Goal: Task Accomplishment & Management: Manage account settings

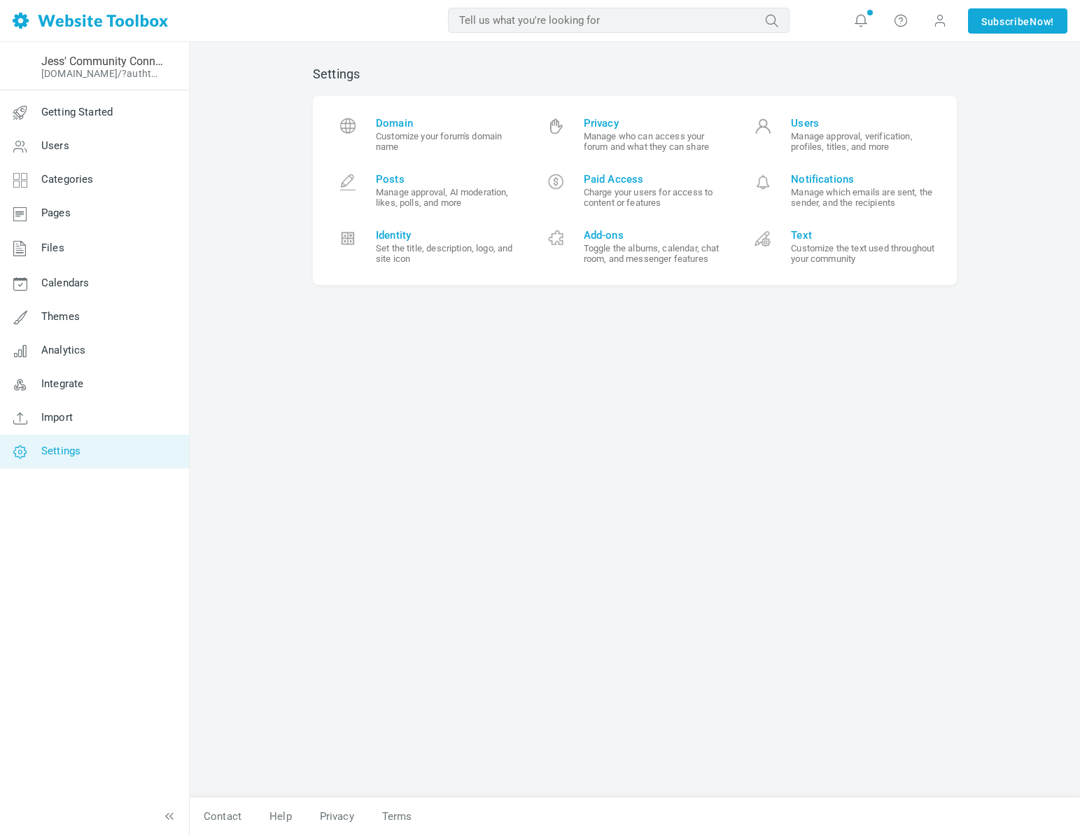
click at [815, 256] on small "Customize the text used throughout your community" at bounding box center [863, 253] width 145 height 21
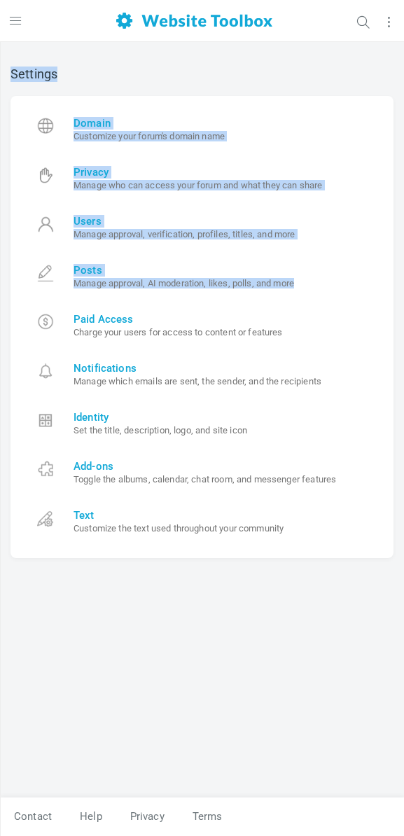
click at [0, 349] on div "Jess' Community Connection Corner [DOMAIN_NAME]/?authtoken=8911aecda8f71d107483…" at bounding box center [202, 439] width 404 height 794
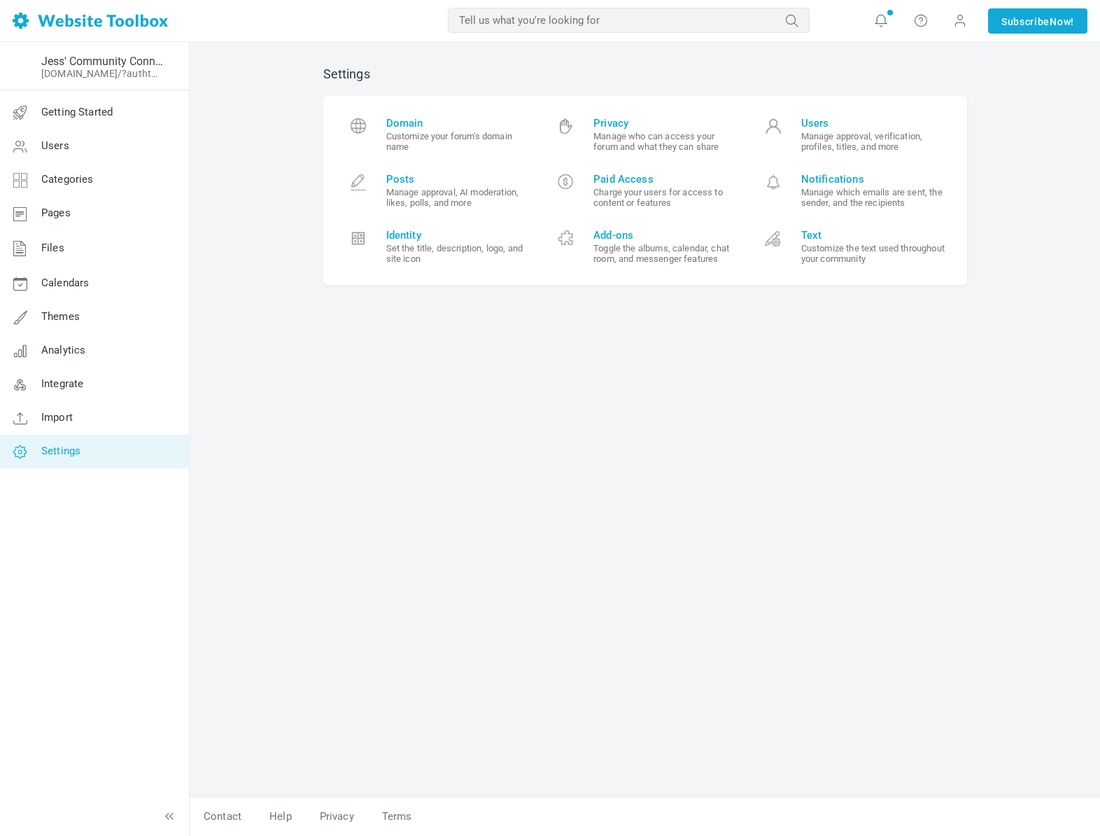
click at [484, 516] on div "Settings Domain Customize your forum's domain name Privacy Manage who can acces…" at bounding box center [645, 424] width 665 height 745
click at [836, 262] on small "Customize the text used throughout your community" at bounding box center [873, 253] width 145 height 21
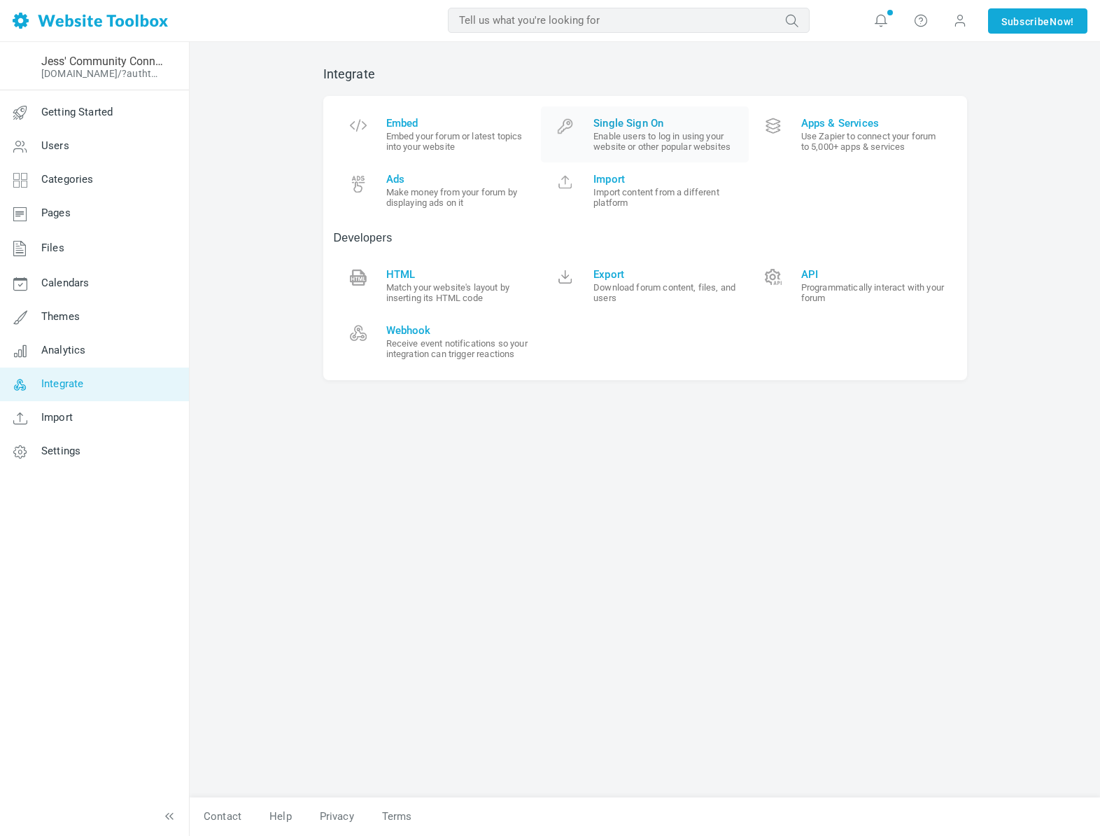
click at [657, 149] on small "Enable users to log in using your website or other popular websites" at bounding box center [665, 141] width 145 height 21
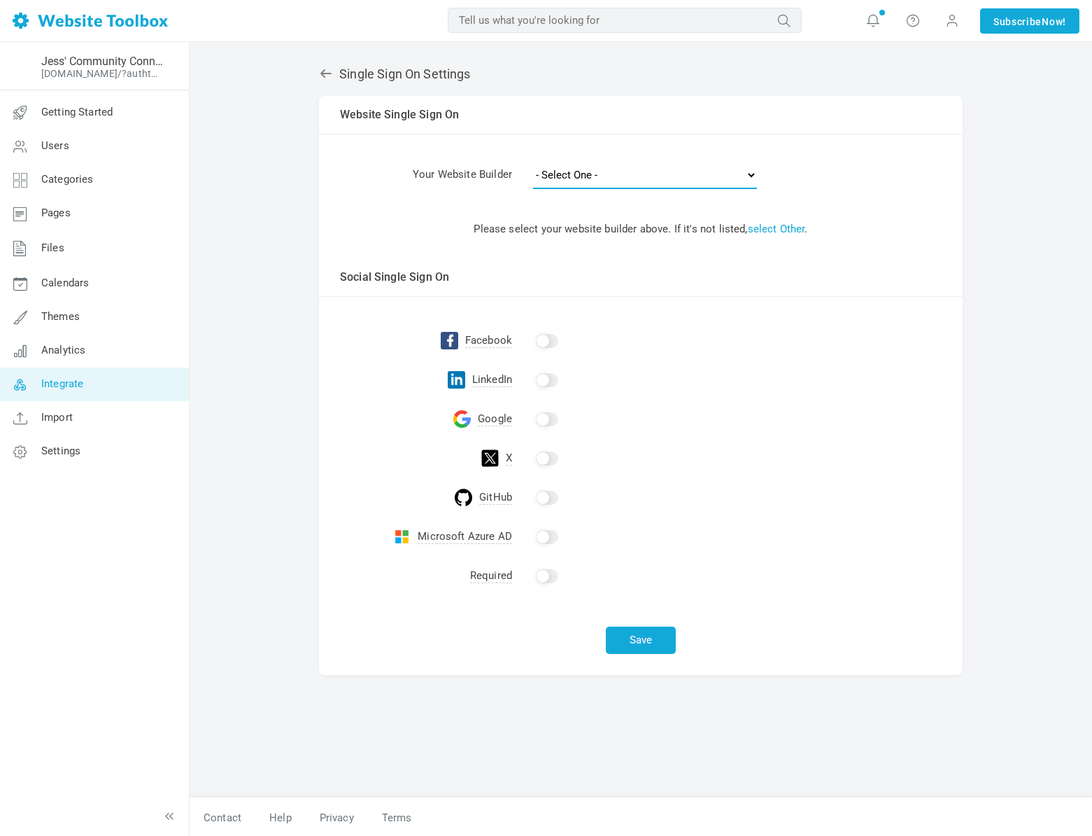
click at [591, 181] on select "- Select One - Other Brilliant Directories CraftCMS Drupal Duda Dynadot Ghost G…" at bounding box center [645, 175] width 224 height 28
click at [533, 161] on select "- Select One - Other Brilliant Directories CraftCMS Drupal Duda Dynadot Ghost G…" at bounding box center [645, 175] width 224 height 28
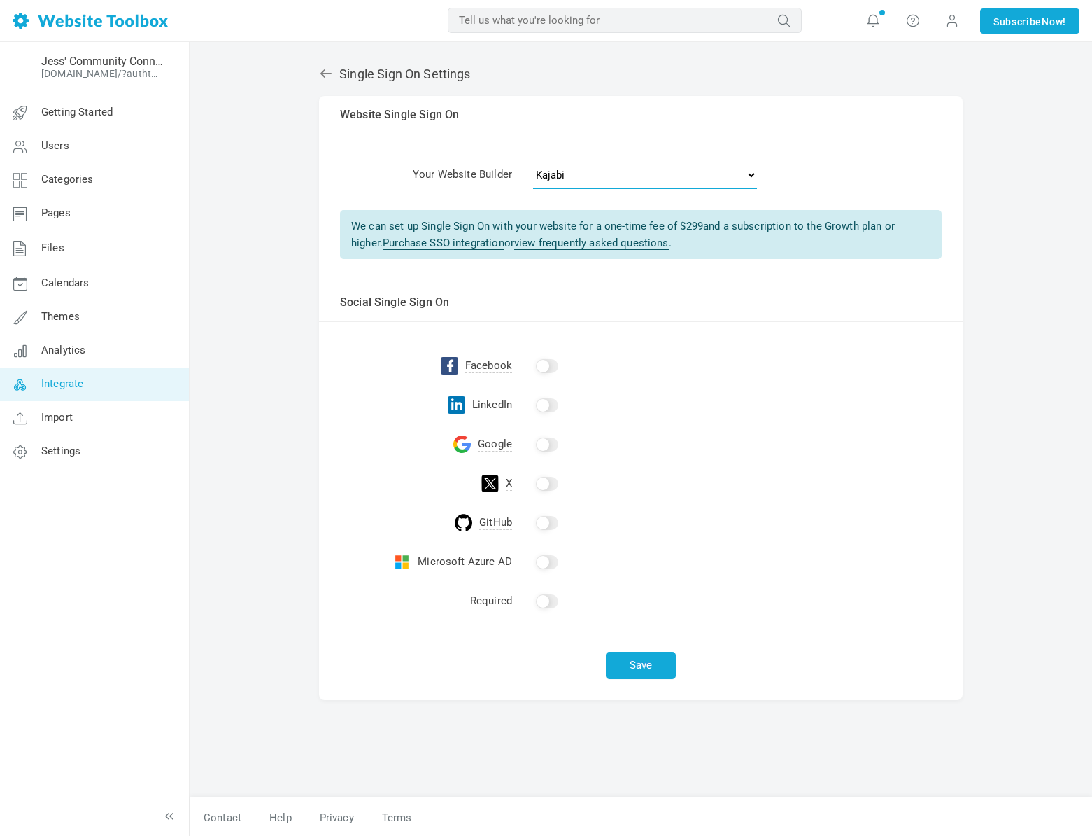
click at [551, 169] on select "- Select One - Other Brilliant Directories CraftCMS Drupal Duda Dynadot Ghost G…" at bounding box center [645, 175] width 224 height 28
select select "kartra"
click at [533, 161] on select "- Select One - Other Brilliant Directories CraftCMS Drupal Duda Dynadot Ghost G…" at bounding box center [645, 175] width 224 height 28
click at [550, 366] on input "checkbox" at bounding box center [547, 366] width 22 height 14
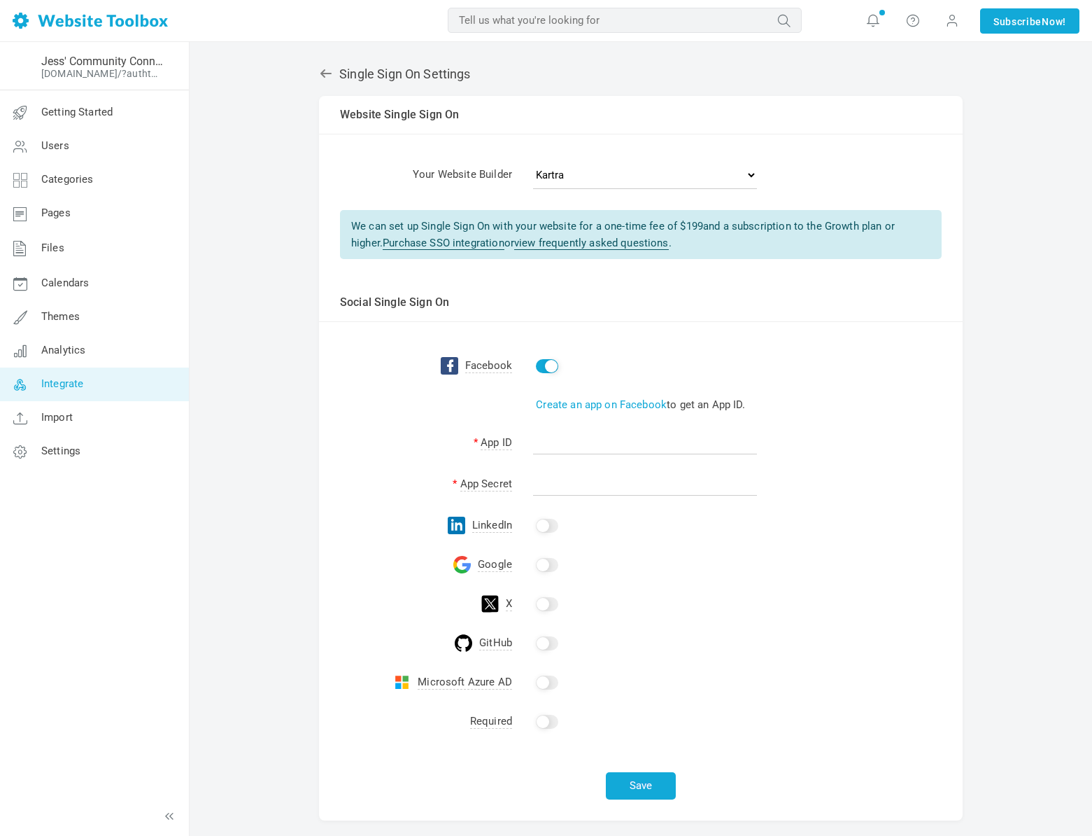
click at [549, 525] on input "checkbox" at bounding box center [547, 526] width 22 height 14
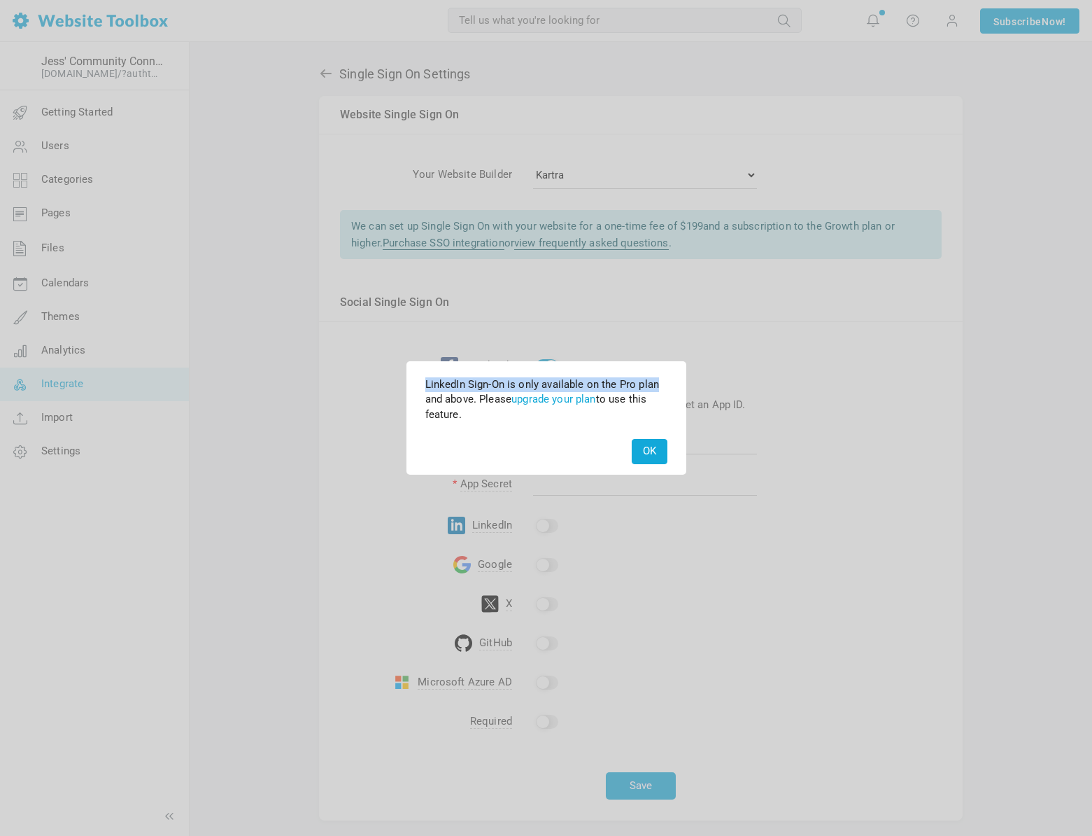
drag, startPoint x: 500, startPoint y: 389, endPoint x: 660, endPoint y: 391, distance: 159.6
click at [660, 391] on div "LinkedIn Sign-On is only available on the Pro plan and above. Please upgrade yo…" at bounding box center [547, 396] width 276 height 67
click at [663, 397] on div "LinkedIn Sign-On is only available on the Pro plan and above. Please upgrade yo…" at bounding box center [547, 396] width 276 height 67
click at [647, 456] on button "OK" at bounding box center [650, 451] width 36 height 24
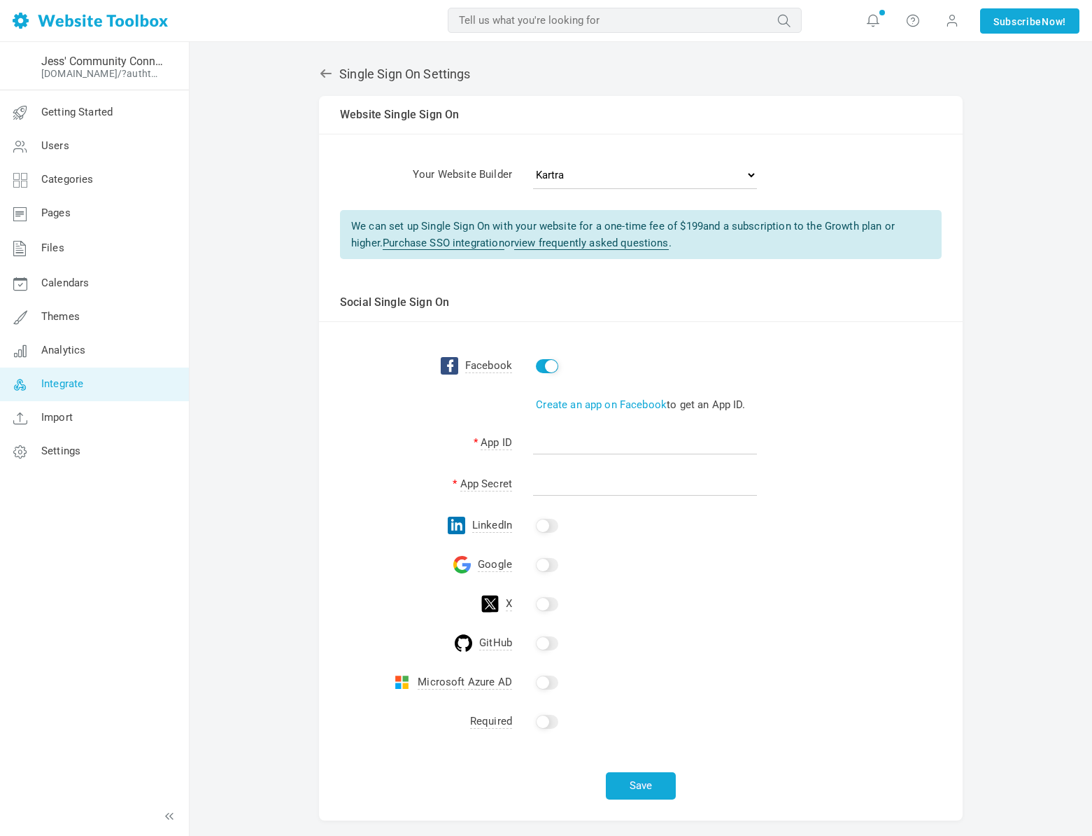
click at [549, 563] on input "checkbox" at bounding box center [547, 565] width 22 height 14
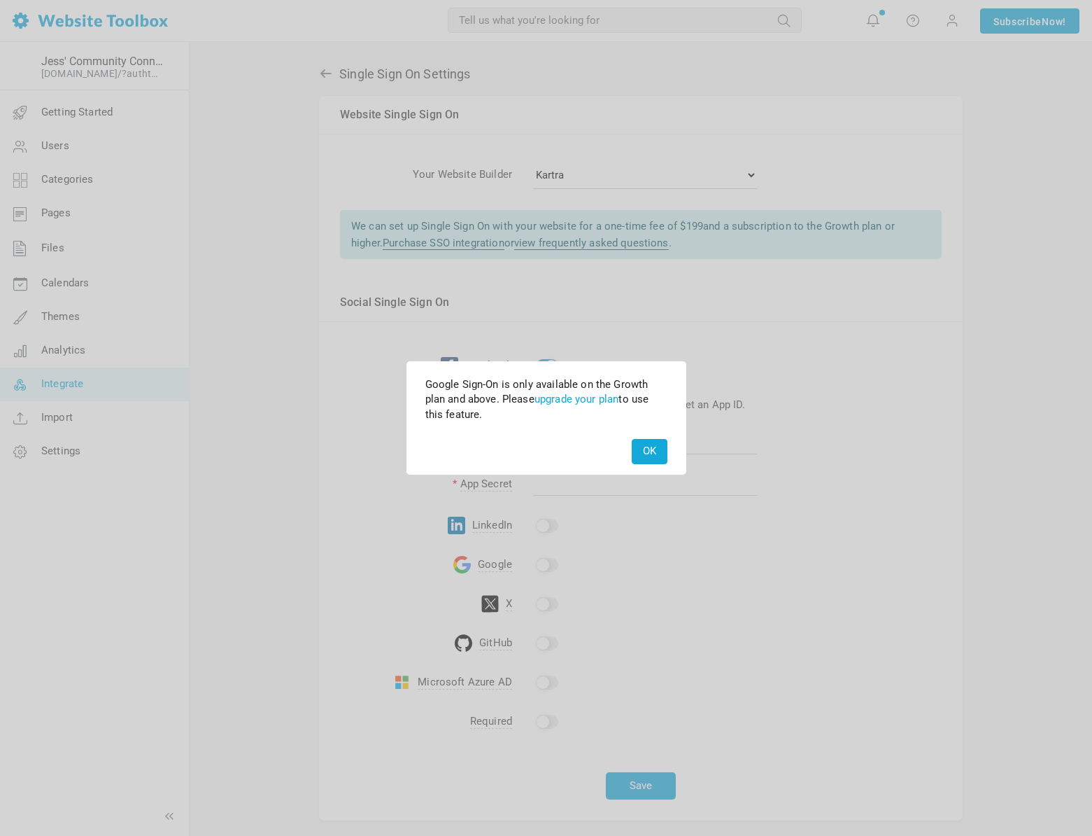
click at [652, 447] on button "OK" at bounding box center [650, 451] width 36 height 24
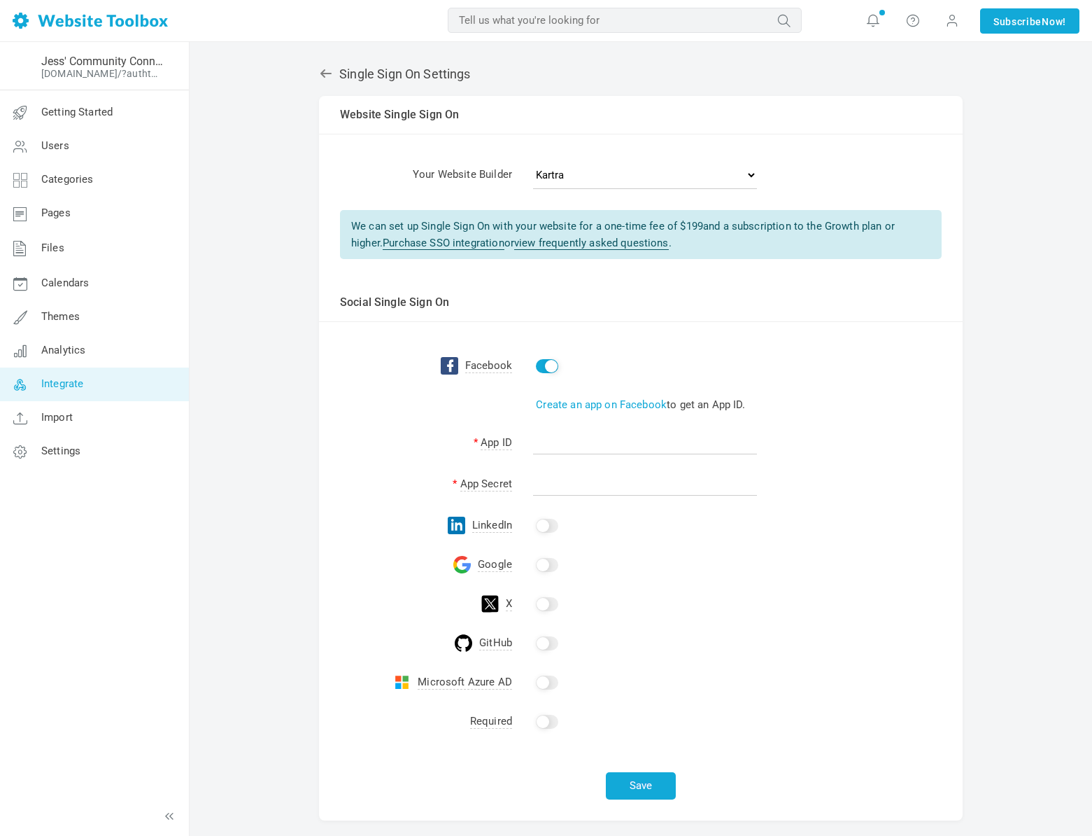
click at [544, 365] on input "checkbox" at bounding box center [547, 366] width 22 height 14
checkbox input "false"
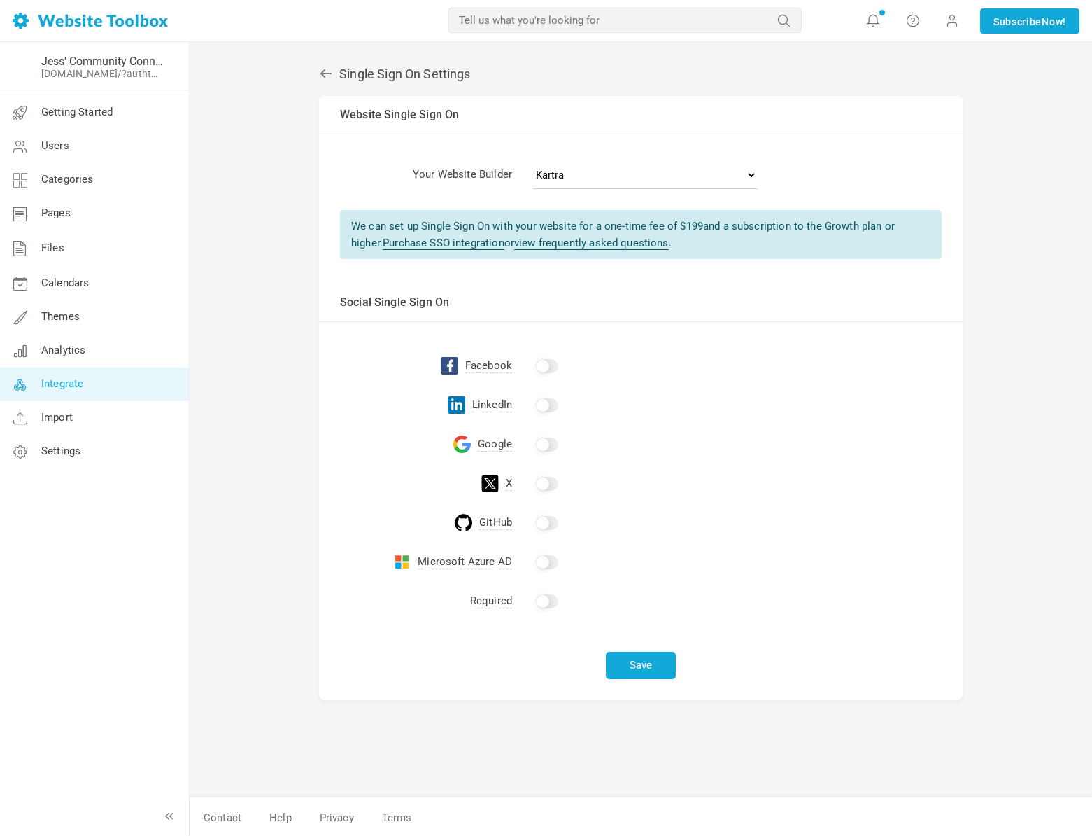
click at [542, 442] on input "checkbox" at bounding box center [547, 444] width 22 height 14
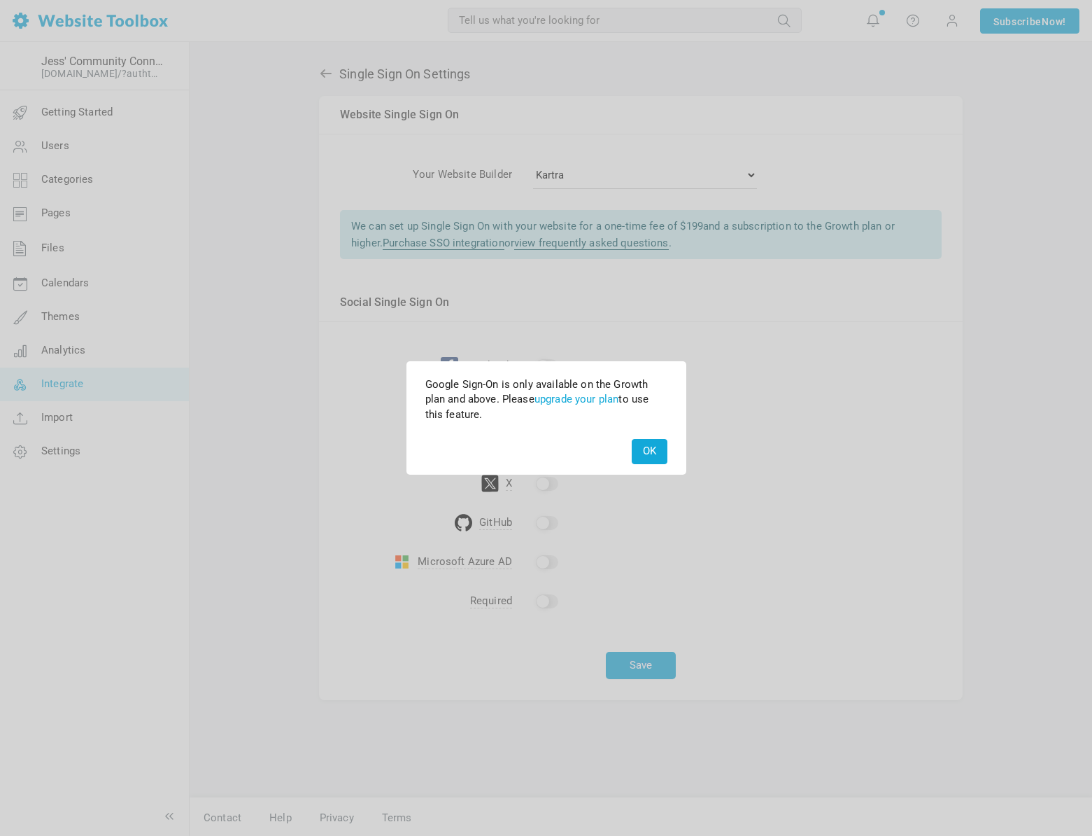
click at [648, 451] on button "OK" at bounding box center [650, 451] width 36 height 24
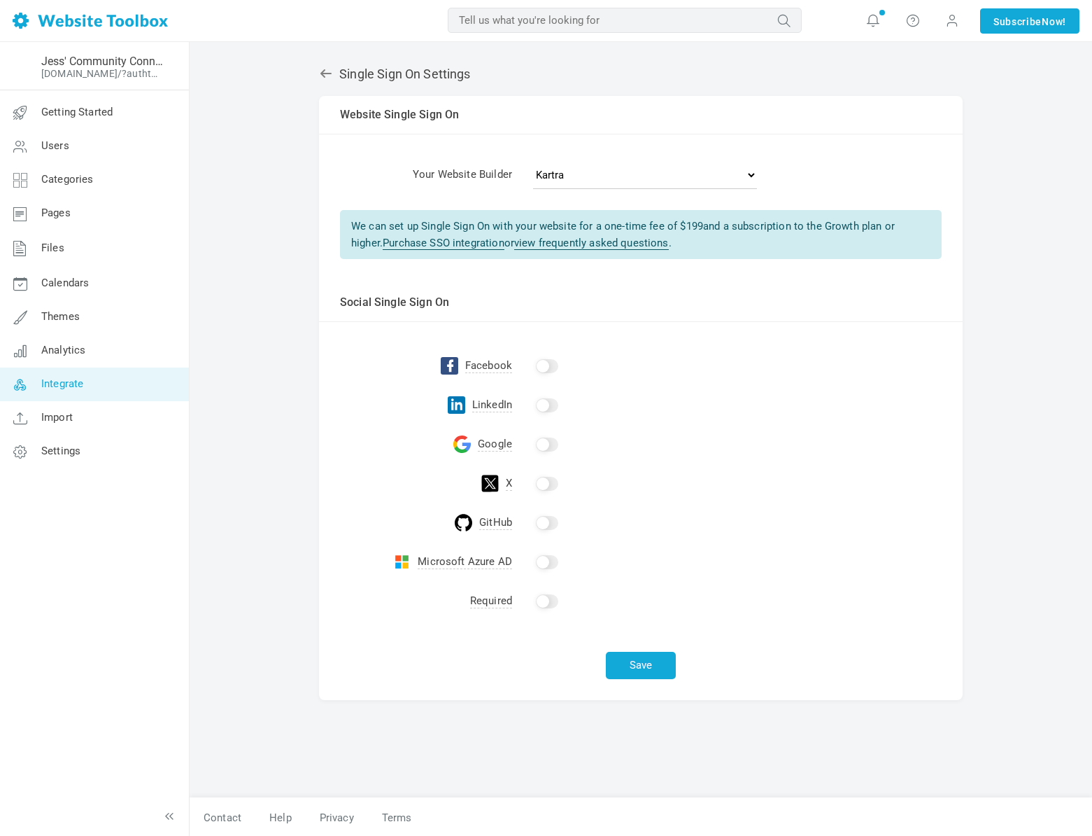
click at [547, 483] on input "checkbox" at bounding box center [547, 484] width 22 height 14
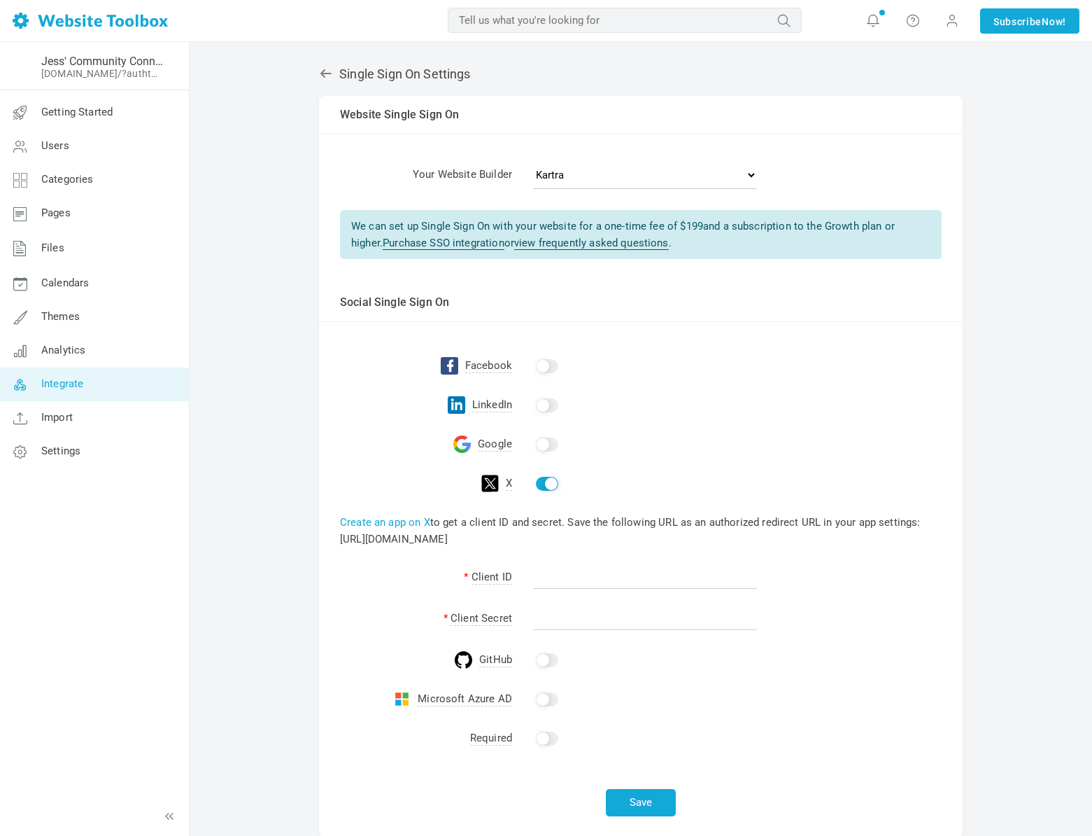
click at [544, 477] on input "checkbox" at bounding box center [547, 484] width 22 height 14
checkbox input "false"
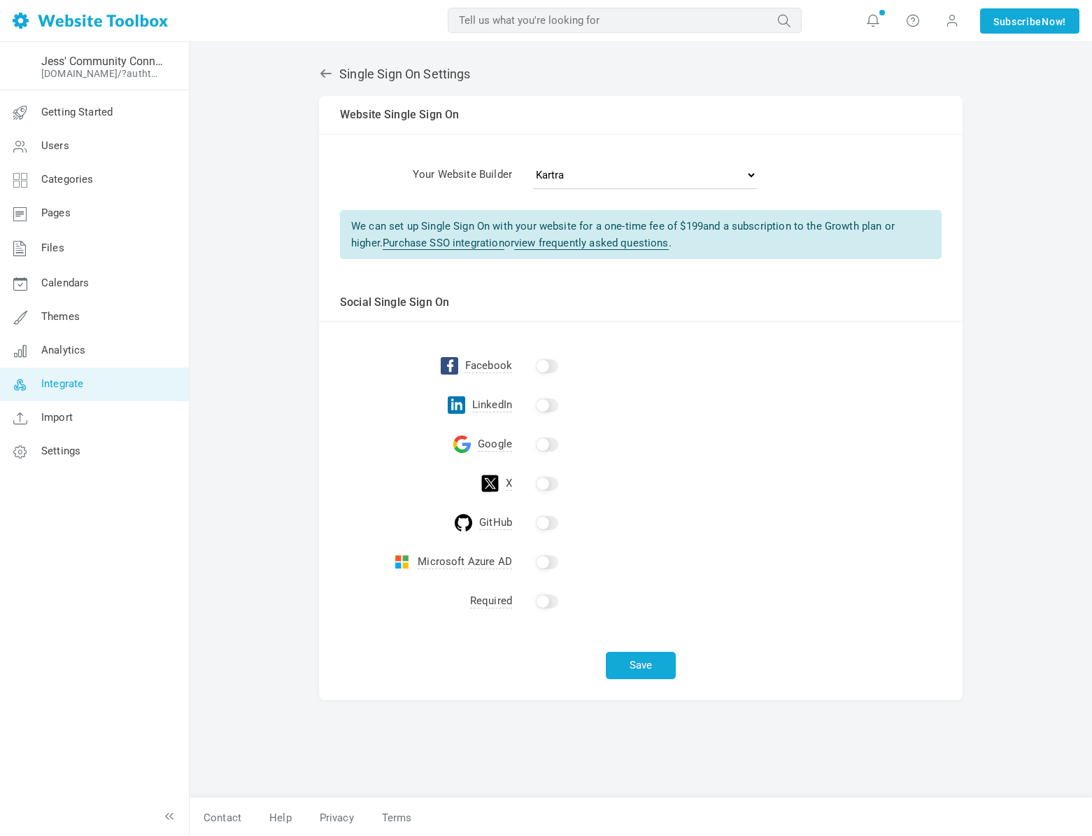
click at [547, 521] on input "checkbox" at bounding box center [547, 523] width 22 height 14
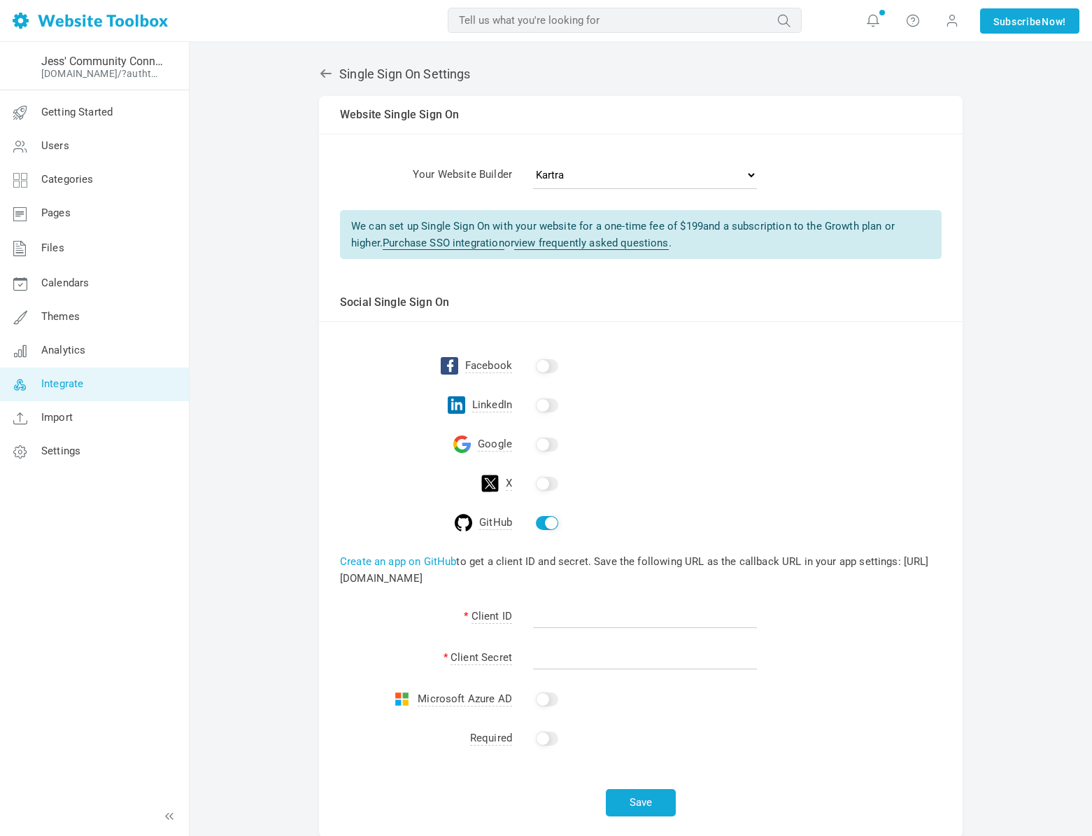
click at [547, 521] on input "checkbox" at bounding box center [547, 523] width 22 height 14
checkbox input "false"
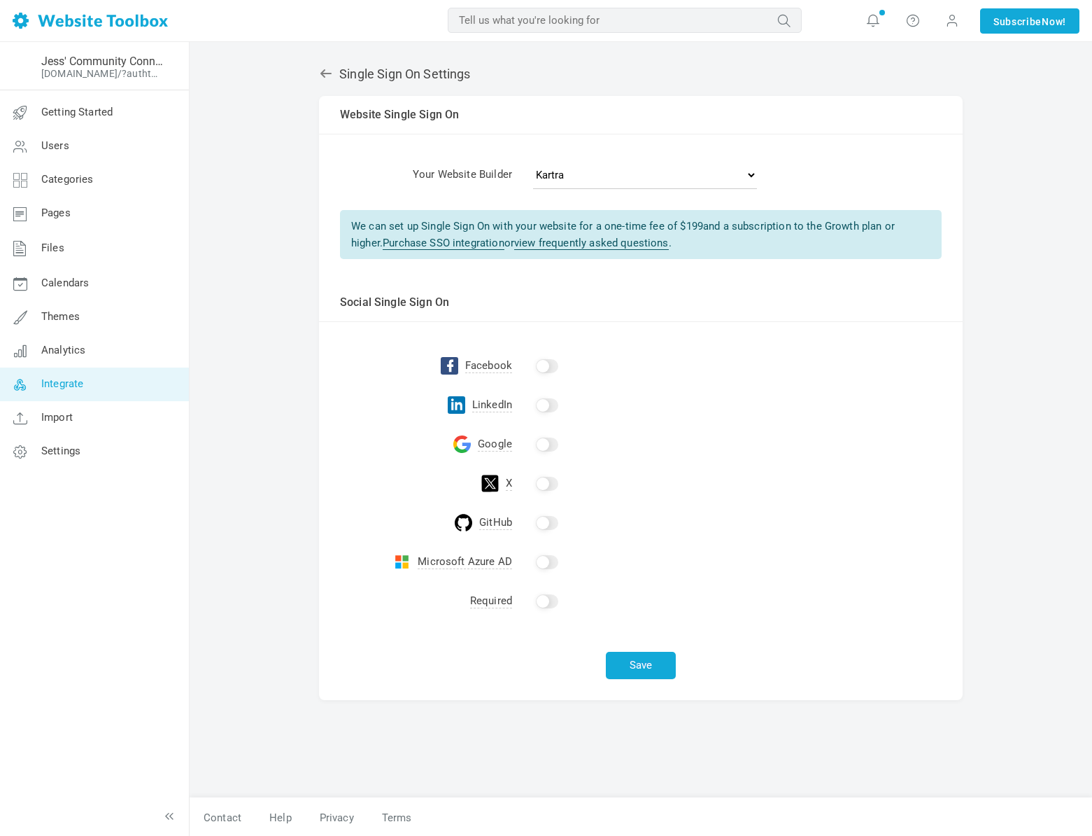
click at [547, 558] on input "checkbox" at bounding box center [547, 562] width 22 height 14
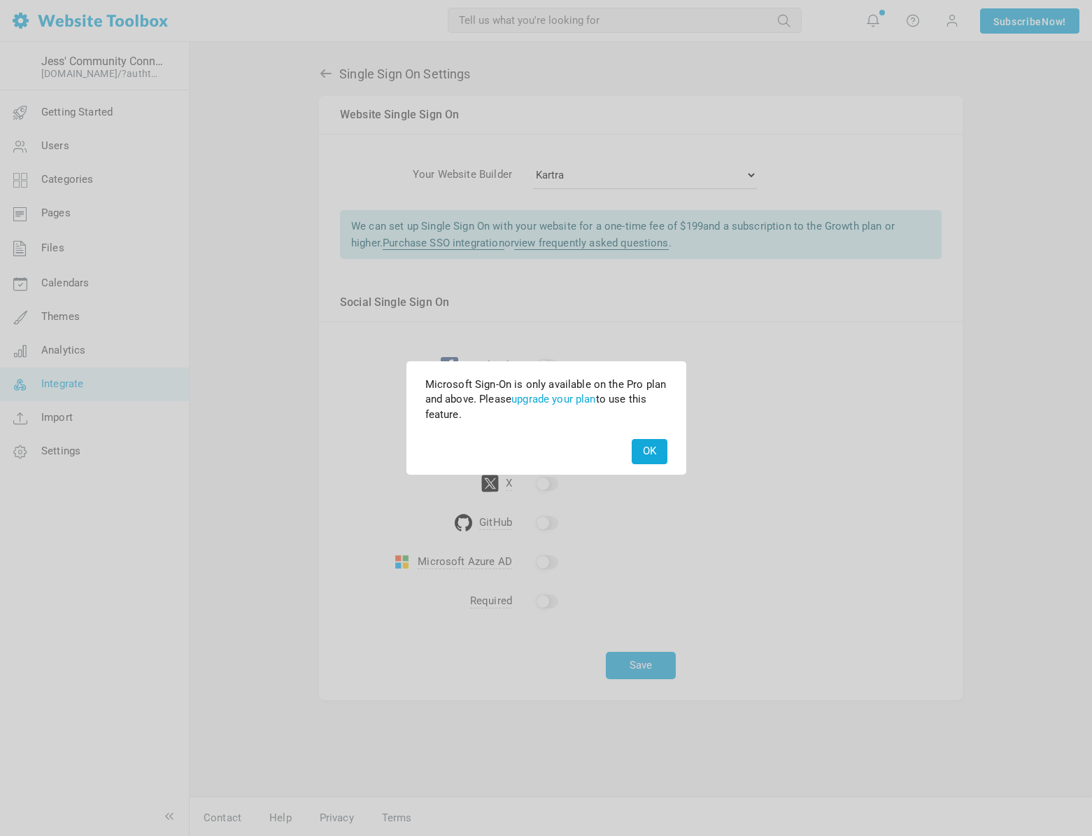
click at [644, 445] on button "OK" at bounding box center [650, 451] width 36 height 24
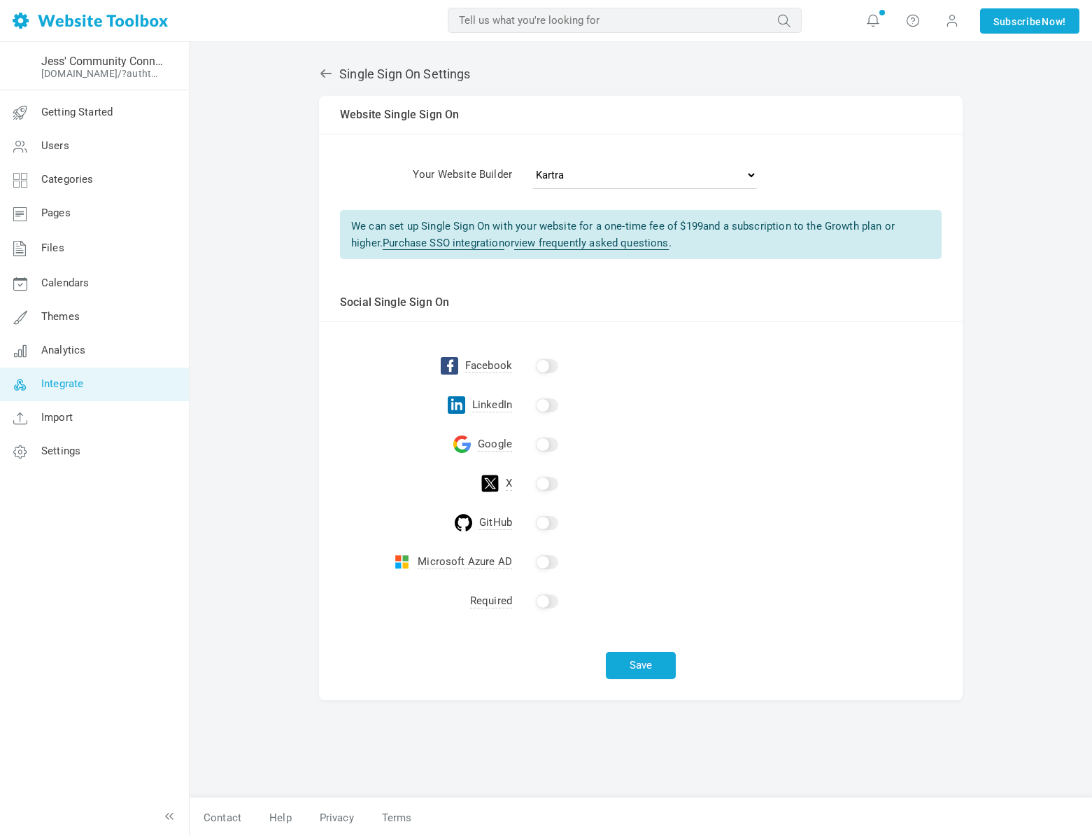
click at [554, 594] on input "checkbox" at bounding box center [547, 601] width 22 height 14
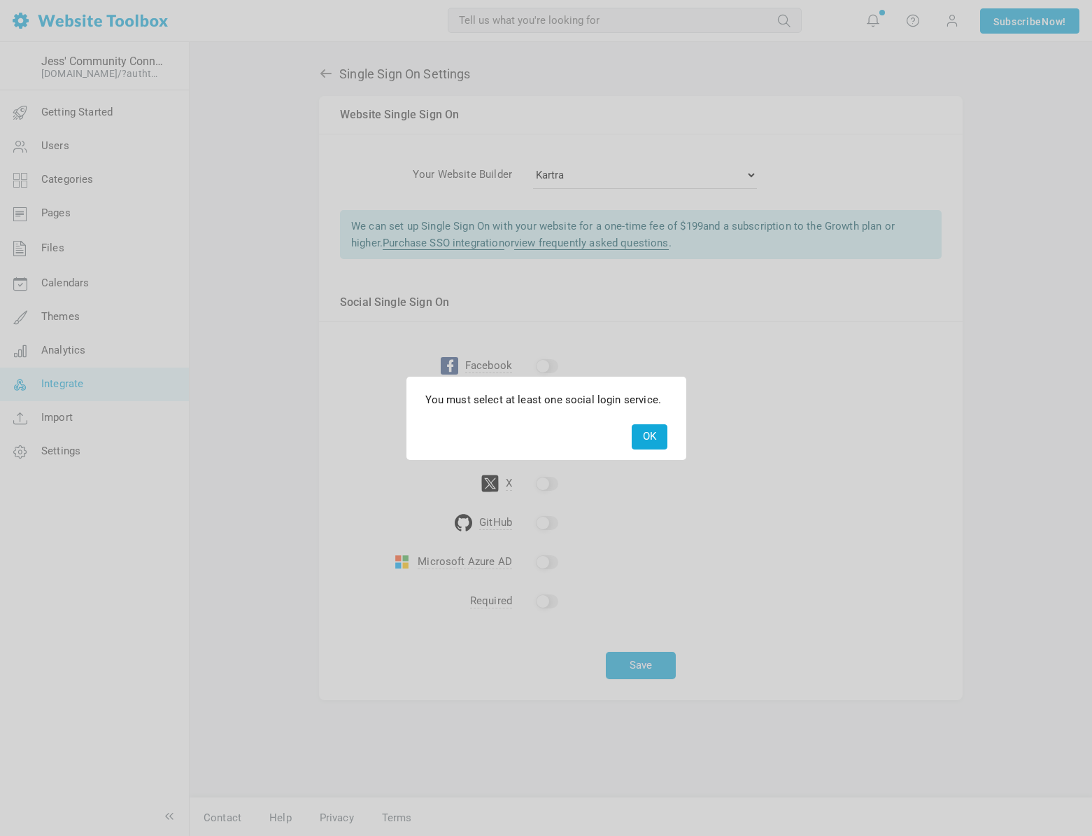
click at [638, 438] on button "OK" at bounding box center [650, 436] width 36 height 24
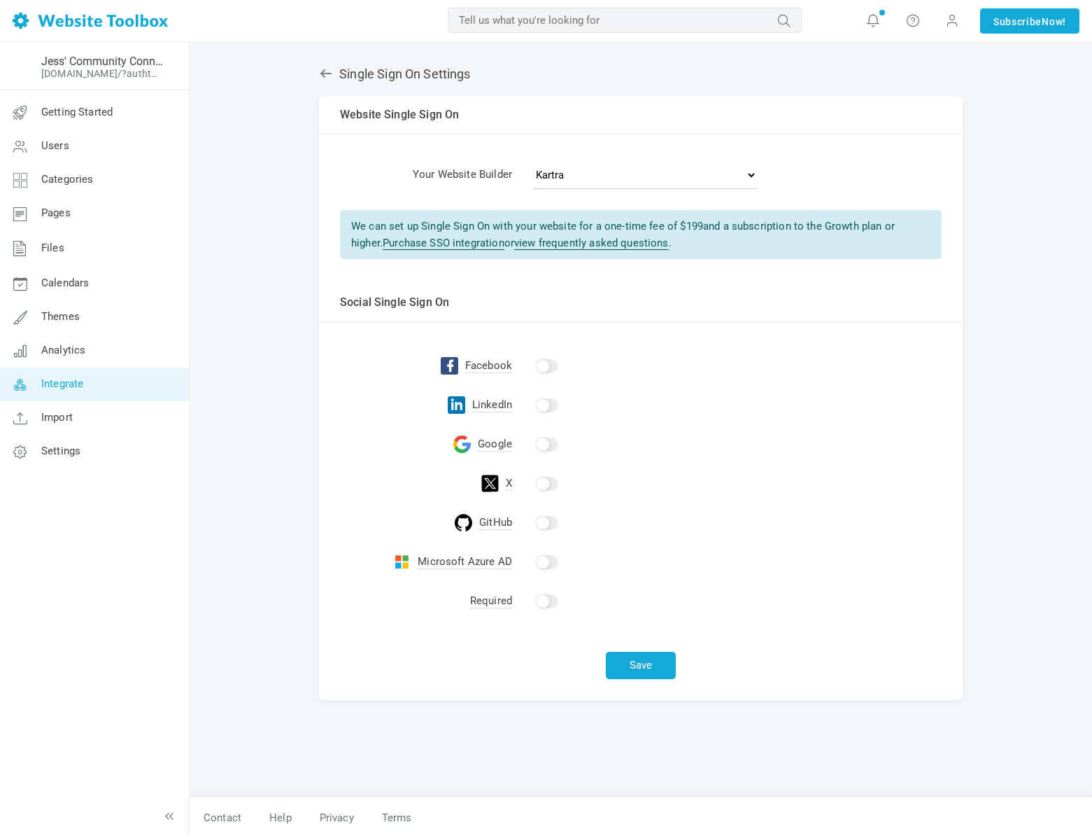
click at [539, 242] on link "view frequently asked questions" at bounding box center [591, 243] width 155 height 13
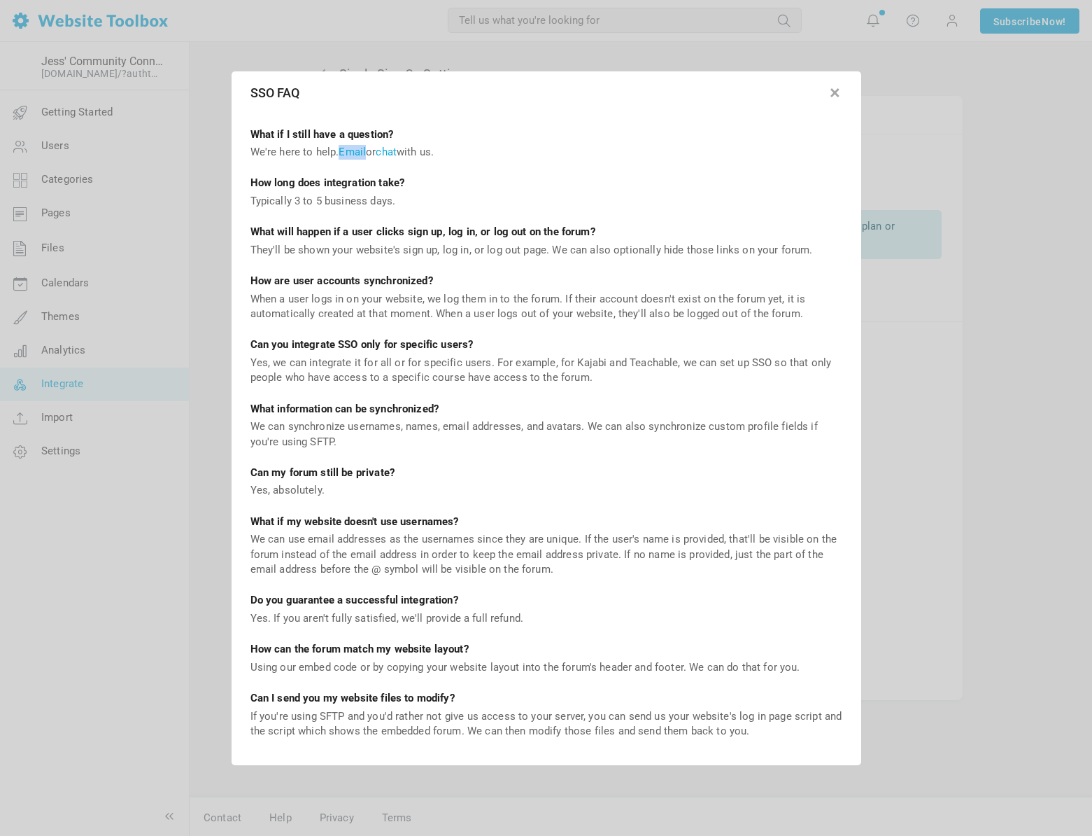
click at [838, 94] on button "button" at bounding box center [836, 90] width 14 height 14
click at [838, 94] on div "Single Sign On Settings Albums Enable Calendar Enable Chat Room Enable Settings…" at bounding box center [641, 424] width 665 height 745
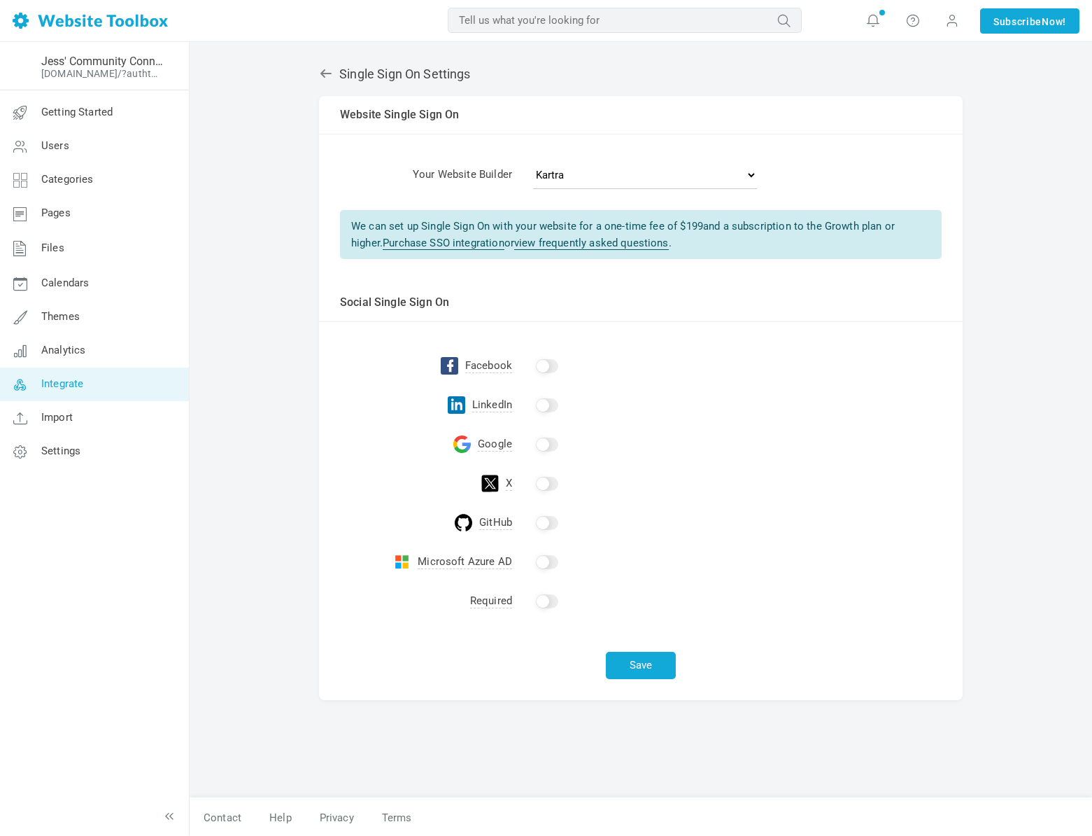
click at [390, 244] on link "Purchase SSO integration" at bounding box center [444, 243] width 122 height 13
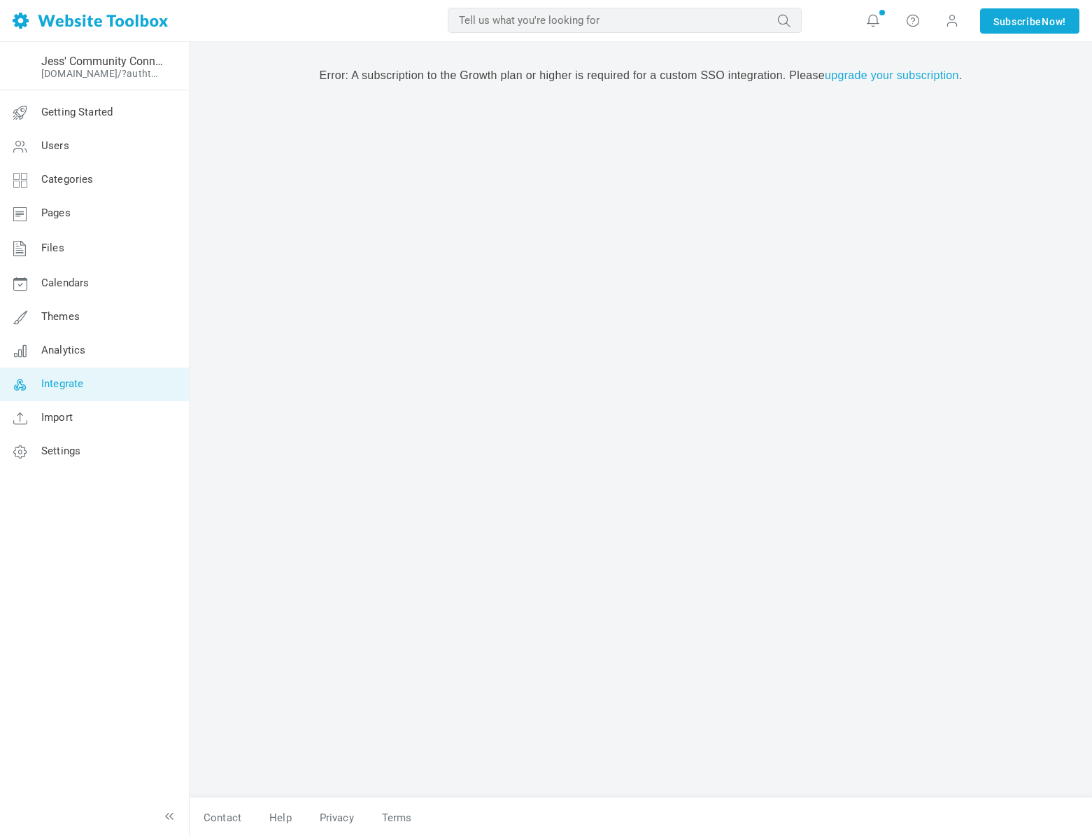
click at [49, 381] on span "Integrate" at bounding box center [62, 383] width 42 height 13
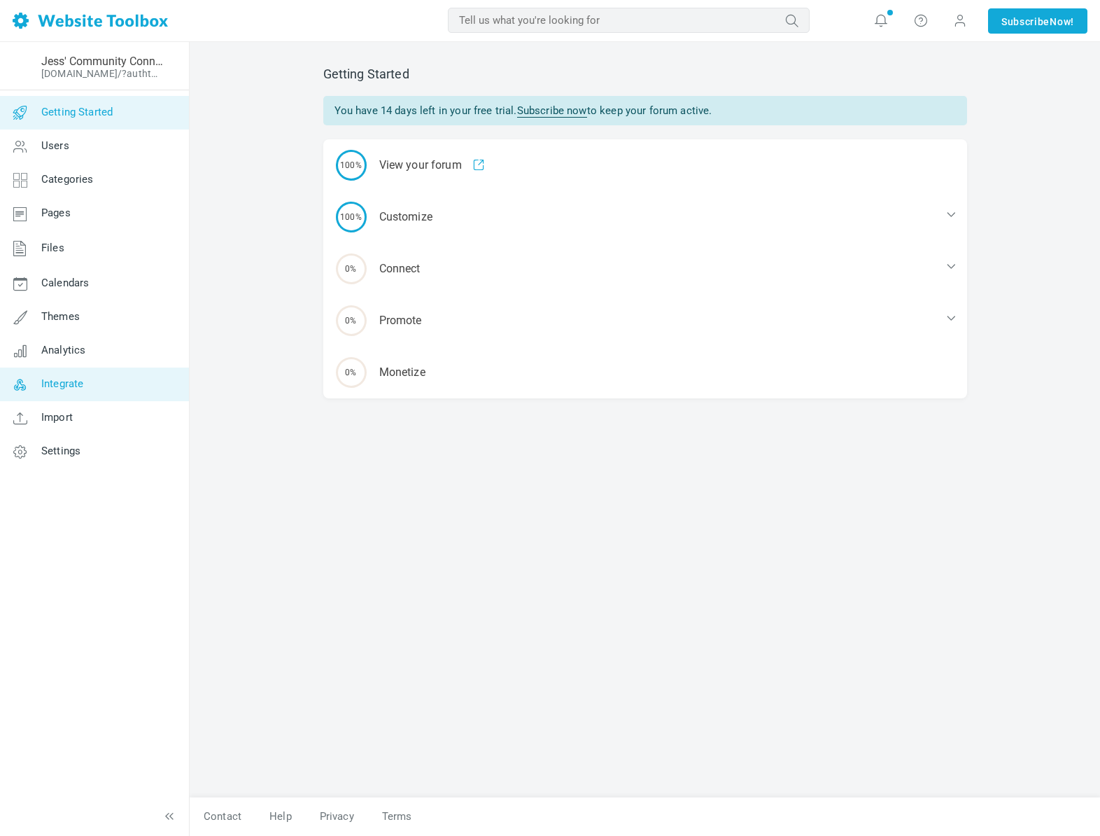
click at [74, 380] on span "Integrate" at bounding box center [62, 383] width 42 height 13
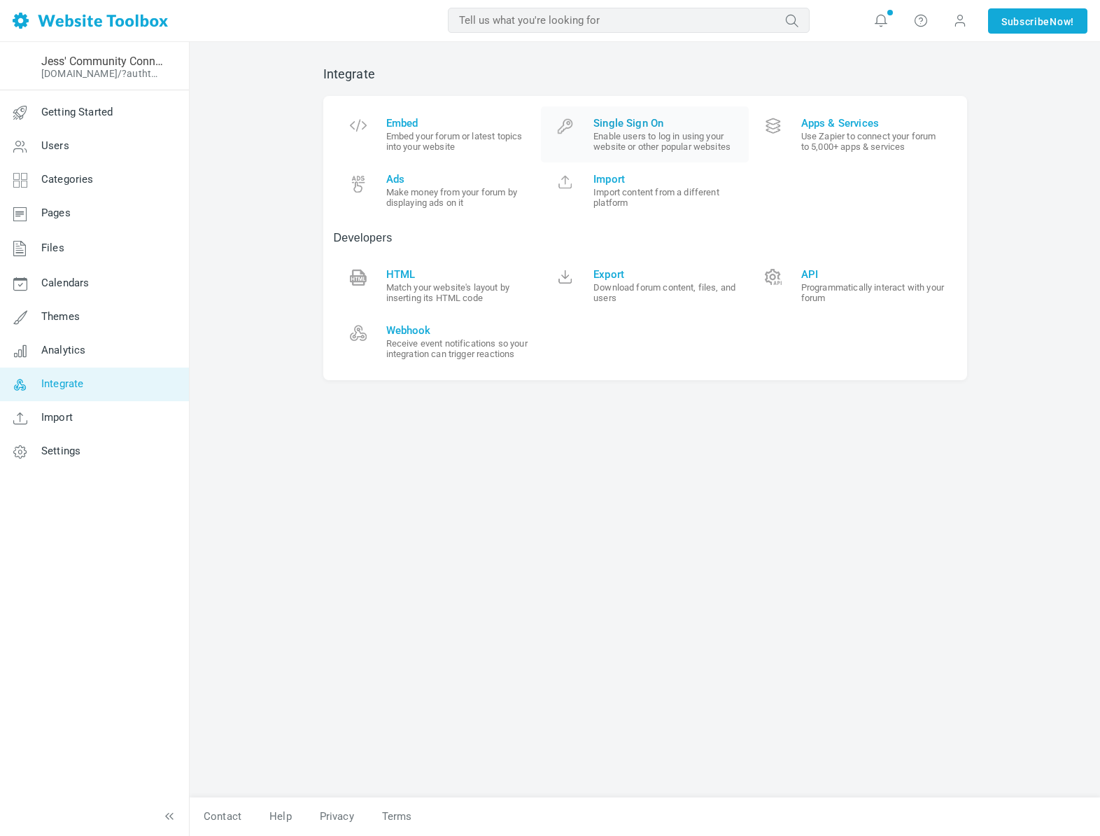
click at [621, 141] on small "Enable users to log in using your website or other popular websites" at bounding box center [665, 141] width 145 height 21
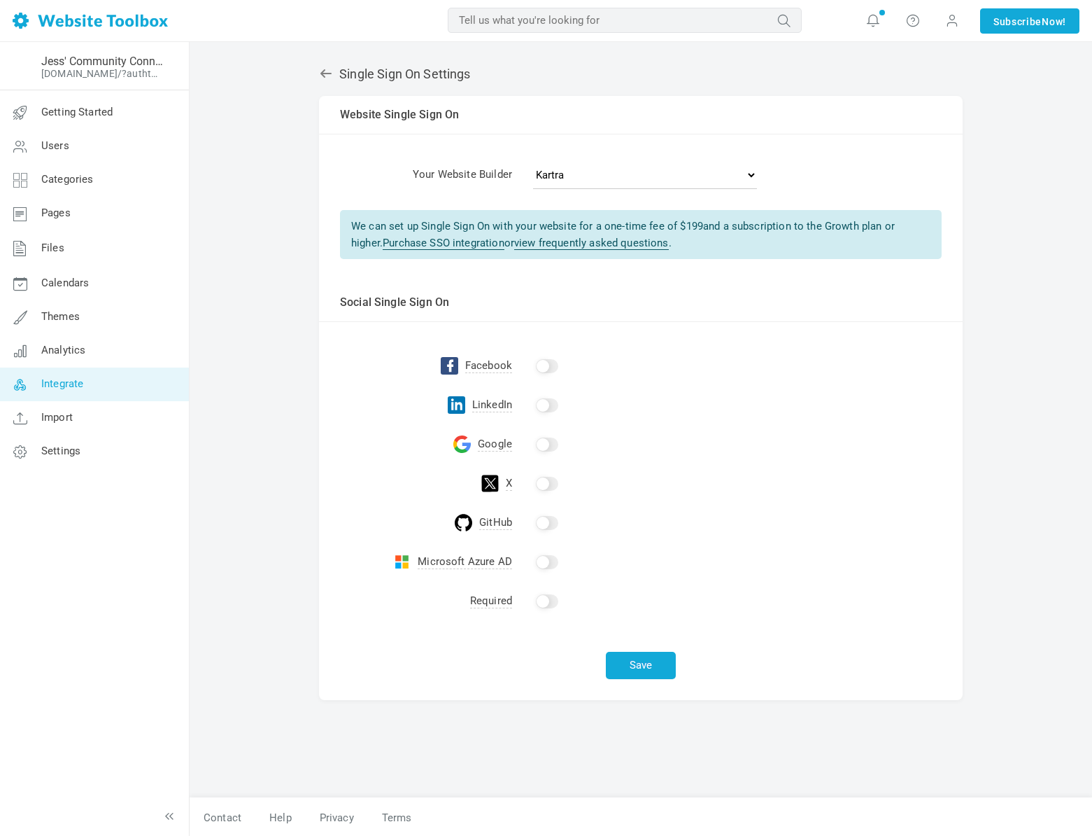
click at [527, 249] on link "view frequently asked questions" at bounding box center [591, 243] width 155 height 13
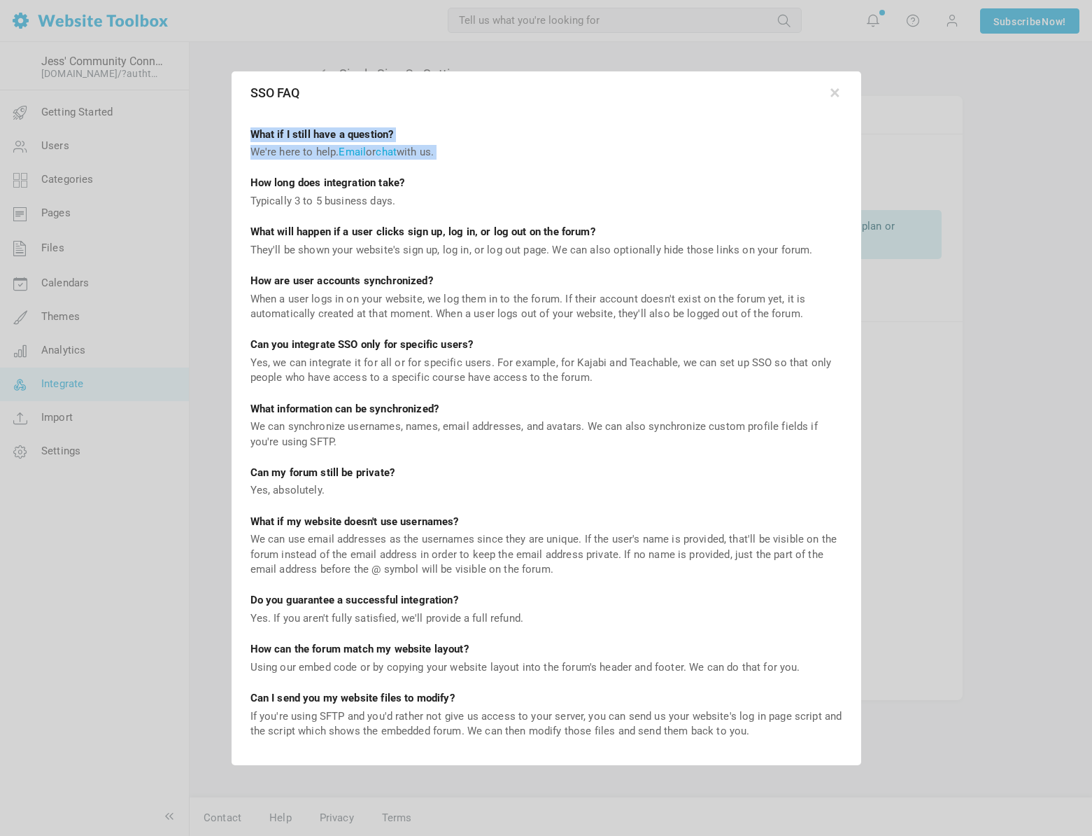
drag, startPoint x: 246, startPoint y: 133, endPoint x: 474, endPoint y: 171, distance: 231.3
click at [474, 171] on div "What if I still have a question? We're here to help. Email or chat with us. How…" at bounding box center [547, 438] width 626 height 652
click at [270, 203] on div "Typically 3 to 5 business days." at bounding box center [547, 201] width 592 height 15
drag, startPoint x: 250, startPoint y: 186, endPoint x: 444, endPoint y: 204, distance: 195.4
click at [444, 204] on div "What if I still have a question? We're here to help. Email or chat with us. How…" at bounding box center [547, 438] width 626 height 652
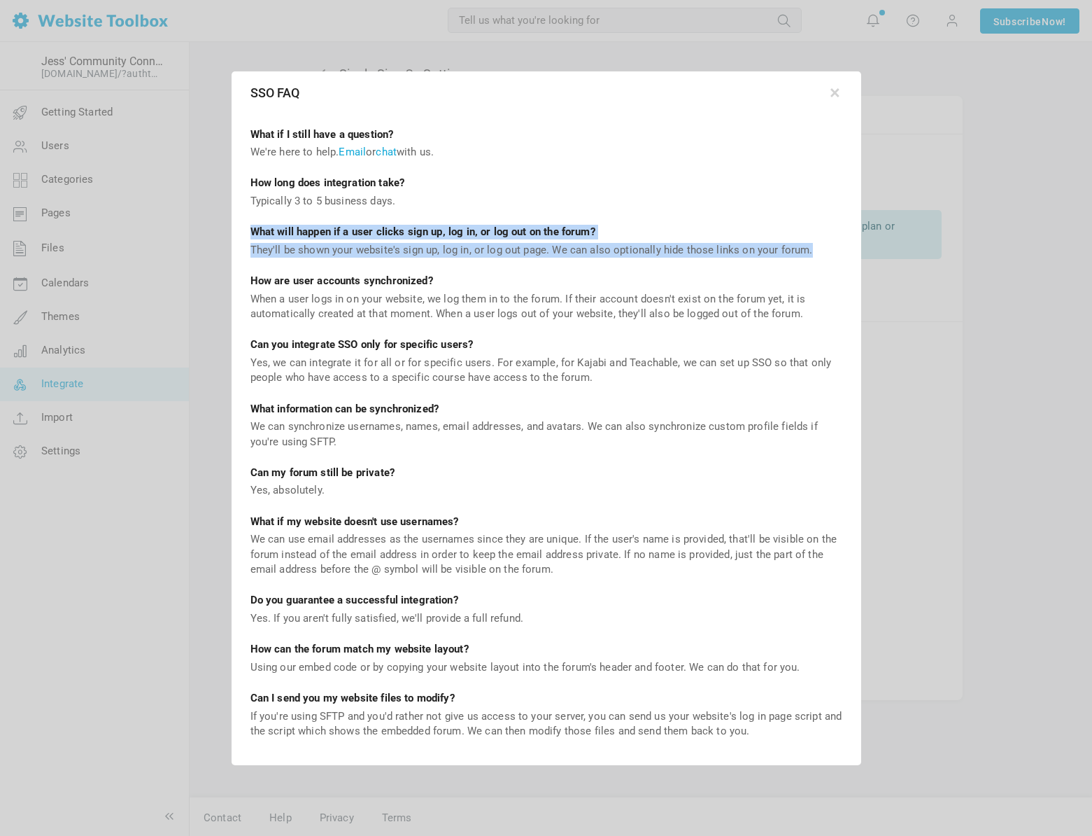
drag, startPoint x: 246, startPoint y: 234, endPoint x: 815, endPoint y: 257, distance: 569.4
click at [815, 257] on div "What if I still have a question? We're here to help. Email or chat with us. How…" at bounding box center [547, 438] width 626 height 652
click at [811, 255] on div "They'll be shown your website's sign up, log in, or log out page. We can also o…" at bounding box center [547, 250] width 592 height 15
drag, startPoint x: 251, startPoint y: 237, endPoint x: 424, endPoint y: 250, distance: 174.1
click at [424, 250] on div "What if I still have a question? We're here to help. Email or chat with us. How…" at bounding box center [547, 438] width 626 height 652
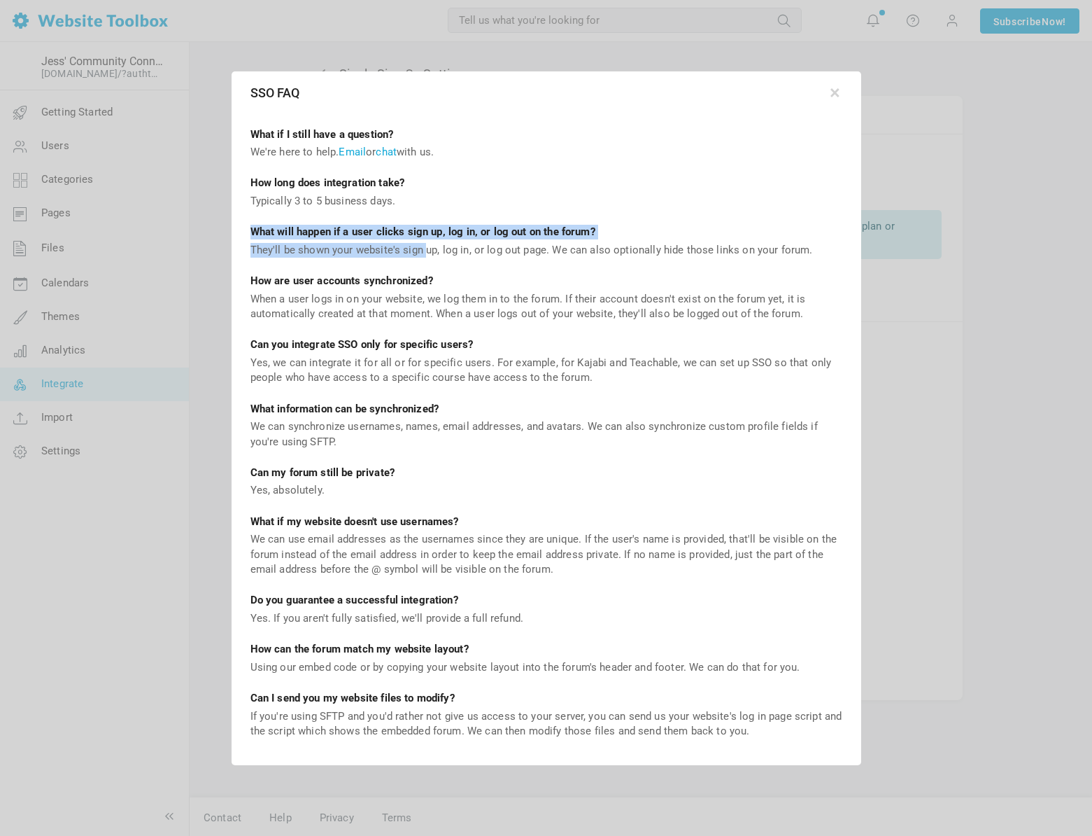
click at [427, 256] on div "They'll be shown your website's sign up, log in, or log out page. We can also o…" at bounding box center [547, 250] width 592 height 15
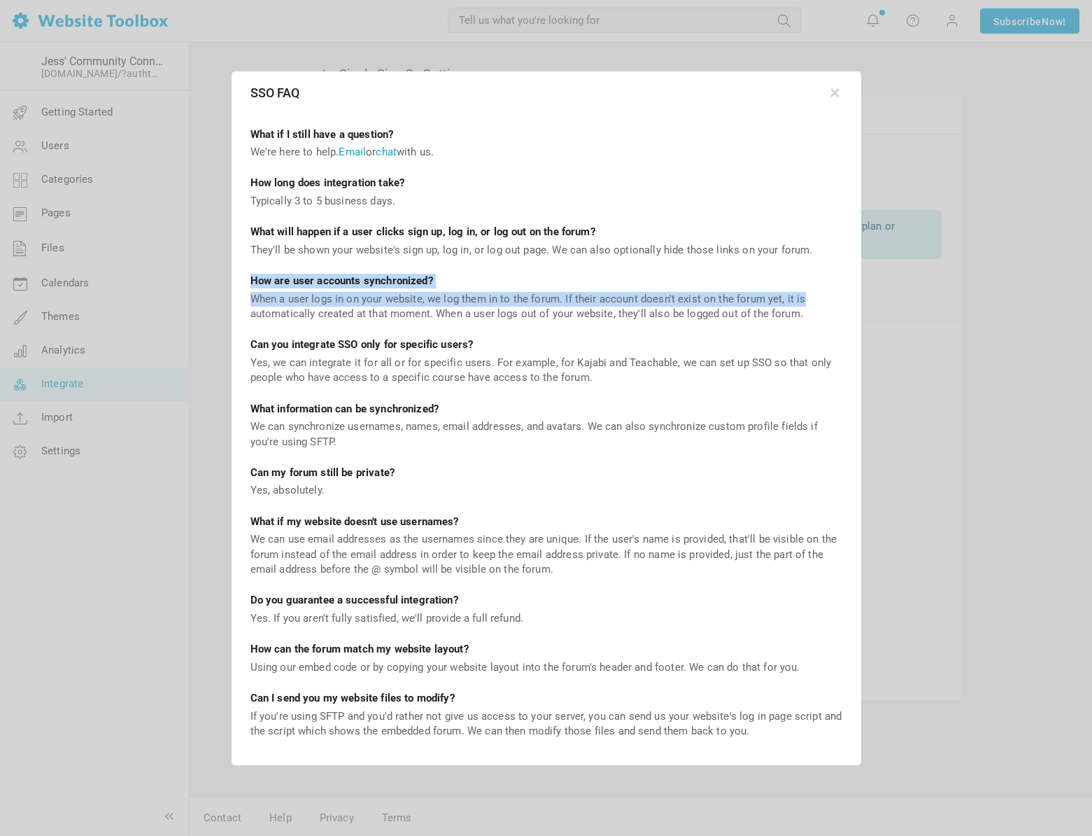
drag, startPoint x: 246, startPoint y: 283, endPoint x: 801, endPoint y: 299, distance: 555.2
click at [801, 299] on div "What if I still have a question? We're here to help. Email or chat with us. How…" at bounding box center [547, 438] width 626 height 652
click at [773, 304] on div "When a user logs in on your website, we log them in to the forum. If their acco…" at bounding box center [547, 307] width 592 height 30
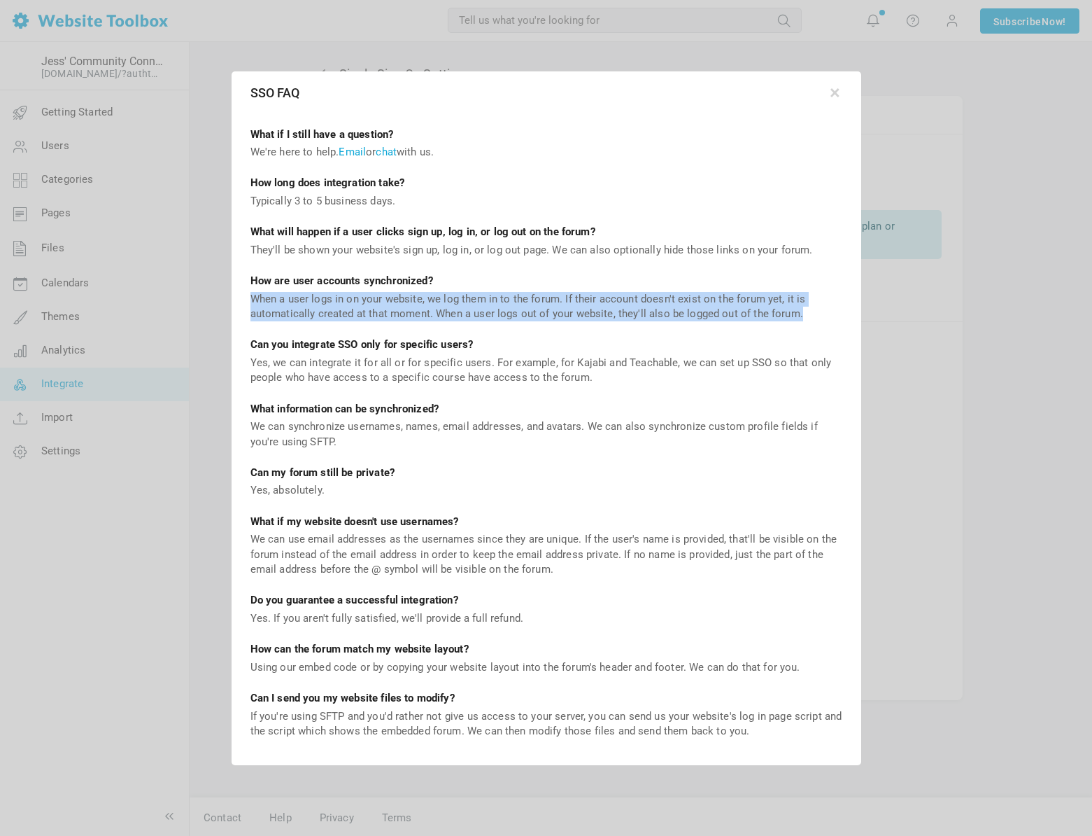
drag, startPoint x: 439, startPoint y: 290, endPoint x: 823, endPoint y: 314, distance: 384.9
click at [823, 314] on div "When a user logs in on your website, we log them in to the forum. If their acco…" at bounding box center [547, 307] width 592 height 30
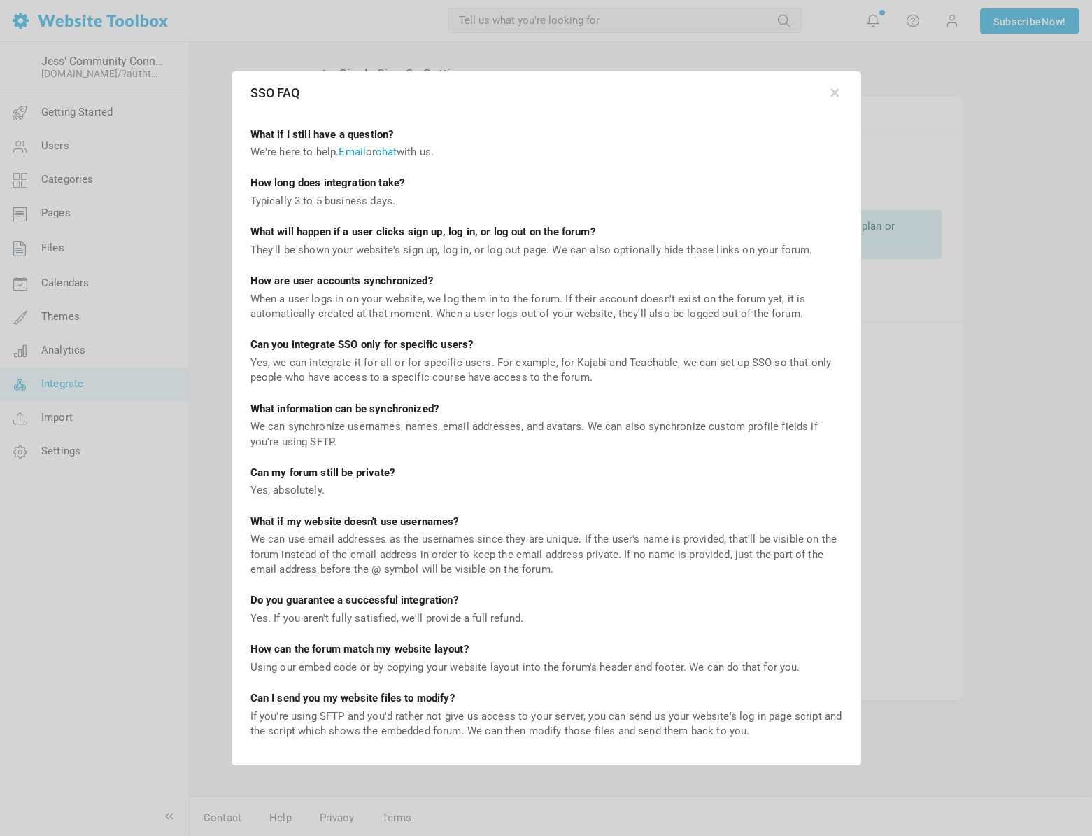
click at [722, 350] on div "Can you integrate SSO only for specific users?" at bounding box center [547, 344] width 592 height 15
click at [832, 96] on button "button" at bounding box center [836, 89] width 14 height 14
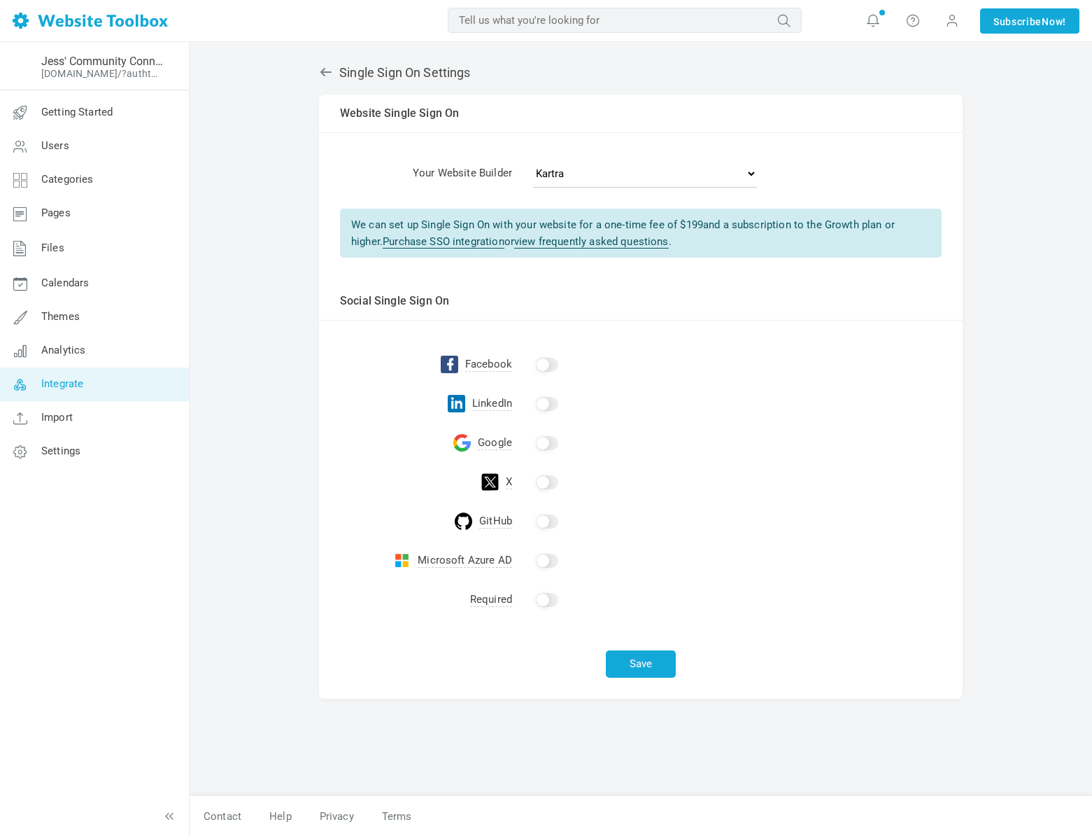
click at [579, 242] on link "view frequently asked questions" at bounding box center [591, 241] width 155 height 13
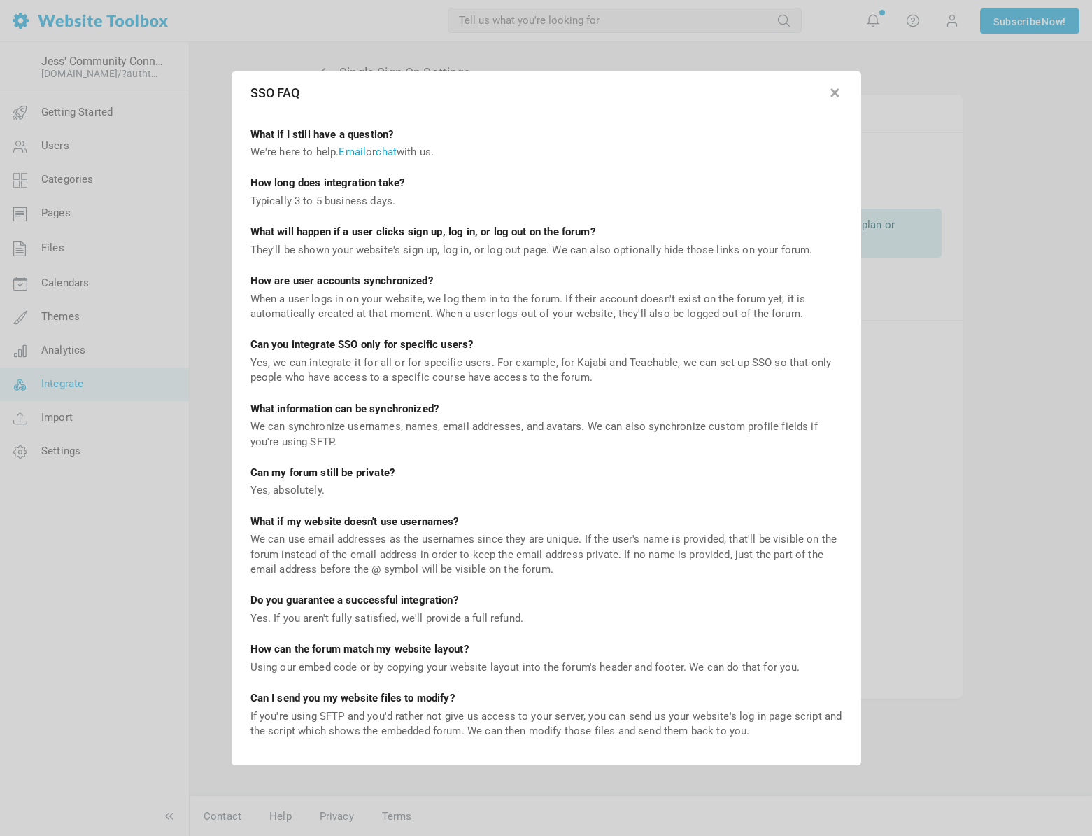
click at [836, 97] on button "button" at bounding box center [836, 90] width 14 height 14
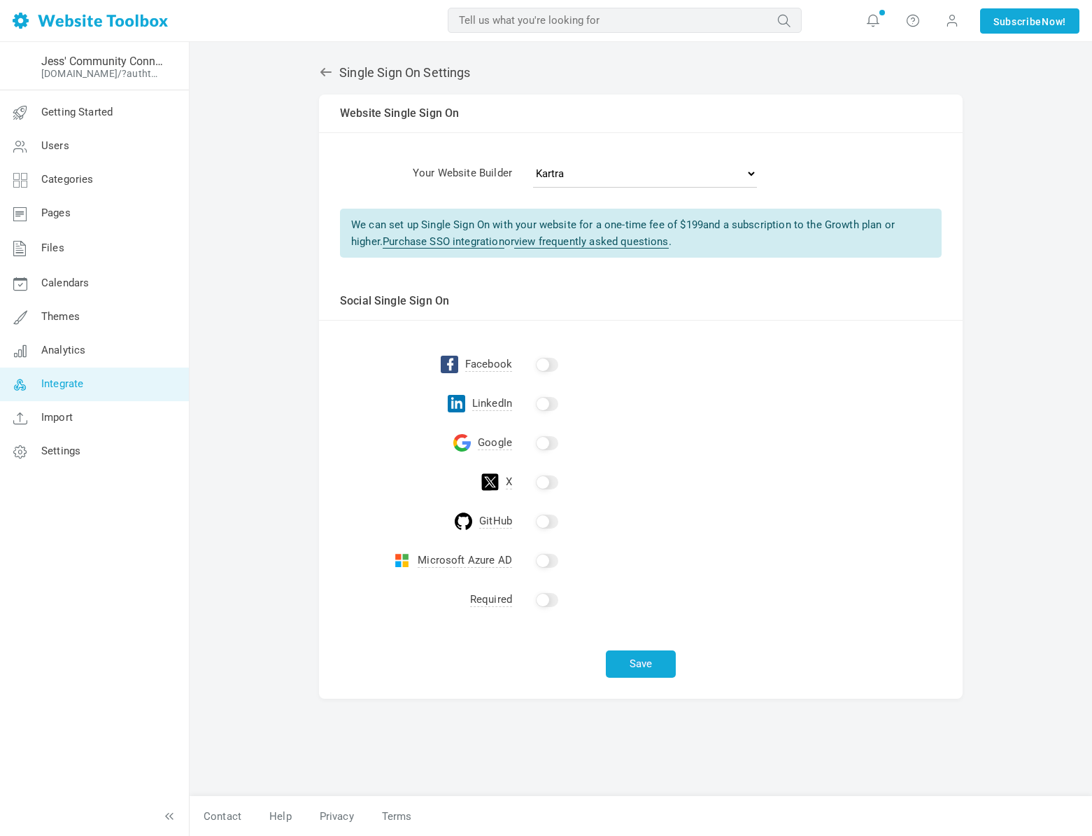
click at [554, 363] on input "checkbox" at bounding box center [547, 365] width 22 height 14
checkbox input "true"
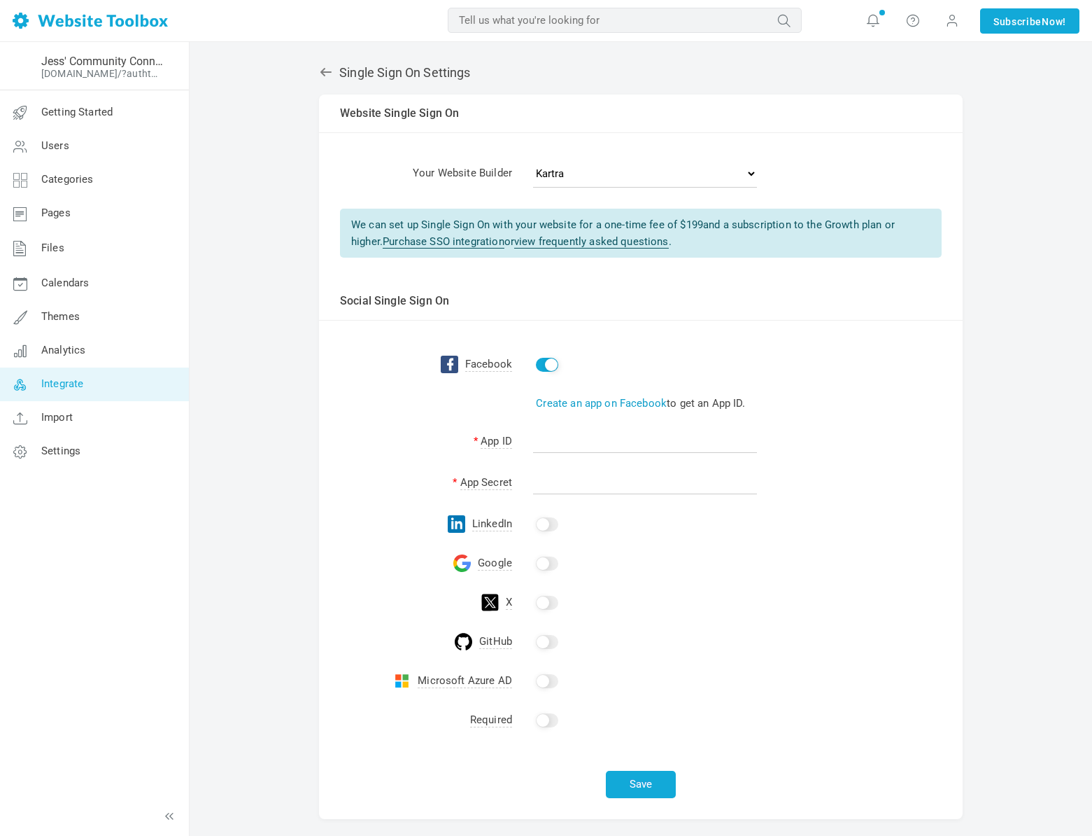
click at [561, 402] on link "Create an app on Facebook" at bounding box center [601, 403] width 131 height 13
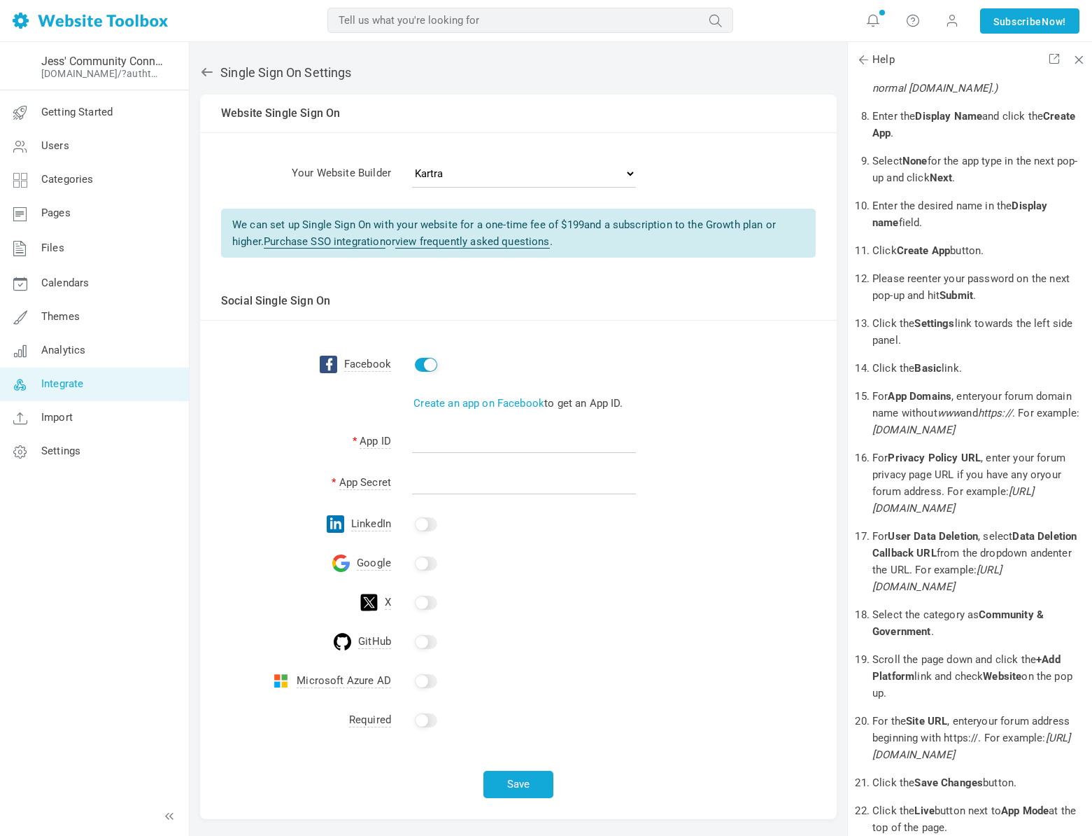
scroll to position [0, 0]
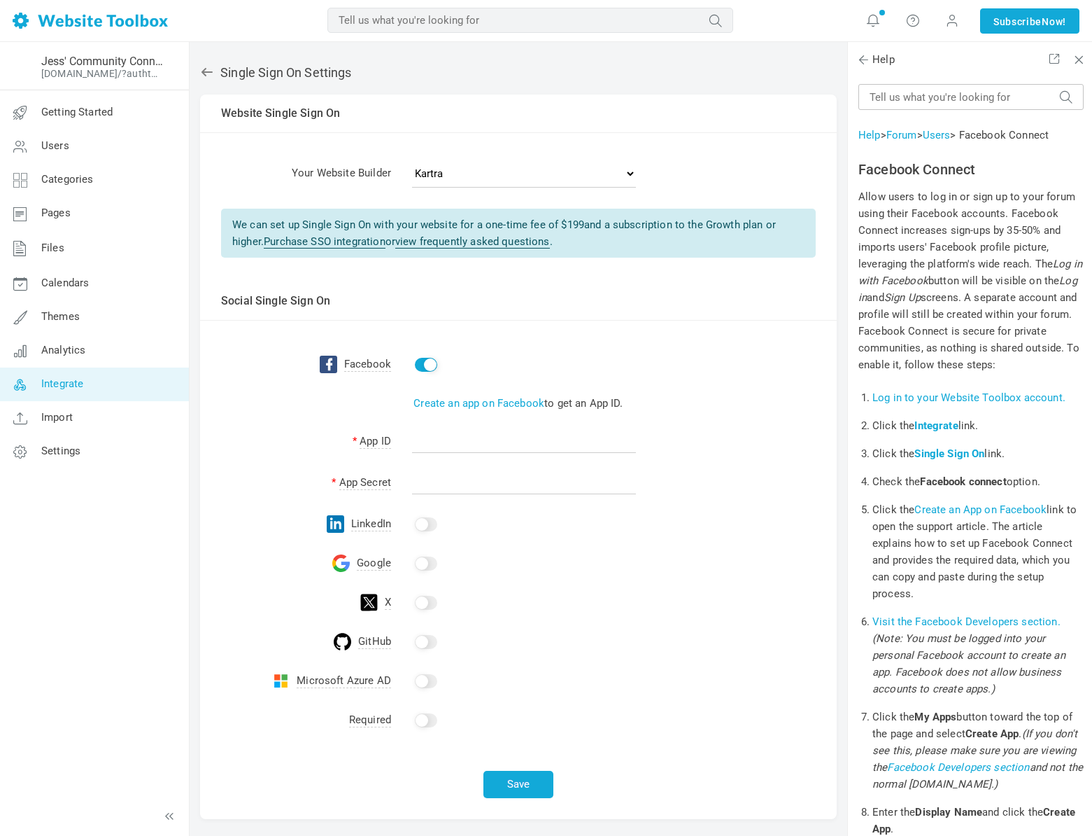
click at [426, 599] on input "checkbox" at bounding box center [426, 603] width 22 height 14
checkbox input "true"
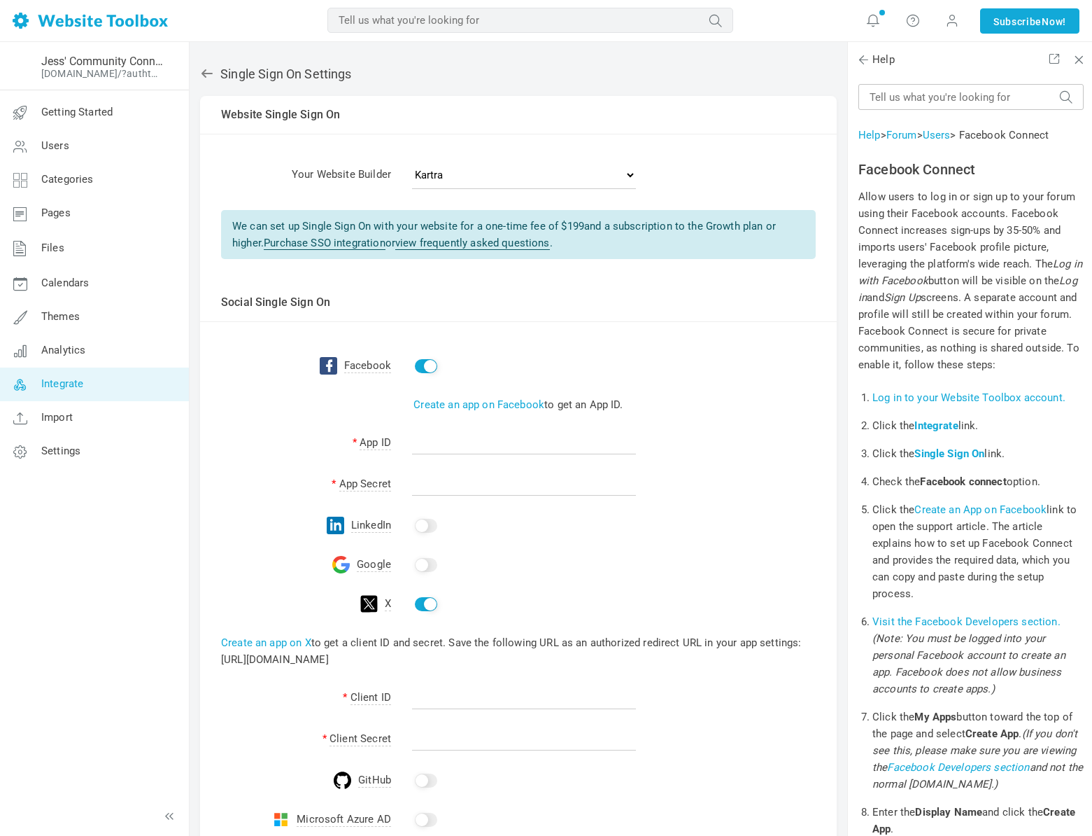
click at [1087, 64] on div "Help" at bounding box center [970, 60] width 244 height 36
click at [1080, 62] on span at bounding box center [1077, 57] width 10 height 10
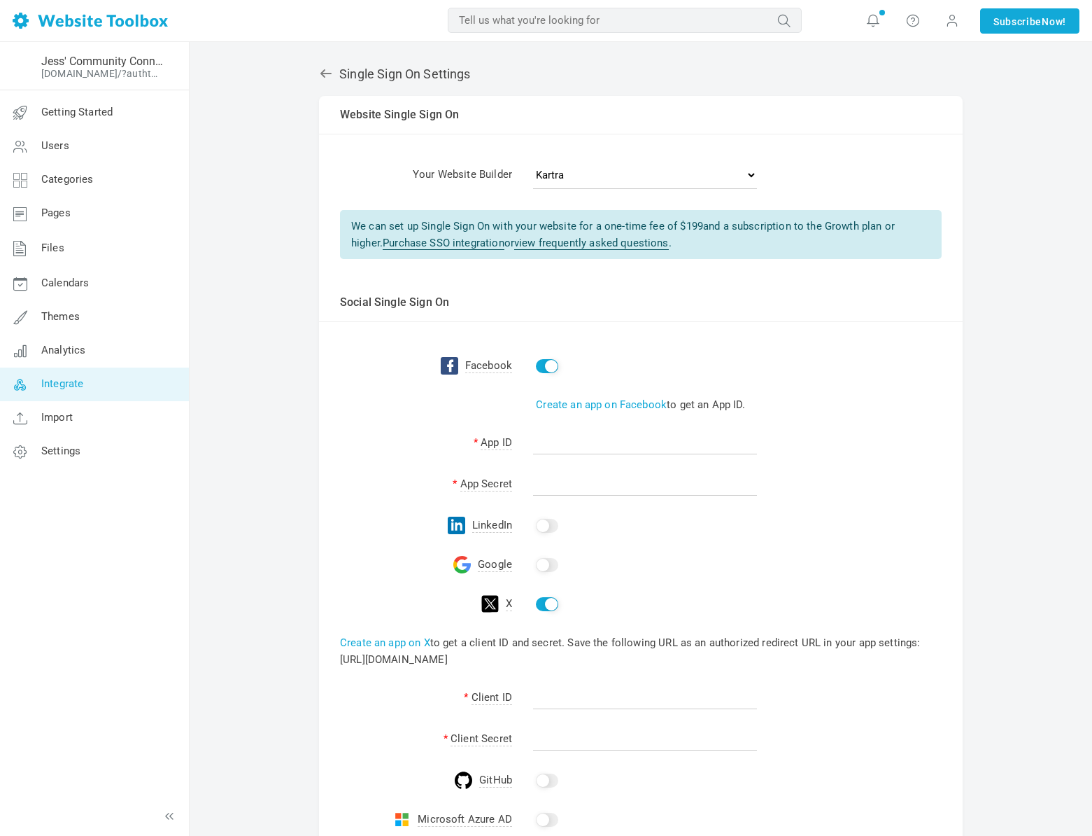
click at [73, 386] on span "Integrate" at bounding box center [62, 383] width 42 height 13
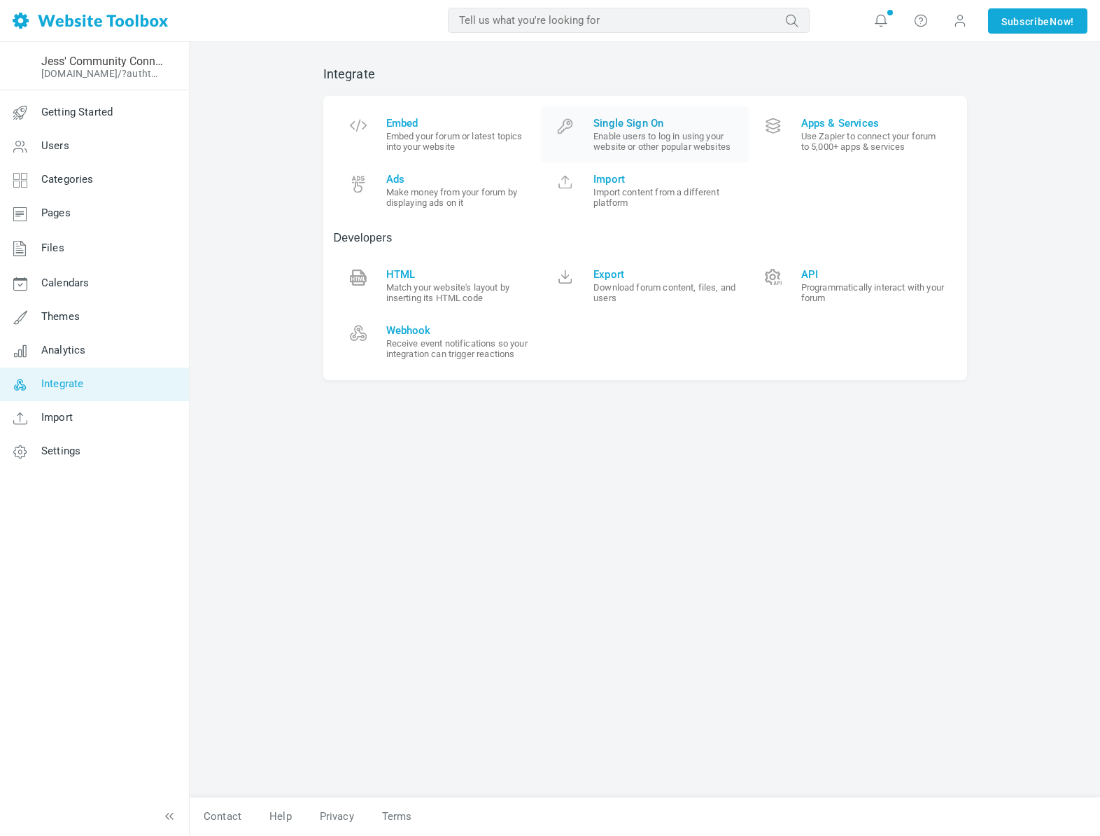
click at [638, 149] on small "Enable users to log in using your website or other popular websites" at bounding box center [665, 141] width 145 height 21
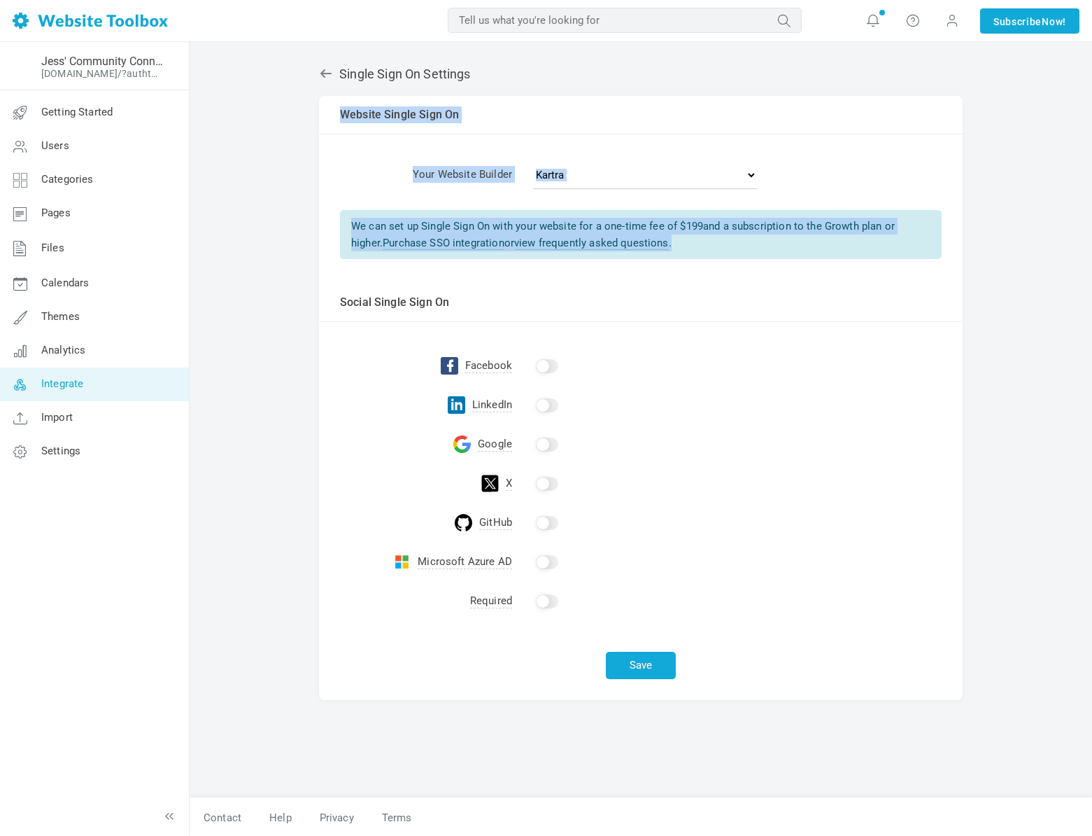
drag, startPoint x: 330, startPoint y: 110, endPoint x: 864, endPoint y: 245, distance: 550.8
click at [864, 245] on tbody "Website Single Sign On Your Website Builder - Select One - Other Brilliant Dire…" at bounding box center [641, 190] width 644 height 188
click at [738, 258] on div "We can set up Single Sign On with your website for a one-time fee of $ 199 and …" at bounding box center [641, 234] width 602 height 49
drag, startPoint x: 336, startPoint y: 112, endPoint x: 771, endPoint y: 249, distance: 455.7
click at [771, 249] on tbody "Website Single Sign On Your Website Builder - Select One - Other Brilliant Dire…" at bounding box center [641, 190] width 644 height 188
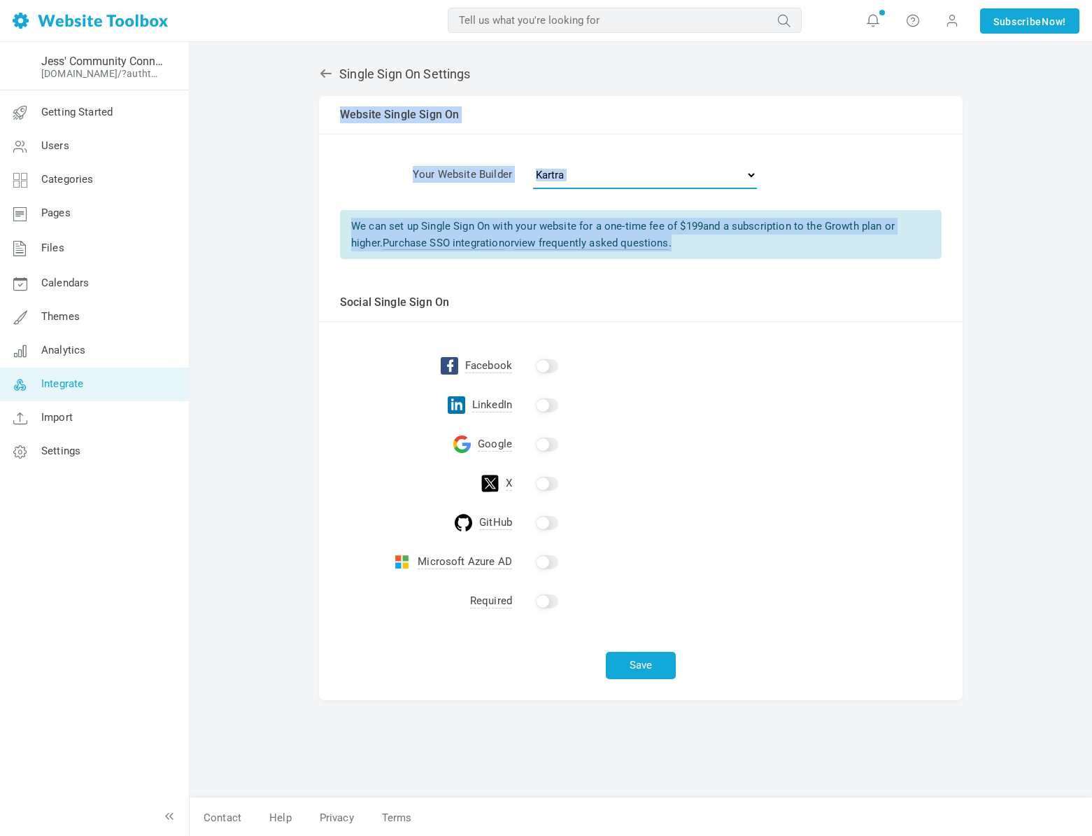
click at [564, 174] on select "- Select One - Other Brilliant Directories CraftCMS Drupal Duda Dynadot Ghost G…" at bounding box center [645, 175] width 224 height 28
click at [353, 227] on div "We can set up Single Sign On with your website for a one-time fee of $ 199 and …" at bounding box center [641, 234] width 602 height 49
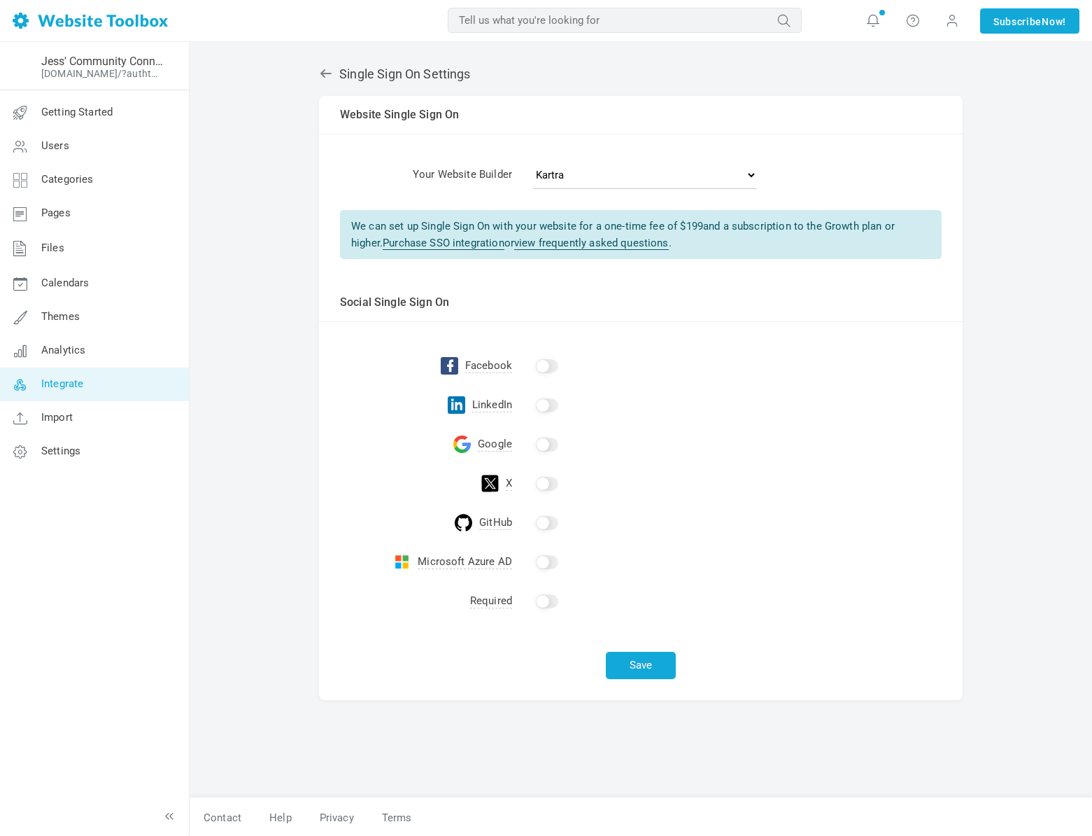
drag, startPoint x: 677, startPoint y: 227, endPoint x: 705, endPoint y: 229, distance: 27.3
click at [705, 229] on div "We can set up Single Sign On with your website for a one-time fee of $ 199 and …" at bounding box center [641, 234] width 602 height 49
drag, startPoint x: 823, startPoint y: 229, endPoint x: 940, endPoint y: 231, distance: 116.9
click at [940, 231] on div "We can set up Single Sign On with your website for a one-time fee of $ 199 and …" at bounding box center [641, 234] width 602 height 49
click at [554, 246] on link "view frequently asked questions" at bounding box center [591, 243] width 155 height 13
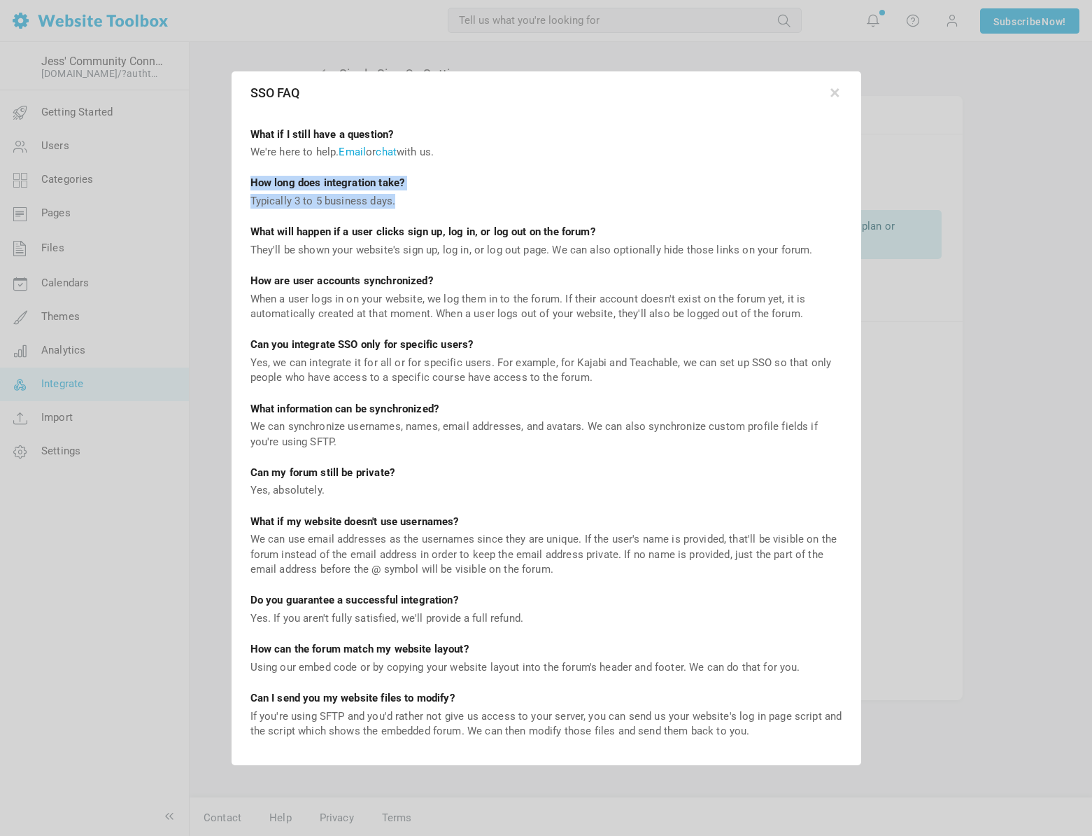
drag, startPoint x: 249, startPoint y: 181, endPoint x: 433, endPoint y: 199, distance: 184.3
click at [433, 199] on div "What if I still have a question? We're here to help. Email or chat with us. How…" at bounding box center [547, 438] width 626 height 652
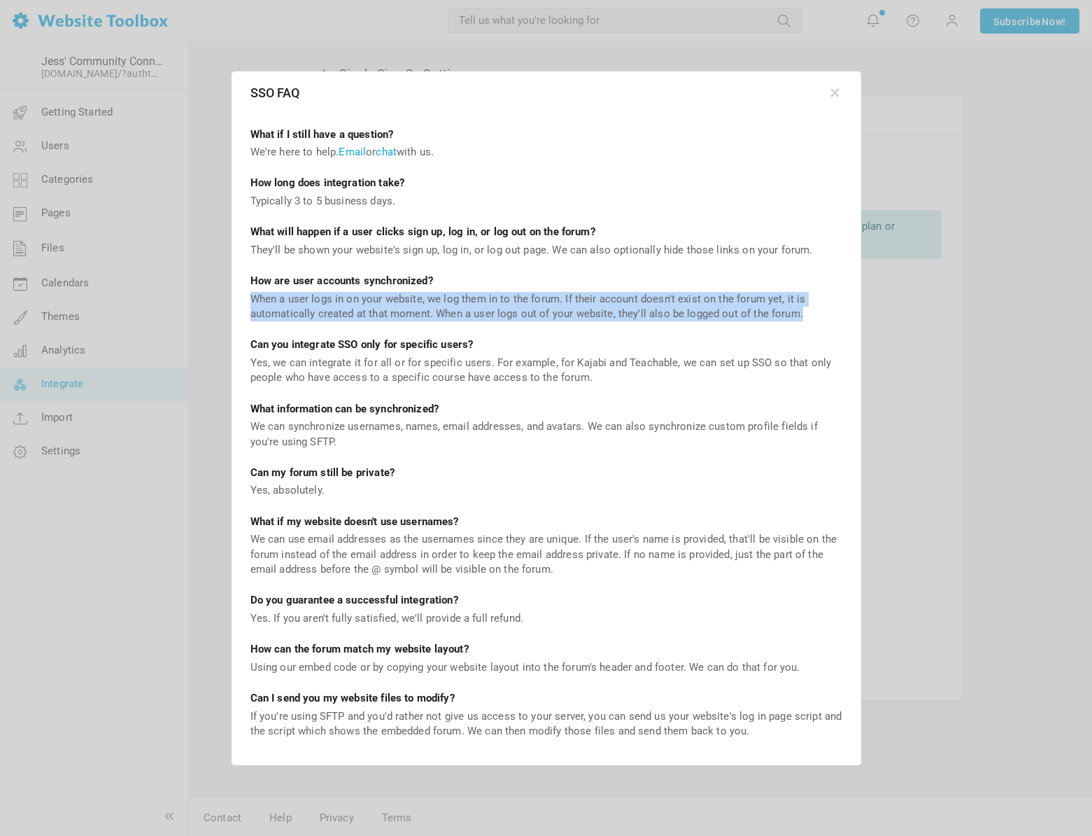
drag, startPoint x: 253, startPoint y: 301, endPoint x: 805, endPoint y: 309, distance: 552.2
click at [805, 309] on div "When a user logs in on your website, we log them in to the forum. If their acco…" at bounding box center [547, 307] width 592 height 30
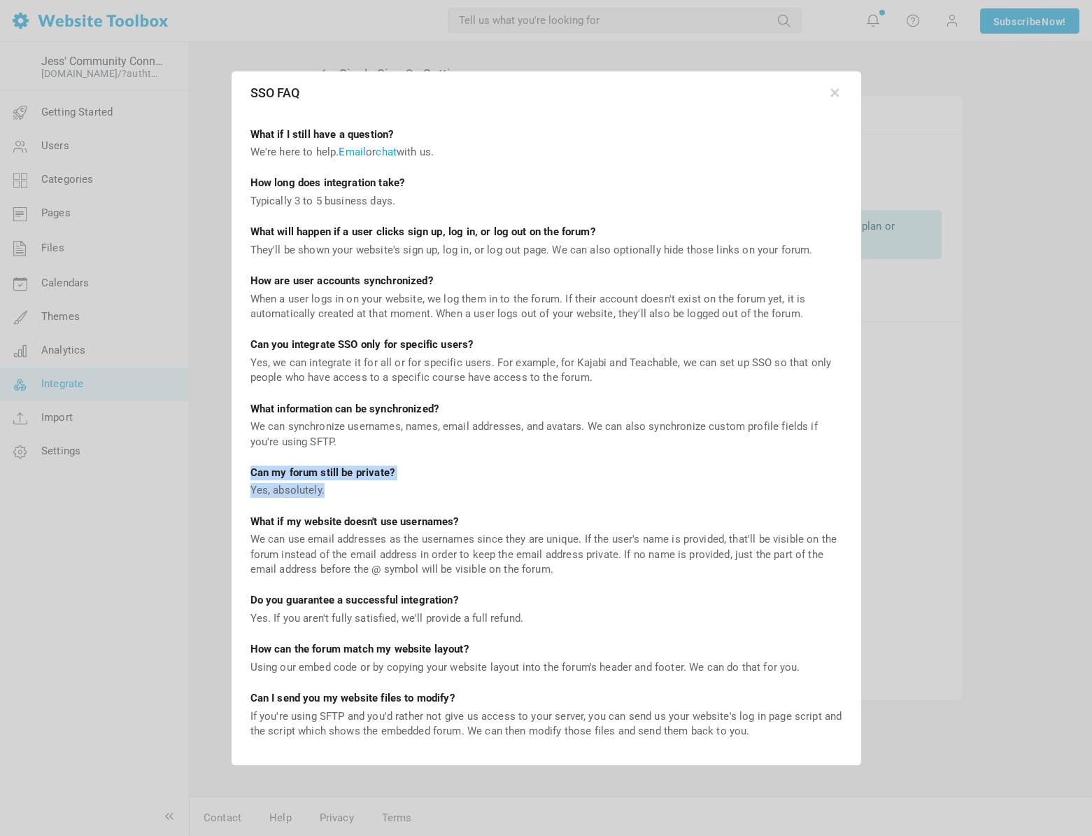
drag, startPoint x: 251, startPoint y: 477, endPoint x: 370, endPoint y: 491, distance: 119.8
click at [370, 491] on div "What if I still have a question? We're here to help. Email or chat with us. How…" at bounding box center [547, 438] width 626 height 652
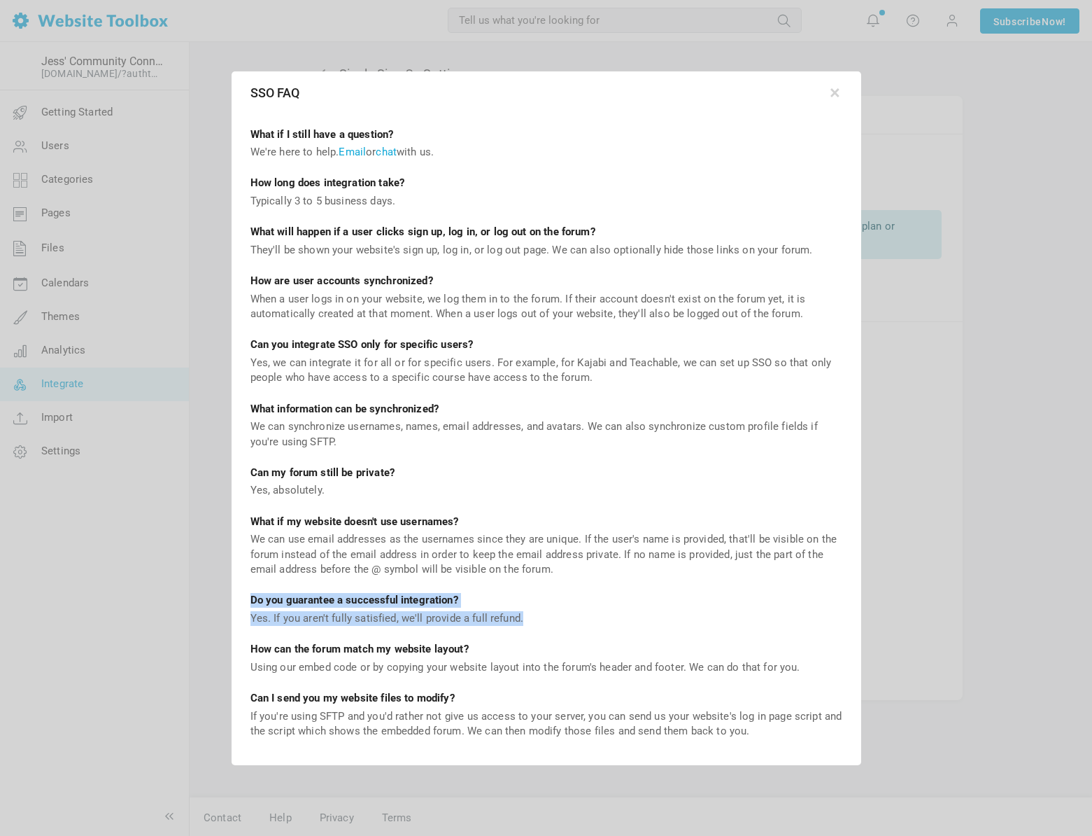
drag, startPoint x: 253, startPoint y: 603, endPoint x: 530, endPoint y: 617, distance: 278.2
click at [530, 617] on div "What if I still have a question? We're here to help. Email or chat with us. How…" at bounding box center [547, 438] width 626 height 652
click at [285, 617] on div "Yes. If you aren't fully satisfied, we'll provide a full refund." at bounding box center [547, 618] width 592 height 15
drag, startPoint x: 251, startPoint y: 618, endPoint x: 537, endPoint y: 621, distance: 285.6
click at [537, 621] on div "Yes. If you aren't fully satisfied, we'll provide a full refund." at bounding box center [547, 618] width 592 height 15
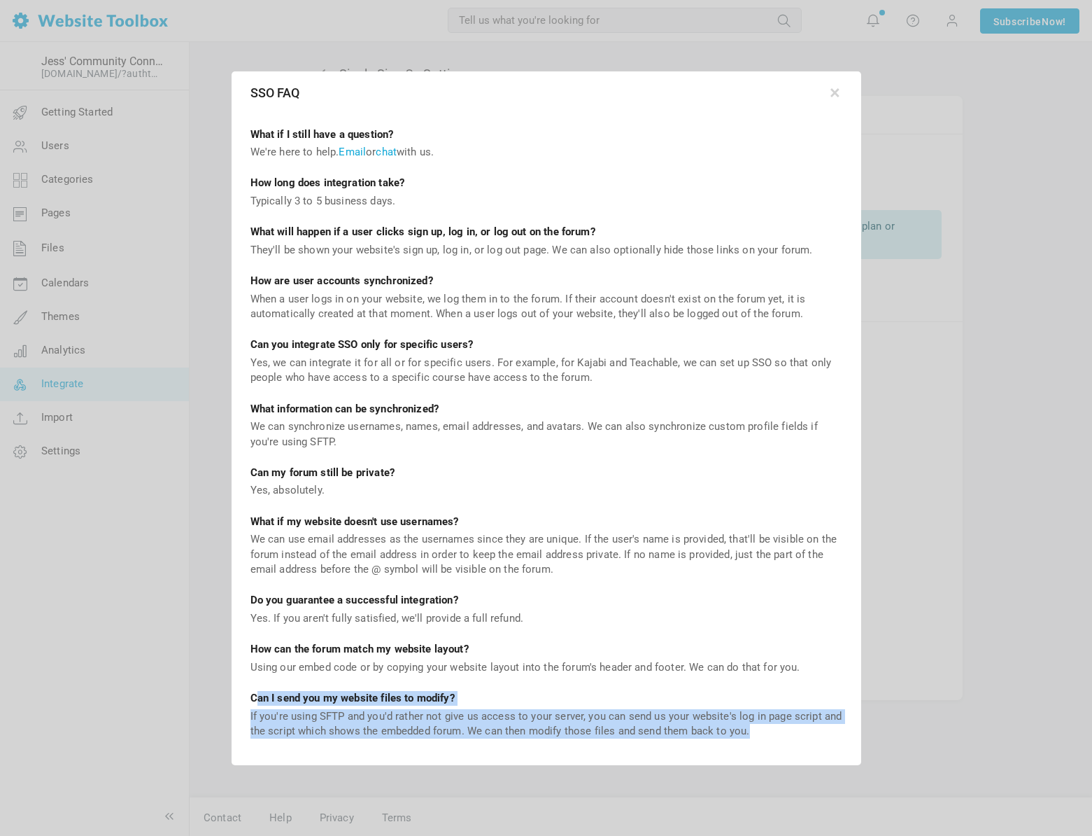
drag, startPoint x: 256, startPoint y: 701, endPoint x: 753, endPoint y: 739, distance: 498.4
click at [753, 739] on div "What if I still have a question? We're here to help. Email or chat with us. How…" at bounding box center [547, 438] width 626 height 652
click at [765, 736] on div "If you're using SFTP and you'd rather not give us access to your server, you ca…" at bounding box center [547, 724] width 592 height 30
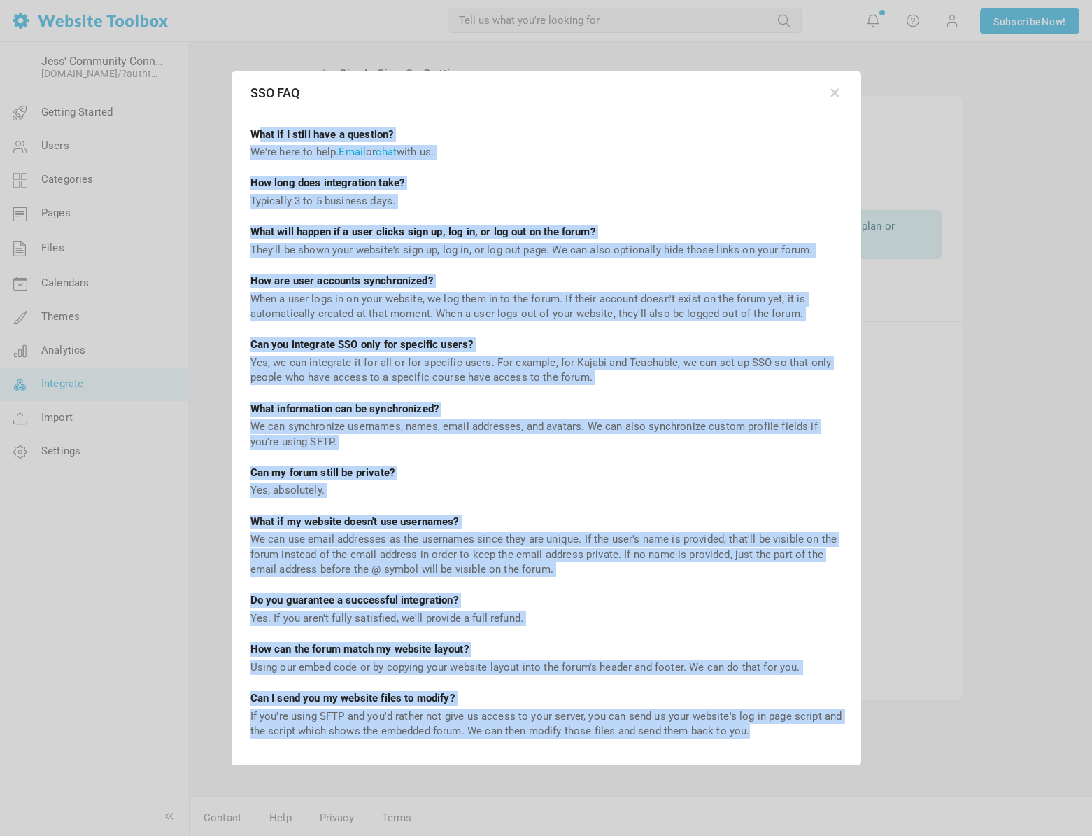
drag, startPoint x: 767, startPoint y: 736, endPoint x: 259, endPoint y: 129, distance: 791.4
click at [259, 129] on div "What if I still have a question? We're here to help. Email or chat with us. How…" at bounding box center [547, 438] width 626 height 652
click at [516, 157] on div "We're here to help. Email or chat with us." at bounding box center [547, 152] width 592 height 15
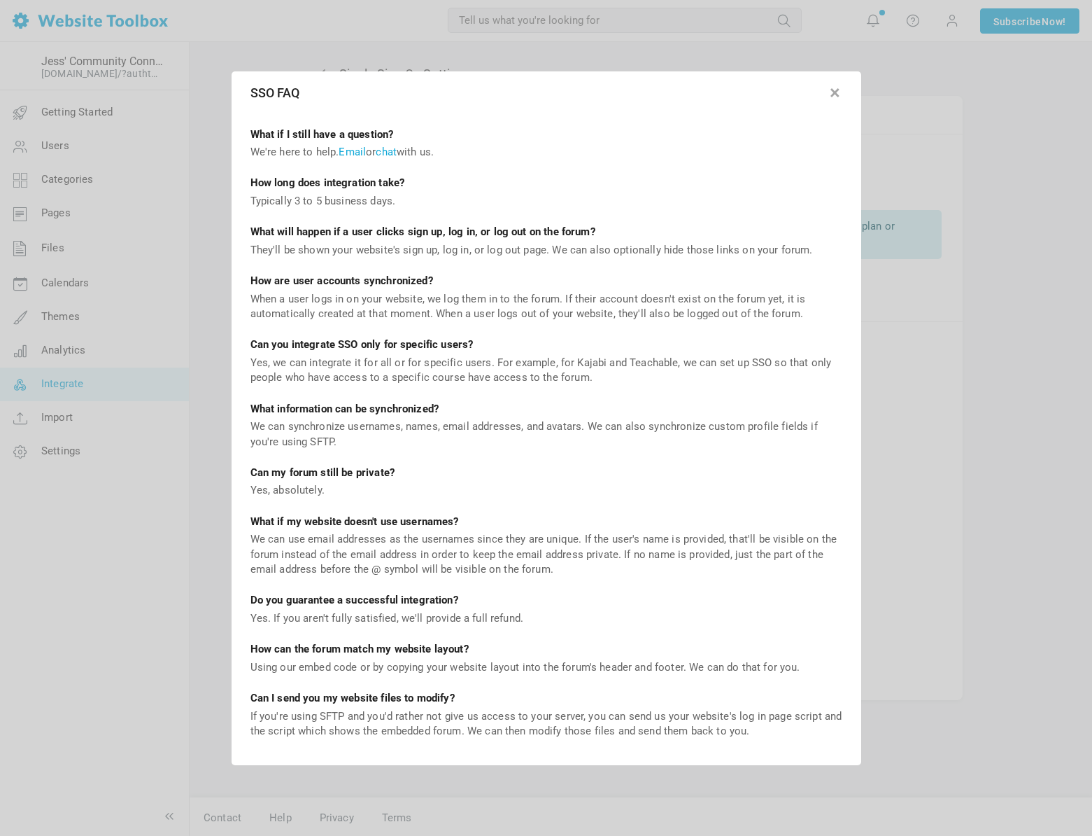
click at [834, 93] on button "button" at bounding box center [836, 90] width 14 height 14
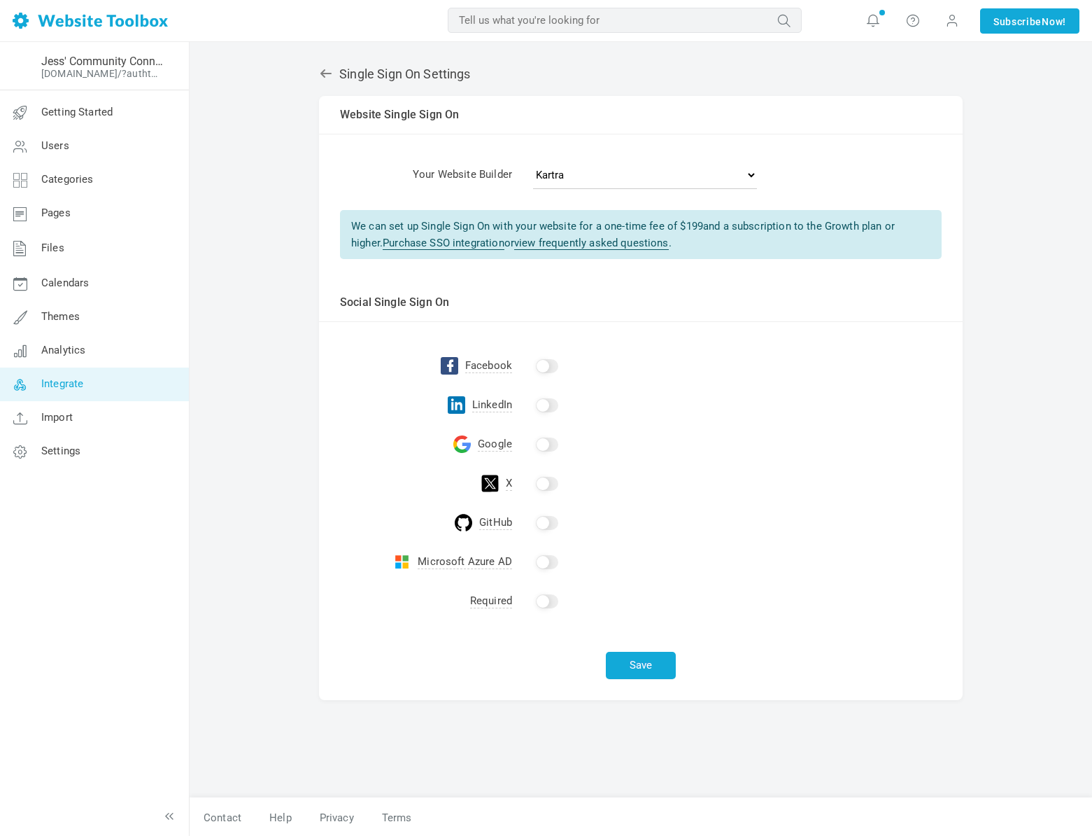
drag, startPoint x: 384, startPoint y: 225, endPoint x: 935, endPoint y: 233, distance: 551.5
click at [935, 233] on div "We can set up Single Sign On with your website for a one-time fee of $ 199 and …" at bounding box center [641, 234] width 602 height 49
click at [701, 226] on div "We can set up Single Sign On with your website for a one-time fee of $ 199 and …" at bounding box center [641, 234] width 602 height 49
drag, startPoint x: 701, startPoint y: 226, endPoint x: 374, endPoint y: 213, distance: 327.1
click at [374, 213] on div "We can set up Single Sign On with your website for a one-time fee of $ 199 and …" at bounding box center [641, 234] width 602 height 49
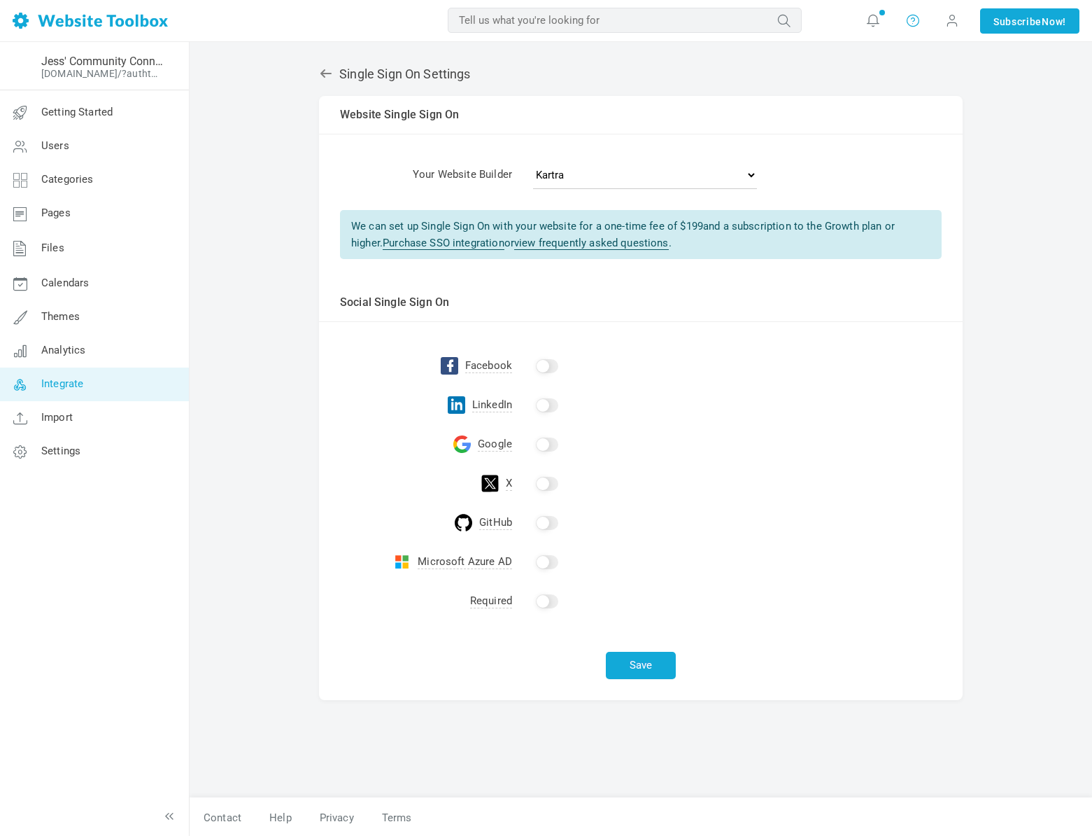
click at [912, 16] on icon at bounding box center [913, 20] width 14 height 15
click at [923, 55] on link "Help" at bounding box center [955, 58] width 106 height 27
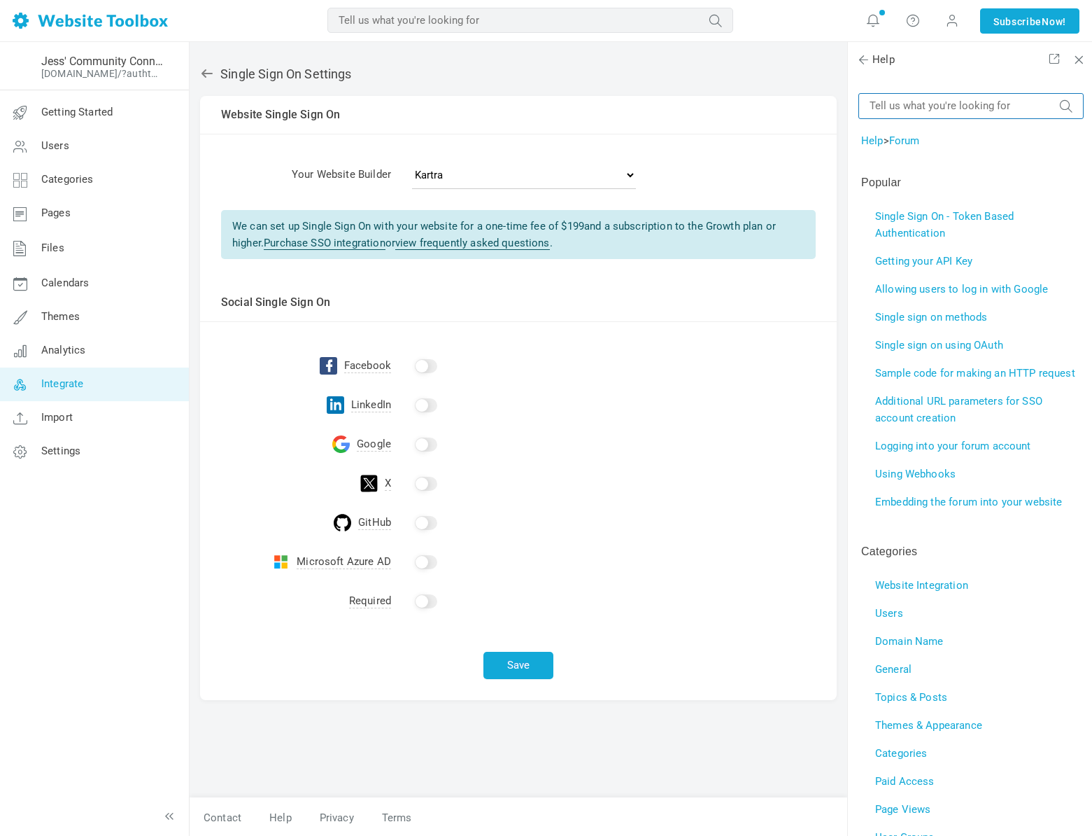
click at [917, 98] on input "text" at bounding box center [971, 106] width 225 height 26
type input "single sign on"
click at [1060, 99] on button "submit" at bounding box center [1067, 99] width 14 height 0
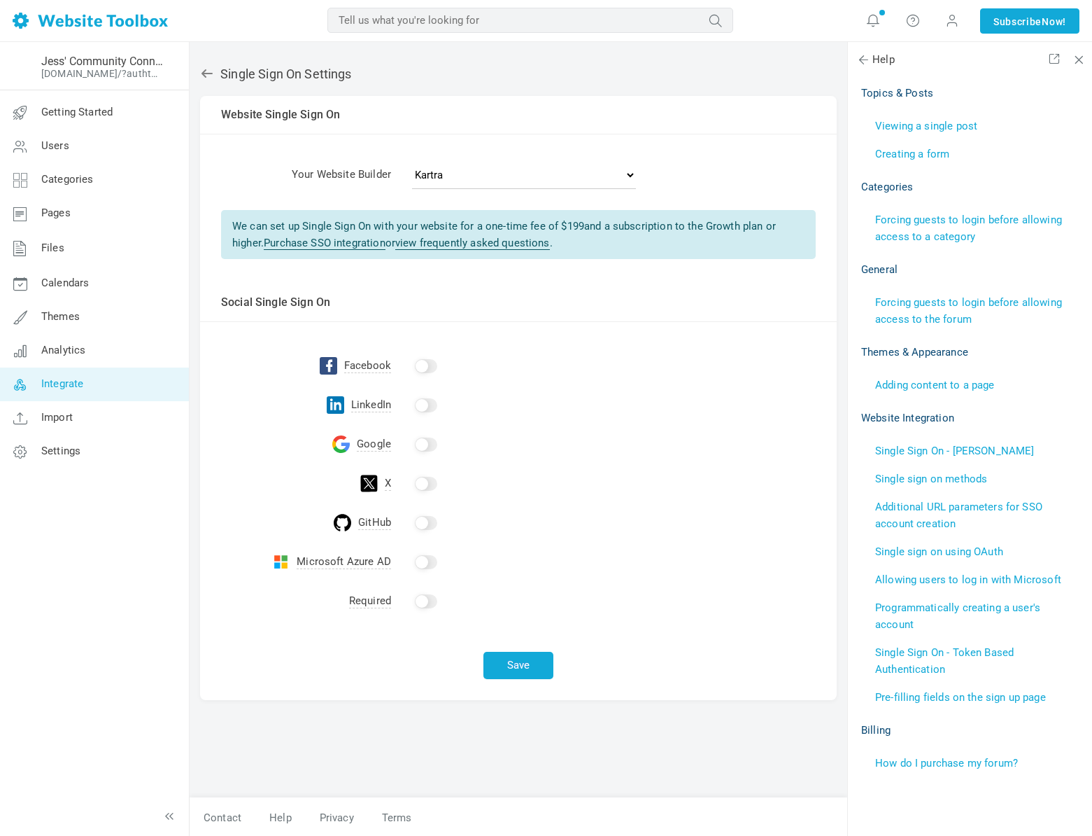
scroll to position [680, 0]
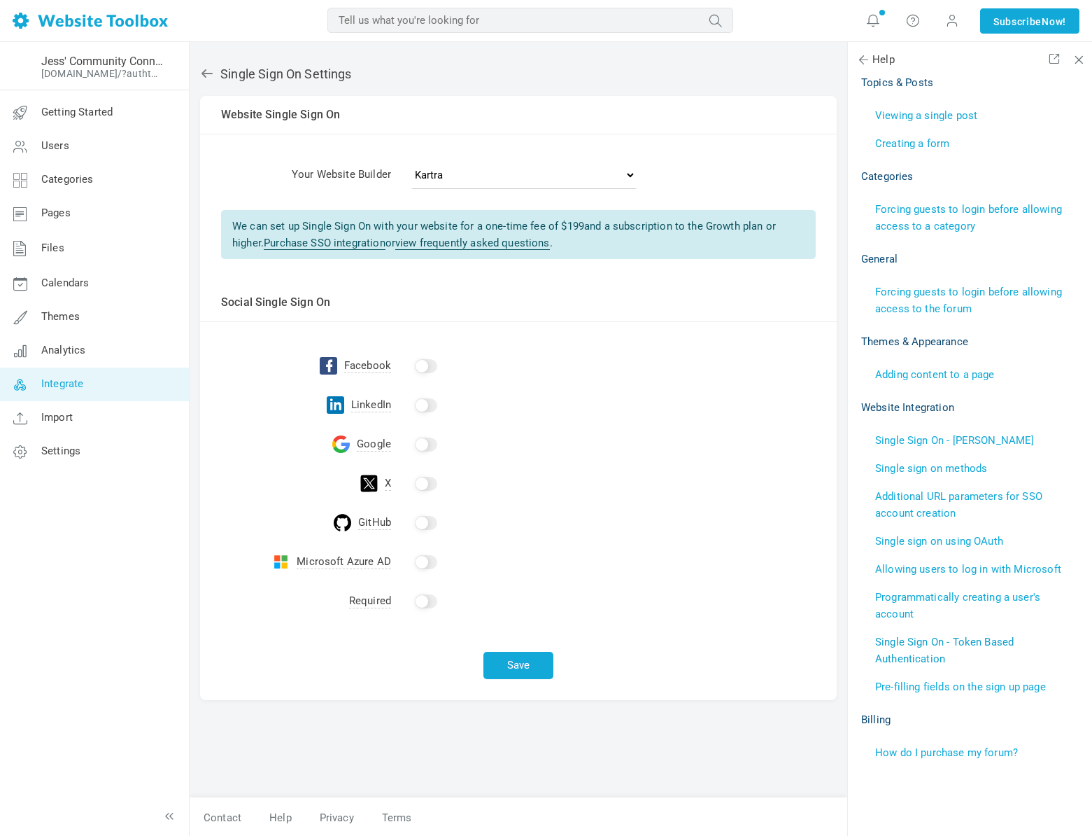
click at [911, 638] on link "Single Sign On - Token Based Authentication" at bounding box center [944, 649] width 139 height 29
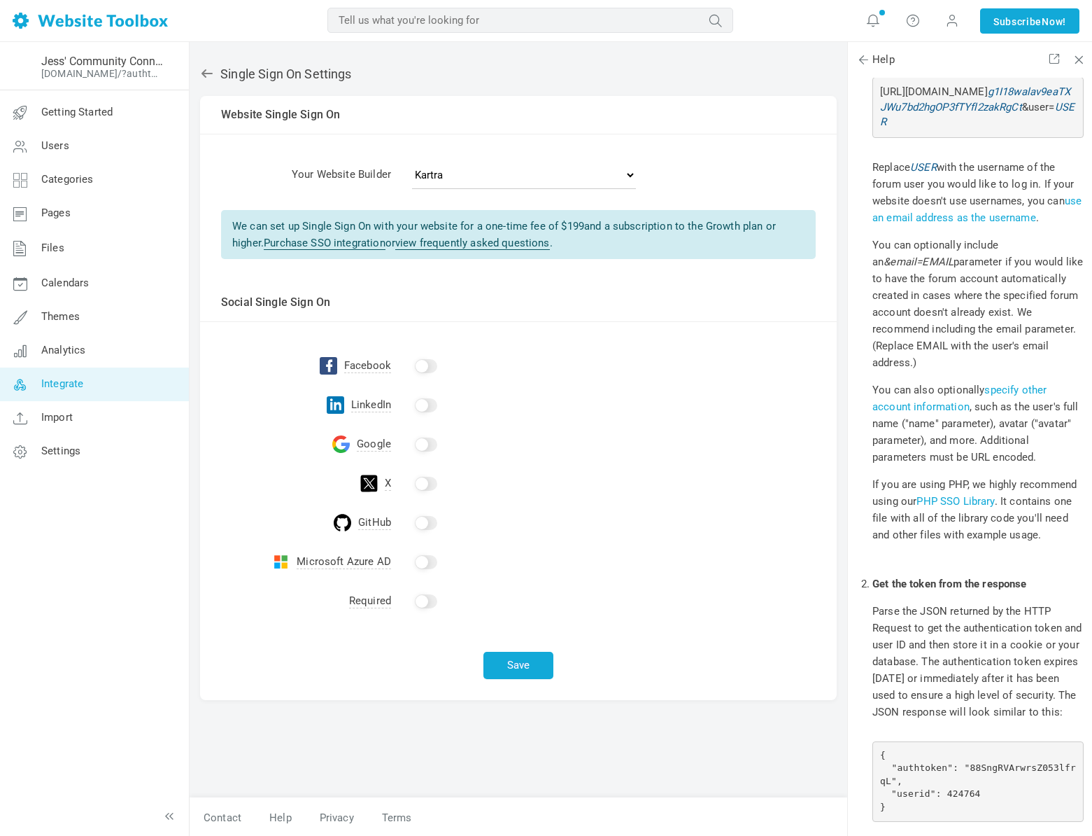
scroll to position [0, 0]
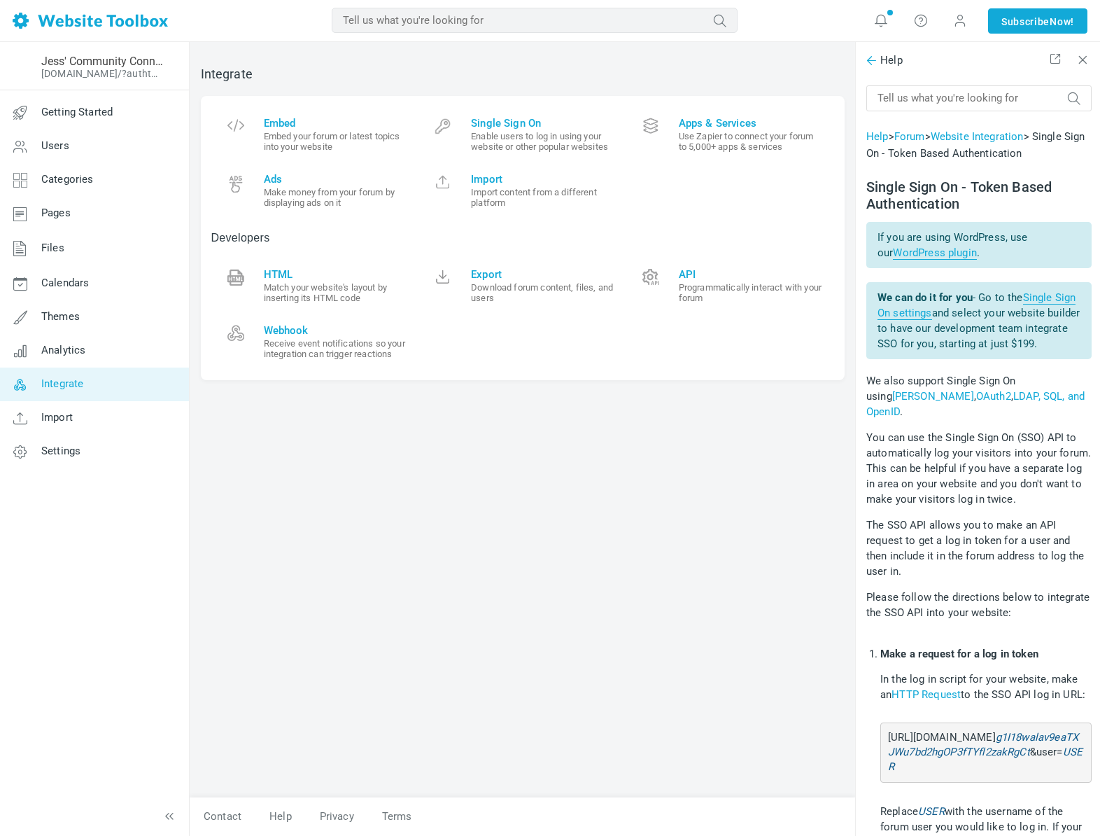
click at [876, 64] on span at bounding box center [871, 60] width 14 height 14
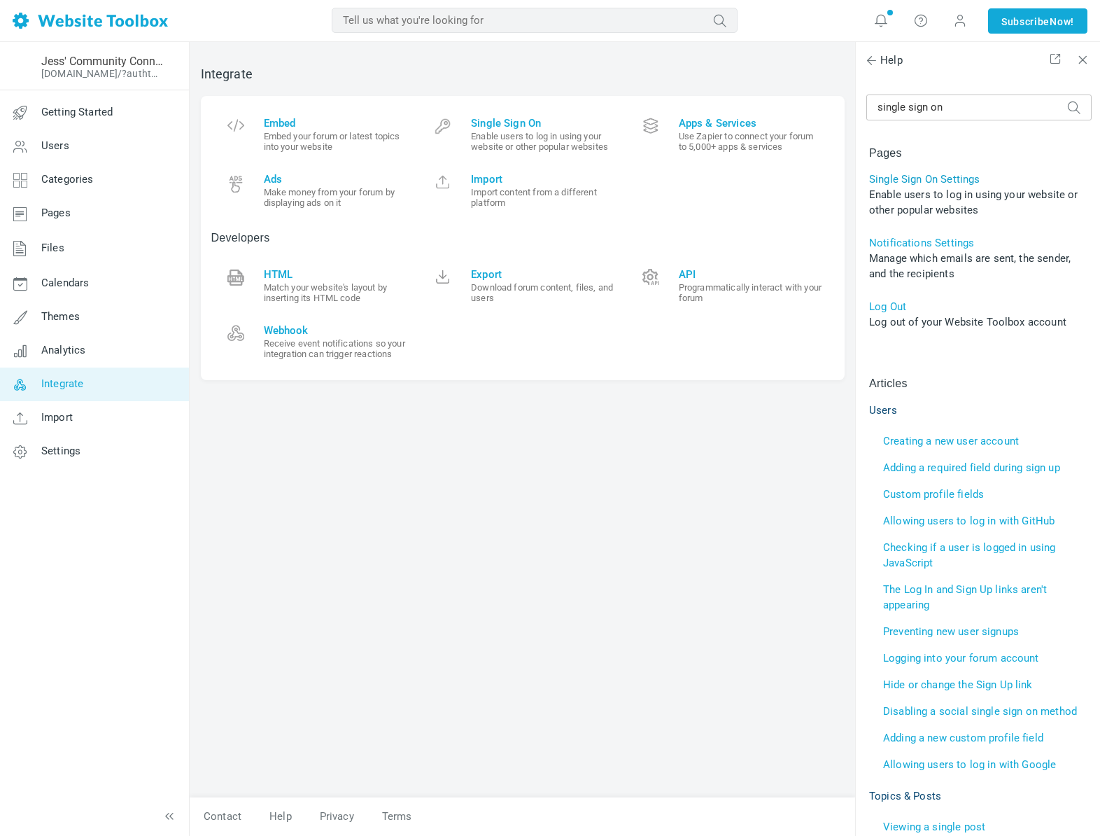
click at [931, 176] on link "Single Sign On Settings" at bounding box center [924, 179] width 111 height 13
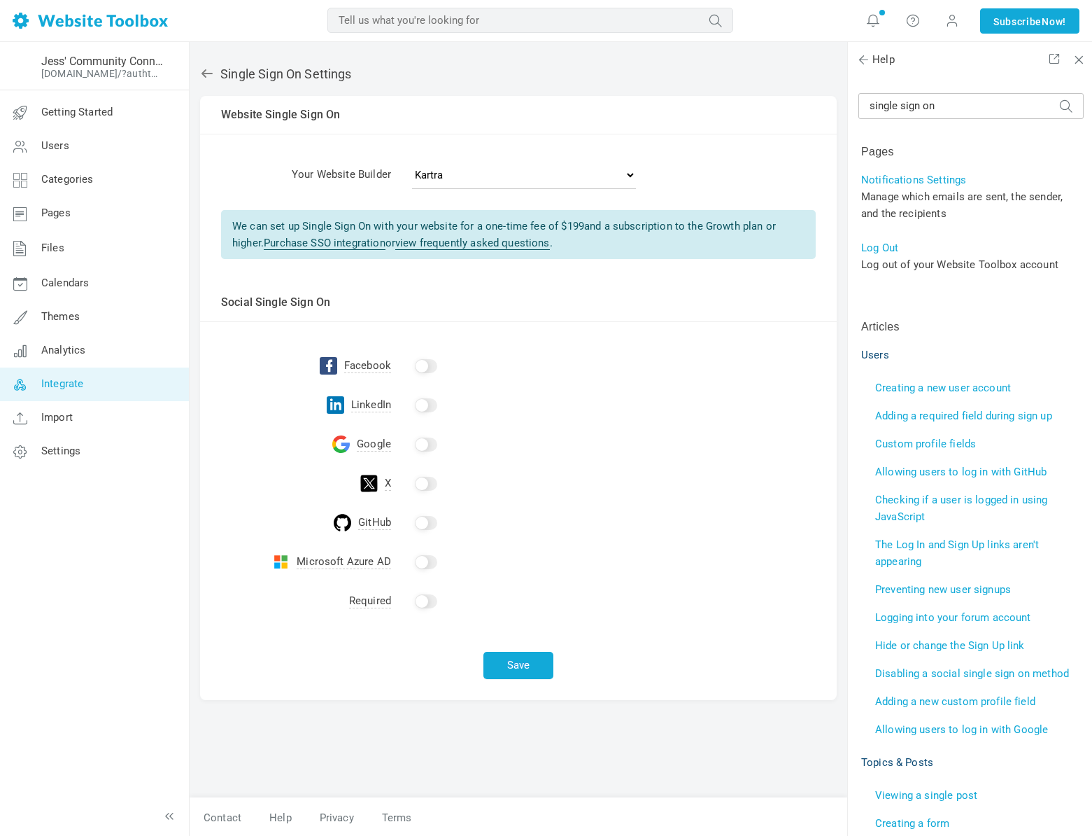
click at [428, 366] on input "checkbox" at bounding box center [426, 366] width 22 height 14
checkbox input "true"
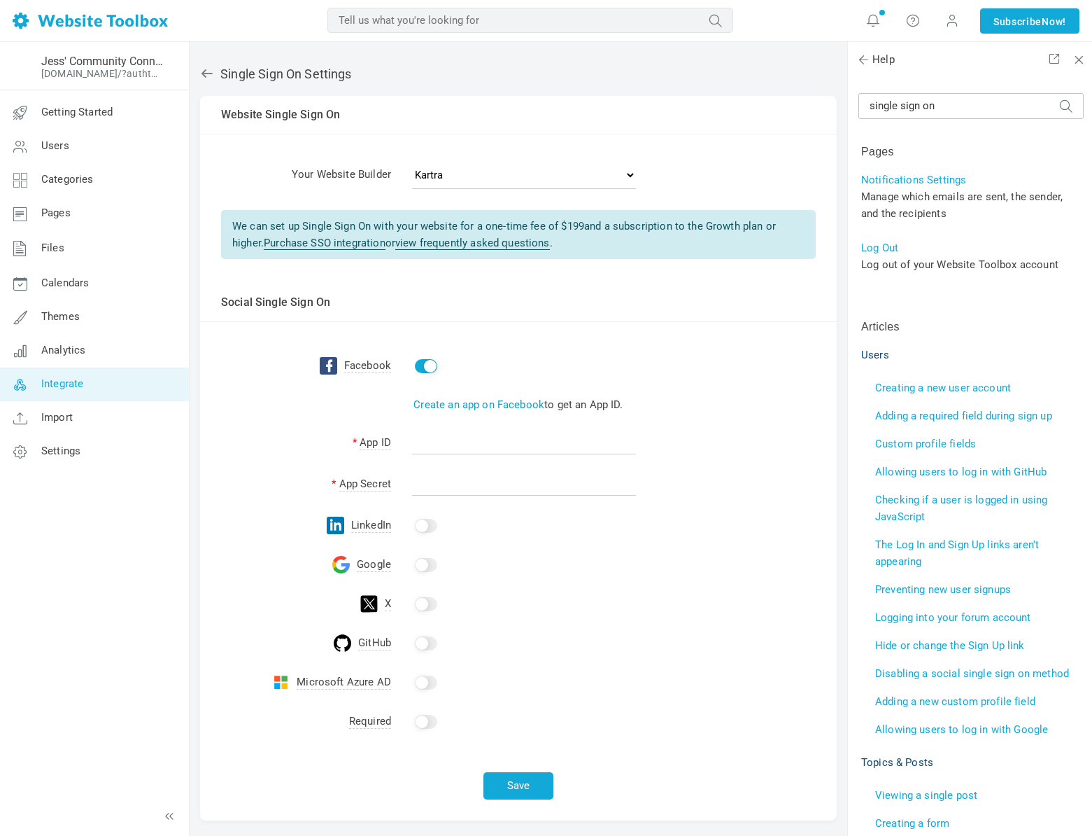
click at [470, 402] on link "Create an app on Facebook" at bounding box center [479, 404] width 131 height 13
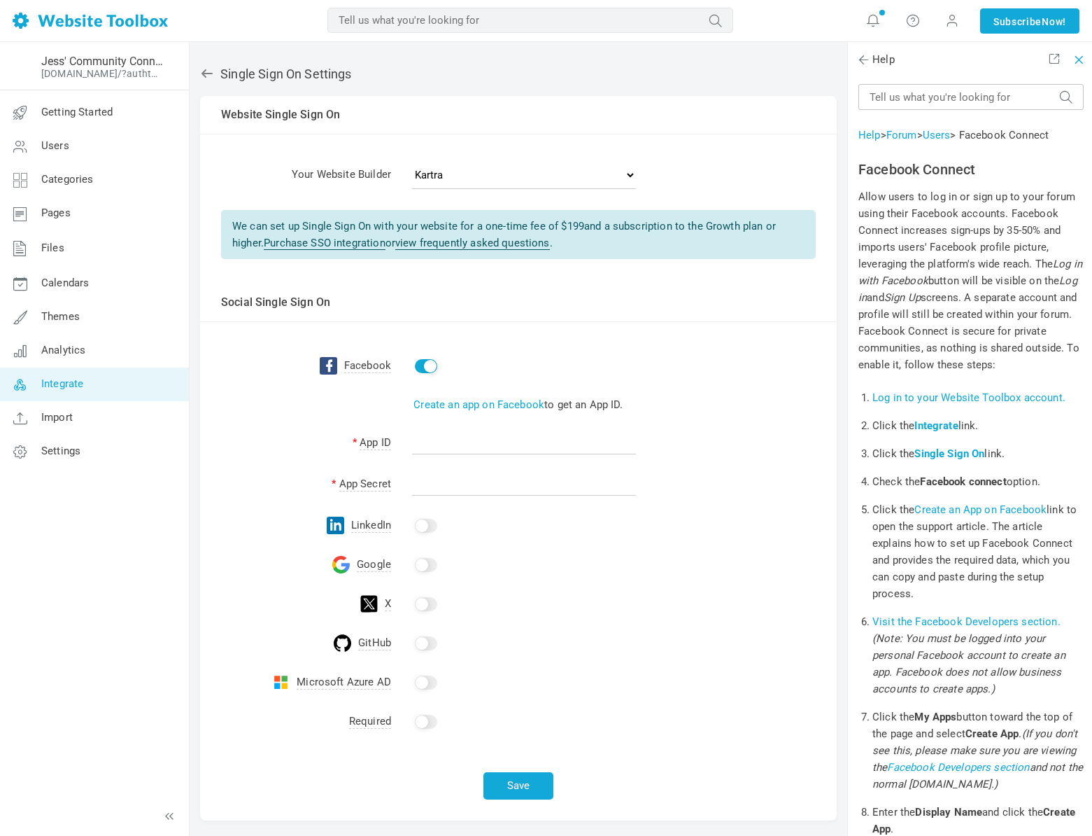
click at [1080, 62] on span at bounding box center [1077, 57] width 10 height 10
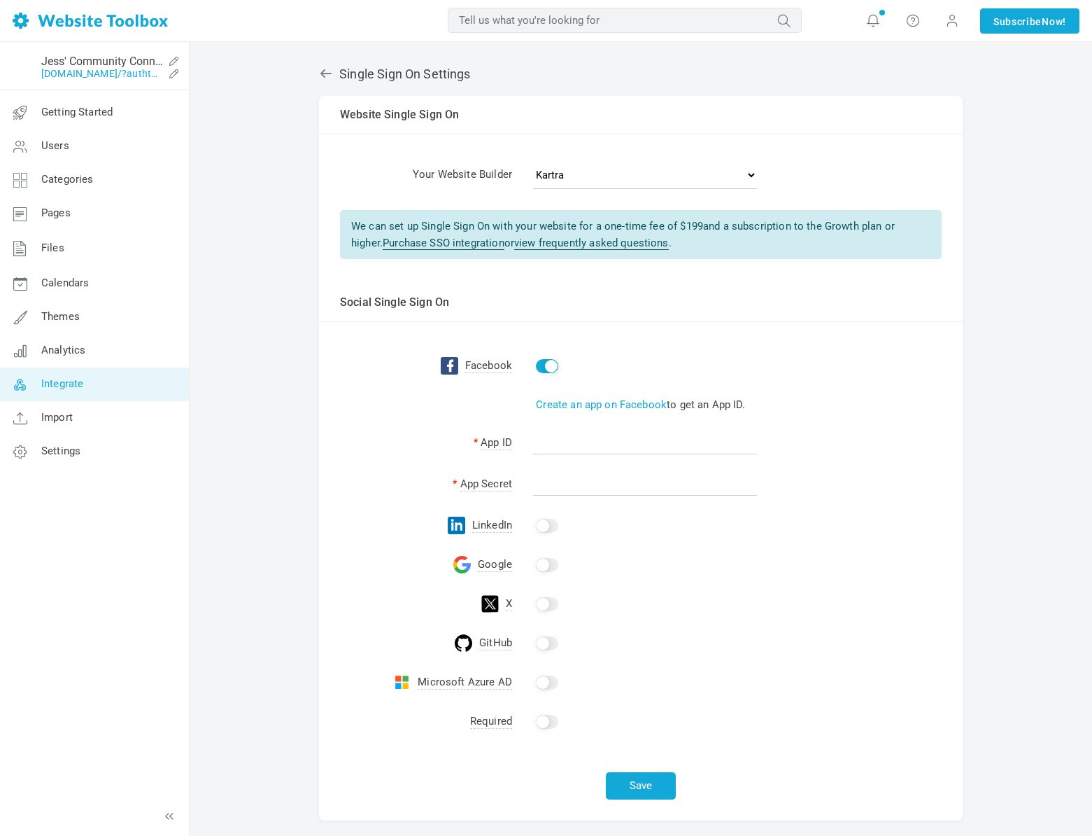
click at [88, 71] on link "[DOMAIN_NAME]/?authtoken=8911aecda8f71d1074831b6eab94d99f&rememberMe=1" at bounding box center [102, 73] width 122 height 11
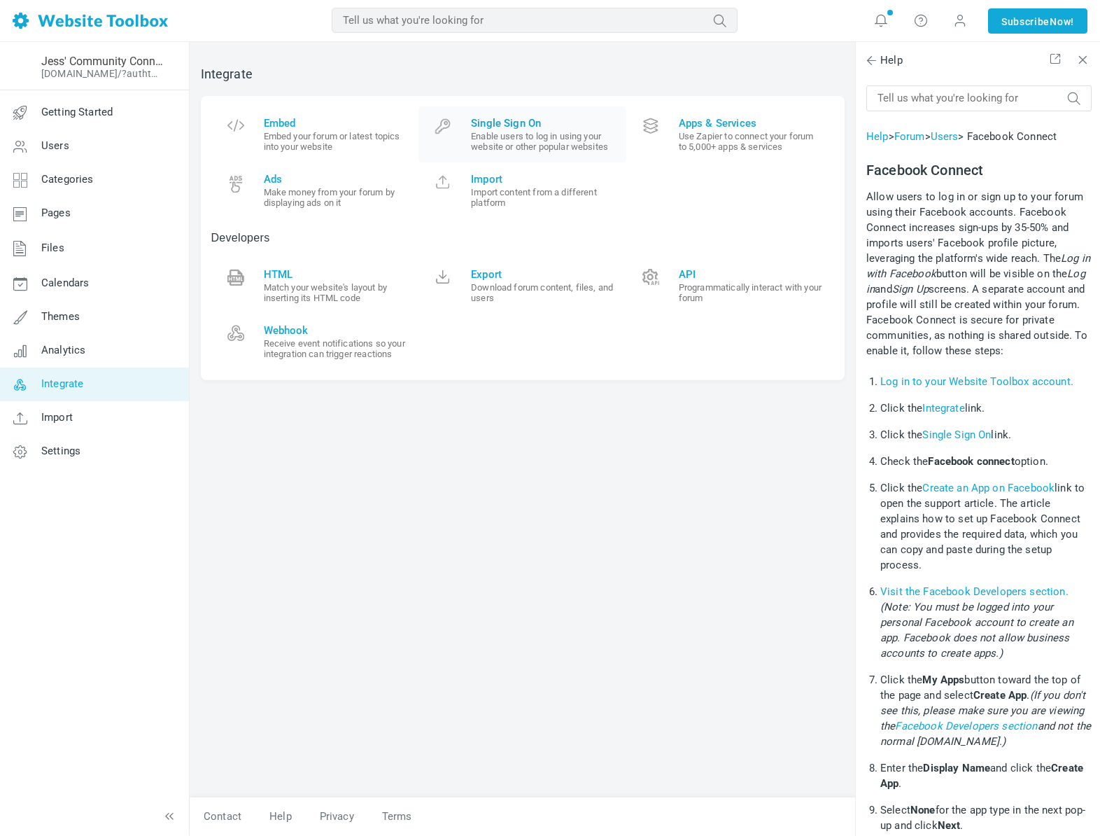
click at [535, 135] on small "Enable users to log in using your website or other popular websites" at bounding box center [543, 141] width 145 height 21
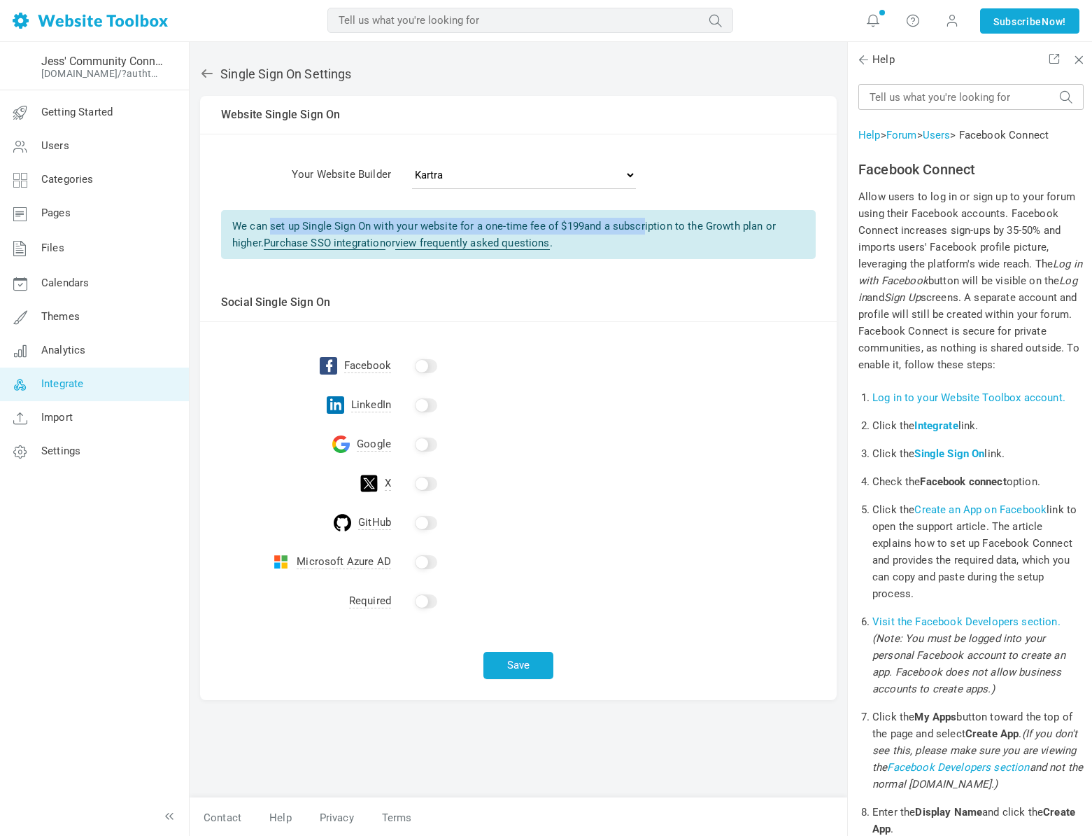
drag, startPoint x: 231, startPoint y: 227, endPoint x: 575, endPoint y: 267, distance: 346.6
click at [644, 232] on div "We can set up Single Sign On with your website for a one-time fee of $ 199 and …" at bounding box center [518, 234] width 595 height 49
click at [423, 363] on input "checkbox" at bounding box center [426, 366] width 22 height 14
checkbox input "true"
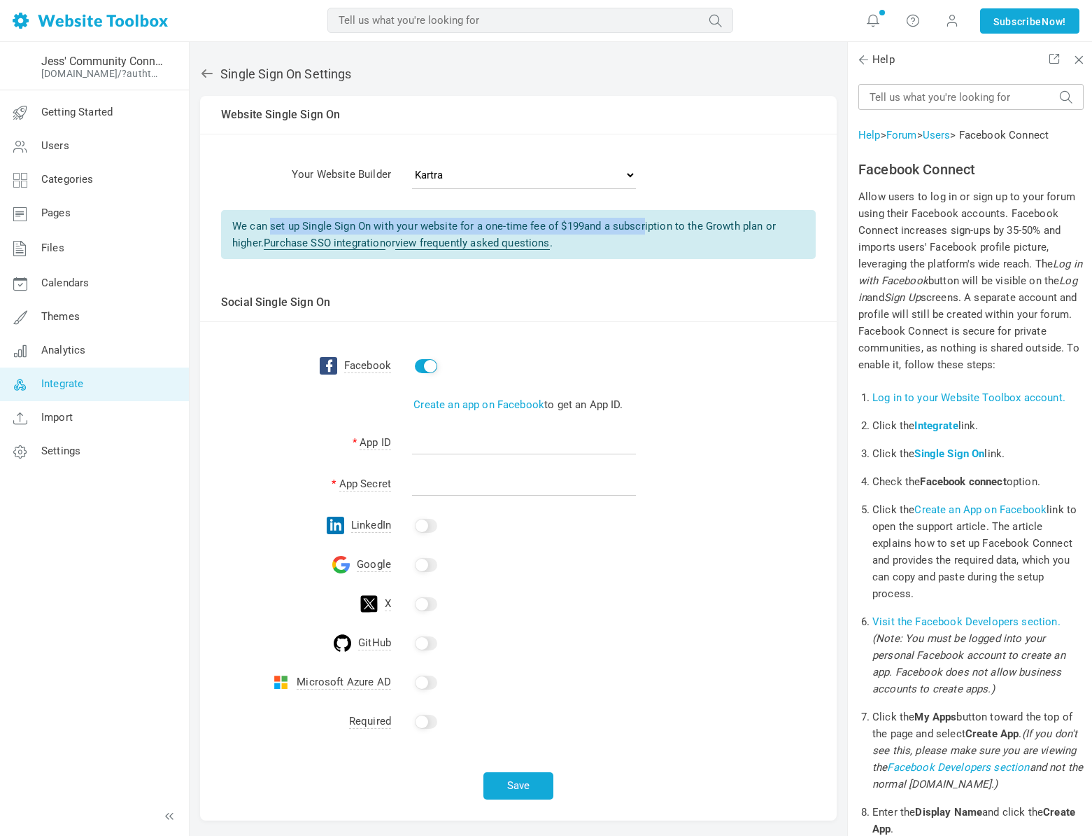
click at [423, 604] on input "checkbox" at bounding box center [426, 604] width 22 height 14
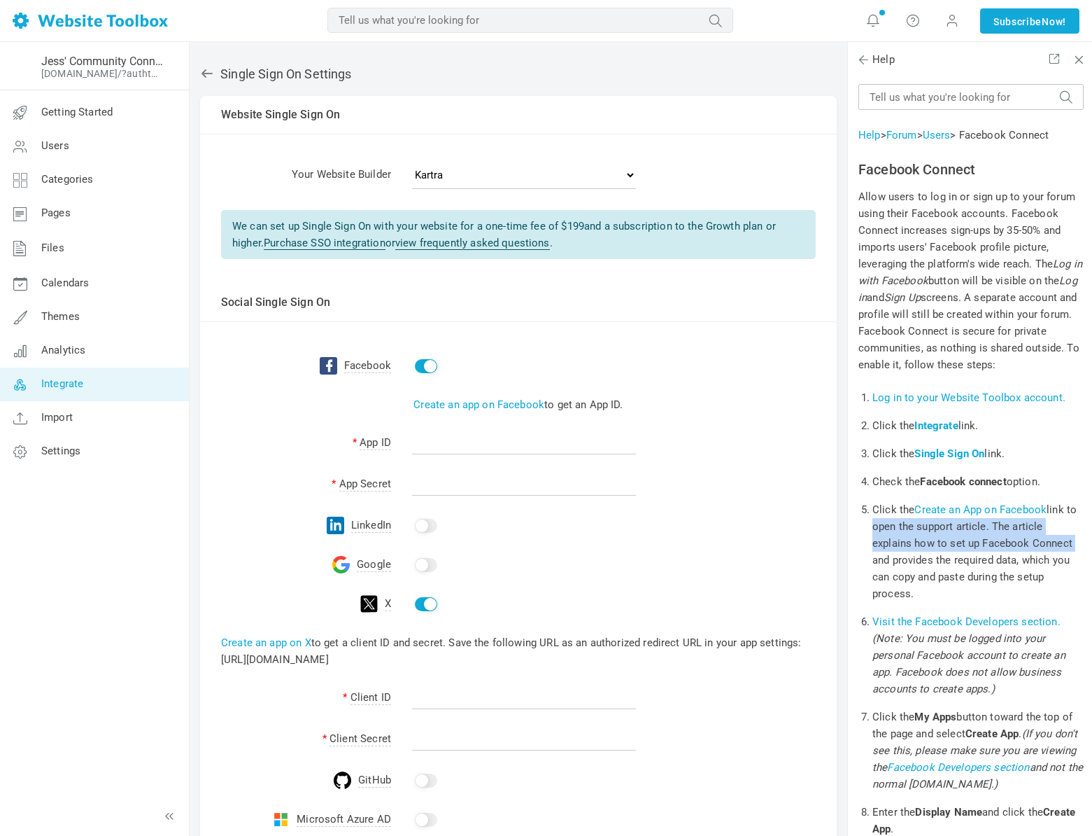
drag, startPoint x: 875, startPoint y: 548, endPoint x: 1076, endPoint y: 556, distance: 200.3
click at [1076, 556] on div "Help > Forum > Users > Facebook Connect Facebook Connect Allow users to log in …" at bounding box center [970, 475] width 244 height 794
click at [948, 591] on li "Click the Create an App on Facebook link to open the support article. The artic…" at bounding box center [978, 551] width 211 height 112
drag, startPoint x: 875, startPoint y: 547, endPoint x: 1055, endPoint y: 612, distance: 191.0
click at [1059, 604] on li "Click the Create an App on Facebook link to open the support article. The artic…" at bounding box center [978, 551] width 211 height 112
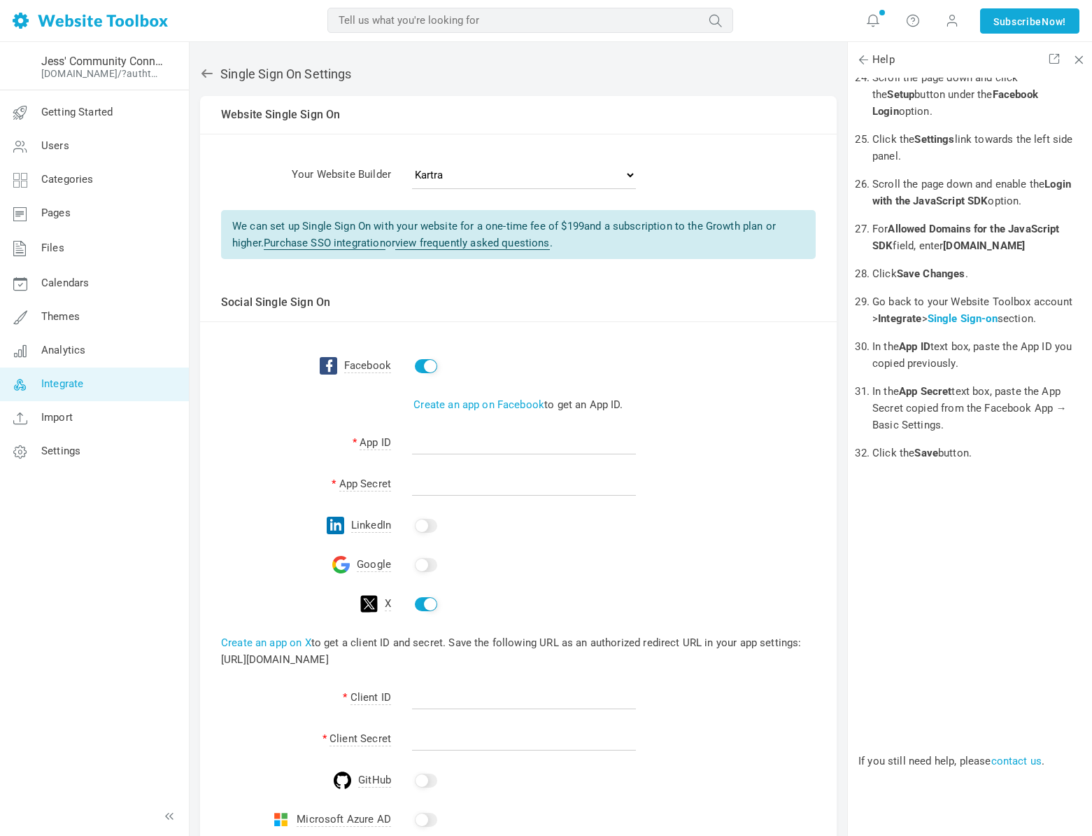
scroll to position [1518, 0]
click at [268, 642] on link "Create an app on X" at bounding box center [266, 642] width 90 height 13
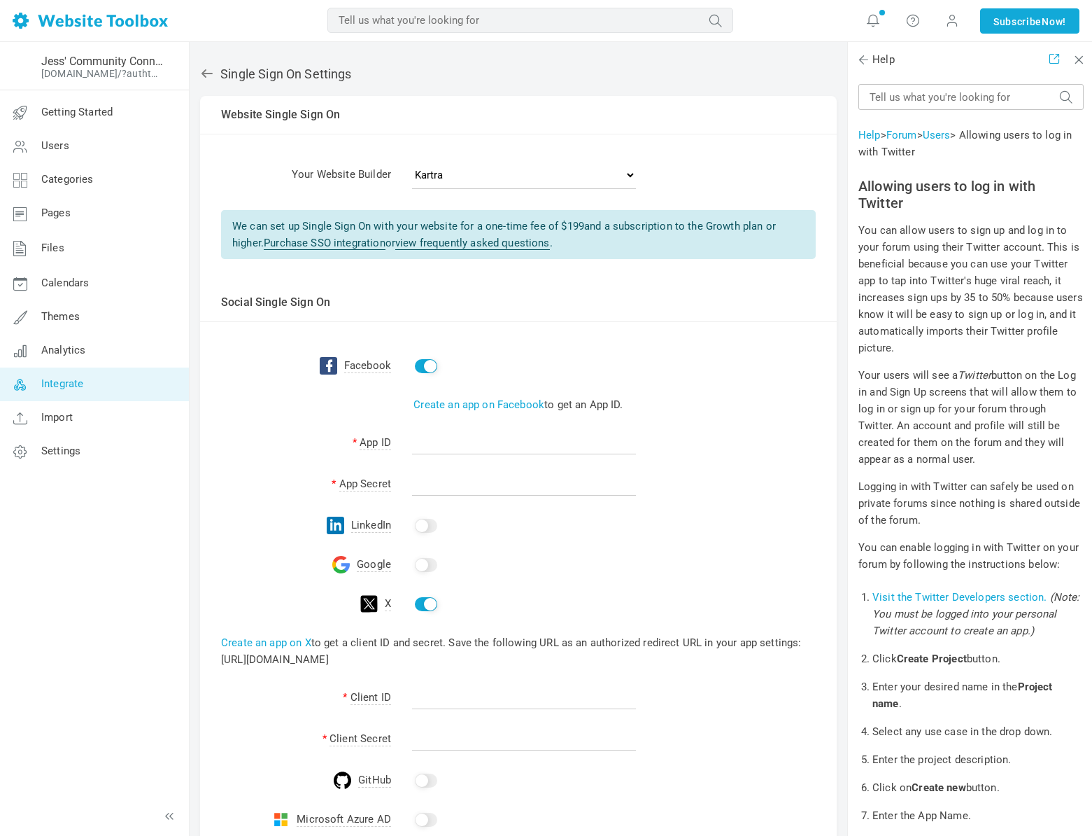
click at [1057, 62] on span at bounding box center [1053, 58] width 10 height 10
click at [426, 526] on input "checkbox" at bounding box center [426, 526] width 22 height 14
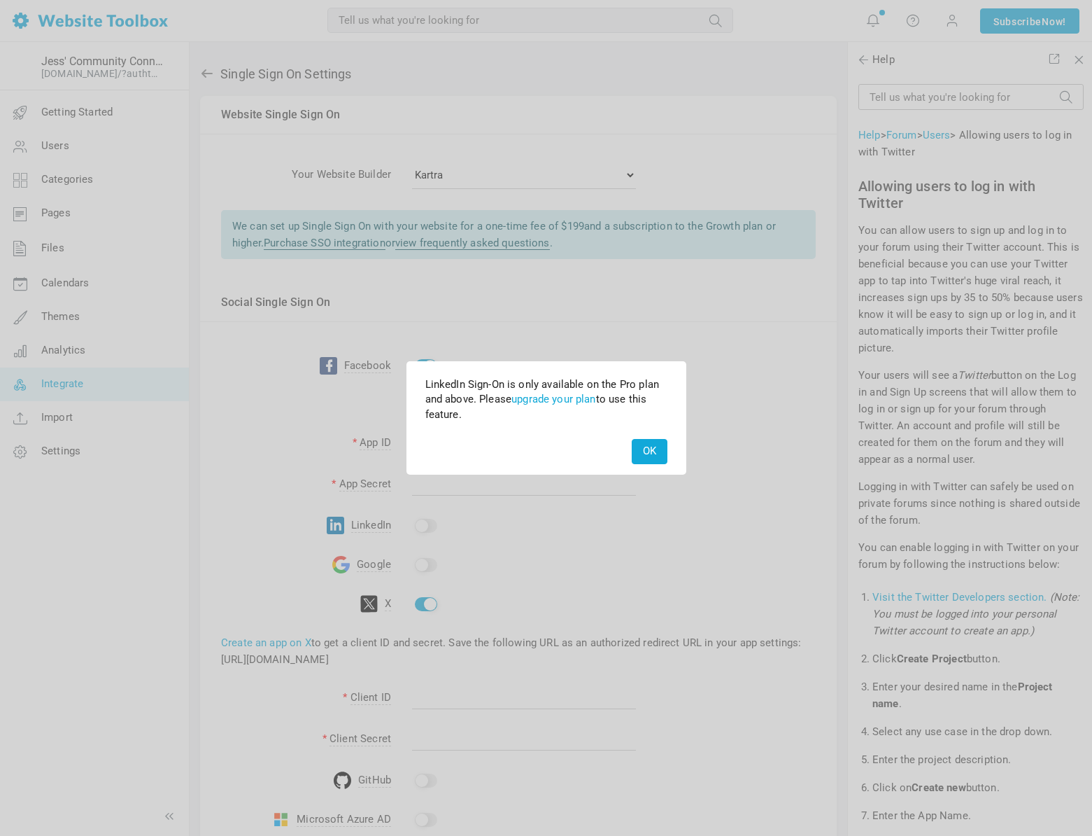
click at [640, 453] on button "OK" at bounding box center [650, 451] width 36 height 24
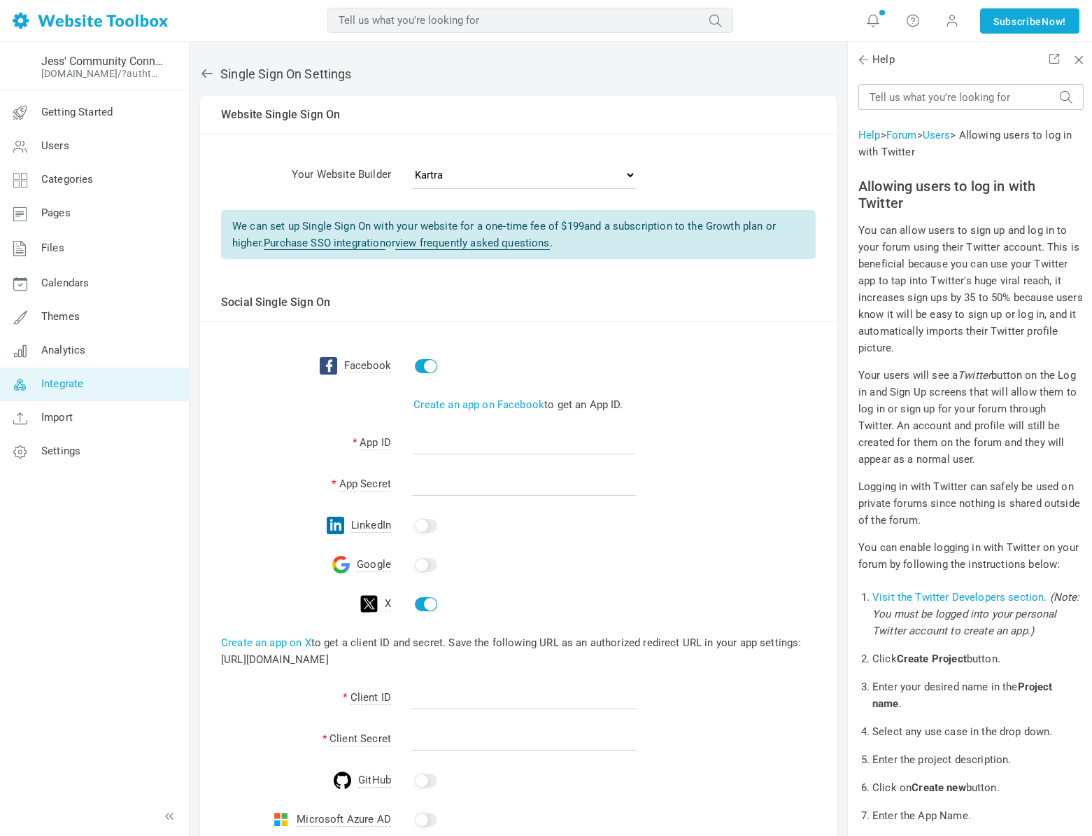
click at [369, 528] on span "LinkedIn" at bounding box center [371, 526] width 40 height 14
click at [368, 528] on span "LinkedIn" at bounding box center [371, 526] width 40 height 14
click at [419, 568] on input "checkbox" at bounding box center [426, 565] width 22 height 14
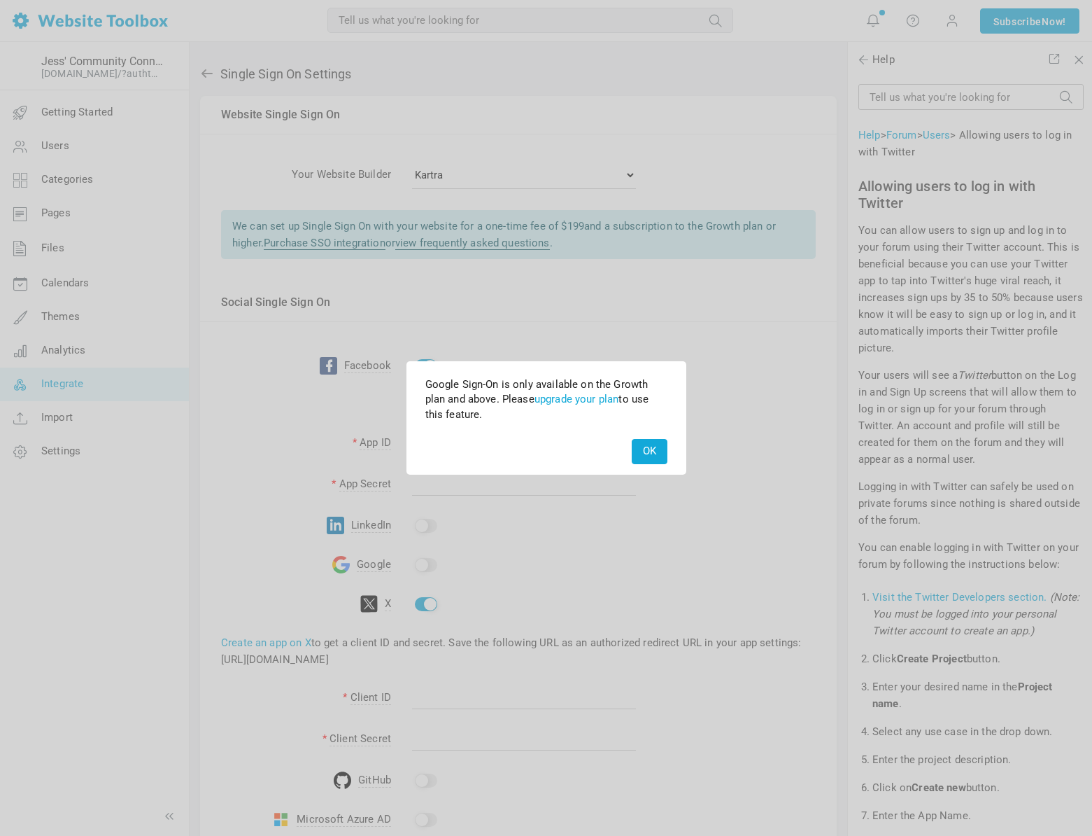
drag, startPoint x: 654, startPoint y: 452, endPoint x: 567, endPoint y: 352, distance: 132.5
click at [653, 452] on button "OK" at bounding box center [650, 451] width 36 height 24
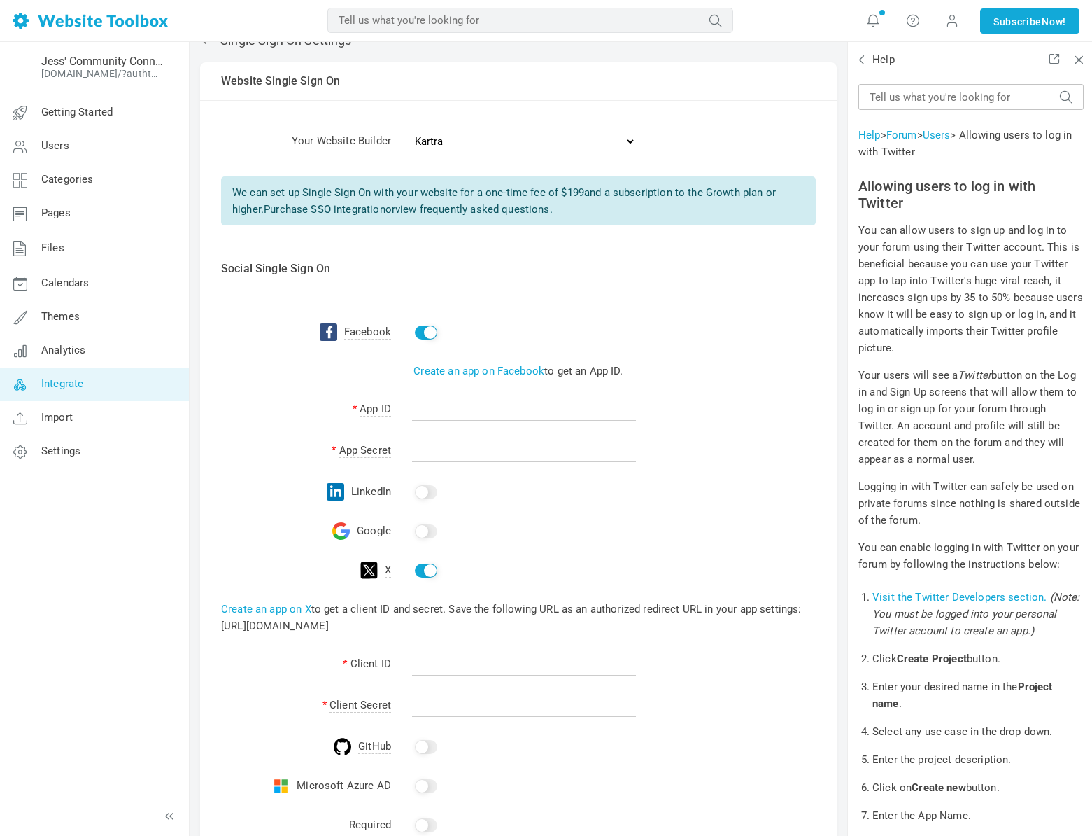
scroll to position [39, 0]
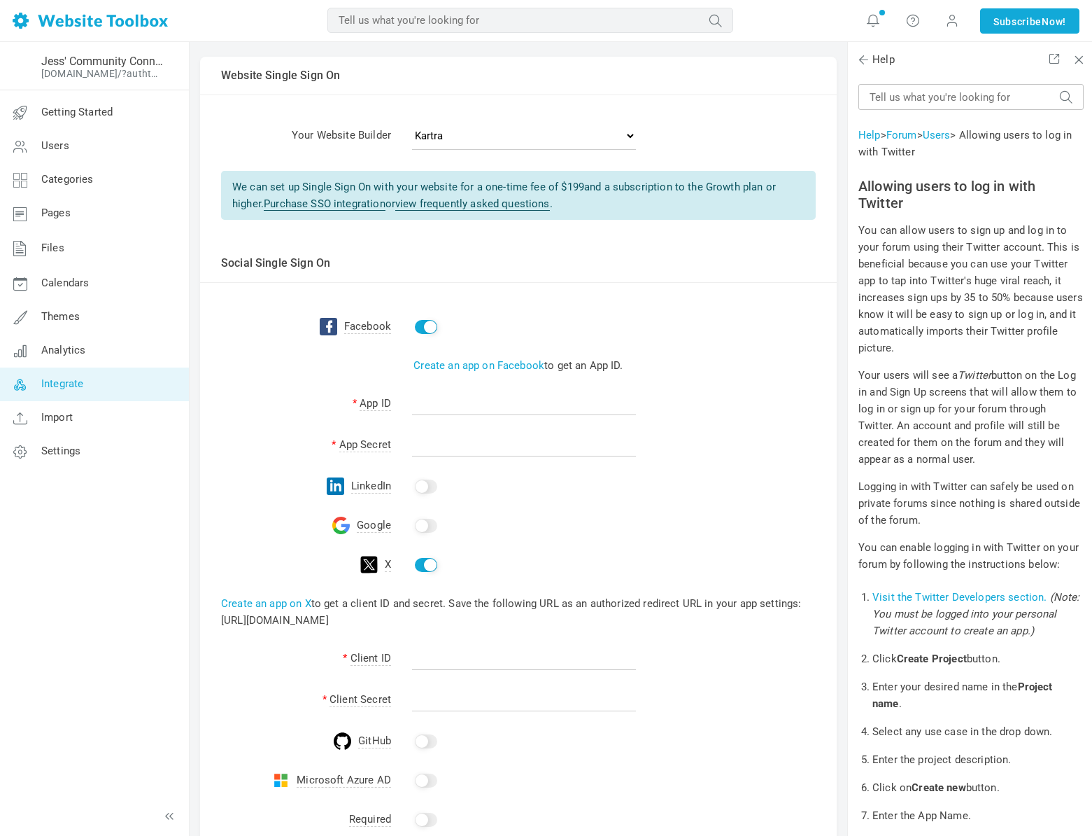
click at [420, 568] on input "checkbox" at bounding box center [426, 565] width 22 height 14
checkbox input "false"
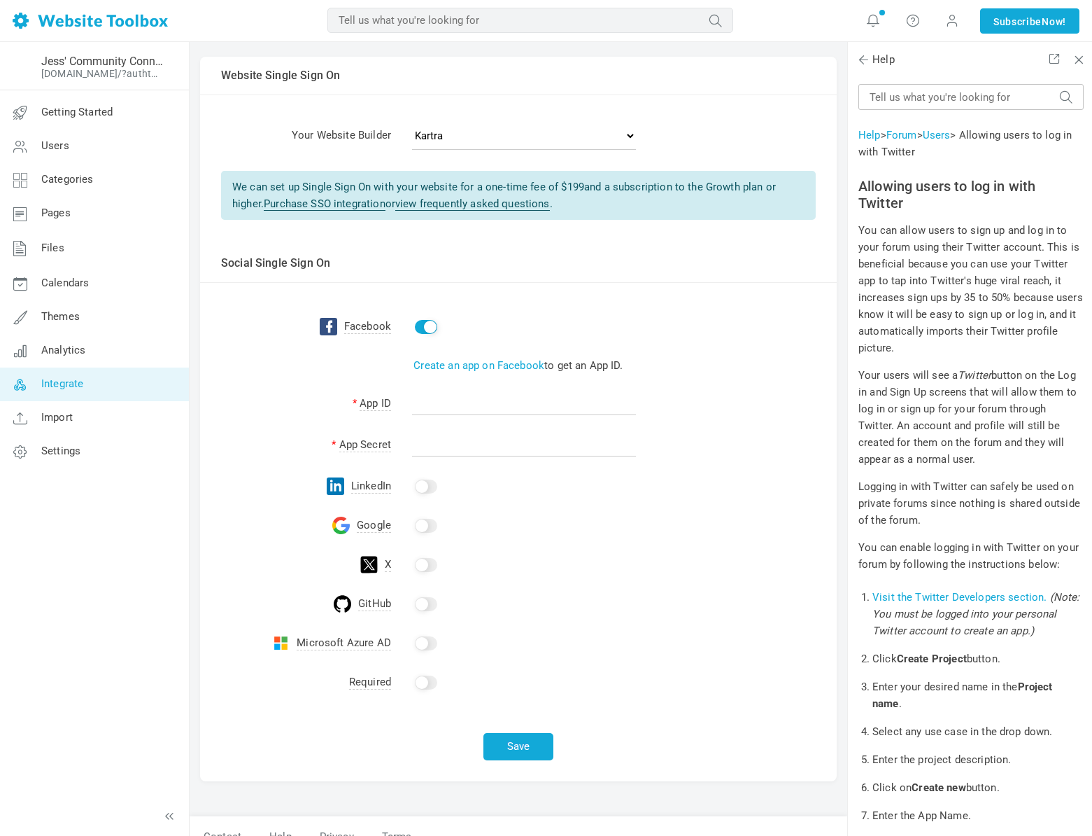
click at [424, 599] on input "checkbox" at bounding box center [426, 604] width 22 height 14
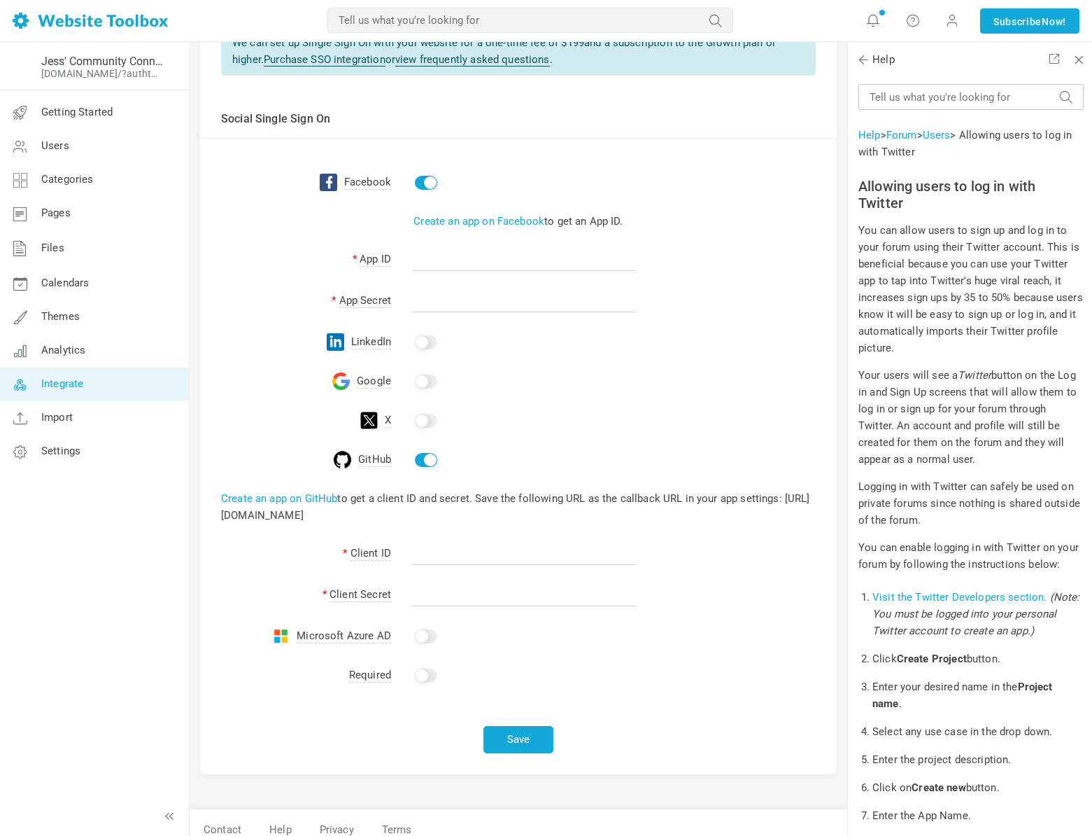
scroll to position [197, 0]
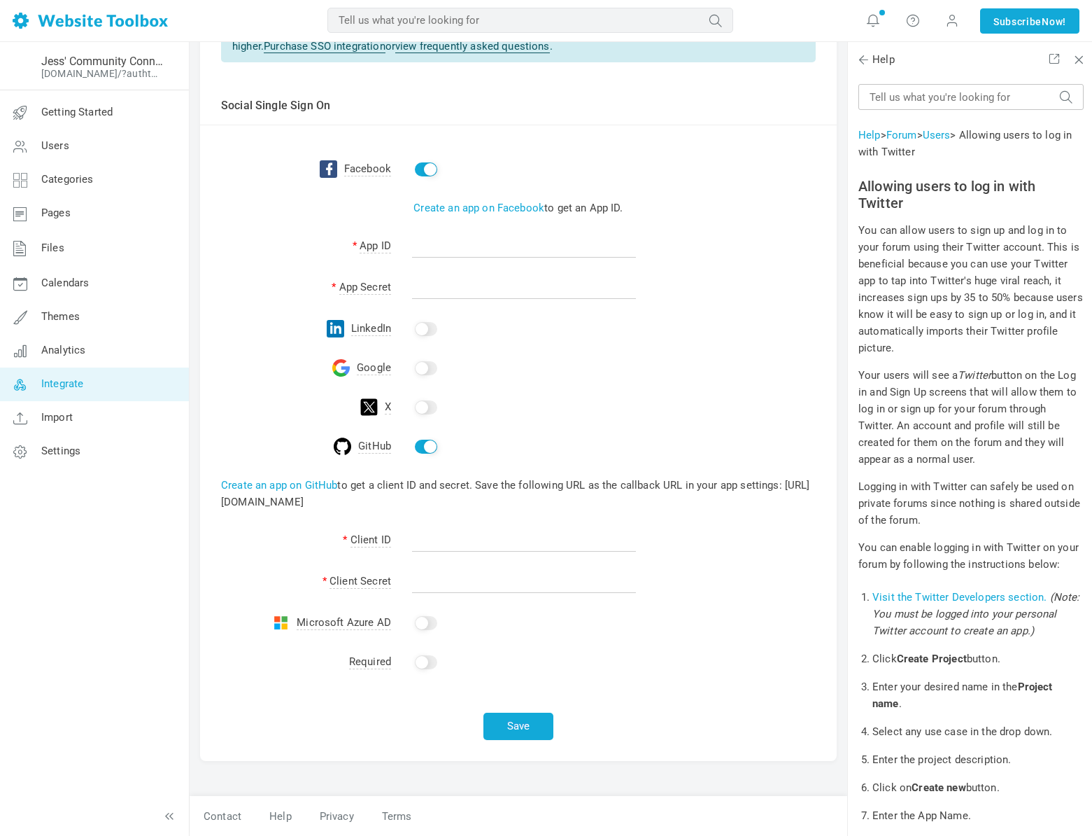
click at [372, 624] on span "Microsoft Azure AD" at bounding box center [344, 623] width 94 height 14
click at [417, 626] on input "checkbox" at bounding box center [426, 623] width 22 height 14
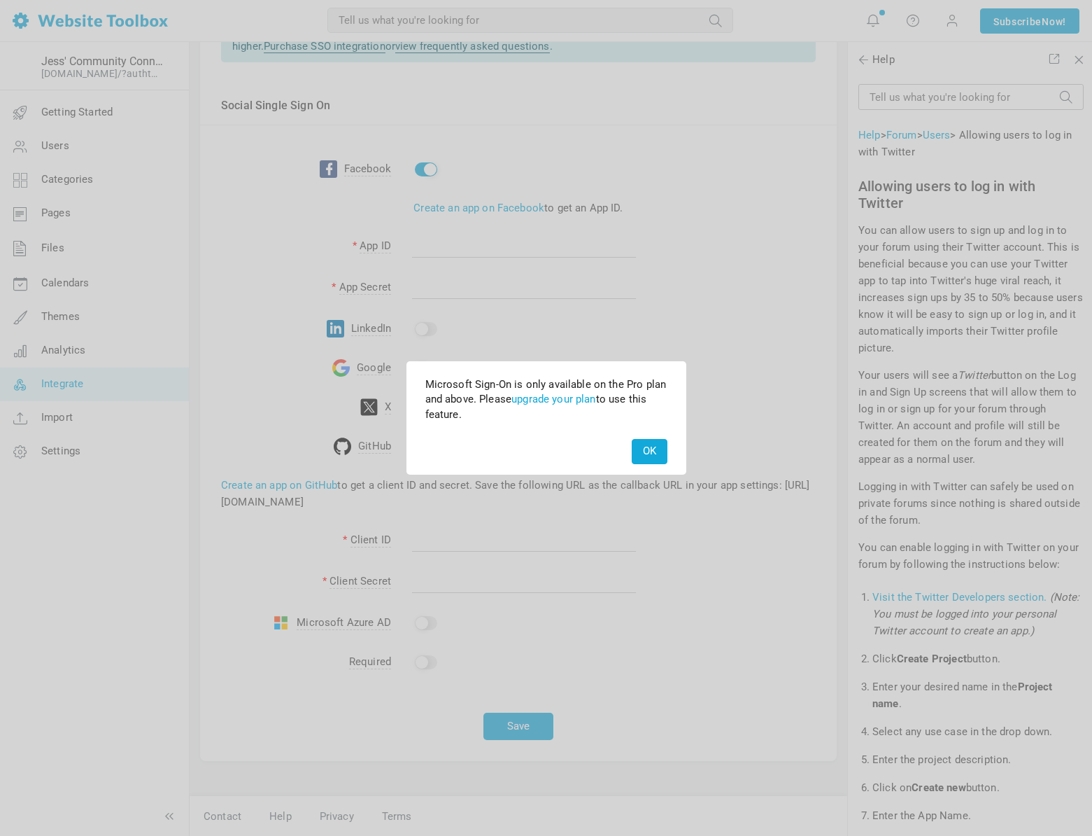
click at [640, 453] on button "OK" at bounding box center [650, 451] width 36 height 24
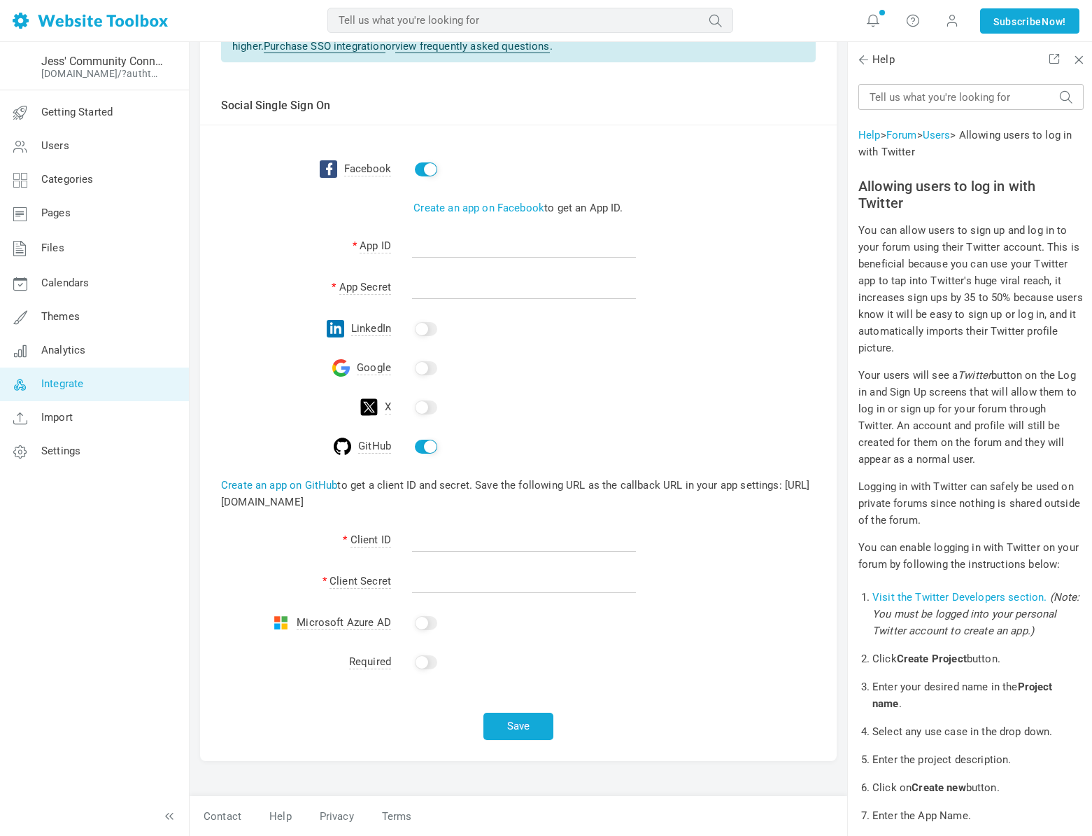
click at [313, 486] on link "Create an app on GitHub" at bounding box center [279, 485] width 116 height 13
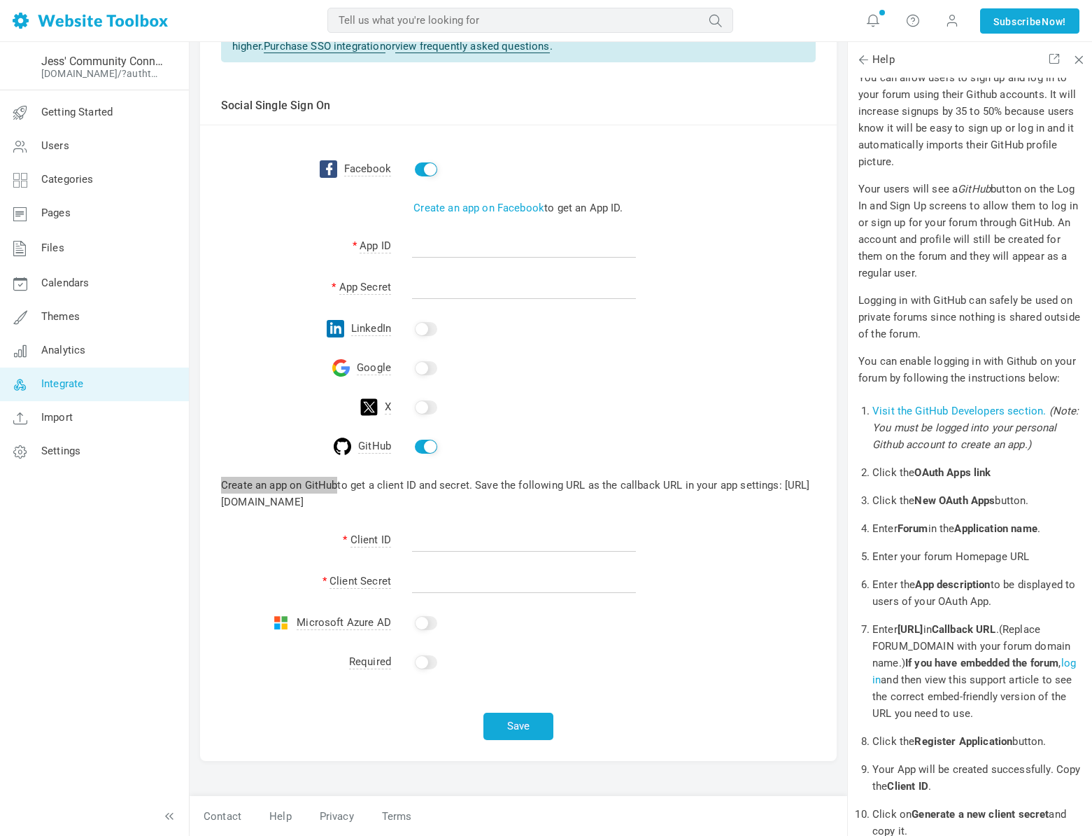
scroll to position [182, 0]
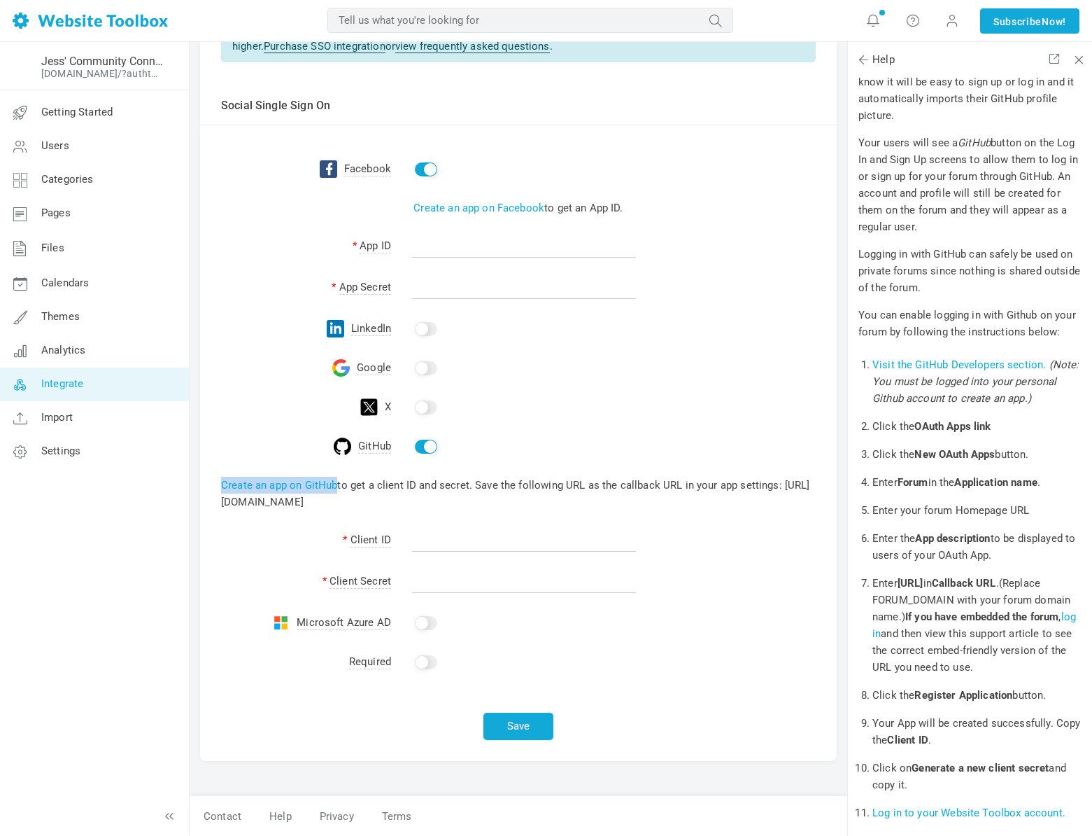
click at [420, 450] on input "checkbox" at bounding box center [426, 446] width 22 height 14
checkbox input "false"
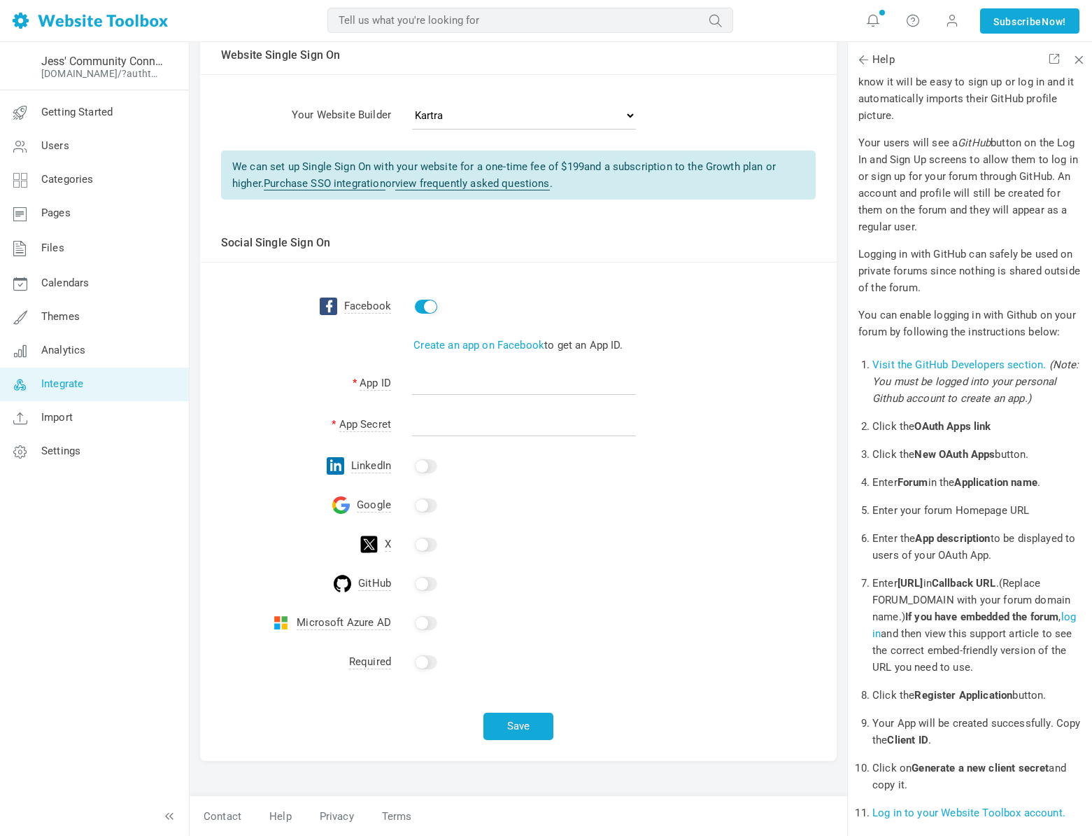
click at [426, 506] on input "checkbox" at bounding box center [426, 505] width 22 height 14
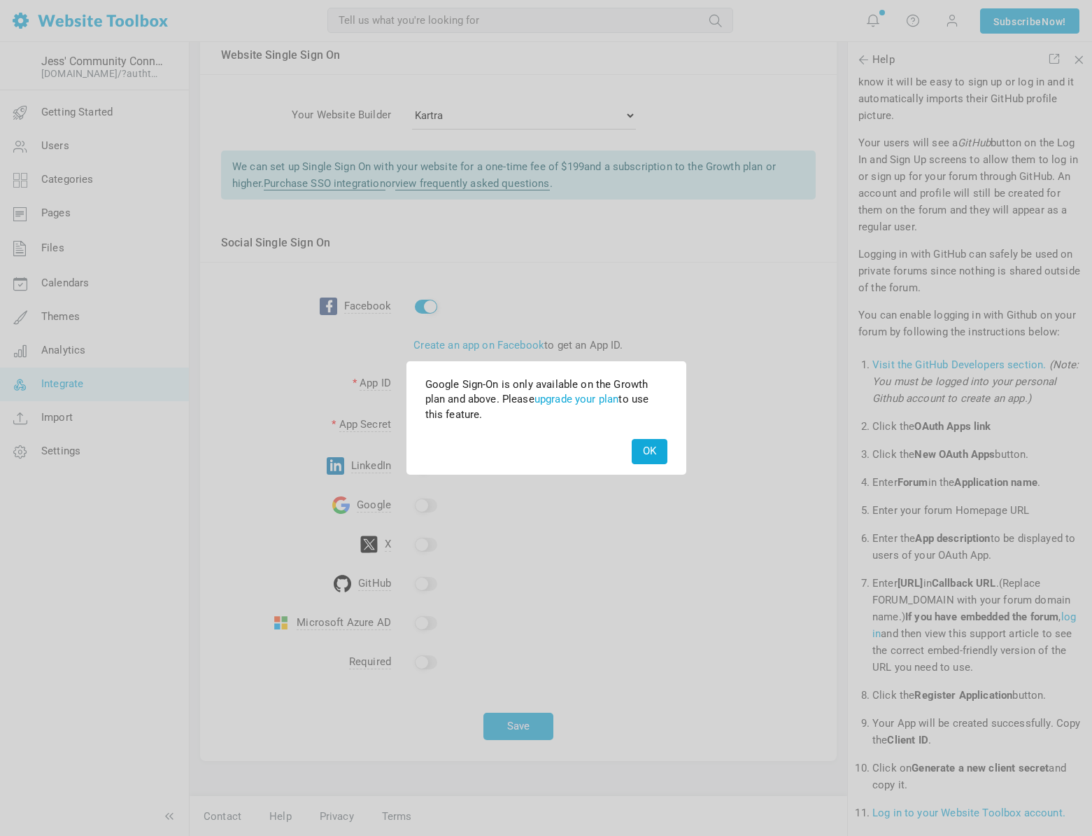
click at [653, 451] on button "OK" at bounding box center [650, 451] width 36 height 24
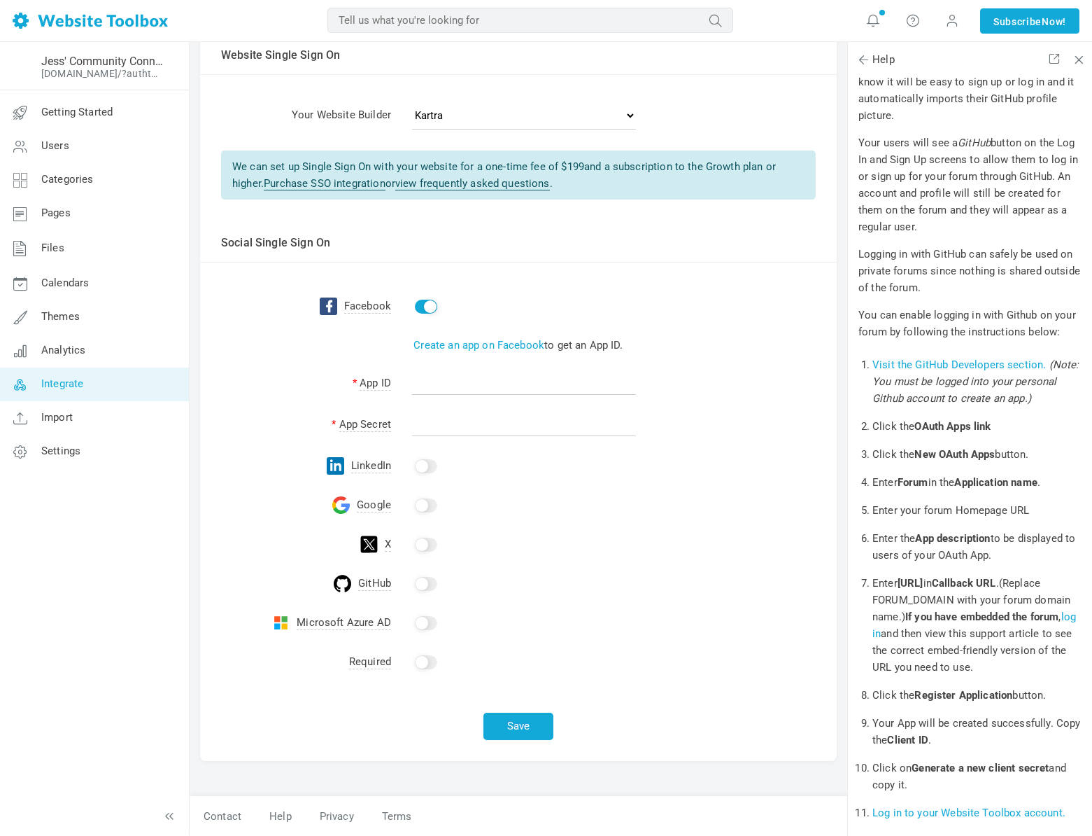
click at [432, 626] on input "checkbox" at bounding box center [426, 623] width 22 height 14
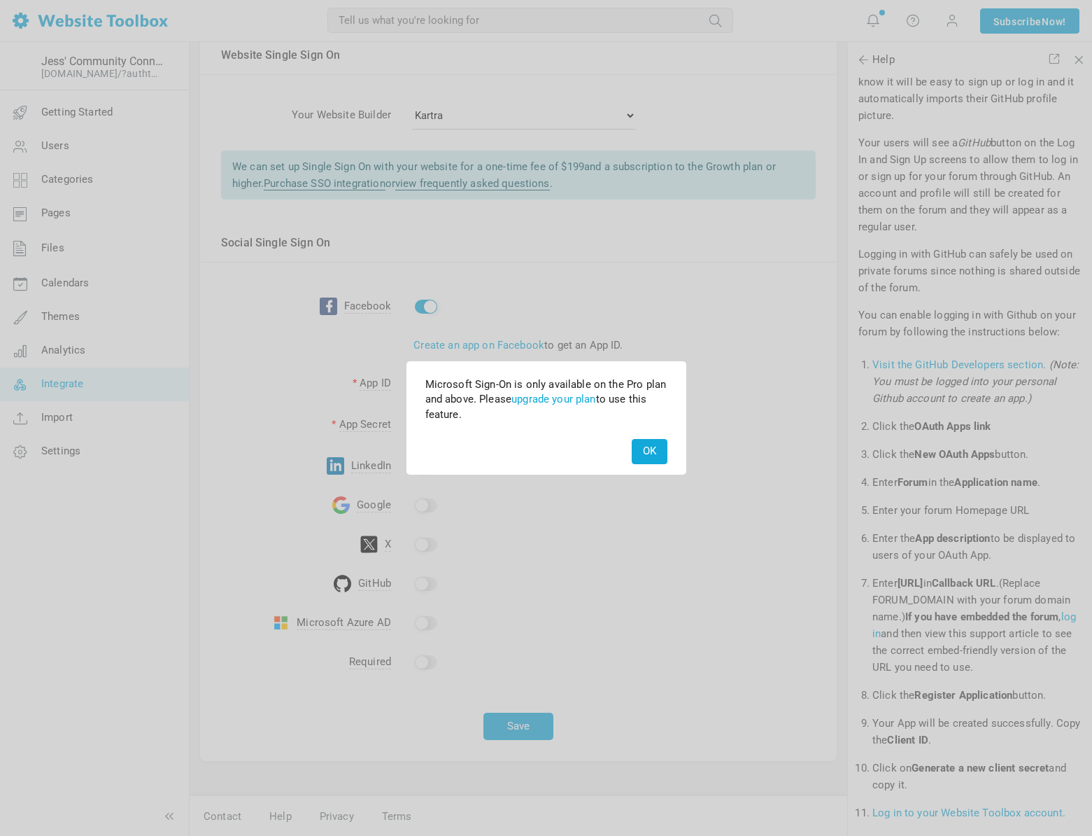
click at [675, 453] on div "OK" at bounding box center [547, 450] width 276 height 41
click at [661, 451] on button "OK" at bounding box center [650, 451] width 36 height 24
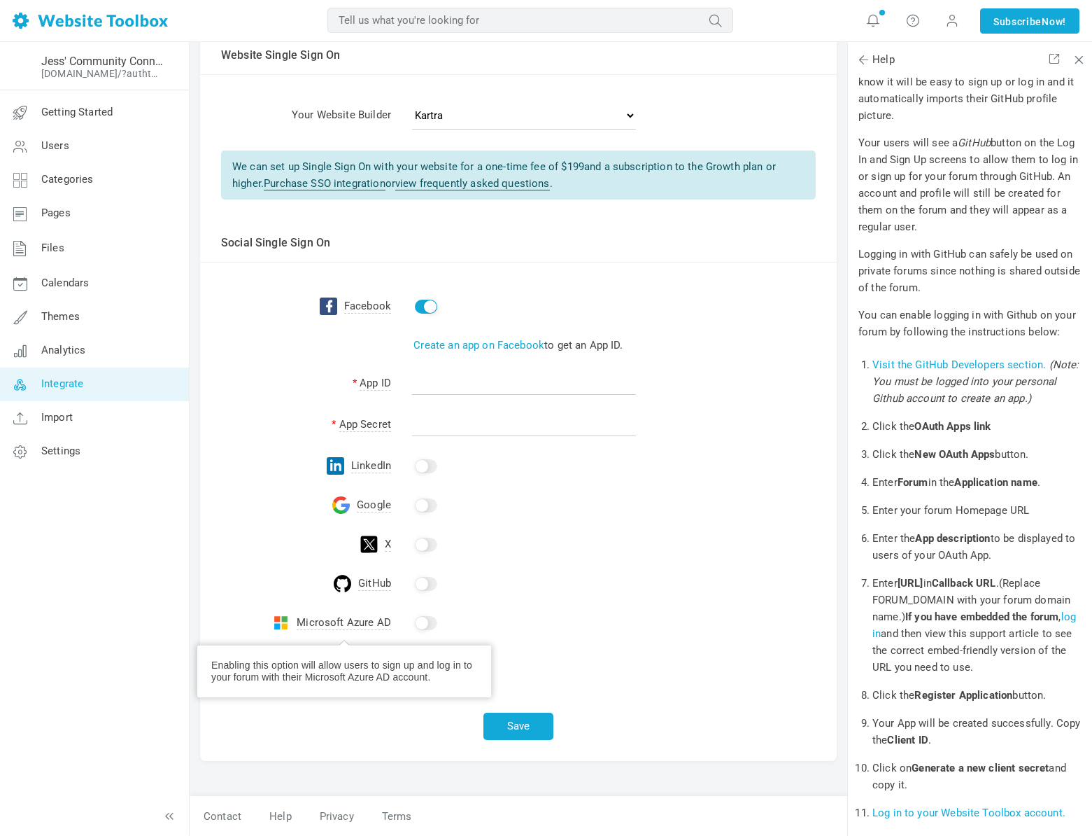
click at [344, 627] on span "Microsoft Azure AD" at bounding box center [344, 623] width 94 height 14
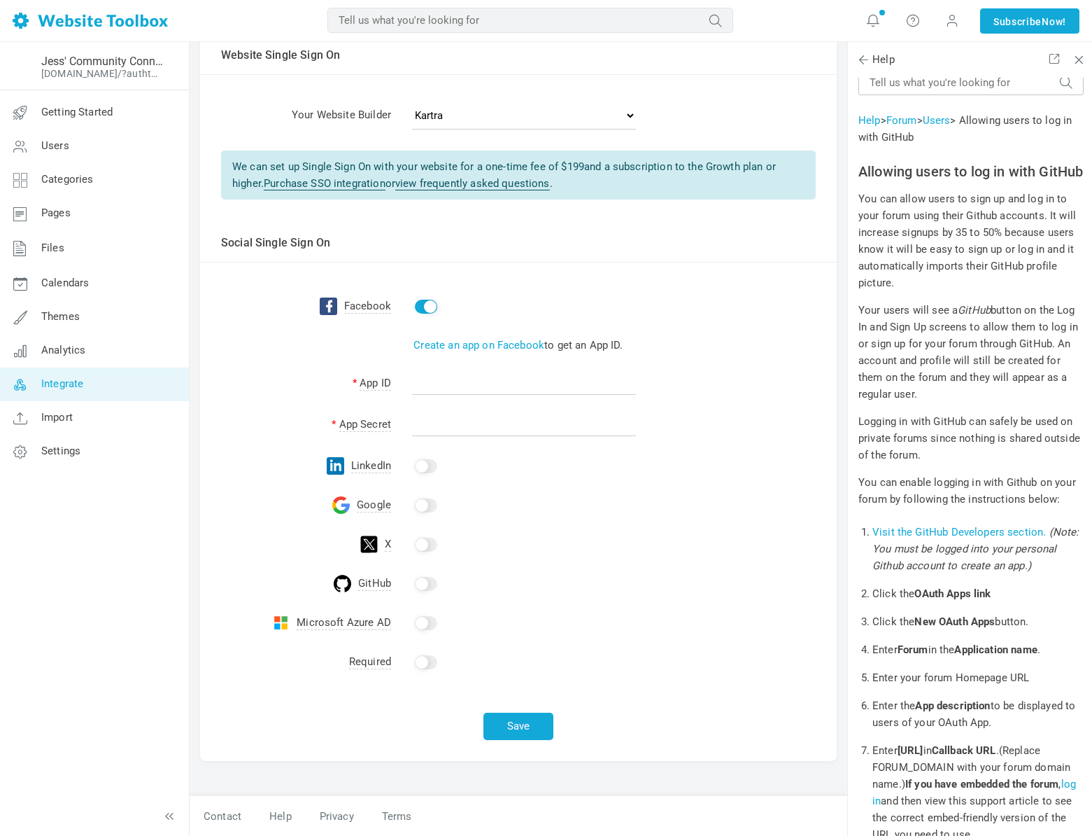
scroll to position [0, 0]
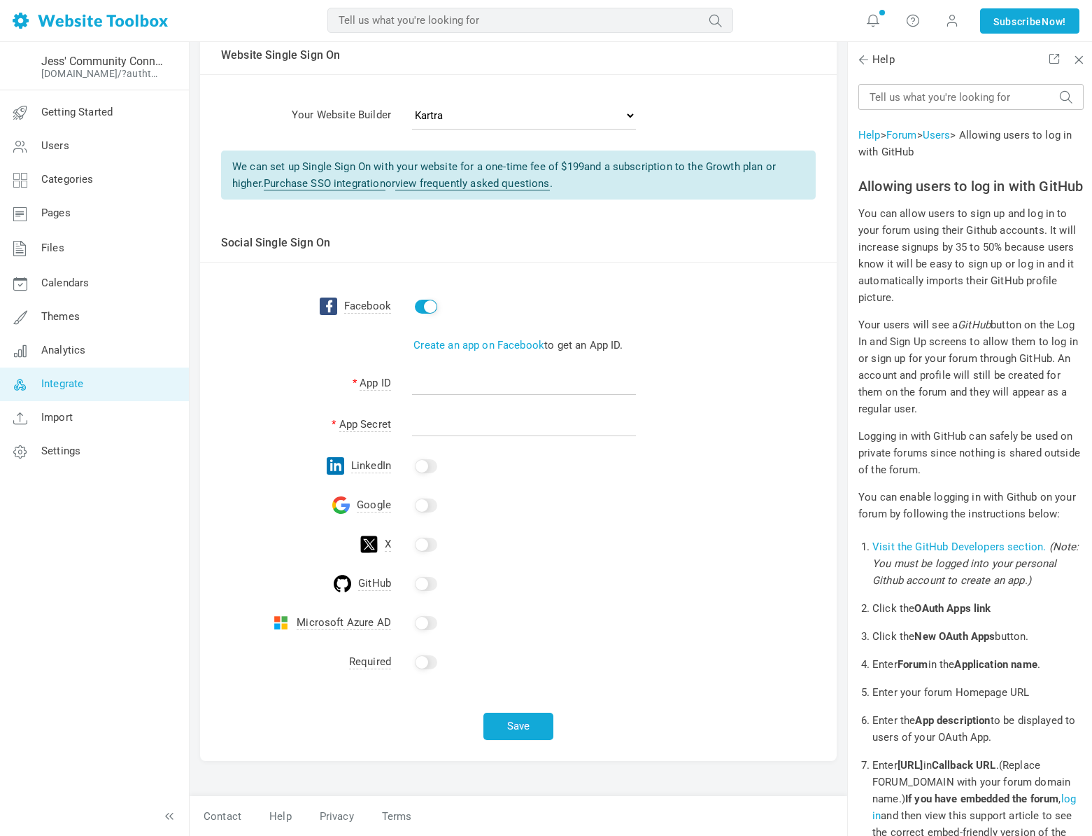
click at [417, 314] on td at bounding box center [614, 294] width 446 height 64
click at [421, 311] on input "checkbox" at bounding box center [426, 307] width 22 height 14
checkbox input "false"
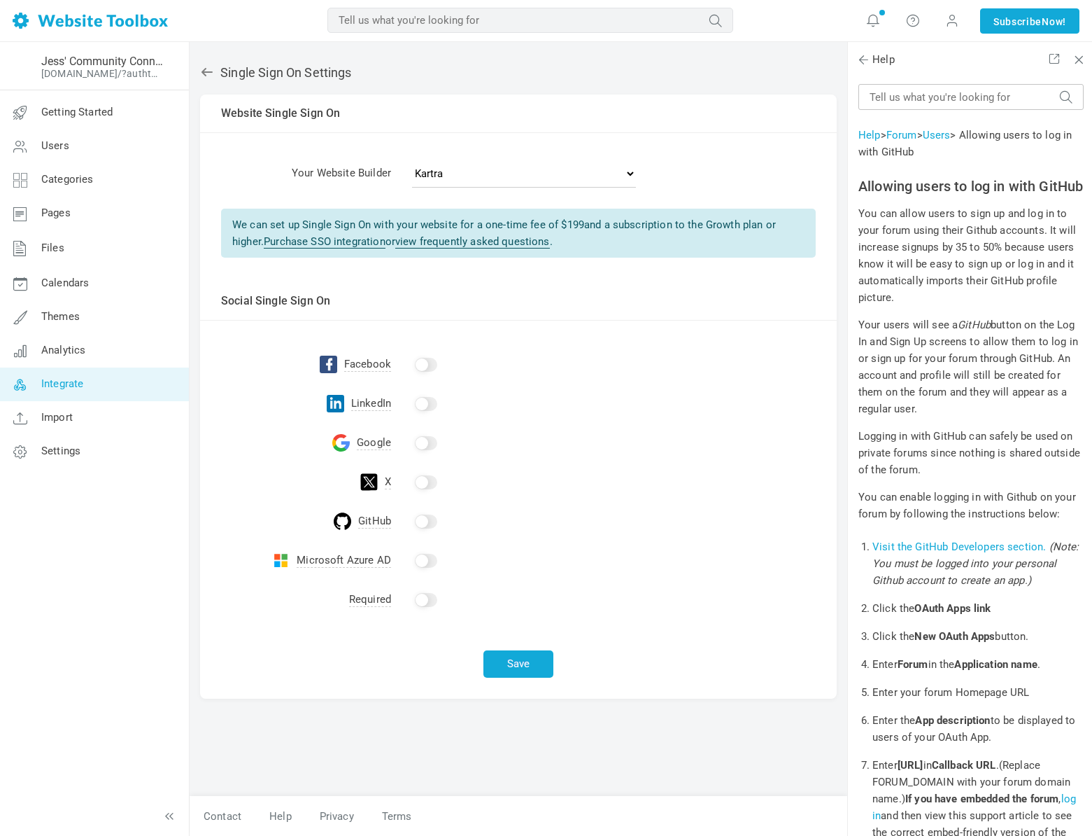
scroll to position [1, 0]
click at [1081, 62] on span at bounding box center [1077, 57] width 10 height 10
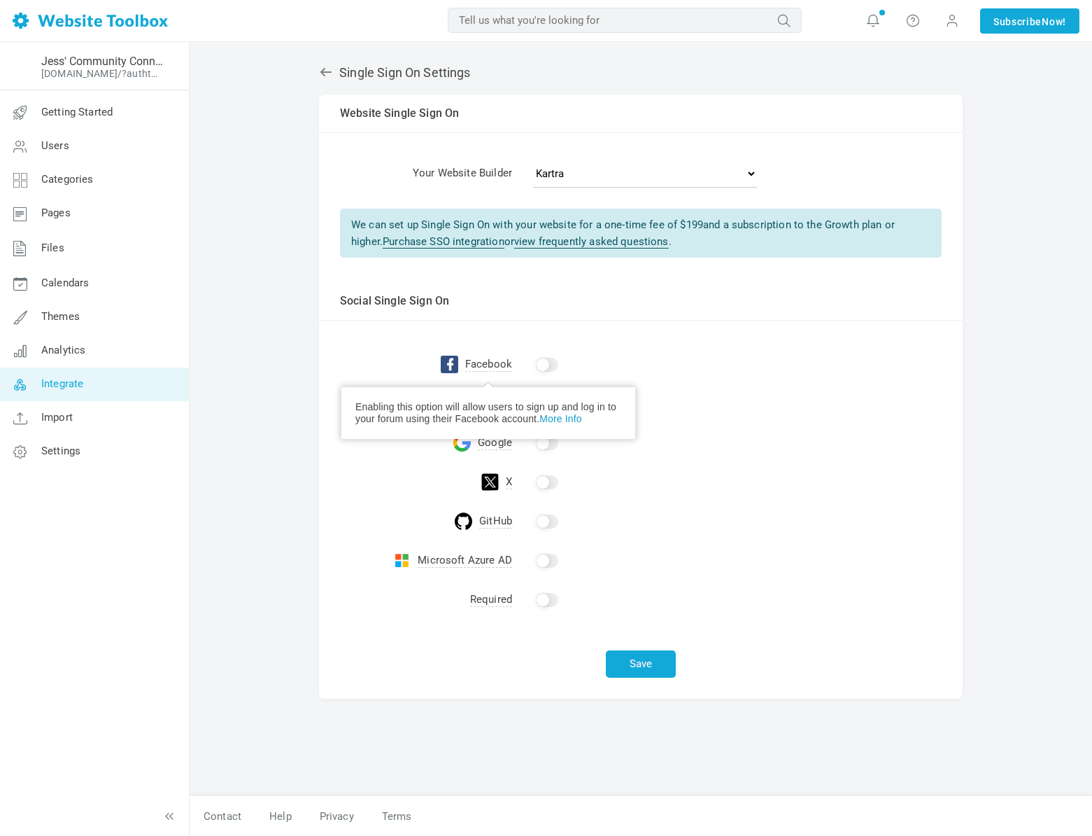
click at [540, 424] on link "More Info" at bounding box center [561, 418] width 42 height 11
click at [61, 446] on span "Settings" at bounding box center [60, 450] width 39 height 13
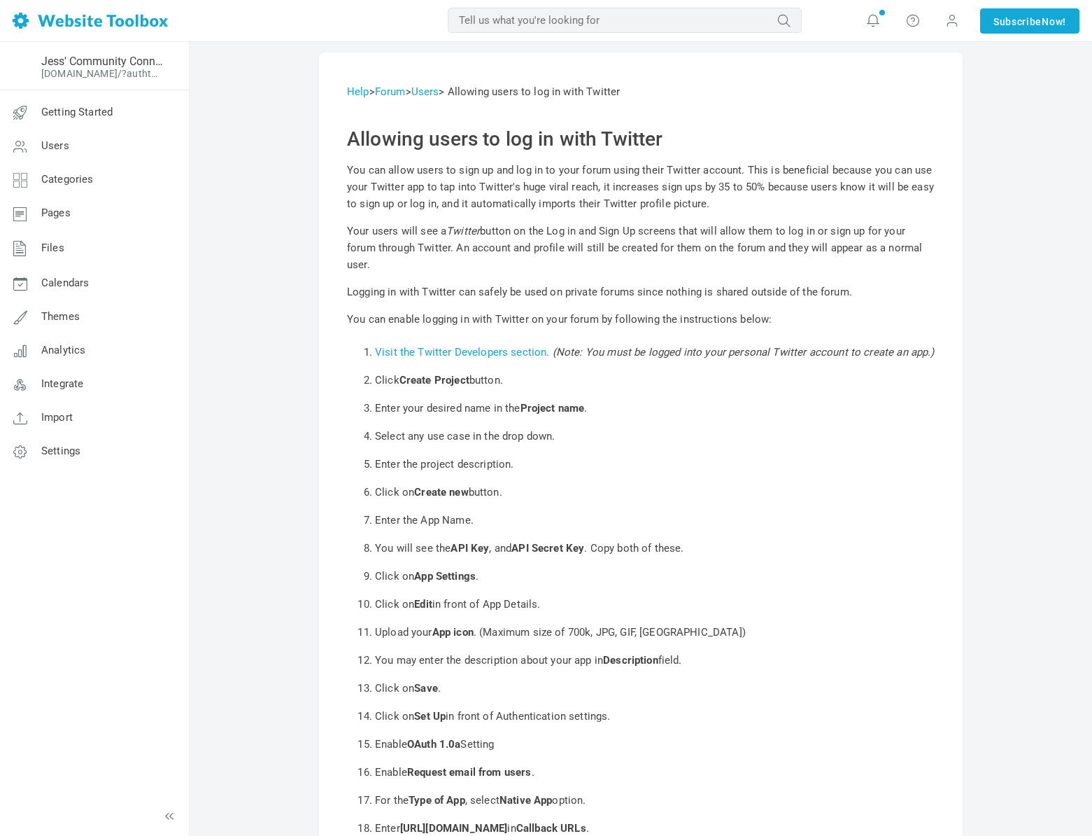
click at [785, 624] on li "Upload your App icon . (Maximum size of 700k, JPG, GIF, [GEOGRAPHIC_DATA])" at bounding box center [655, 632] width 560 height 28
click at [439, 92] on link "Users" at bounding box center [426, 91] width 28 height 13
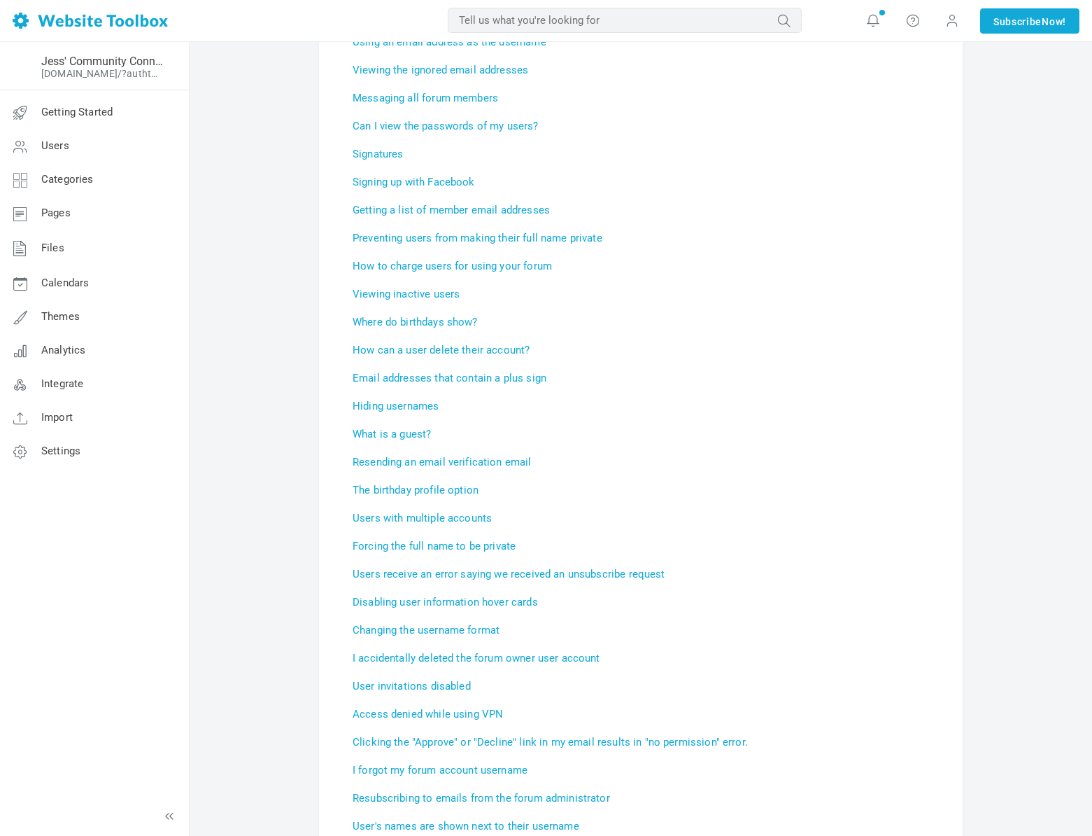
scroll to position [385, 0]
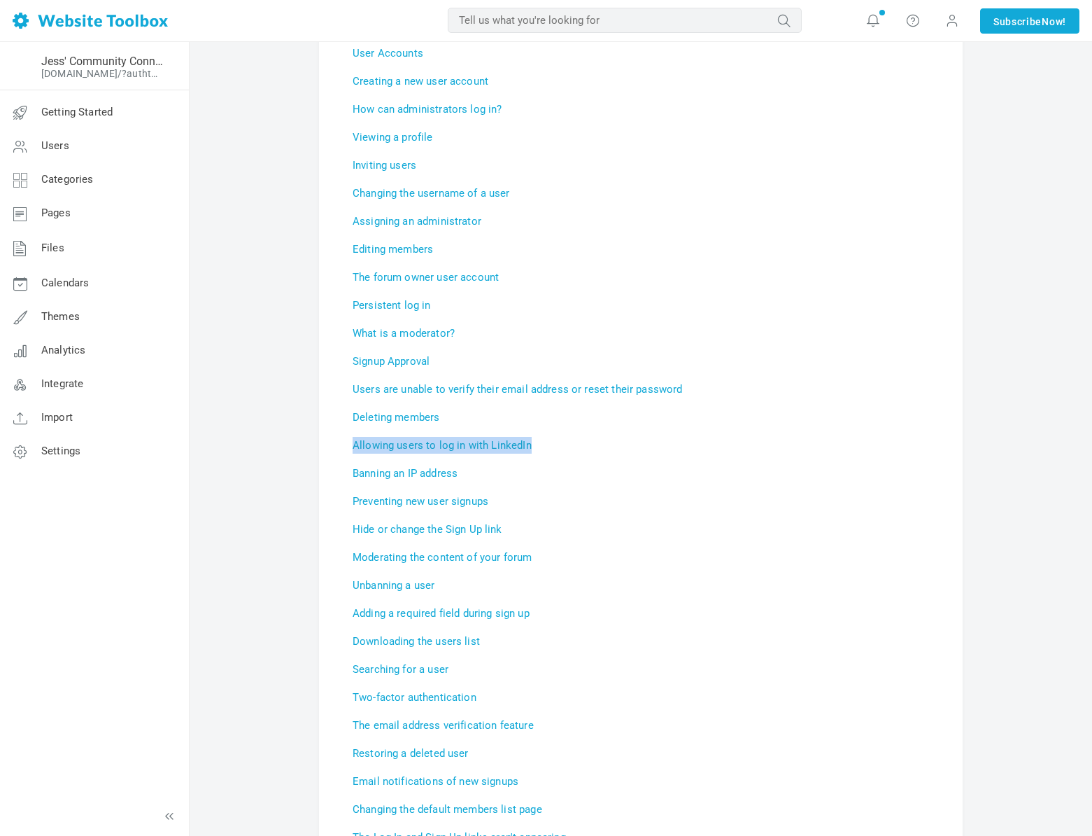
click at [400, 444] on link "Allowing users to log in with LinkedIn" at bounding box center [442, 445] width 179 height 13
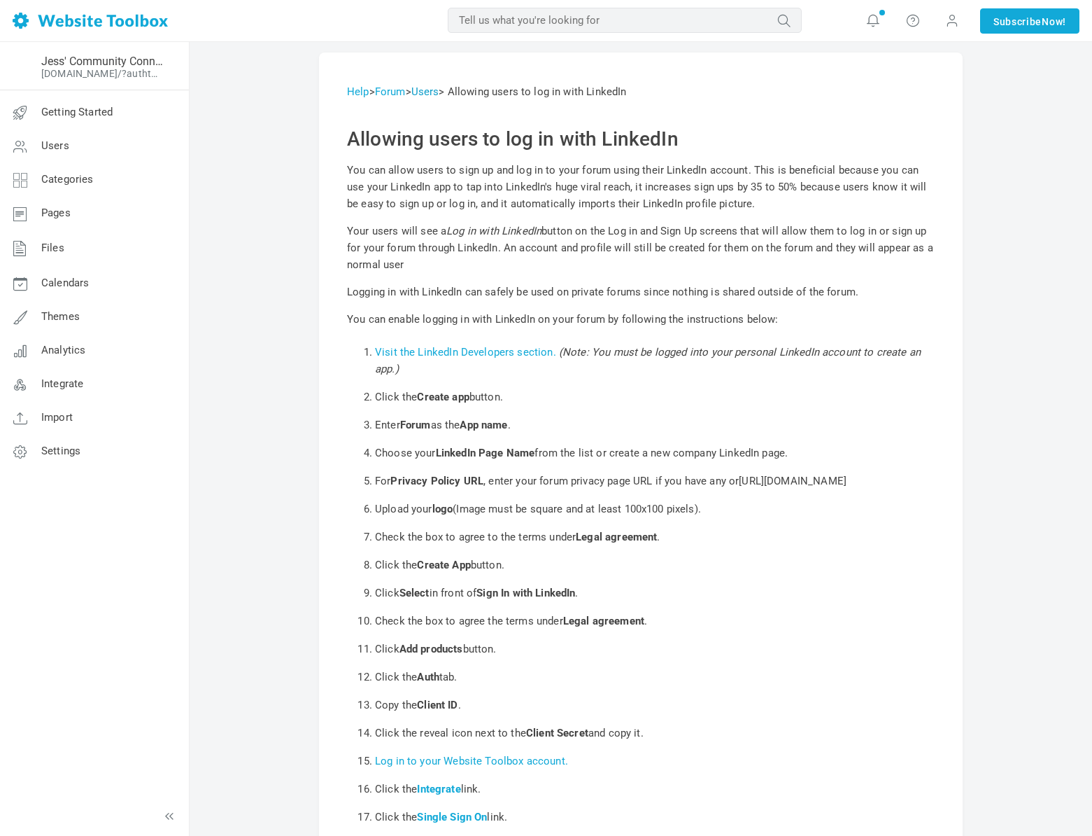
click at [433, 93] on link "Users" at bounding box center [426, 91] width 28 height 13
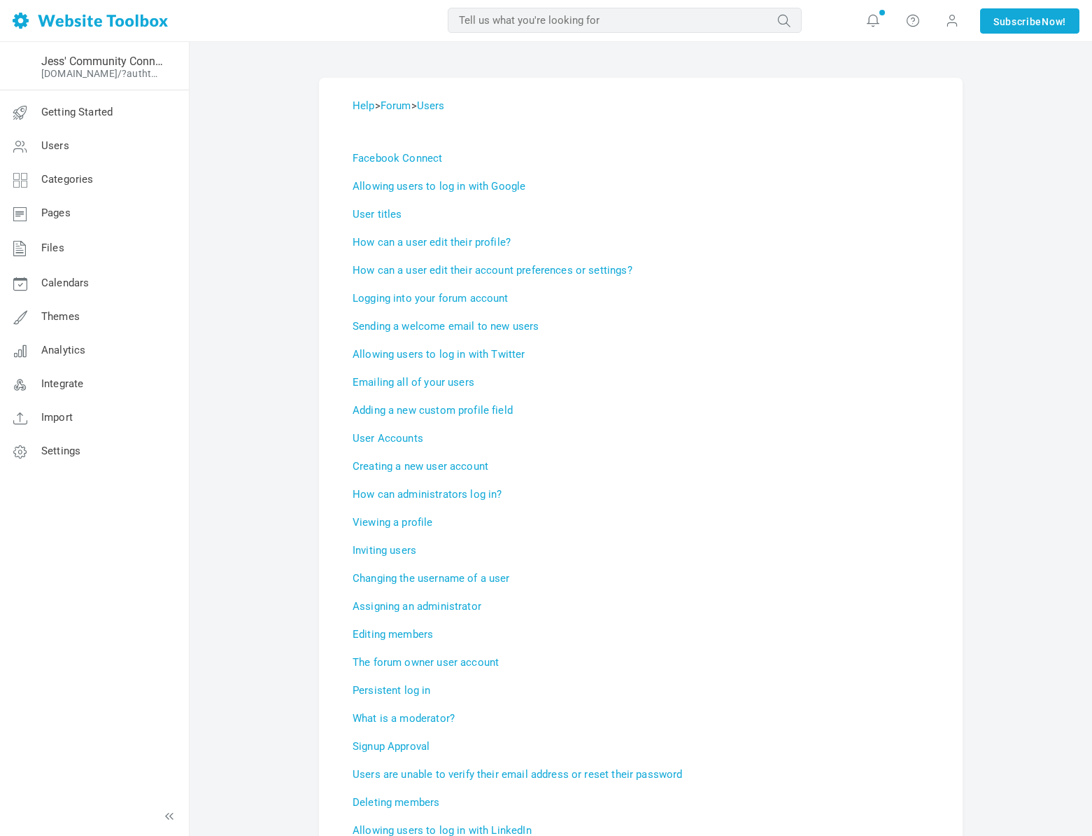
click at [497, 20] on input "text" at bounding box center [625, 20] width 354 height 25
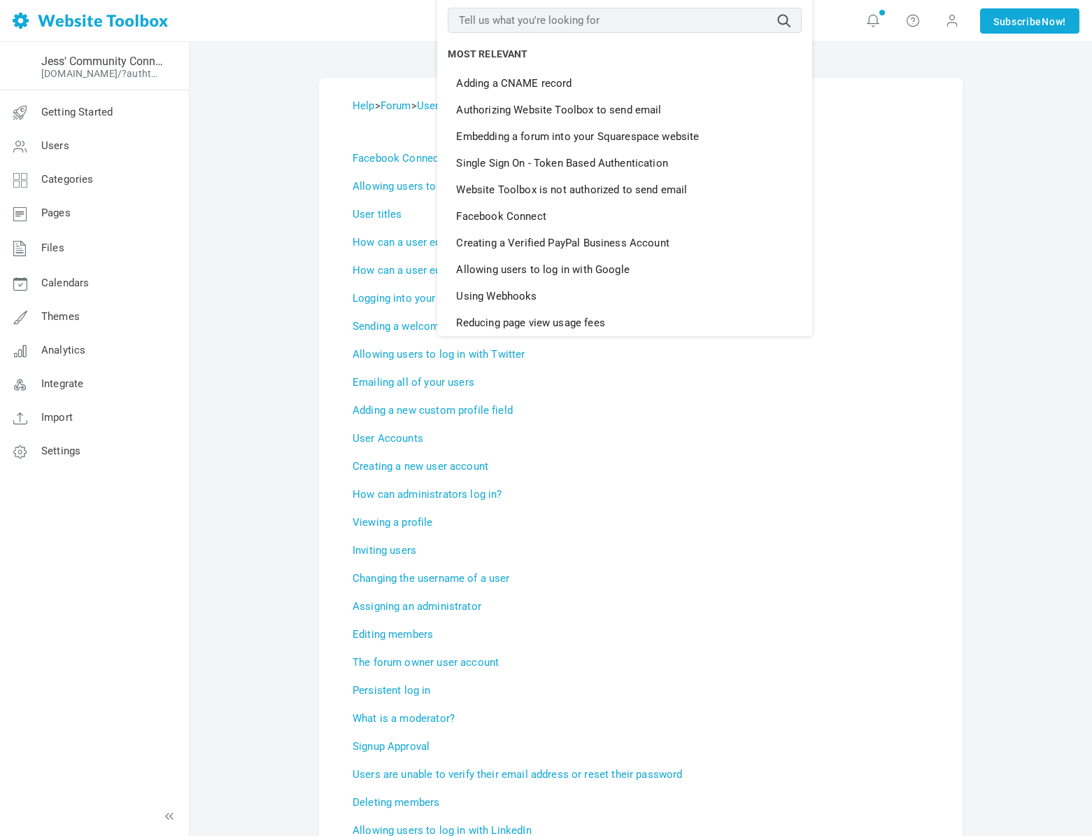
click at [740, 504] on li "How can administrators log in?" at bounding box center [641, 494] width 577 height 28
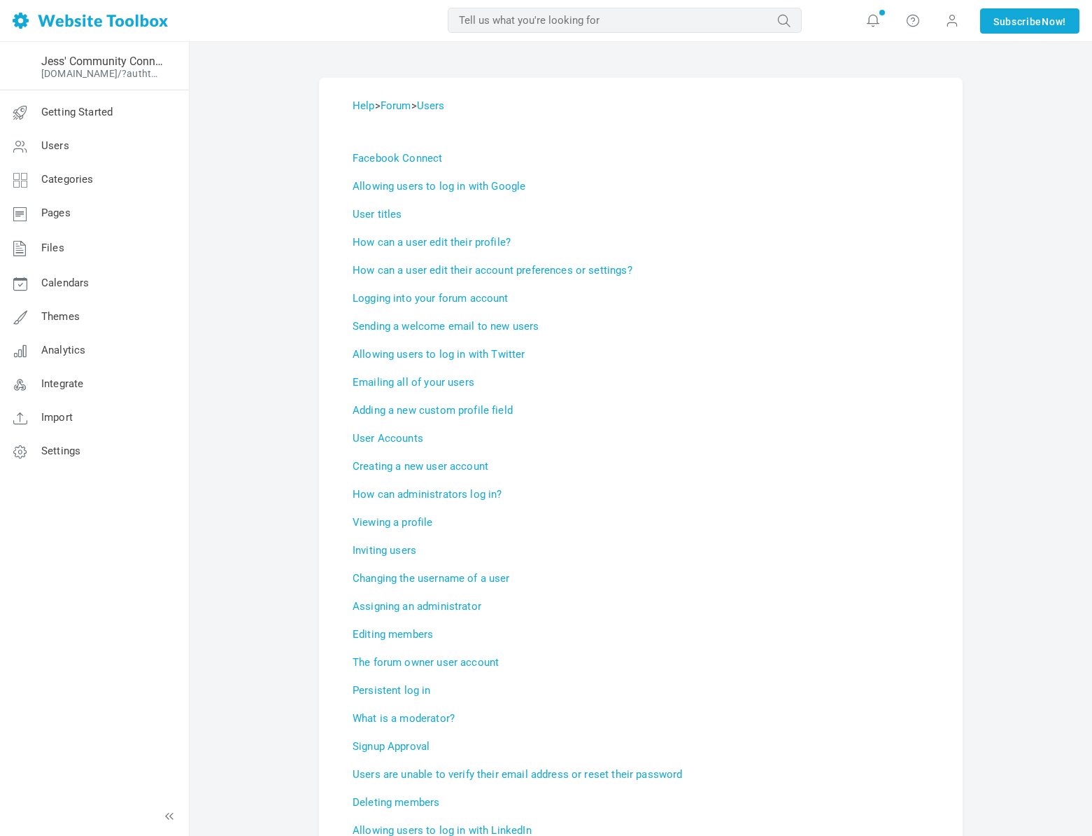
scroll to position [1, 0]
click at [444, 183] on link "Allowing users to log in with Google" at bounding box center [439, 184] width 173 height 13
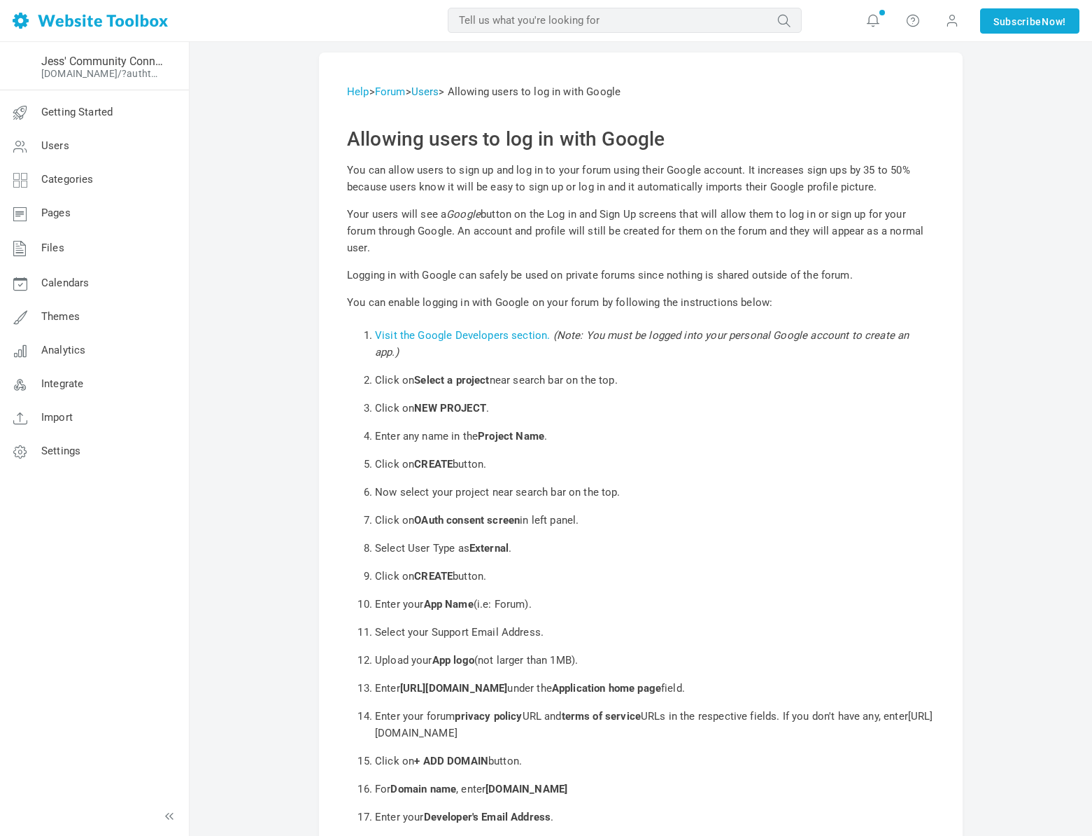
click at [439, 90] on link "Users" at bounding box center [426, 91] width 28 height 13
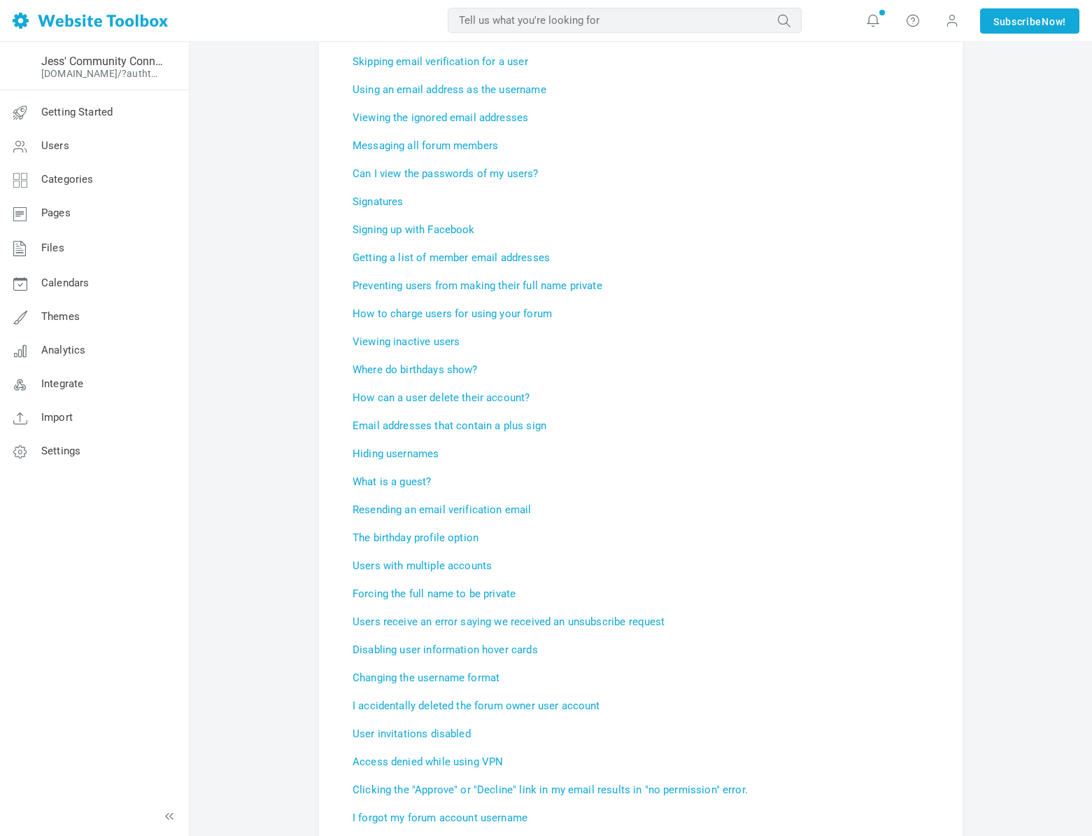
scroll to position [2371, 0]
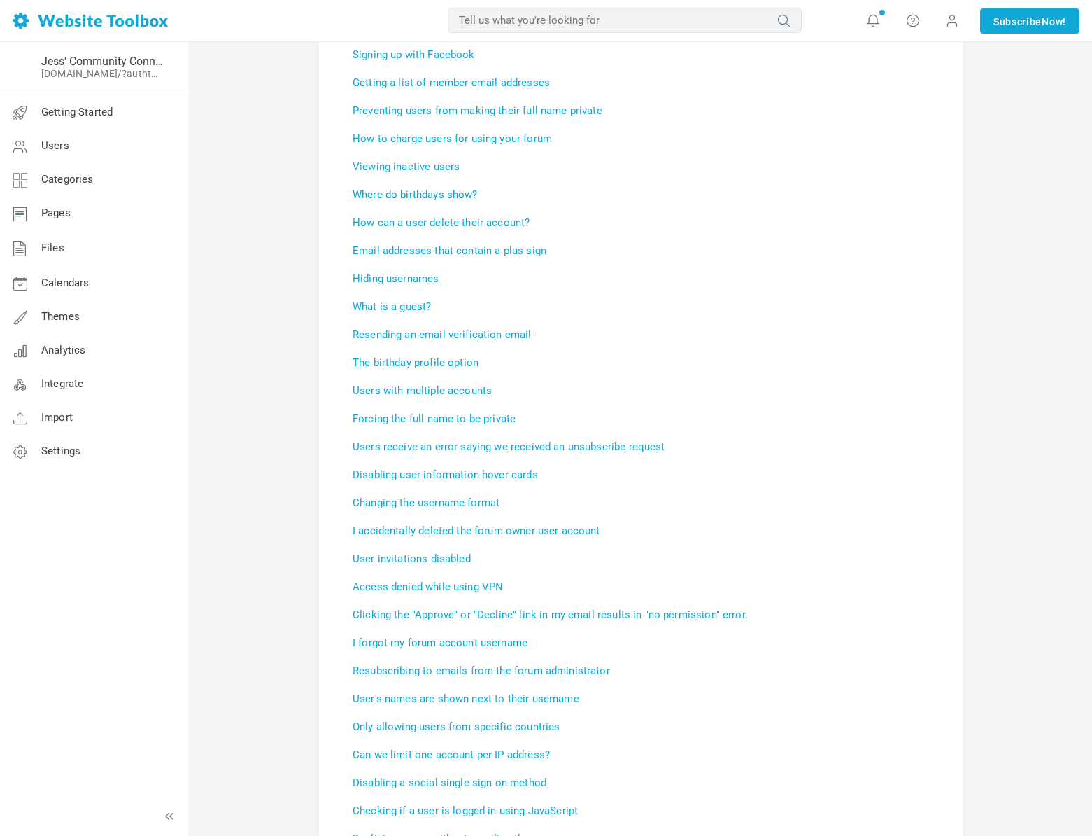
click at [449, 196] on link "Where do birthdays show?" at bounding box center [415, 194] width 125 height 13
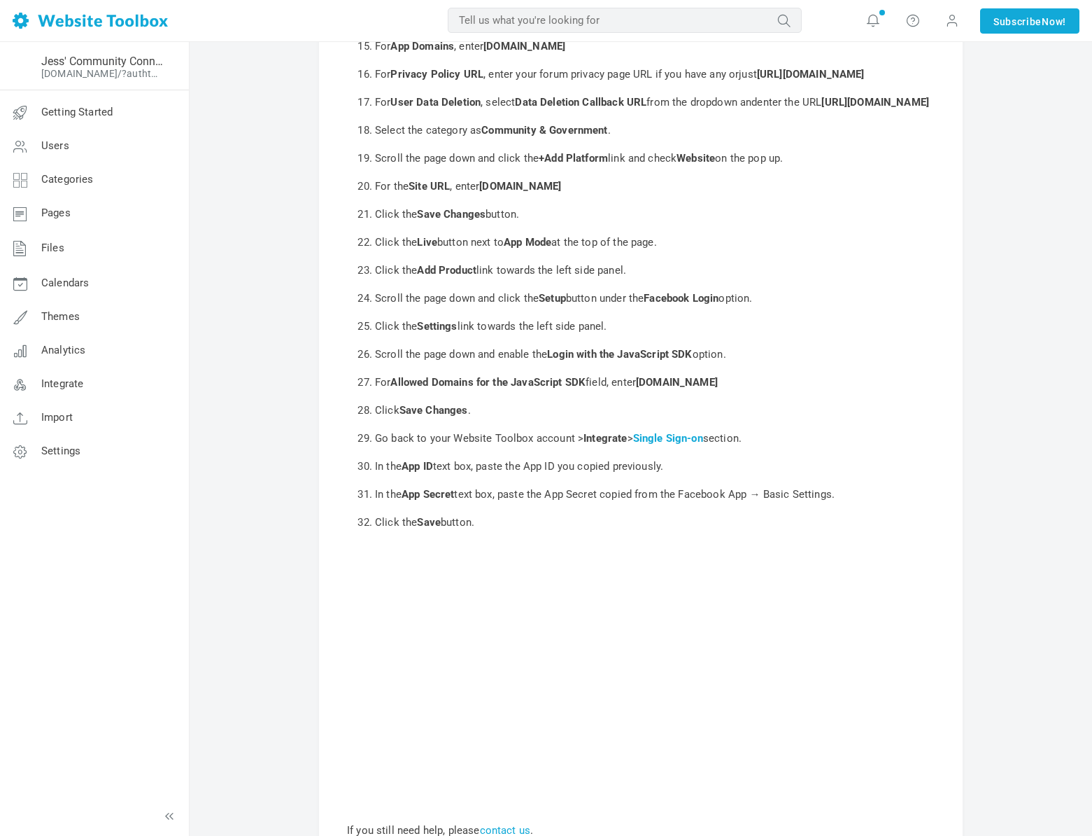
scroll to position [667, 0]
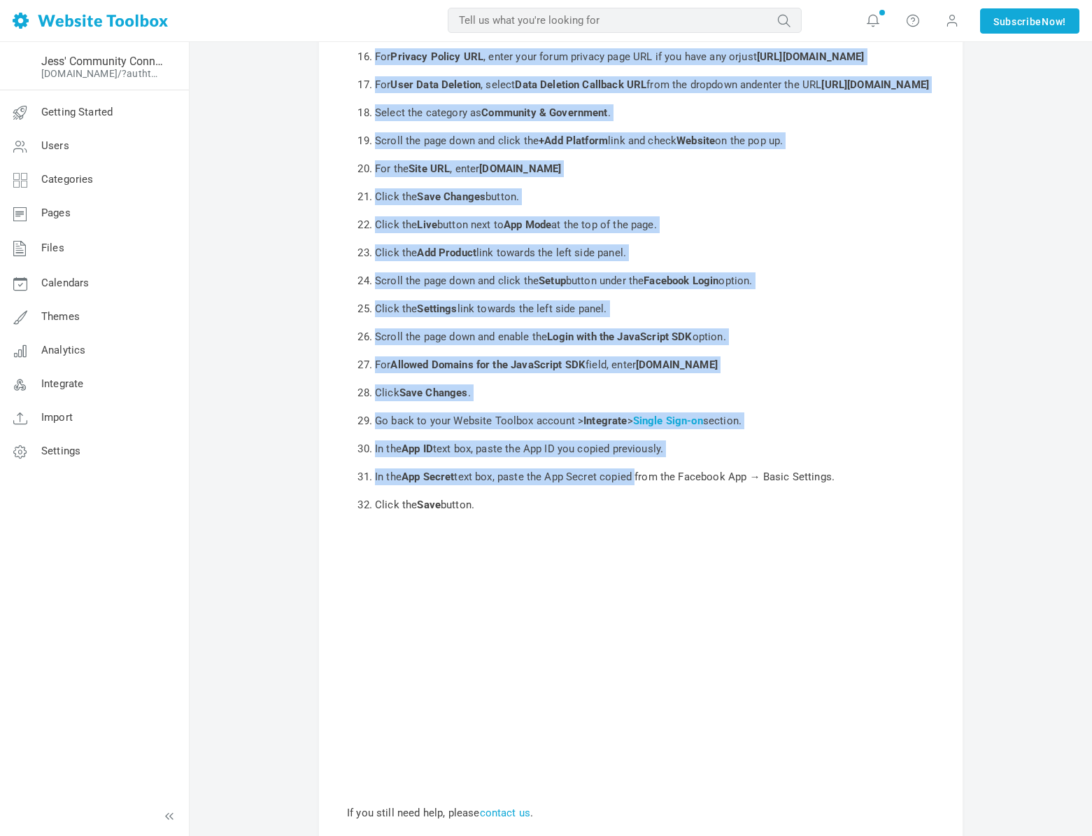
drag, startPoint x: 339, startPoint y: 146, endPoint x: 636, endPoint y: 512, distance: 471.6
click at [636, 512] on div "Help > Forum > Users > Facebook Connect Facebook Connect Allow users to log in …" at bounding box center [641, 123] width 644 height 1474
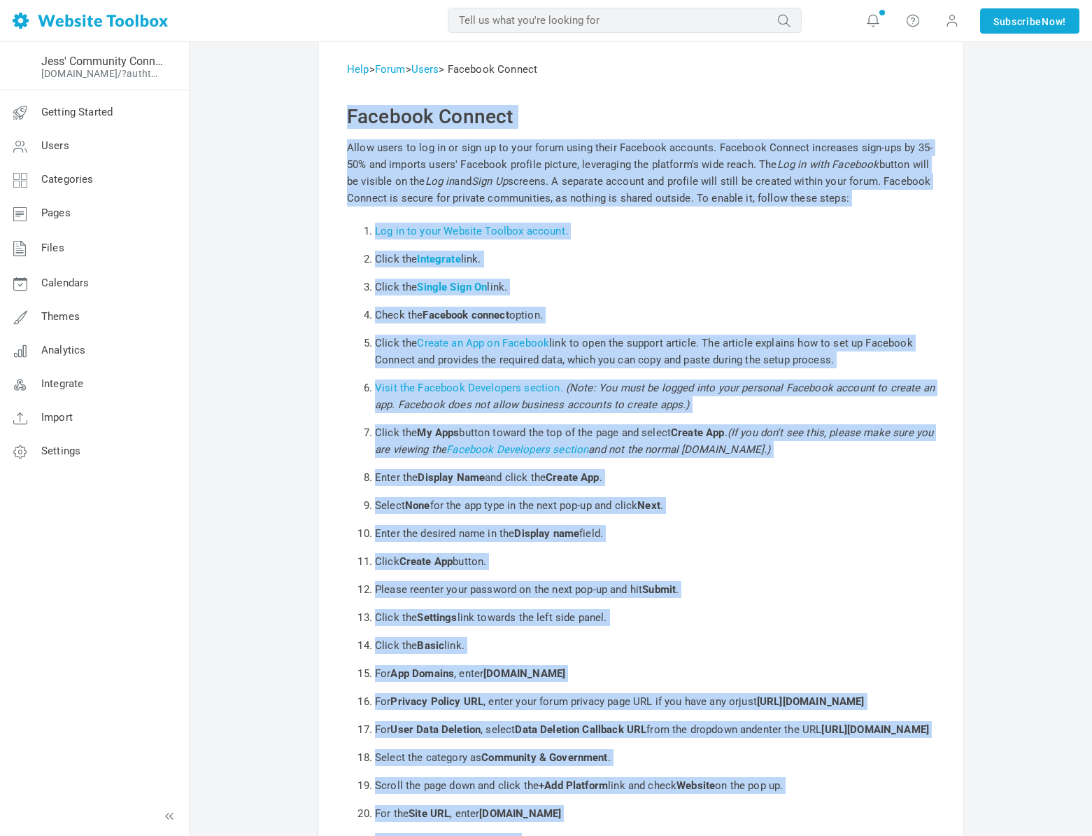
scroll to position [0, 0]
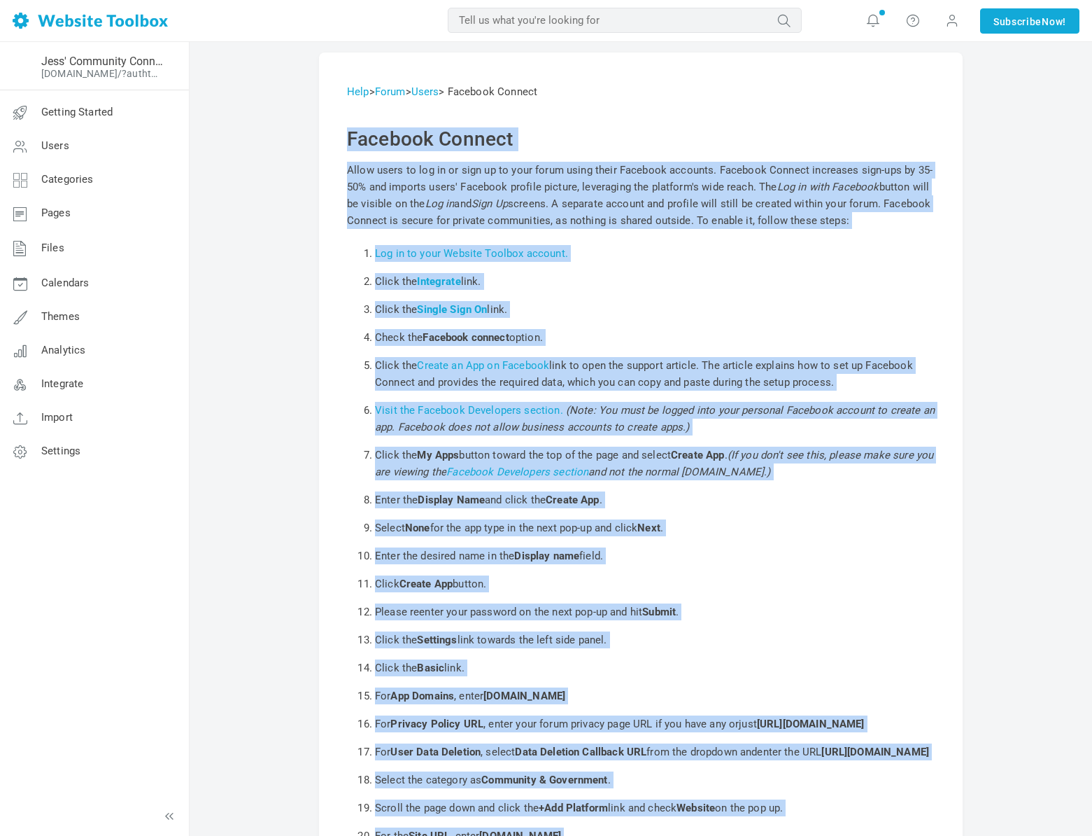
click at [633, 591] on li "Click Create App button." at bounding box center [655, 584] width 560 height 28
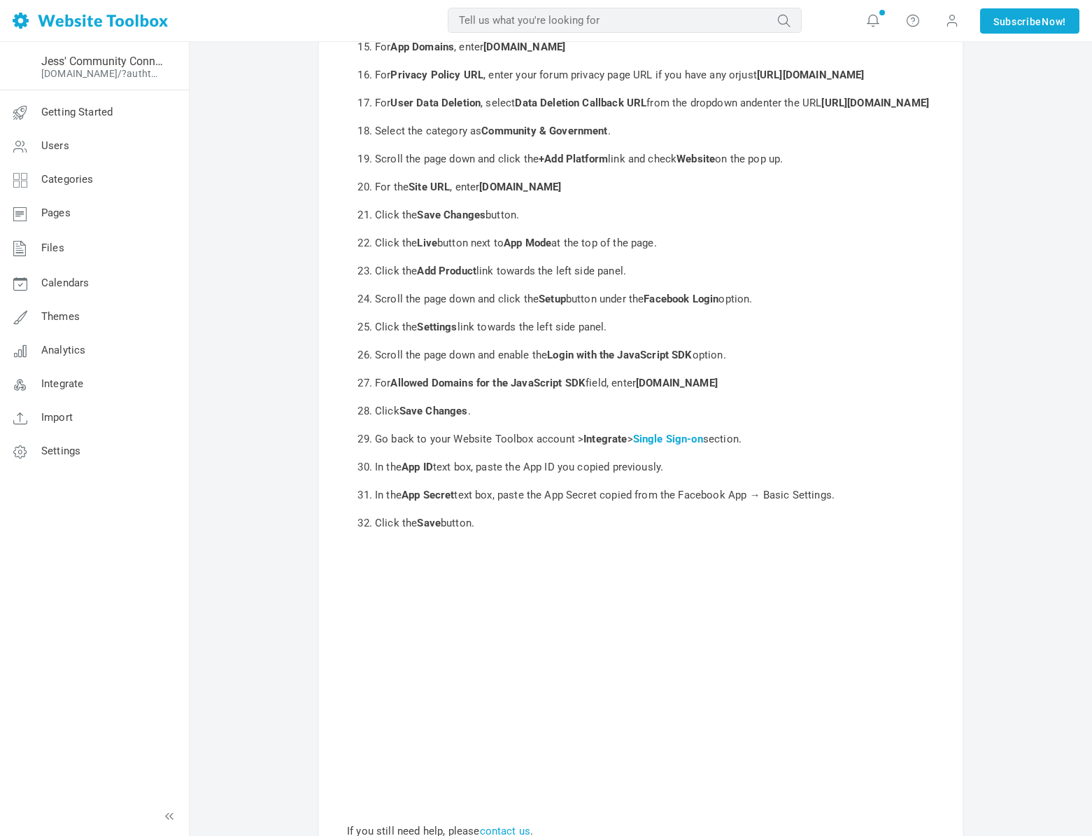
scroll to position [676, 0]
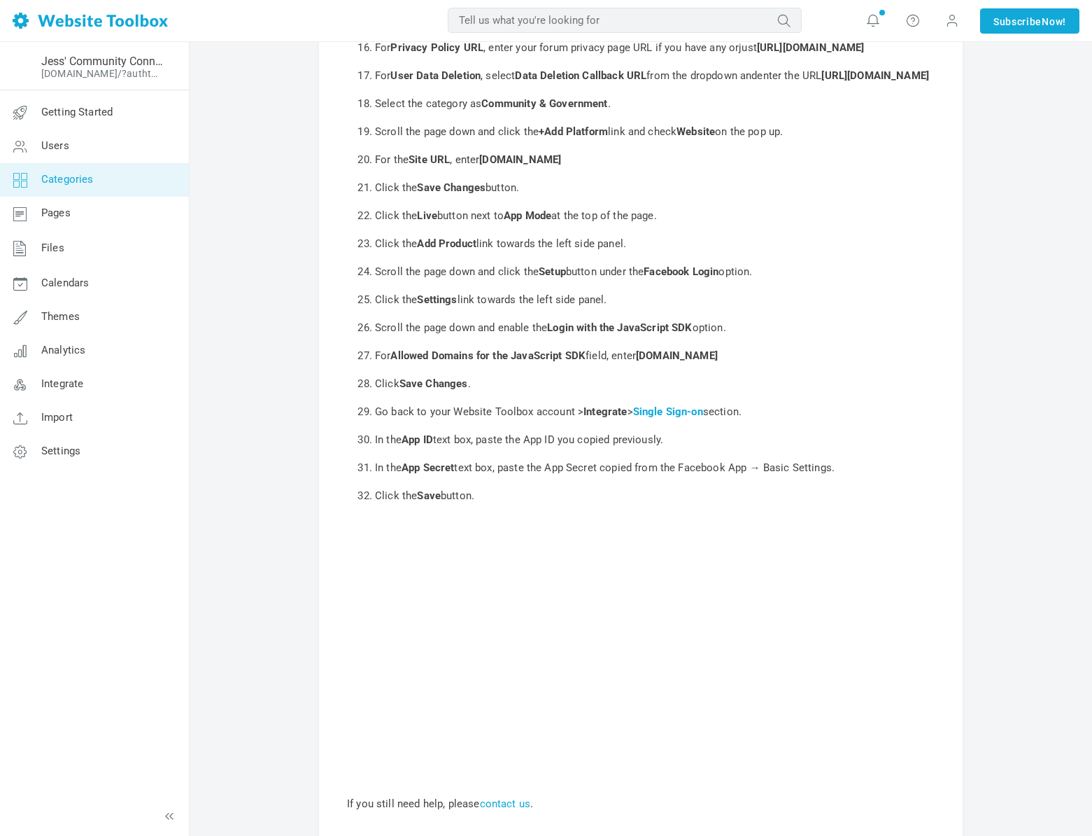
click at [83, 181] on span "Categories" at bounding box center [67, 179] width 52 height 13
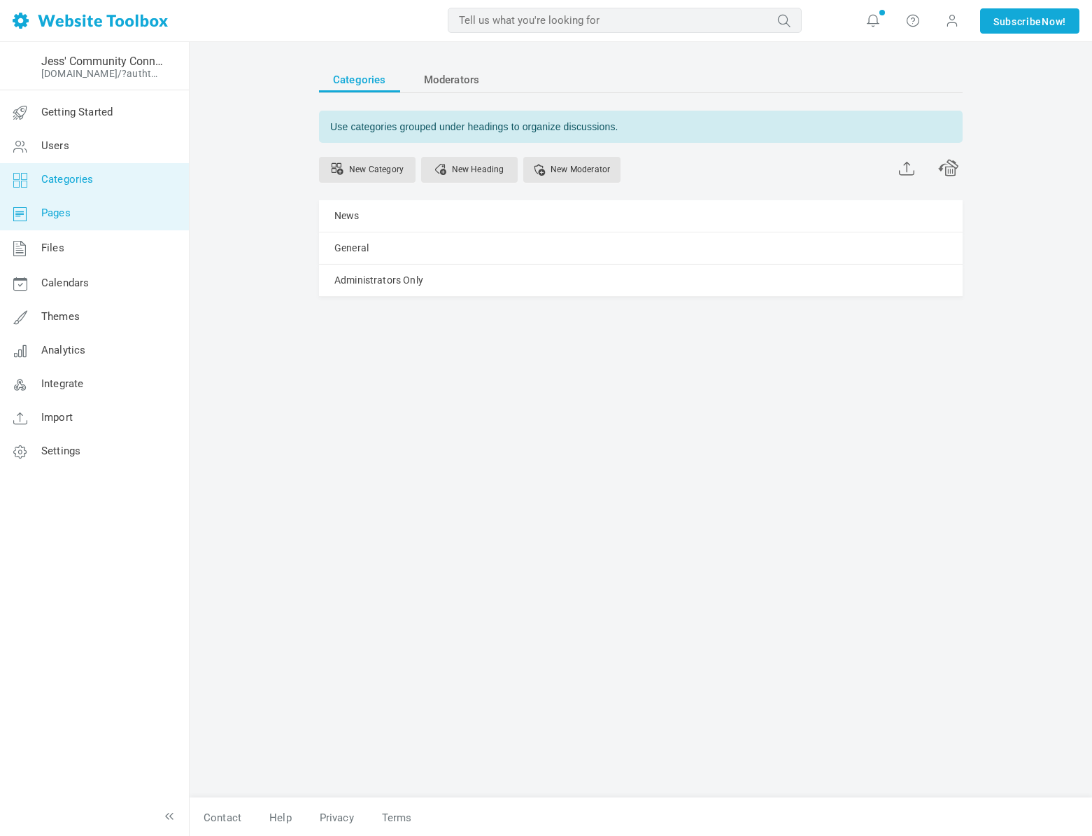
click at [54, 206] on span "Pages" at bounding box center [55, 212] width 29 height 13
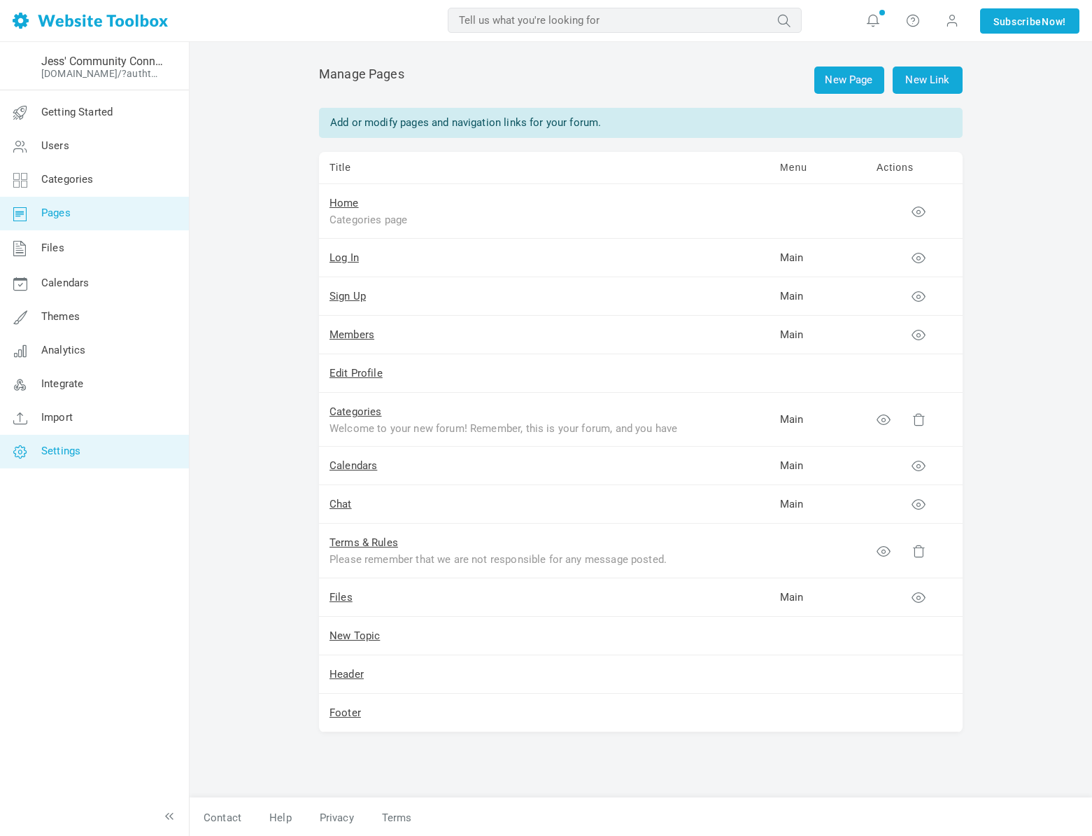
click at [60, 440] on link "Settings" at bounding box center [94, 452] width 190 height 34
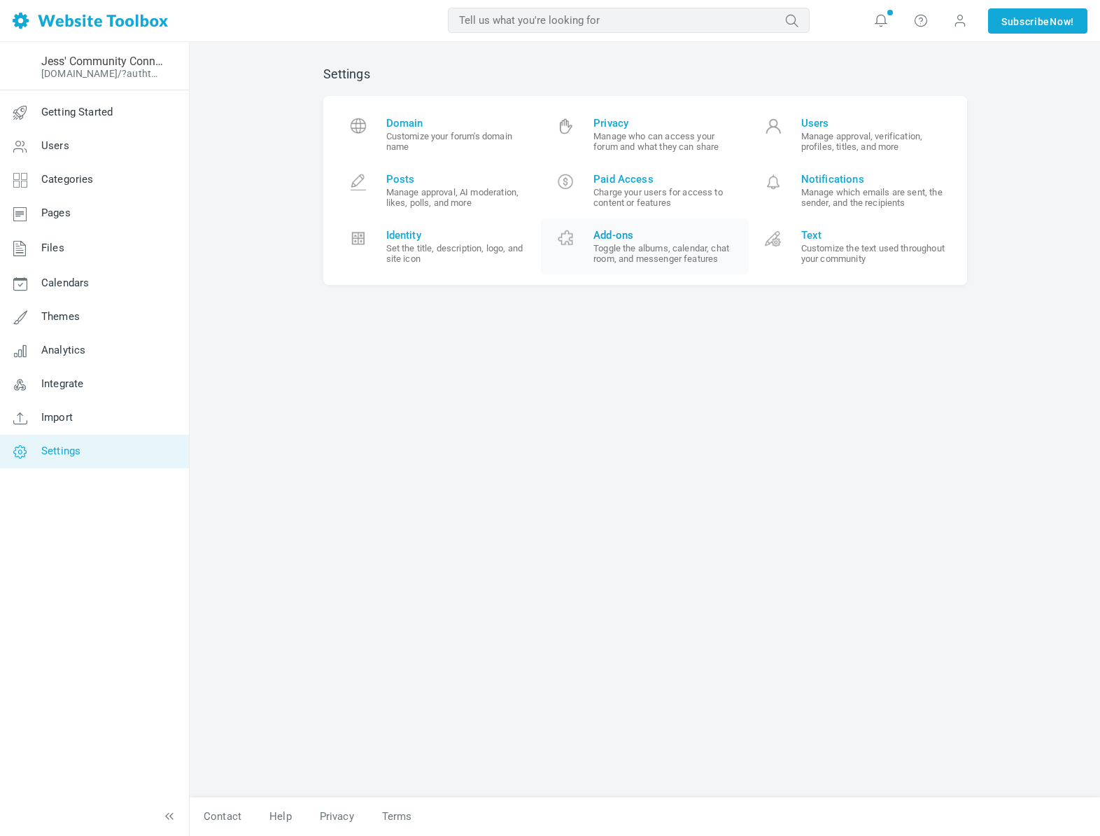
click at [637, 258] on small "Toggle the albums, calendar, chat room, and messenger features" at bounding box center [665, 253] width 145 height 21
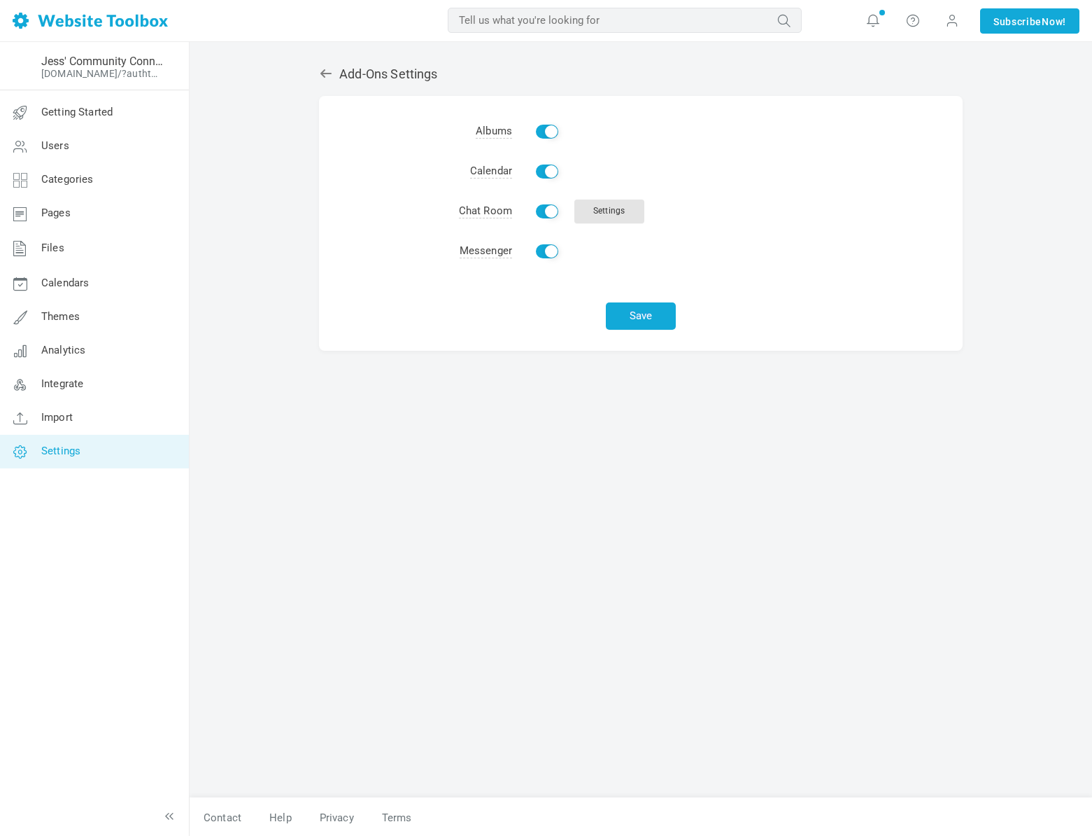
click at [544, 207] on input "Enable" at bounding box center [547, 211] width 22 height 14
checkbox input "false"
click at [621, 302] on button "Save" at bounding box center [641, 315] width 70 height 27
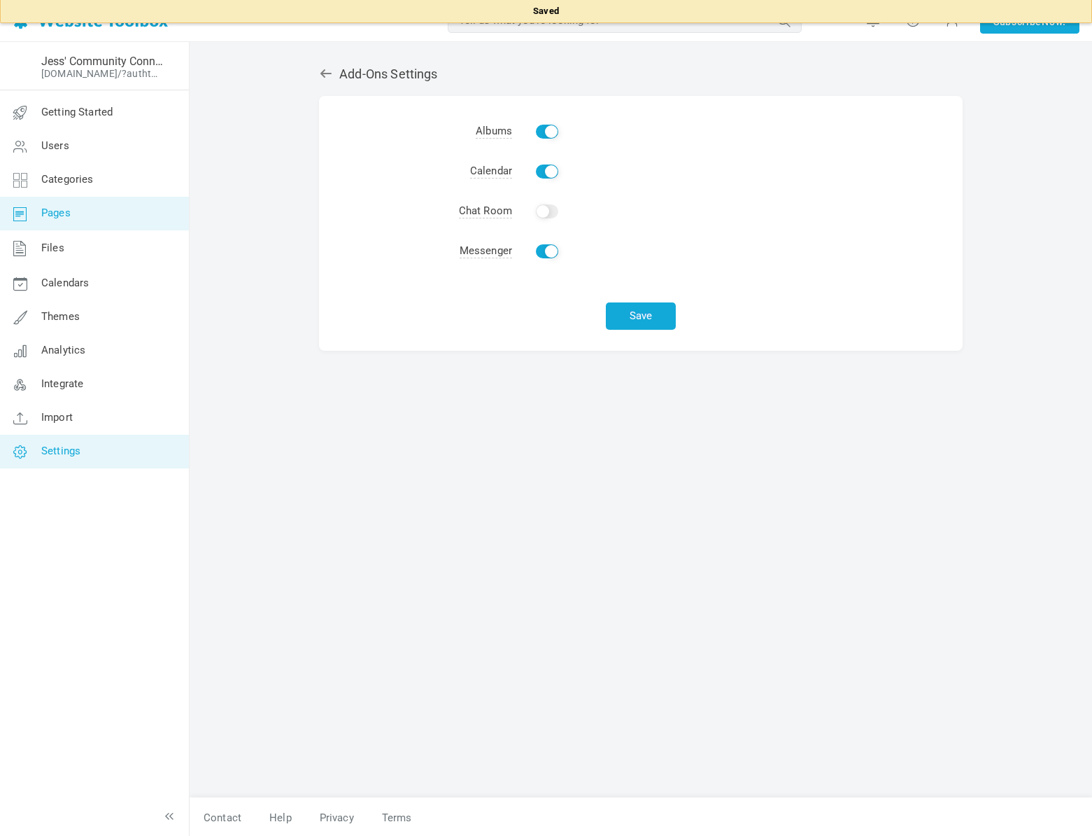
click at [60, 218] on span "Pages" at bounding box center [55, 212] width 29 height 13
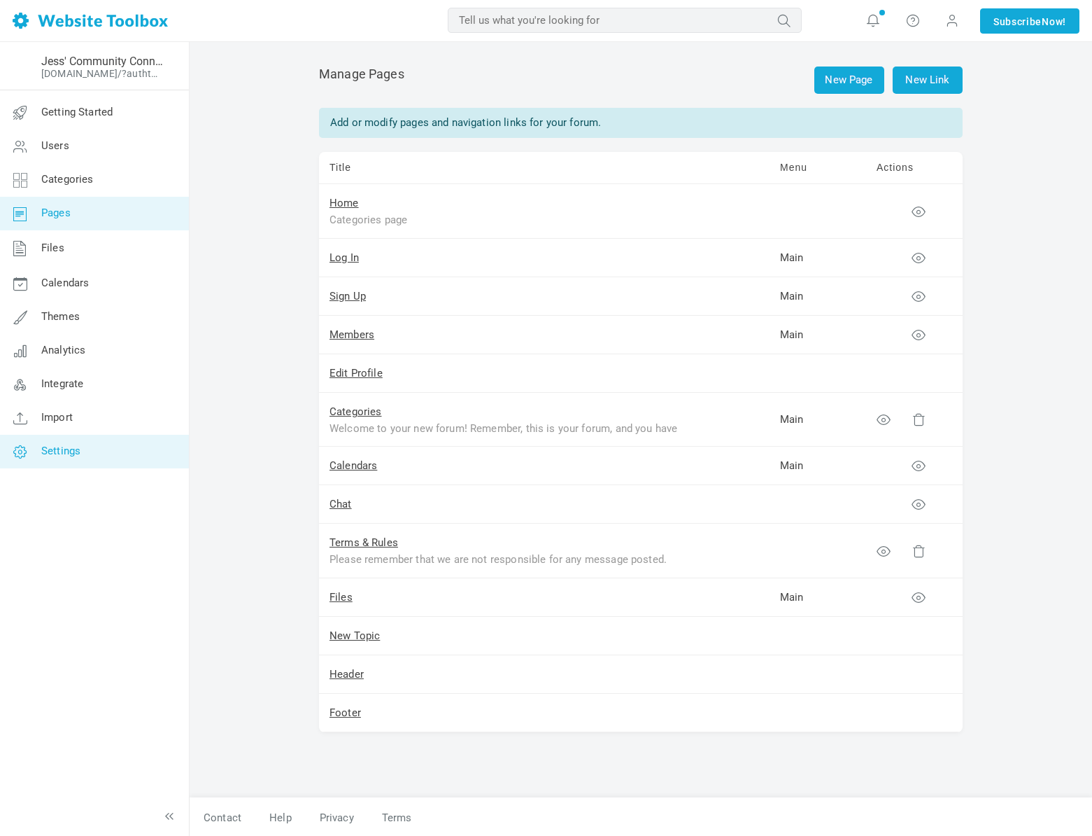
click at [71, 442] on link "Settings" at bounding box center [94, 452] width 190 height 34
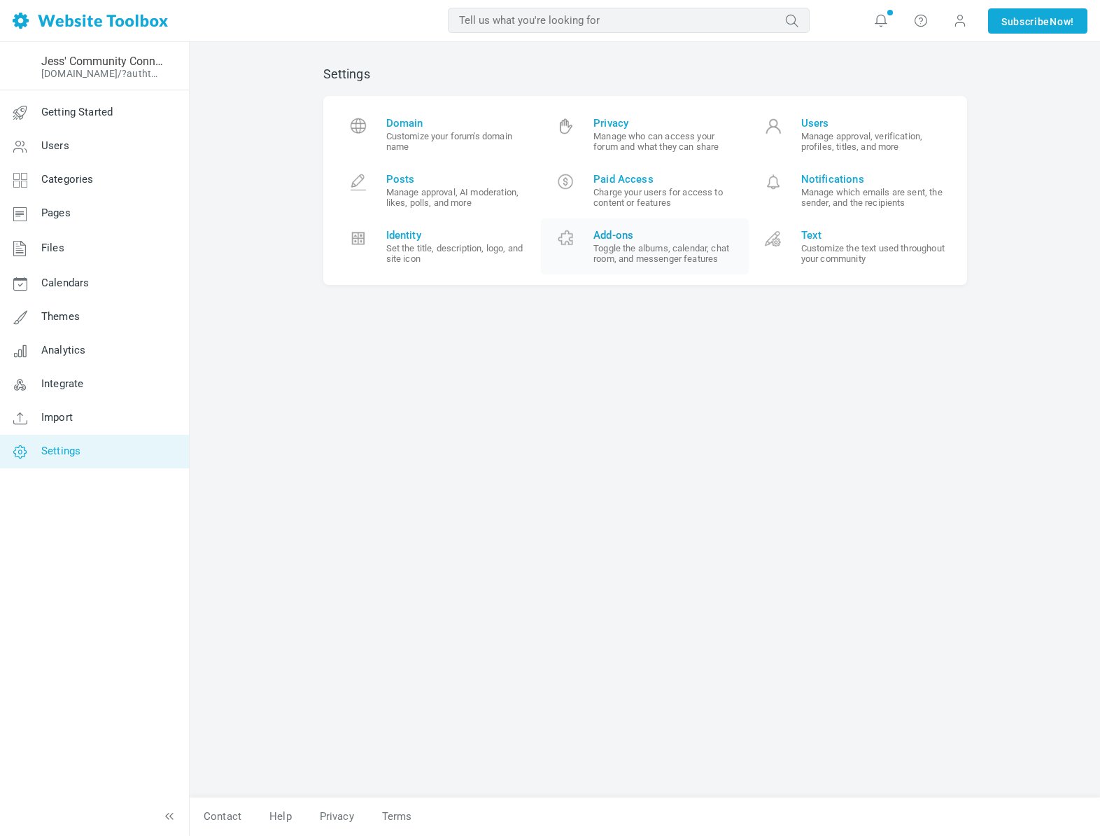
click at [628, 251] on small "Toggle the albums, calendar, chat room, and messenger features" at bounding box center [665, 253] width 145 height 21
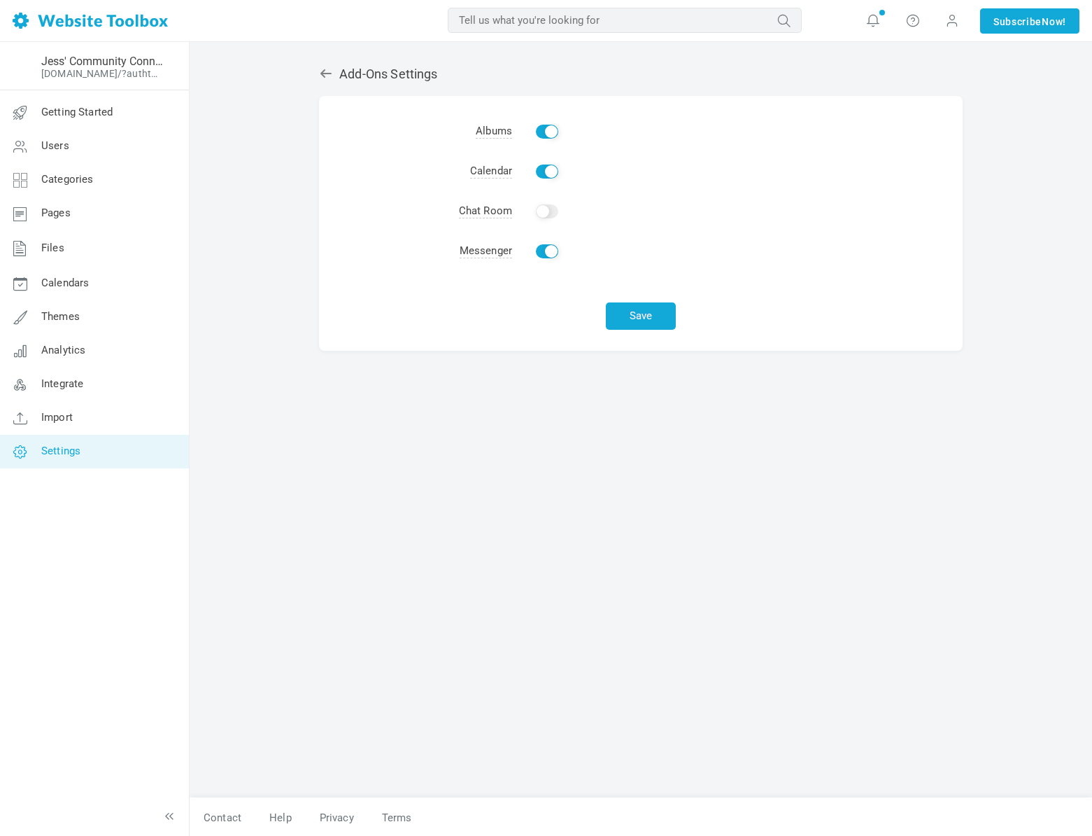
click at [545, 214] on input "Enable" at bounding box center [547, 211] width 22 height 14
checkbox input "true"
click at [545, 171] on input "Enable" at bounding box center [547, 171] width 22 height 14
checkbox input "false"
click at [633, 316] on button "Save" at bounding box center [641, 315] width 70 height 27
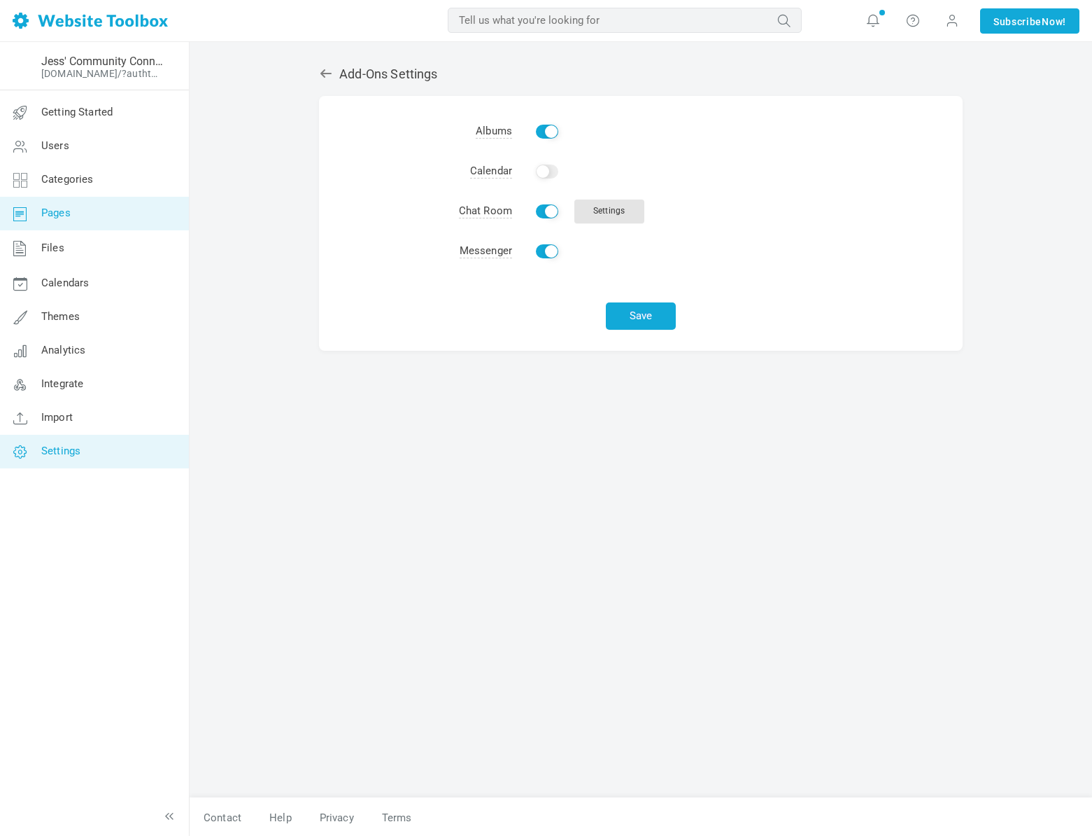
click at [58, 223] on link "Pages" at bounding box center [94, 214] width 190 height 34
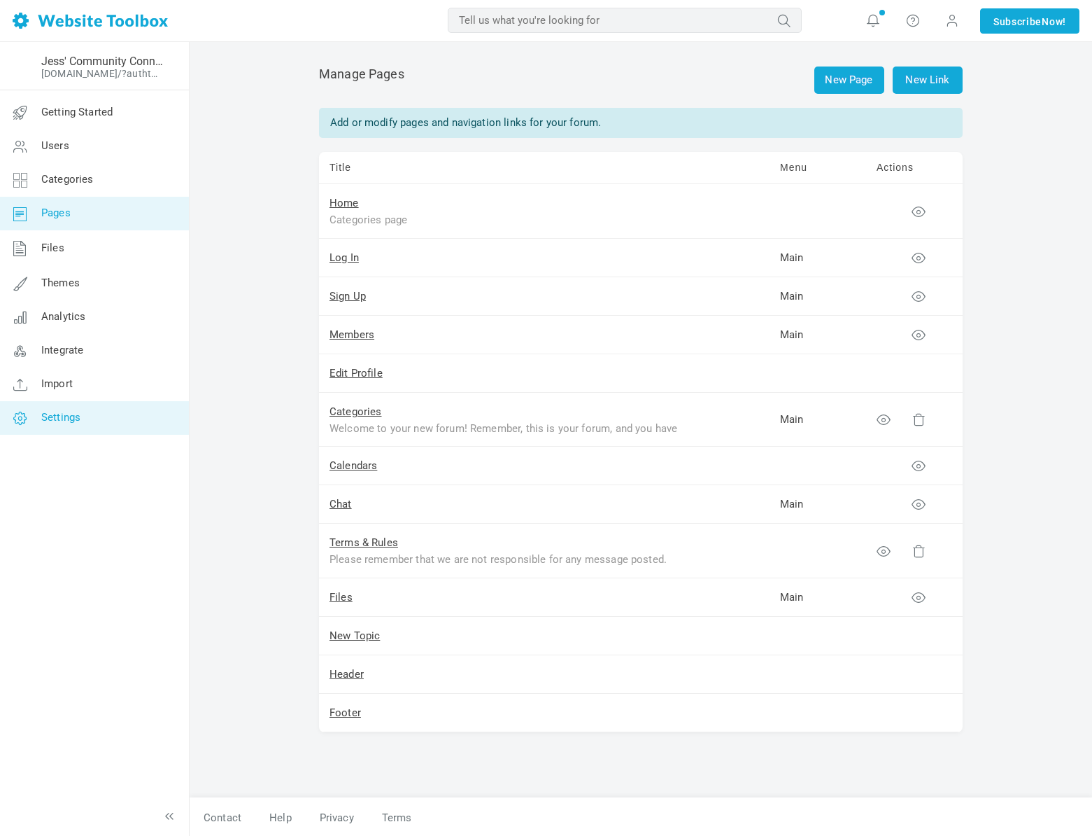
drag, startPoint x: 80, startPoint y: 407, endPoint x: 143, endPoint y: 416, distance: 64.2
click at [80, 409] on link "Settings" at bounding box center [94, 418] width 190 height 34
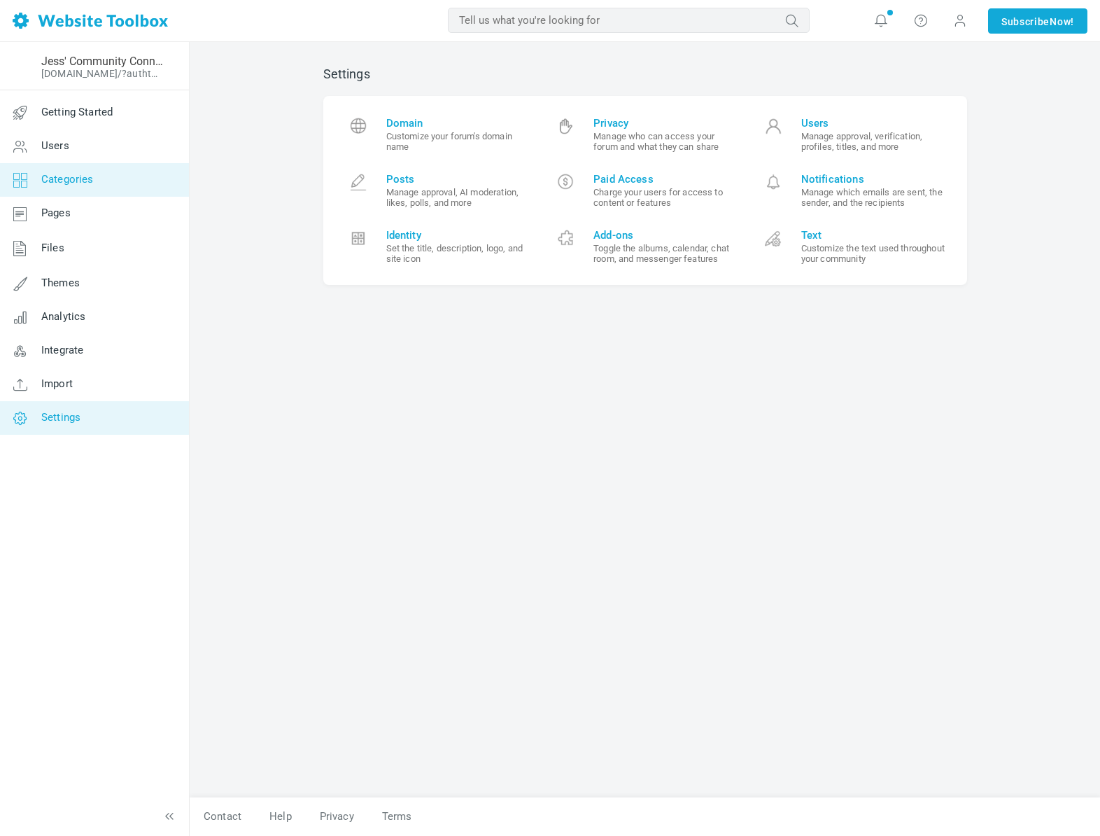
click at [83, 174] on span "Categories" at bounding box center [67, 179] width 52 height 13
click at [644, 253] on small "Toggle the albums, calendar, chat room, and messenger features" at bounding box center [665, 253] width 145 height 21
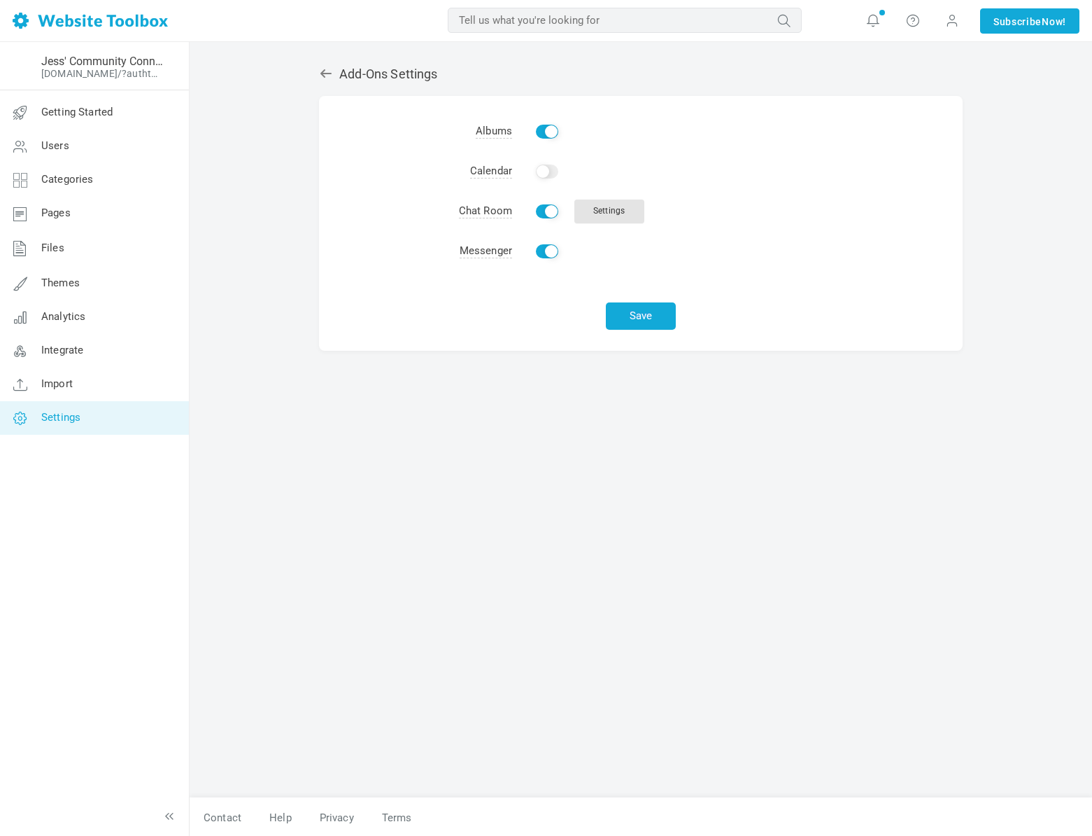
click at [542, 167] on input "Enable" at bounding box center [547, 171] width 22 height 14
checkbox input "true"
click at [635, 311] on button "Save" at bounding box center [641, 315] width 70 height 27
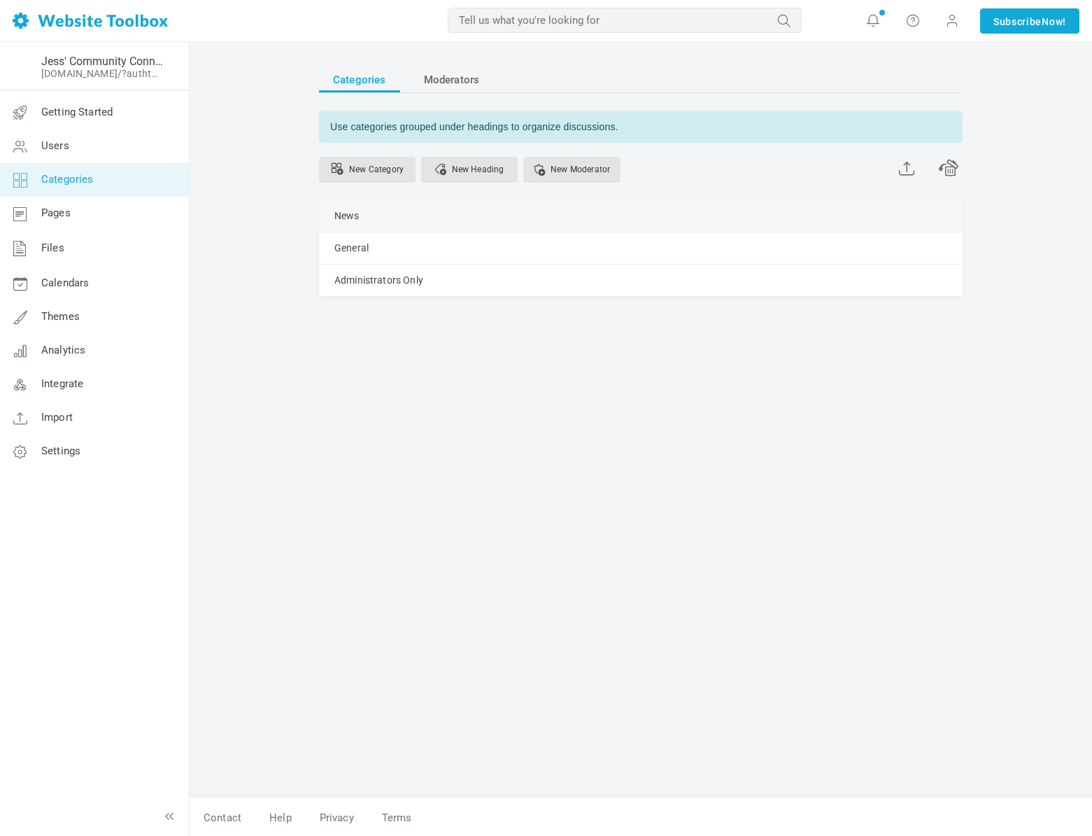
click at [0, 0] on link "Manage" at bounding box center [0, 0] width 0 height 0
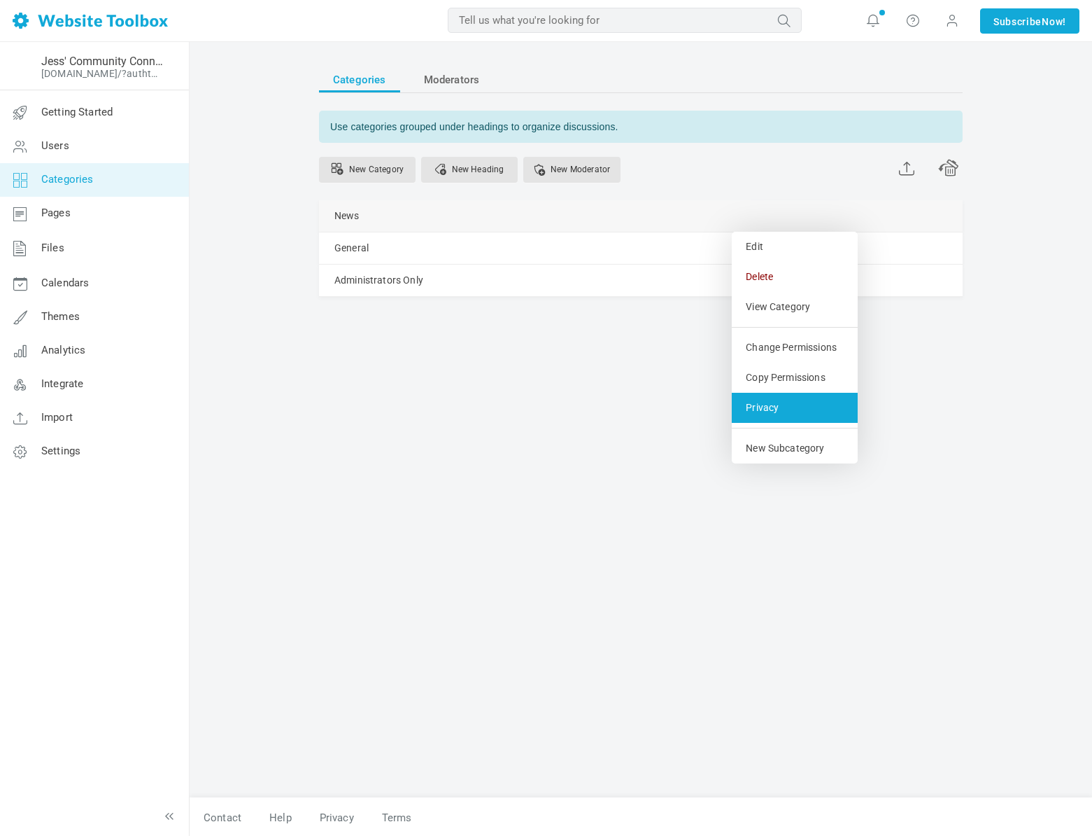
click at [766, 406] on link "Privacy" at bounding box center [795, 408] width 126 height 30
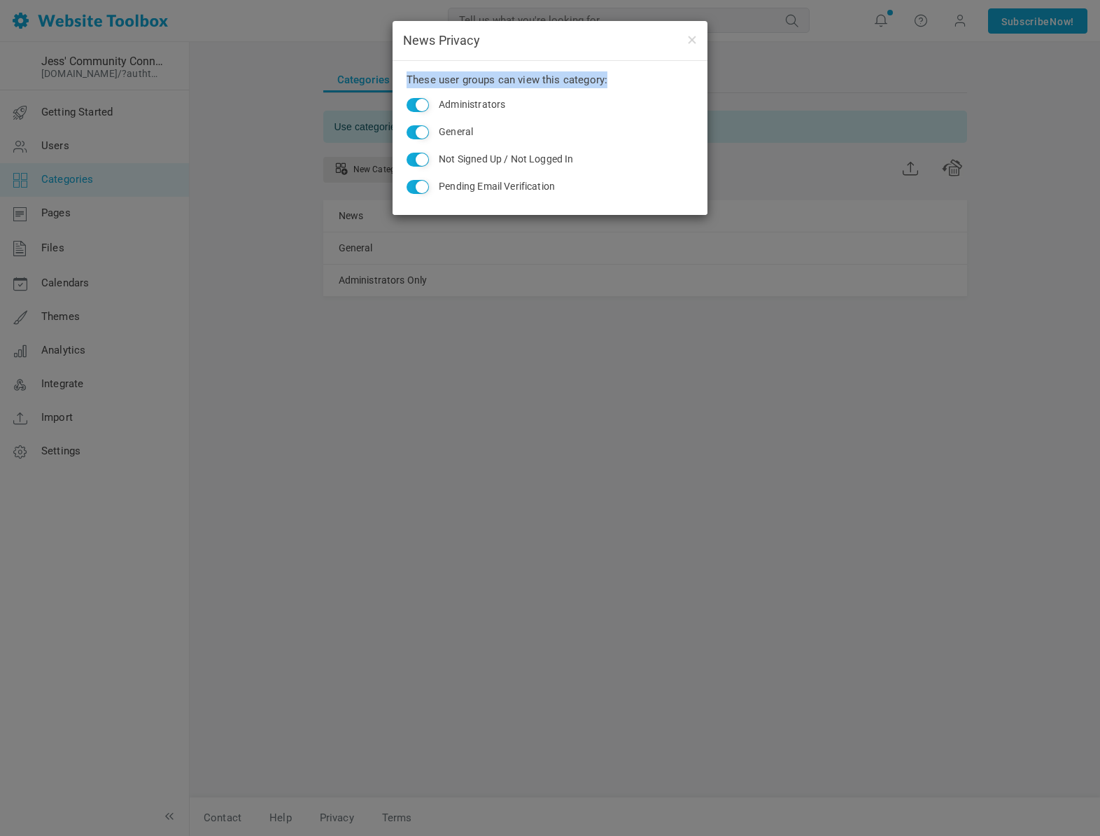
drag, startPoint x: 444, startPoint y: 83, endPoint x: 615, endPoint y: 85, distance: 170.8
click at [615, 85] on p "These user groups can view this category:" at bounding box center [550, 79] width 287 height 17
click at [613, 117] on form "Administrators General Not Signed Up / Not Logged In Pending Email Verification" at bounding box center [550, 148] width 287 height 99
click at [687, 43] on button "button" at bounding box center [691, 38] width 11 height 15
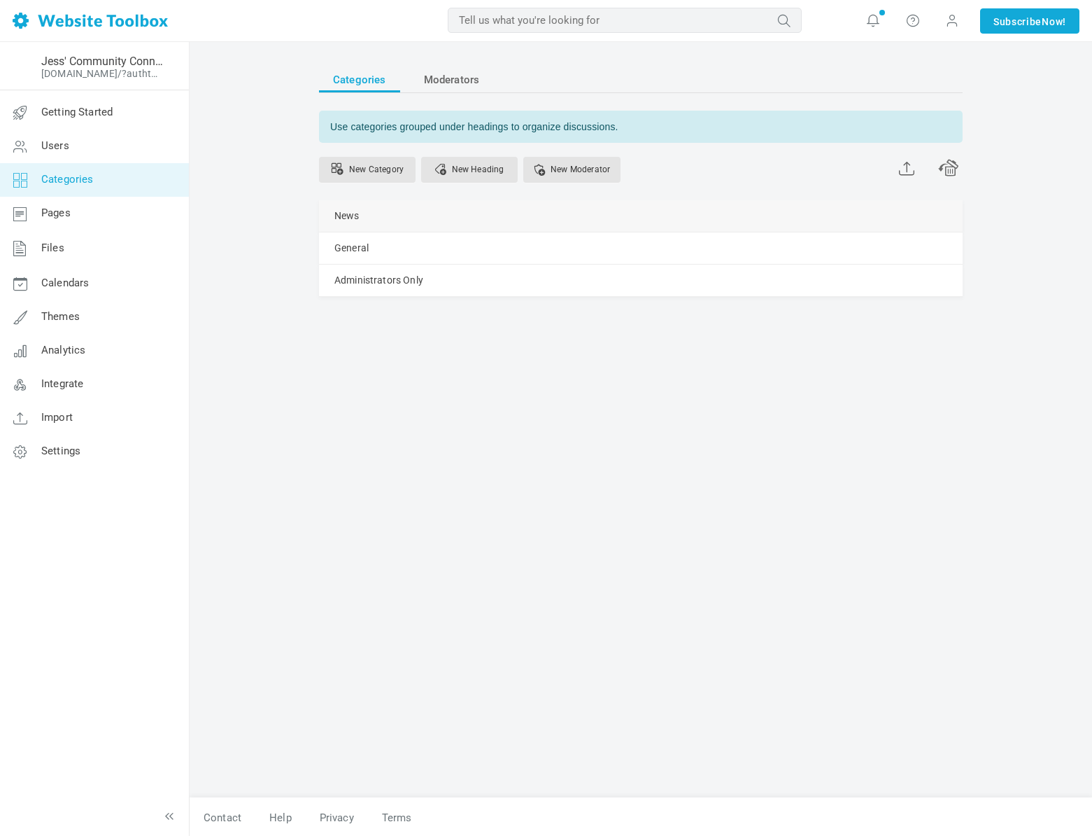
click at [0, 0] on link "Manage" at bounding box center [0, 0] width 0 height 0
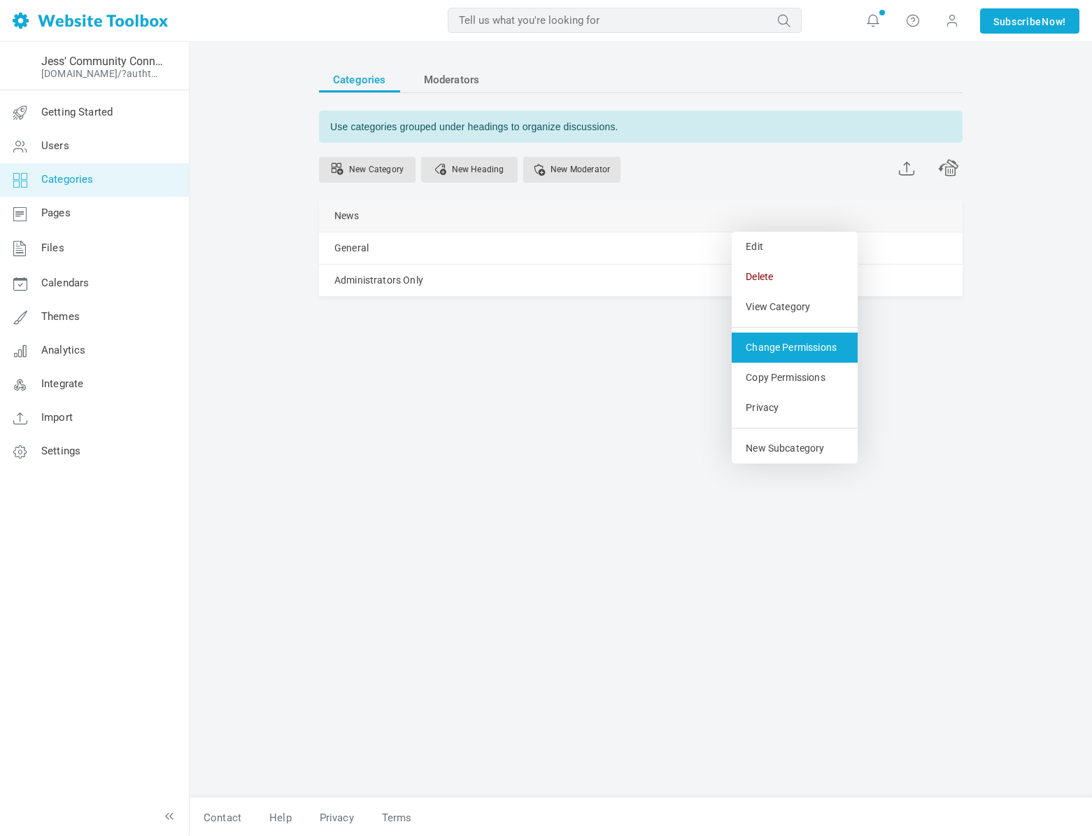
click at [769, 344] on link "Change Permissions" at bounding box center [795, 347] width 126 height 30
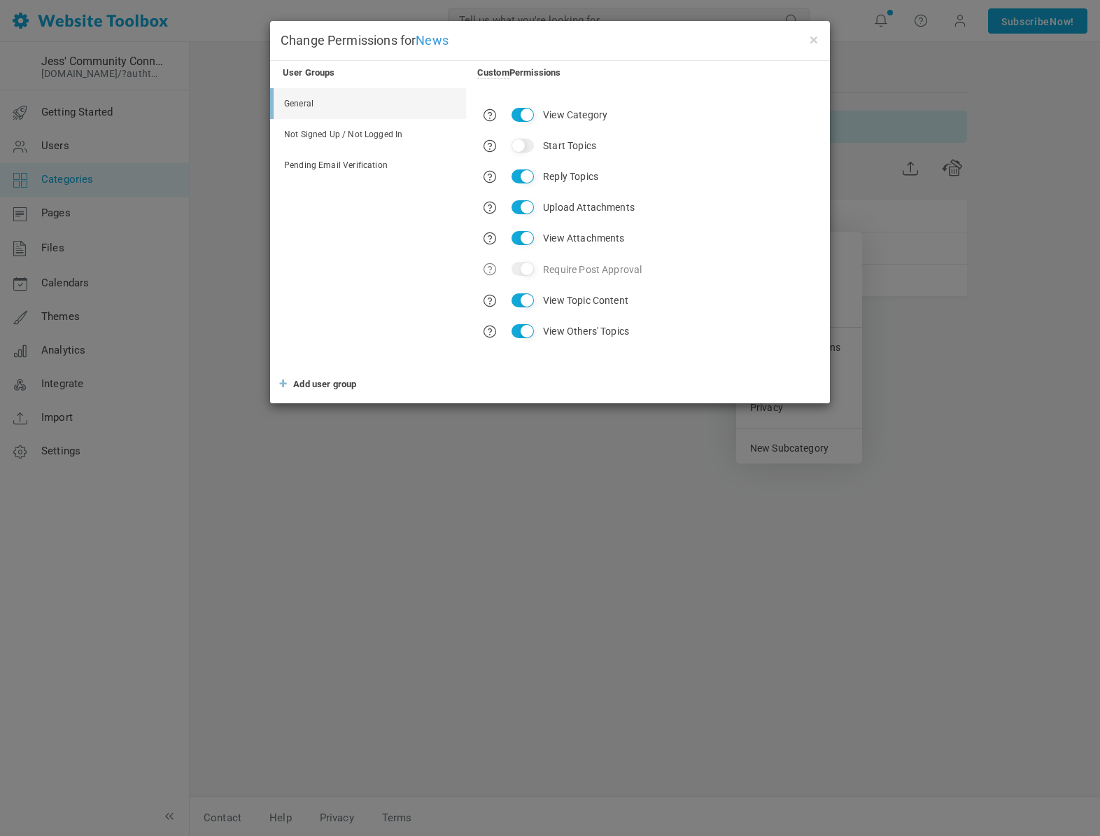
click at [351, 389] on link "+ Add user group" at bounding box center [319, 384] width 76 height 17
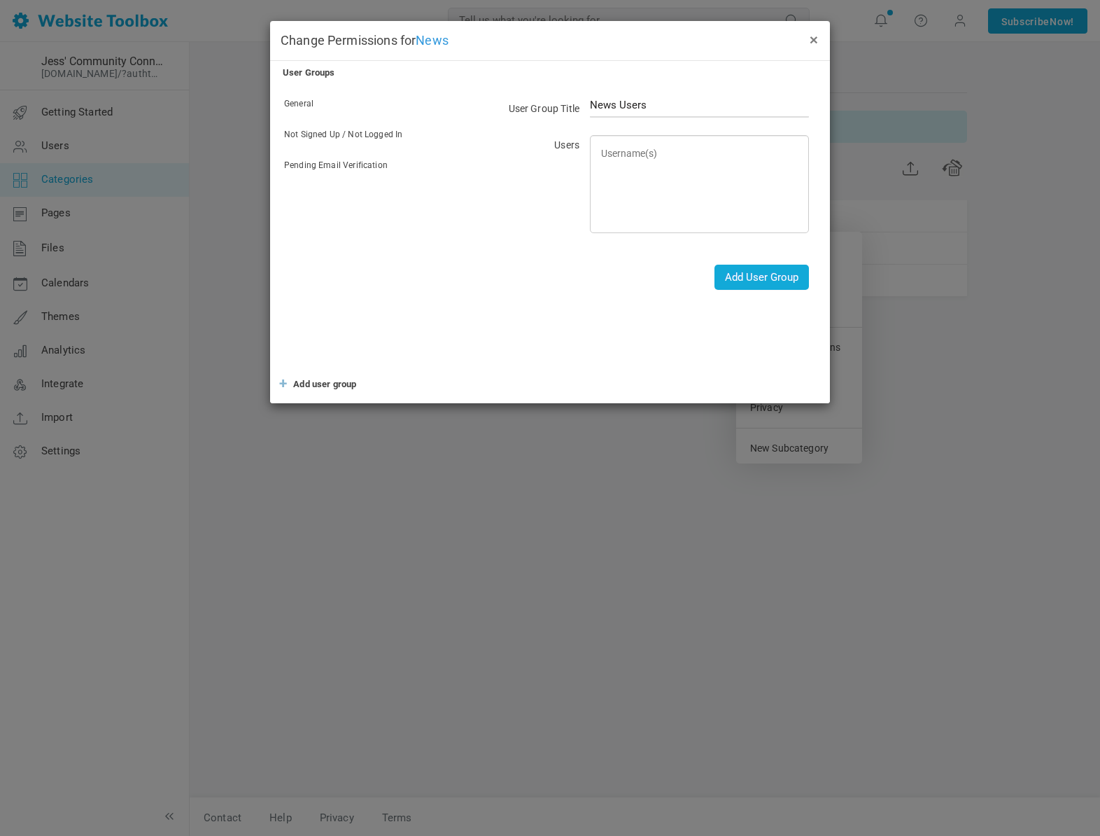
click at [811, 38] on button "×" at bounding box center [813, 38] width 11 height 15
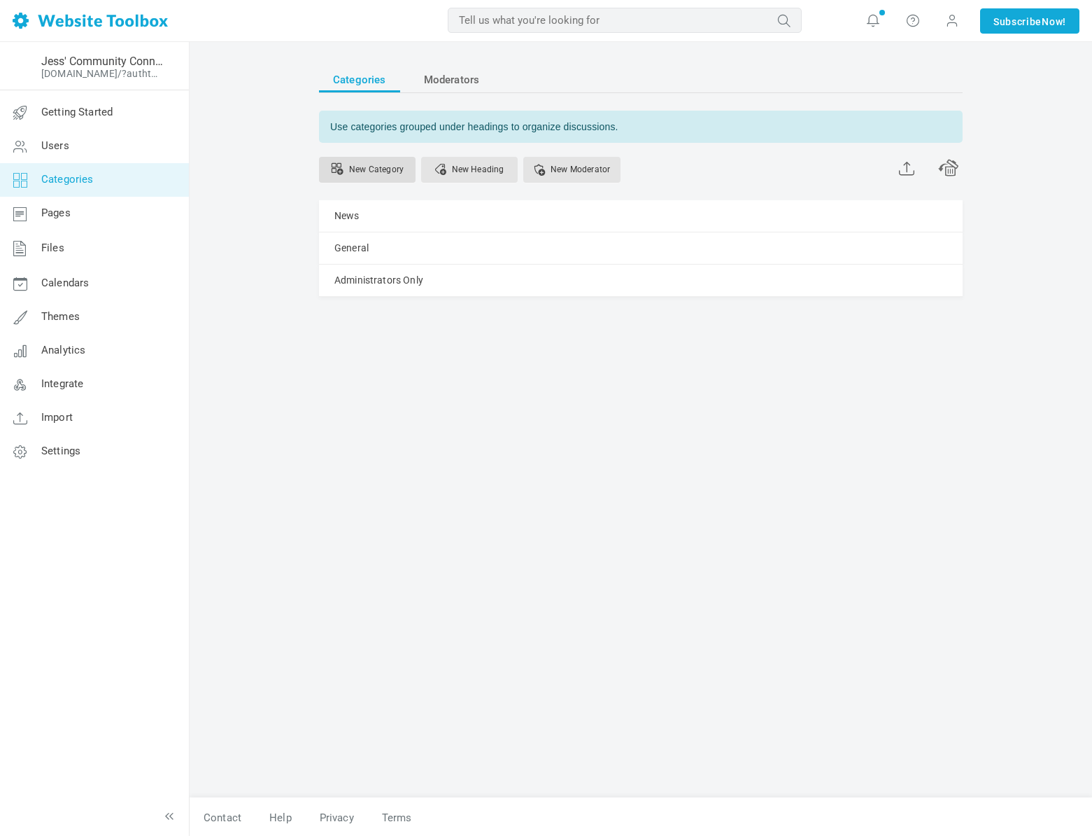
click at [362, 174] on link "New Category" at bounding box center [367, 170] width 97 height 26
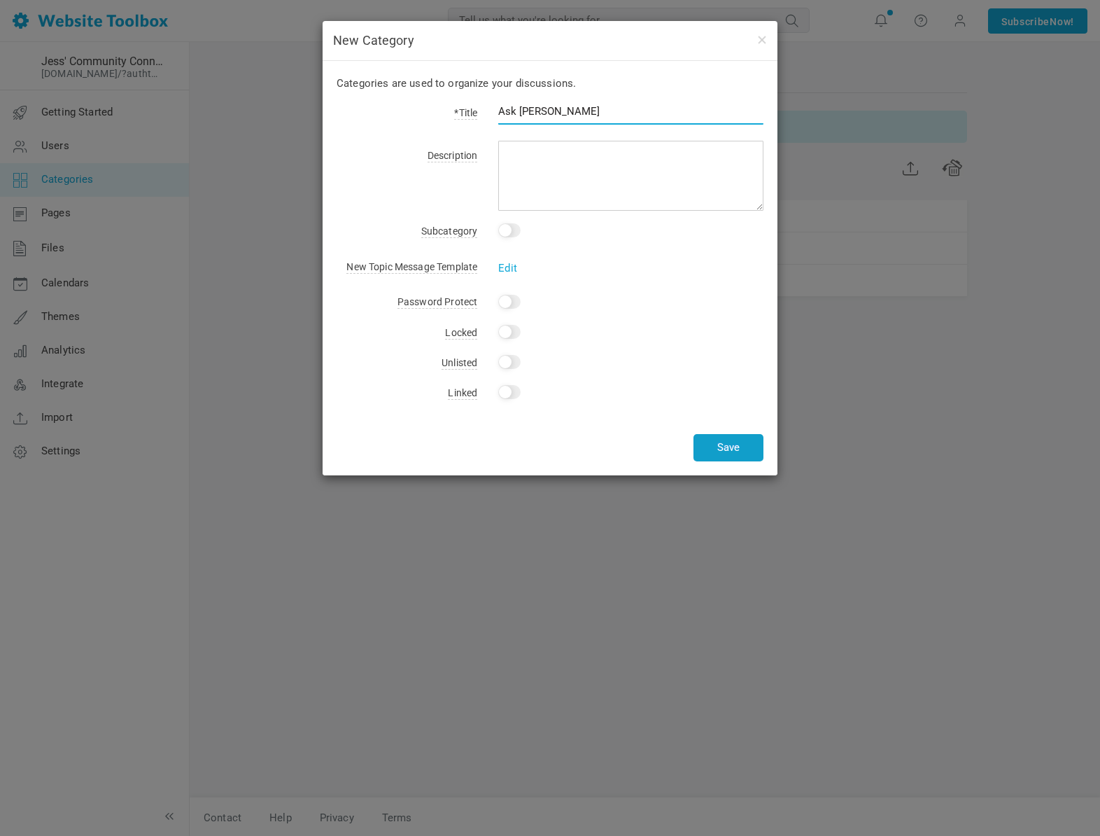
type input "Ask Jess"
click at [735, 449] on button "Save" at bounding box center [729, 447] width 70 height 27
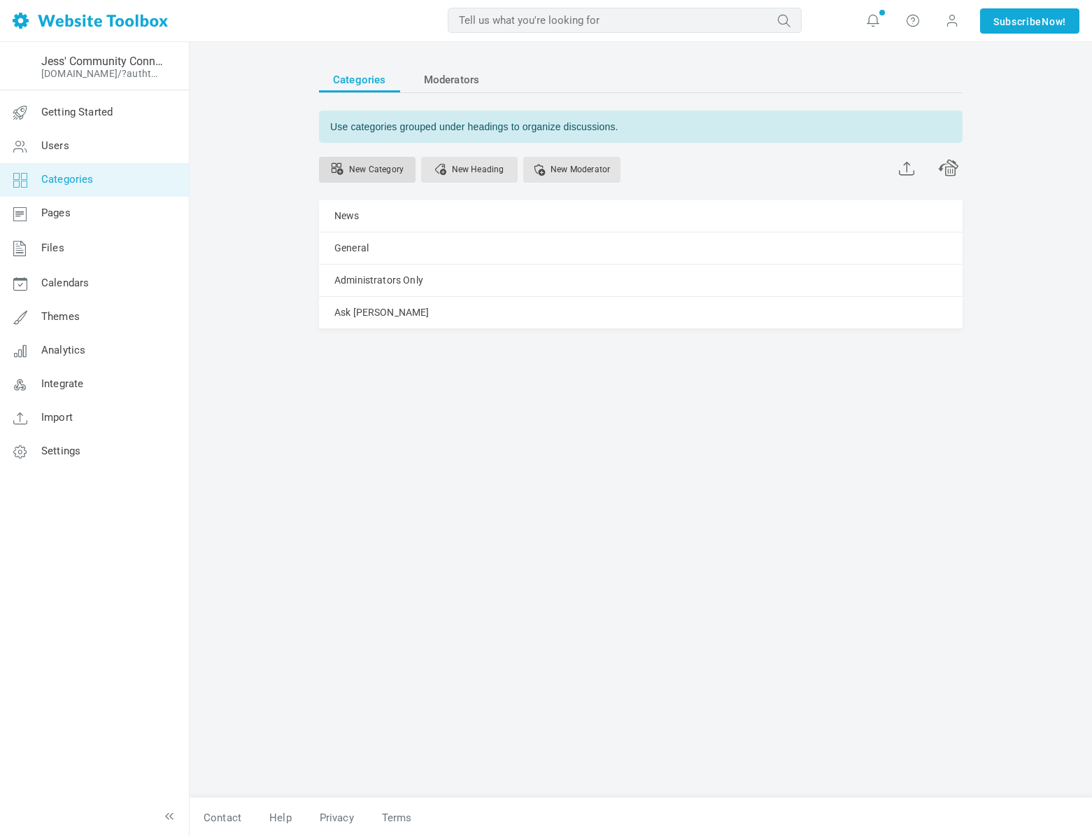
click at [361, 172] on link "New Category" at bounding box center [367, 170] width 97 height 26
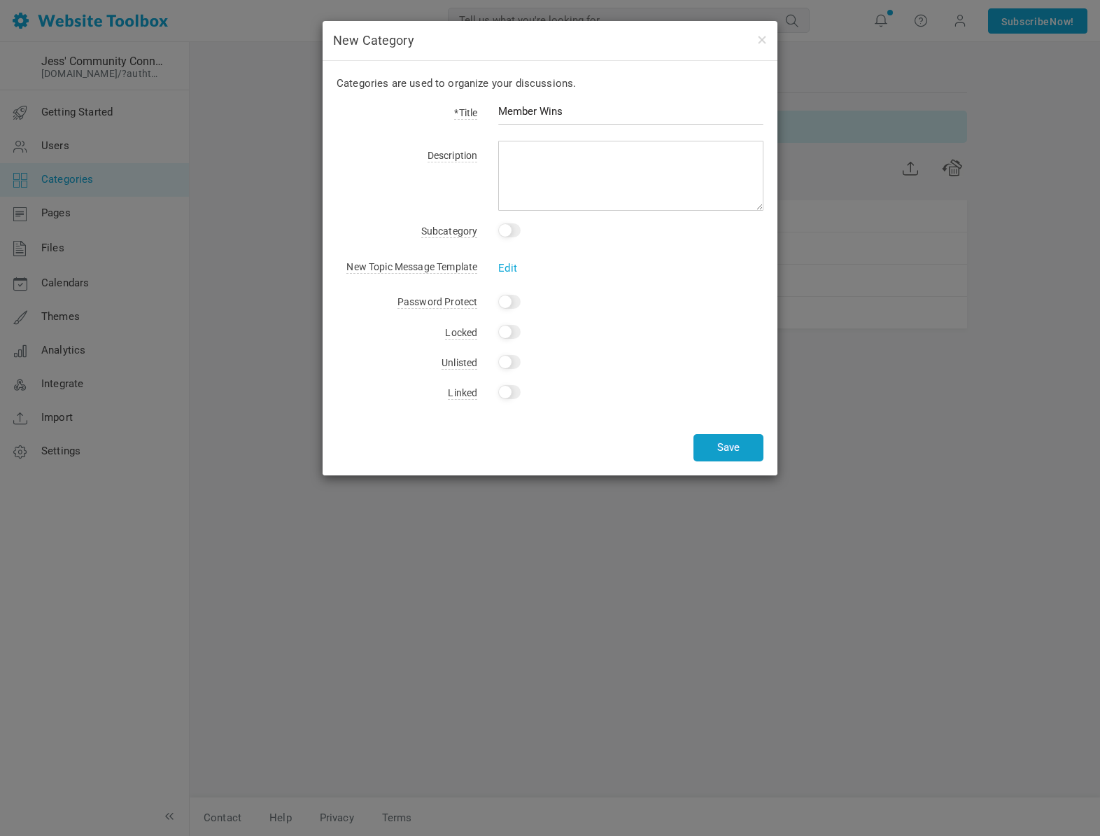
type input "Member Wins"
click at [740, 450] on button "Save" at bounding box center [729, 447] width 70 height 27
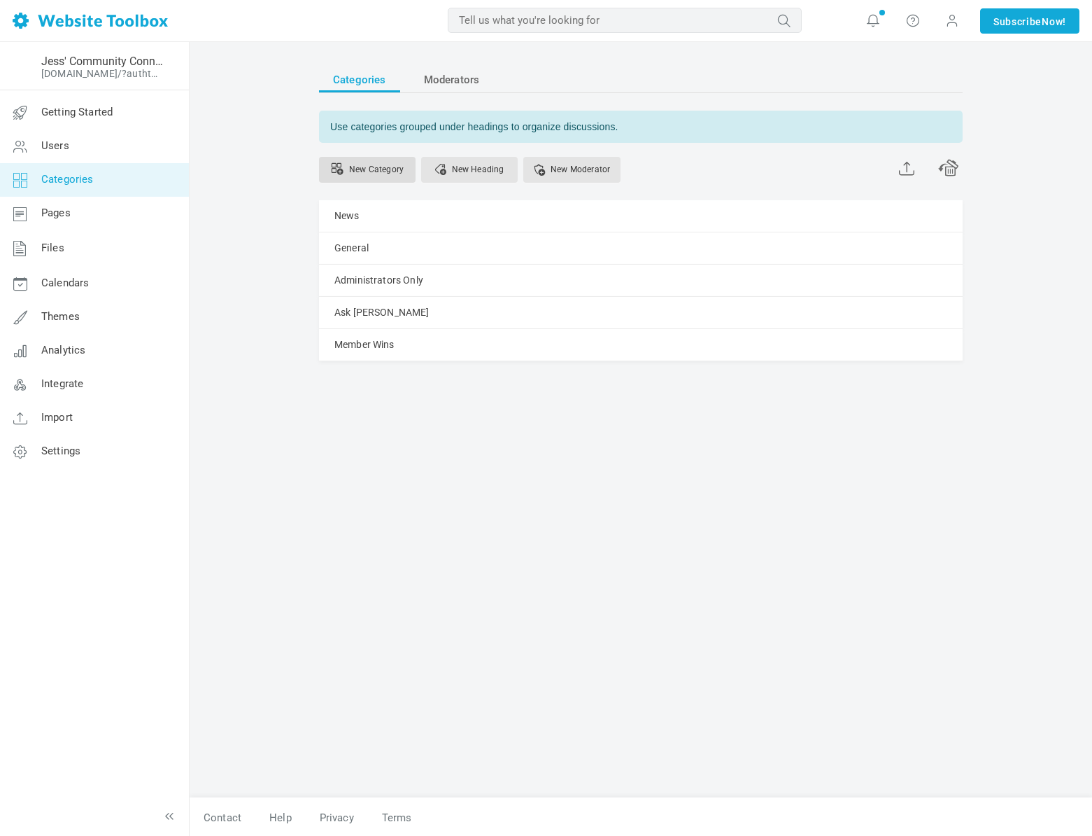
click at [361, 167] on link "New Category" at bounding box center [367, 170] width 97 height 26
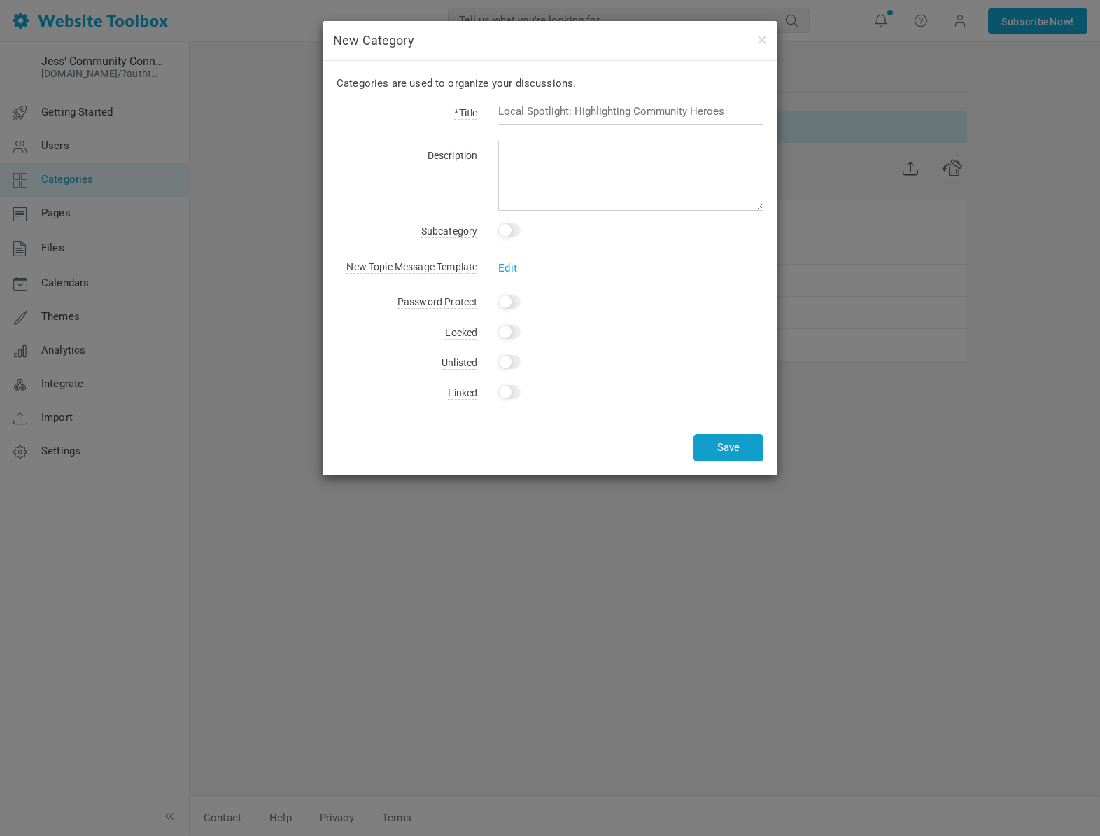
click at [721, 442] on button "Save" at bounding box center [729, 447] width 70 height 27
click at [764, 47] on h4 "New Category" at bounding box center [550, 40] width 434 height 18
click at [764, 43] on button "button" at bounding box center [761, 38] width 11 height 15
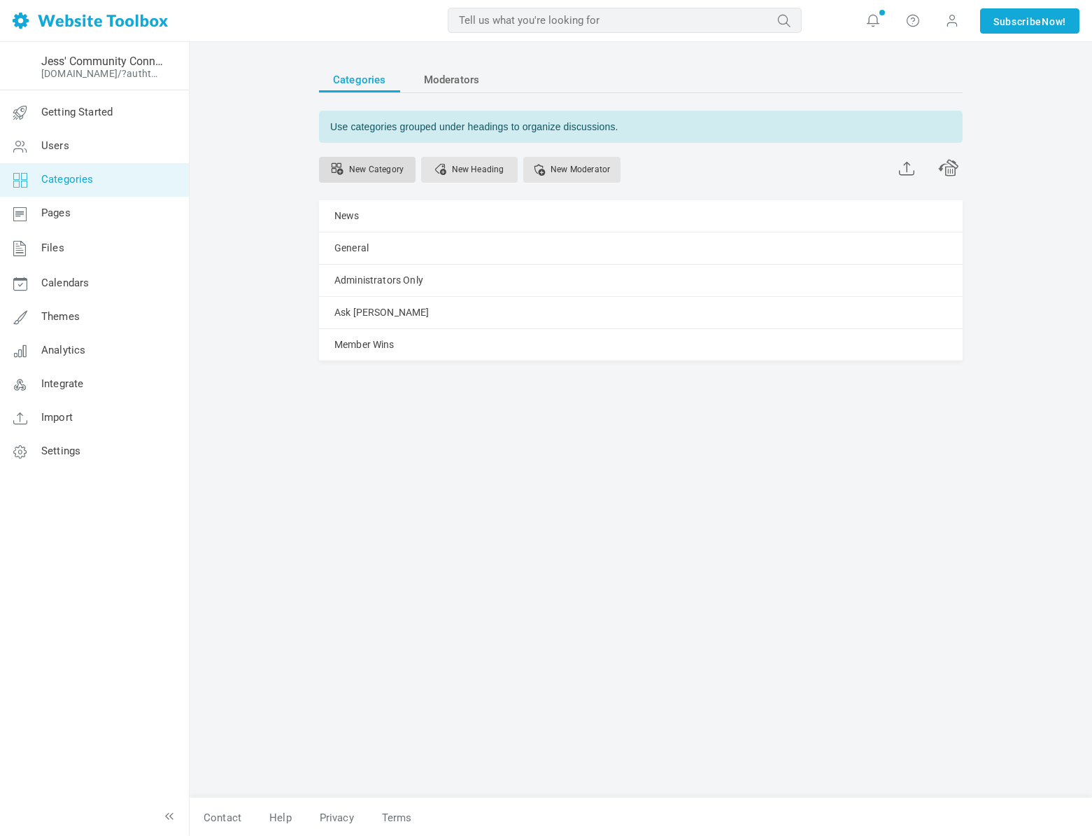
click at [355, 172] on link "New Category" at bounding box center [367, 170] width 97 height 26
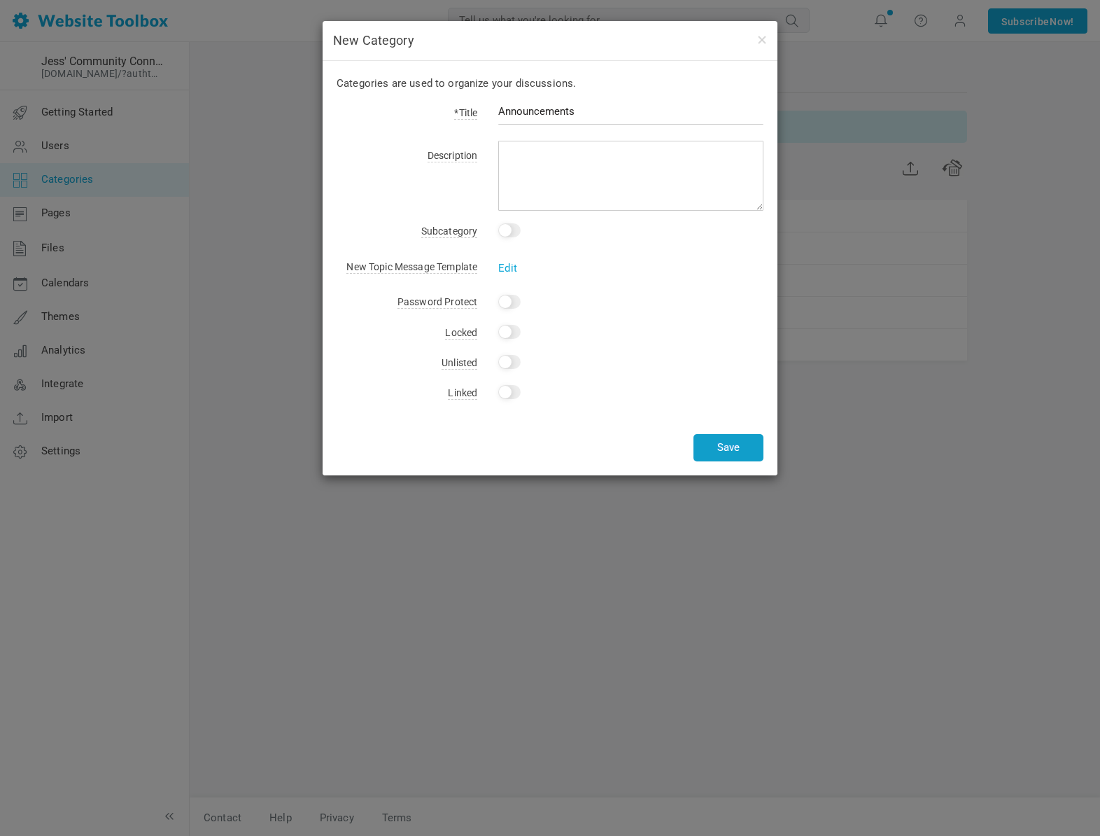
type input "Announcements"
click at [737, 453] on button "Save" at bounding box center [729, 447] width 70 height 27
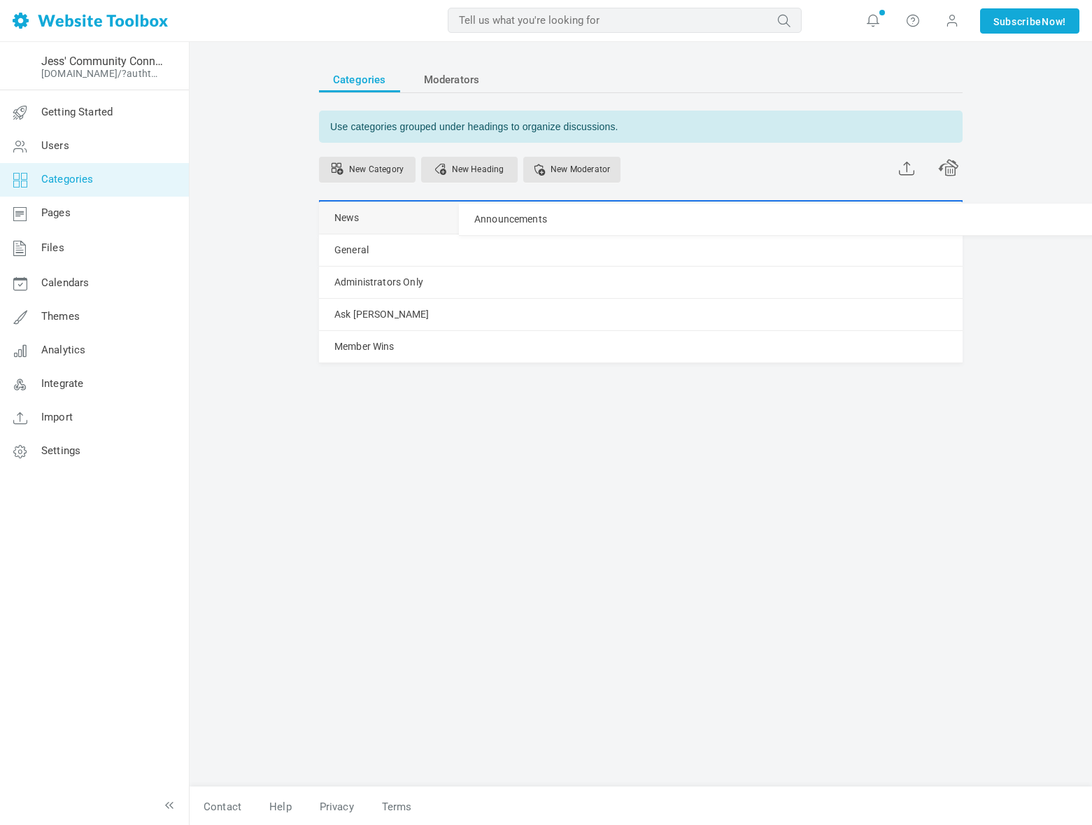
drag, startPoint x: 329, startPoint y: 379, endPoint x: 337, endPoint y: 203, distance: 175.9
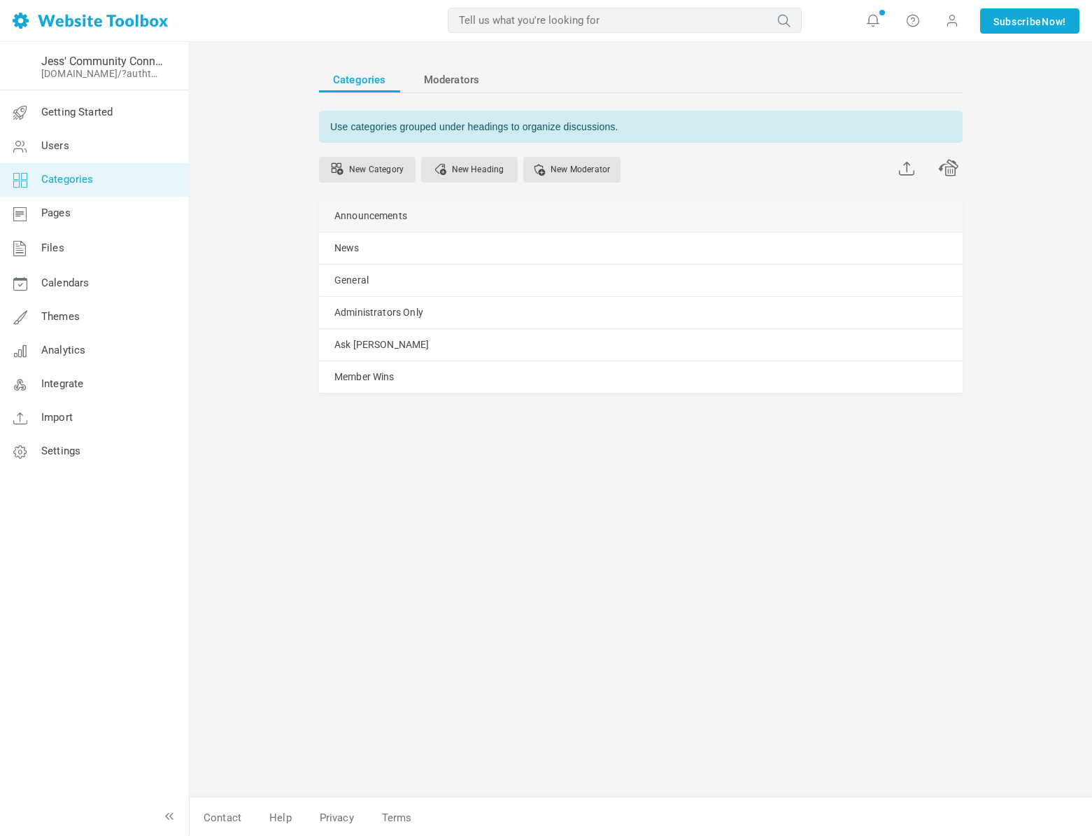
click at [0, 0] on link "Manage" at bounding box center [0, 0] width 0 height 0
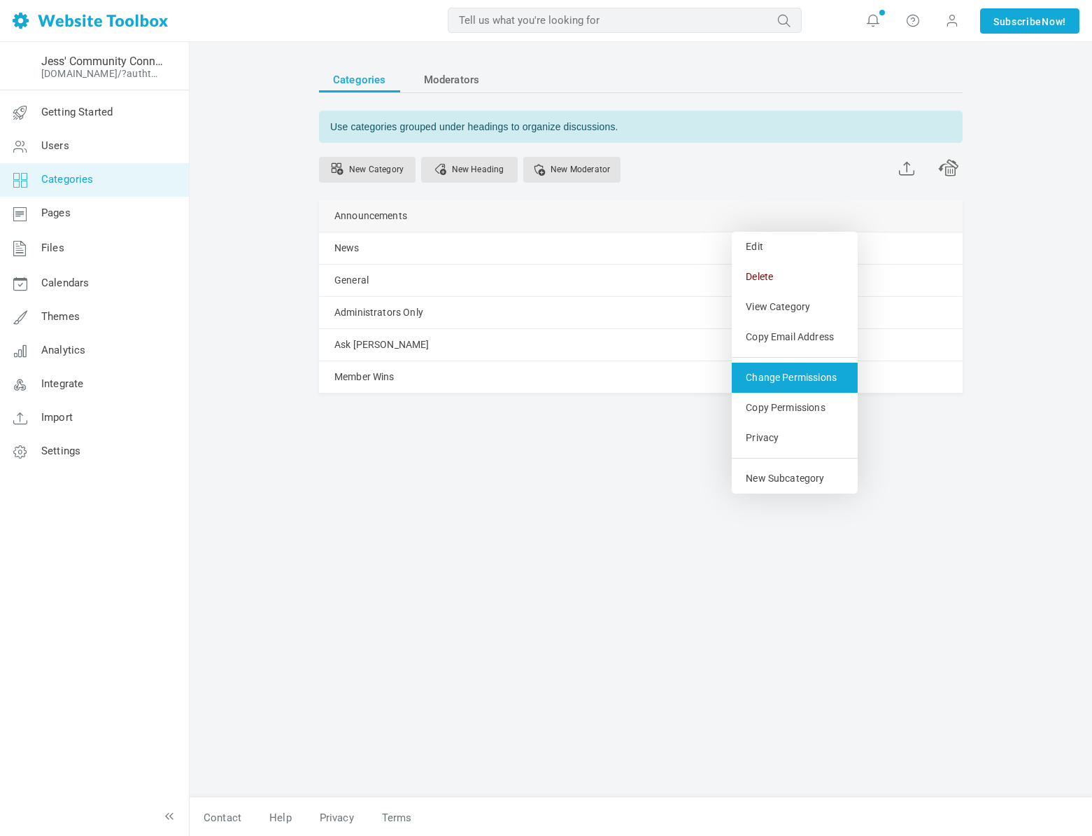
click at [771, 378] on link "Change Permissions" at bounding box center [795, 378] width 126 height 30
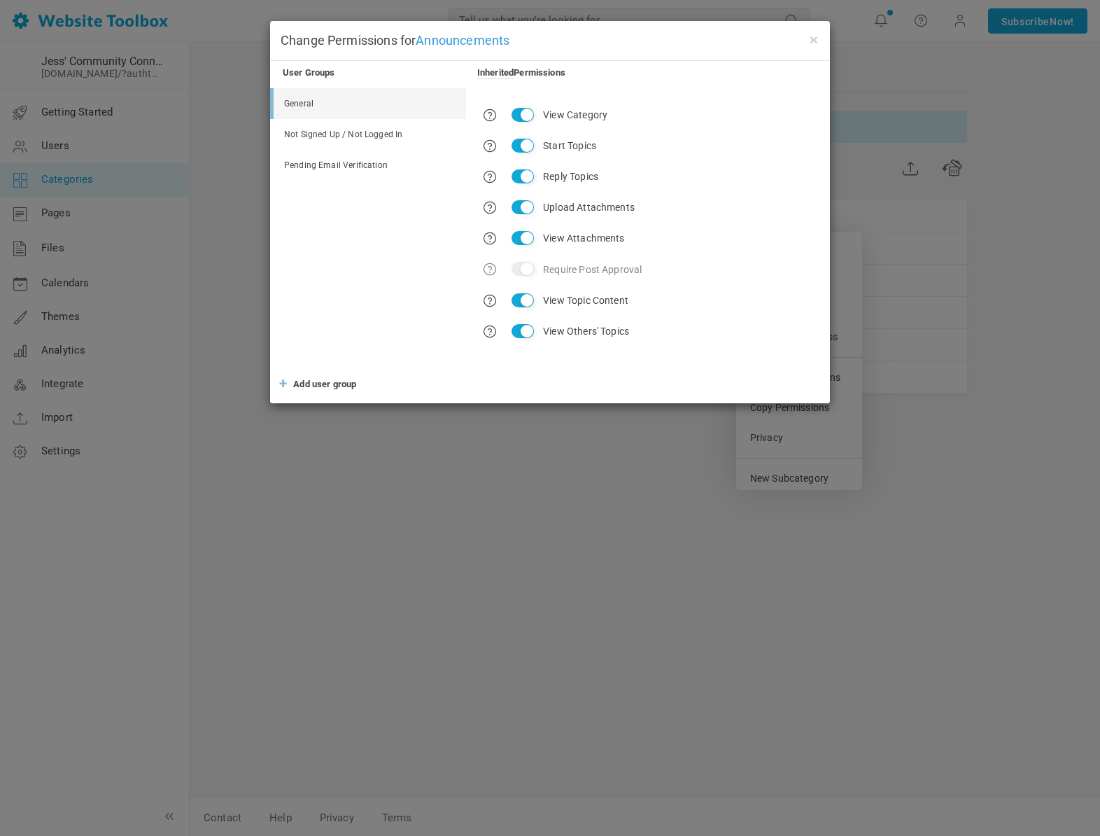
click at [521, 146] on input "Start Topics" at bounding box center [523, 146] width 22 height 14
checkbox input "false"
click at [522, 176] on input "Reply Topics" at bounding box center [523, 176] width 22 height 14
checkbox input "false"
click at [523, 205] on input "Upload Attachments" at bounding box center [523, 207] width 22 height 14
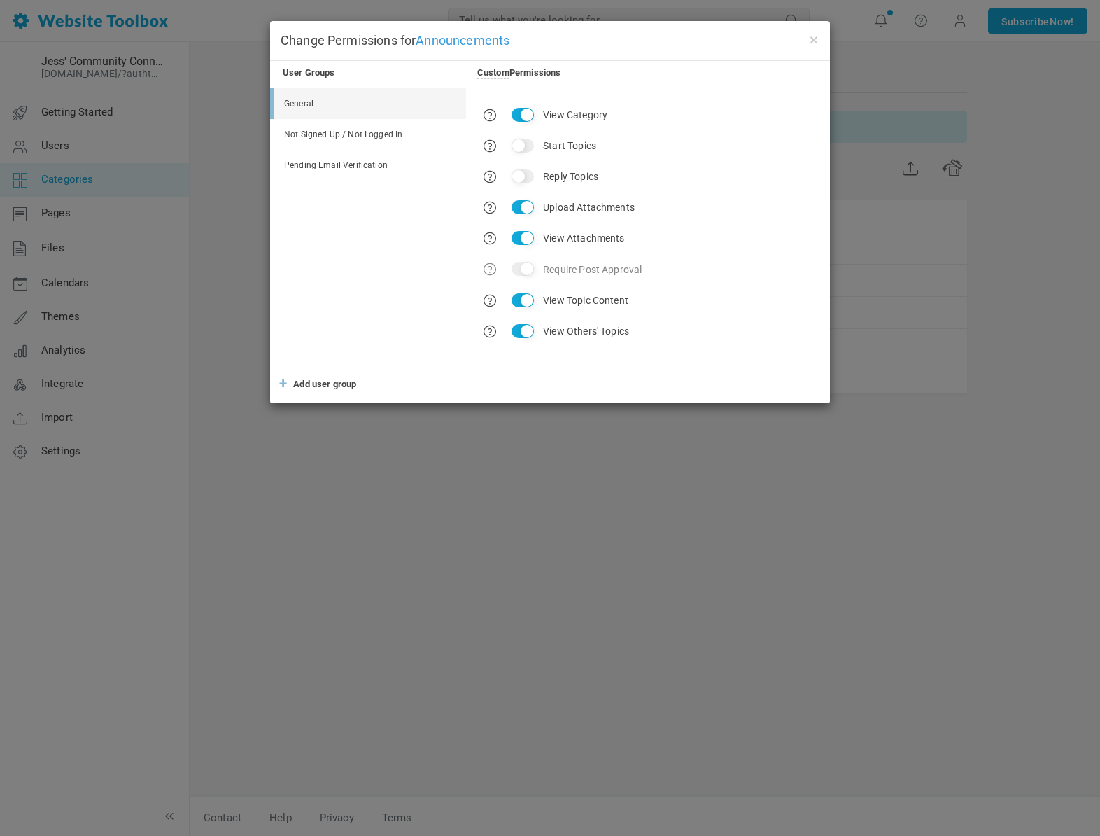
checkbox input "false"
click at [521, 247] on td "View Attachments" at bounding box center [577, 237] width 140 height 29
click at [522, 302] on input "View Topic Content" at bounding box center [523, 300] width 22 height 14
click at [526, 298] on input "View Topic Content" at bounding box center [523, 300] width 22 height 14
checkbox input "true"
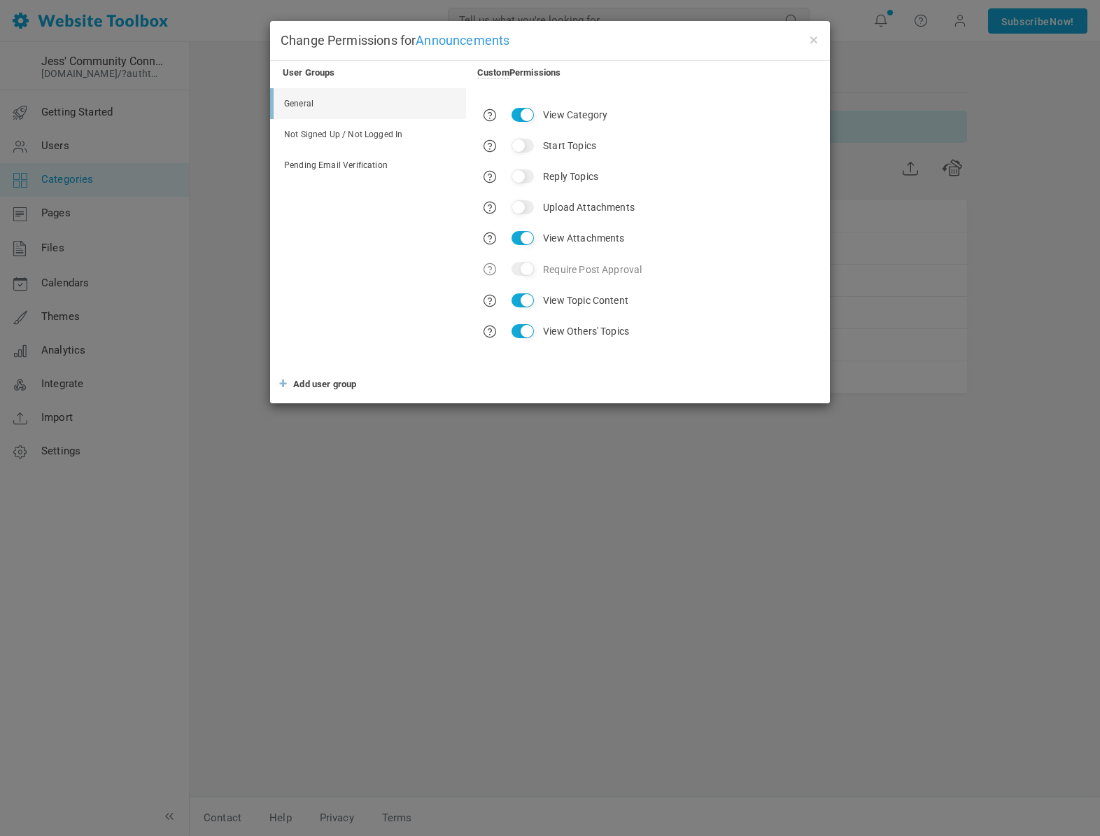
click at [522, 241] on input "View Attachments" at bounding box center [523, 238] width 22 height 14
checkbox input "false"
click at [368, 135] on link "Not Signed Up / Not Logged In" at bounding box center [370, 134] width 192 height 31
click at [354, 162] on link "Pending Email Verification" at bounding box center [370, 165] width 192 height 31
click at [317, 384] on span "Add user group" at bounding box center [324, 384] width 63 height 10
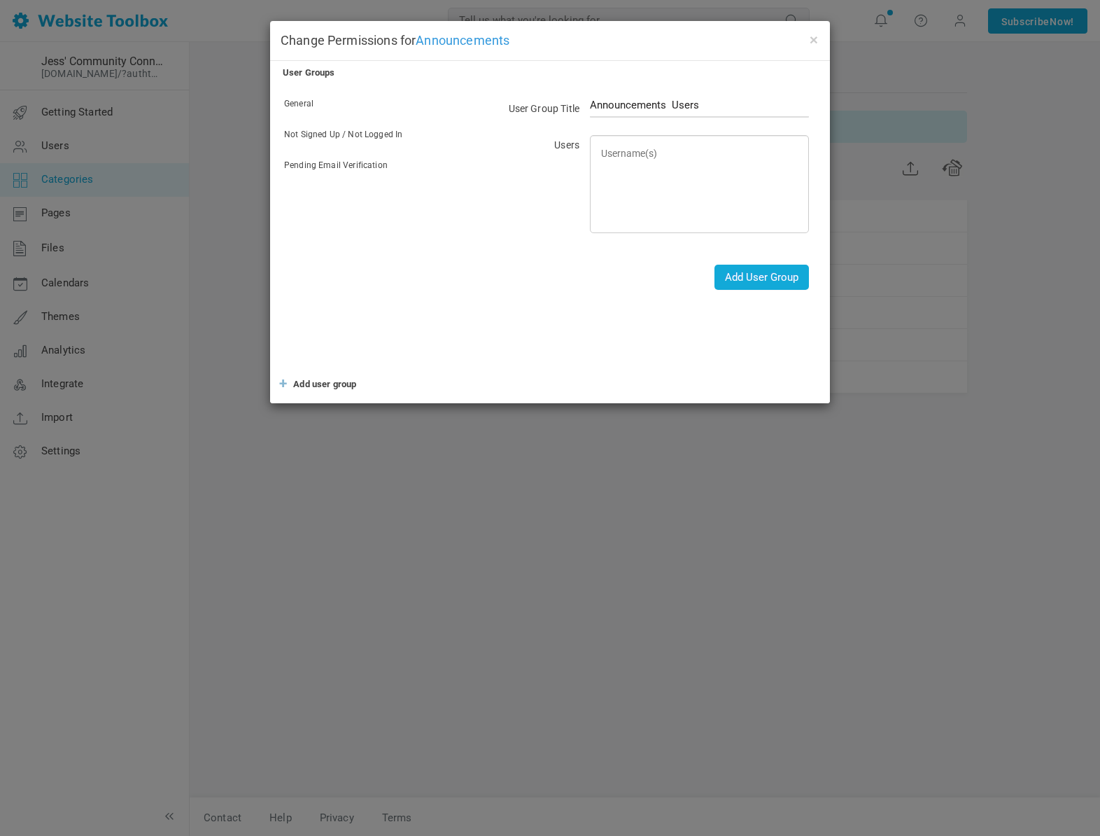
click at [614, 184] on textarea at bounding box center [754, 182] width 294 height 83
click at [814, 43] on button "×" at bounding box center [813, 38] width 11 height 15
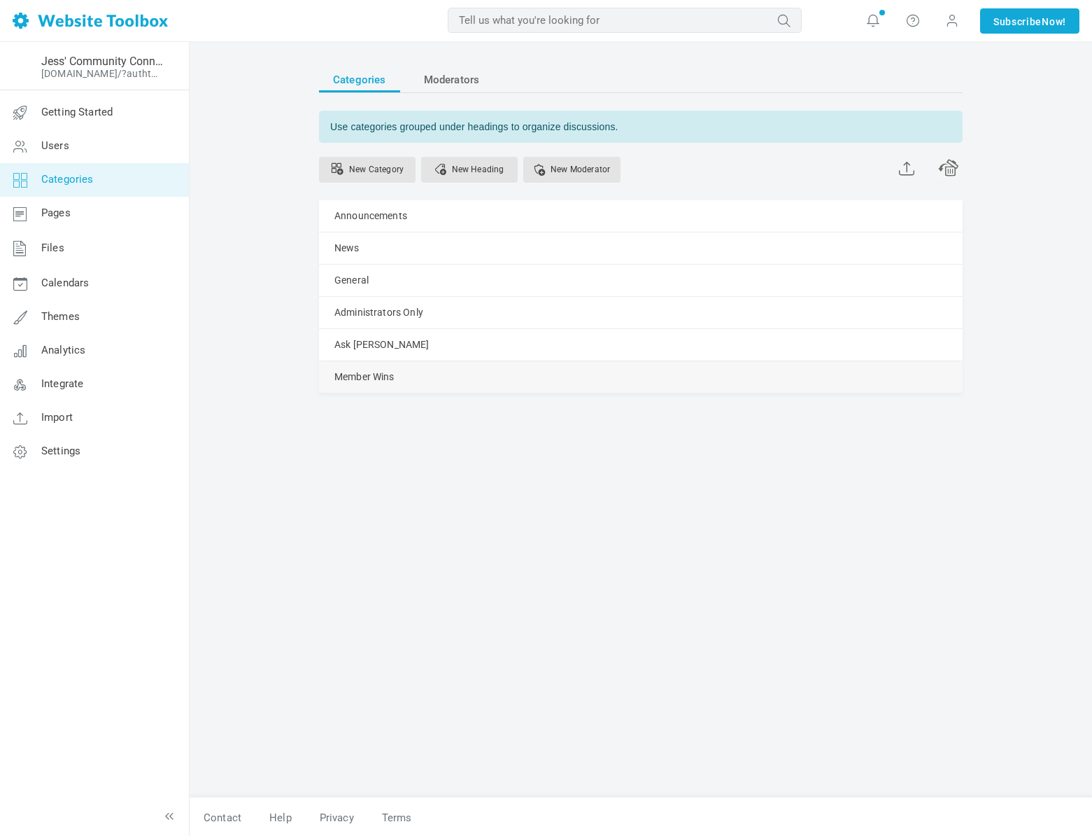
click at [0, 0] on link "Manage" at bounding box center [0, 0] width 0 height 0
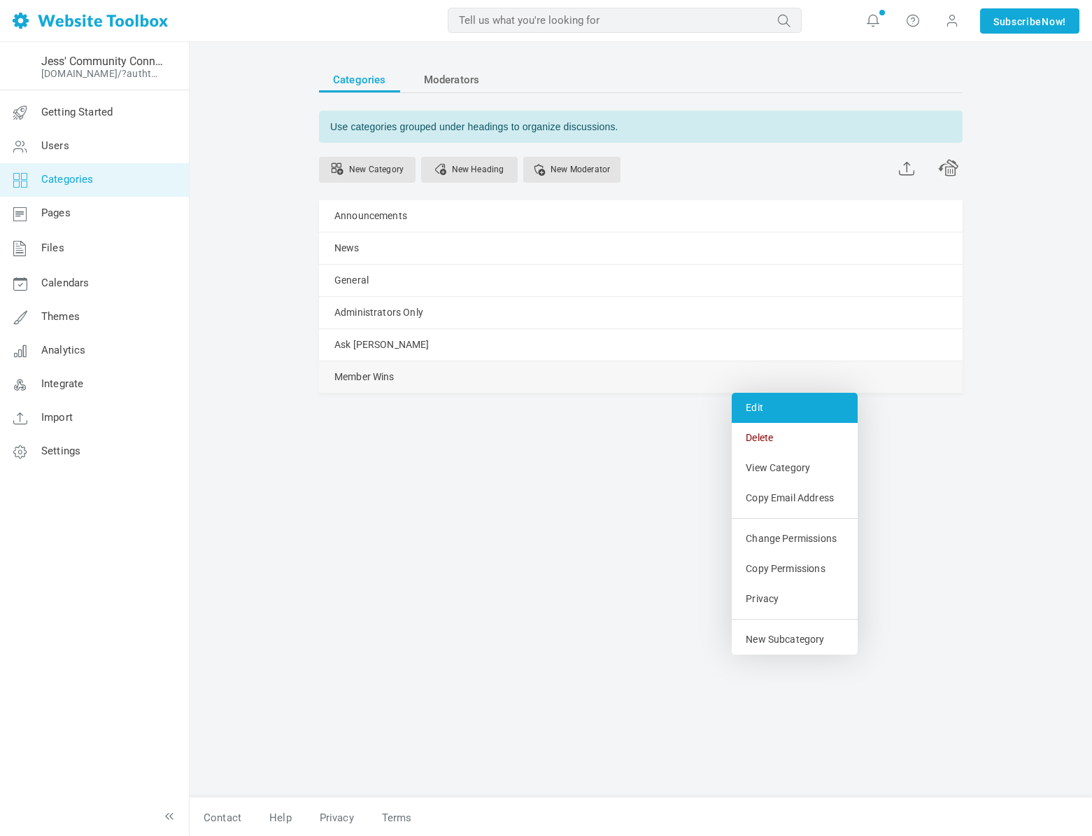
click at [756, 405] on link "Edit" at bounding box center [795, 408] width 126 height 30
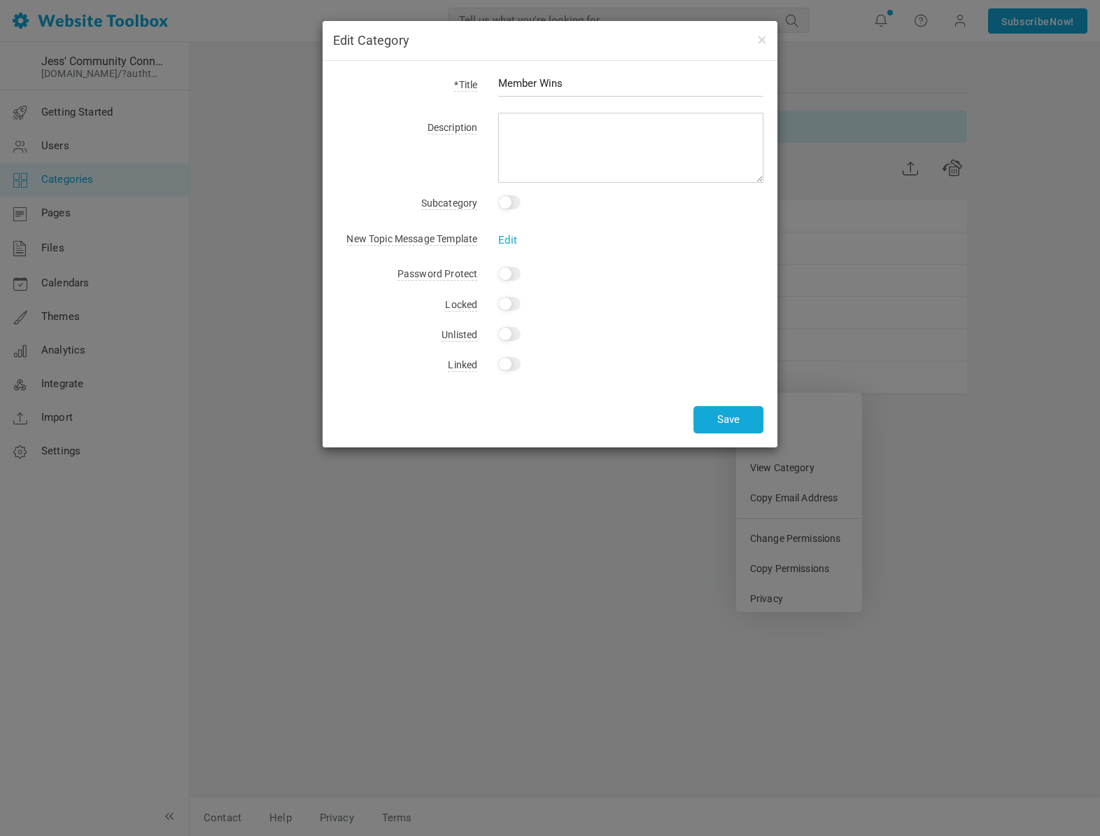
click at [751, 37] on h4 "Edit Category" at bounding box center [550, 40] width 434 height 18
click at [754, 38] on h4 "Edit Category" at bounding box center [550, 40] width 434 height 18
click at [759, 43] on button "button" at bounding box center [761, 38] width 11 height 15
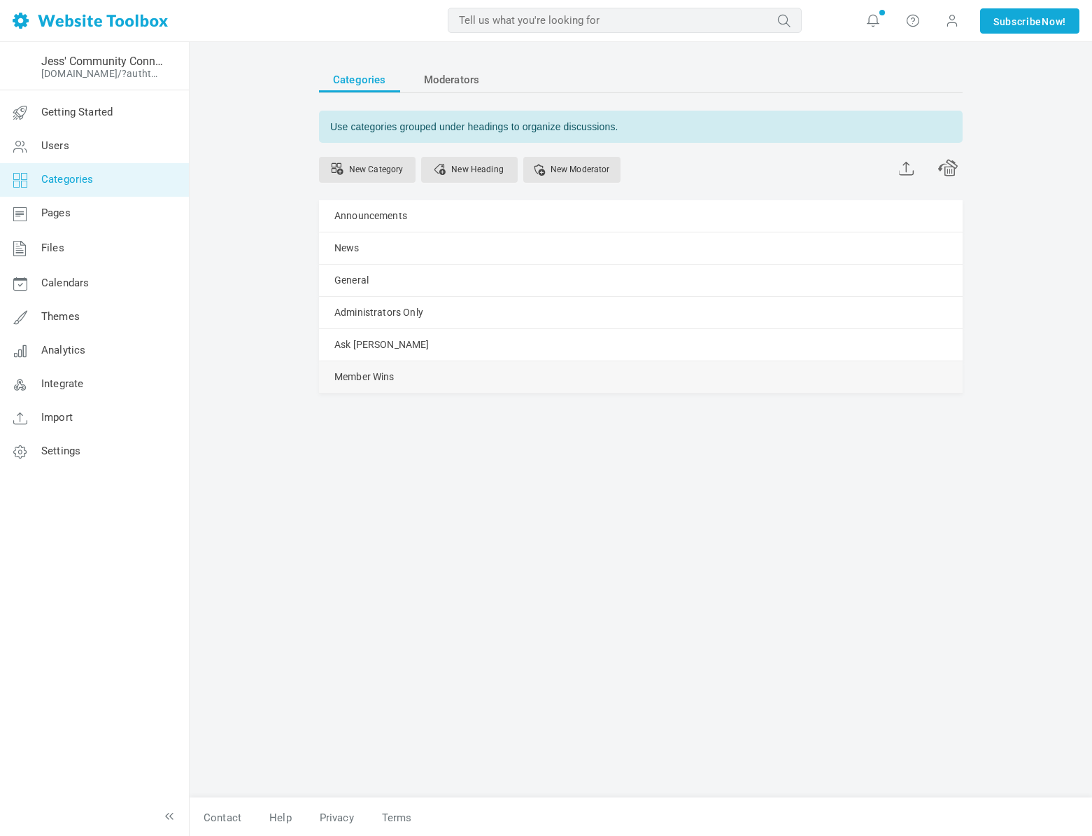
click at [0, 0] on link "Manage" at bounding box center [0, 0] width 0 height 0
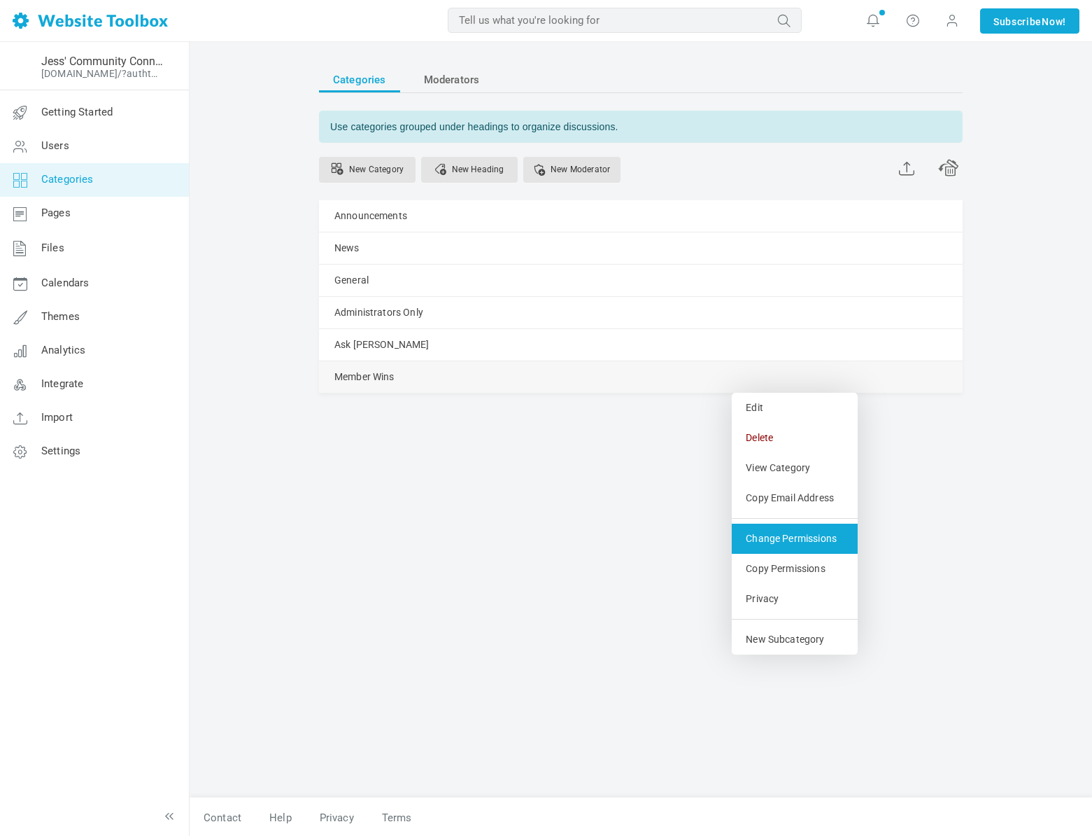
click at [773, 530] on link "Change Permissions" at bounding box center [795, 538] width 126 height 30
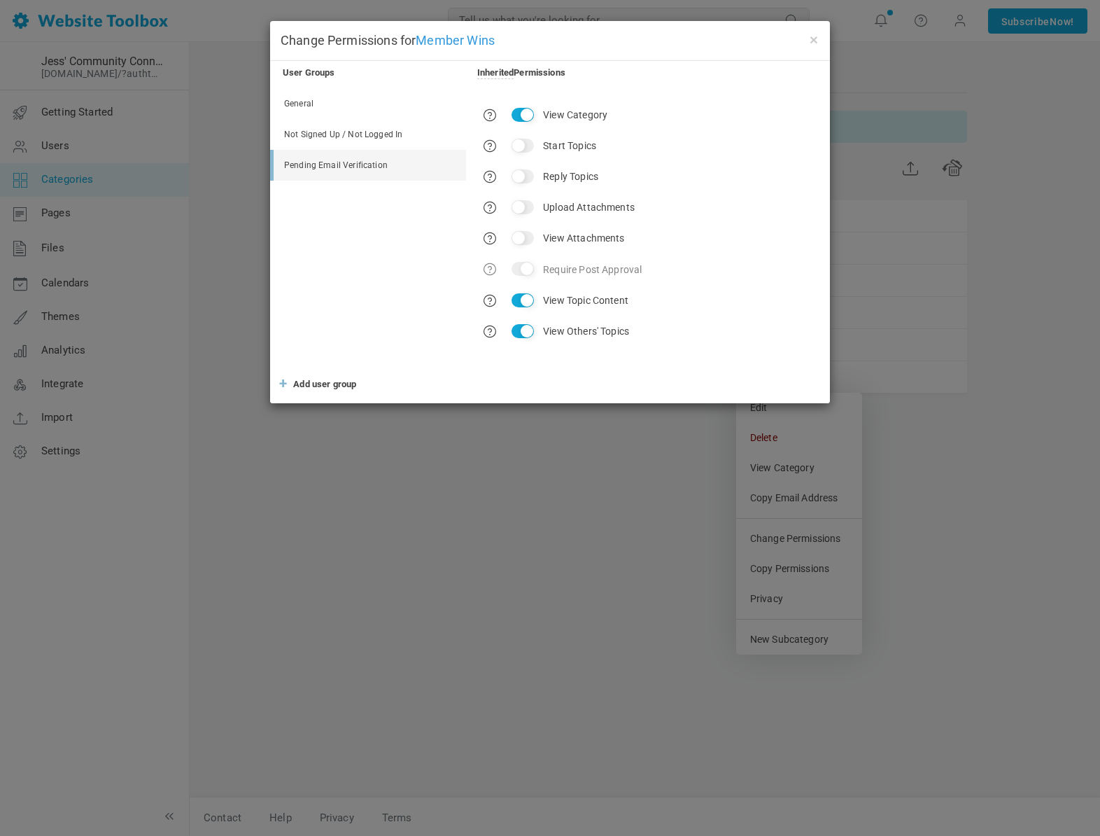
click at [316, 99] on link "General" at bounding box center [370, 103] width 192 height 31
click at [815, 43] on button "×" at bounding box center [813, 38] width 11 height 15
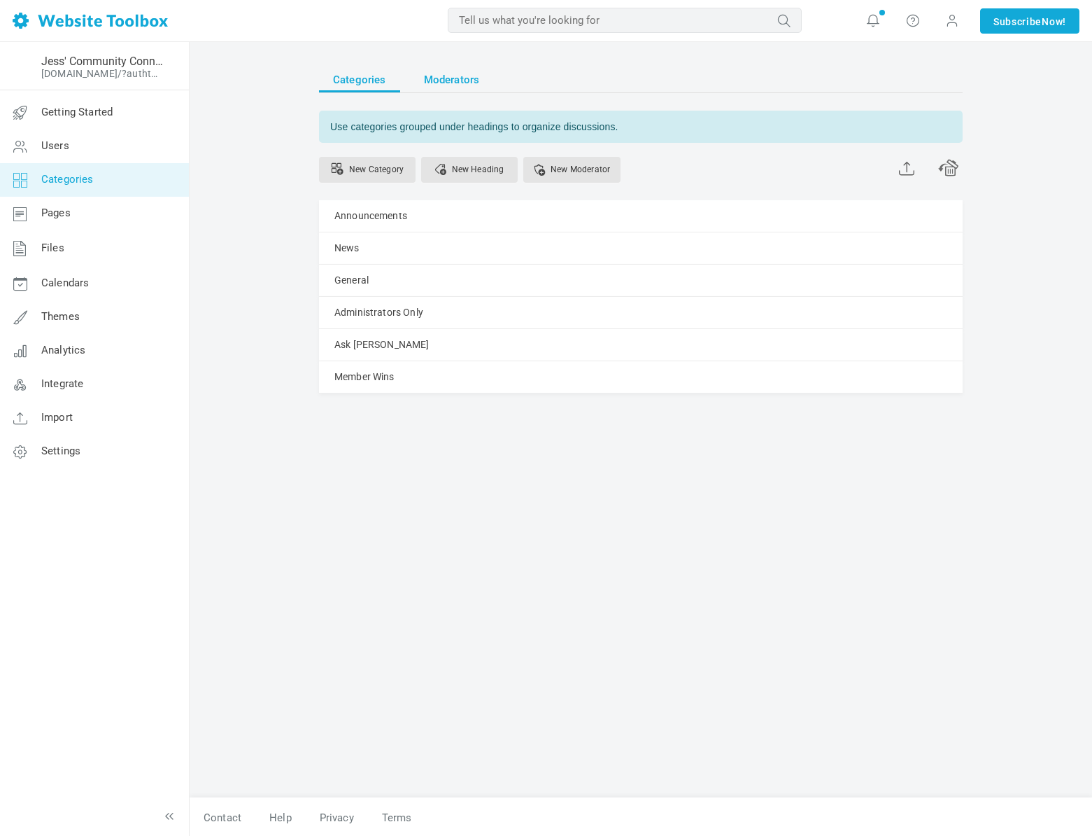
click at [451, 82] on span "Moderators" at bounding box center [452, 79] width 56 height 25
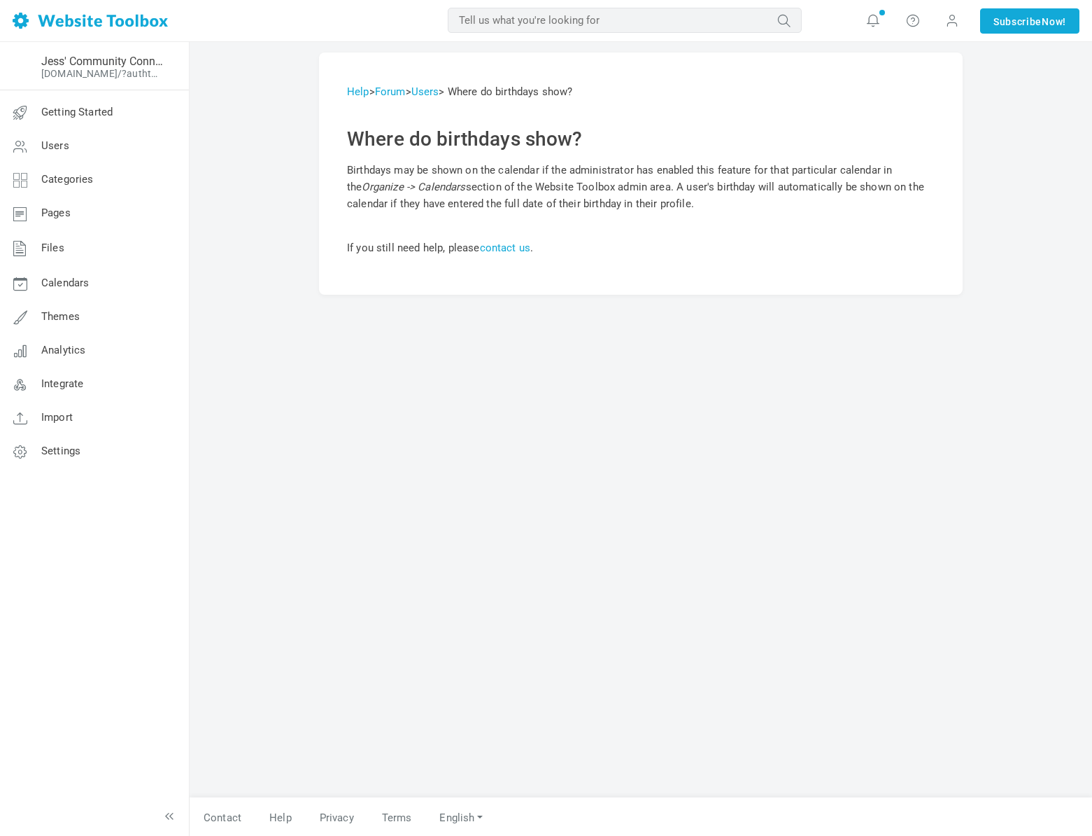
drag, startPoint x: 347, startPoint y: 171, endPoint x: 922, endPoint y: 172, distance: 574.6
click at [922, 172] on div "Help > Forum > Users > Where do birthdays show? Where do birthdays show? Birthd…" at bounding box center [641, 173] width 644 height 242
click at [356, 173] on div "Help > Forum > Users > Where do birthdays show? Where do birthdays show? Birthd…" at bounding box center [641, 173] width 644 height 242
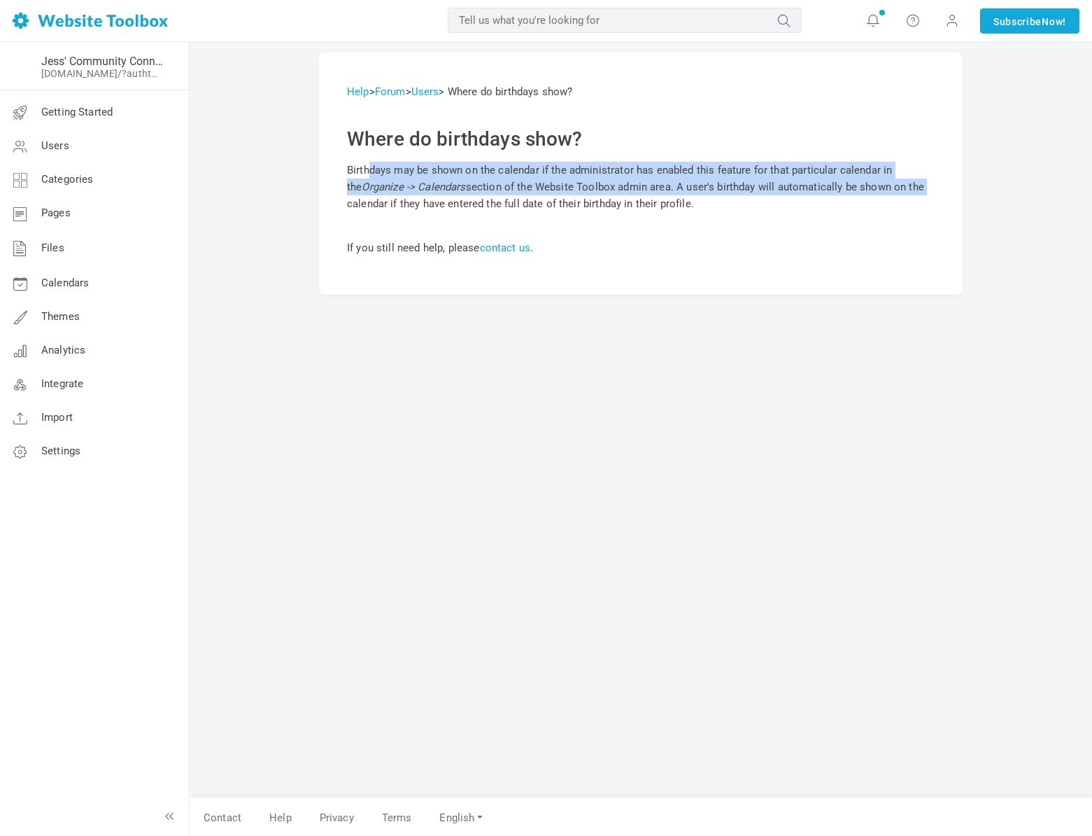
drag, startPoint x: 351, startPoint y: 171, endPoint x: 936, endPoint y: 182, distance: 585.2
click at [936, 182] on div "Help > Forum > Users > Where do birthdays show? Where do birthdays show? Birthd…" at bounding box center [641, 173] width 644 height 242
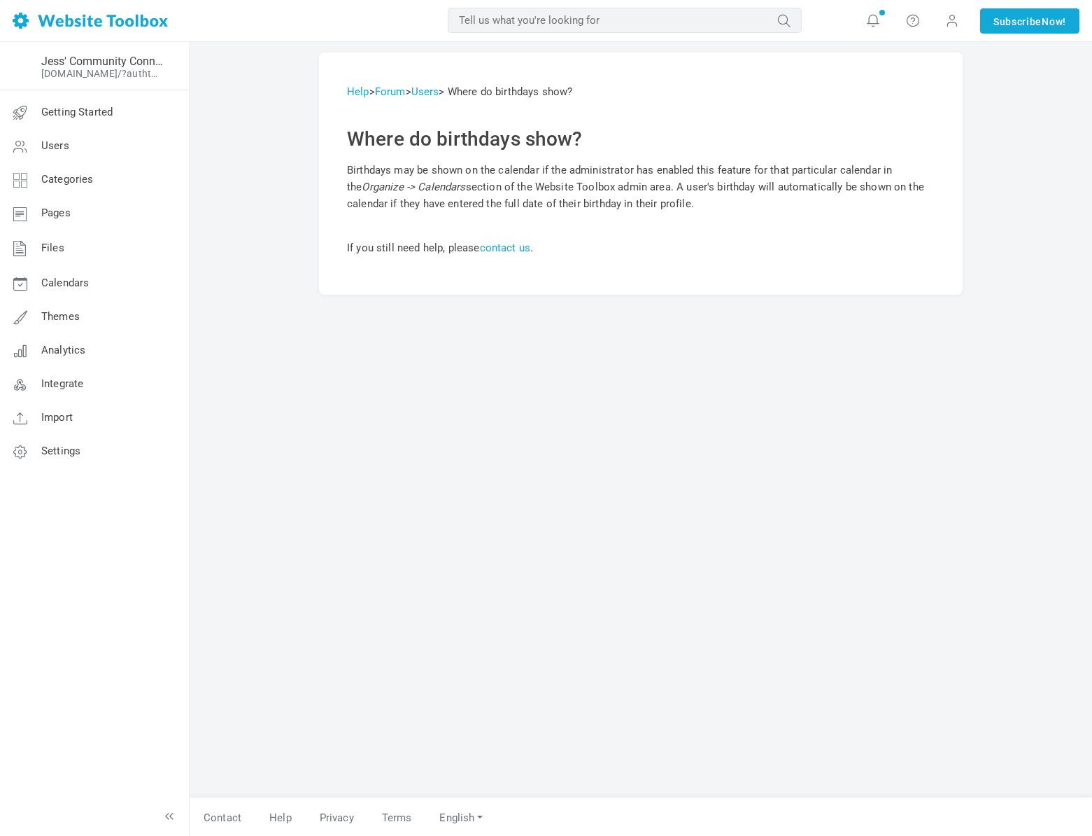
click at [909, 204] on div "Help > Forum > Users > Where do birthdays show? Where do birthdays show? Birthd…" at bounding box center [641, 173] width 644 height 242
click at [67, 286] on span "Calendars" at bounding box center [65, 282] width 48 height 13
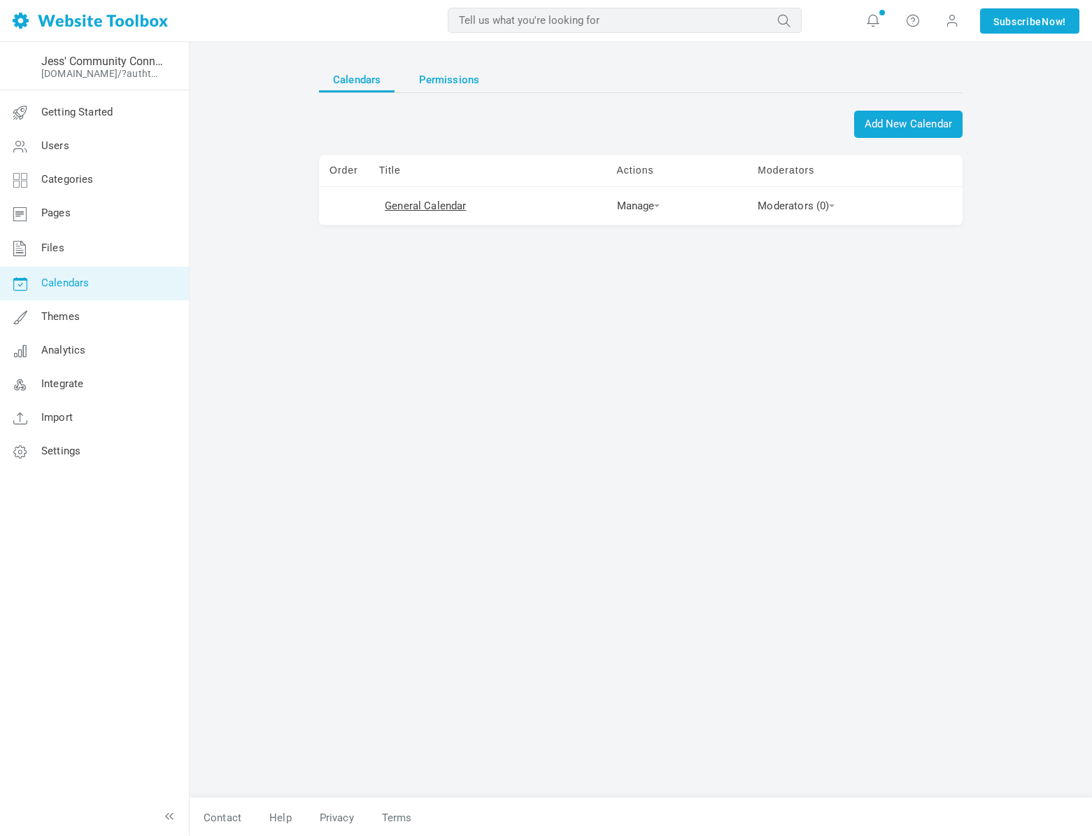
click at [468, 87] on span "Permissions" at bounding box center [449, 79] width 61 height 25
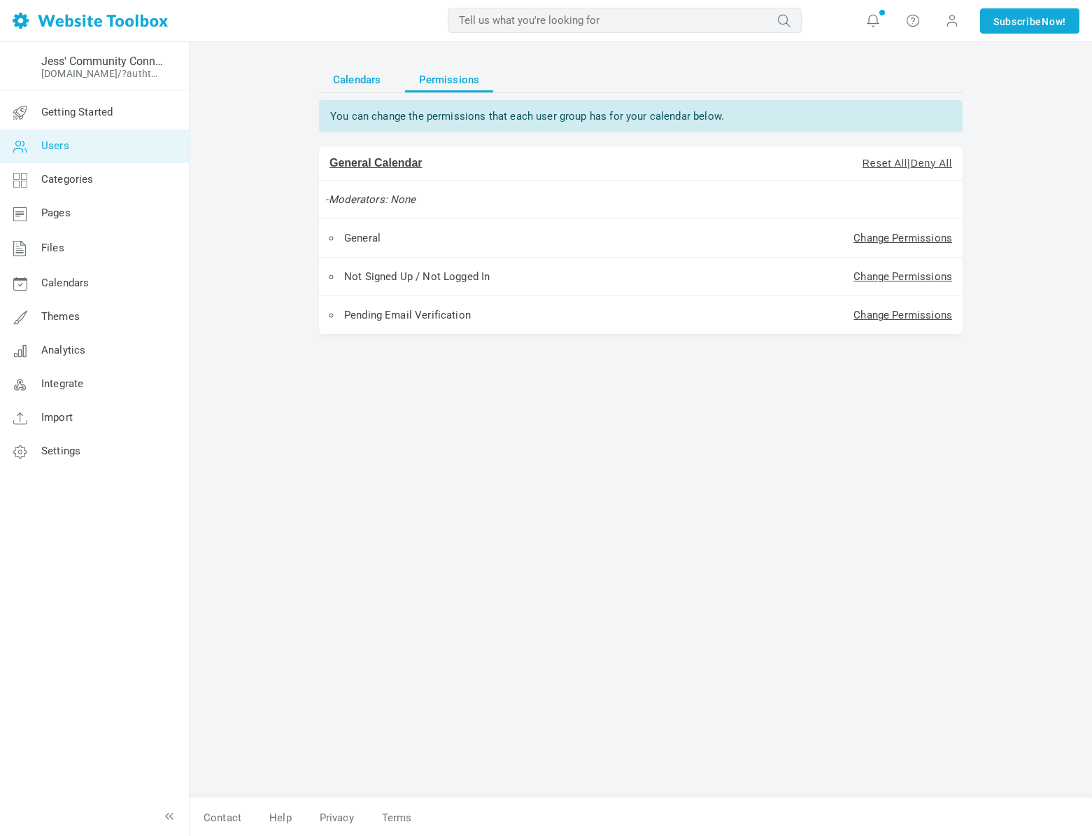
click at [358, 80] on span "Calendars" at bounding box center [357, 79] width 48 height 25
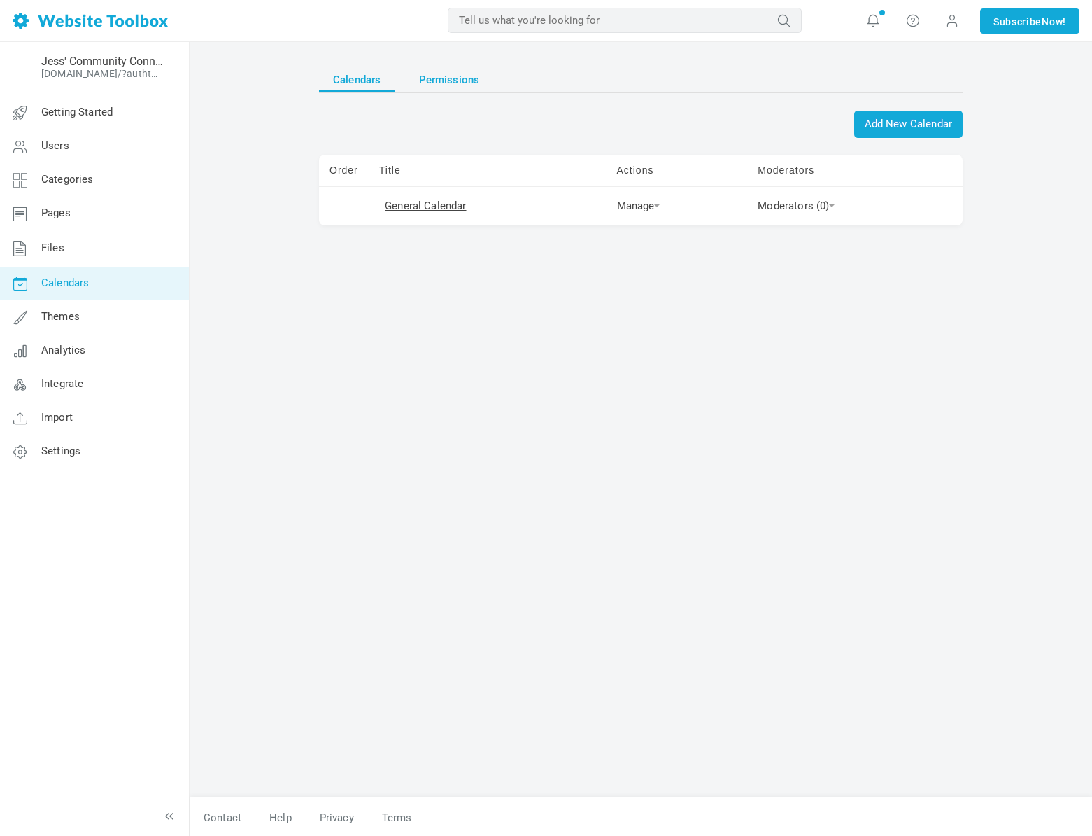
click at [439, 84] on span "Permissions" at bounding box center [449, 79] width 61 height 25
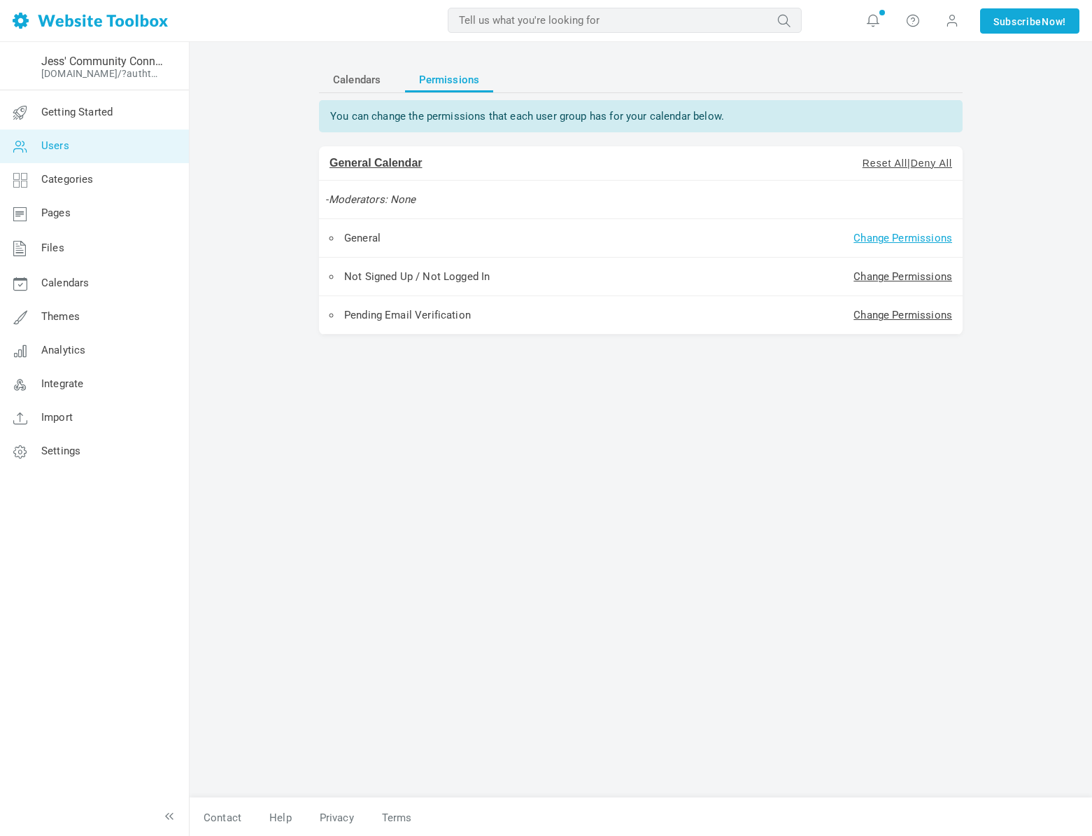
click at [878, 234] on link "Change Permissions" at bounding box center [903, 238] width 99 height 13
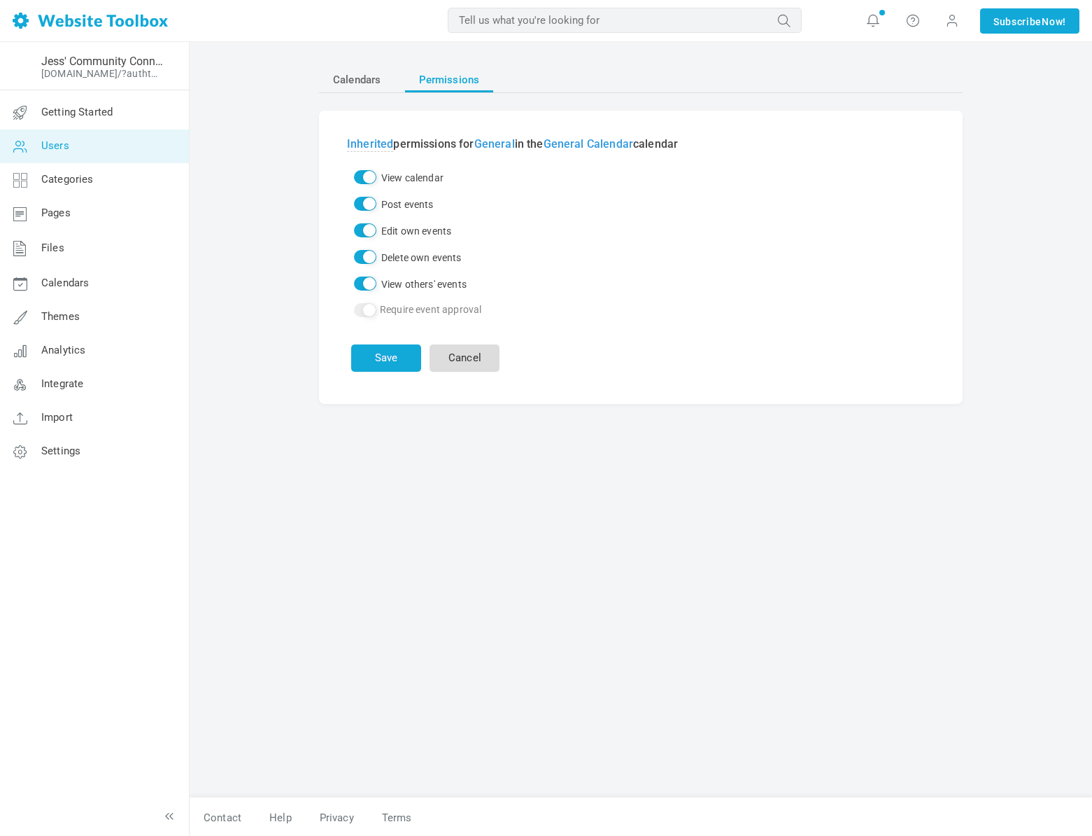
click at [467, 360] on link "Cancel" at bounding box center [465, 357] width 70 height 27
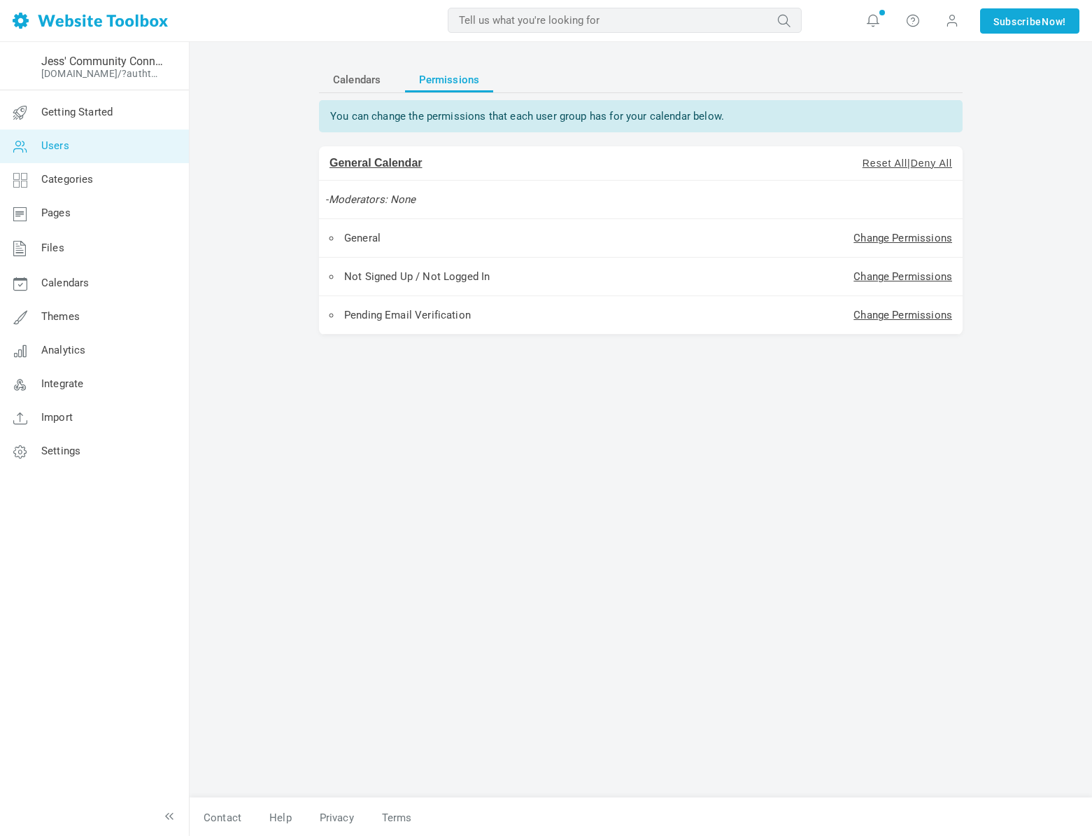
click at [909, 283] on td "Change Permissions" at bounding box center [835, 277] width 255 height 38
click at [909, 280] on link "Change Permissions" at bounding box center [903, 276] width 99 height 13
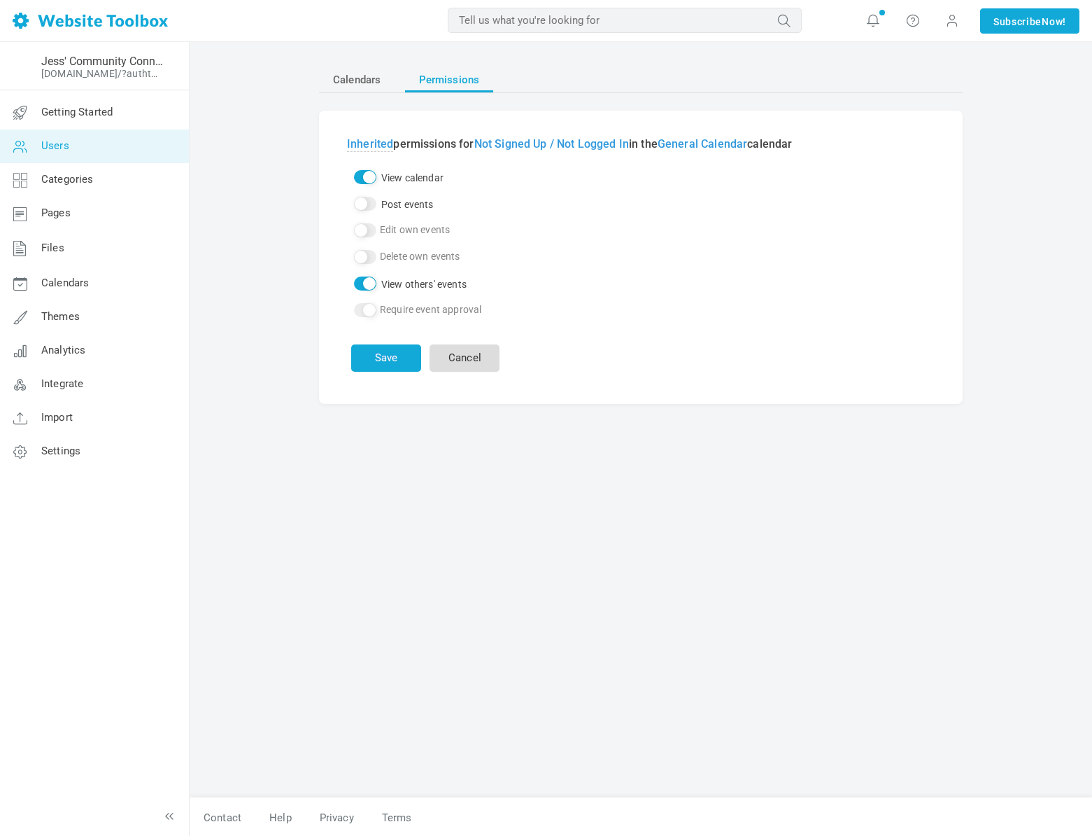
click at [479, 353] on link "Cancel" at bounding box center [465, 357] width 70 height 27
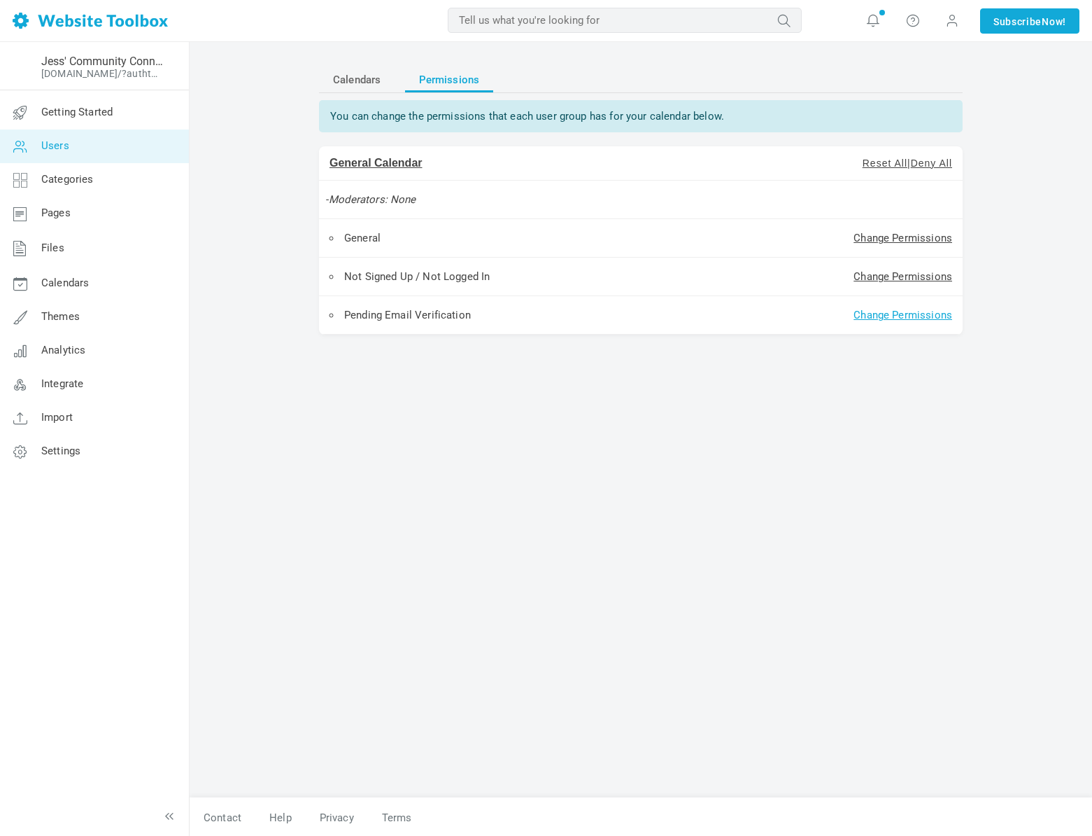
click at [882, 310] on link "Change Permissions" at bounding box center [903, 315] width 99 height 13
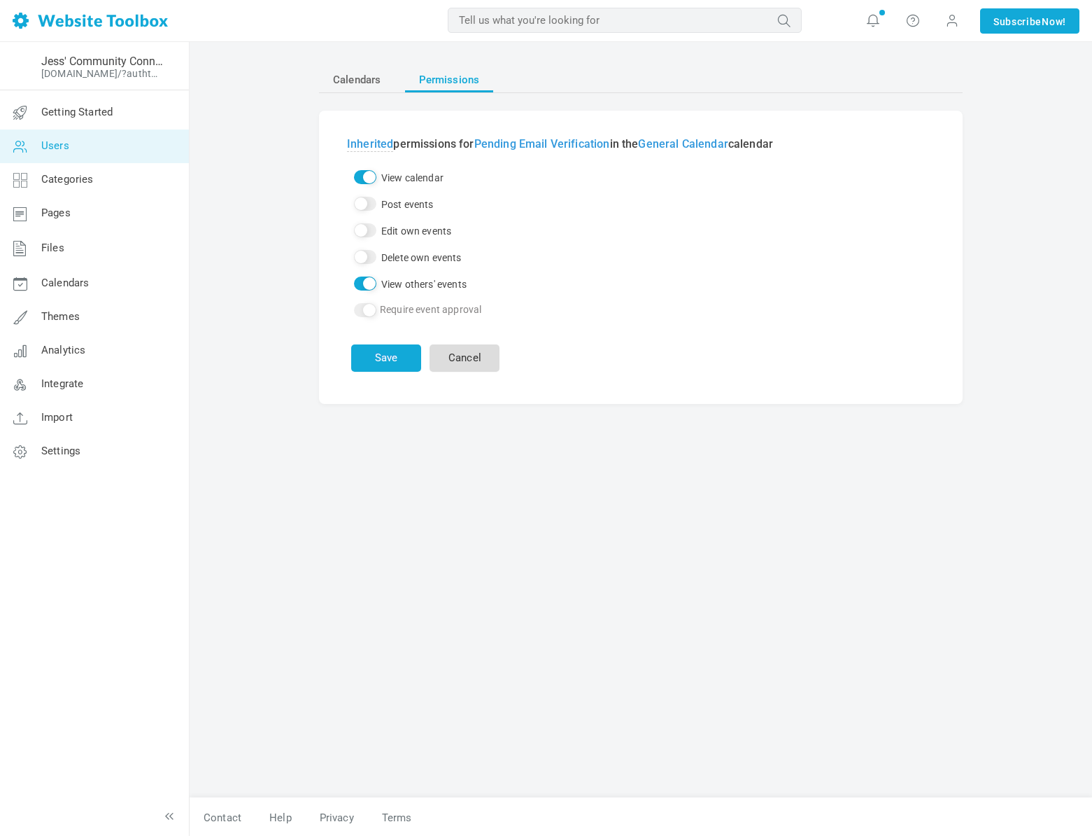
click at [460, 355] on link "Cancel" at bounding box center [465, 357] width 70 height 27
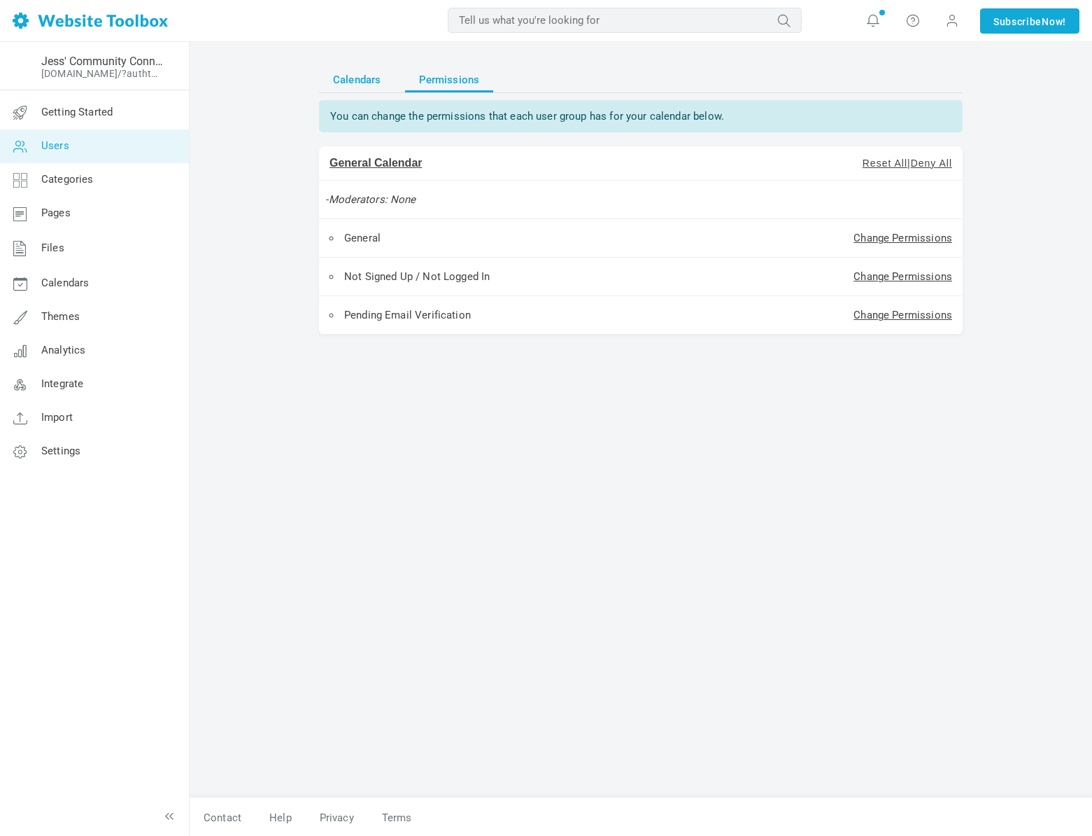
click at [353, 84] on span "Calendars" at bounding box center [357, 79] width 48 height 25
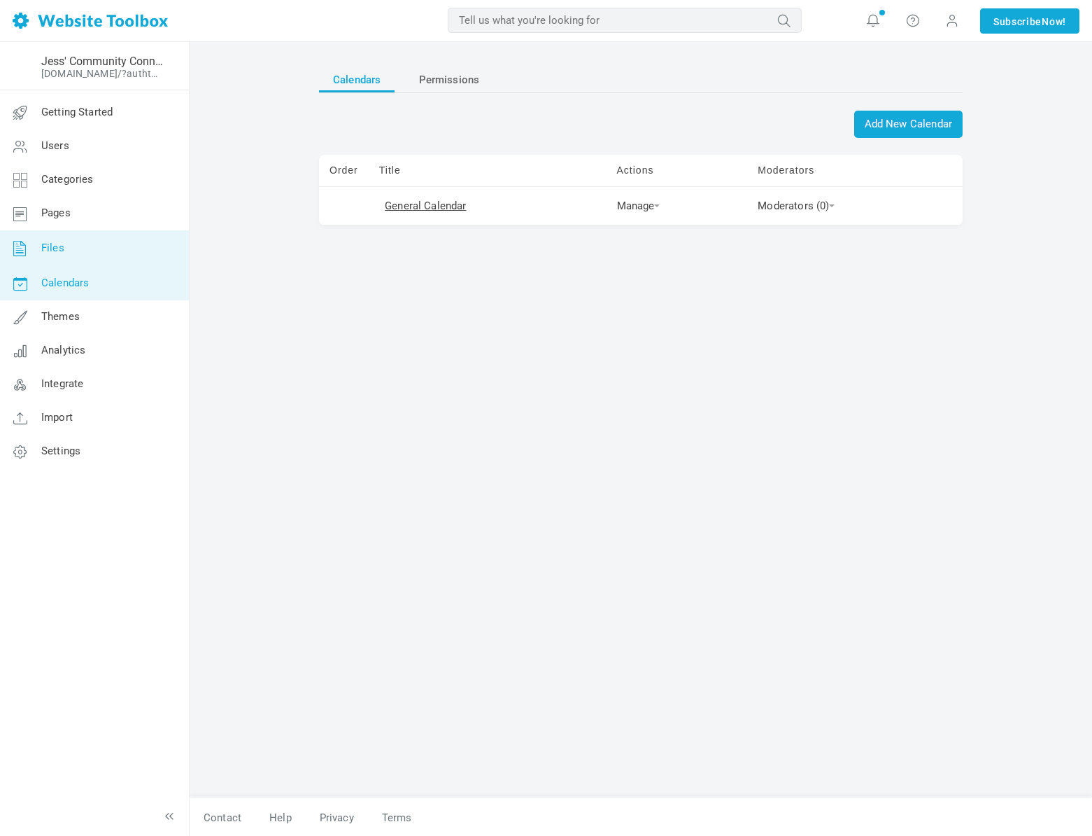
click at [104, 255] on link "Files" at bounding box center [94, 248] width 190 height 36
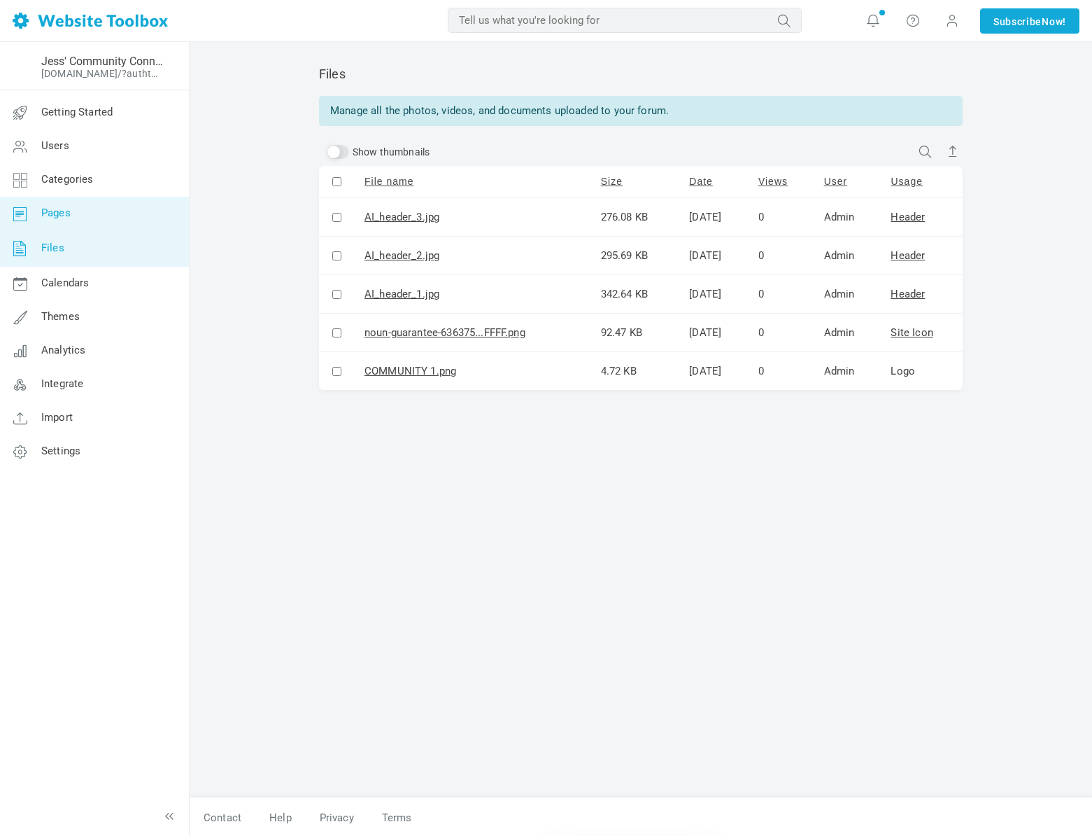
click at [99, 223] on link "Pages" at bounding box center [94, 214] width 190 height 34
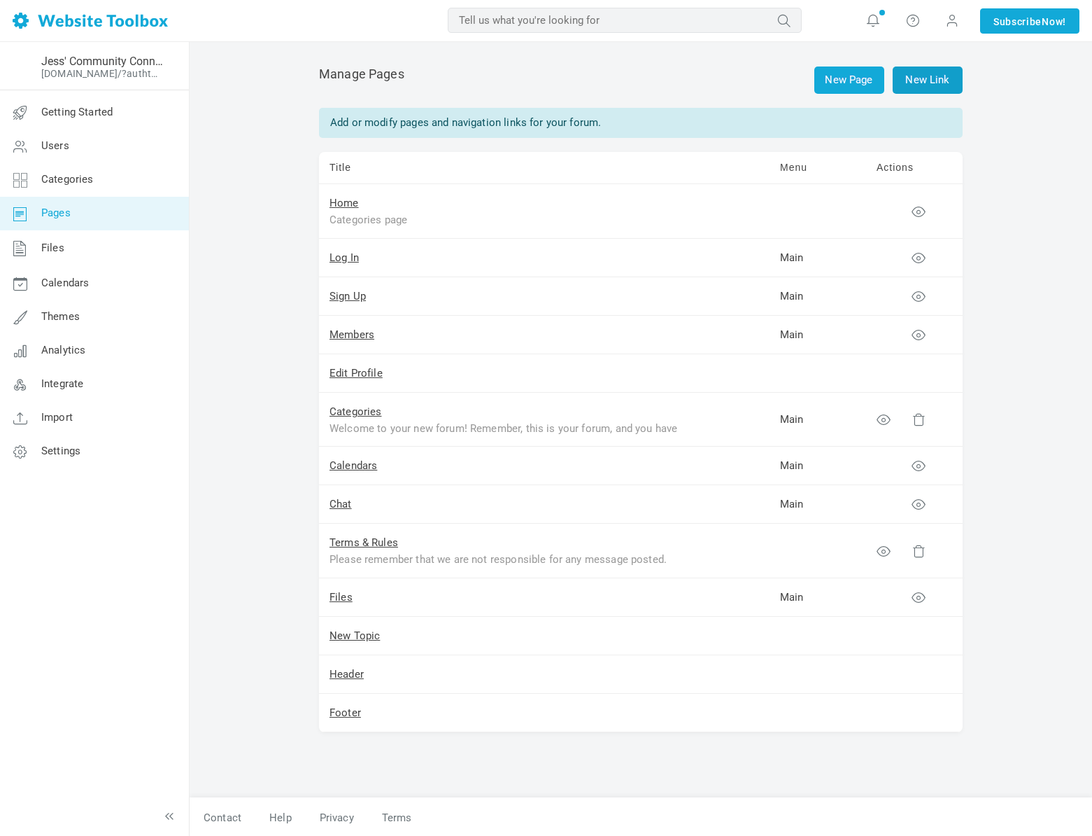
click at [950, 73] on link "New Link" at bounding box center [928, 79] width 70 height 27
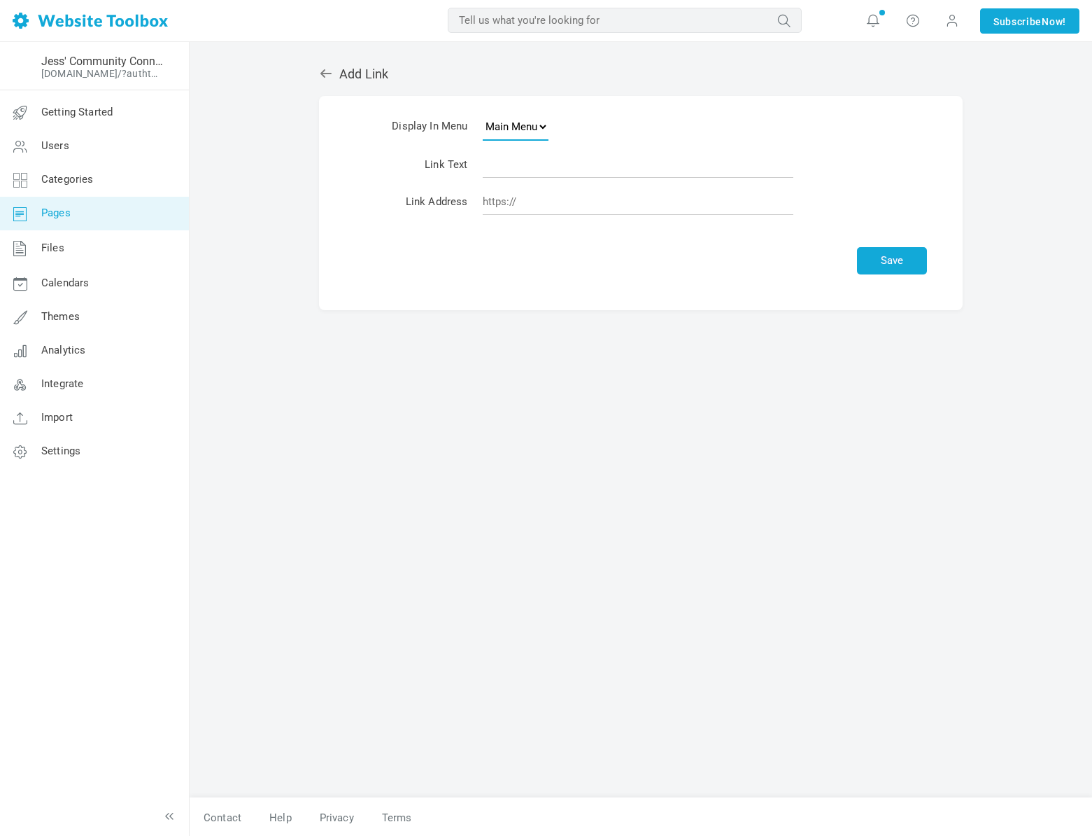
click at [538, 134] on select "Main Menu Footer" at bounding box center [516, 127] width 66 height 28
click at [330, 76] on icon at bounding box center [326, 73] width 14 height 14
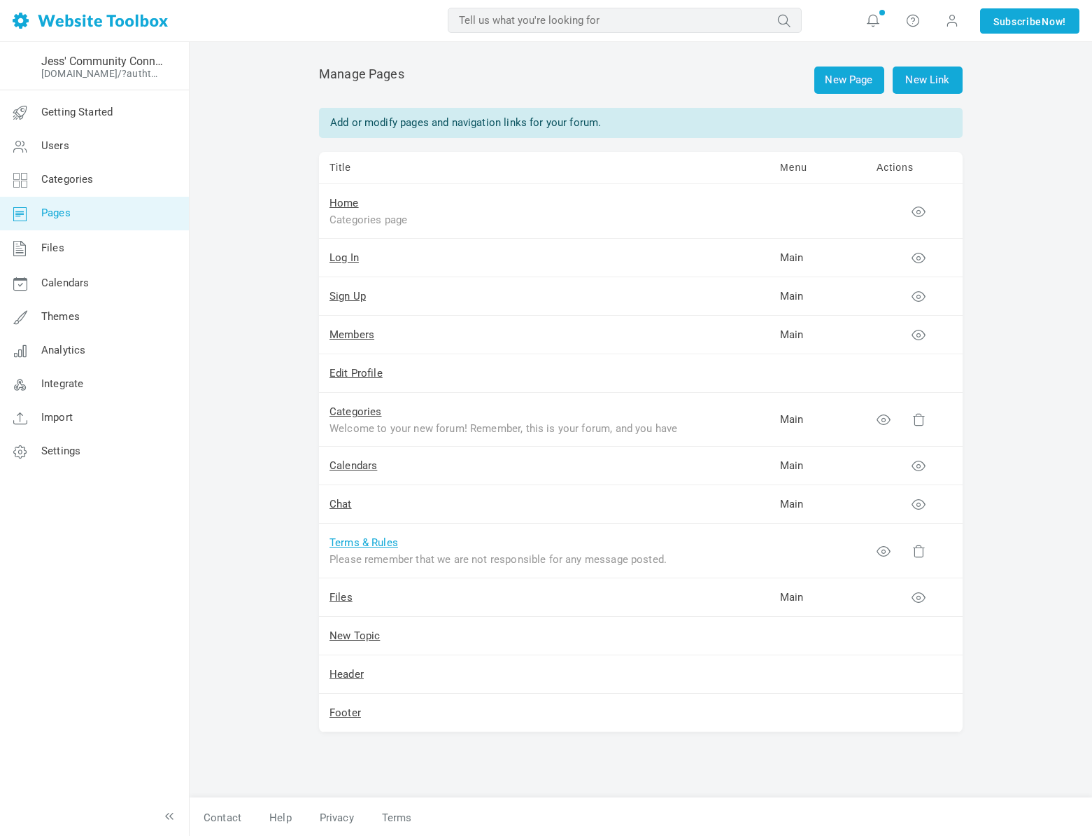
click at [350, 545] on link "Terms & Rules" at bounding box center [364, 542] width 69 height 13
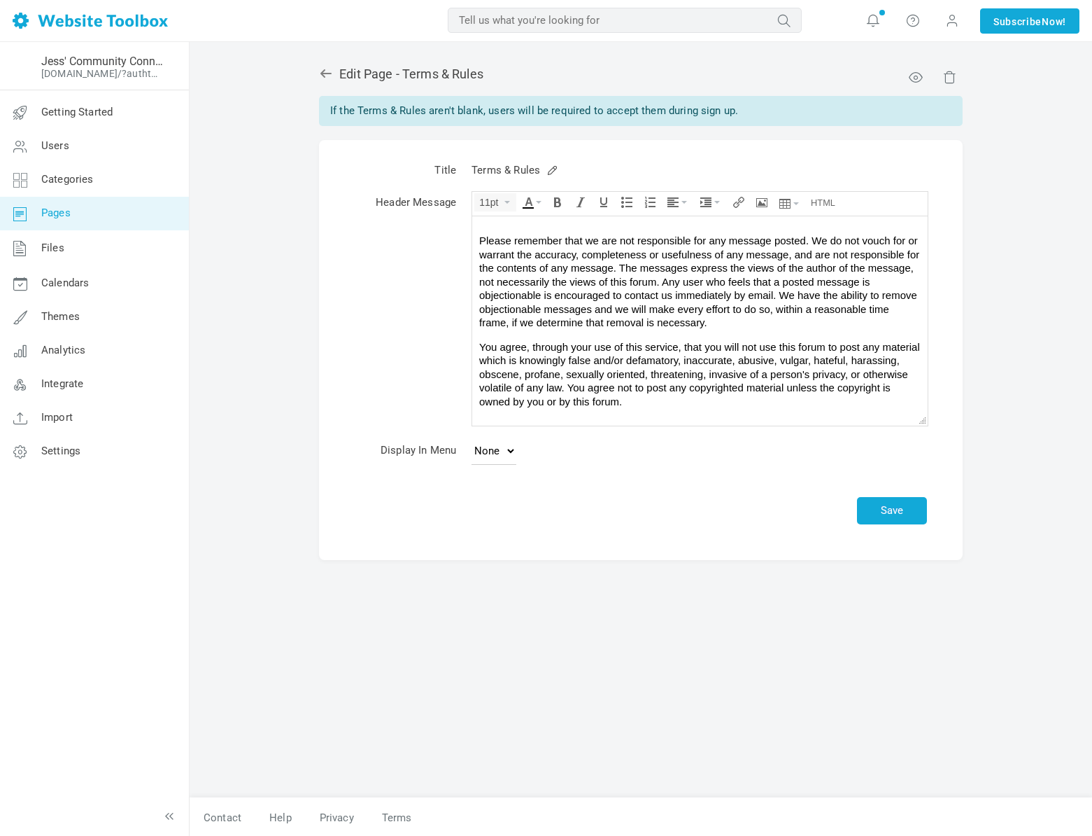
click at [324, 73] on icon at bounding box center [326, 73] width 11 height 8
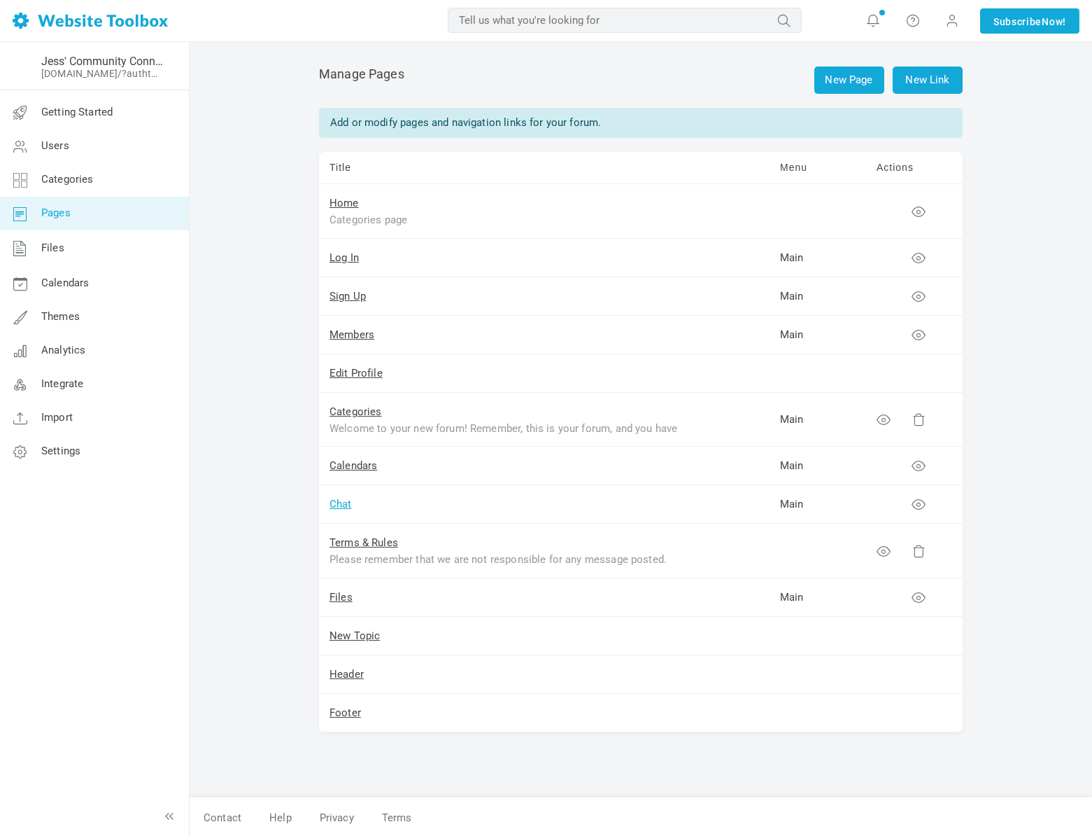
click at [346, 502] on link "Chat" at bounding box center [341, 504] width 22 height 13
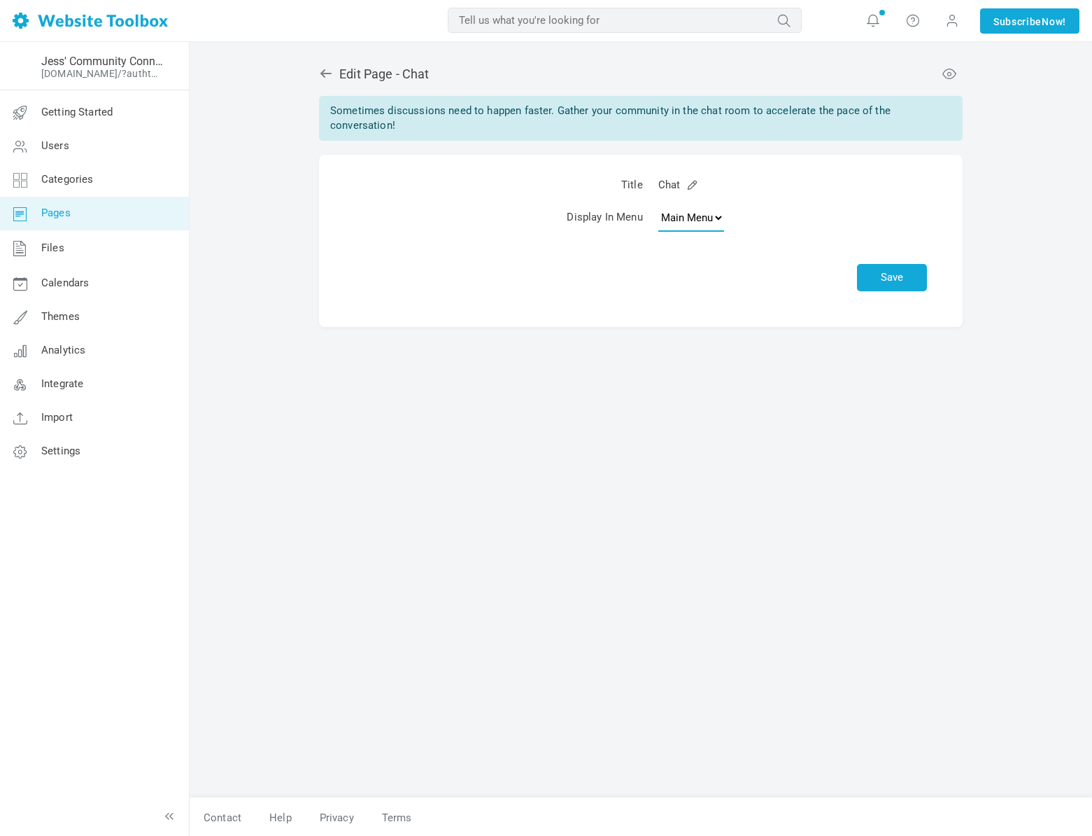
click at [687, 216] on select "None Main Menu" at bounding box center [692, 218] width 66 height 28
click at [76, 181] on span "Categories" at bounding box center [67, 179] width 52 height 13
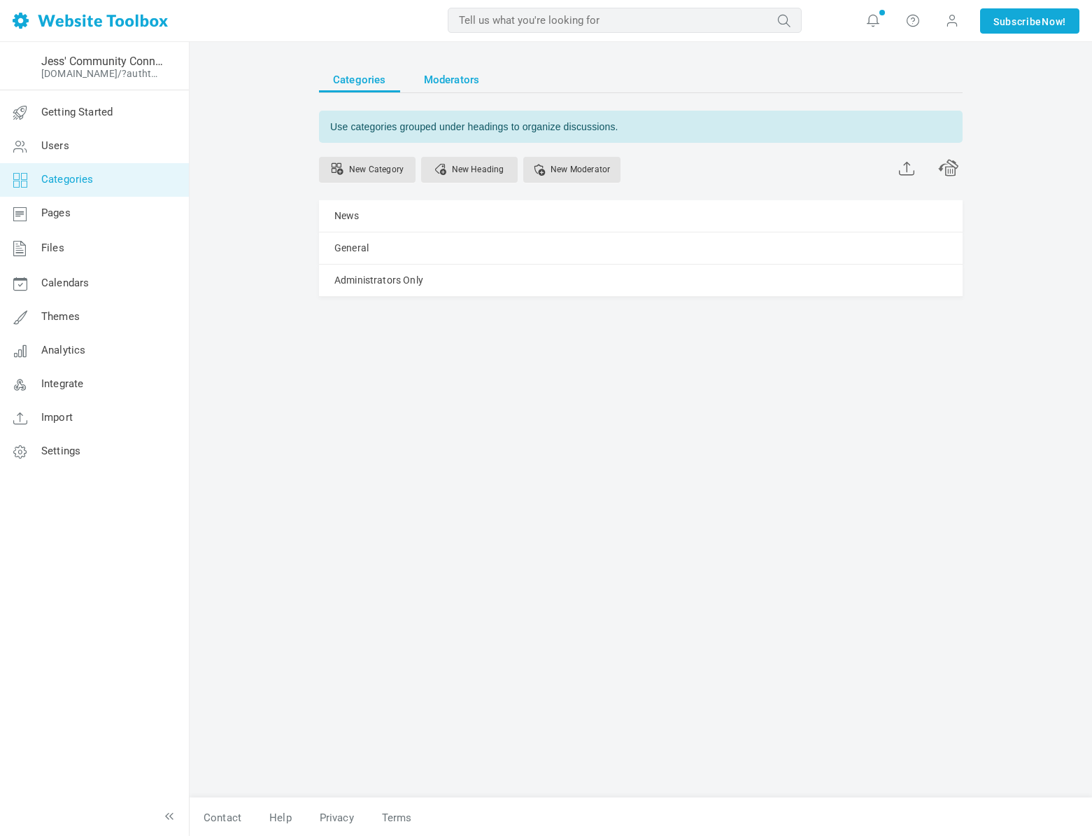
click at [456, 82] on span "Moderators" at bounding box center [452, 79] width 56 height 25
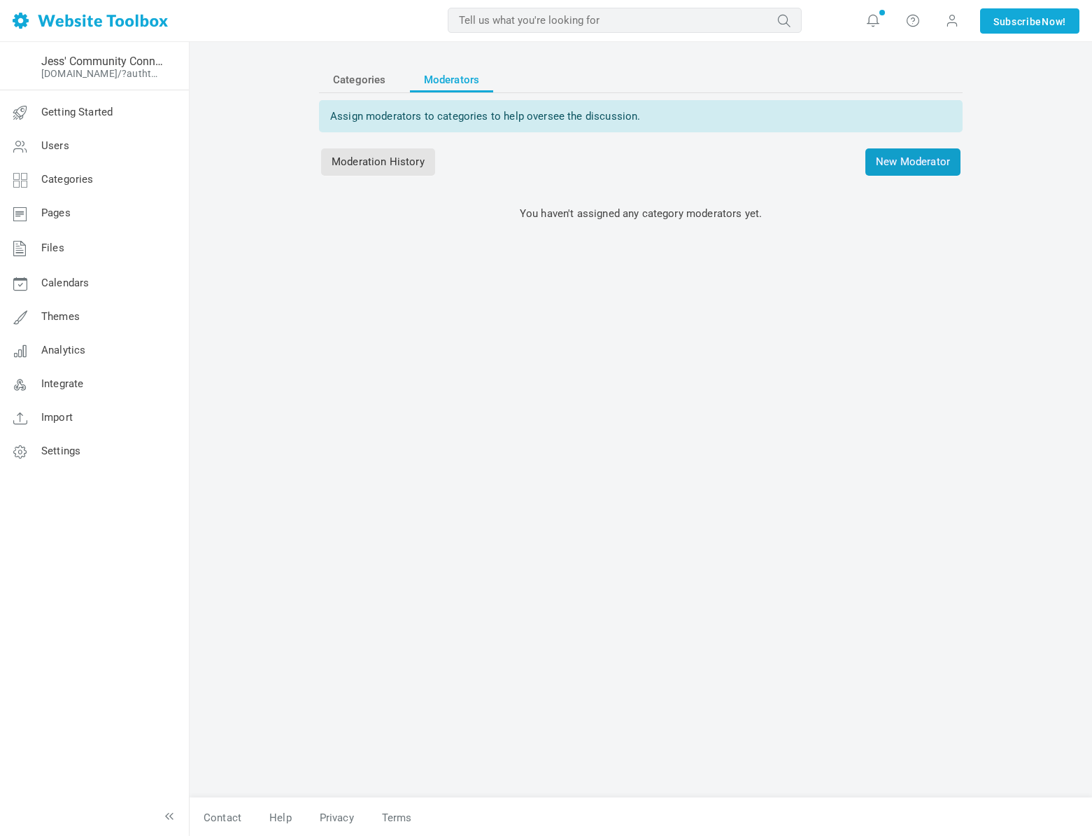
click at [913, 162] on span "New Moderator" at bounding box center [913, 161] width 95 height 27
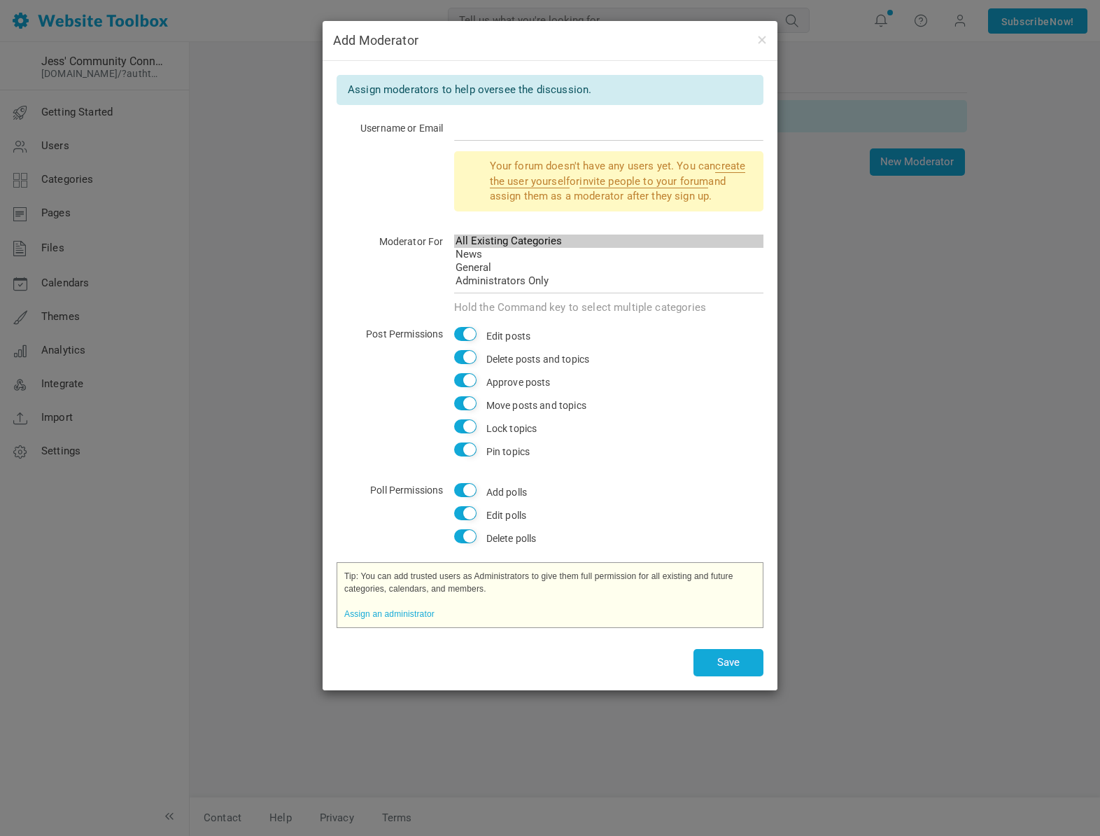
click at [404, 188] on div "Your forum doesn't have any users yet. You can create the user yourself or invi…" at bounding box center [550, 187] width 427 height 72
drag, startPoint x: 484, startPoint y: 162, endPoint x: 748, endPoint y: 198, distance: 266.3
click at [748, 198] on div "Your forum doesn't have any users yet. You can create the user yourself or invi…" at bounding box center [609, 181] width 310 height 60
click at [709, 668] on button "Save" at bounding box center [729, 662] width 70 height 27
click at [759, 35] on button "button" at bounding box center [761, 38] width 11 height 15
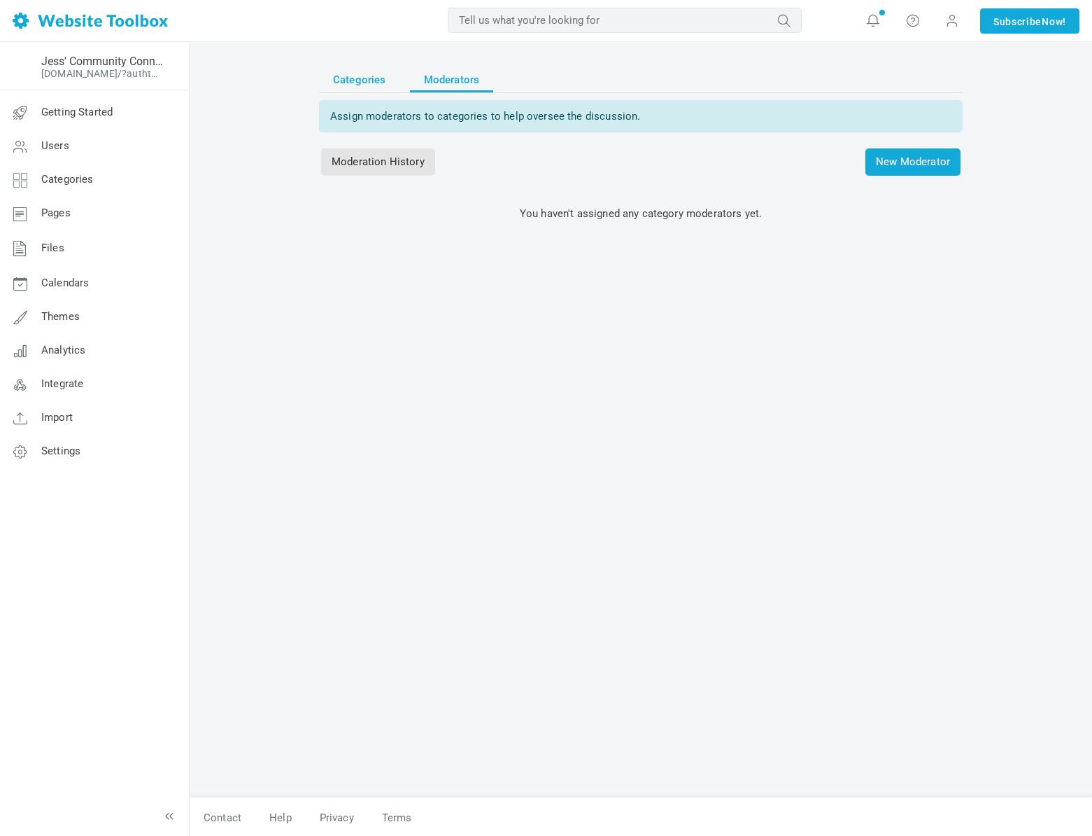
click at [370, 87] on span "Categories" at bounding box center [359, 79] width 53 height 25
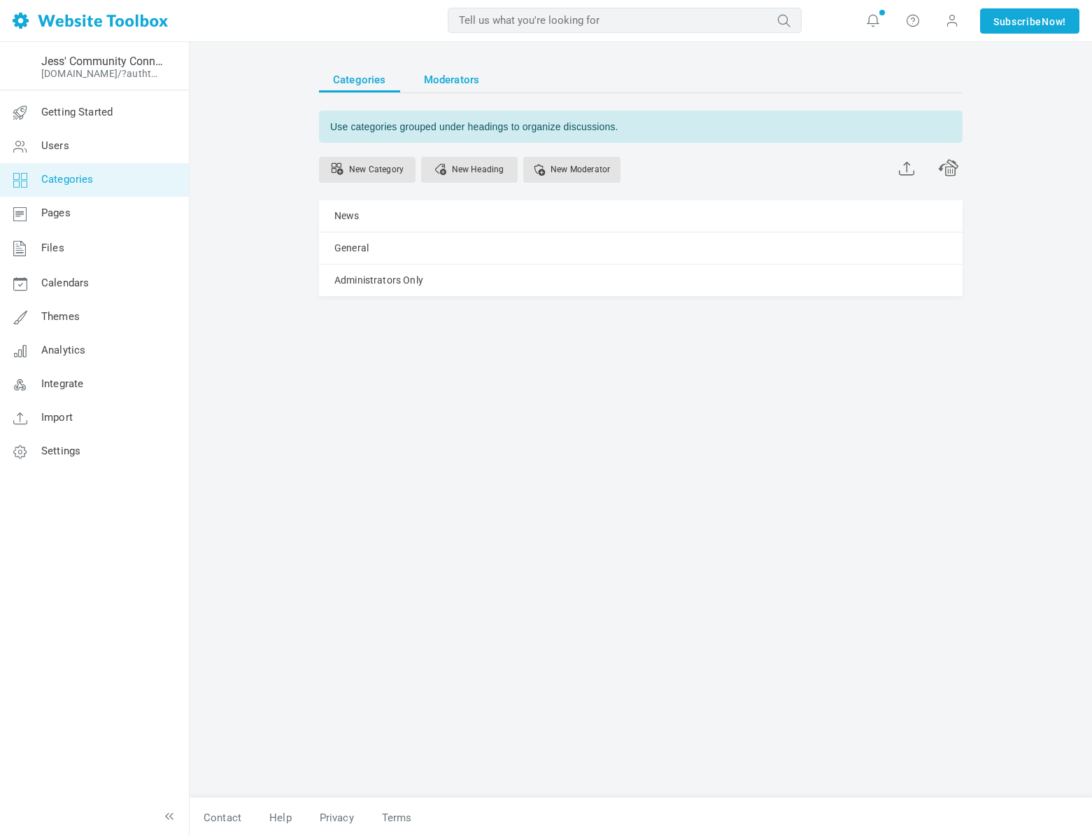
click at [441, 87] on span "Moderators" at bounding box center [452, 79] width 56 height 25
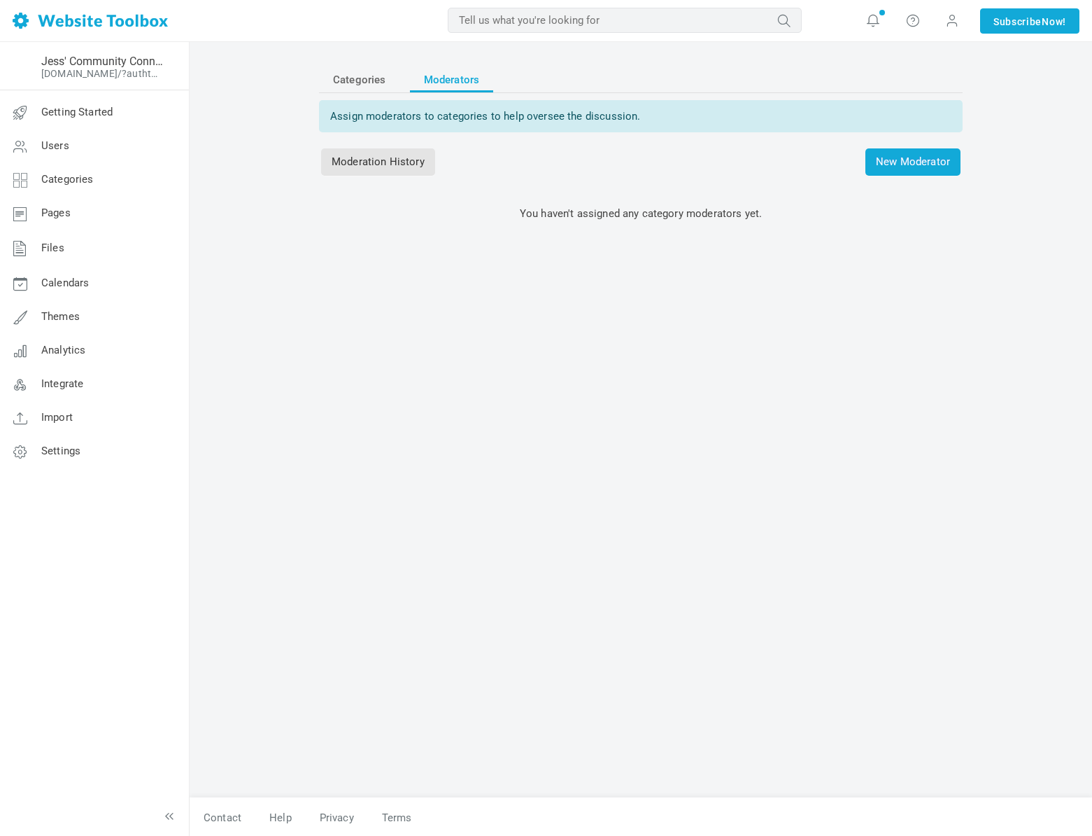
drag, startPoint x: 339, startPoint y: 118, endPoint x: 673, endPoint y: 127, distance: 333.9
click at [673, 126] on div "Assign moderators to categories to help oversee the discussion." at bounding box center [641, 116] width 644 height 32
click at [763, 305] on div "Categories Moderators Assign moderators to categories to help oversee the discu…" at bounding box center [641, 424] width 665 height 745
click at [353, 76] on span "Categories" at bounding box center [359, 78] width 53 height 25
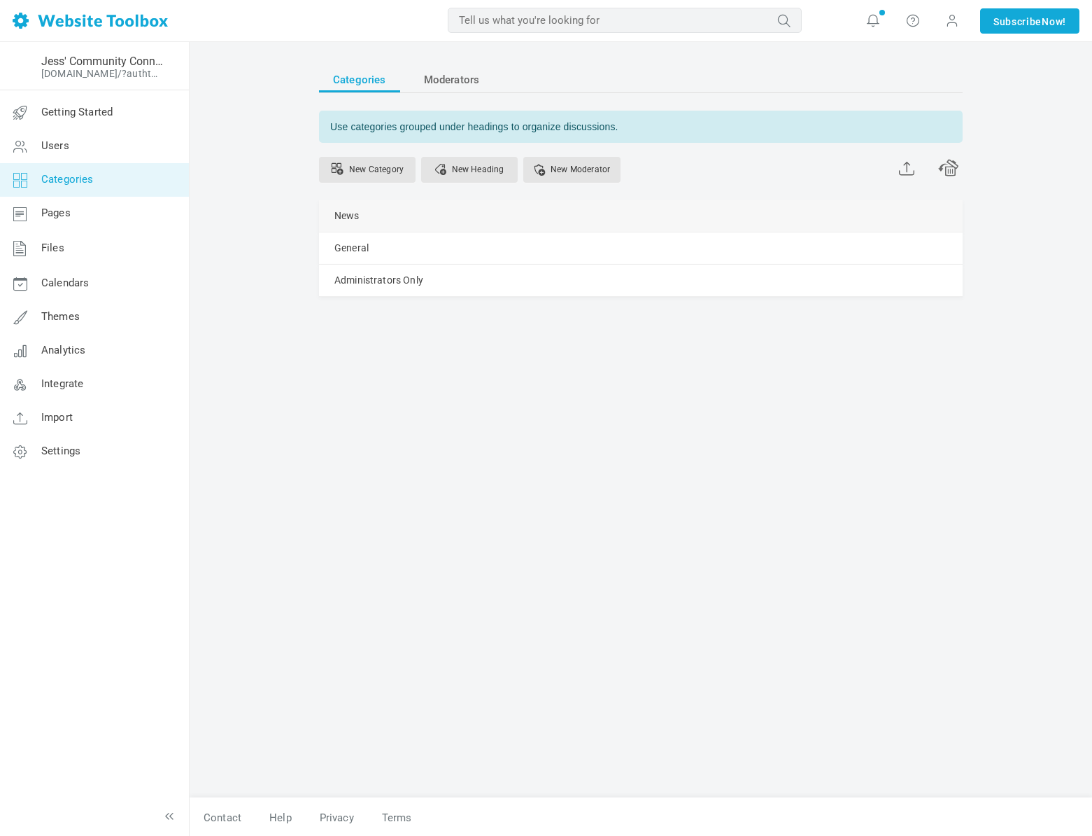
click at [0, 0] on span at bounding box center [0, 0] width 0 height 0
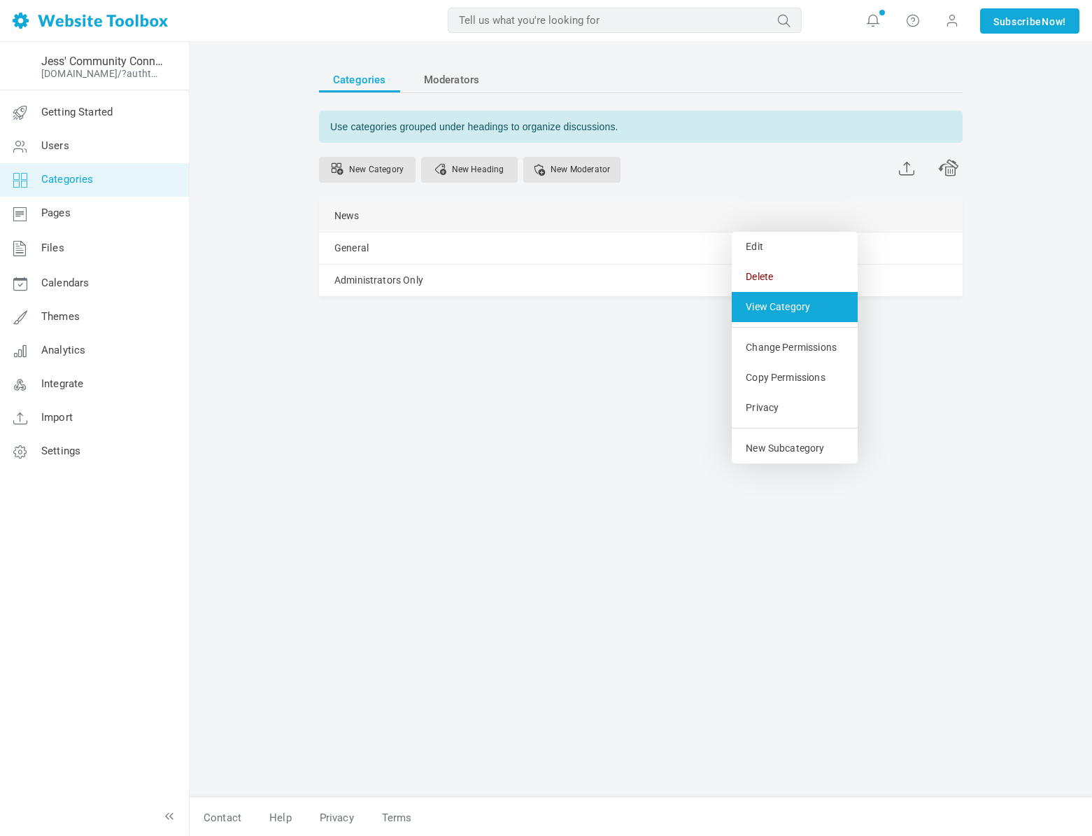
click at [773, 302] on link "View Category" at bounding box center [795, 307] width 126 height 30
click at [44, 455] on span "Settings" at bounding box center [60, 450] width 39 height 13
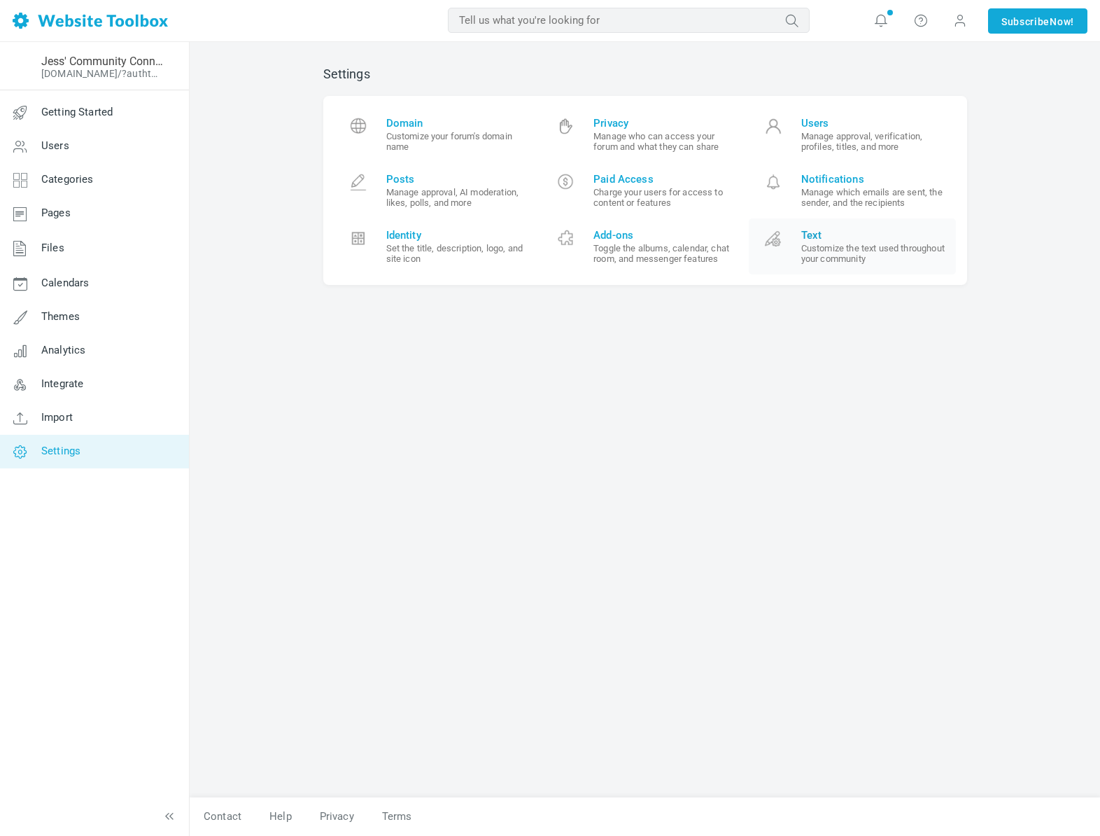
click at [826, 265] on link "Text Customize the text used throughout your community" at bounding box center [853, 246] width 208 height 56
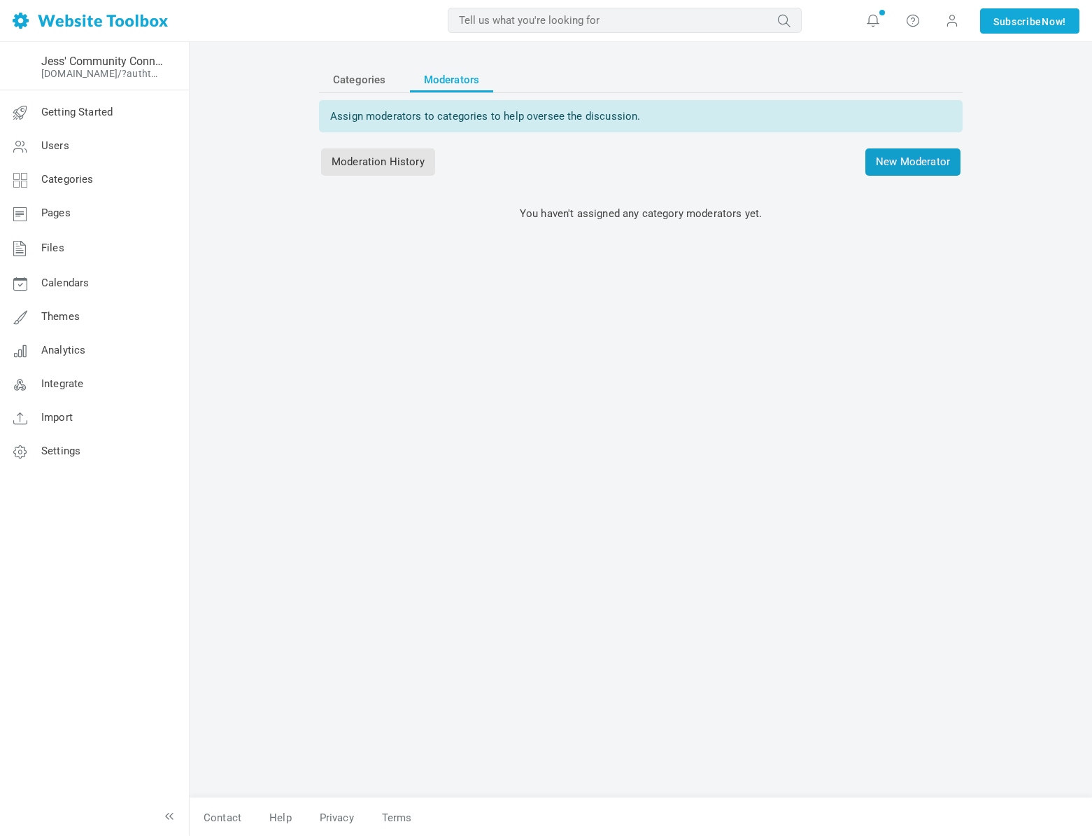
click at [880, 167] on span "New Moderator" at bounding box center [913, 161] width 95 height 27
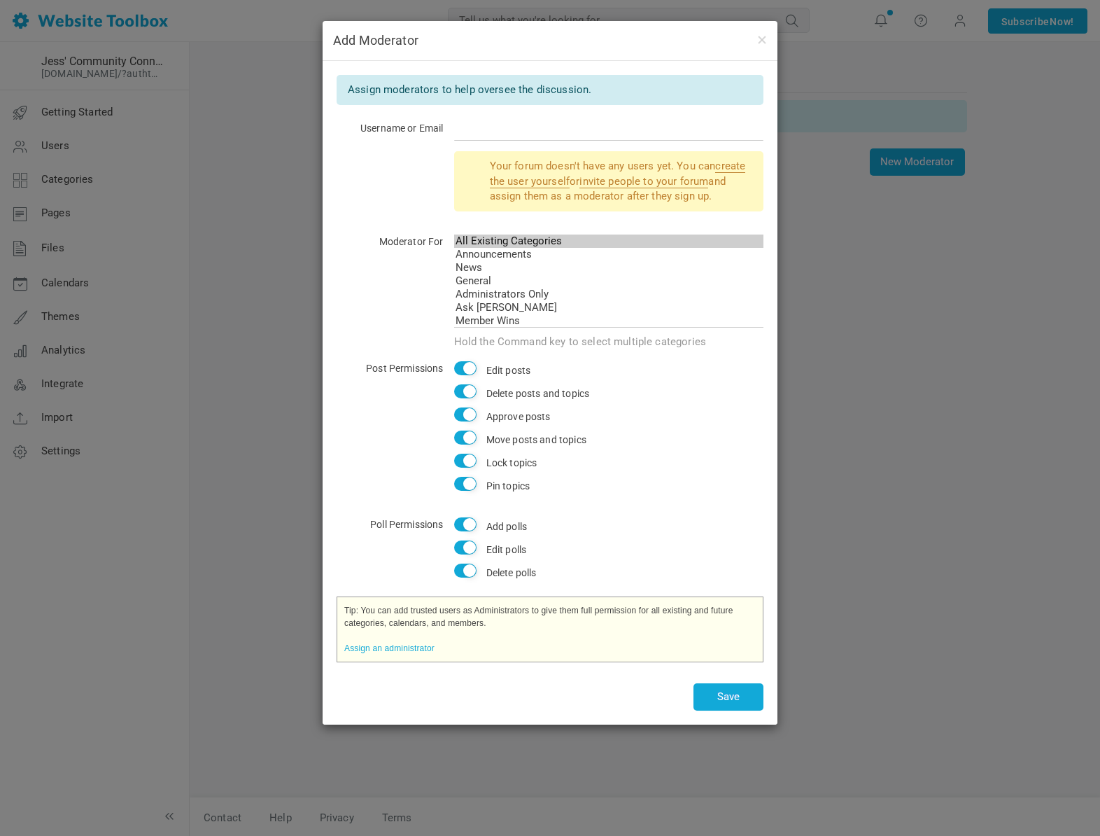
click at [767, 418] on div "Assign moderators to help oversee the discussion. Username or Email Your forum …" at bounding box center [550, 392] width 455 height 663
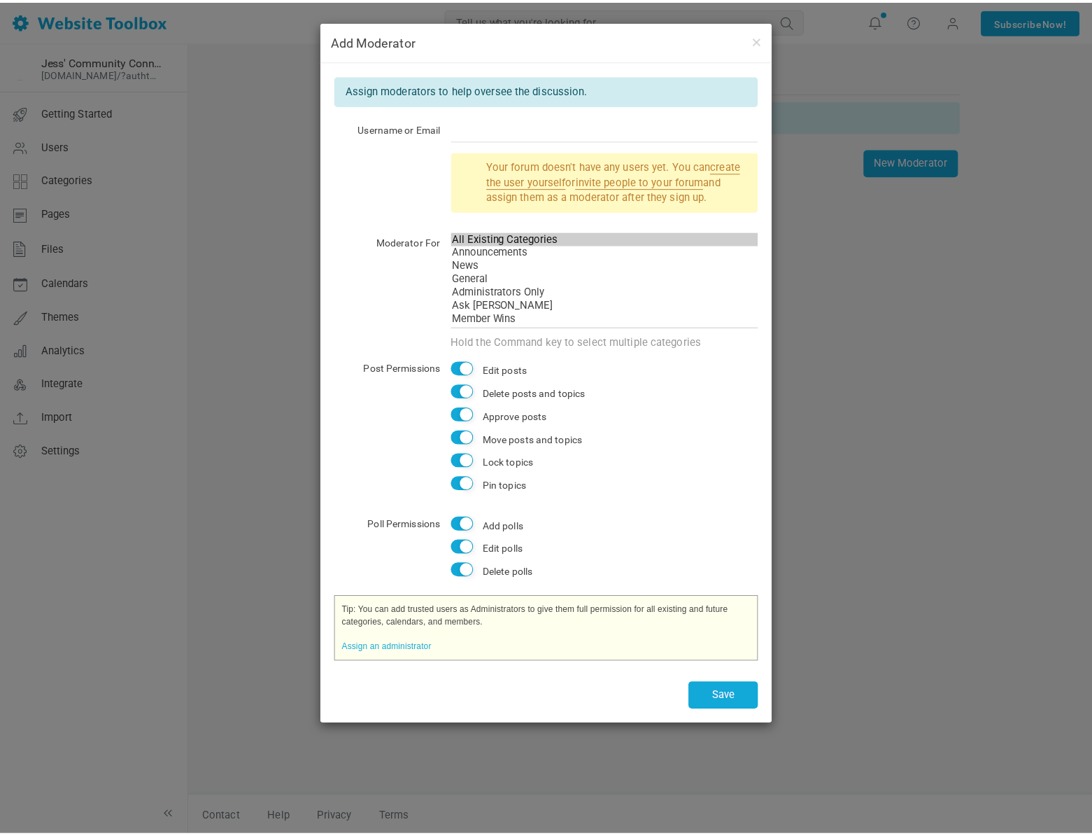
scroll to position [6, 0]
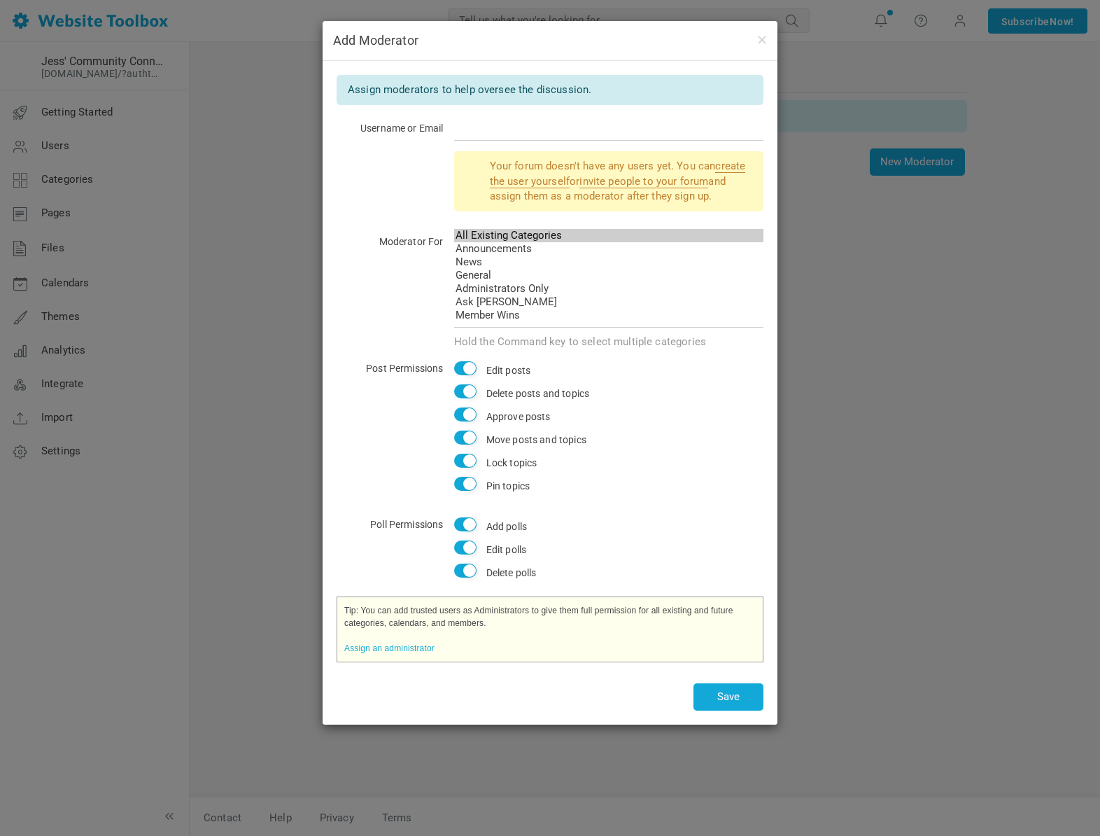
drag, startPoint x: 479, startPoint y: 164, endPoint x: 759, endPoint y: 193, distance: 280.8
click at [759, 193] on div "Your forum doesn't have any users yet. You can create the user yourself or invi…" at bounding box center [609, 181] width 310 height 60
click at [749, 199] on div "Your forum doesn't have any users yet. You can create the user yourself or invi…" at bounding box center [609, 181] width 310 height 60
drag, startPoint x: 378, startPoint y: 607, endPoint x: 705, endPoint y: 615, distance: 327.6
click at [705, 615] on div "Tip: You can add trusted users as Administrators to give them full permission f…" at bounding box center [550, 629] width 427 height 66
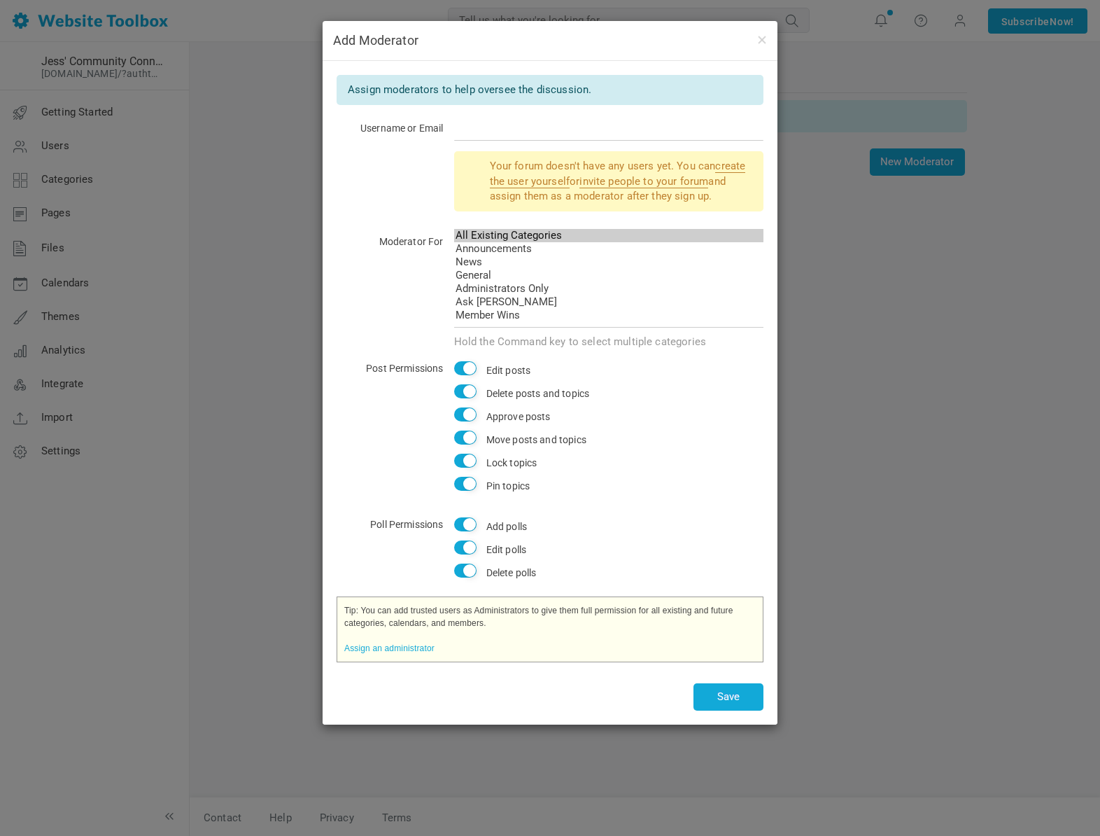
click at [609, 635] on div "Tip: You can add trusted users as Administrators to give them full permission f…" at bounding box center [550, 629] width 427 height 66
click at [758, 43] on button "button" at bounding box center [761, 38] width 11 height 15
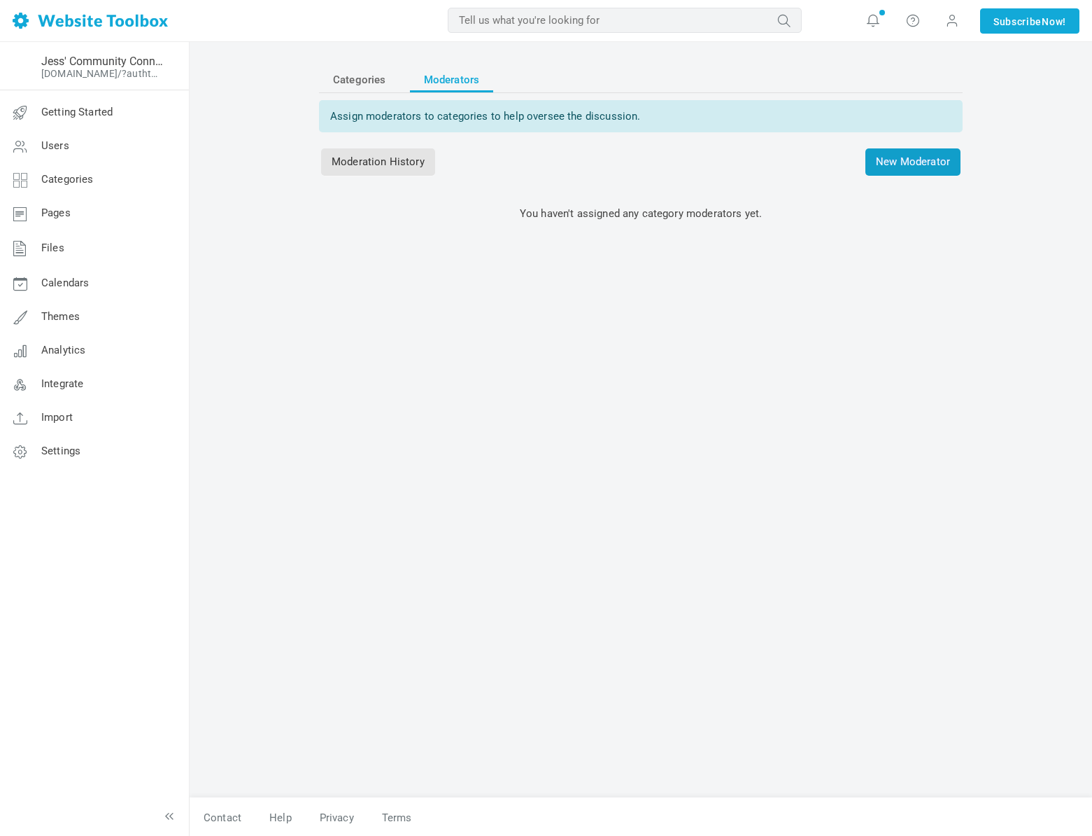
click at [896, 165] on span "New Moderator" at bounding box center [913, 161] width 95 height 27
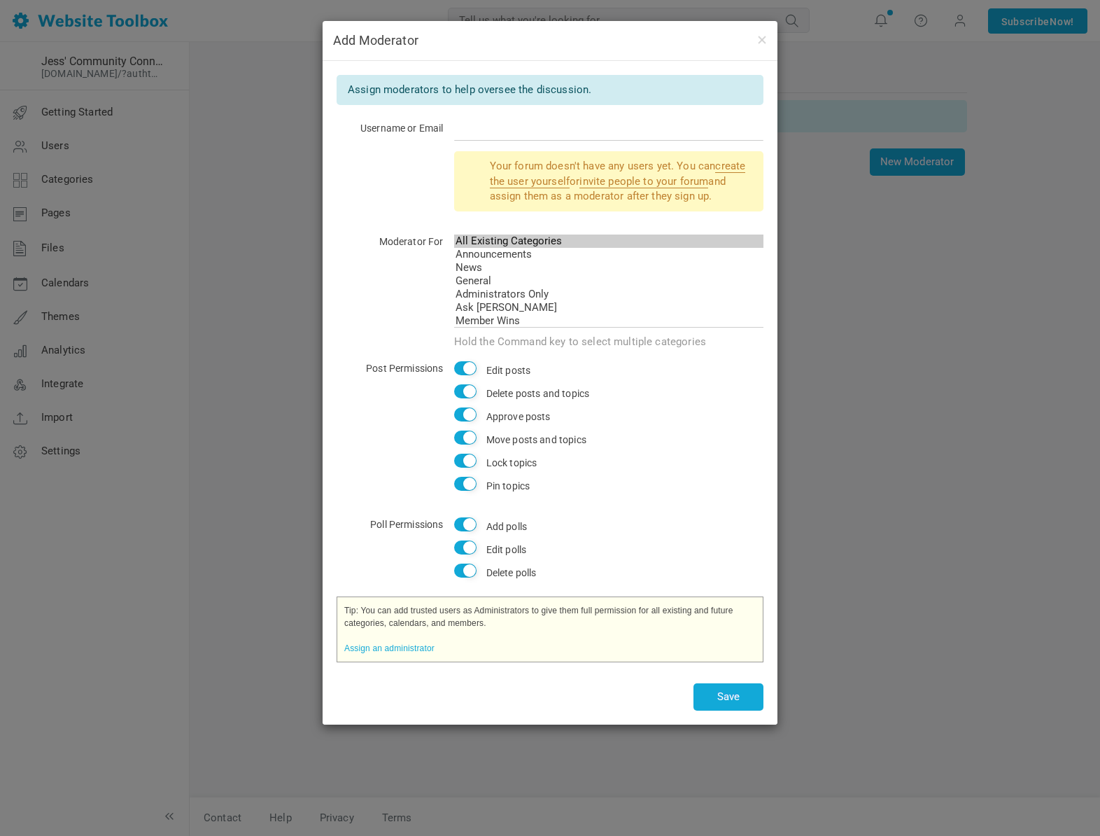
click at [396, 134] on label "Username or Email" at bounding box center [390, 128] width 107 height 20
drag, startPoint x: 352, startPoint y: 125, endPoint x: 498, endPoint y: 132, distance: 145.7
click at [498, 132] on div "Username or Email" at bounding box center [550, 135] width 427 height 32
drag, startPoint x: 484, startPoint y: 165, endPoint x: 761, endPoint y: 203, distance: 279.0
click at [761, 203] on div "Your forum doesn't have any users yet. You can create the user yourself or invi…" at bounding box center [609, 181] width 310 height 60
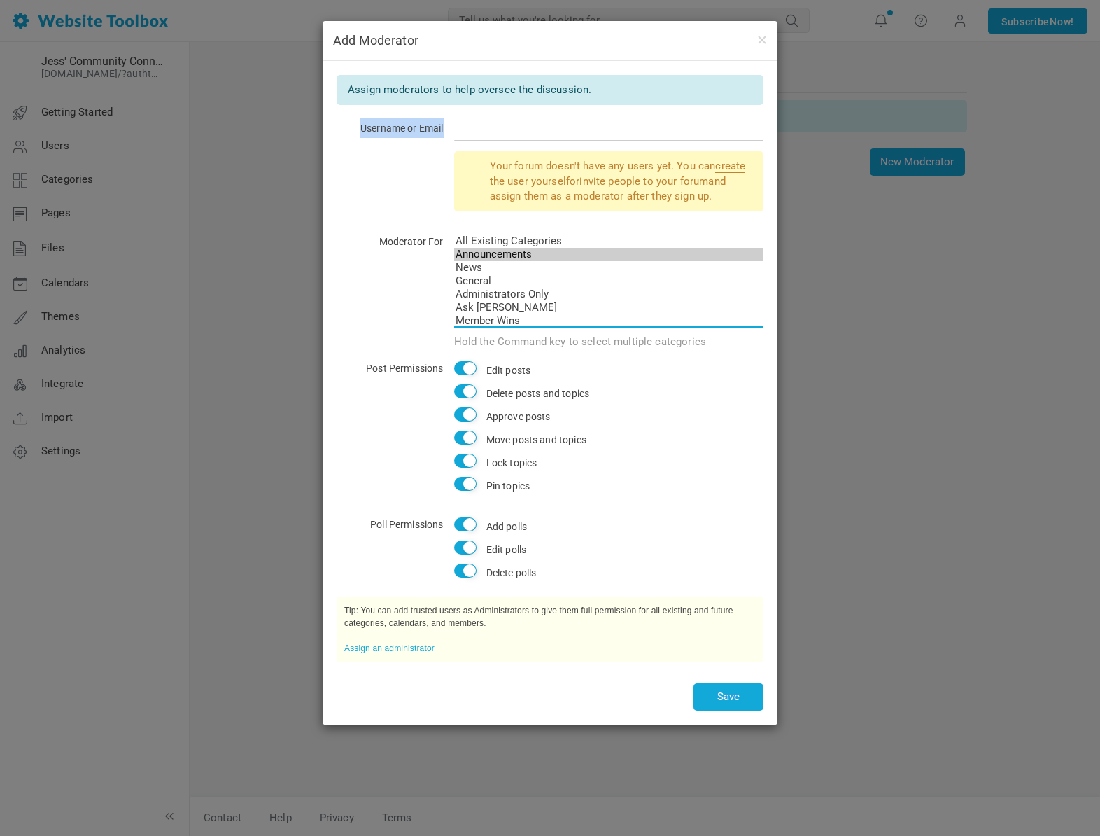
click at [483, 252] on option "Announcements" at bounding box center [609, 254] width 310 height 13
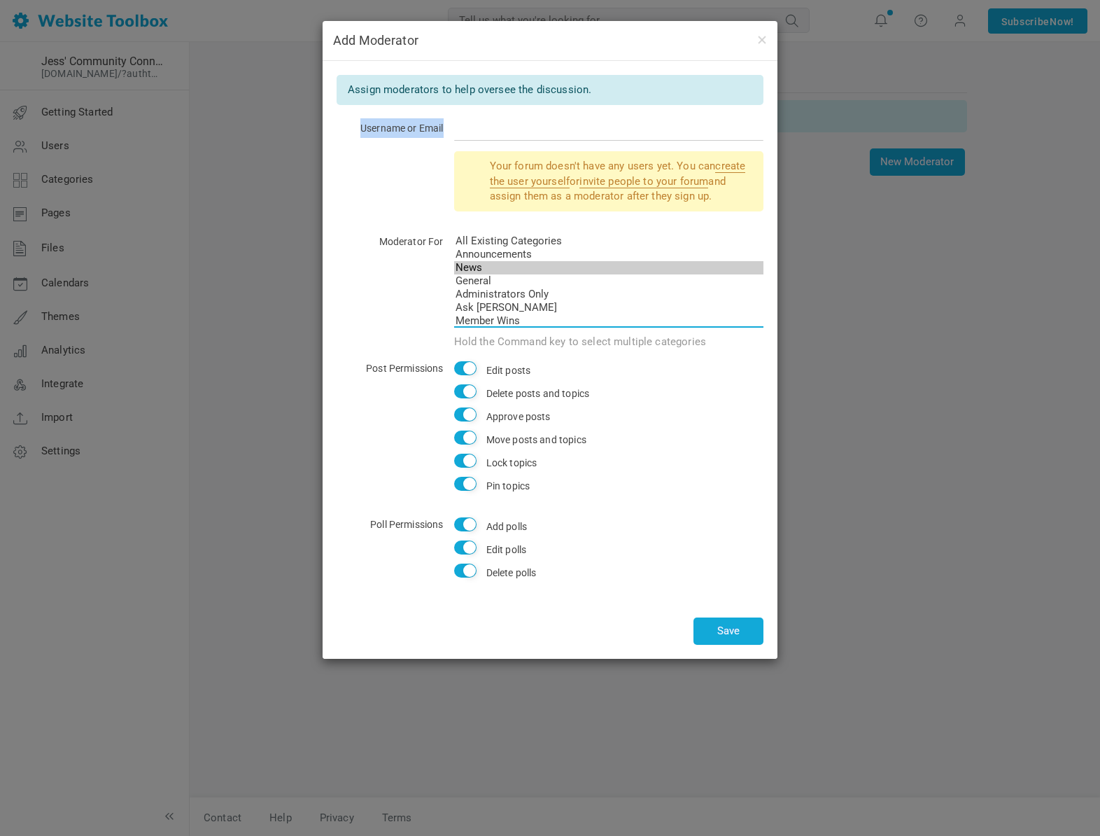
click at [492, 263] on option "News" at bounding box center [609, 267] width 310 height 13
click at [493, 254] on option "Announcements" at bounding box center [609, 254] width 310 height 13
click at [505, 266] on option "News" at bounding box center [609, 267] width 310 height 13
click at [505, 276] on option "General" at bounding box center [609, 280] width 310 height 13
click at [509, 288] on option "Administrators Only" at bounding box center [609, 294] width 310 height 13
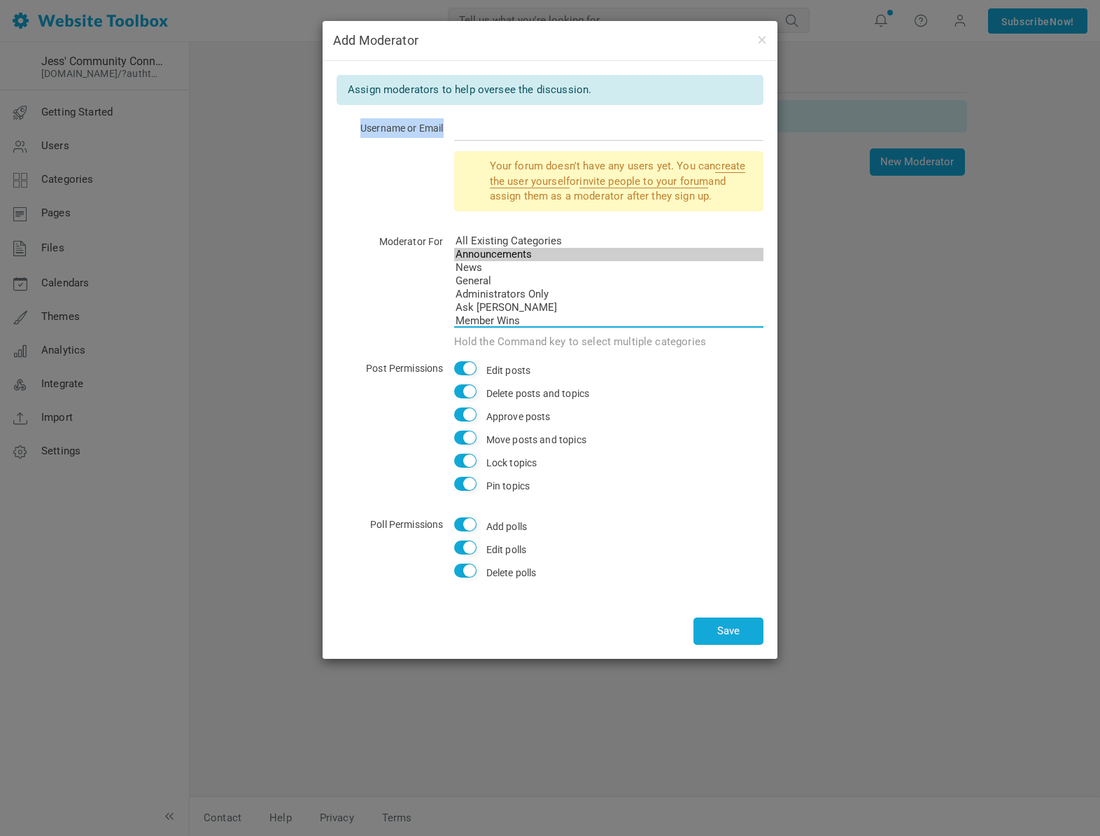
click at [512, 305] on option "Ask Jess" at bounding box center [609, 307] width 310 height 13
click at [502, 303] on option "Ask Jess" at bounding box center [609, 307] width 310 height 13
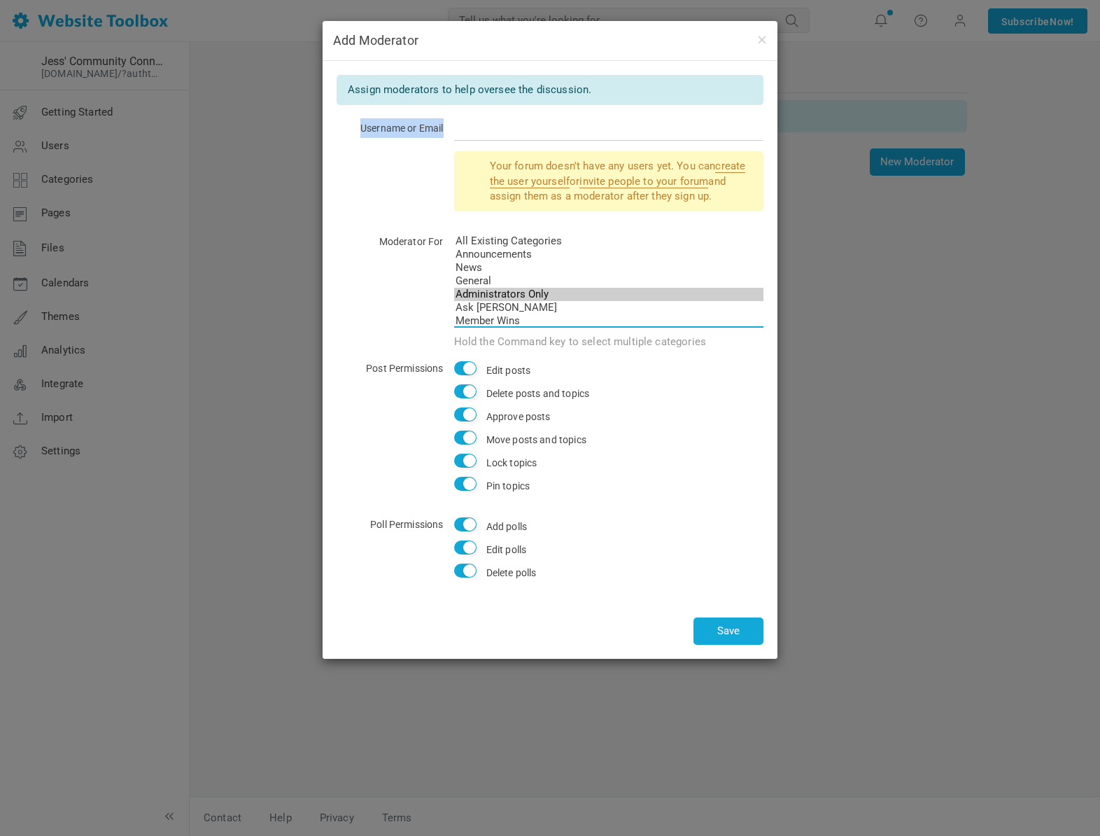
click at [502, 291] on option "Administrators Only" at bounding box center [609, 294] width 310 height 13
click at [500, 281] on option "General" at bounding box center [609, 280] width 310 height 13
click at [499, 256] on option "Announcements" at bounding box center [609, 254] width 310 height 13
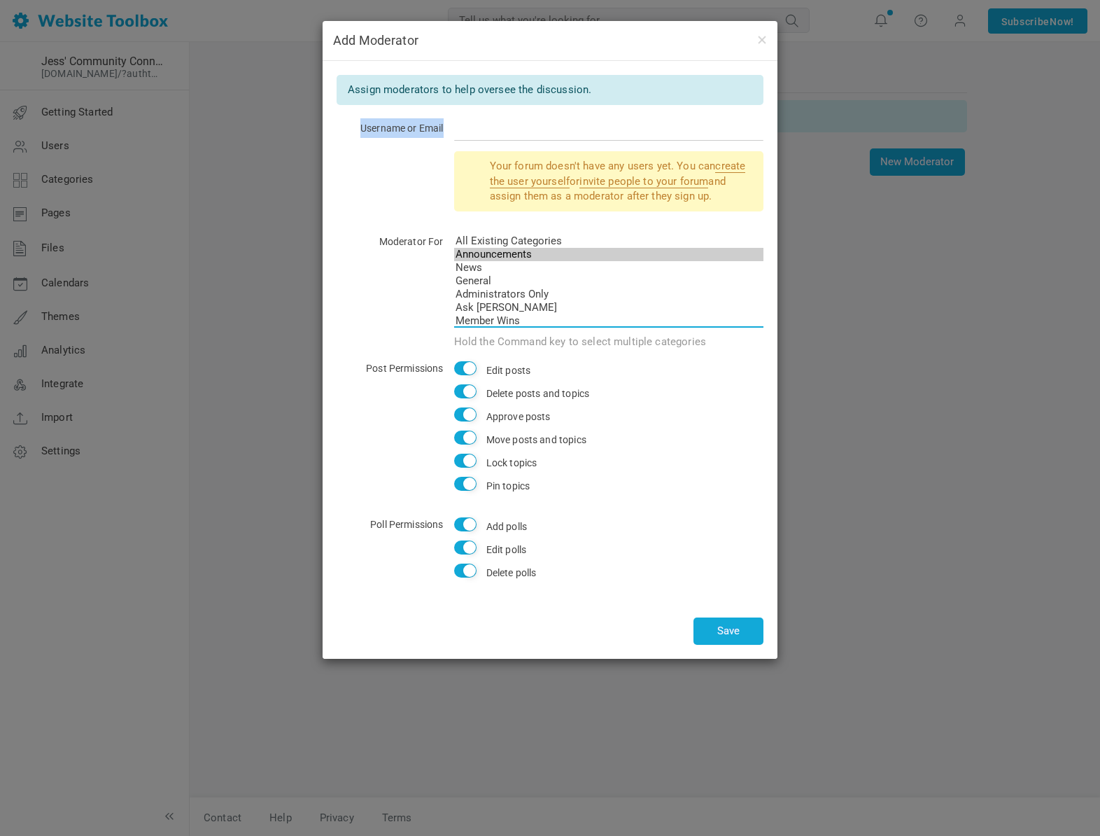
click at [485, 255] on option "Announcements" at bounding box center [609, 254] width 310 height 13
click at [495, 320] on option "Member Wins" at bounding box center [609, 320] width 310 height 13
select select "989461"
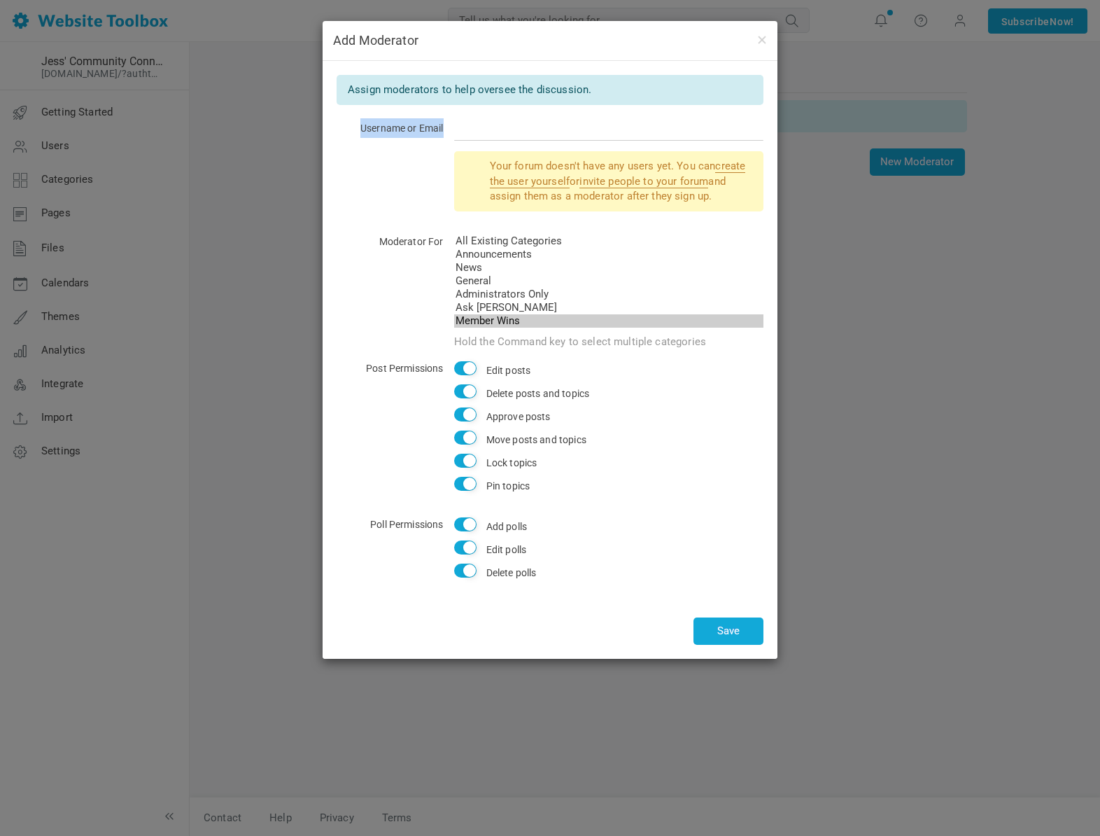
click at [506, 314] on option "Member Wins" at bounding box center [609, 320] width 310 height 13
click at [763, 41] on button "button" at bounding box center [761, 38] width 11 height 15
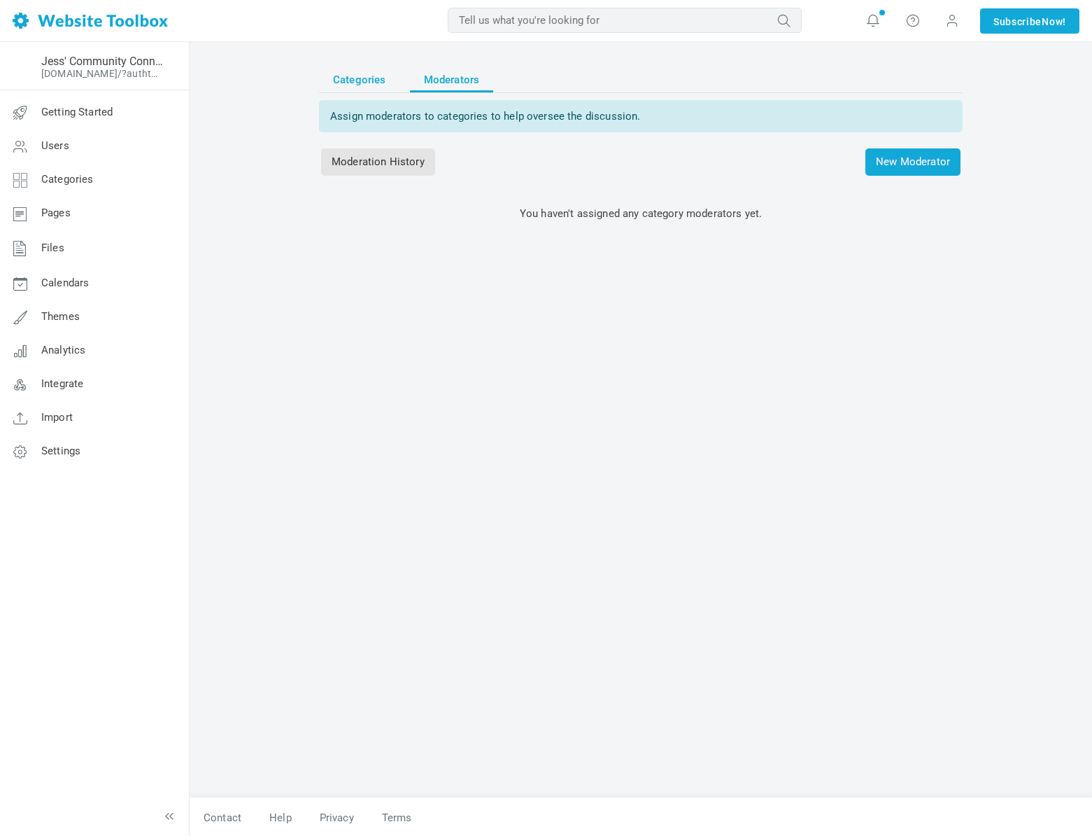
click at [365, 80] on span "Categories" at bounding box center [359, 79] width 53 height 25
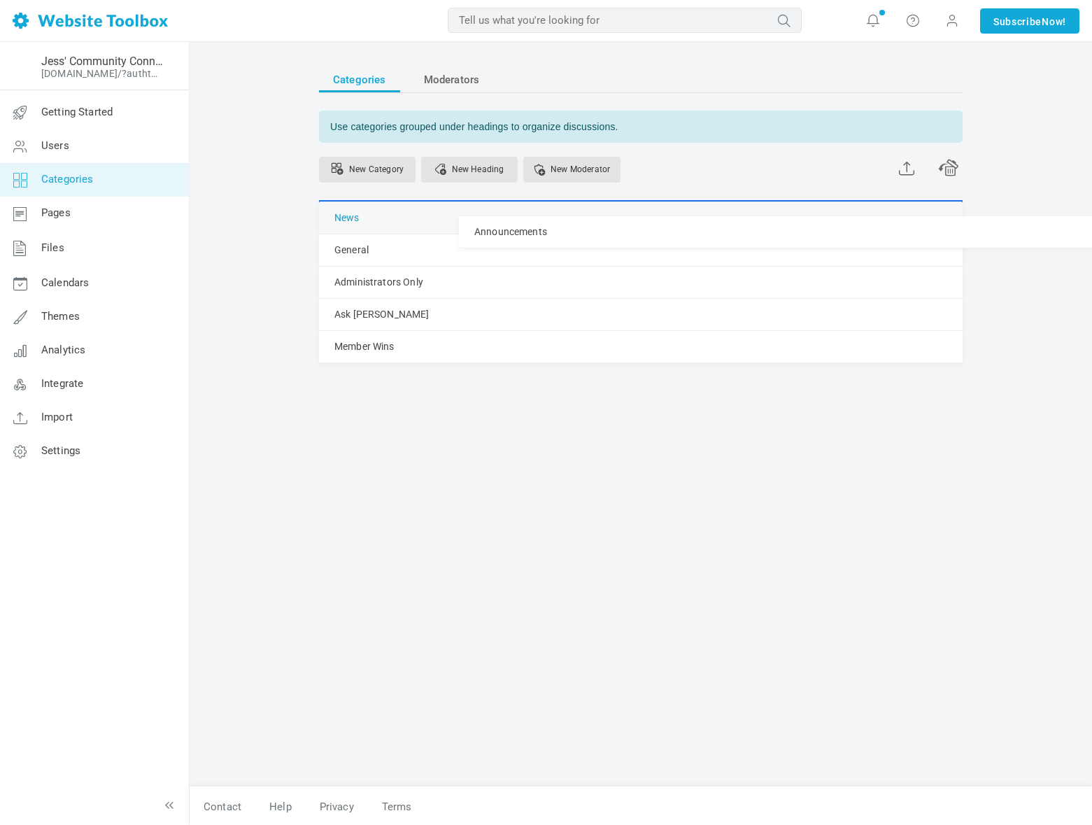
drag, startPoint x: 328, startPoint y: 218, endPoint x: 356, endPoint y: 216, distance: 27.4
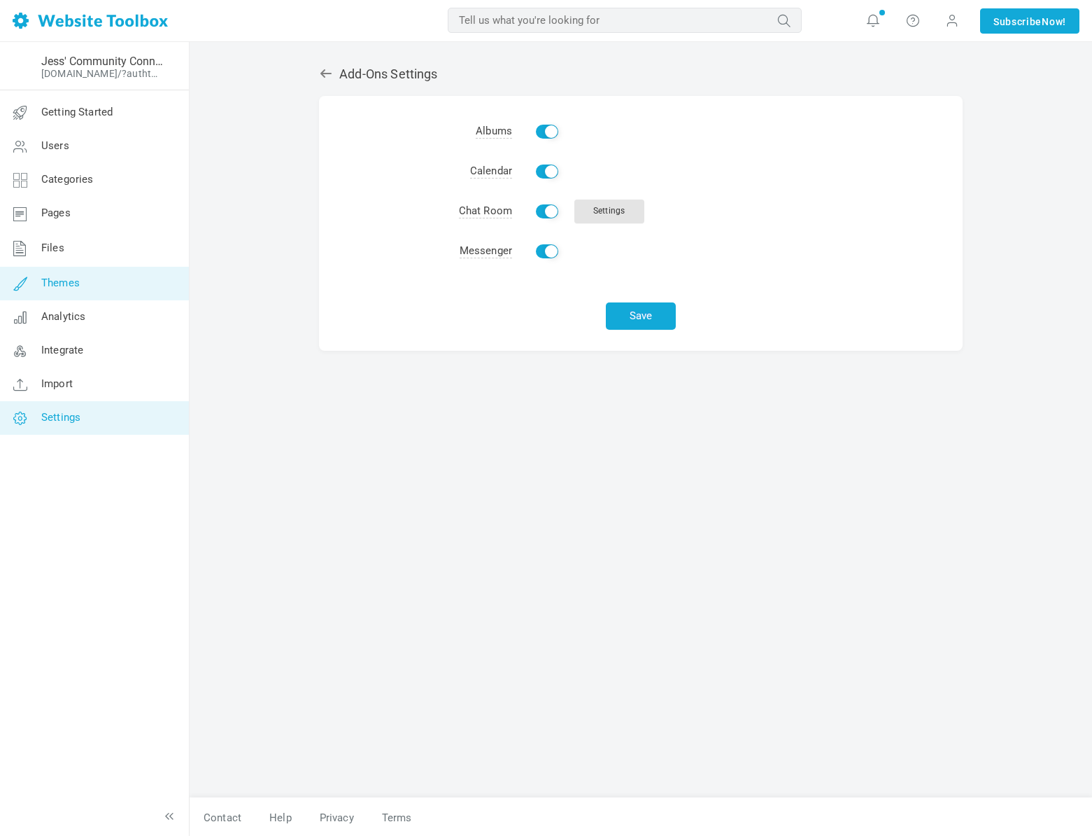
click at [80, 284] on link "Themes" at bounding box center [94, 284] width 190 height 34
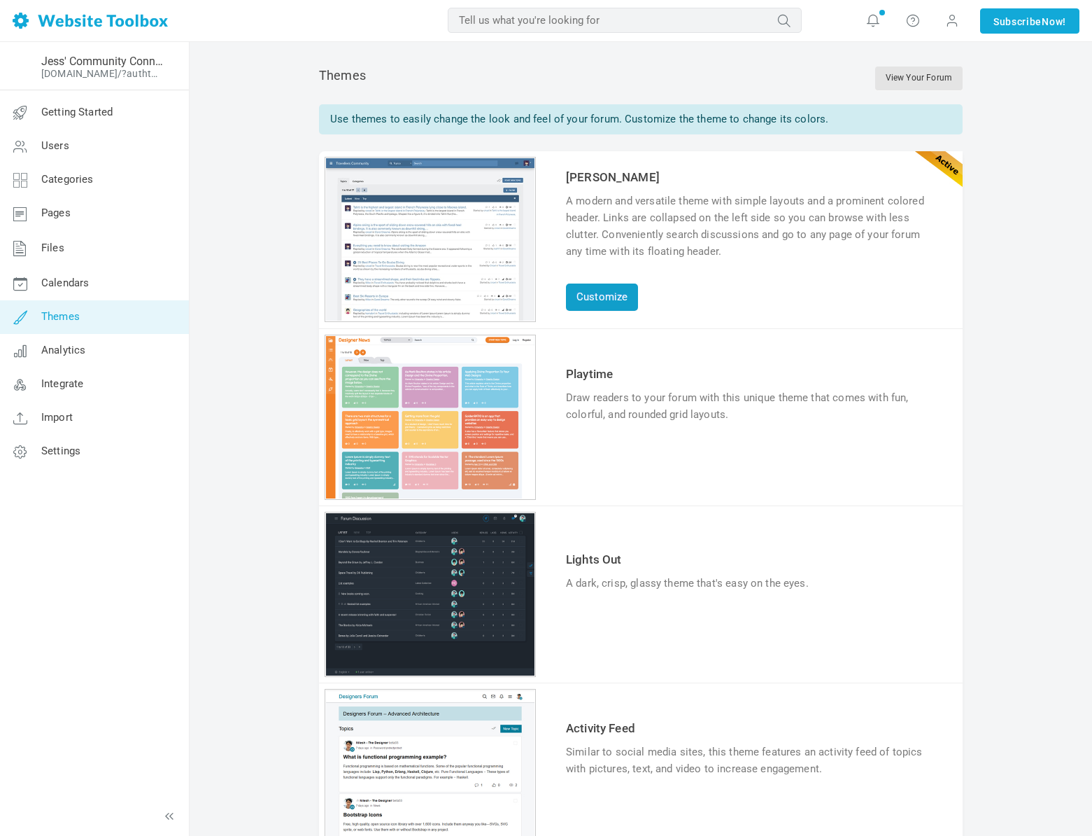
click at [598, 298] on link "Customize" at bounding box center [602, 296] width 72 height 27
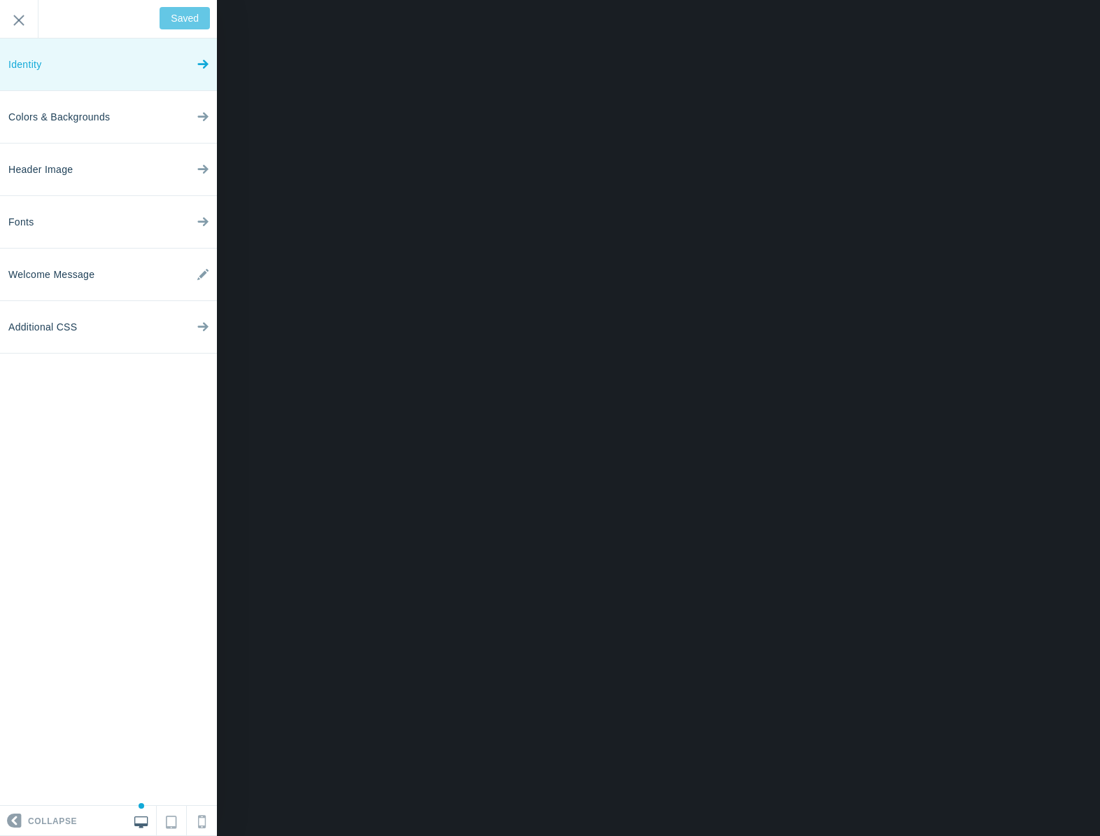
click at [72, 62] on link "Identity" at bounding box center [108, 64] width 217 height 52
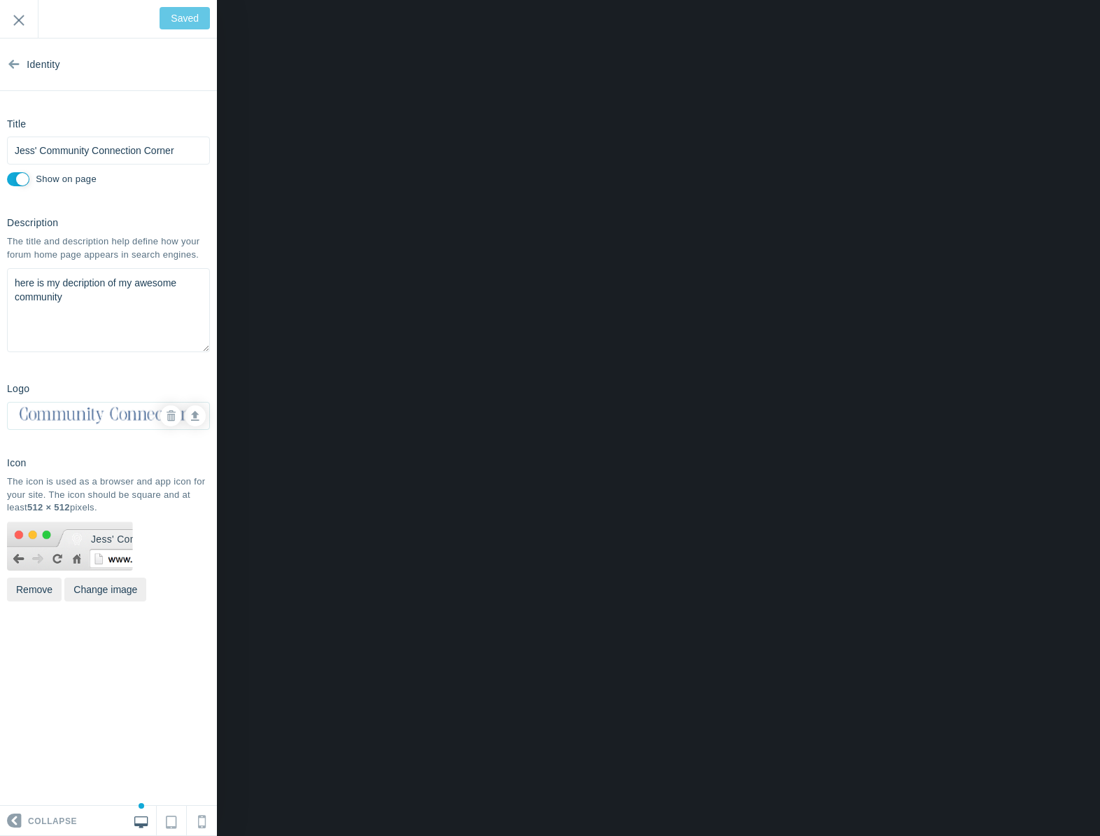
click at [14, 180] on input "Show on page" at bounding box center [18, 179] width 22 height 14
checkbox input "false"
type input "Save"
click at [16, 180] on input "Show on page" at bounding box center [18, 179] width 22 height 14
drag, startPoint x: 12, startPoint y: 178, endPoint x: 185, endPoint y: 120, distance: 182.4
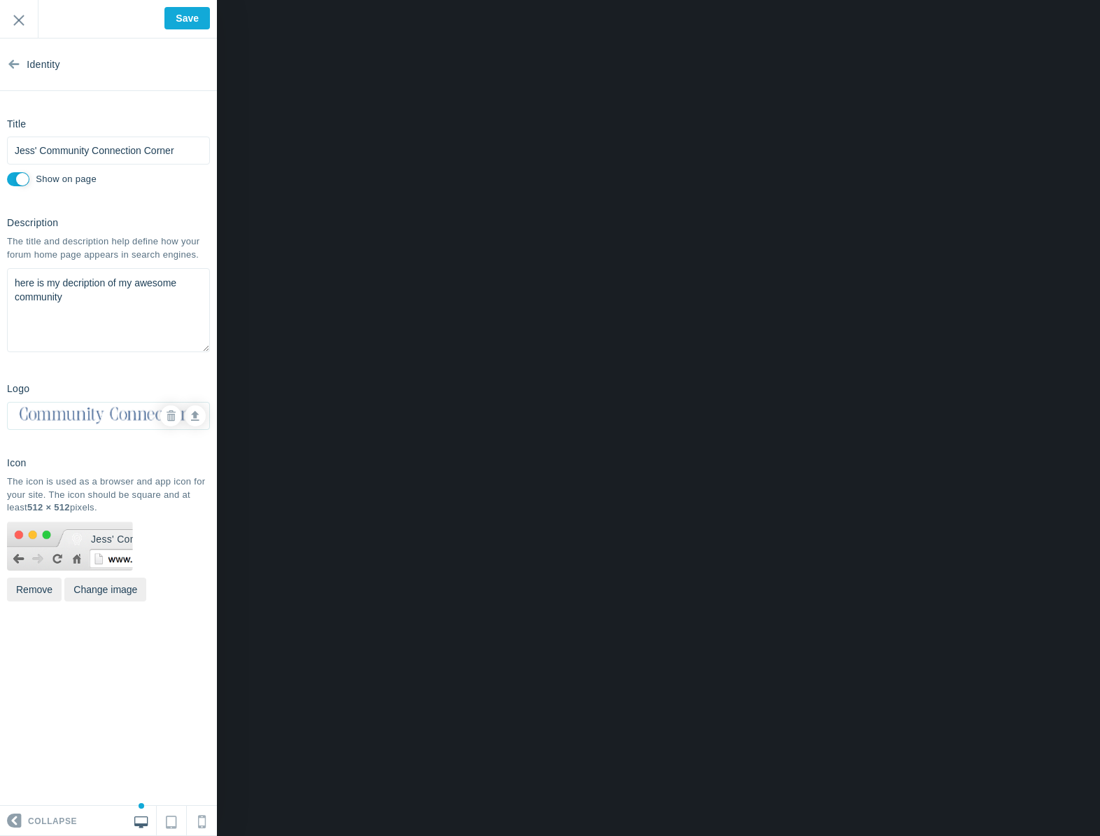
click at [10, 178] on input "Show on page" at bounding box center [18, 179] width 22 height 14
checkbox input "false"
drag, startPoint x: 88, startPoint y: 303, endPoint x: 14, endPoint y: 286, distance: 76.2
click at [14, 286] on textarea "here is my decription of my awesome community" at bounding box center [108, 310] width 203 height 84
click at [17, 65] on icon at bounding box center [13, 61] width 11 height 52
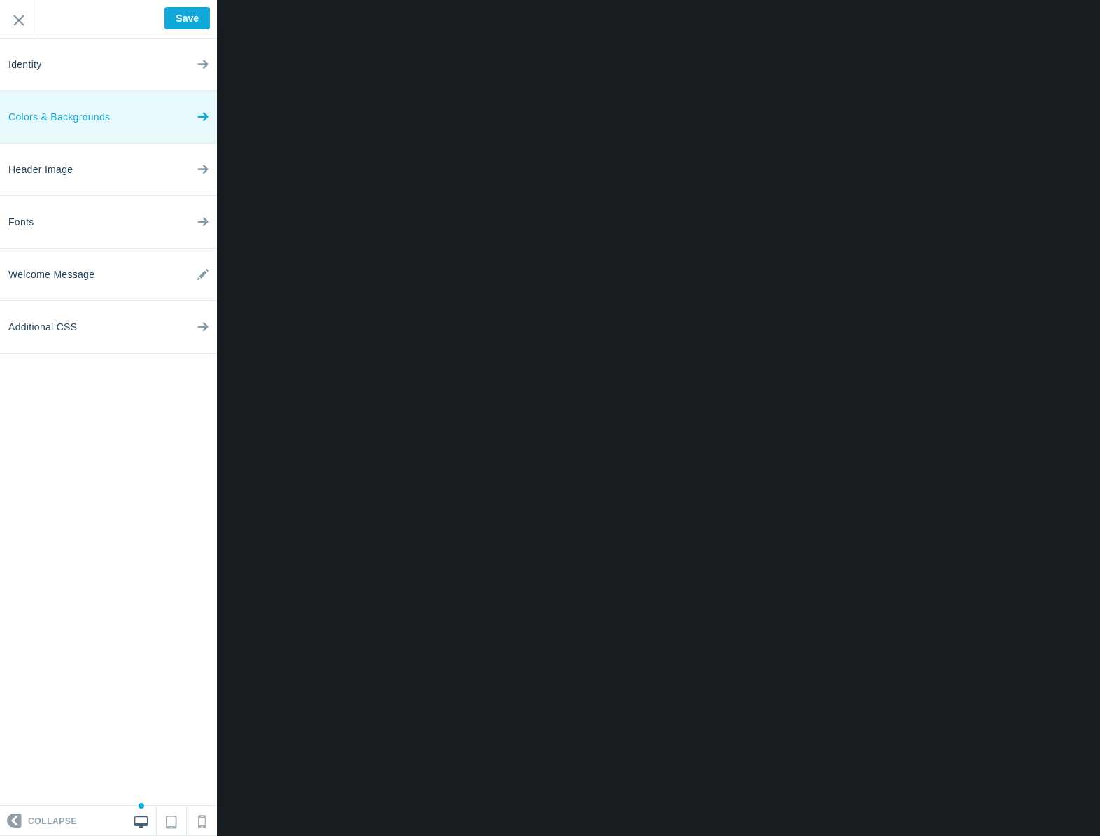
click at [78, 124] on span "Colors & Backgrounds" at bounding box center [58, 117] width 101 height 52
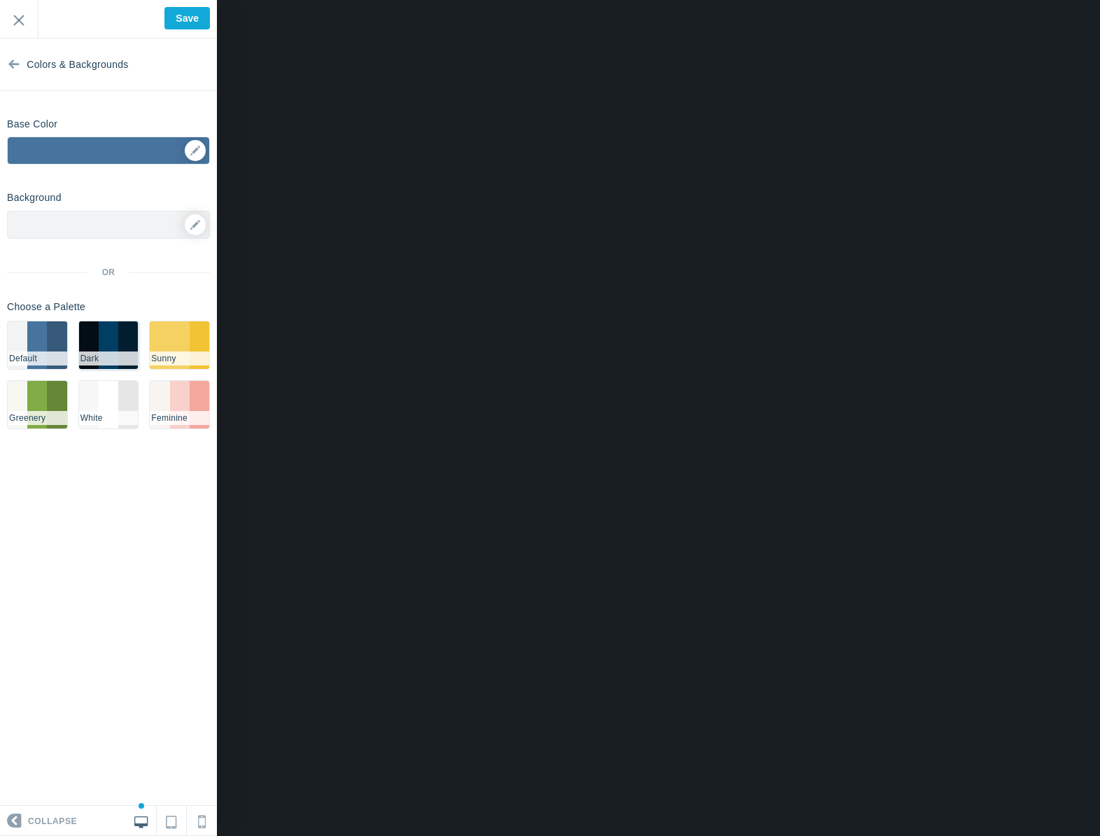
click at [99, 346] on li "#003e63" at bounding box center [109, 345] width 20 height 48
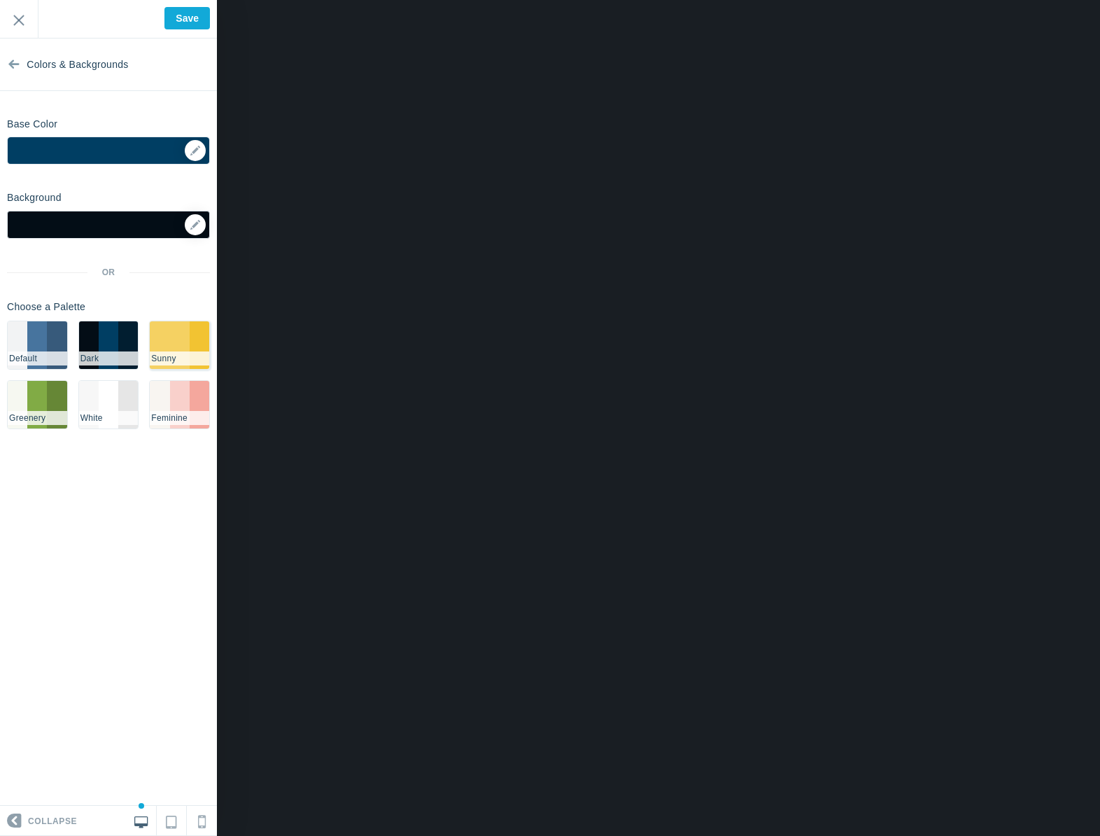
click at [176, 351] on li "Sunny" at bounding box center [179, 358] width 59 height 14
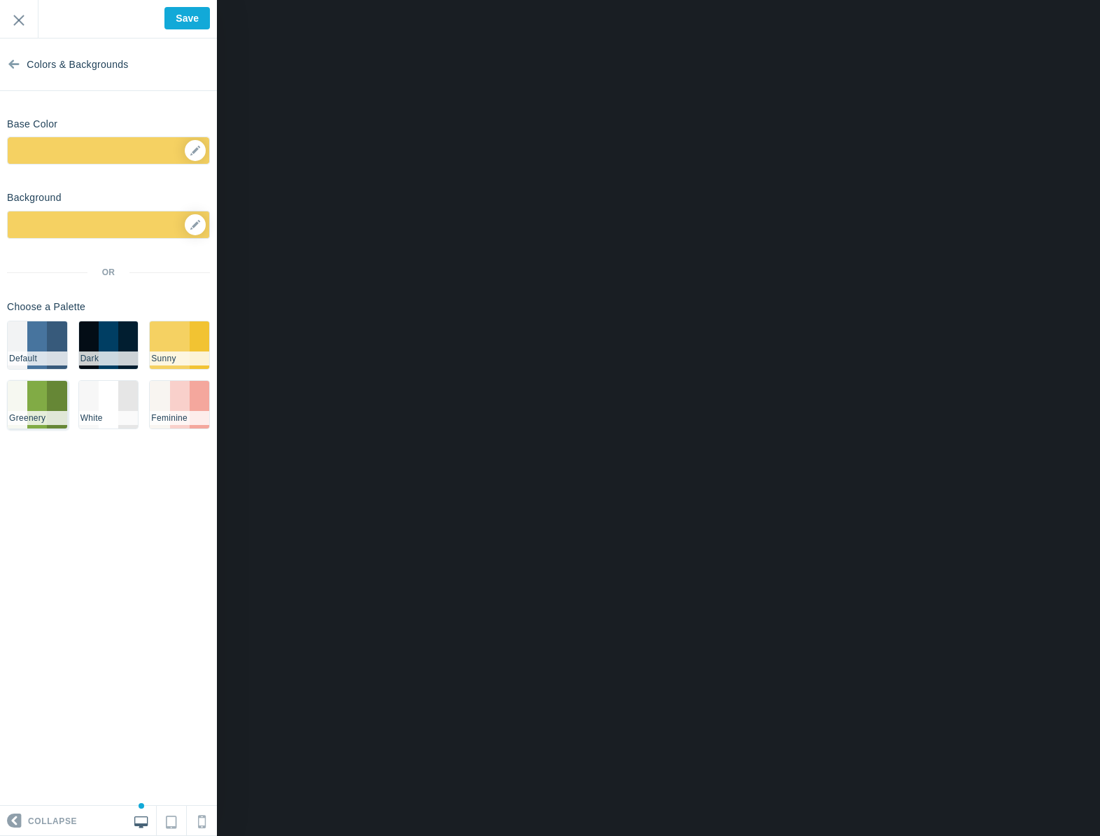
click at [27, 413] on li "Greenery" at bounding box center [37, 418] width 59 height 14
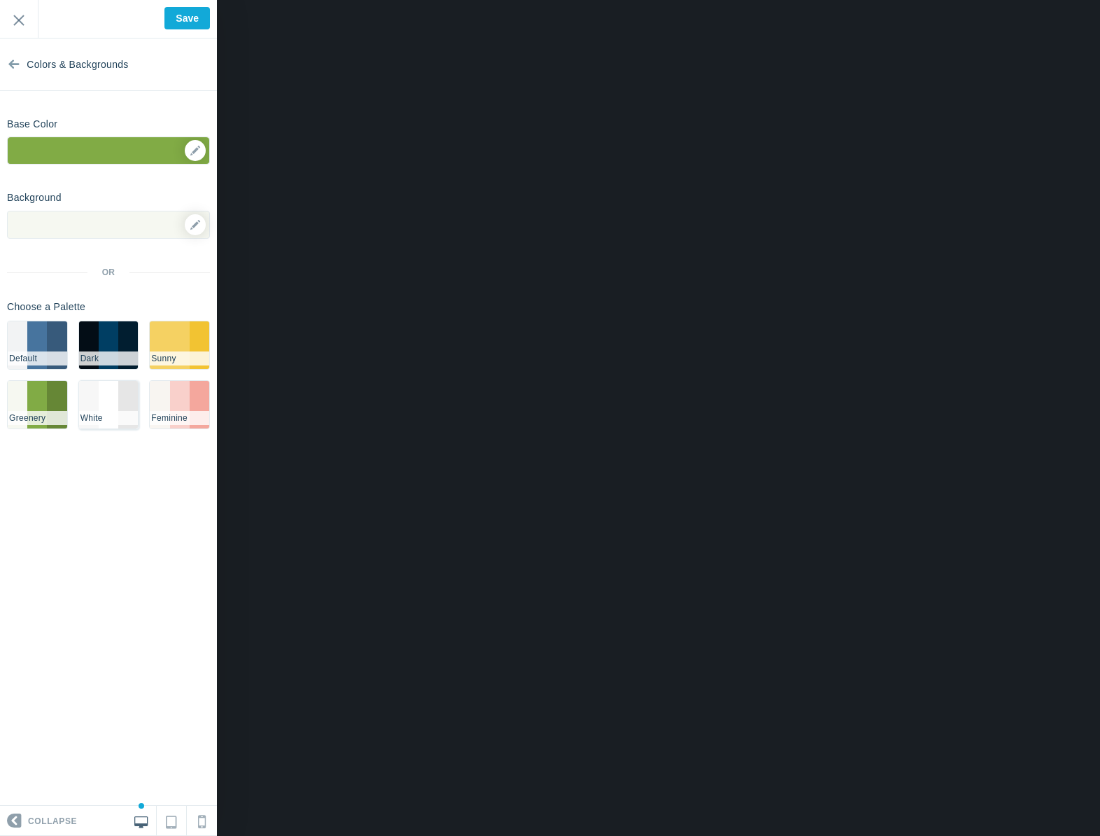
click at [106, 409] on li "#FFFFFF" at bounding box center [109, 405] width 20 height 48
click at [174, 413] on li "Feminine" at bounding box center [179, 418] width 59 height 14
click at [198, 156] on div "▼" at bounding box center [109, 154] width 202 height 35
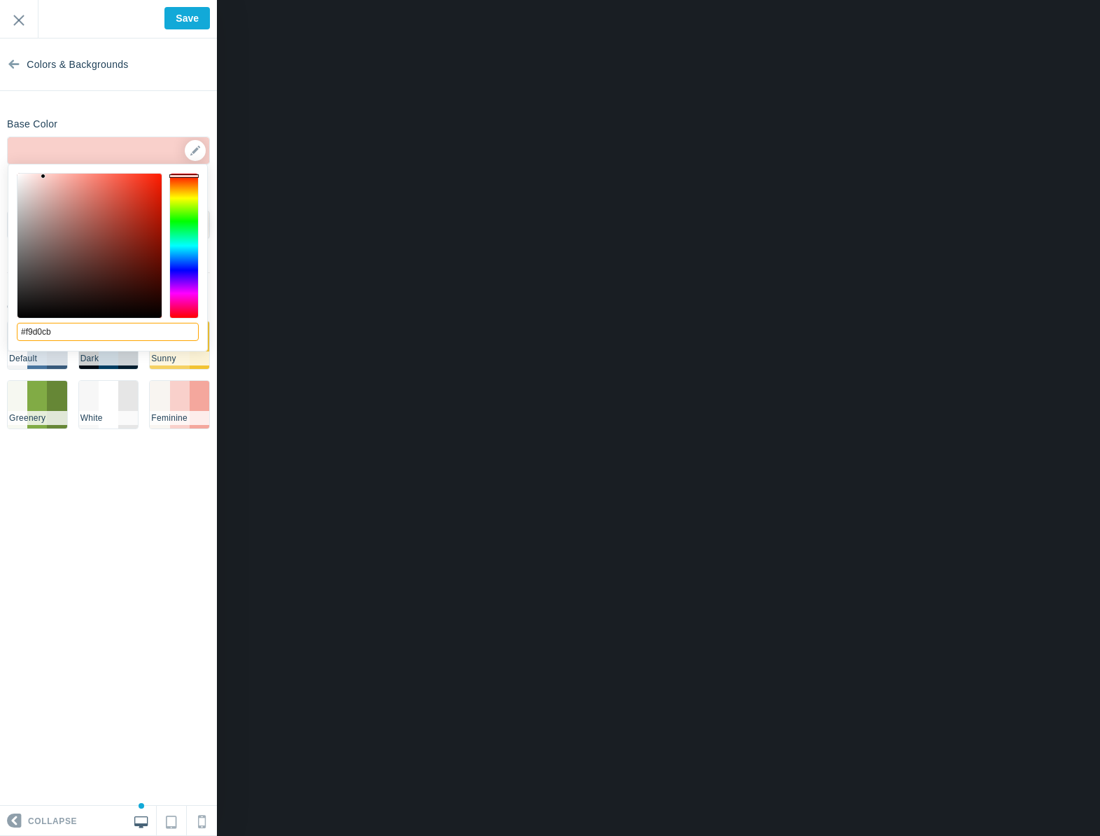
click at [93, 340] on input "#f9d0cb" at bounding box center [108, 332] width 182 height 18
paste input "83ADDC"
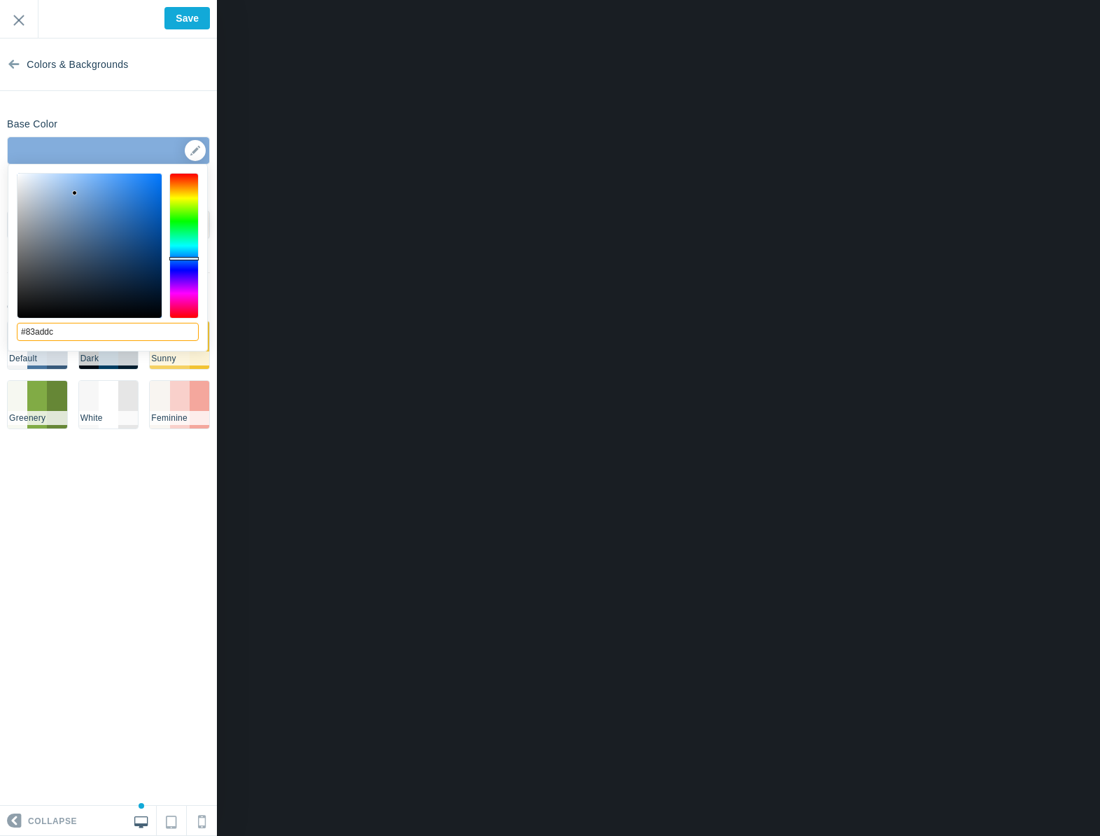
type input "#83addc"
click at [147, 540] on section "Colors & Backgrounds Base Color #83addc ▼ Background Options Select Image ▼ Pos…" at bounding box center [108, 421] width 217 height 767
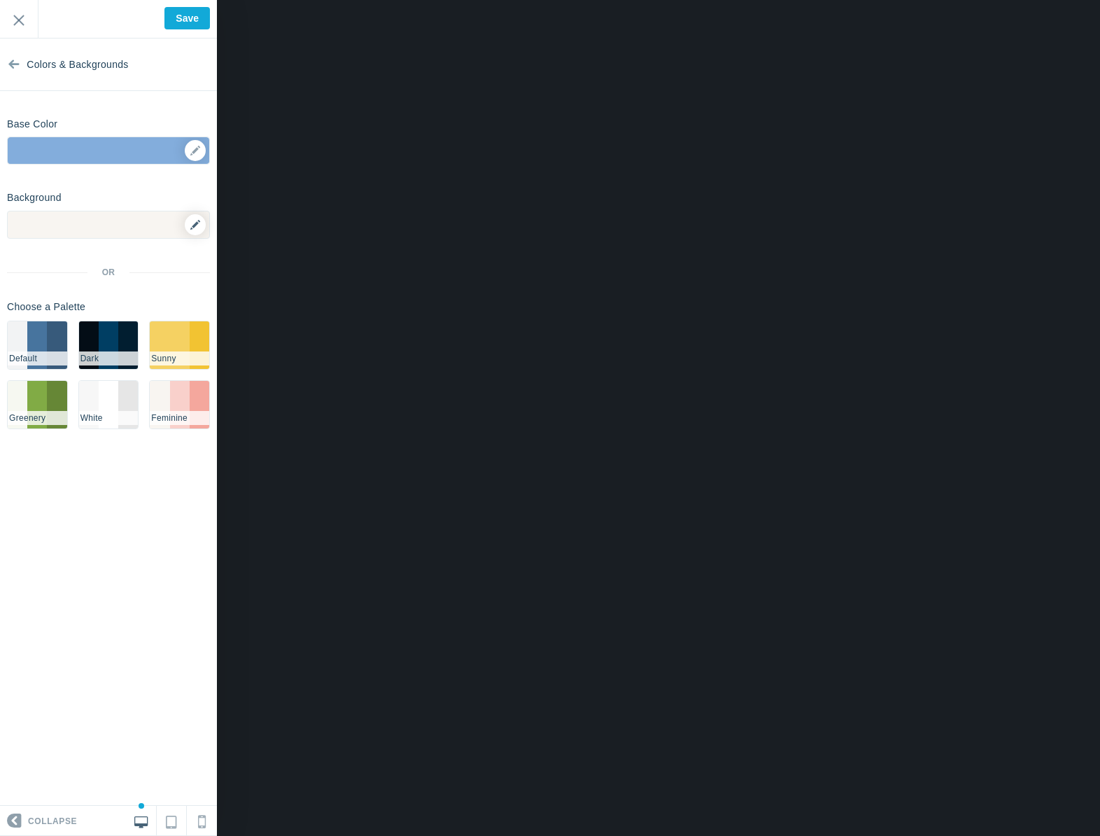
click at [196, 229] on icon at bounding box center [195, 225] width 10 height 10
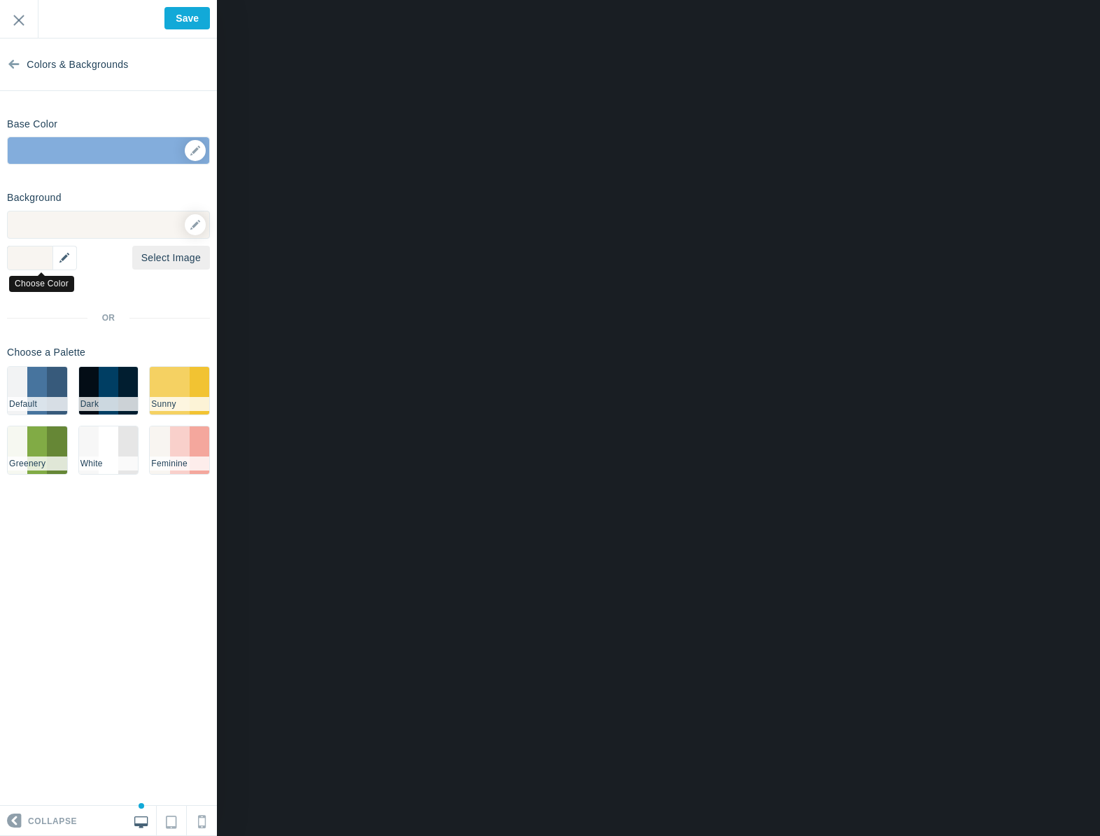
click at [66, 260] on div "▼" at bounding box center [42, 258] width 70 height 24
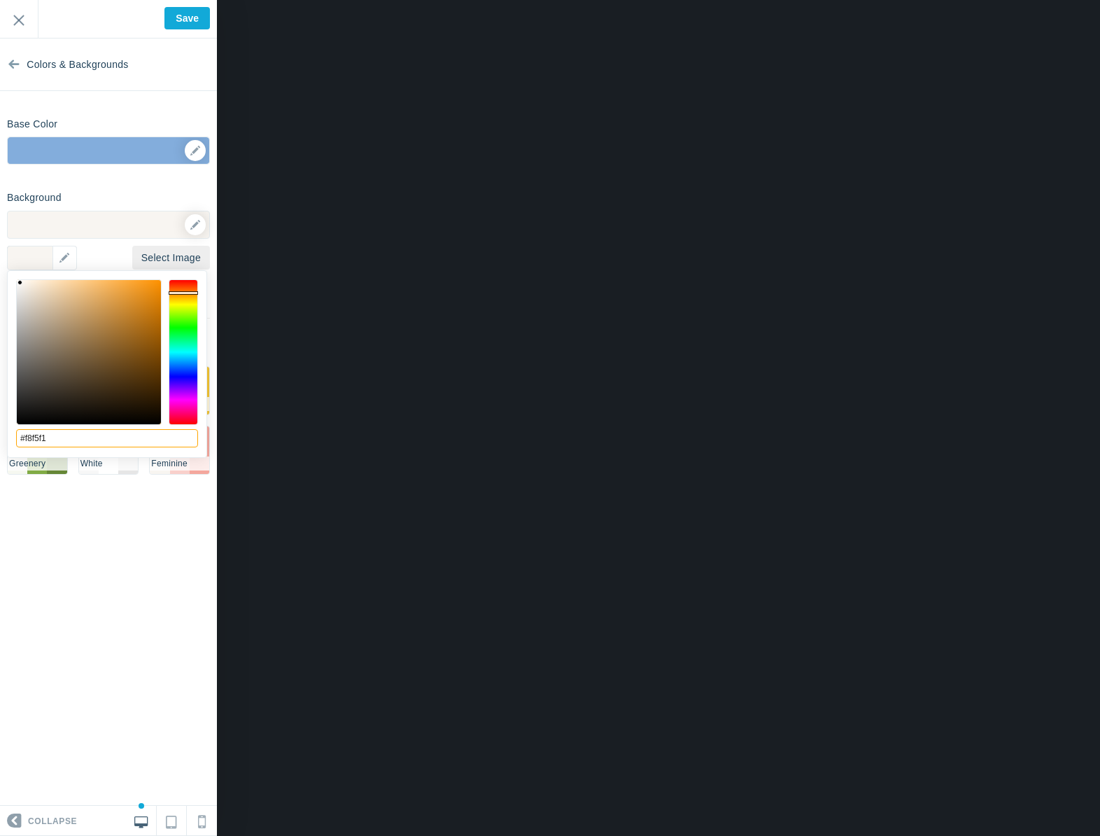
click at [69, 438] on input "#f8f5f1" at bounding box center [107, 438] width 182 height 18
paste input "F9F5EE"
type input "#f9f5ee"
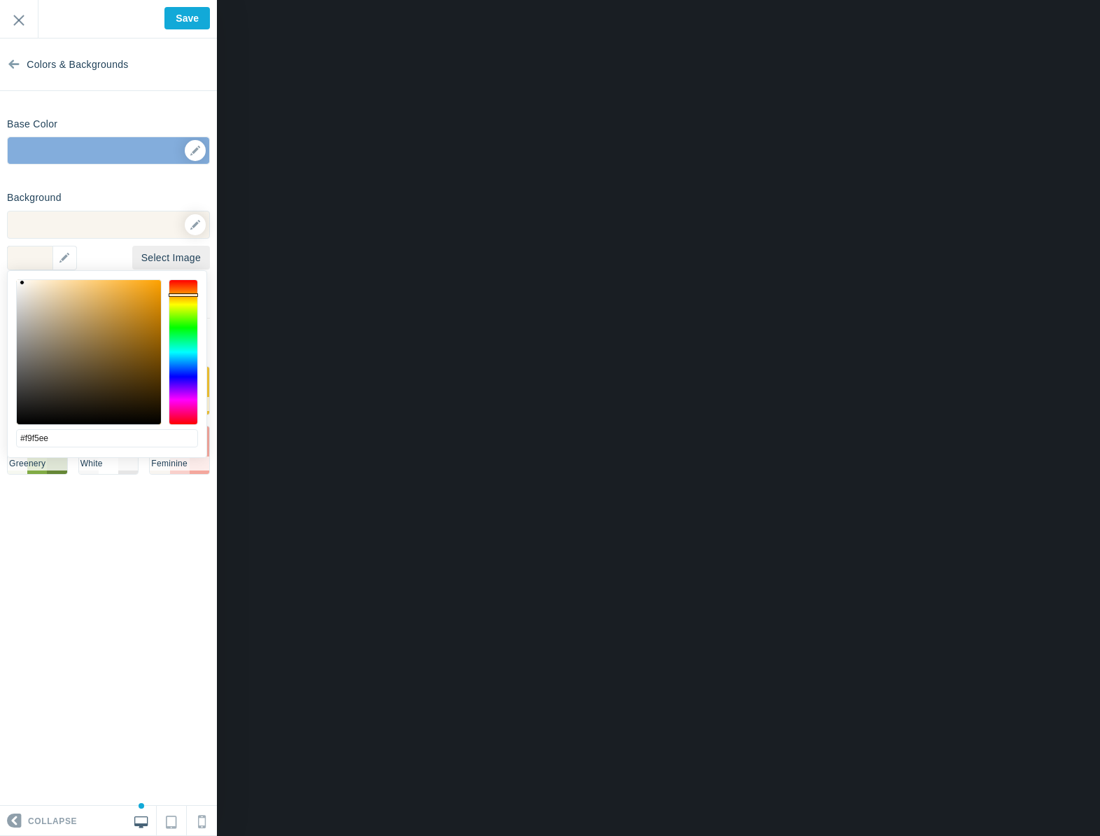
click at [87, 584] on section "Colors & Backgrounds Base Color #83addc ▼ Background Options Select Image #f9f5…" at bounding box center [108, 421] width 217 height 767
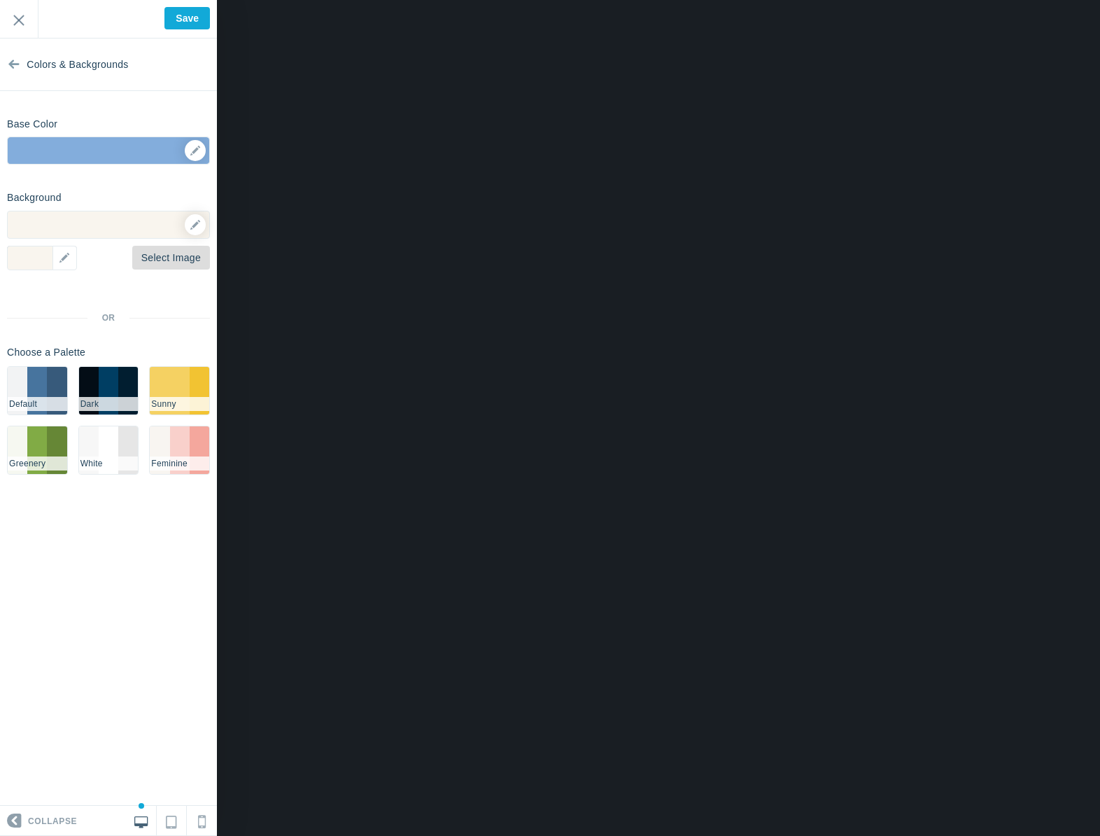
click at [192, 260] on link "Select Image" at bounding box center [171, 258] width 78 height 24
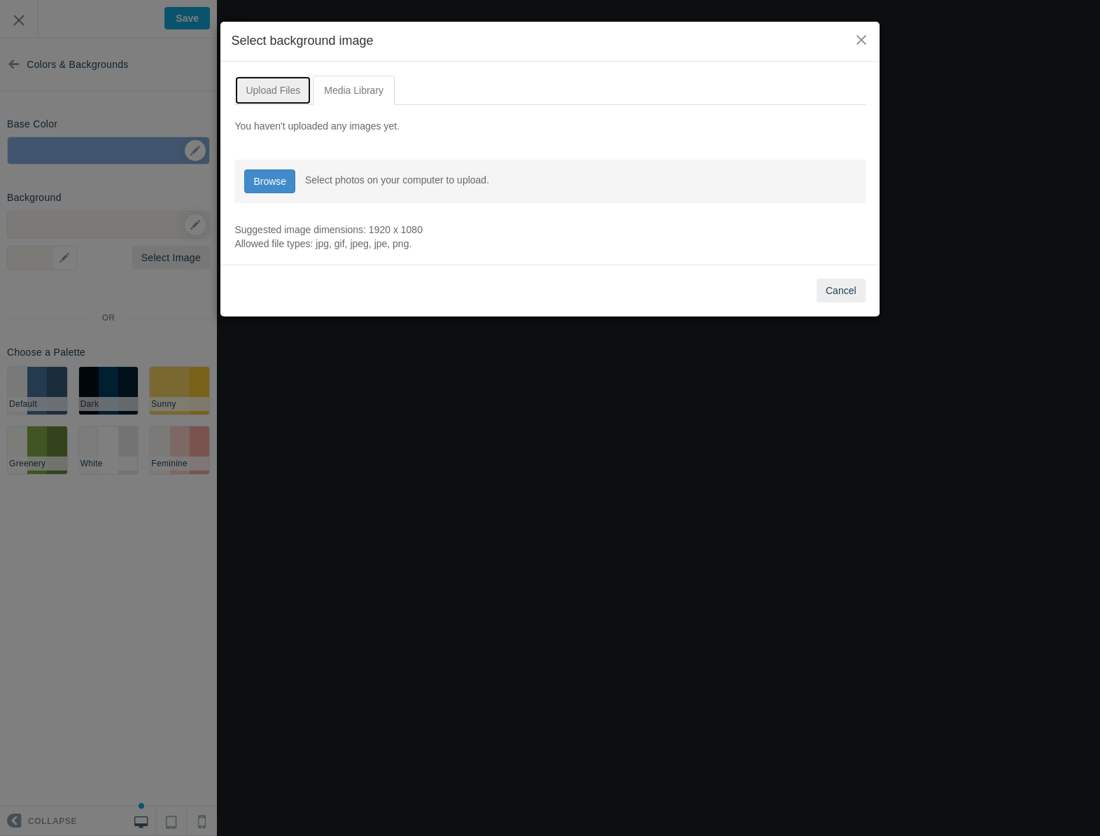
click at [265, 91] on link "Upload Files" at bounding box center [272, 90] width 77 height 29
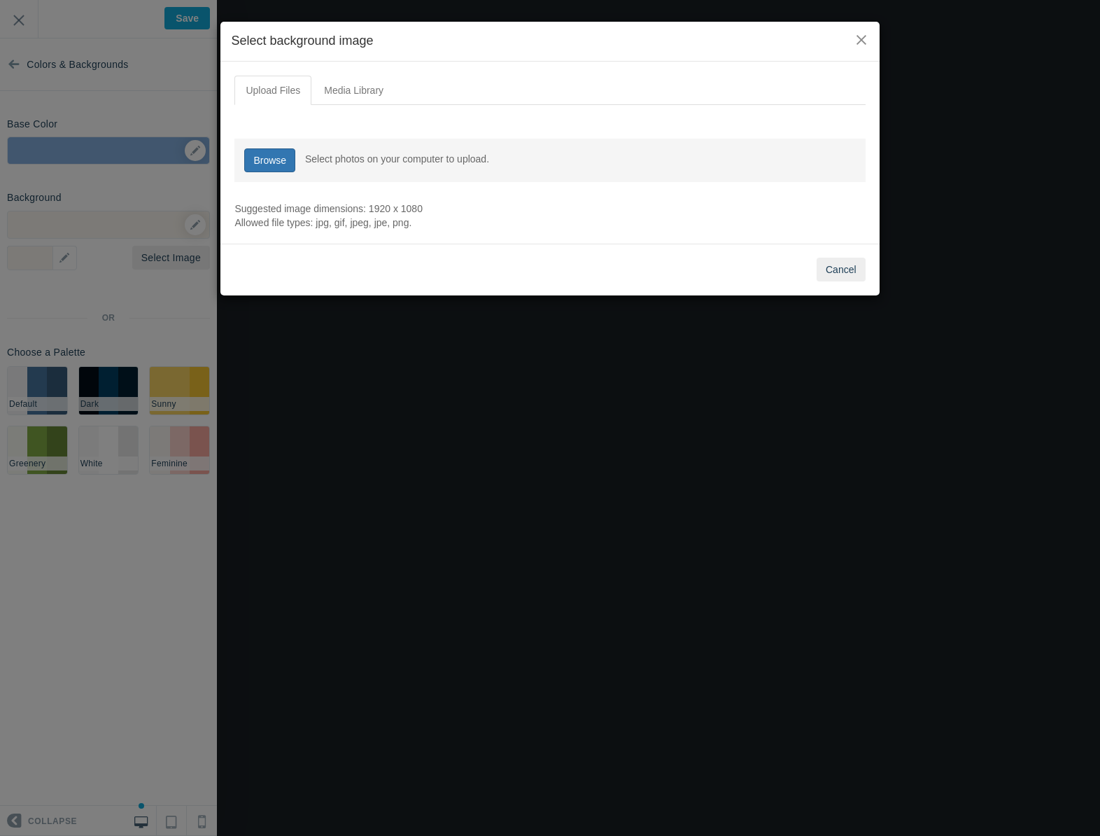
click at [273, 160] on link "Browse" at bounding box center [269, 160] width 51 height 24
type input "C:\fakepath\Pineapple Relations Gradient 1.png"
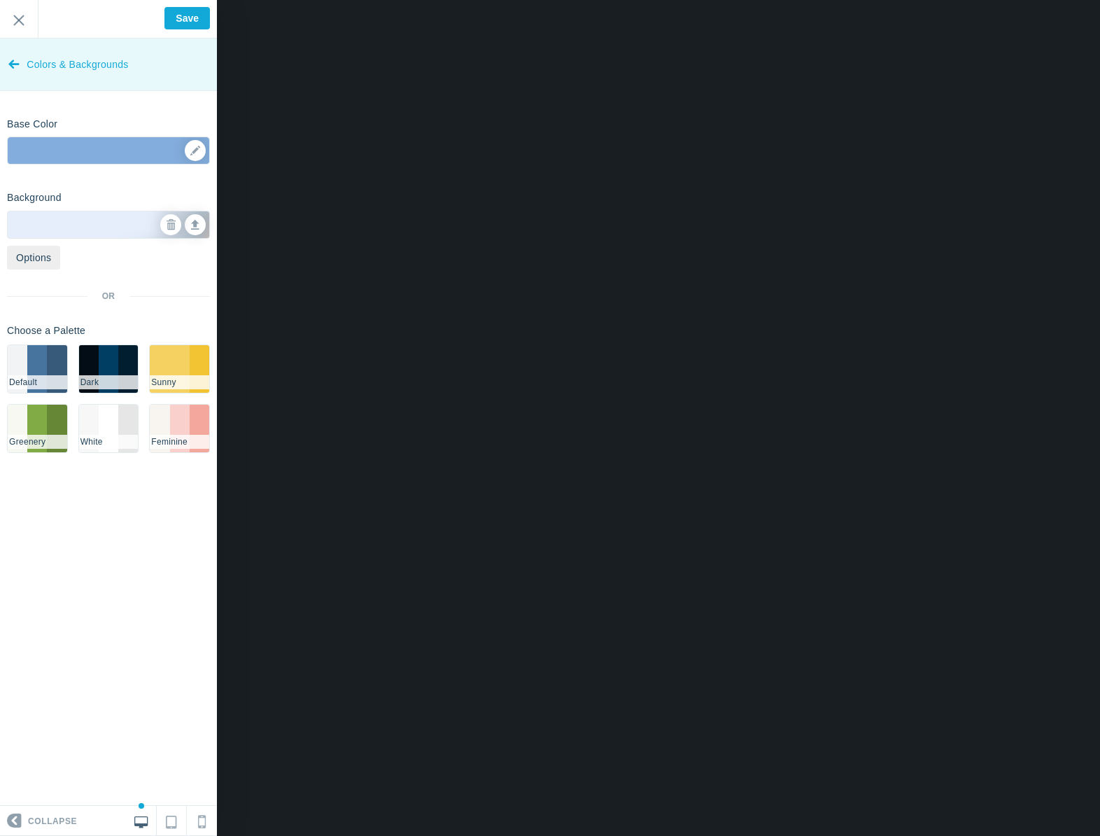
click at [11, 62] on icon at bounding box center [13, 61] width 11 height 52
click at [11, 62] on link "Colors & Backgrounds" at bounding box center [108, 64] width 217 height 52
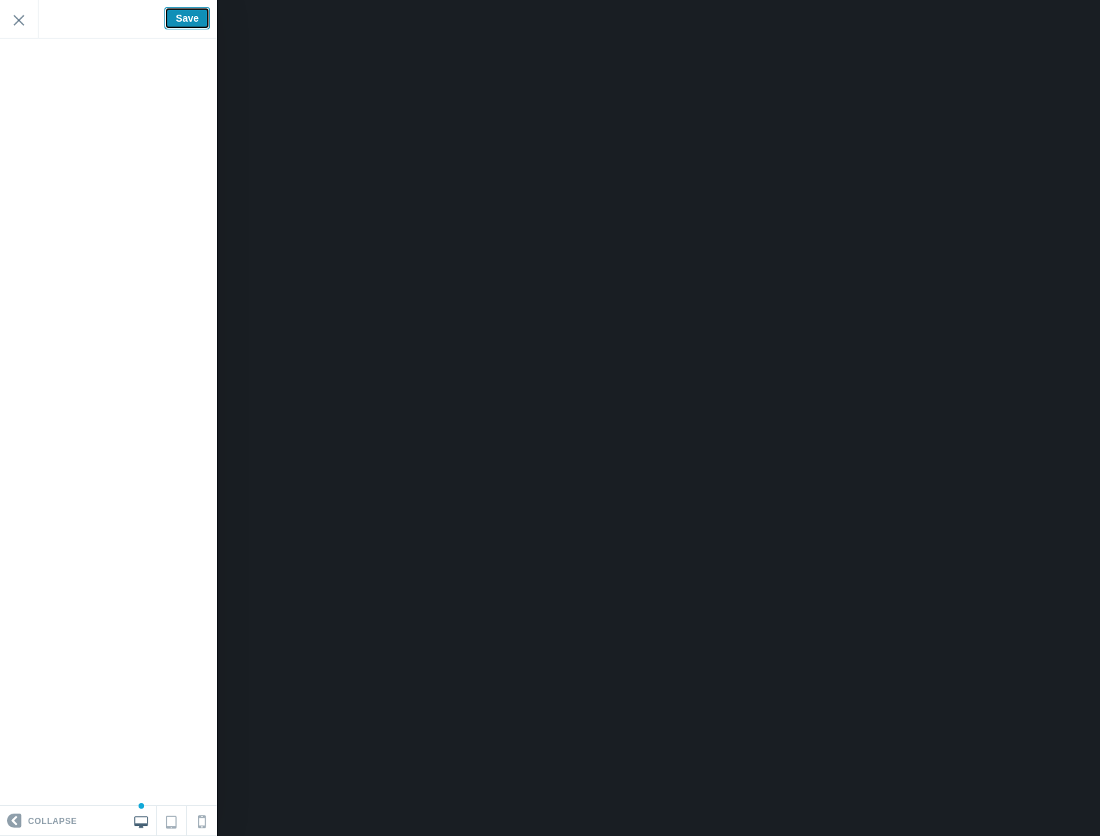
click at [167, 17] on input "Save" at bounding box center [186, 18] width 45 height 22
type input "Saved"
click at [19, 22] on input "Exit" at bounding box center [19, 19] width 38 height 38
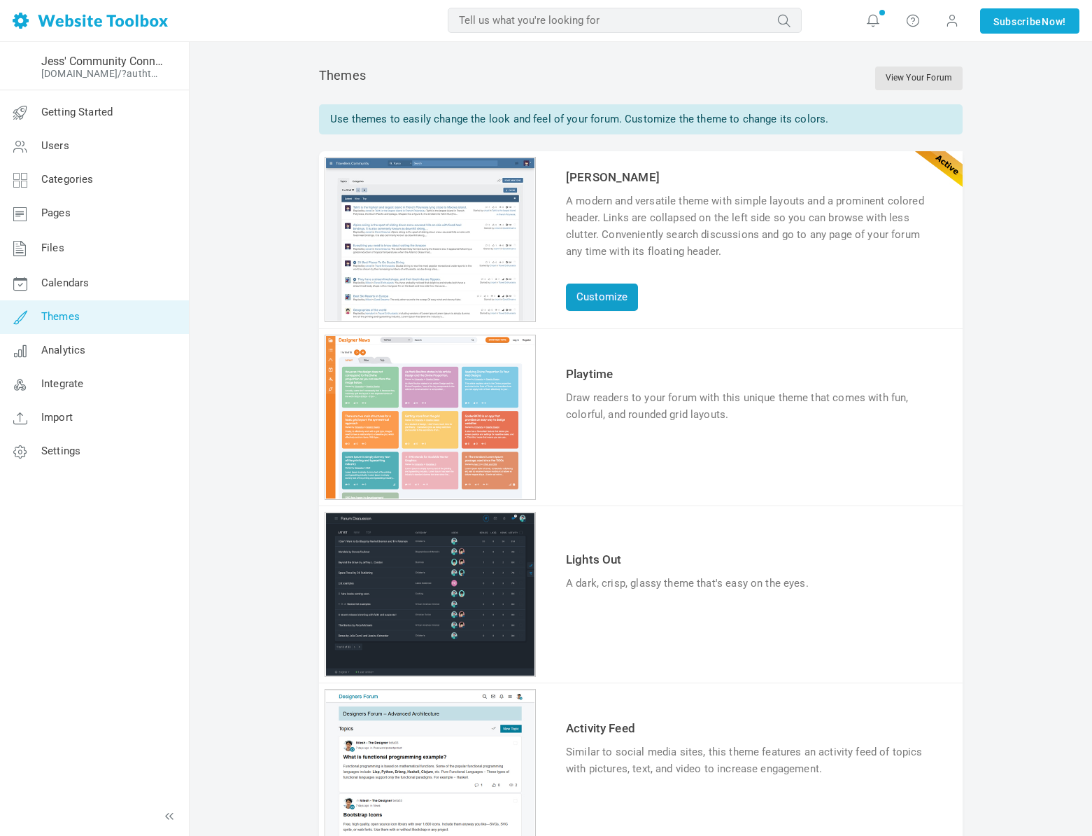
click at [598, 295] on link "Customize" at bounding box center [602, 296] width 72 height 27
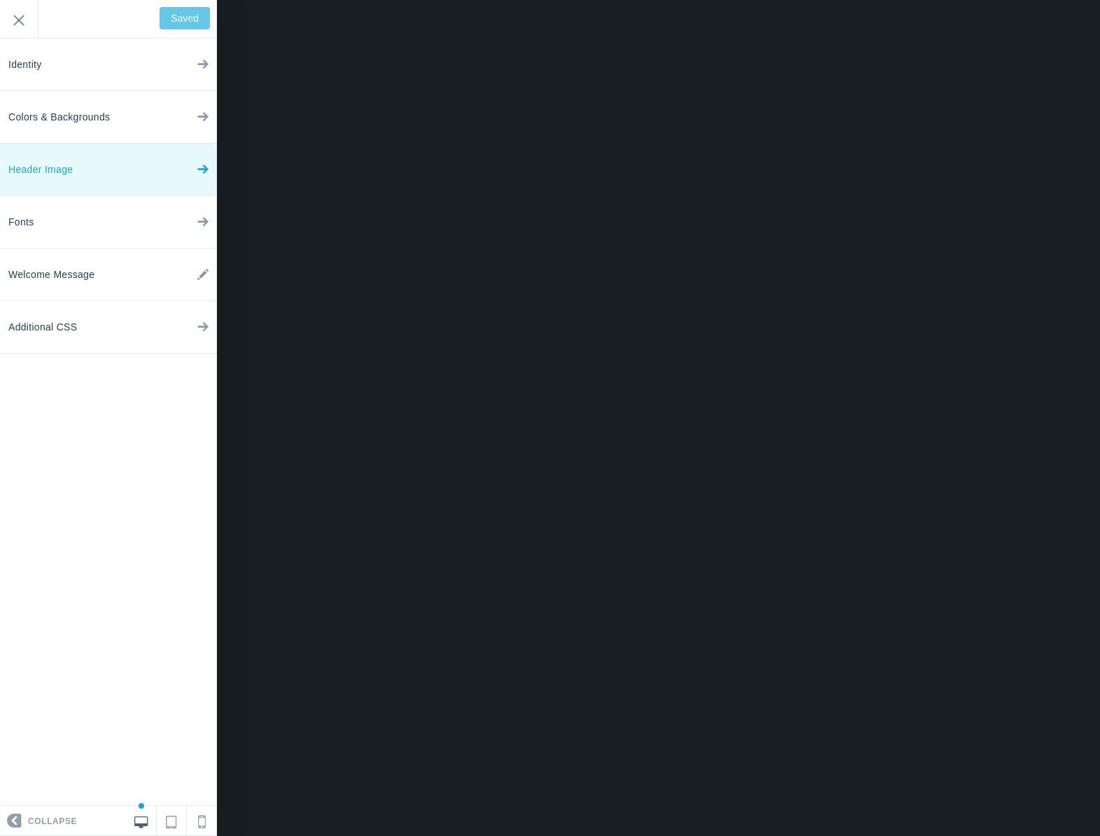
click at [80, 176] on link "Header Image" at bounding box center [108, 169] width 217 height 52
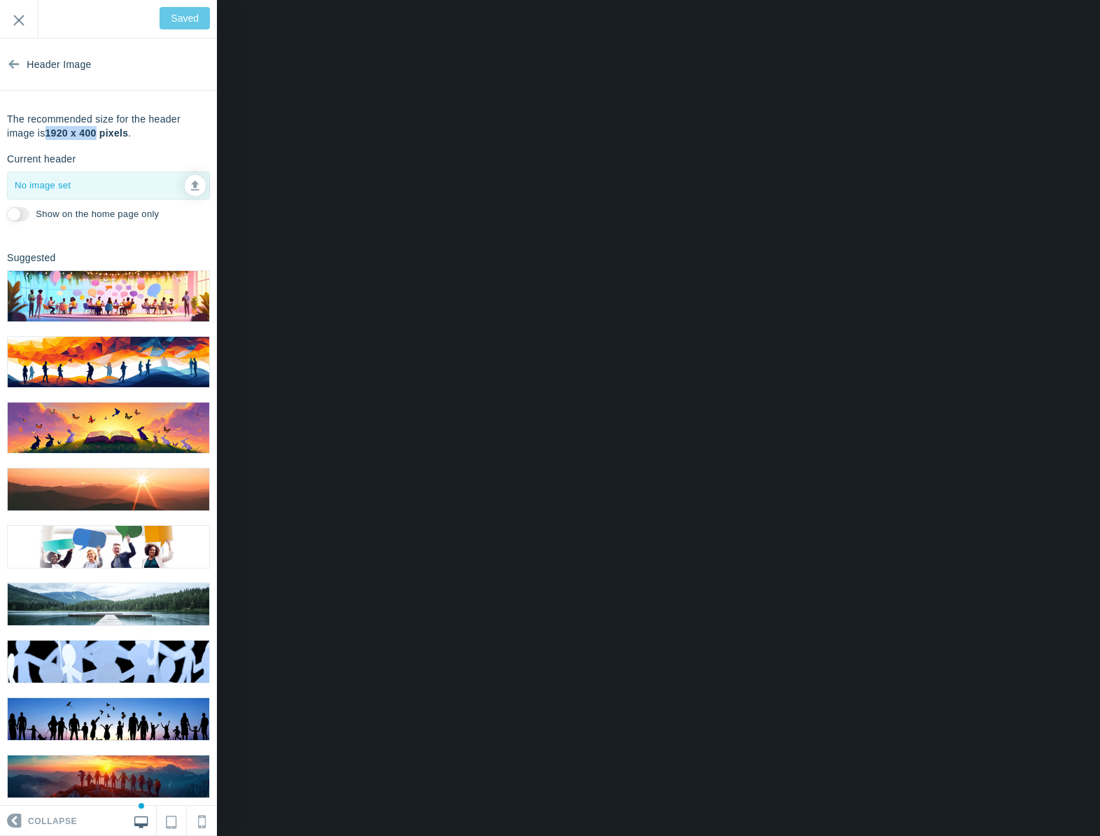
drag, startPoint x: 50, startPoint y: 136, endPoint x: 100, endPoint y: 132, distance: 49.8
click at [100, 132] on b "1920 x 400 pixels" at bounding box center [86, 132] width 83 height 11
click at [98, 360] on img at bounding box center [109, 362] width 202 height 50
type input "Save"
click at [23, 213] on input "Show on the home page only" at bounding box center [18, 214] width 22 height 14
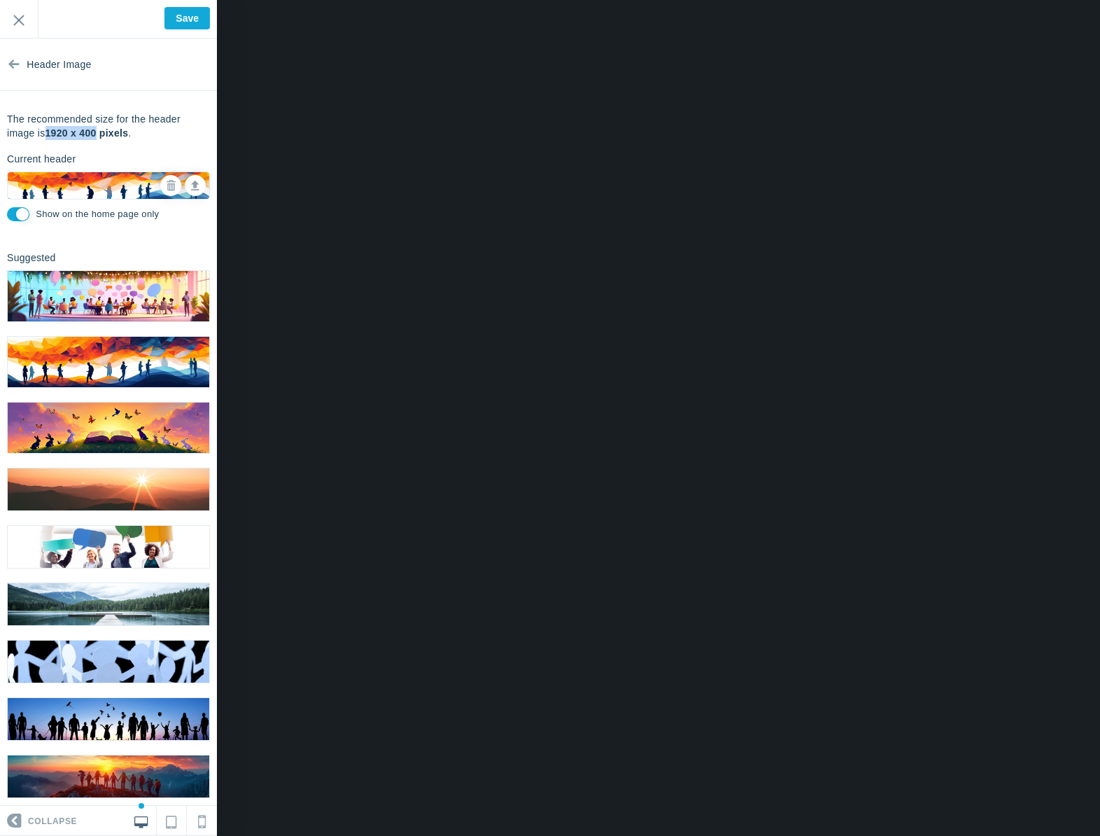
click at [20, 213] on input "Show on the home page only" at bounding box center [18, 214] width 22 height 14
checkbox input "false"
click at [191, 185] on icon at bounding box center [195, 183] width 8 height 10
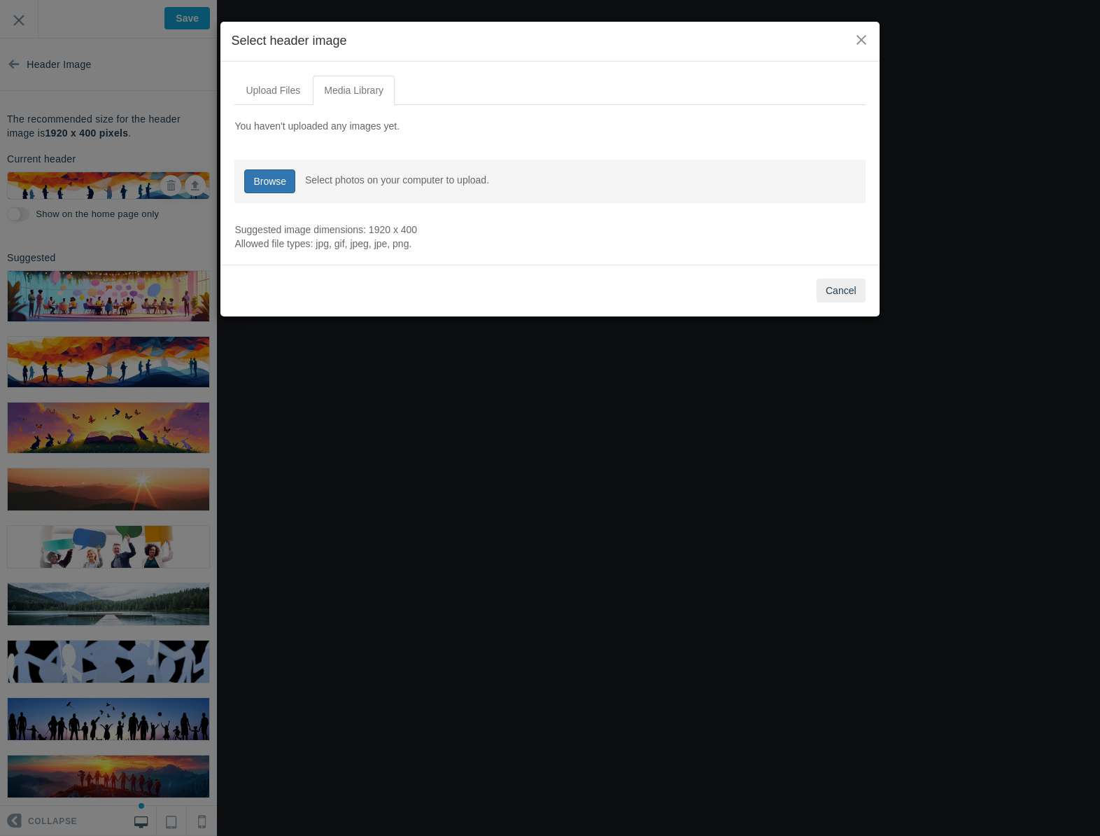
click at [269, 187] on link "Browse" at bounding box center [269, 181] width 51 height 24
type input "C:\fakepath\Certified-Kartra-Expert-Pineapple-Relations-106 Edited.jpg"
click at [276, 184] on input "file" at bounding box center [269, 181] width 51 height 24
click at [251, 181] on input "file" at bounding box center [269, 181] width 51 height 24
click at [839, 295] on button "Cancel" at bounding box center [841, 291] width 49 height 24
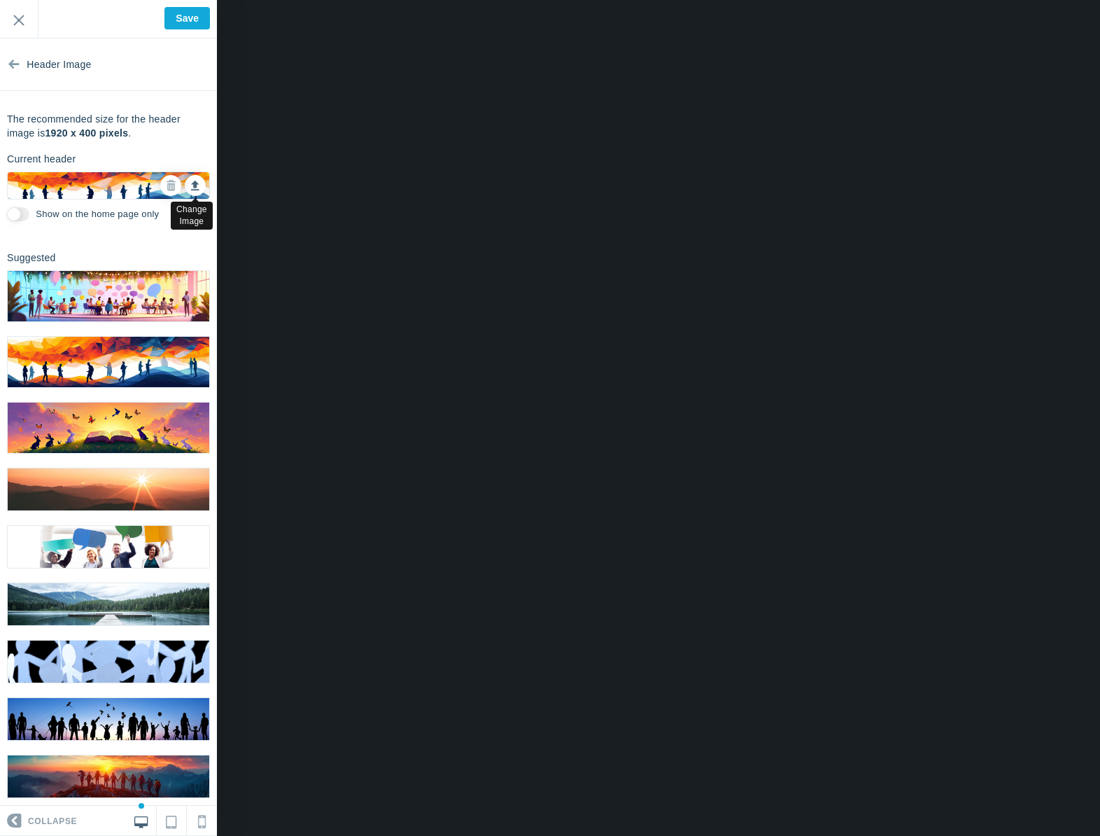
click at [185, 189] on link at bounding box center [195, 185] width 21 height 21
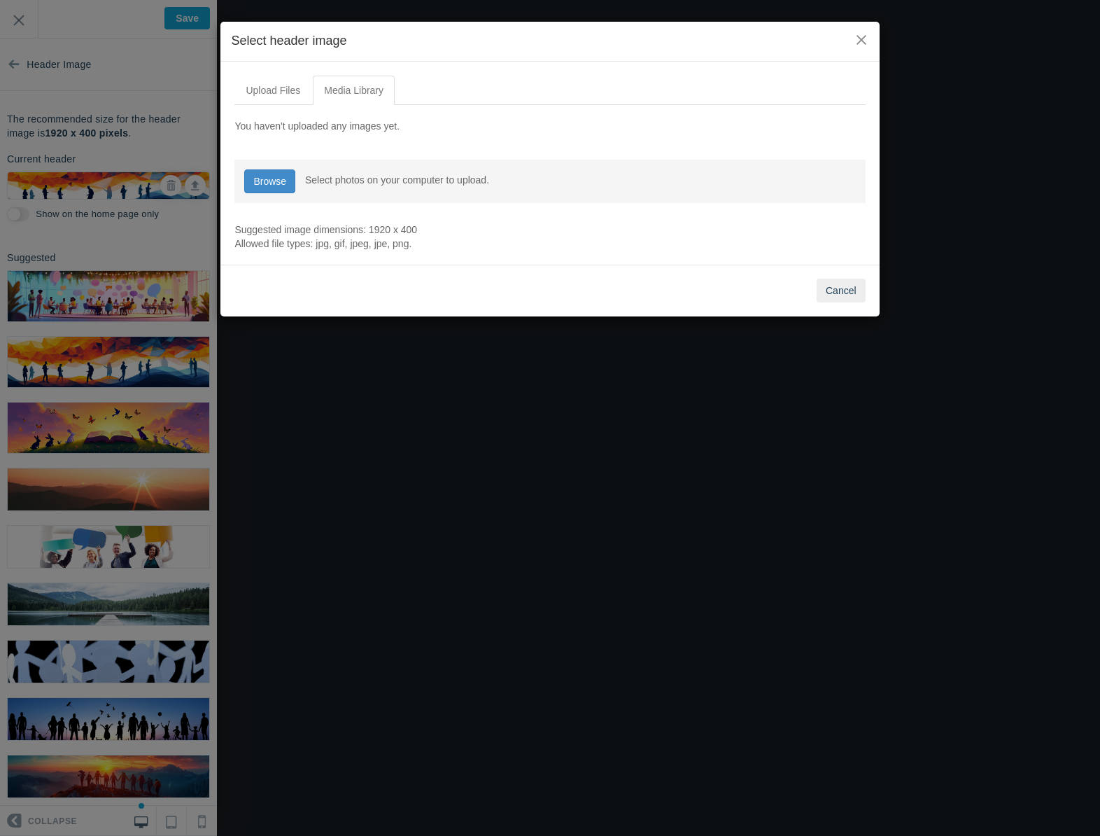
click at [269, 188] on input "file" at bounding box center [269, 181] width 51 height 24
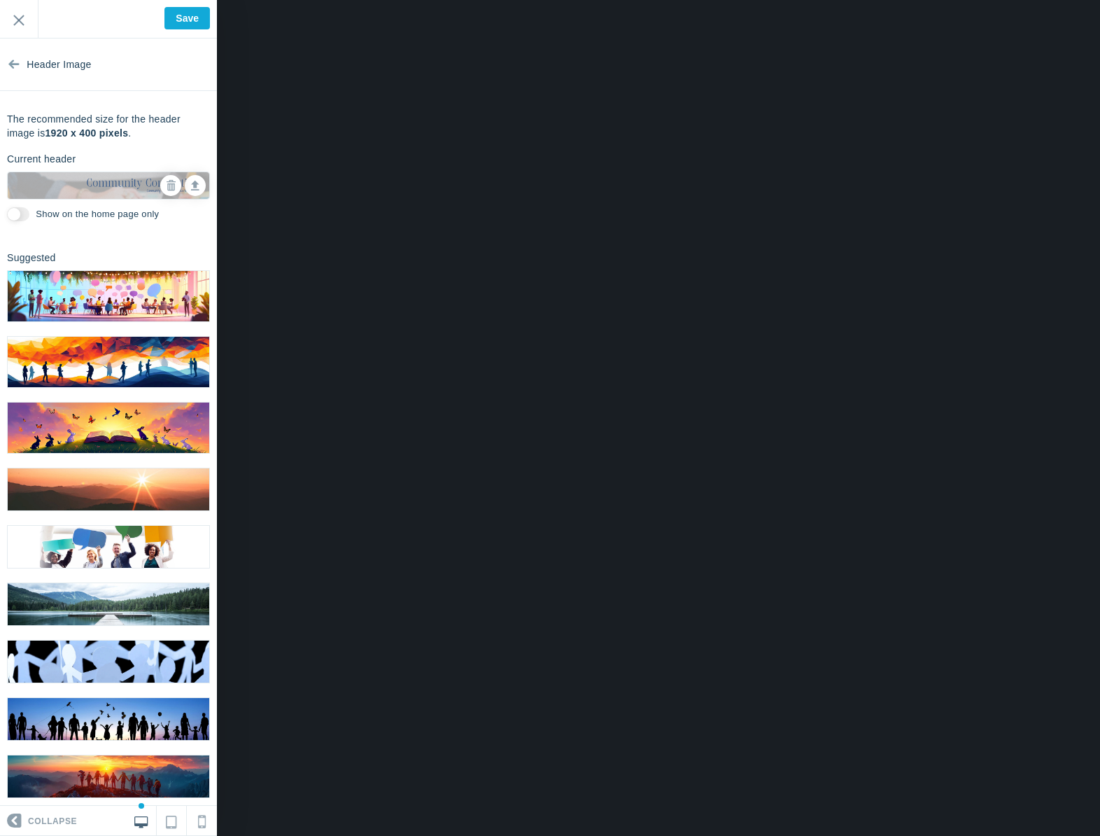
click at [23, 216] on input "Show on the home page only" at bounding box center [18, 214] width 22 height 14
checkbox input "true"
click at [185, 27] on input "Save" at bounding box center [186, 18] width 45 height 22
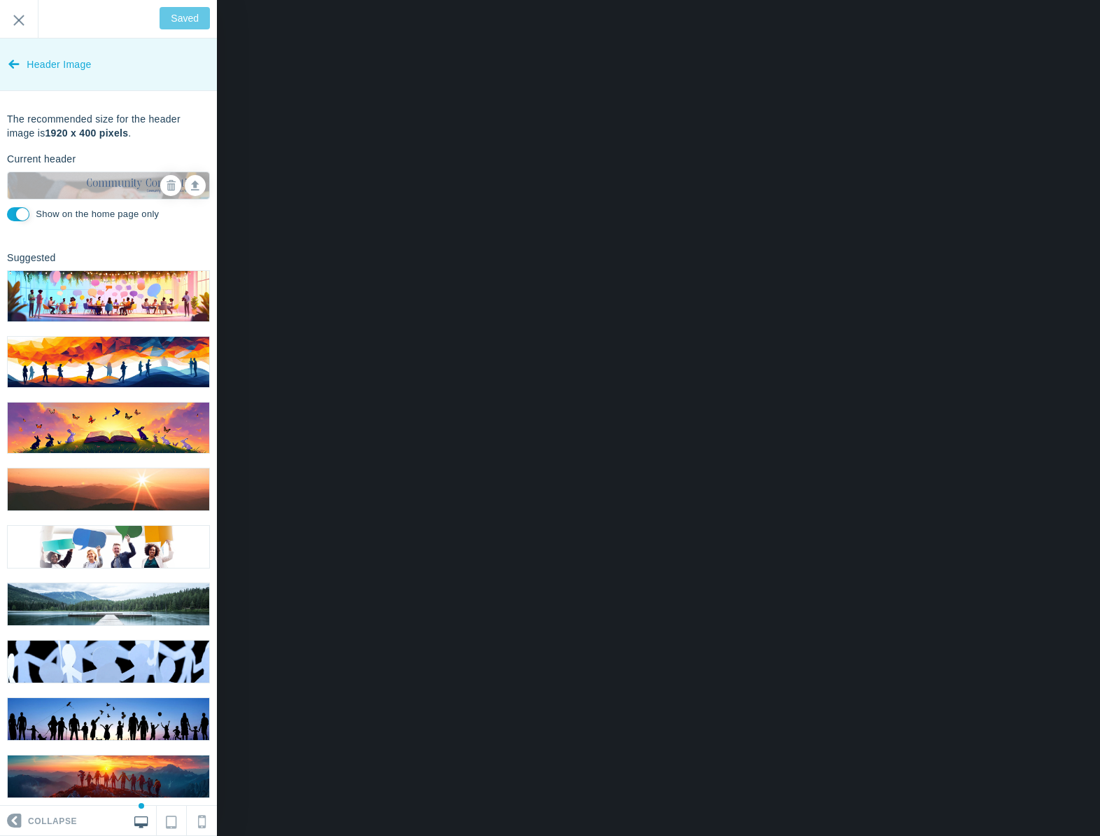
click at [24, 64] on link "Header Image" at bounding box center [108, 64] width 217 height 52
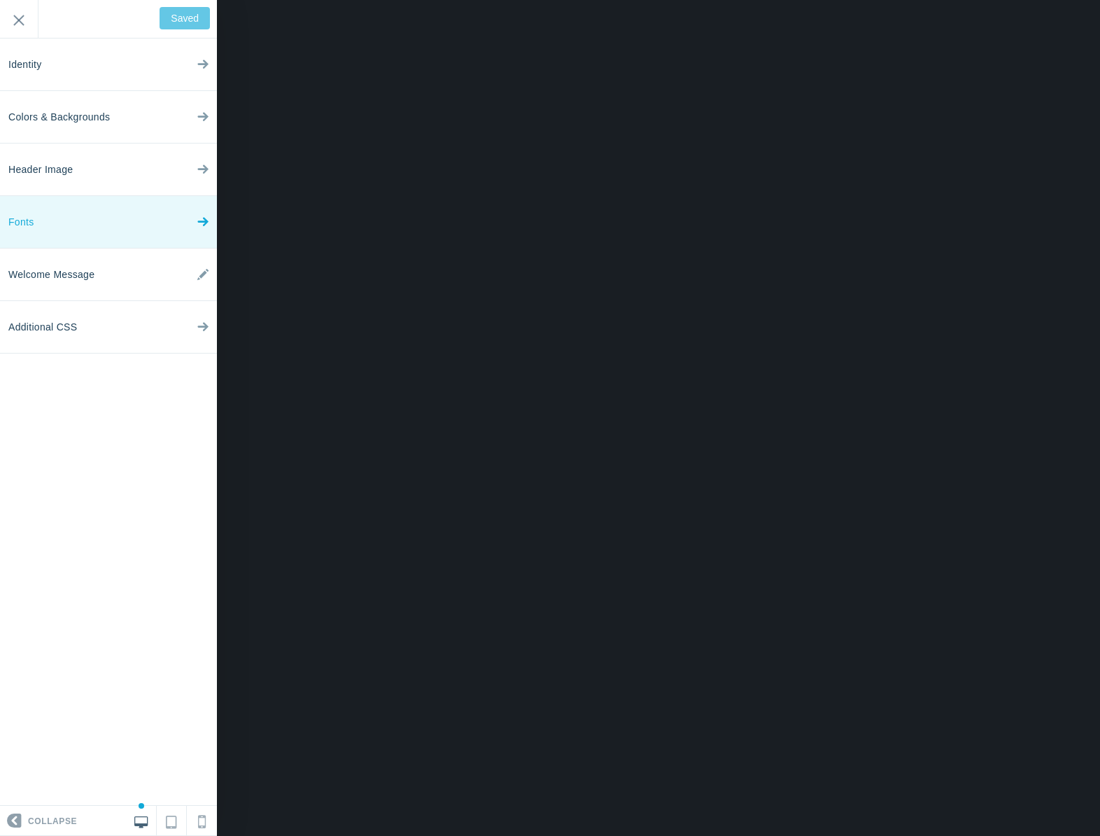
click at [53, 226] on link "Fonts" at bounding box center [108, 222] width 217 height 52
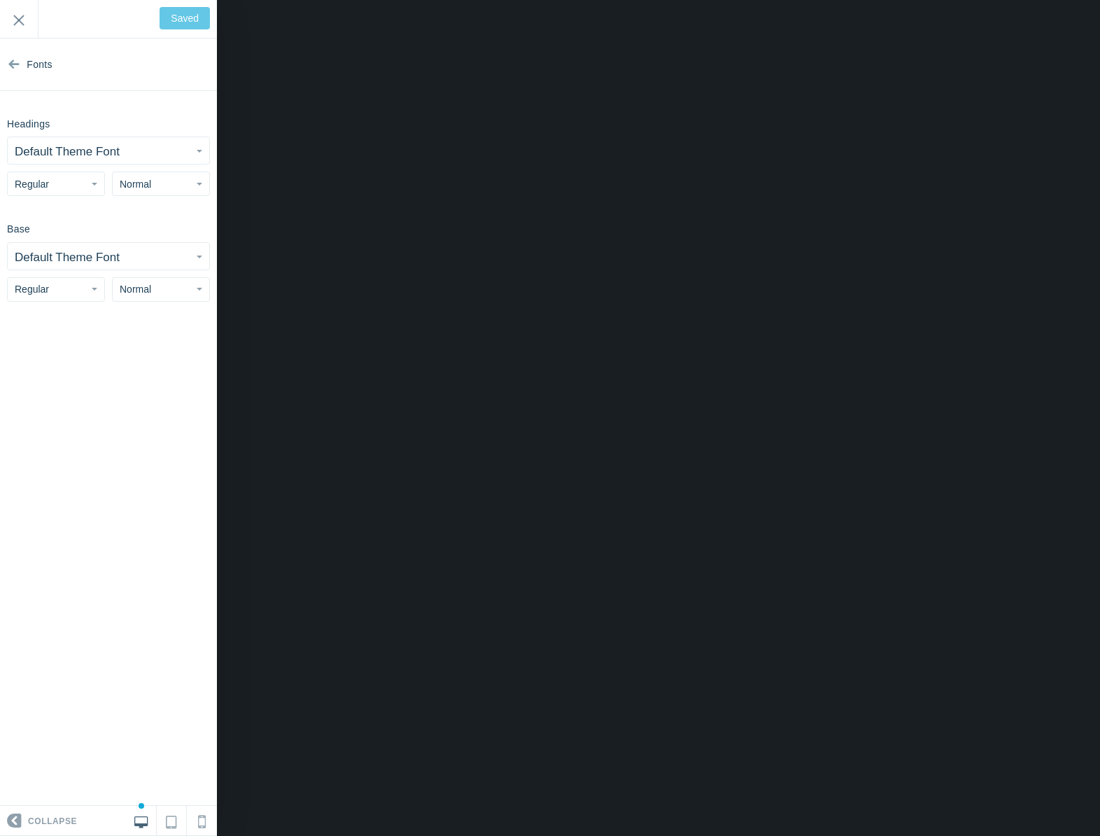
click at [74, 160] on button "Default Theme Font" at bounding box center [109, 150] width 202 height 27
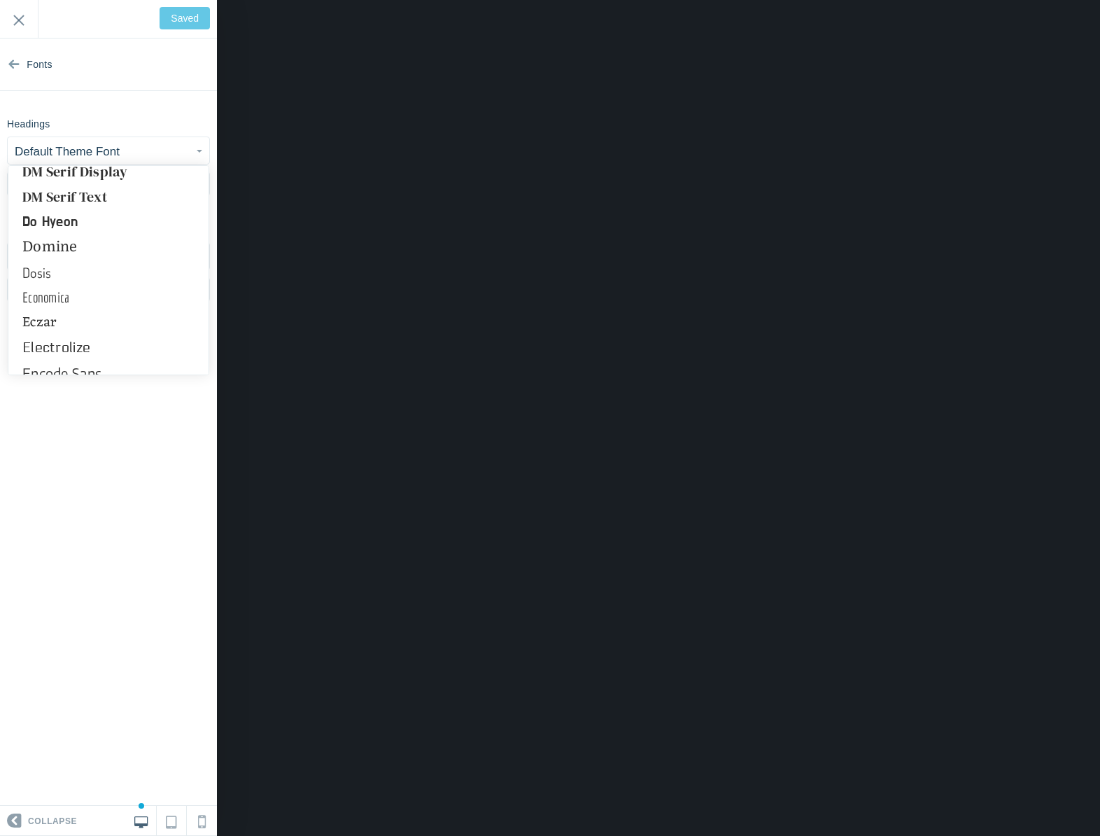
scroll to position [3169, 0]
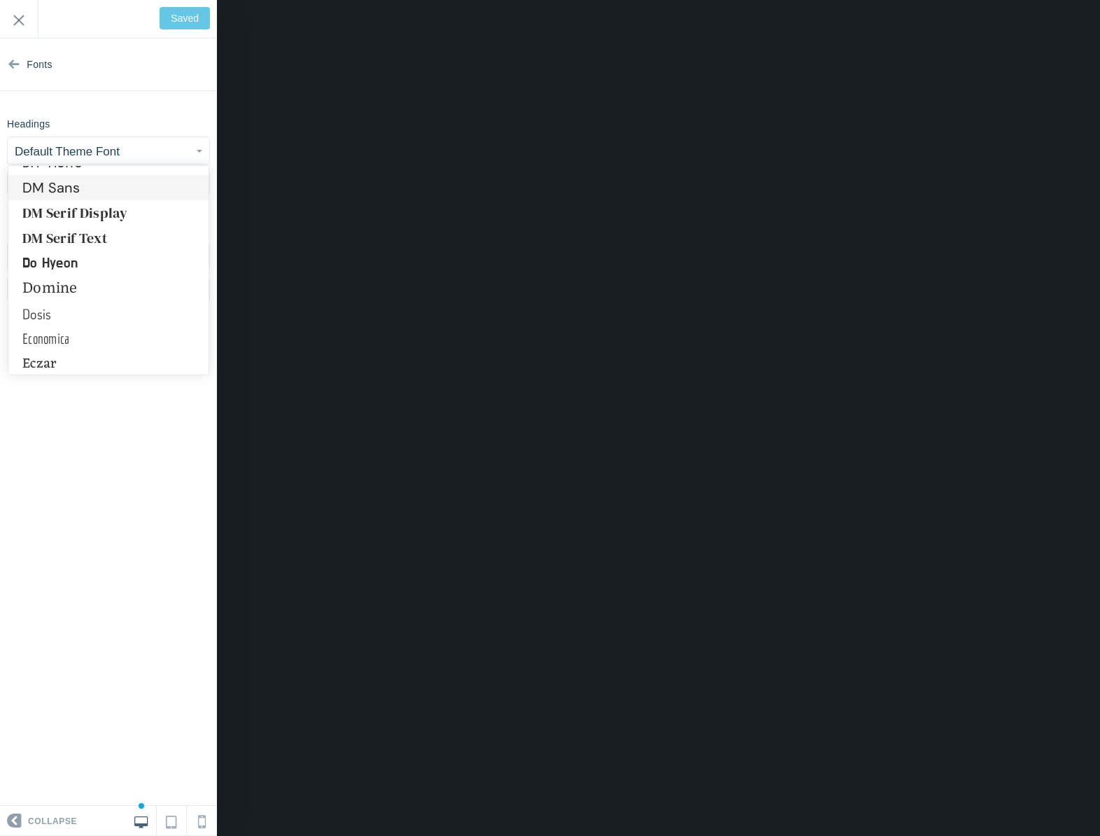
click at [38, 186] on link "DM Sans" at bounding box center [108, 187] width 200 height 25
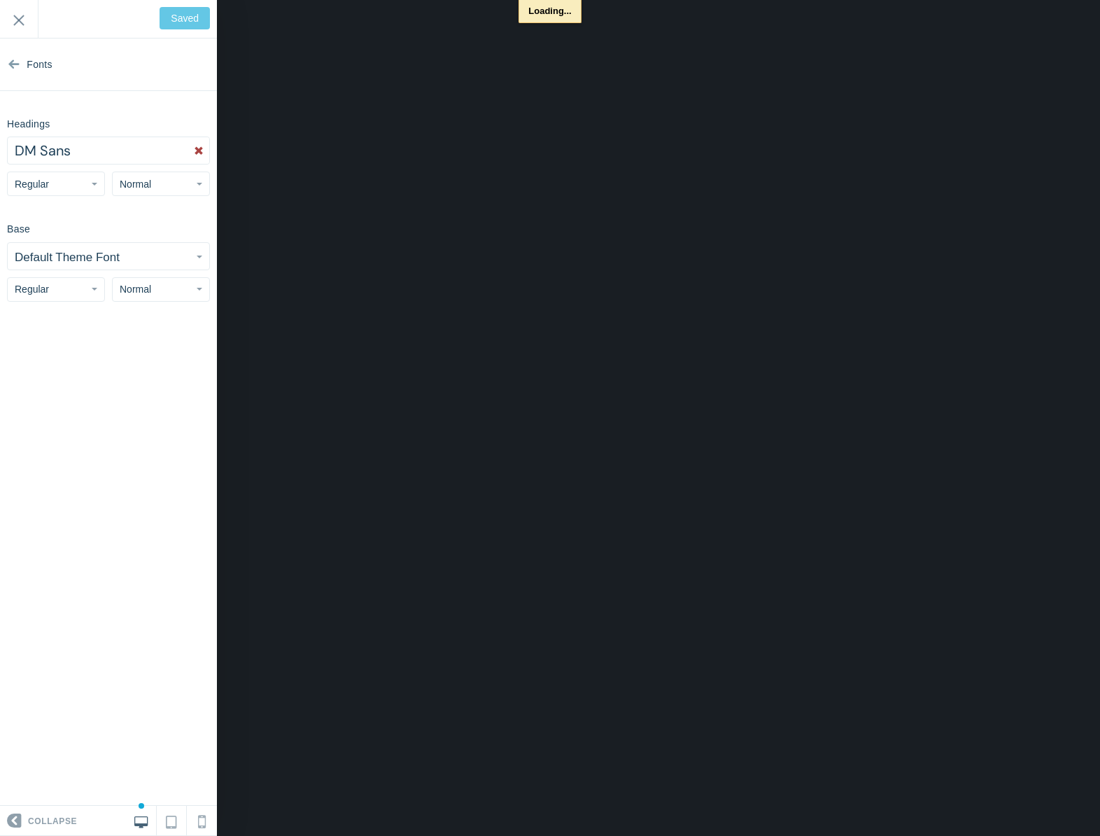
type input "Save"
click at [65, 186] on button "Regular" at bounding box center [56, 183] width 98 height 24
click at [38, 235] on link "Italic" at bounding box center [56, 239] width 97 height 25
click at [43, 185] on button "Italic" at bounding box center [56, 183] width 98 height 24
click at [44, 218] on link "Regular" at bounding box center [56, 214] width 97 height 25
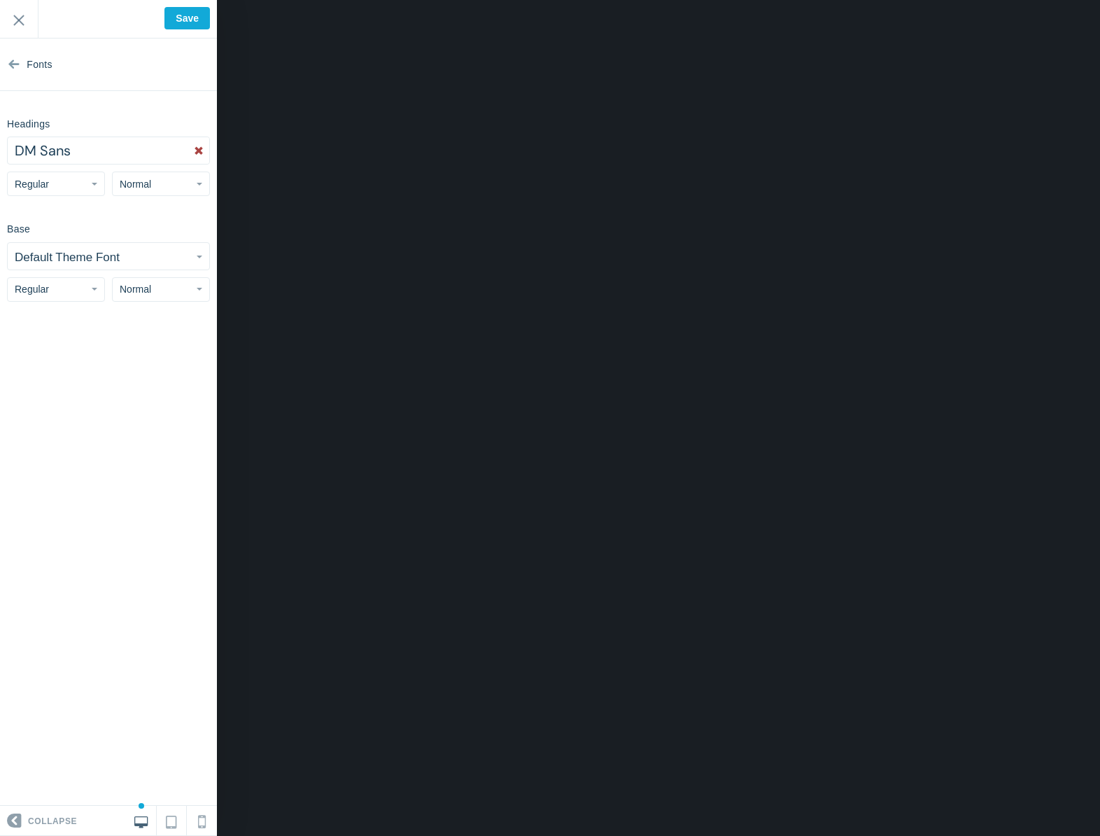
click at [133, 183] on span "Normal" at bounding box center [135, 183] width 31 height 11
click at [142, 287] on link "Huge" at bounding box center [161, 289] width 97 height 25
click at [141, 176] on button "Huge" at bounding box center [161, 183] width 98 height 24
click at [142, 244] on link "Normal" at bounding box center [161, 239] width 97 height 25
click at [33, 260] on small "Default Theme Font" at bounding box center [67, 257] width 105 height 13
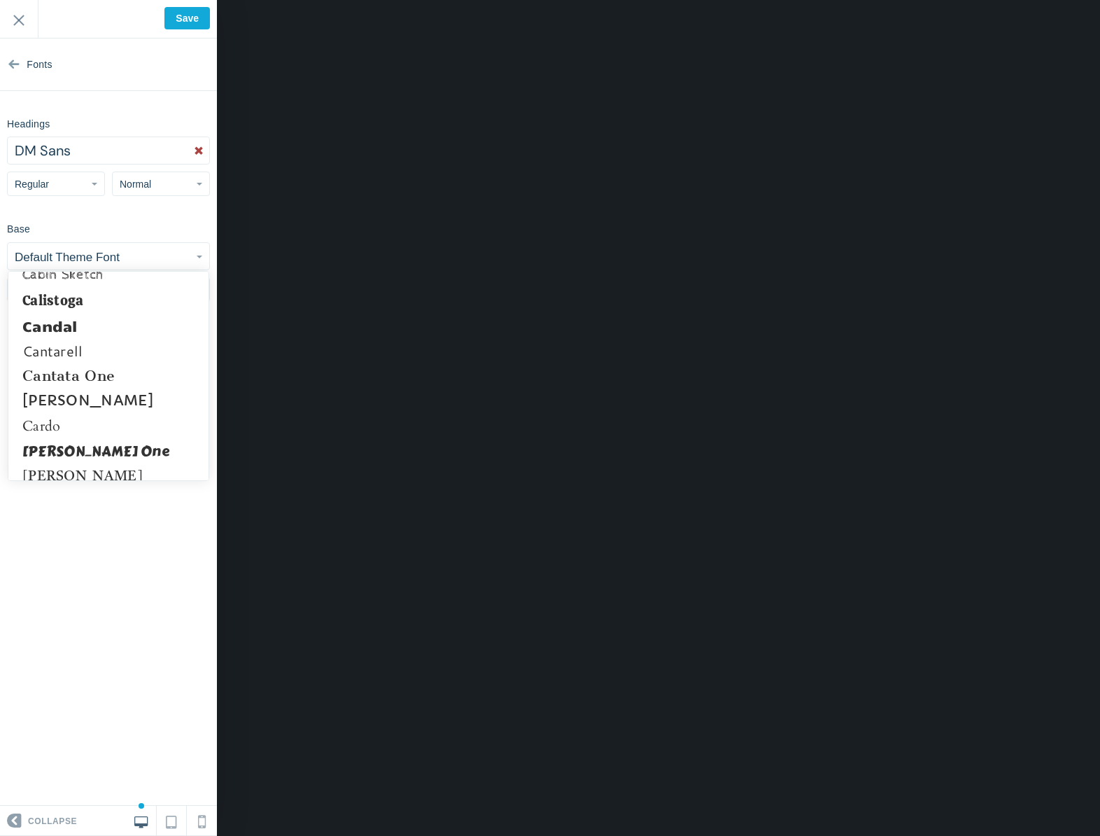
scroll to position [2310, 0]
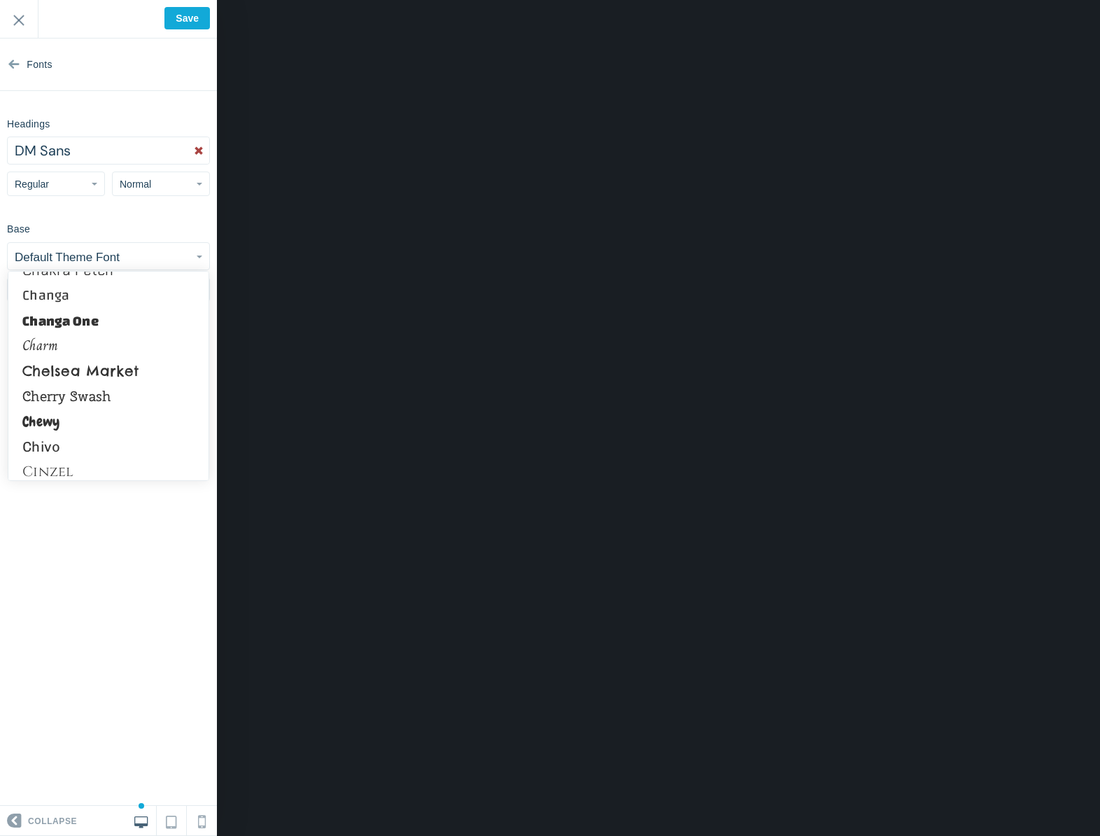
click at [55, 152] on span "DM Sans" at bounding box center [43, 150] width 56 height 18
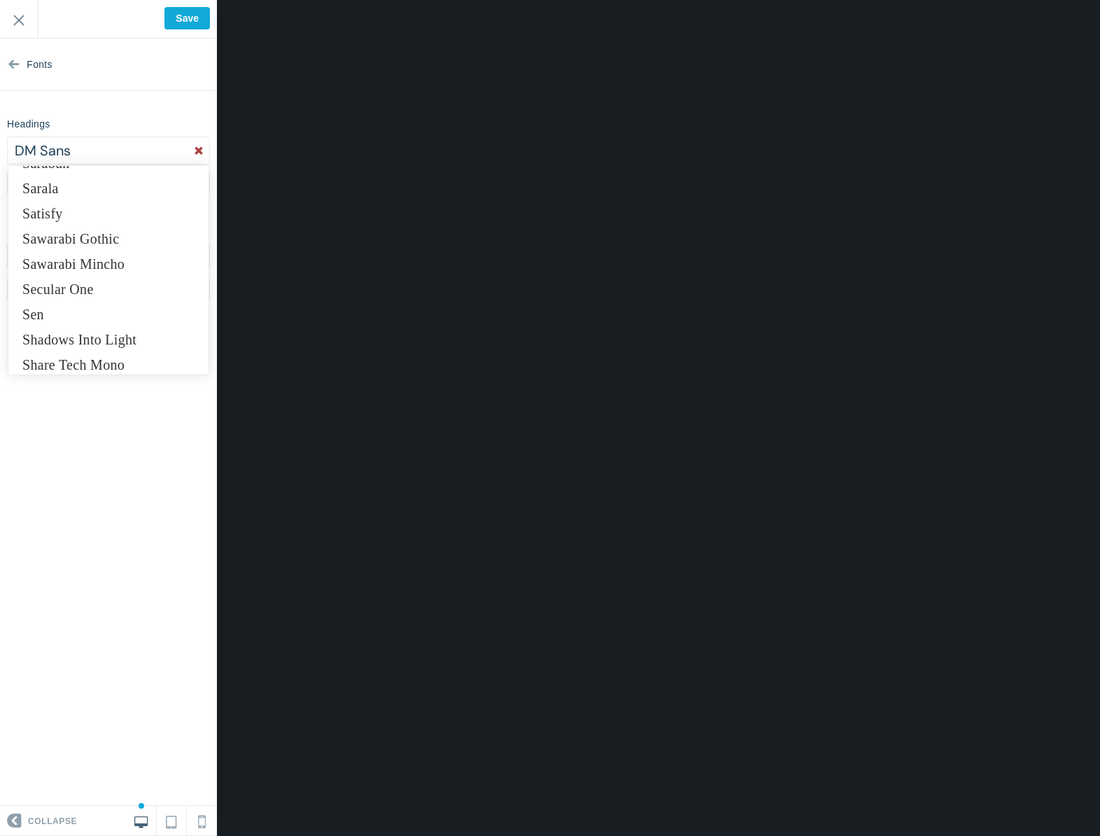
scroll to position [9861, 0]
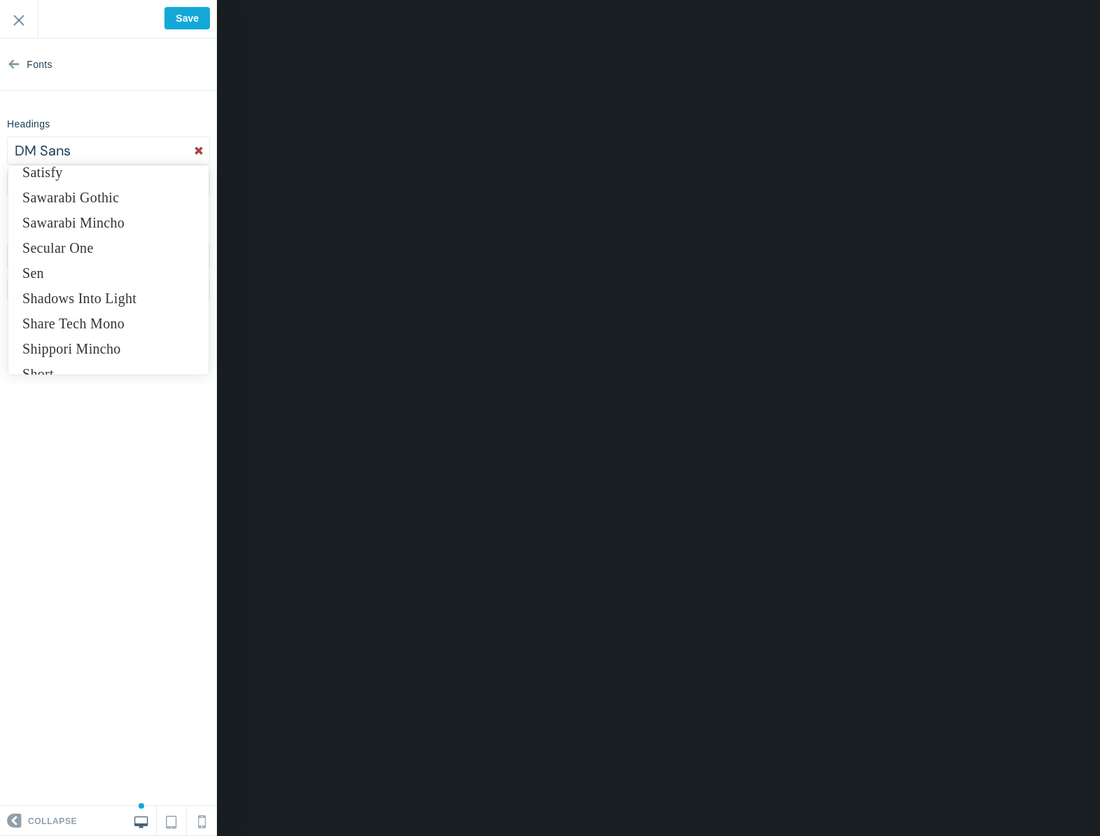
click at [87, 302] on link "Shadows Into Light" at bounding box center [108, 298] width 200 height 25
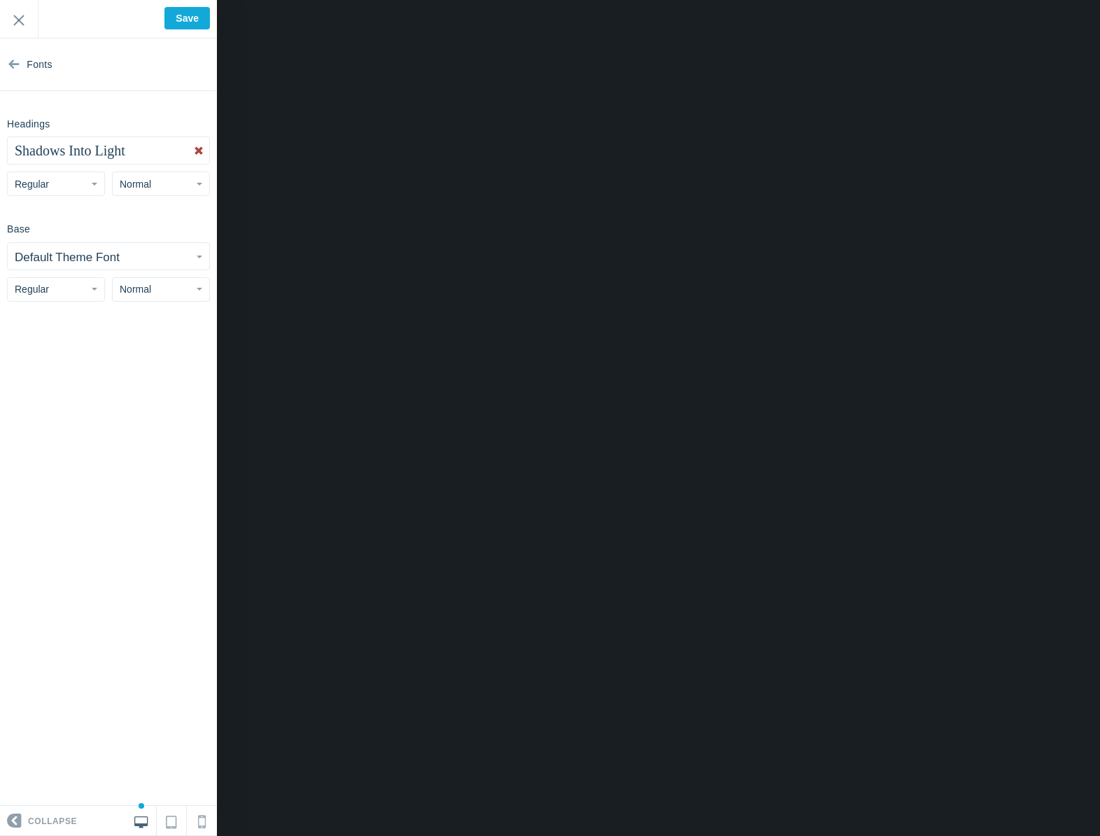
click at [135, 193] on button "Normal" at bounding box center [161, 183] width 98 height 24
click at [64, 188] on button "Regular" at bounding box center [56, 183] width 98 height 24
click at [141, 214] on section "Fonts Headings Shadows Into Light Abel Abhaya Libre Aboreto Abril Fatface Aclon…" at bounding box center [108, 421] width 217 height 767
click at [82, 256] on small "Default Theme Font" at bounding box center [67, 257] width 105 height 13
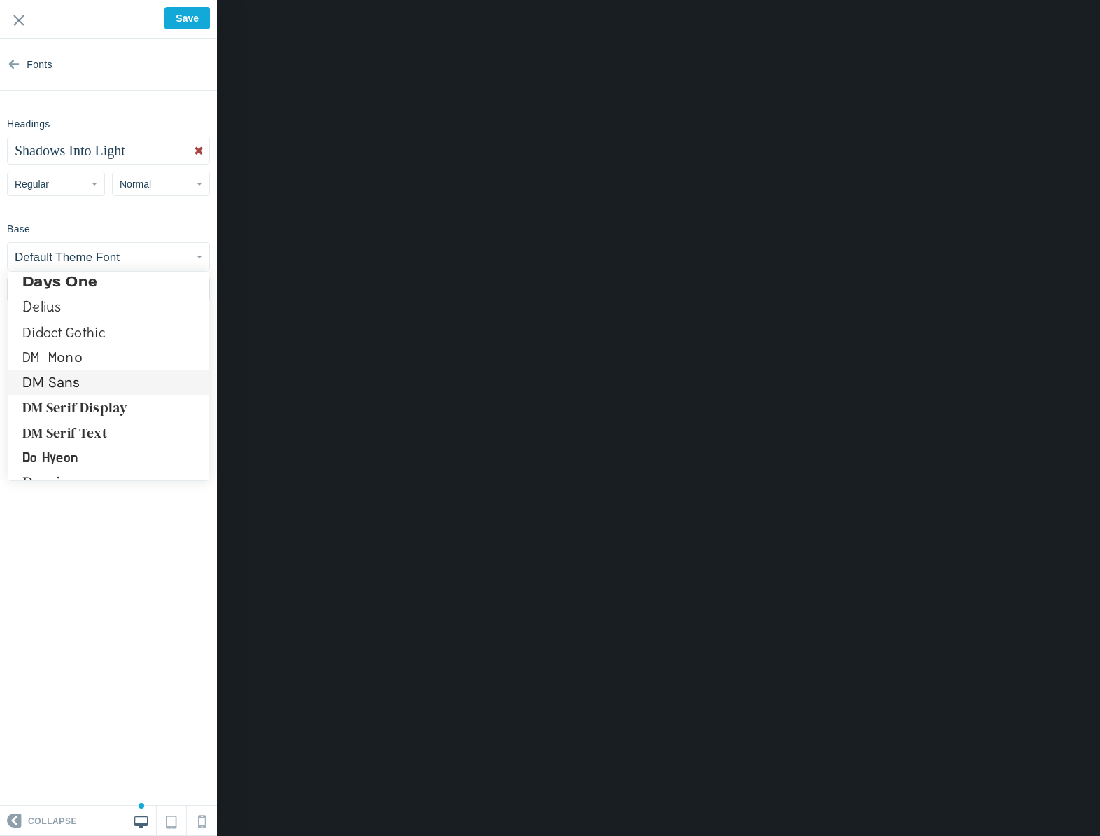
click at [69, 379] on link "DM Sans" at bounding box center [108, 382] width 200 height 25
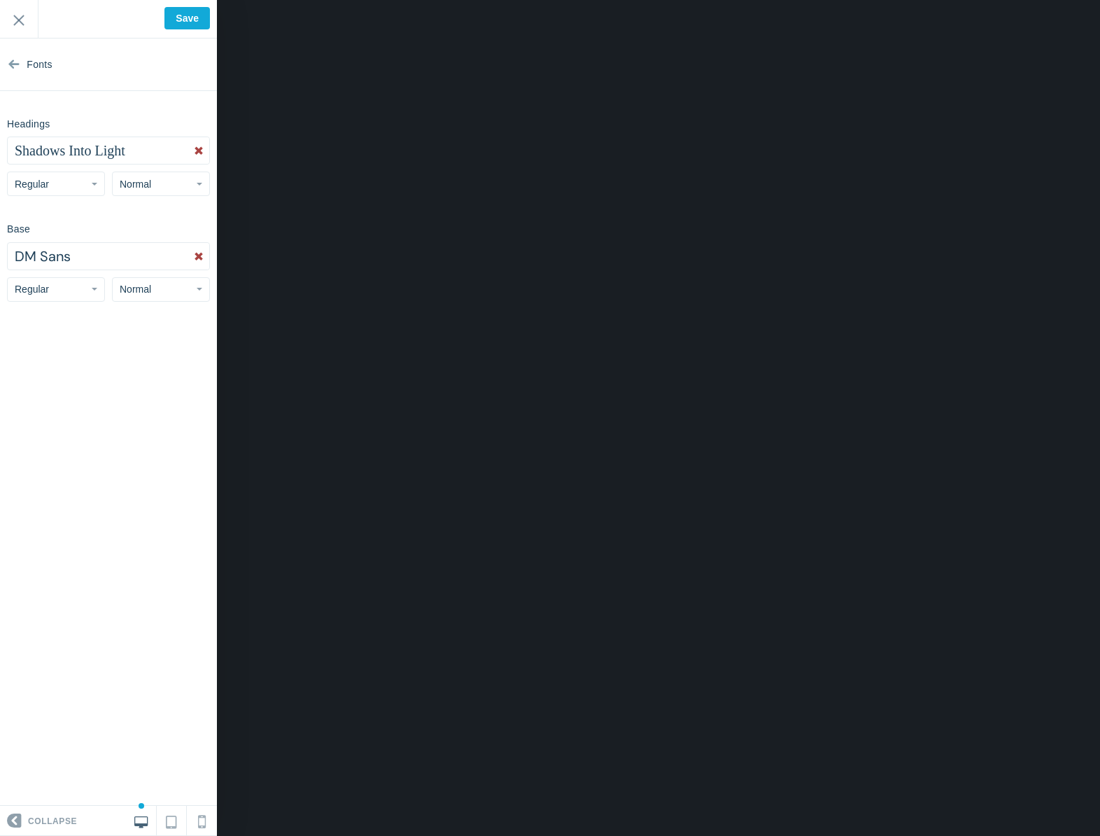
click at [38, 144] on span "Shadows Into Light" at bounding box center [70, 150] width 111 height 15
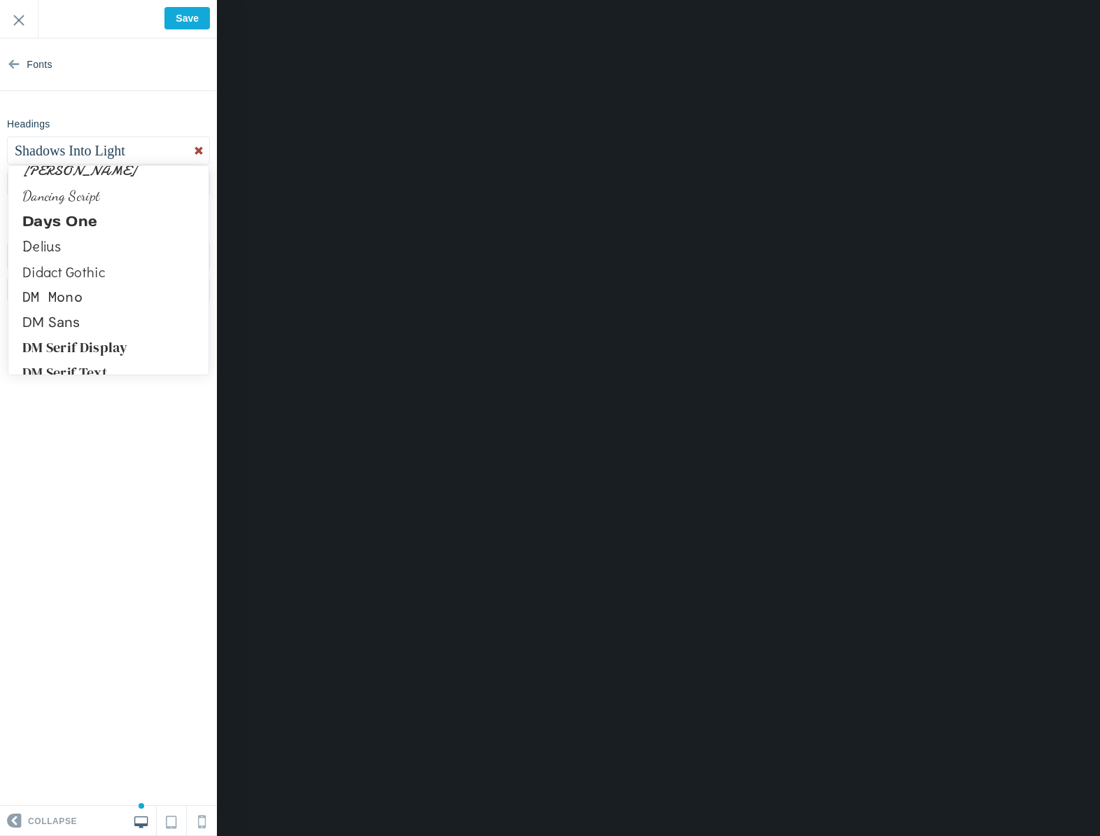
scroll to position [2993, 0]
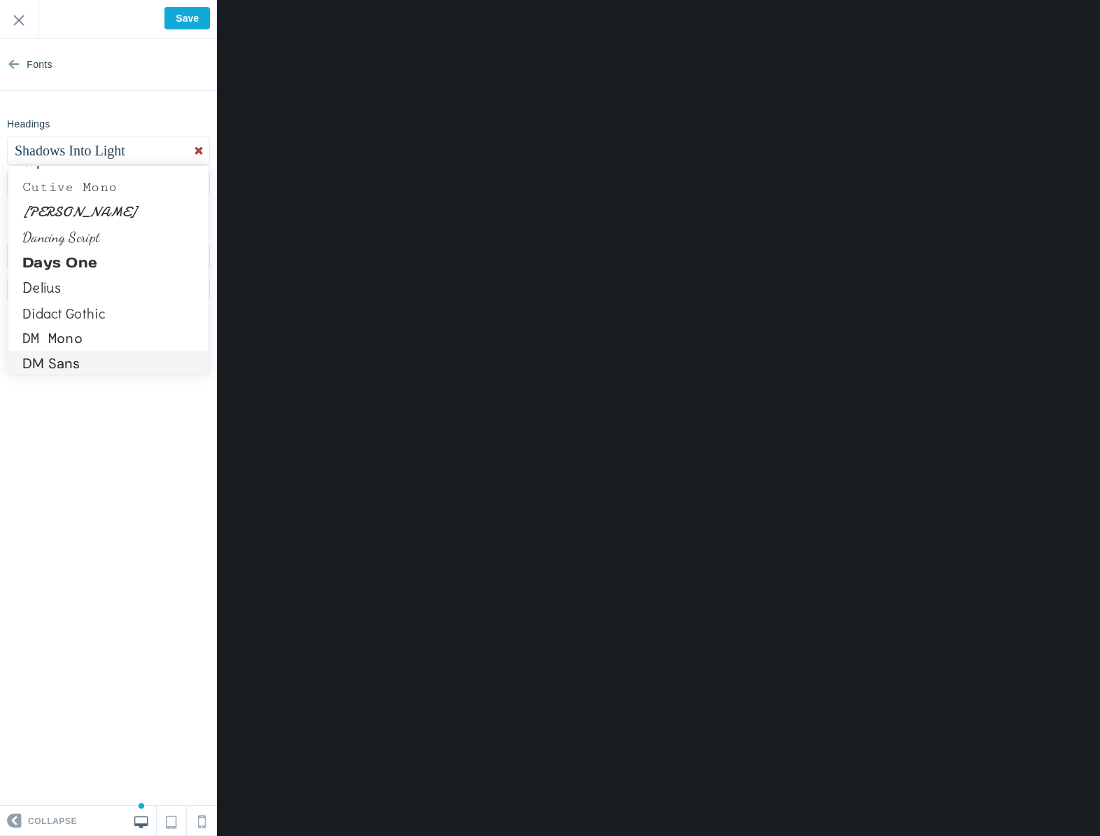
click at [100, 358] on link "DM Sans" at bounding box center [108, 363] width 200 height 25
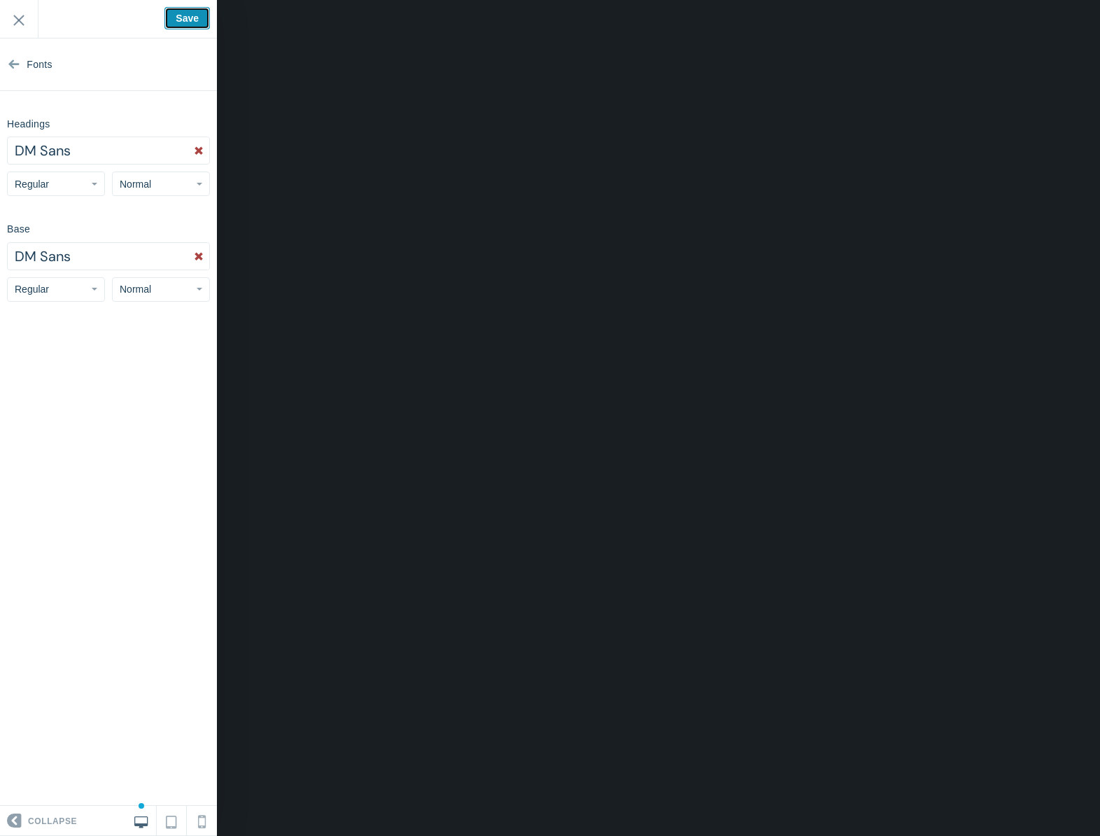
click at [181, 28] on input "Save" at bounding box center [186, 18] width 45 height 22
type input "Saved"
click at [26, 21] on input "Exit" at bounding box center [19, 19] width 38 height 38
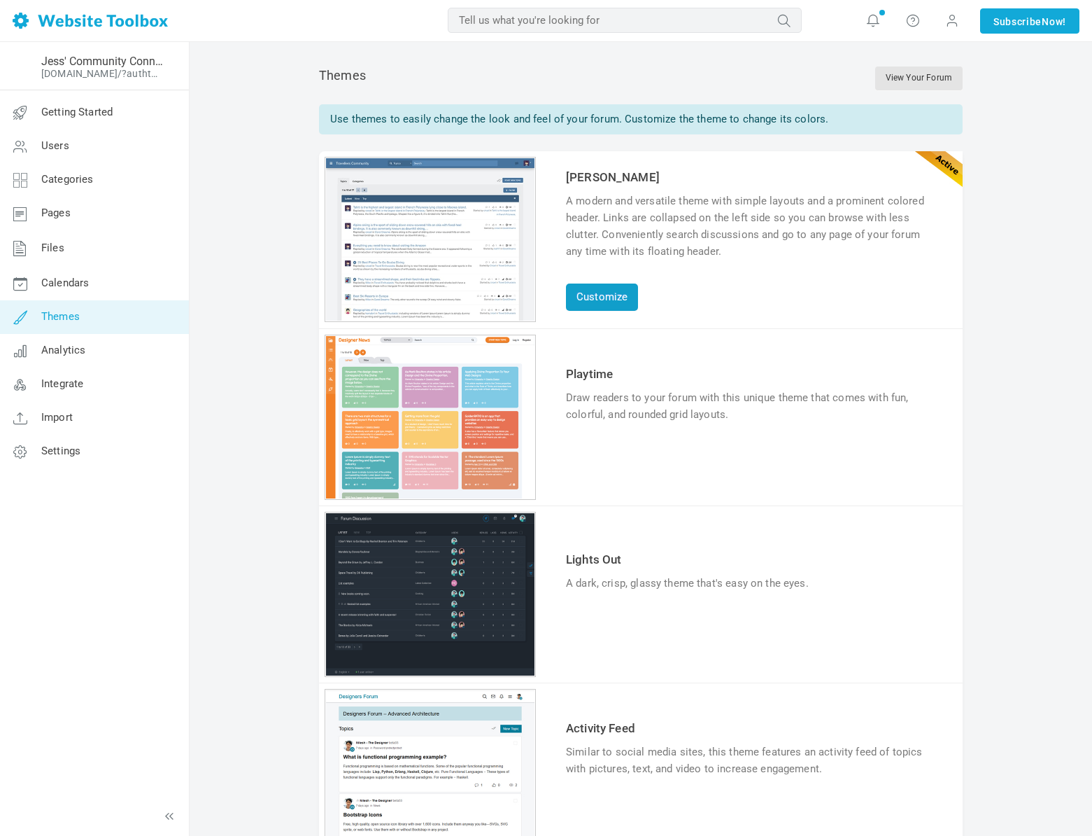
click at [586, 296] on link "Customize" at bounding box center [602, 296] width 72 height 27
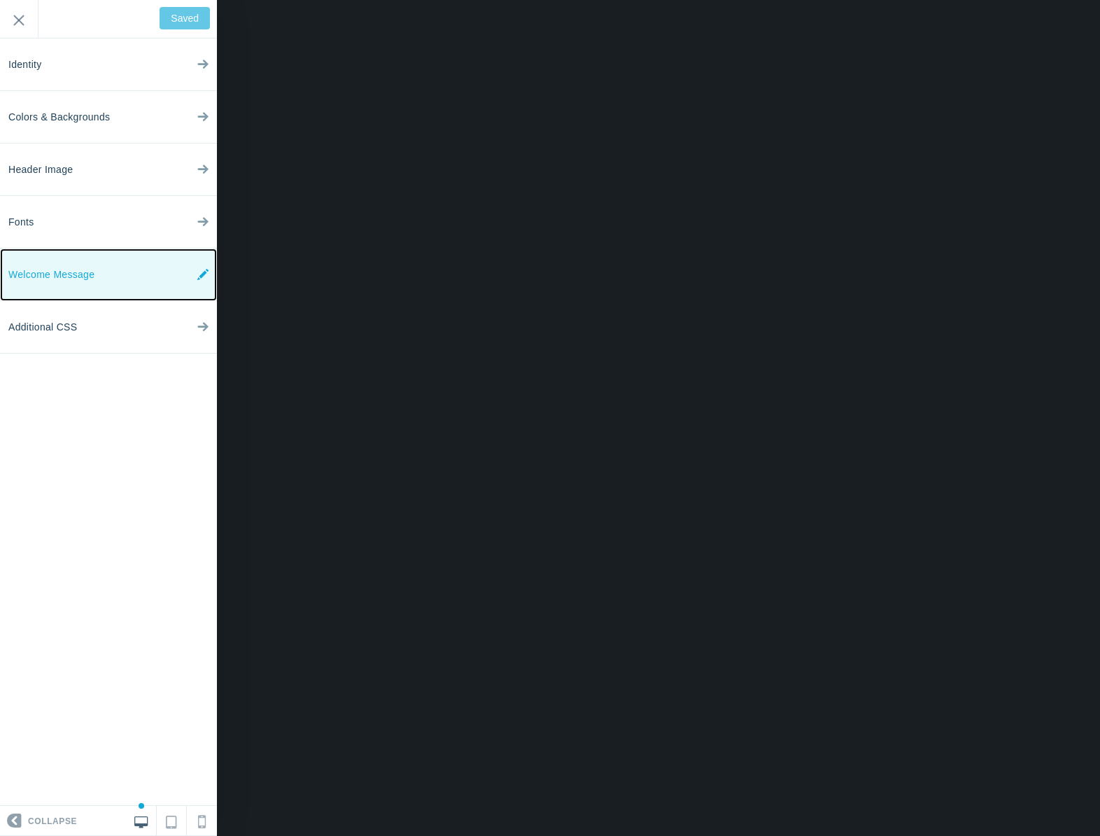
click at [76, 270] on span "Welcome Message" at bounding box center [51, 274] width 86 height 52
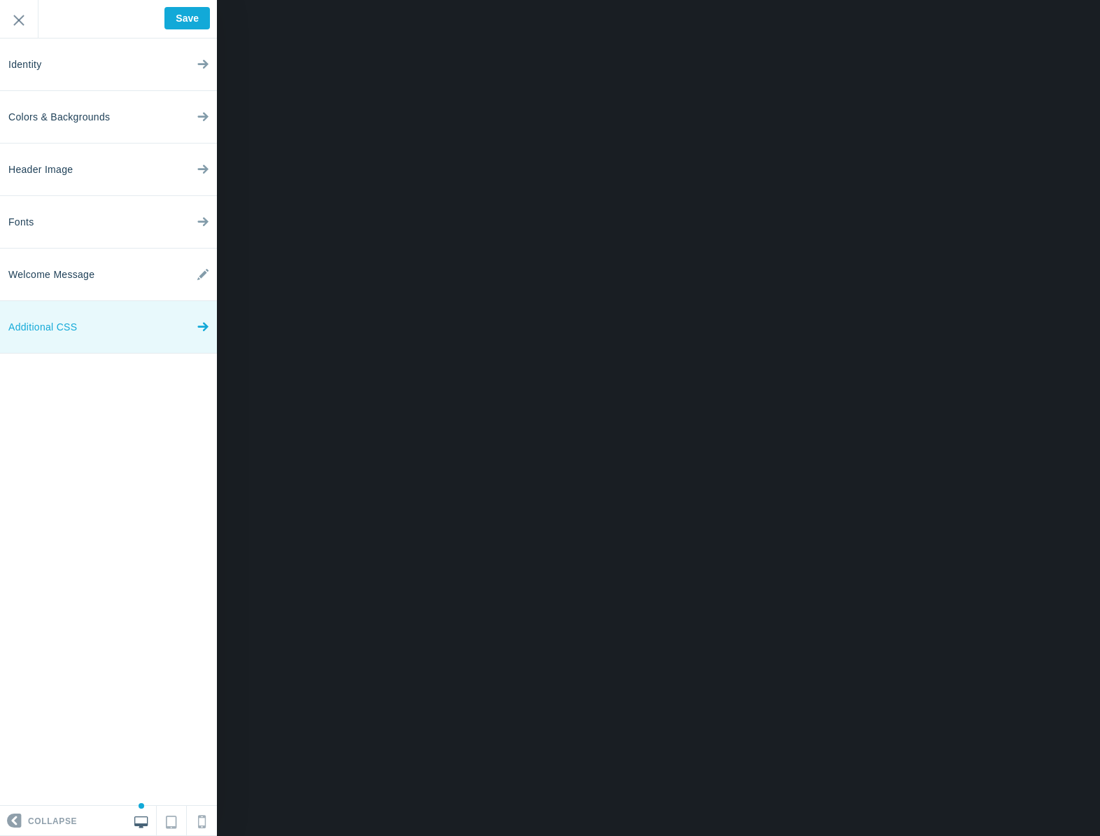
click at [110, 337] on link "Additional CSS" at bounding box center [108, 327] width 217 height 52
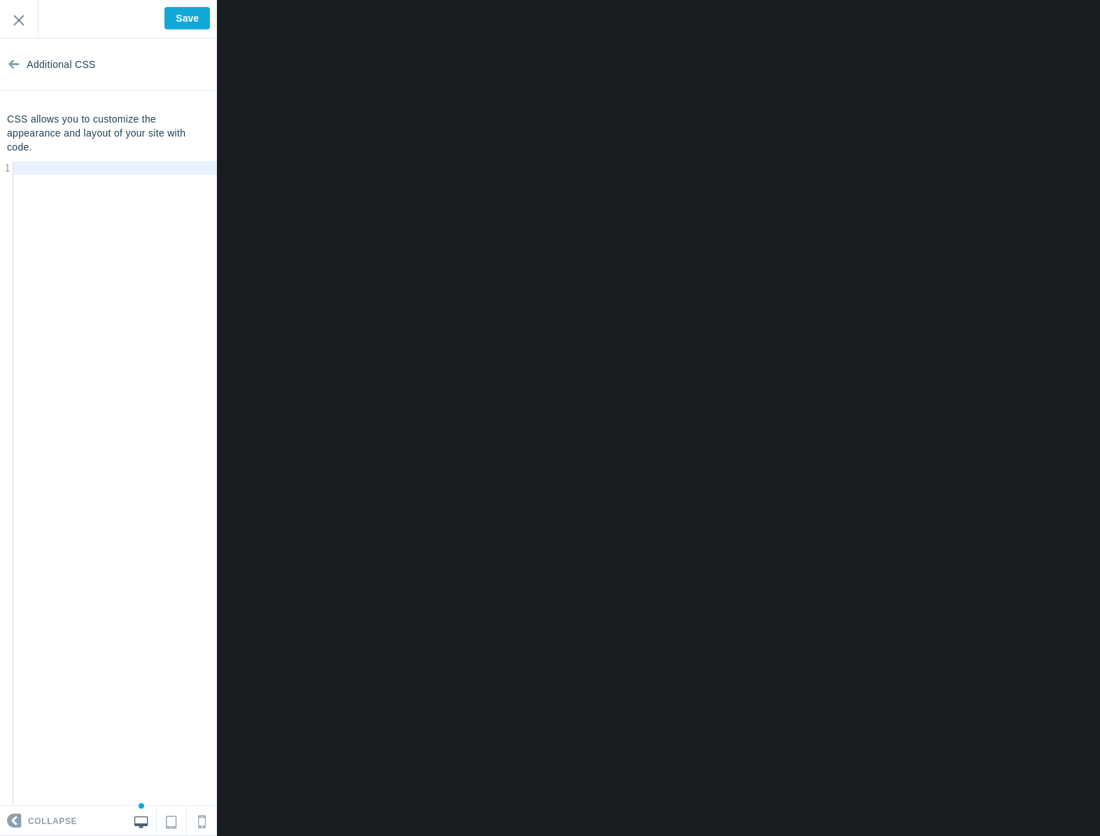
click at [46, 251] on div "​ x 1 ​" at bounding box center [119, 494] width 238 height 666
click at [13, 70] on icon at bounding box center [13, 61] width 11 height 52
click at [194, 24] on input "Save" at bounding box center [186, 18] width 45 height 22
type input "Saved"
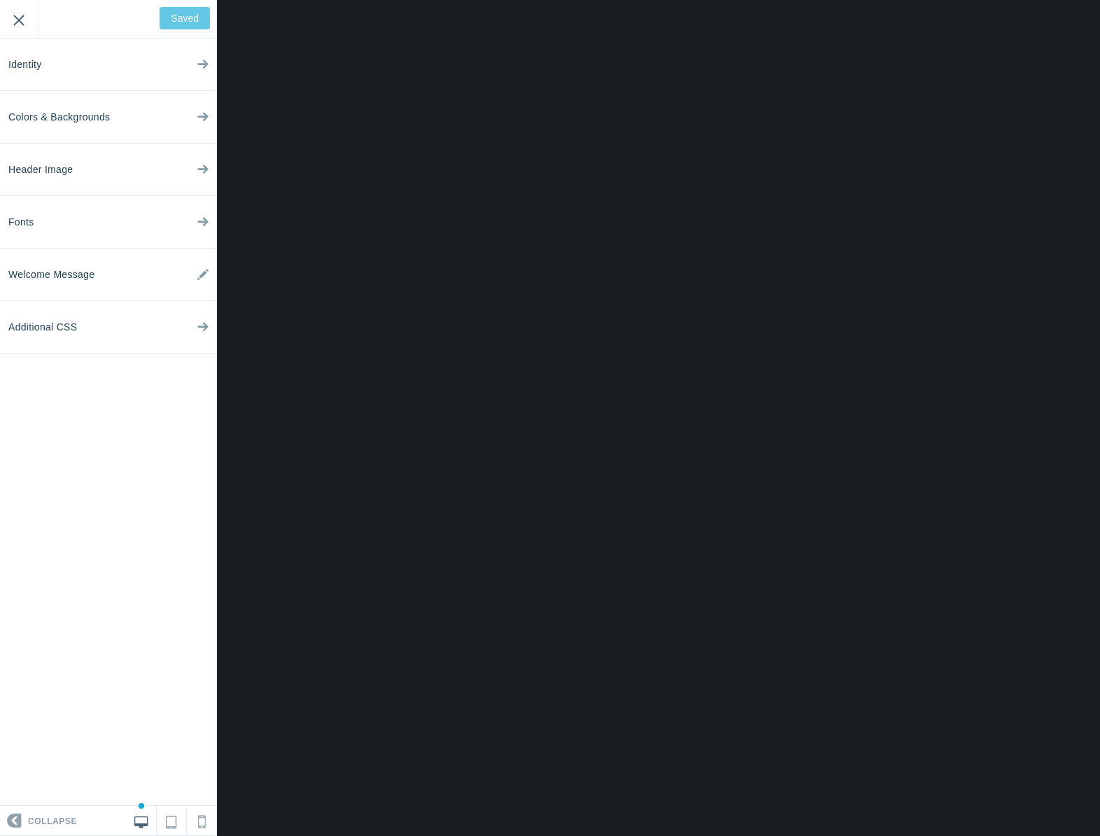
click at [26, 21] on input "Exit" at bounding box center [19, 19] width 38 height 38
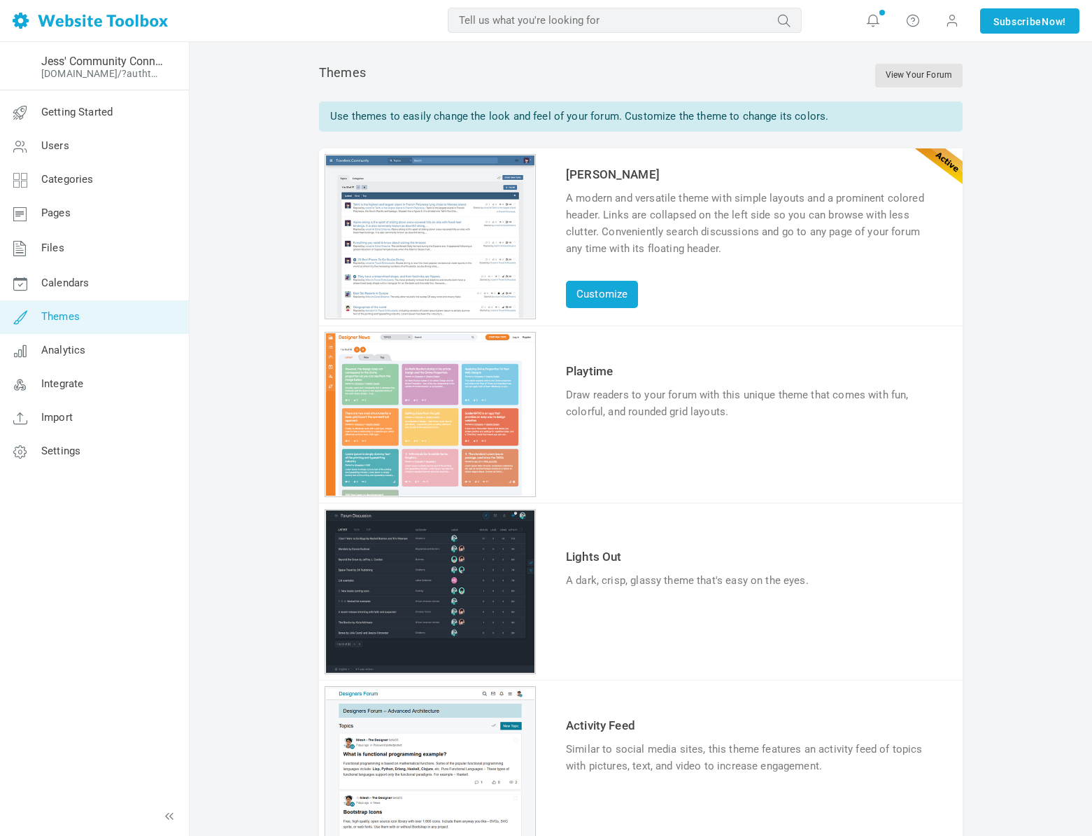
scroll to position [6, 0]
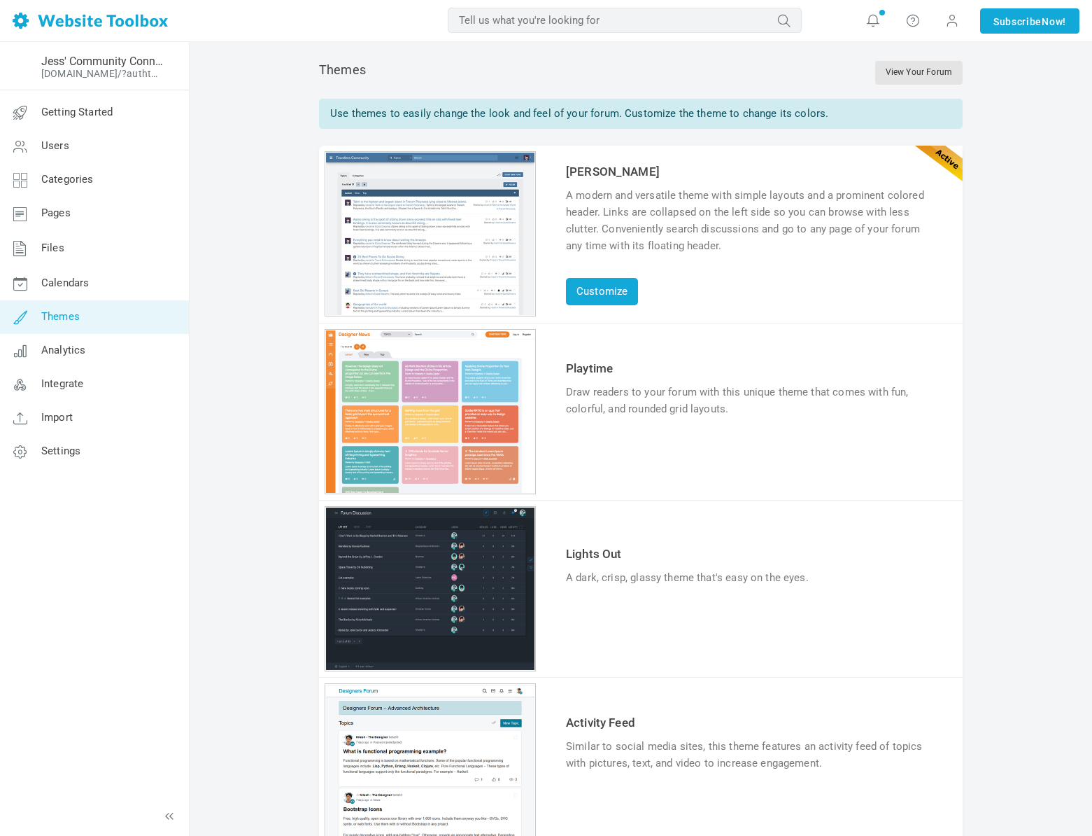
click at [468, 422] on div "1 2 3 4 5 6" at bounding box center [430, 411] width 211 height 165
click at [618, 460] on link "Try & Customize" at bounding box center [617, 452] width 103 height 22
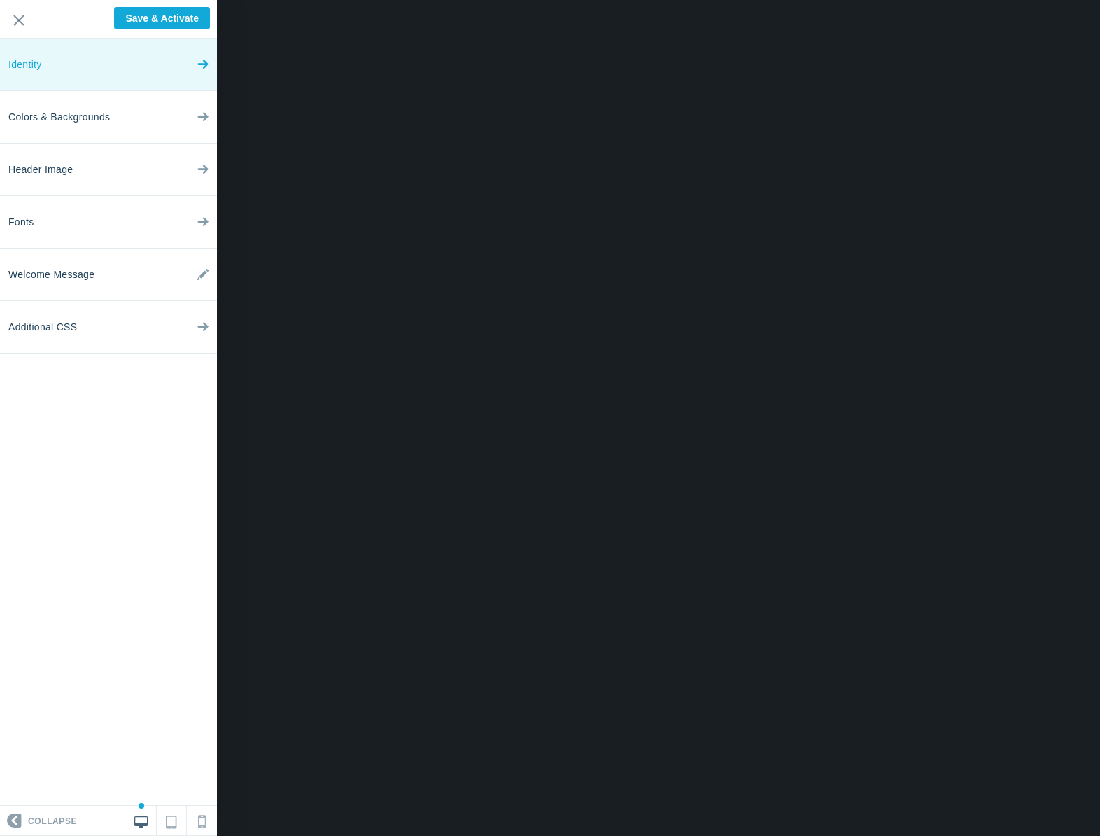
click at [120, 68] on link "Identity" at bounding box center [108, 64] width 217 height 52
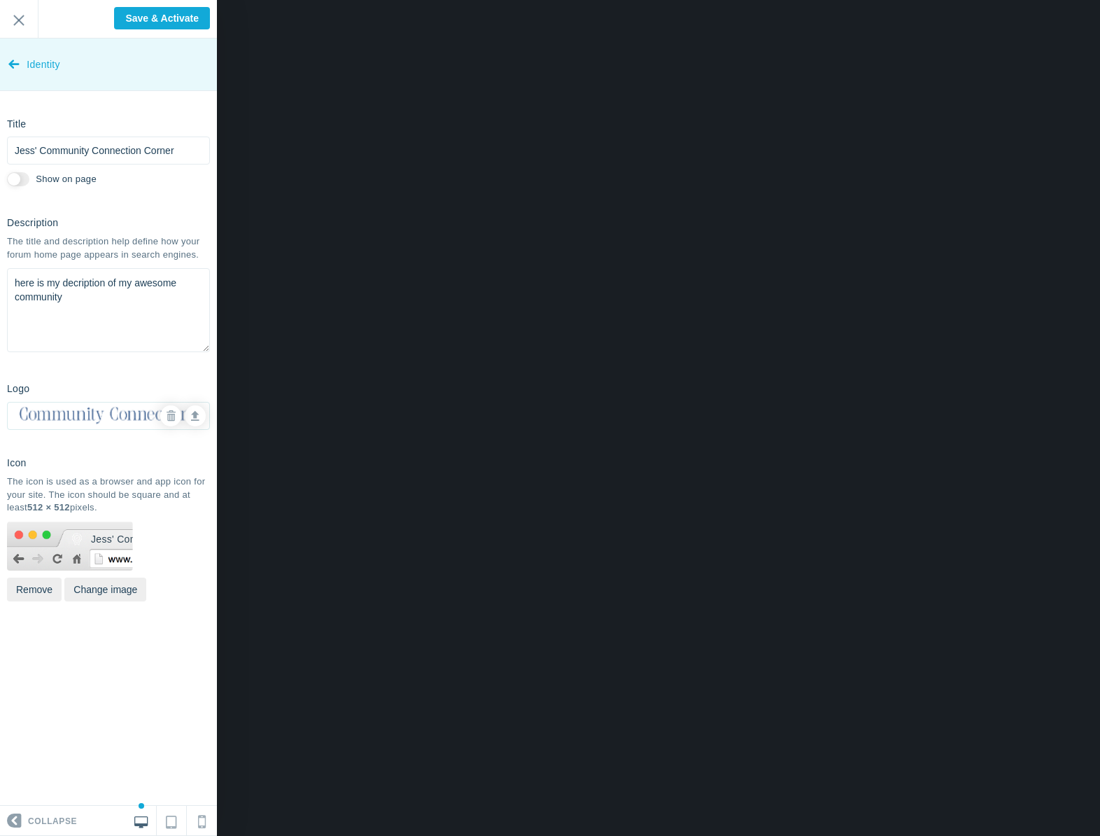
click at [22, 66] on link "Identity" at bounding box center [108, 64] width 217 height 52
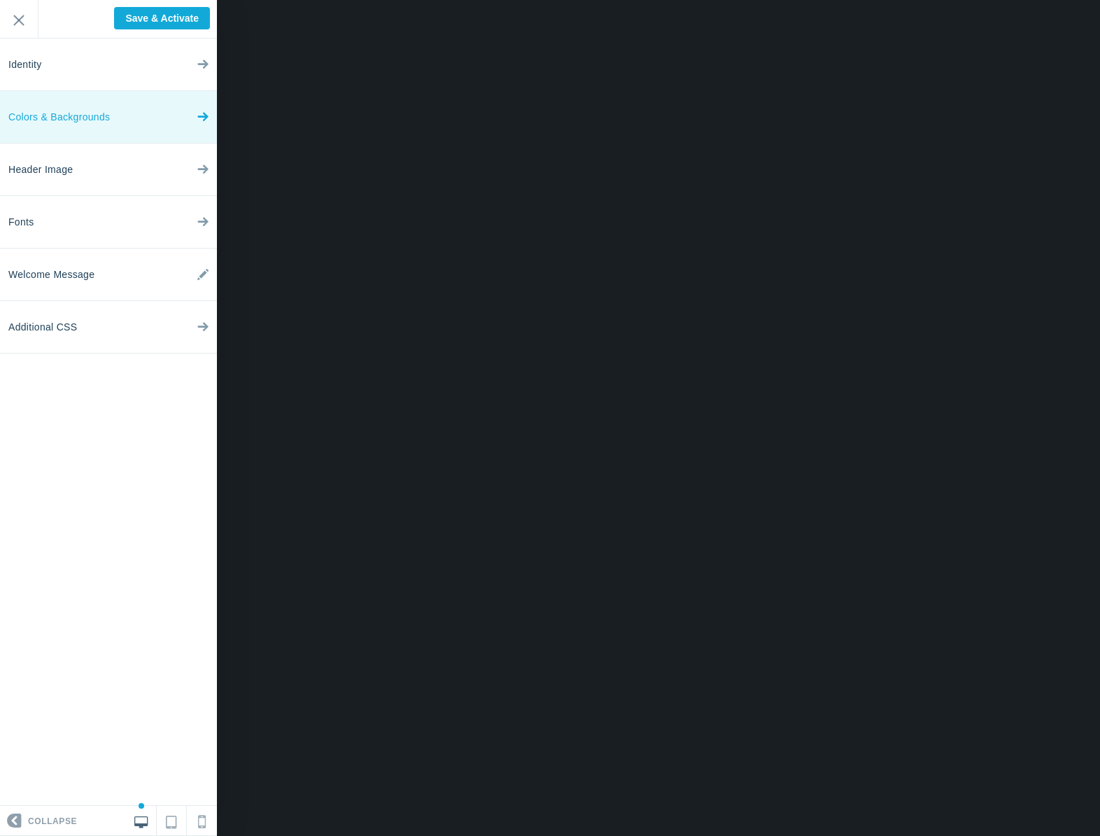
click at [68, 119] on span "Colors & Backgrounds" at bounding box center [58, 117] width 101 height 52
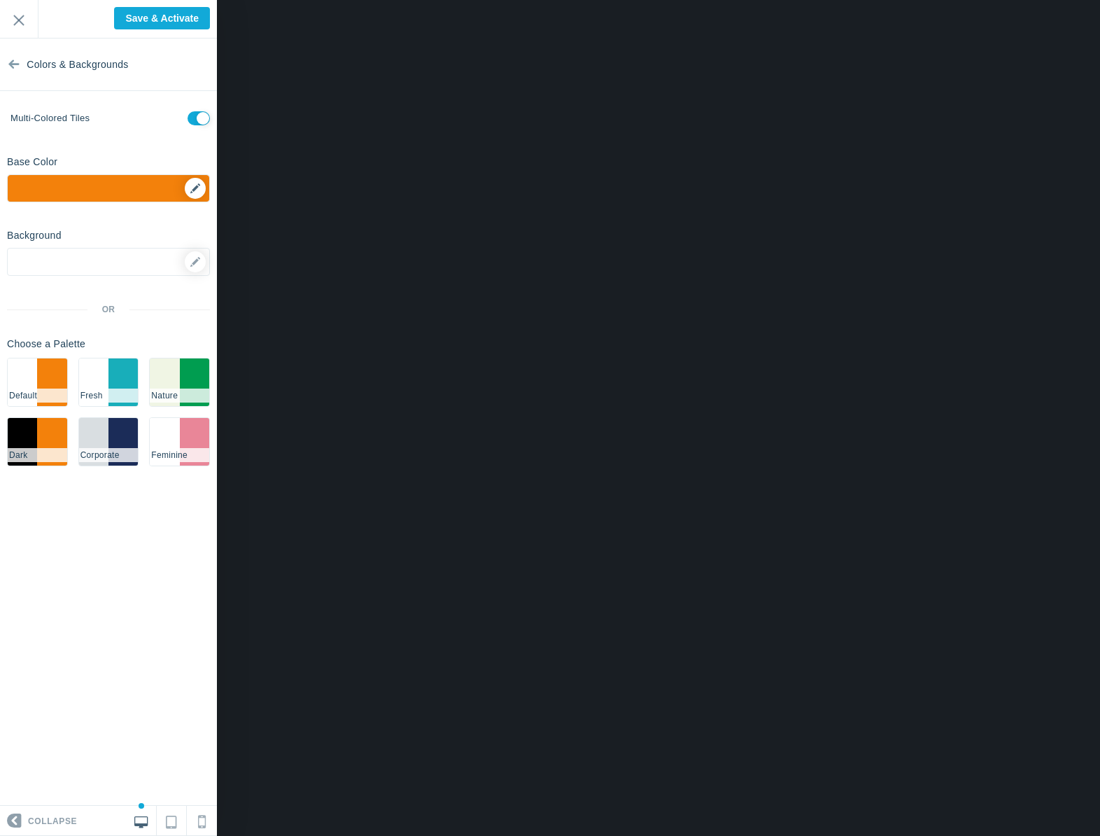
click at [196, 190] on div "▼" at bounding box center [109, 192] width 202 height 35
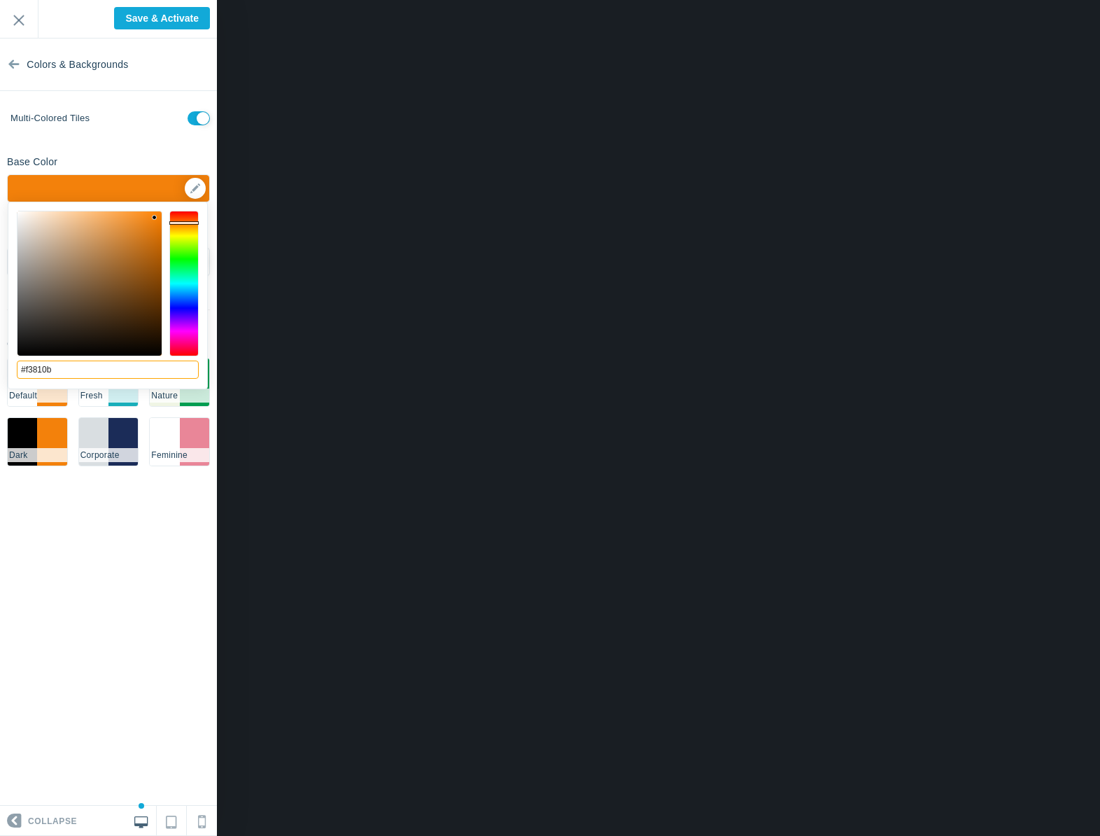
click at [71, 379] on input "#f3810b" at bounding box center [108, 369] width 182 height 18
click at [73, 380] on div "#f3810b cancel choose" at bounding box center [107, 396] width 199 height 389
click at [74, 380] on div "#f3810b cancel choose" at bounding box center [107, 396] width 199 height 389
click at [73, 377] on input "#f3810b" at bounding box center [108, 369] width 182 height 18
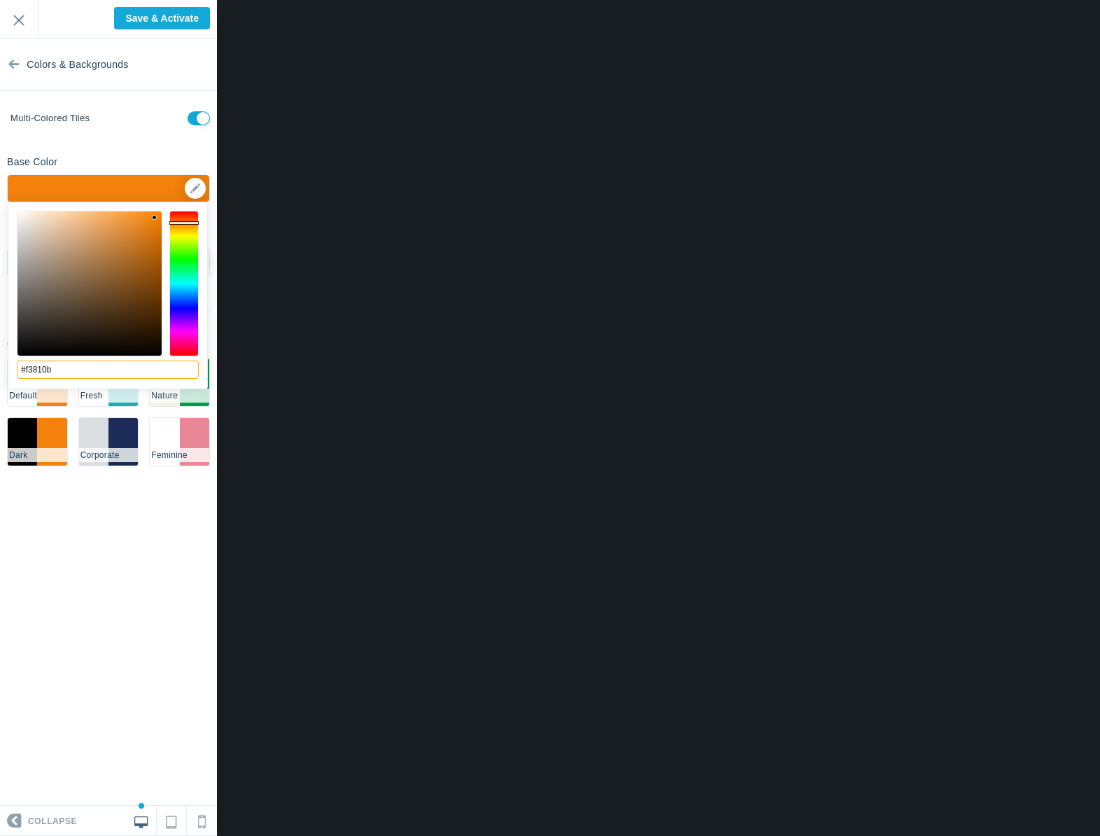
click at [73, 377] on input "#f3810b" at bounding box center [108, 369] width 182 height 18
paste input "83ADDC"
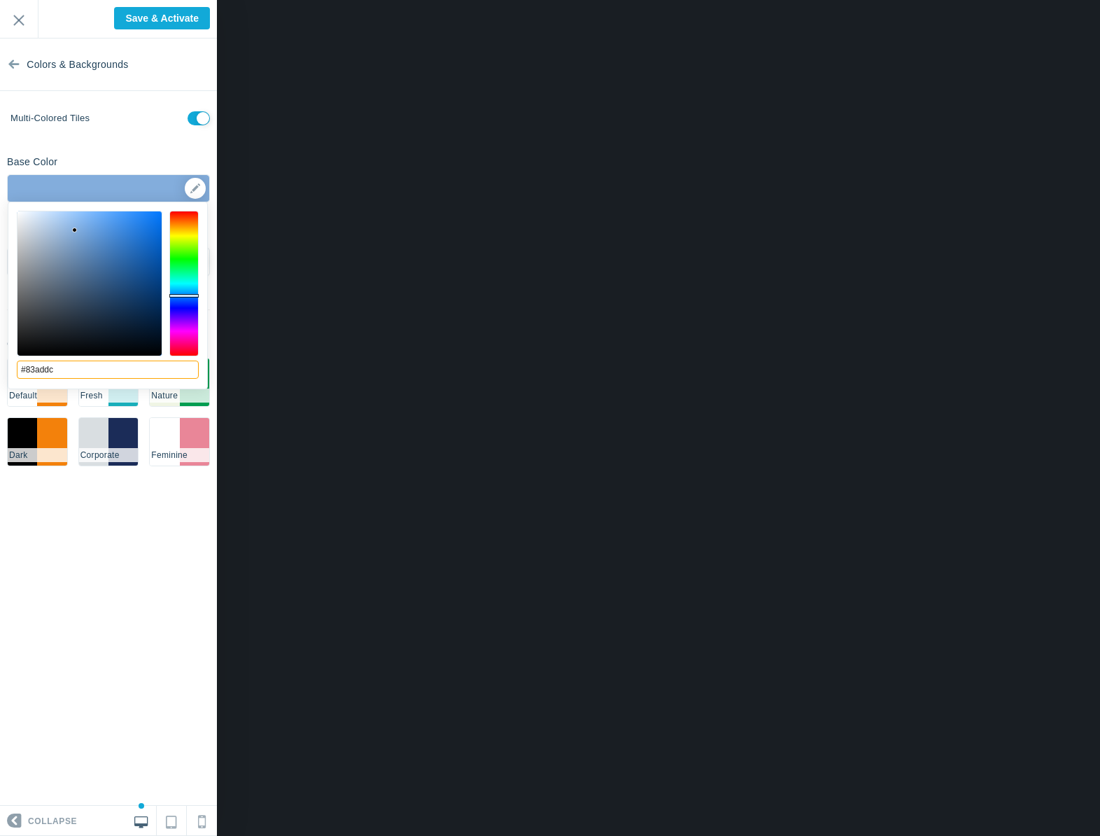
type input "#83addc"
click at [127, 574] on section "Colors & Backgrounds Multi-colored tiles Base Color #83addc ▼ Background Option…" at bounding box center [108, 421] width 217 height 767
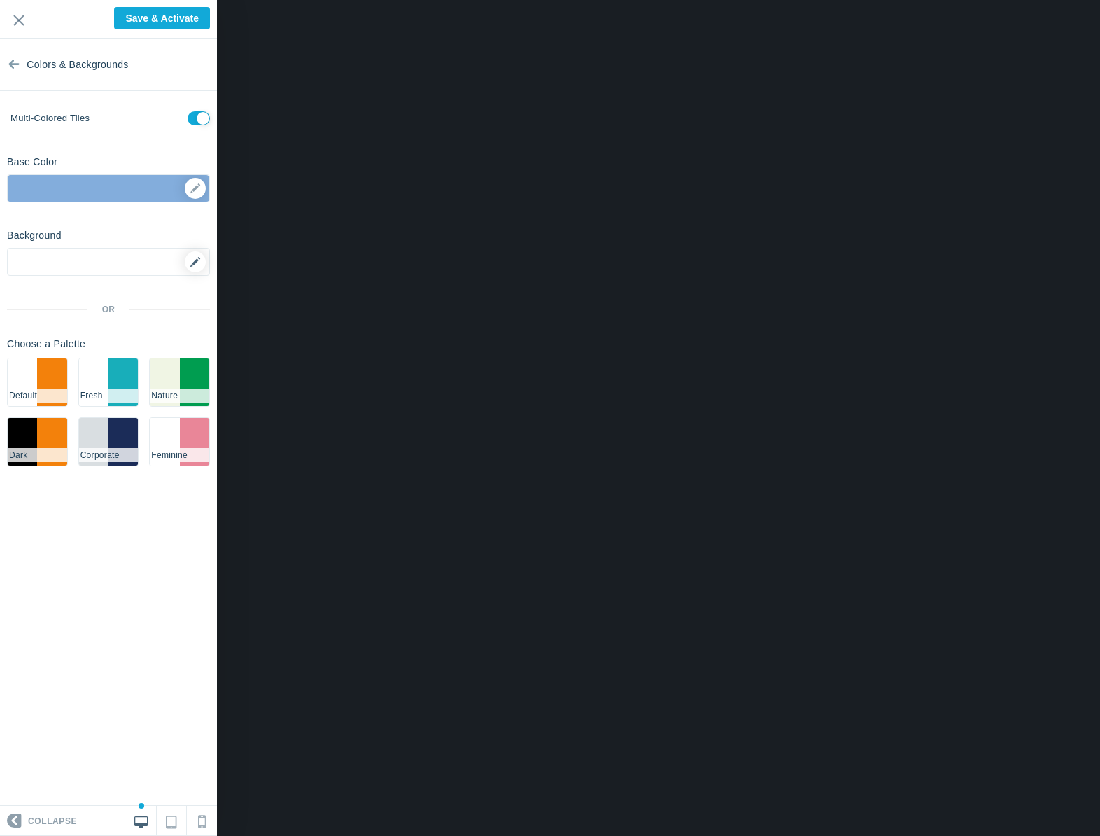
click at [200, 262] on link at bounding box center [195, 261] width 21 height 21
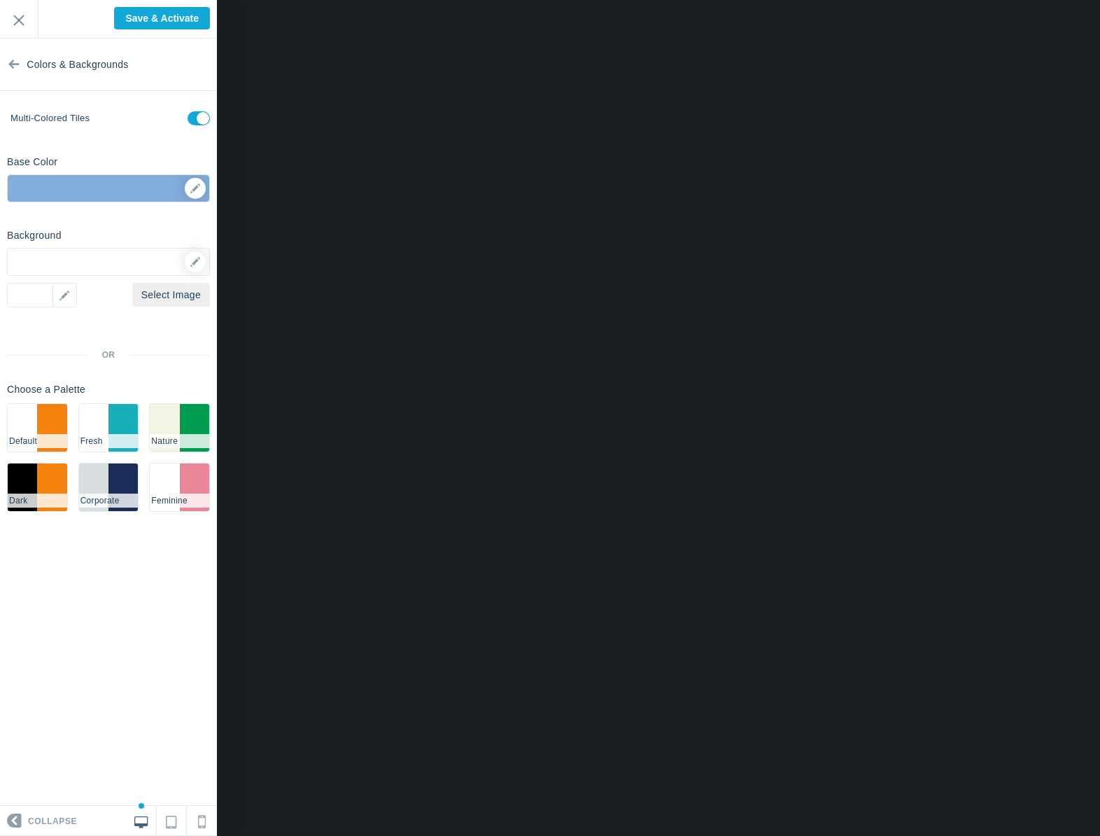
click at [199, 119] on input "checkbox" at bounding box center [199, 118] width 22 height 14
click at [197, 120] on input "checkbox" at bounding box center [199, 118] width 22 height 14
checkbox input "true"
click at [14, 66] on icon at bounding box center [13, 61] width 11 height 52
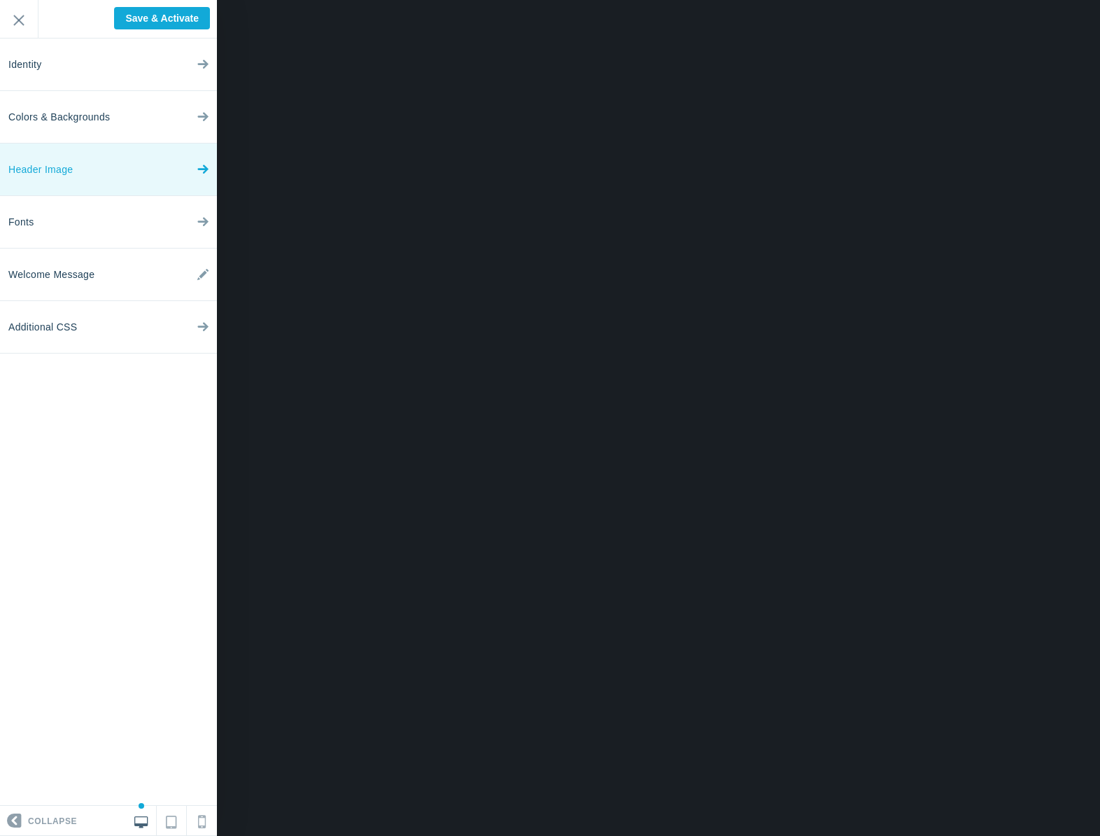
click at [63, 176] on span "Header Image" at bounding box center [40, 169] width 64 height 52
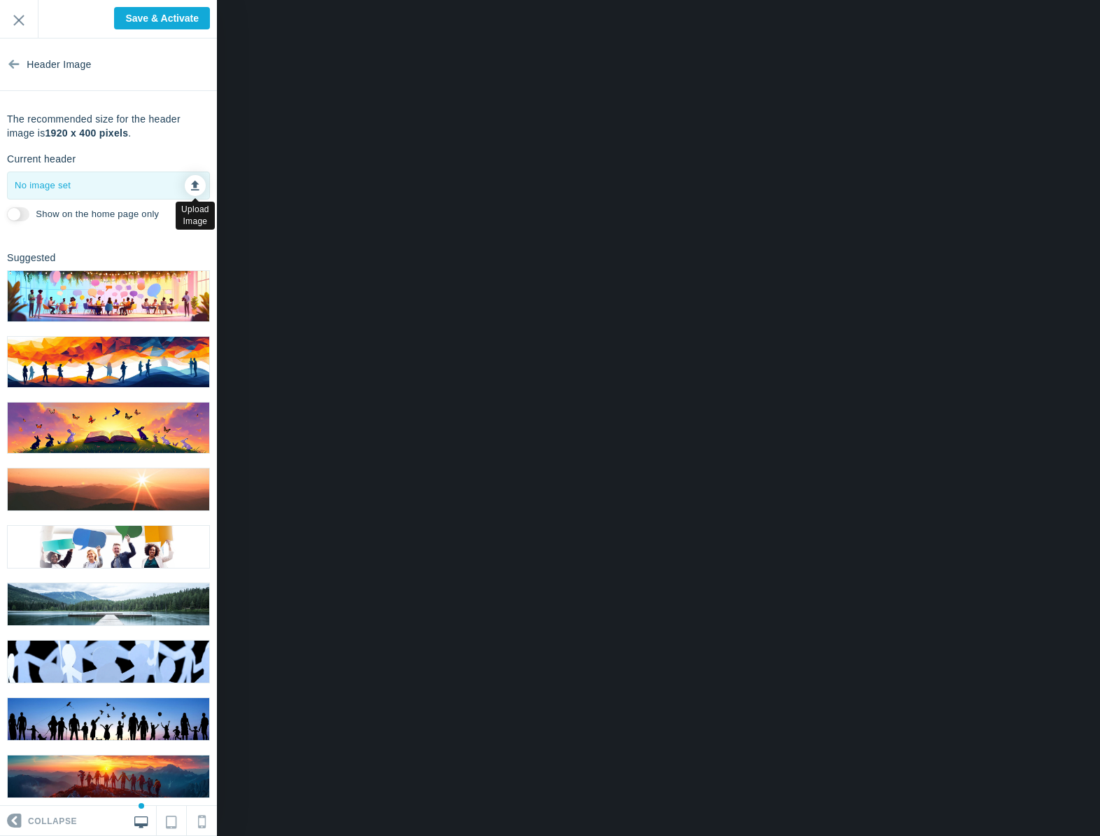
click at [185, 190] on link at bounding box center [195, 185] width 21 height 21
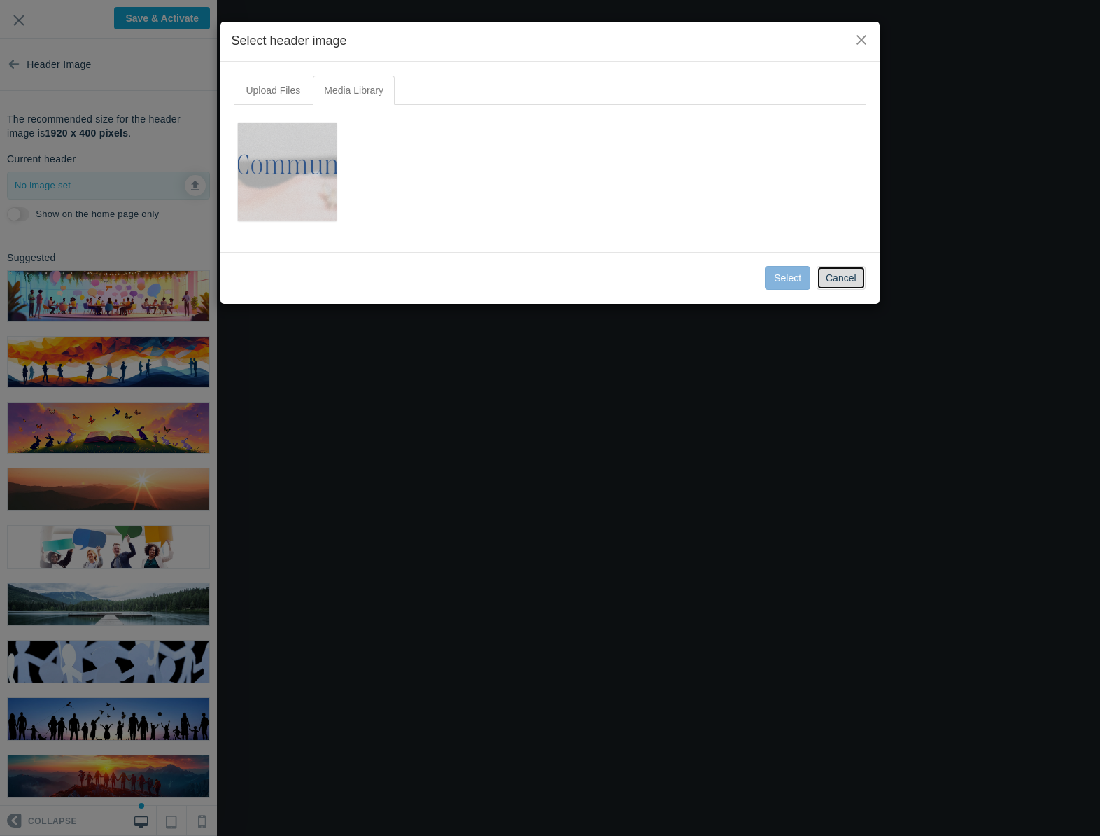
click at [845, 286] on button "Cancel" at bounding box center [841, 278] width 49 height 24
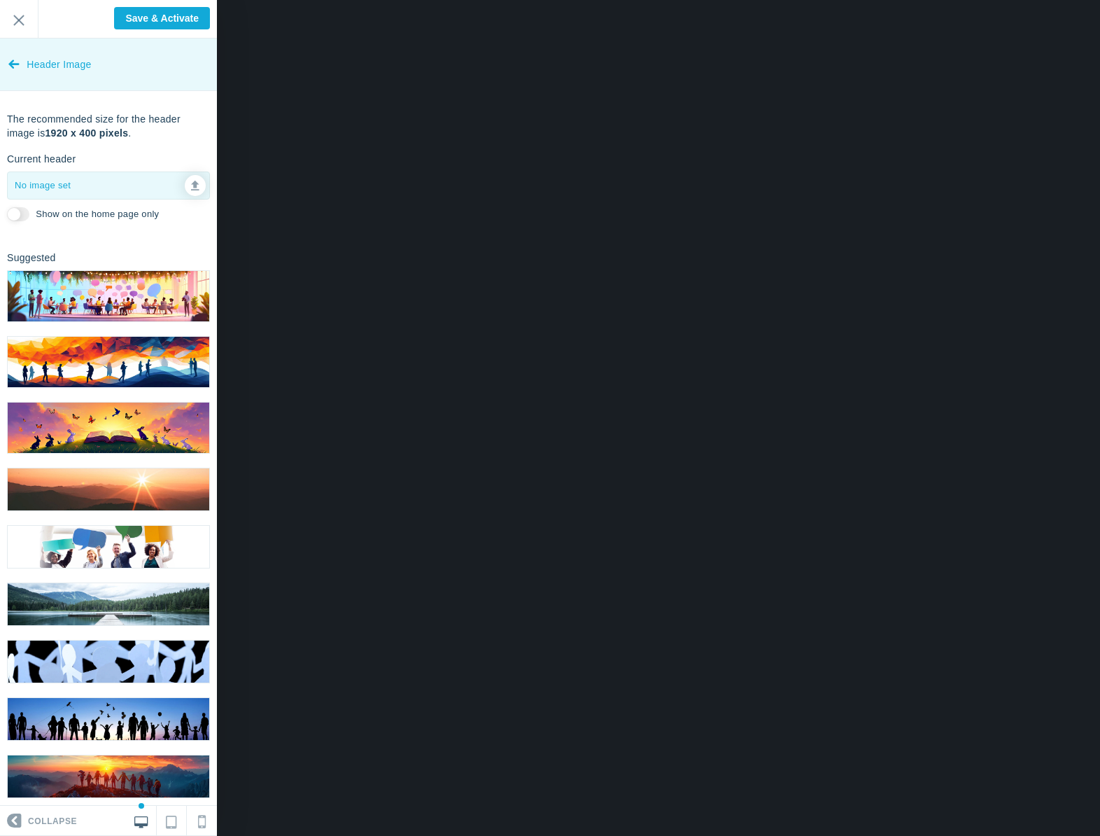
click at [20, 73] on link "Header Image" at bounding box center [108, 64] width 217 height 52
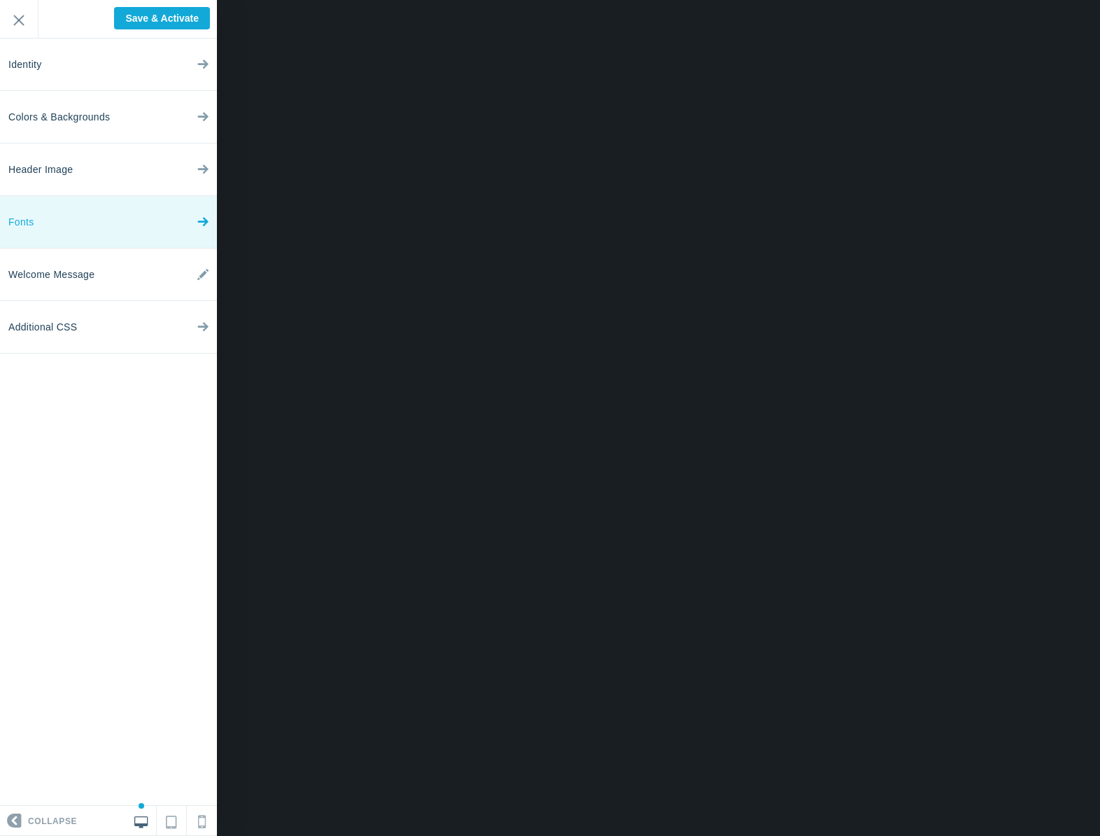
click at [71, 230] on link "Fonts" at bounding box center [108, 222] width 217 height 52
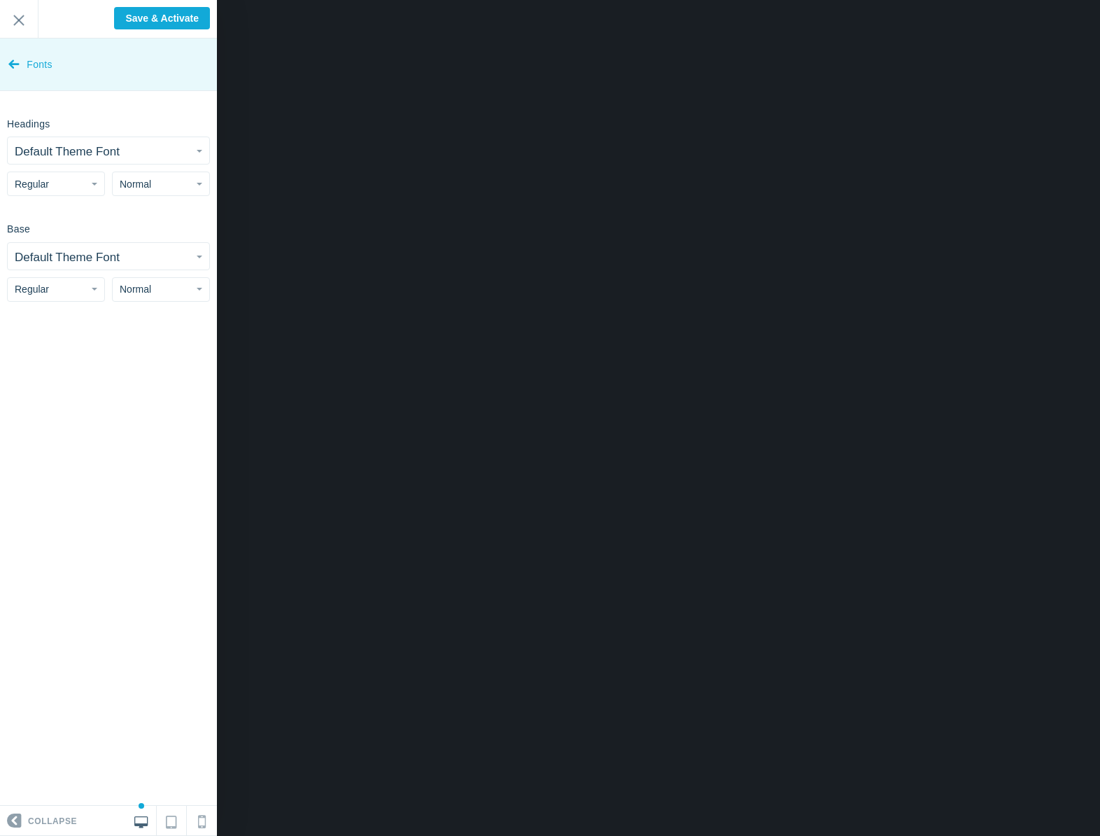
click at [15, 63] on icon at bounding box center [13, 61] width 11 height 52
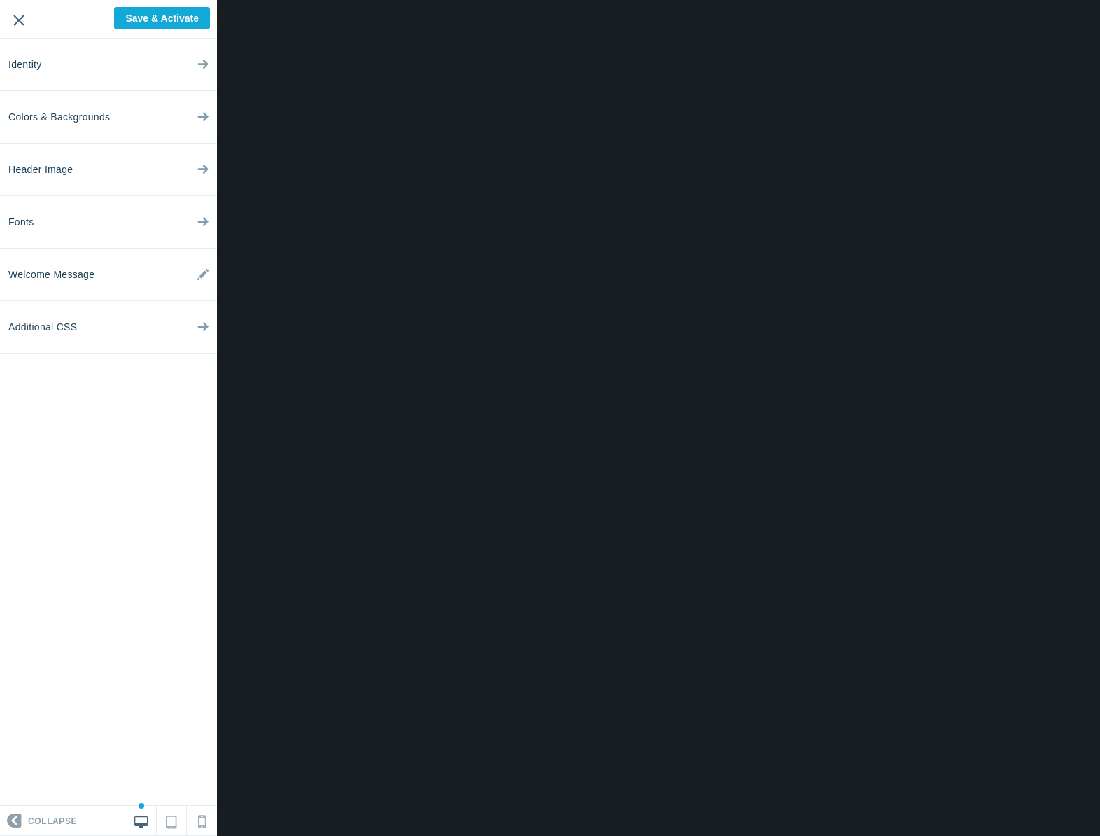
click at [15, 28] on input "Exit" at bounding box center [19, 19] width 38 height 38
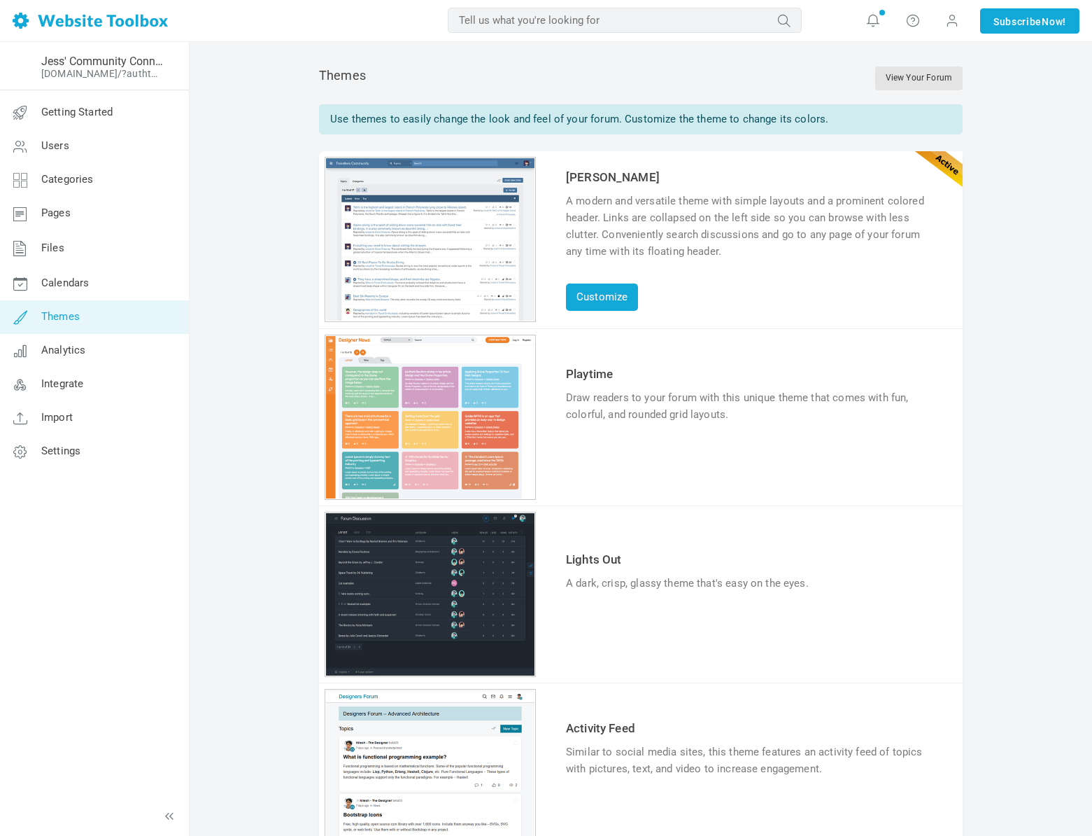
click at [606, 628] on link "Try & Customize" at bounding box center [617, 626] width 103 height 22
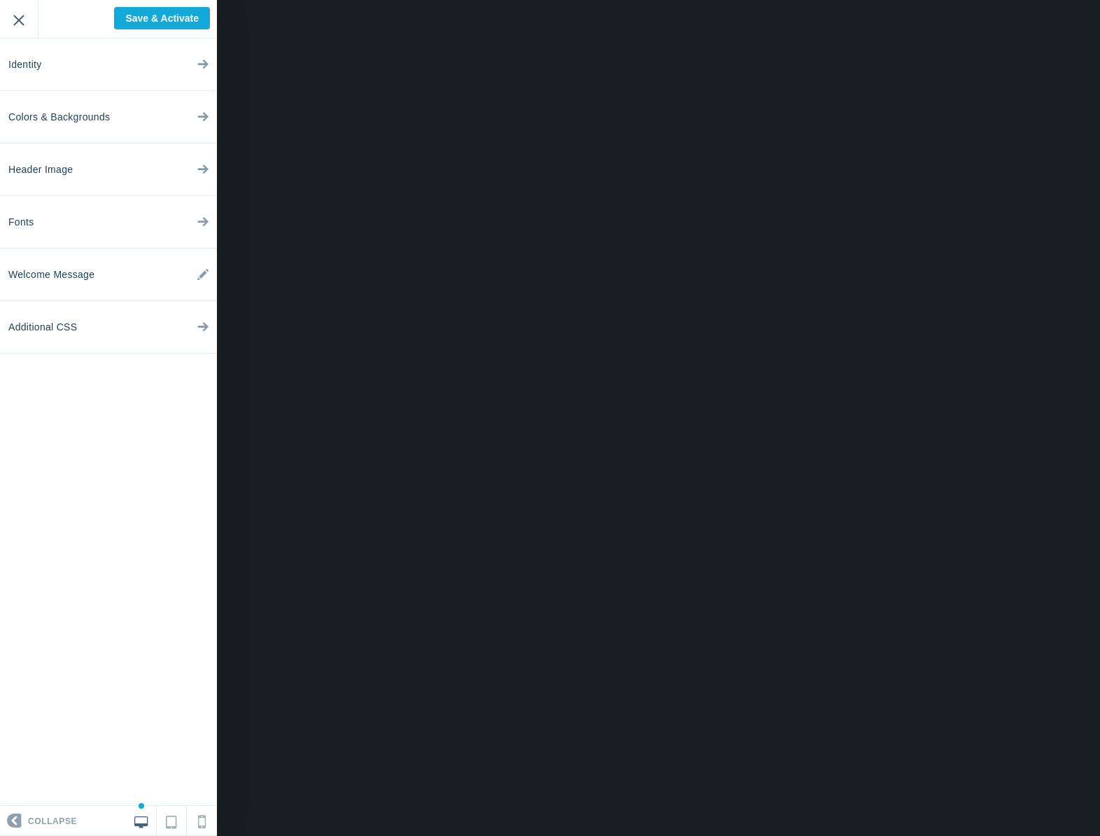
click at [22, 27] on input "Exit" at bounding box center [19, 19] width 38 height 38
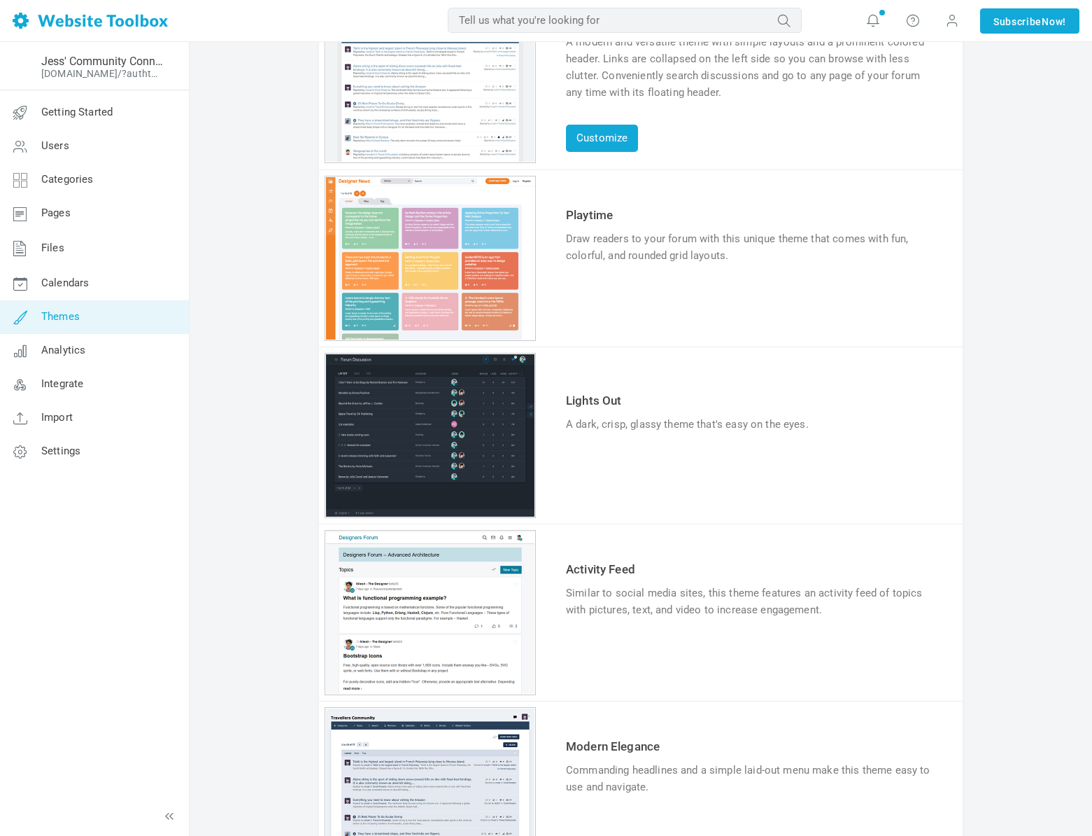
scroll to position [160, 0]
click at [598, 645] on link "Try & Customize" at bounding box center [617, 652] width 103 height 22
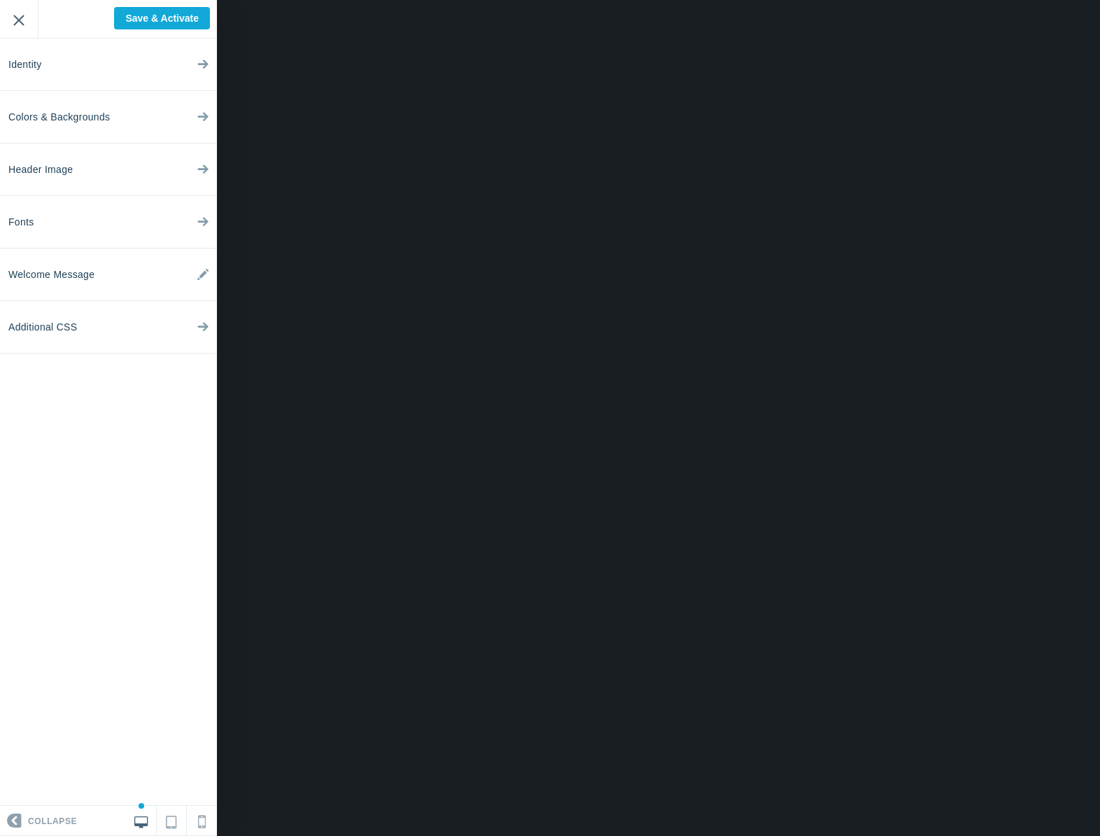
click at [7, 28] on input "Exit" at bounding box center [19, 19] width 38 height 38
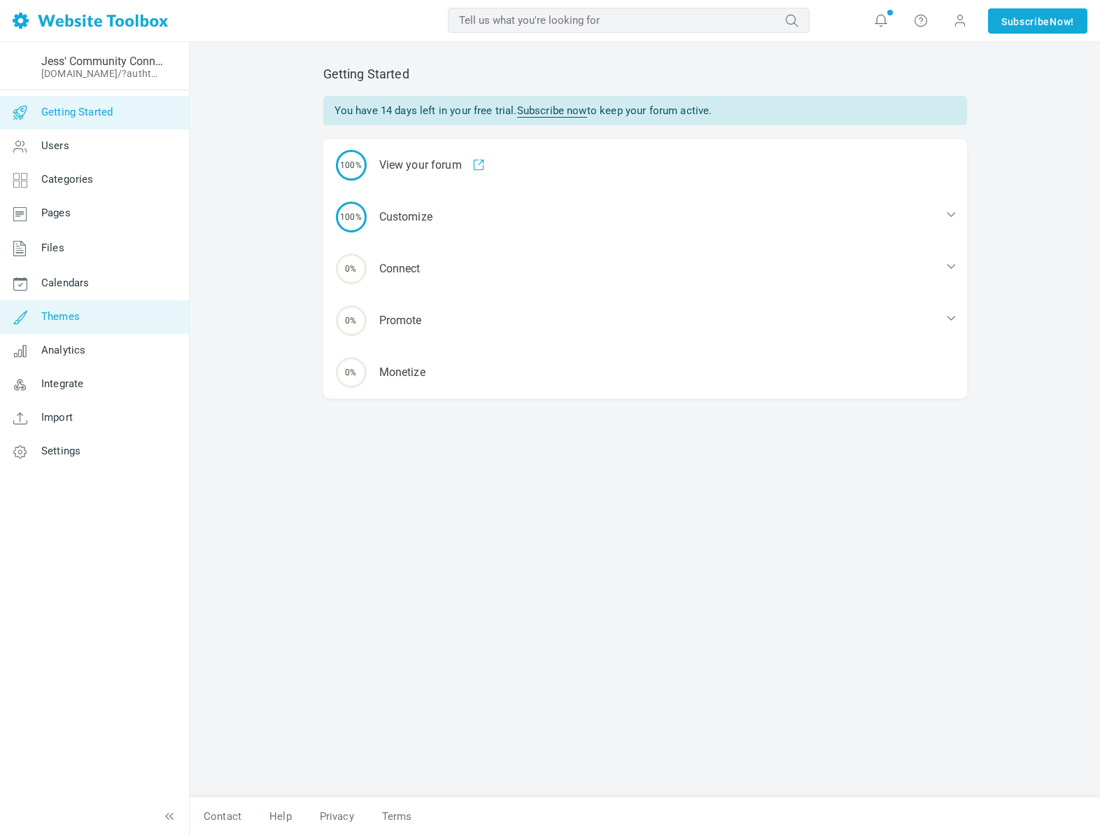
click at [68, 314] on span "Themes" at bounding box center [60, 316] width 38 height 13
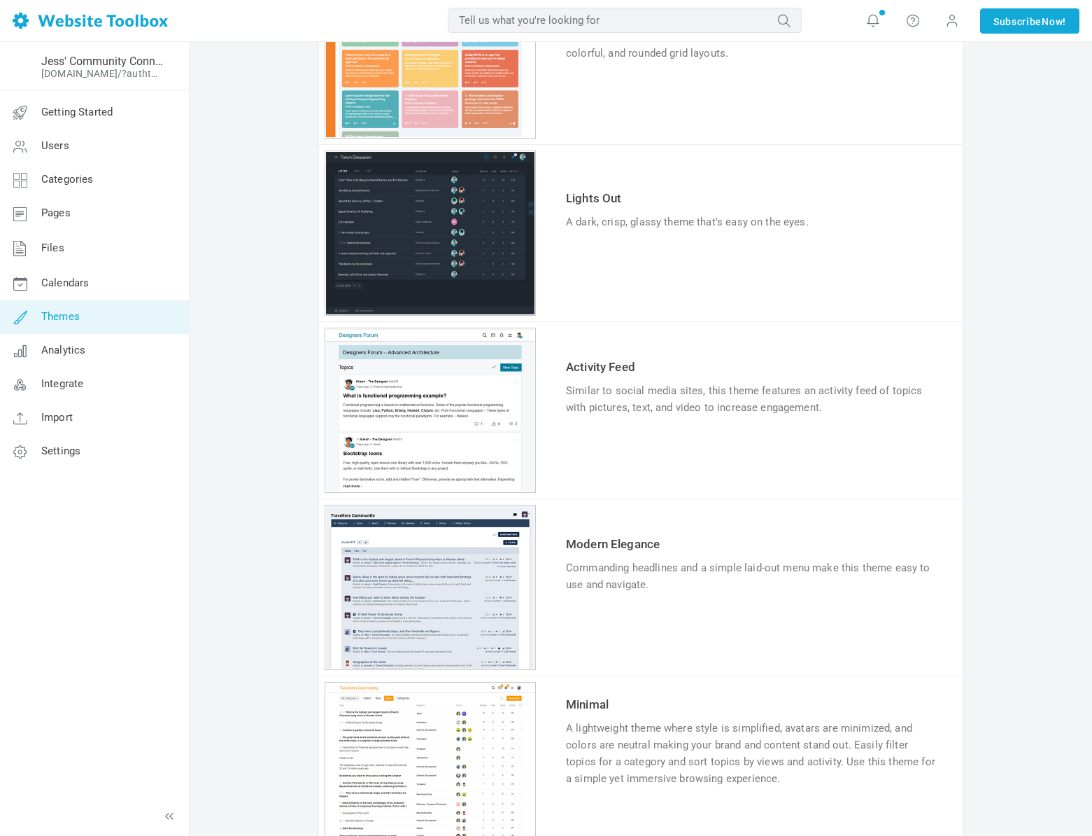
scroll to position [363, 0]
click at [590, 439] on link "Try & Customize" at bounding box center [617, 449] width 103 height 22
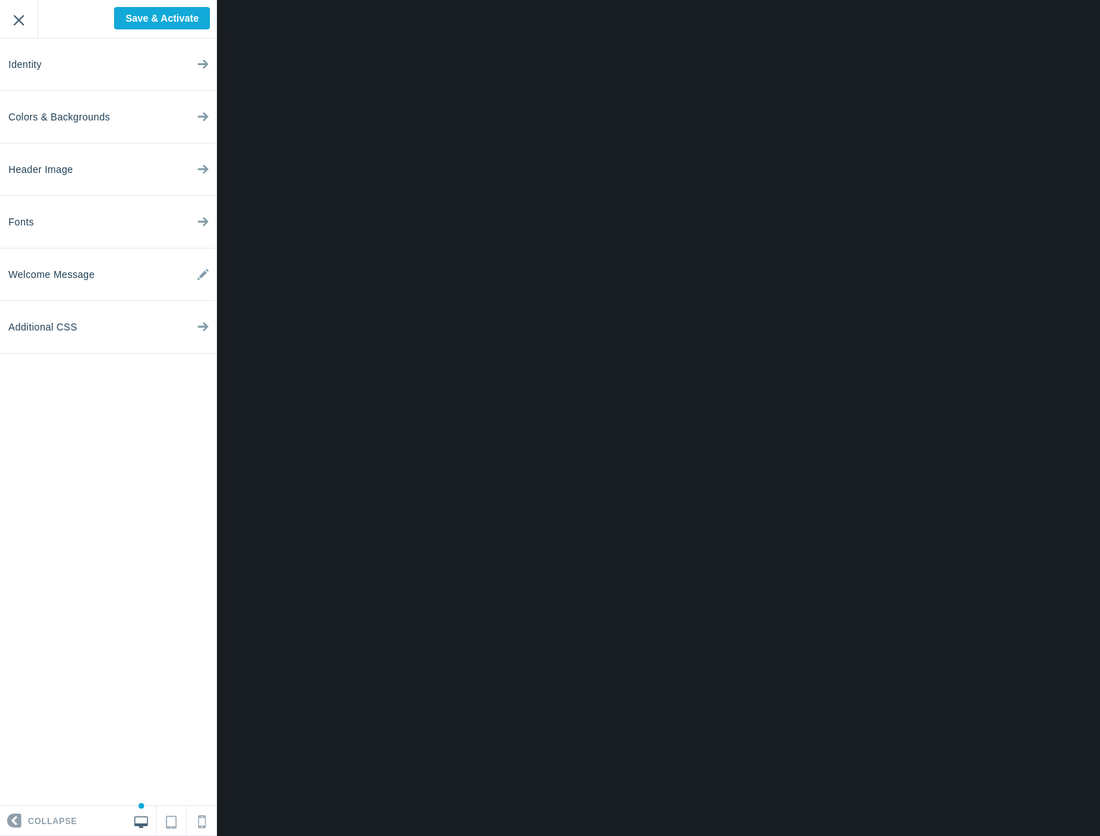
click at [29, 15] on input "Exit" at bounding box center [19, 19] width 38 height 38
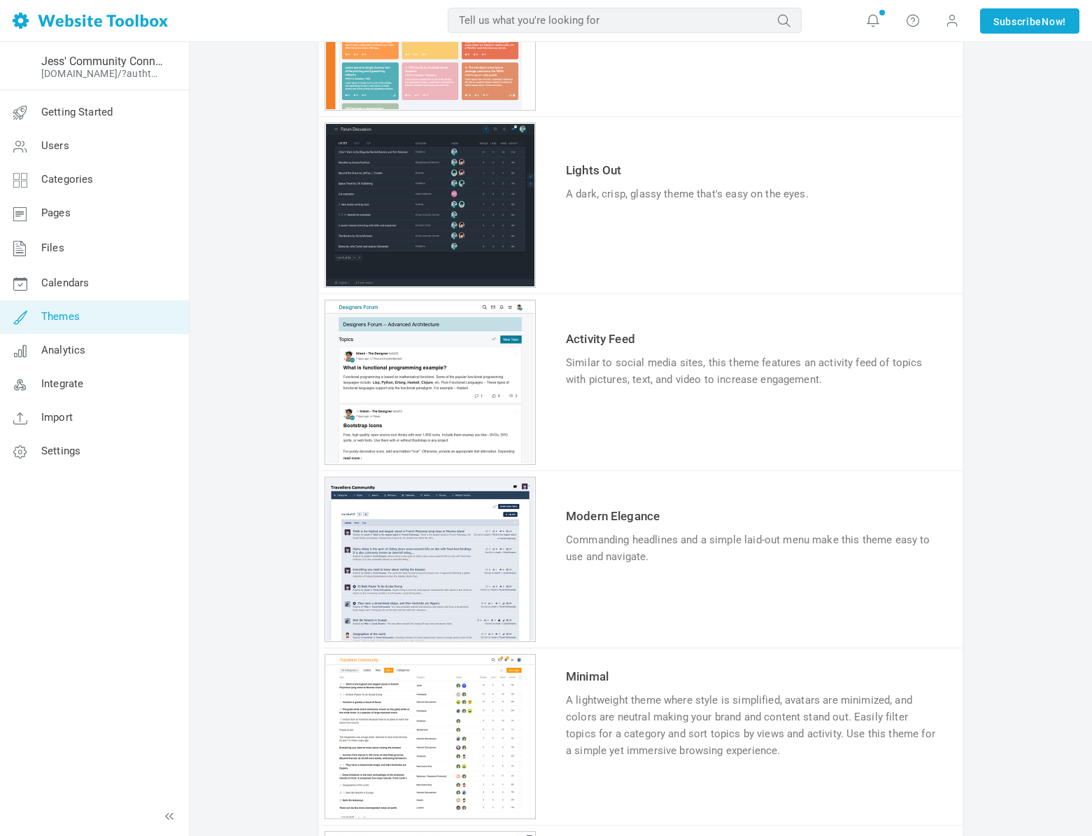
scroll to position [399, 0]
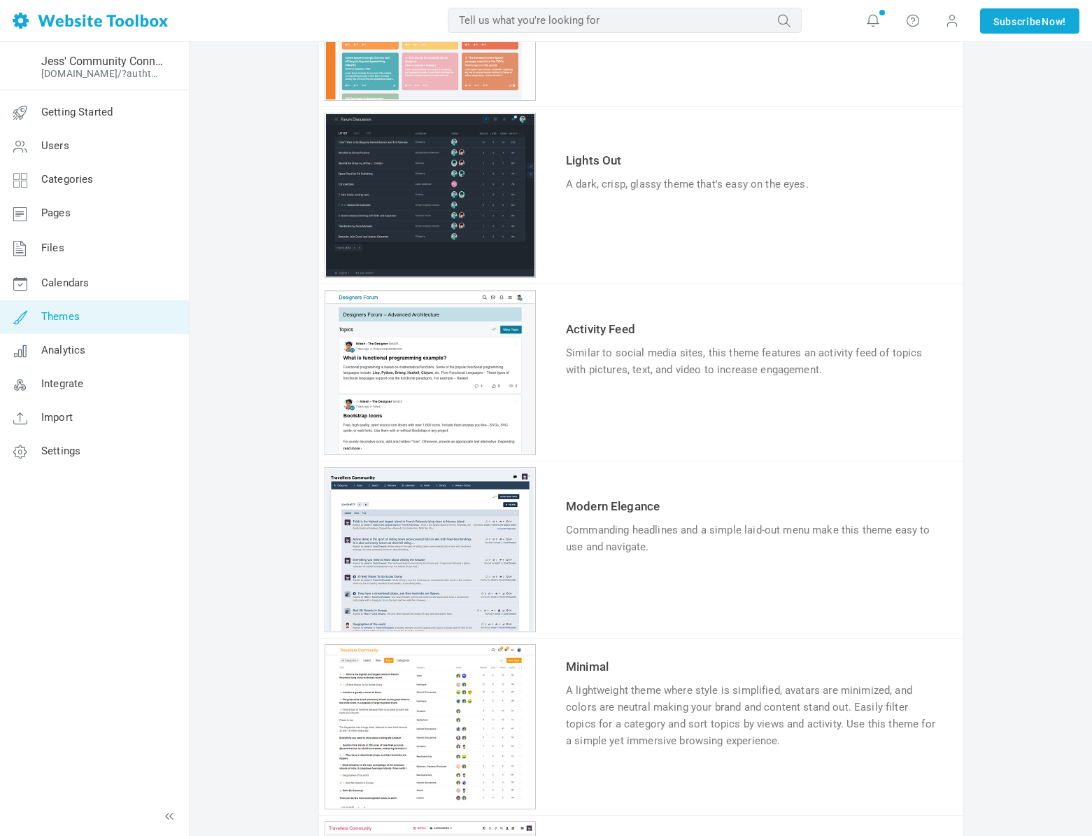
click at [613, 583] on link "Try & Customize" at bounding box center [617, 590] width 103 height 22
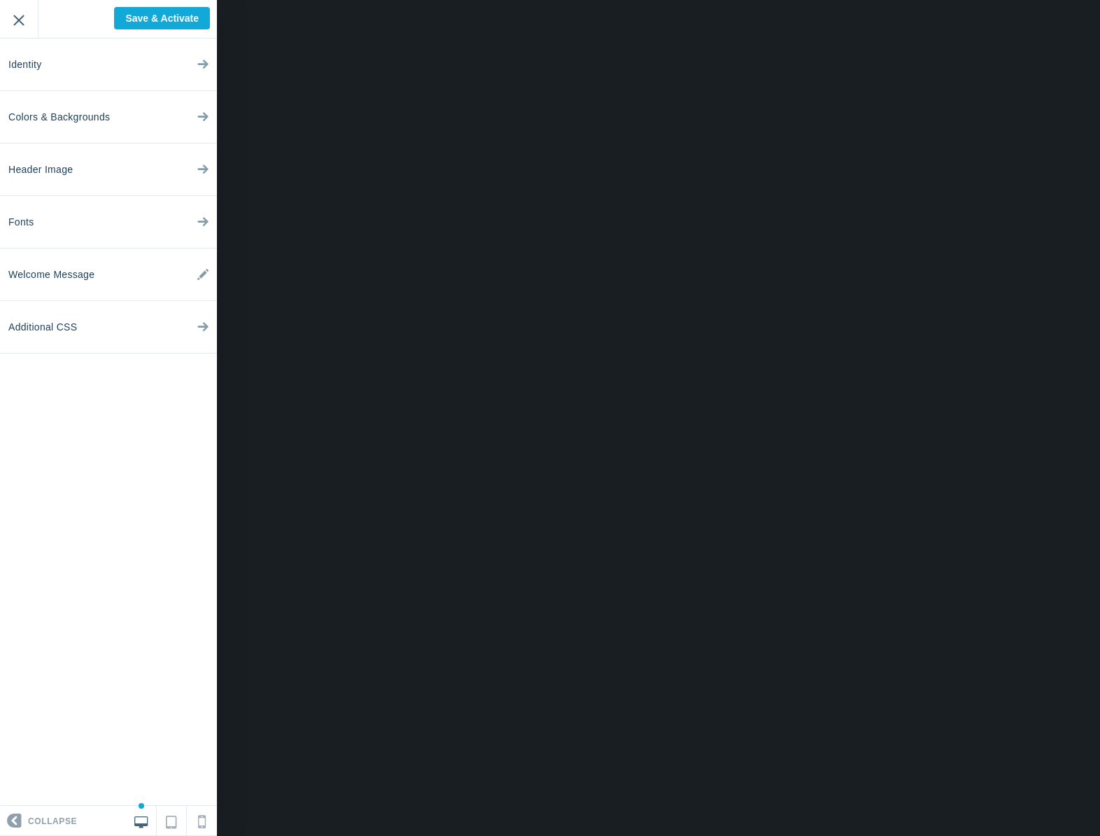
click at [17, 27] on input "Exit" at bounding box center [19, 19] width 38 height 38
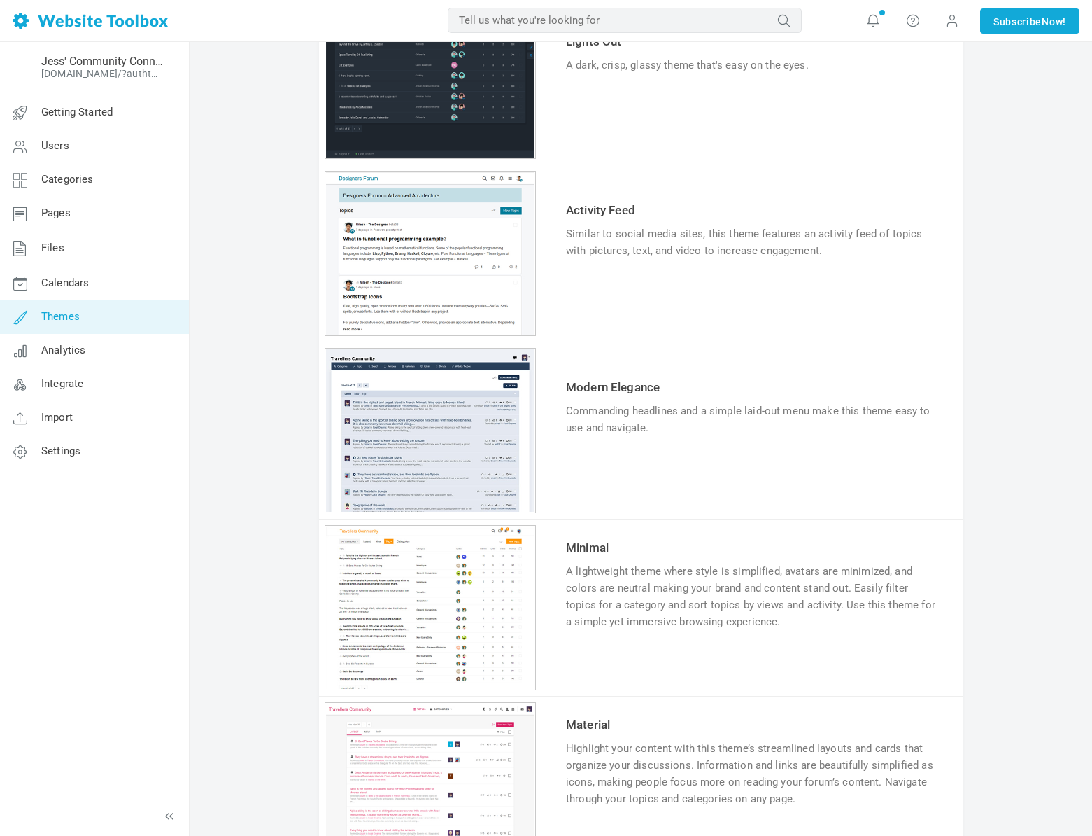
scroll to position [519, 0]
click at [617, 665] on link "Try & Customize" at bounding box center [617, 664] width 103 height 22
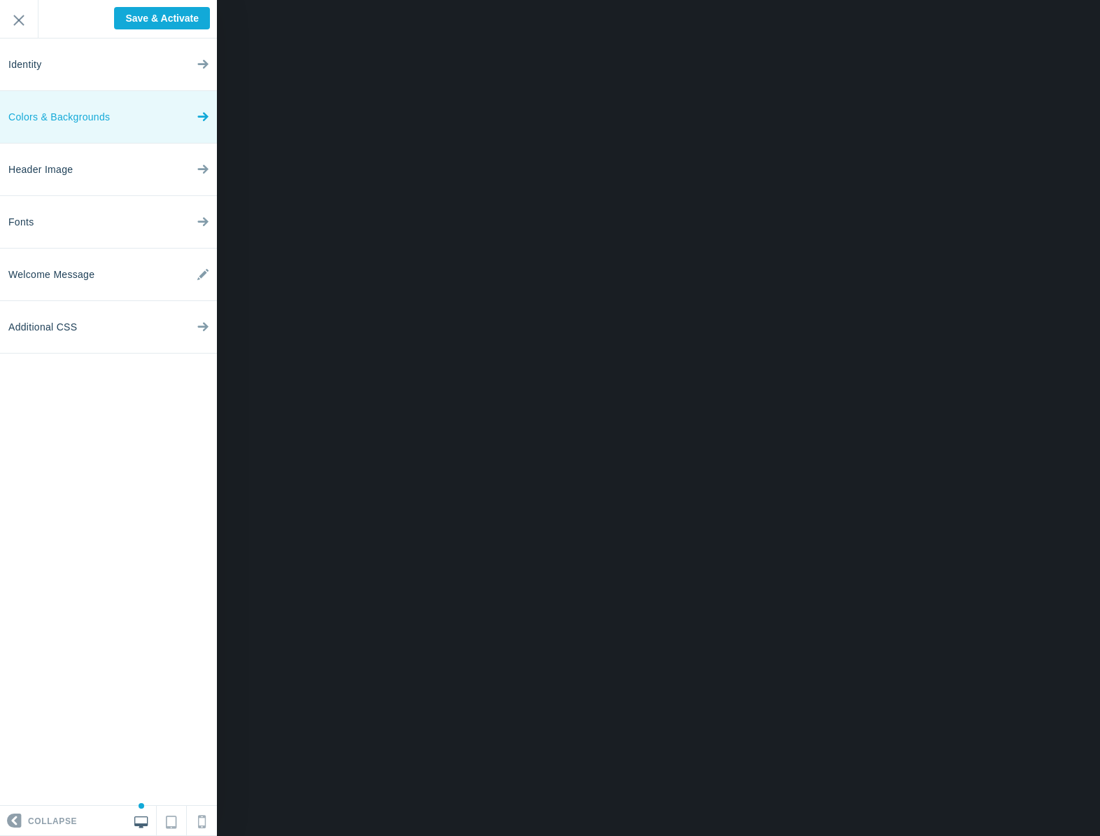
click at [64, 119] on span "Colors & Backgrounds" at bounding box center [58, 117] width 101 height 52
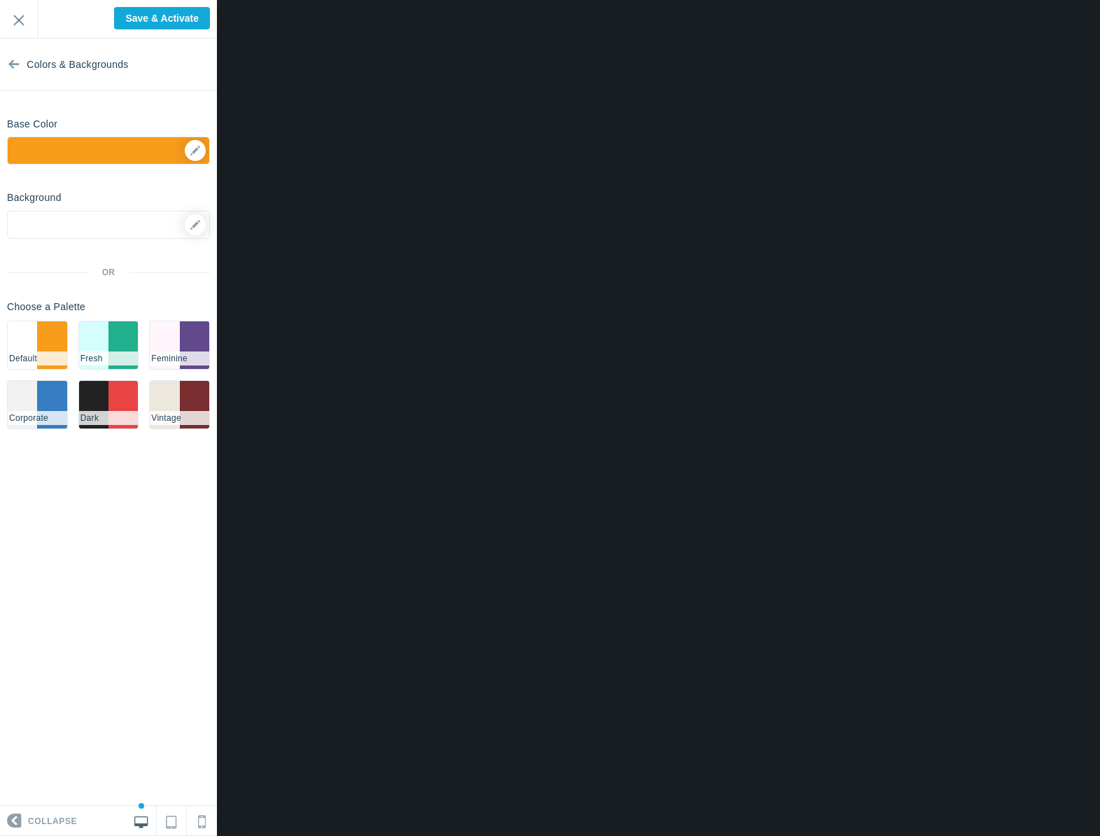
click at [191, 371] on div "OR Choose a Palette #ffffff #f79c1b Default #d4fdfb #20b08e Fresh #fff5fa #6249…" at bounding box center [108, 353] width 203 height 173
click at [186, 347] on li "#62498c" at bounding box center [194, 345] width 29 height 48
click at [17, 24] on input "Exit" at bounding box center [19, 19] width 38 height 38
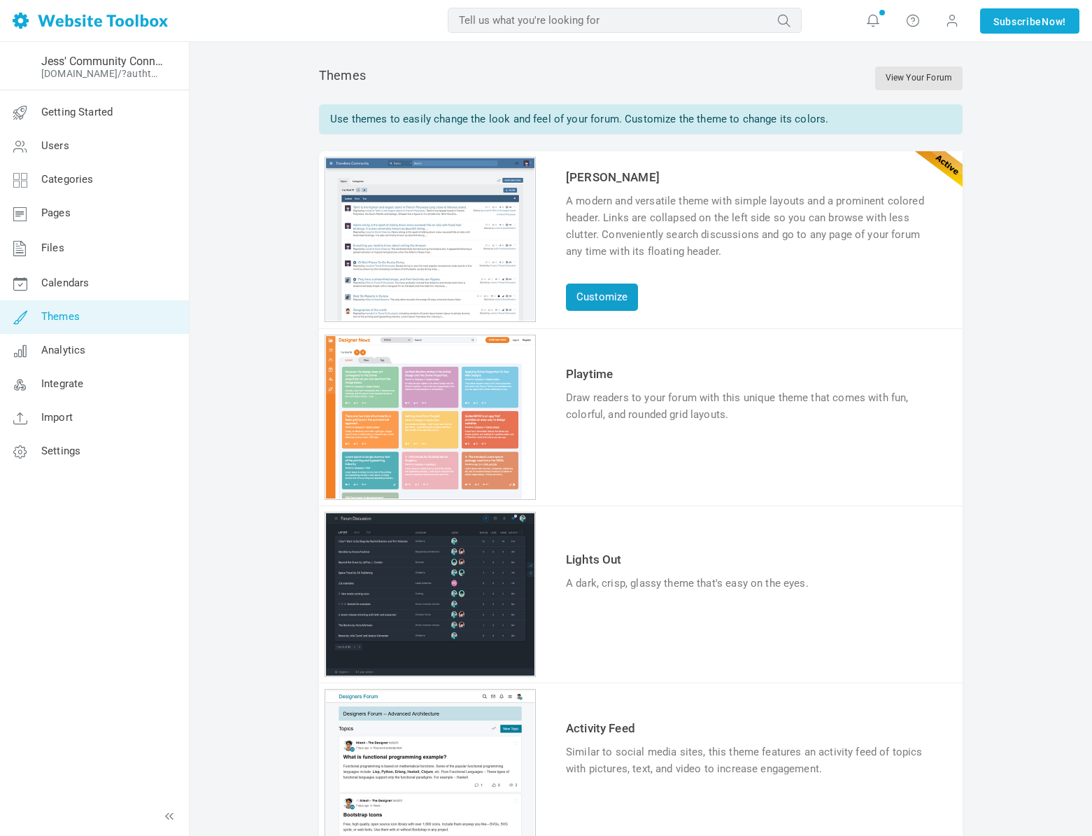
click at [611, 304] on link "Customize" at bounding box center [602, 296] width 72 height 27
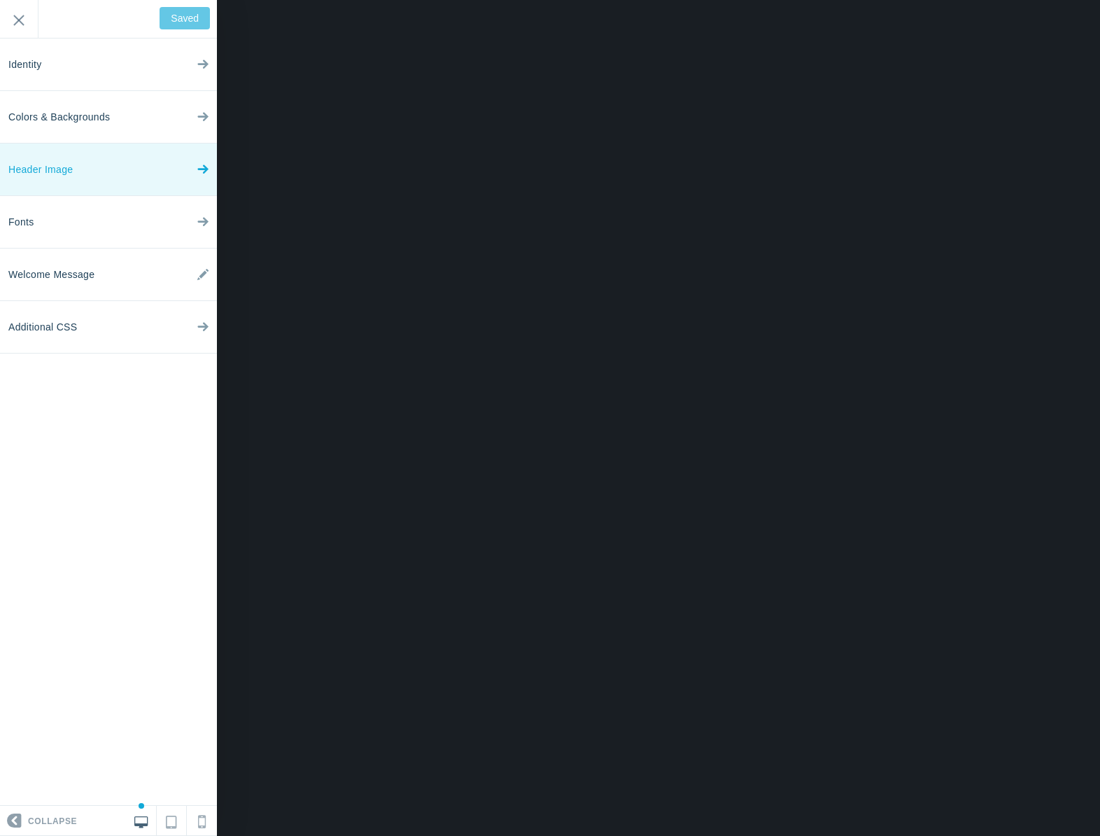
click at [91, 159] on link "Header Image" at bounding box center [108, 169] width 217 height 52
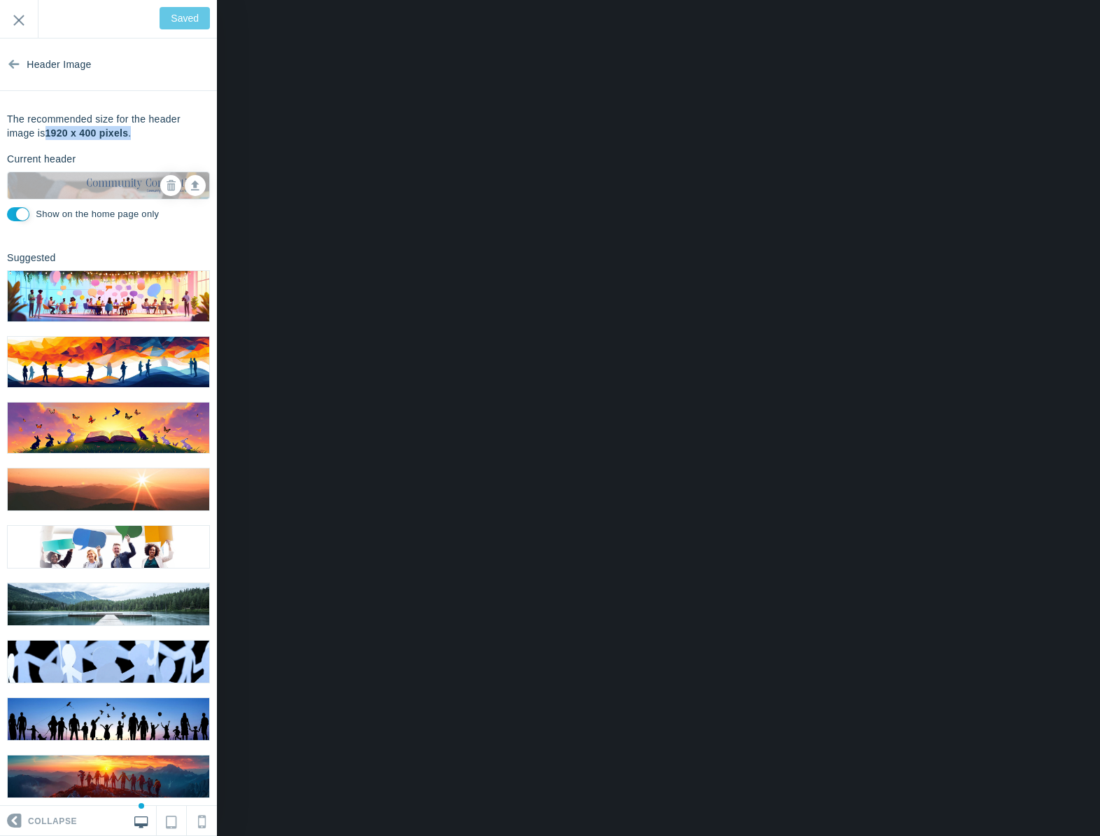
drag, startPoint x: 151, startPoint y: 132, endPoint x: 48, endPoint y: 132, distance: 103.6
click at [48, 132] on p "The recommended size for the header image is 1920 x 400 pixels ." at bounding box center [108, 126] width 203 height 28
copy p "1920 x 400 pixels ."
click at [20, 28] on input "Exit" at bounding box center [19, 19] width 38 height 38
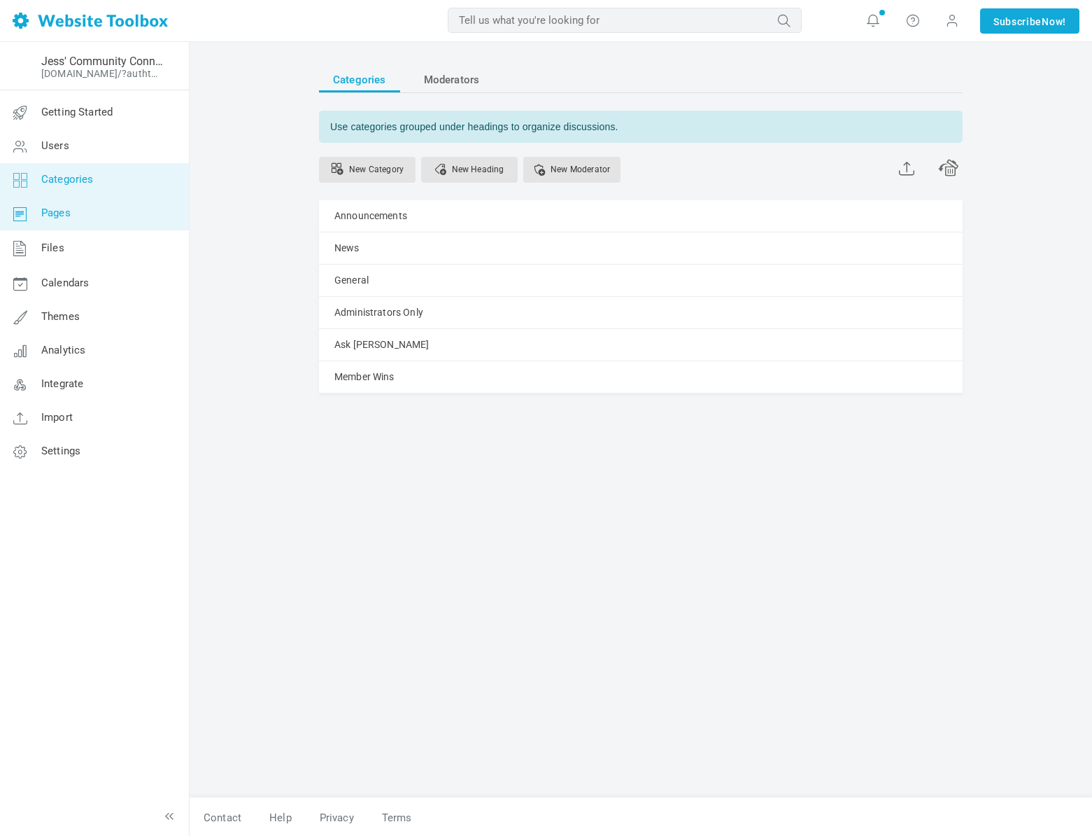
click at [71, 213] on span "Pages" at bounding box center [55, 212] width 29 height 13
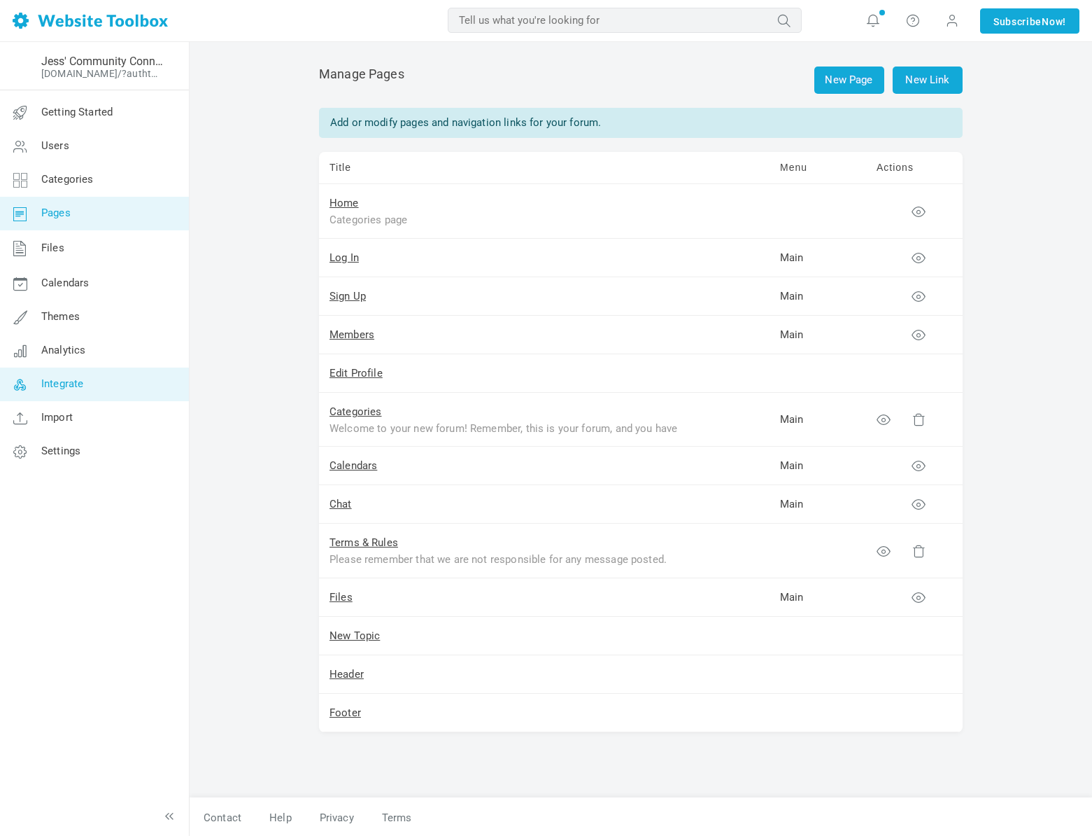
click at [53, 383] on span "Integrate" at bounding box center [62, 383] width 42 height 13
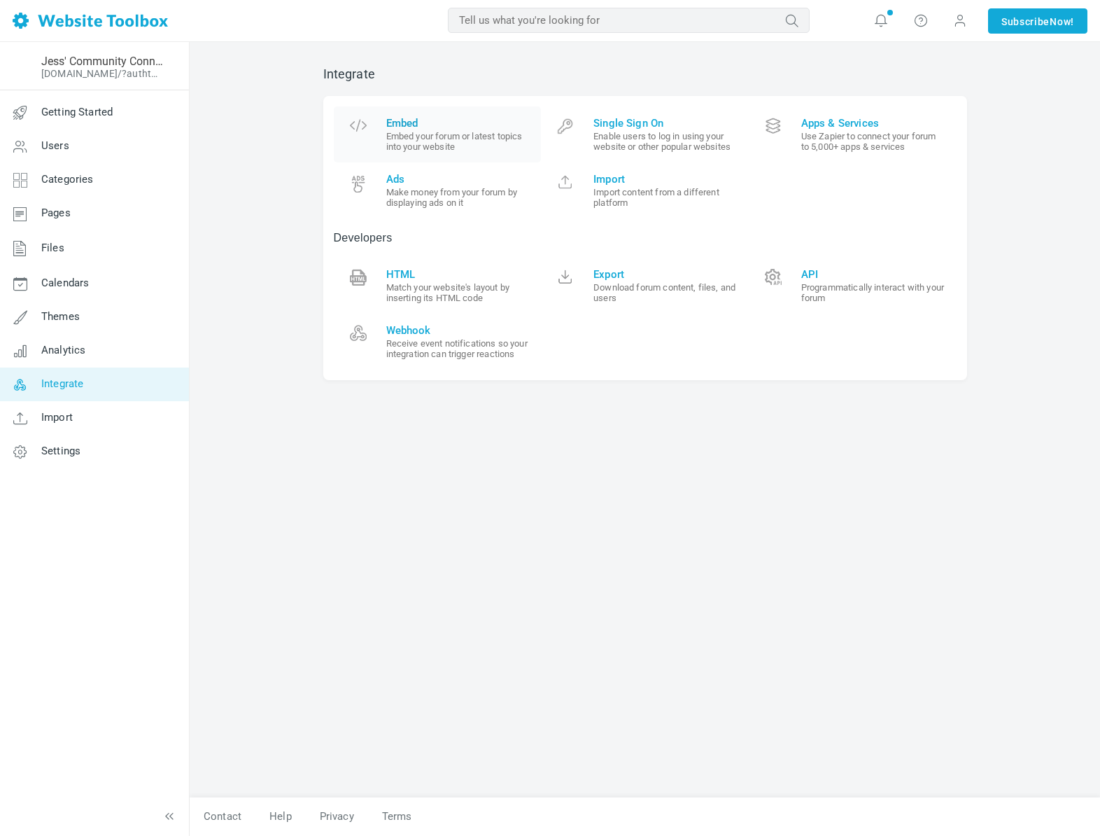
click at [360, 136] on span at bounding box center [358, 131] width 28 height 28
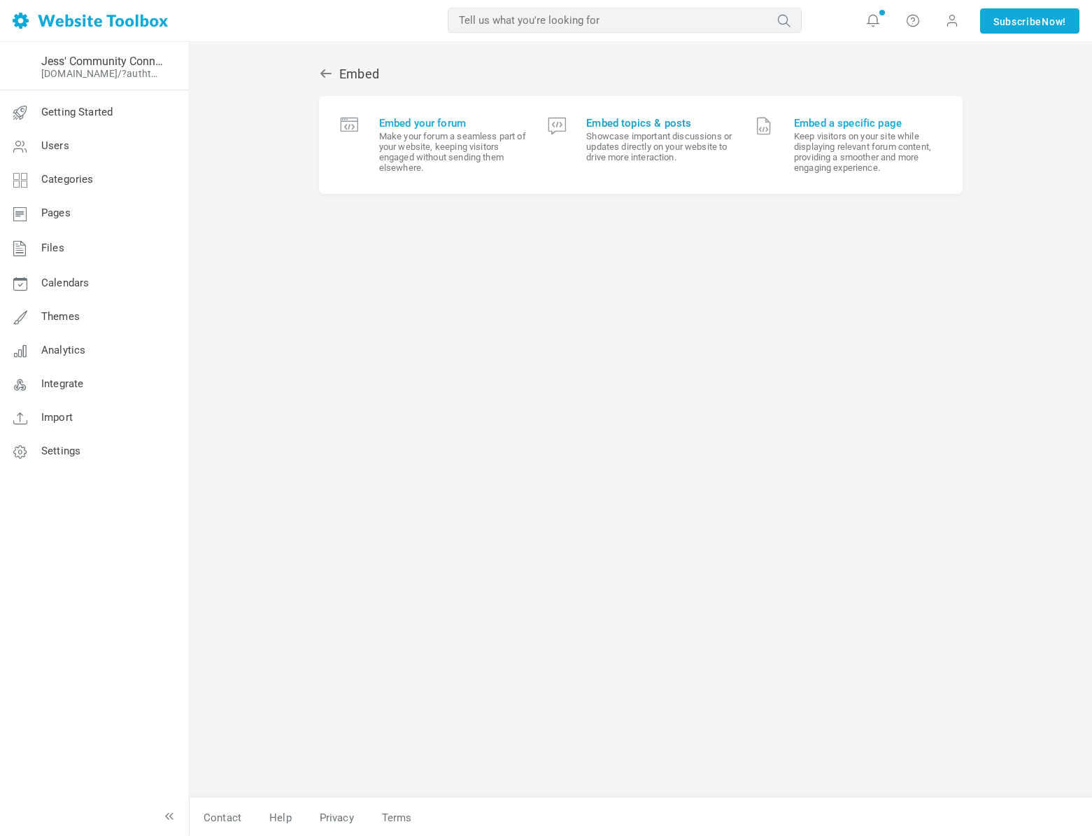
click at [623, 149] on small "Showcase important discussions or updates directly on your website to drive mor…" at bounding box center [660, 146] width 148 height 31
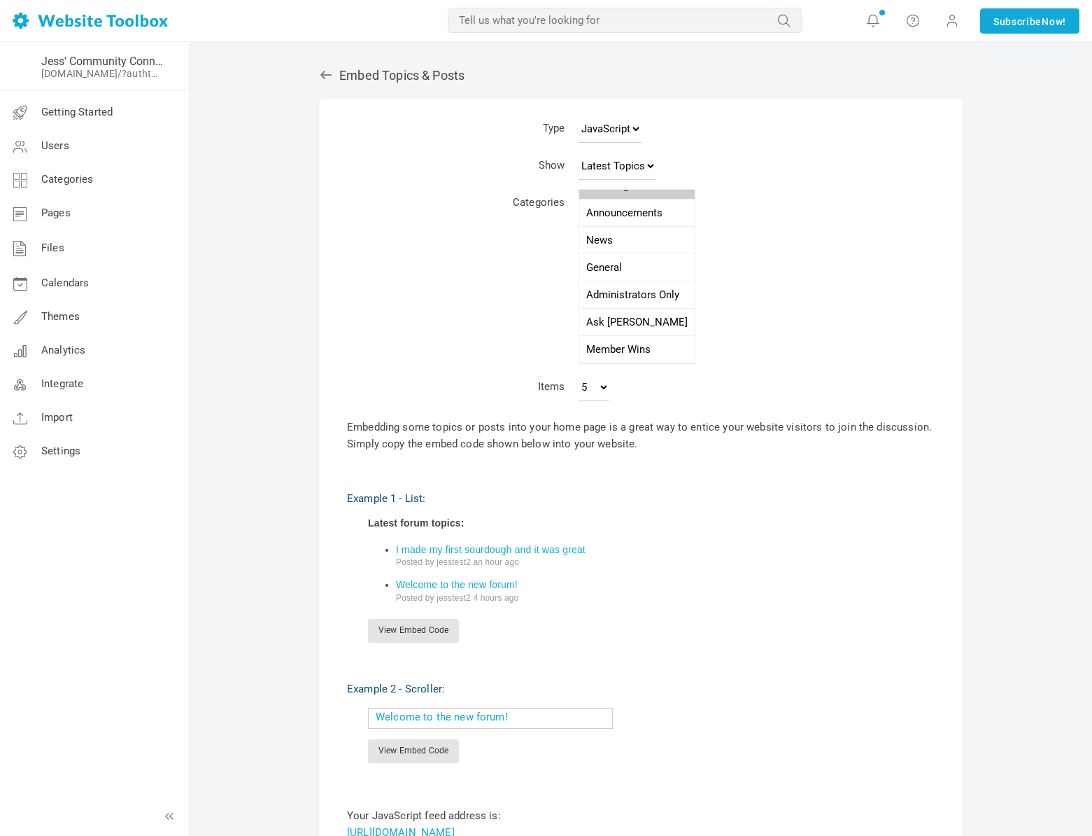
click at [321, 76] on icon at bounding box center [326, 75] width 14 height 14
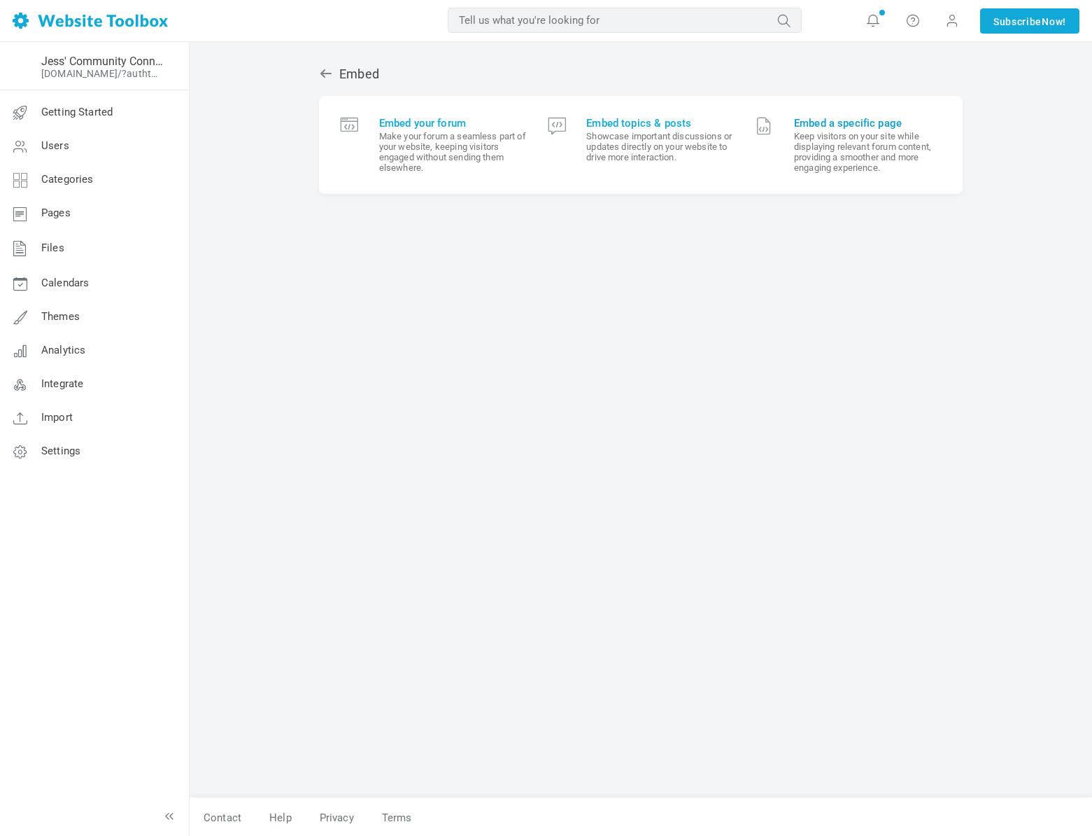
click at [866, 158] on small "Keep visitors on your site while displaying relevant forum content, providing a…" at bounding box center [868, 152] width 148 height 42
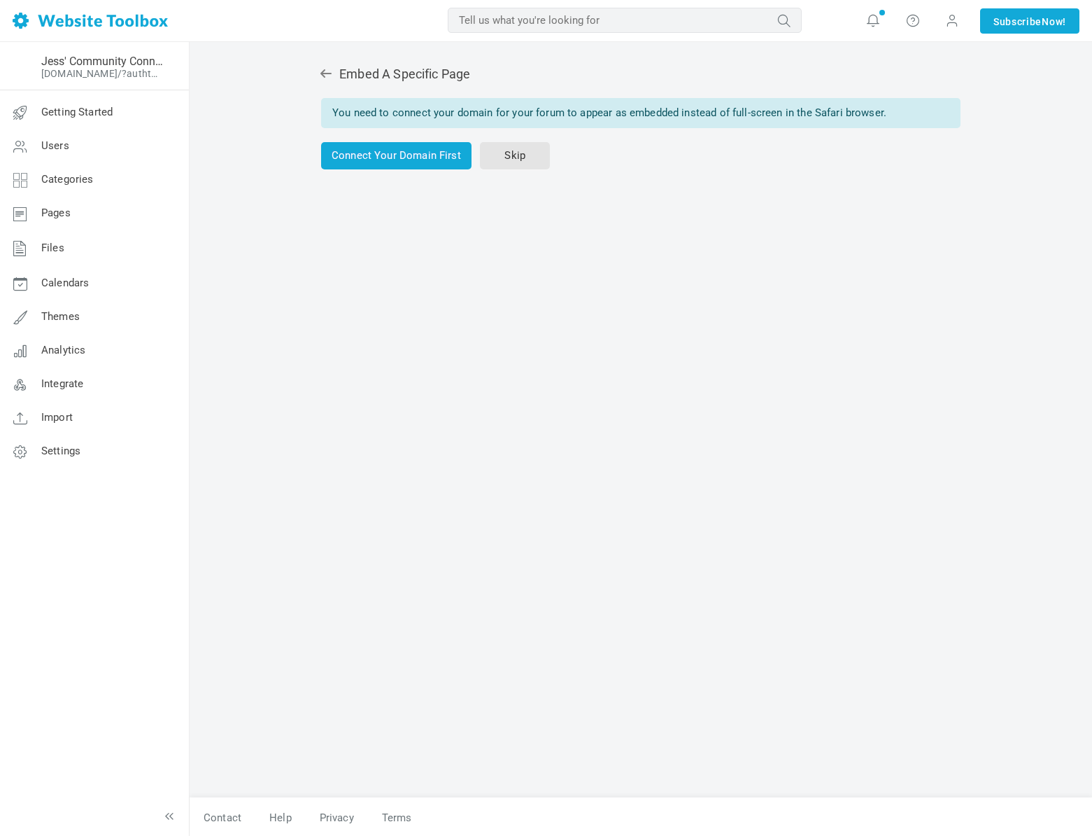
drag, startPoint x: 333, startPoint y: 116, endPoint x: 909, endPoint y: 114, distance: 576.0
click at [909, 114] on div "You need to connect your domain for your forum to appear as embedded instead of…" at bounding box center [641, 113] width 640 height 30
click at [763, 133] on td "You need to connect your domain for your forum to appear as embedded instead of…" at bounding box center [641, 133] width 641 height 73
click at [327, 74] on icon at bounding box center [326, 73] width 14 height 14
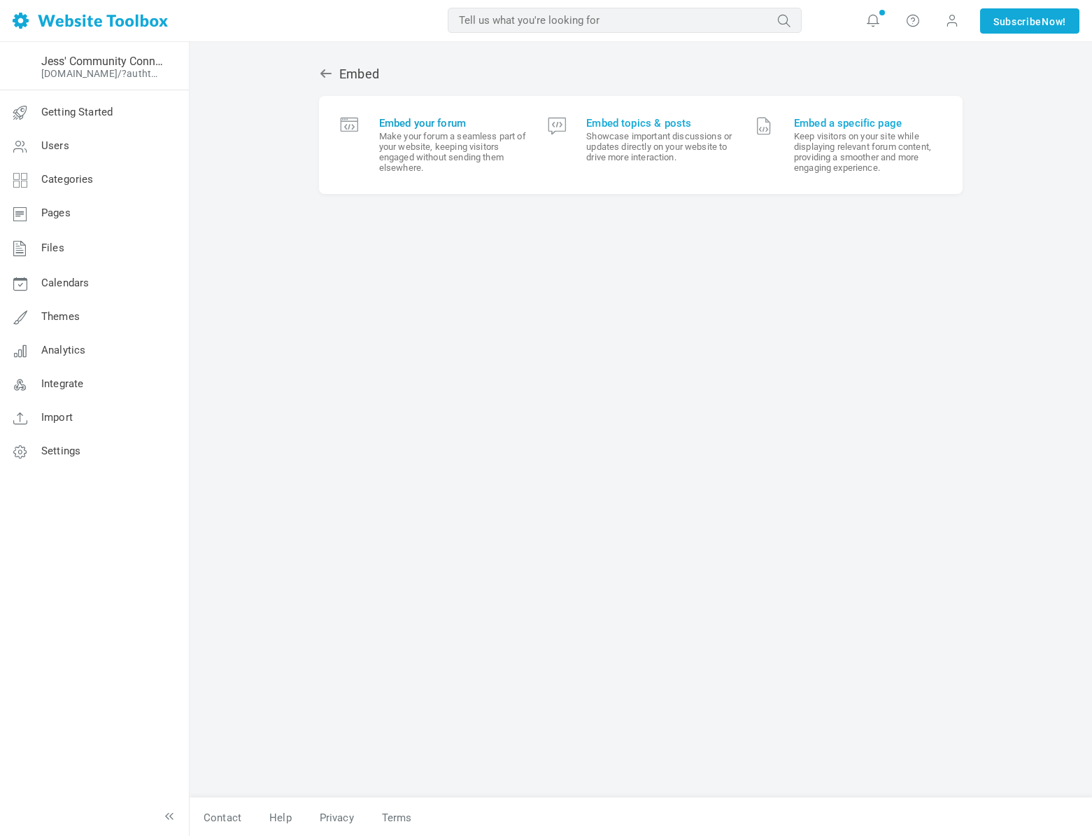
click at [410, 163] on small "Make your forum a seamless part of your website, keeping visitors engaged witho…" at bounding box center [453, 152] width 148 height 42
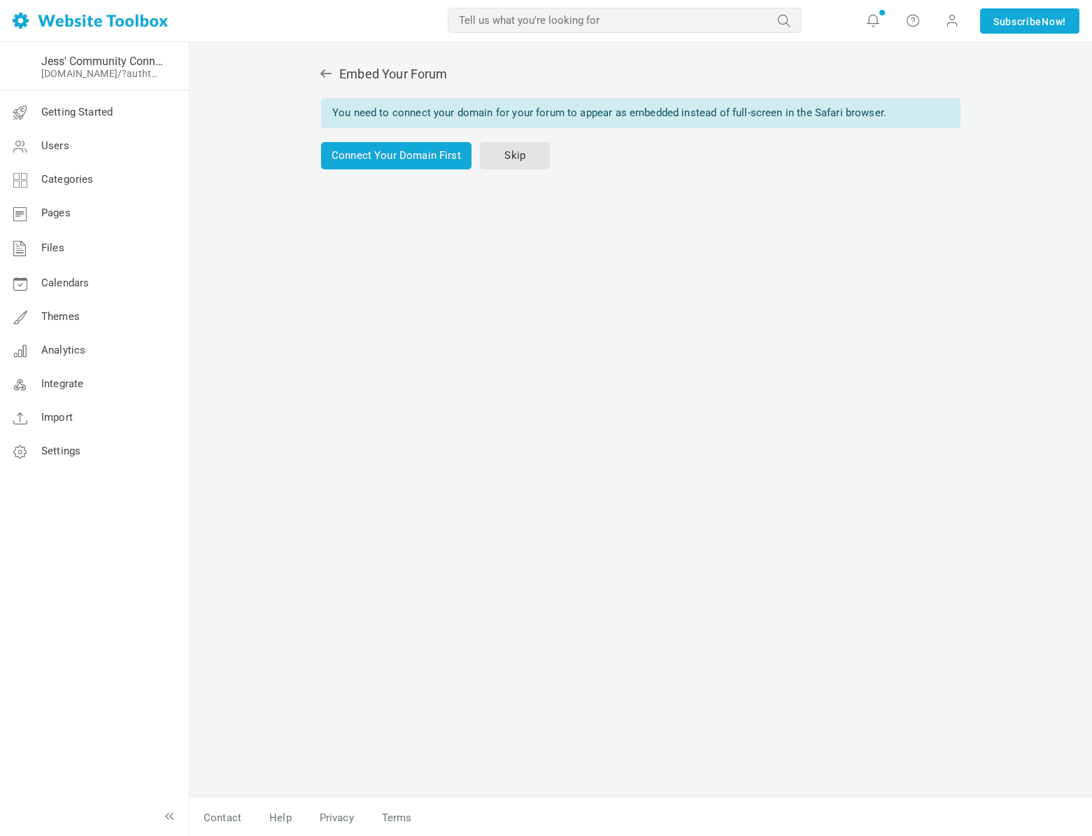
drag, startPoint x: 344, startPoint y: 113, endPoint x: 885, endPoint y: 112, distance: 541.0
click at [885, 112] on div "You need to connect your domain for your forum to appear as embedded instead of…" at bounding box center [641, 113] width 640 height 30
click at [504, 164] on link "Skip" at bounding box center [515, 155] width 70 height 27
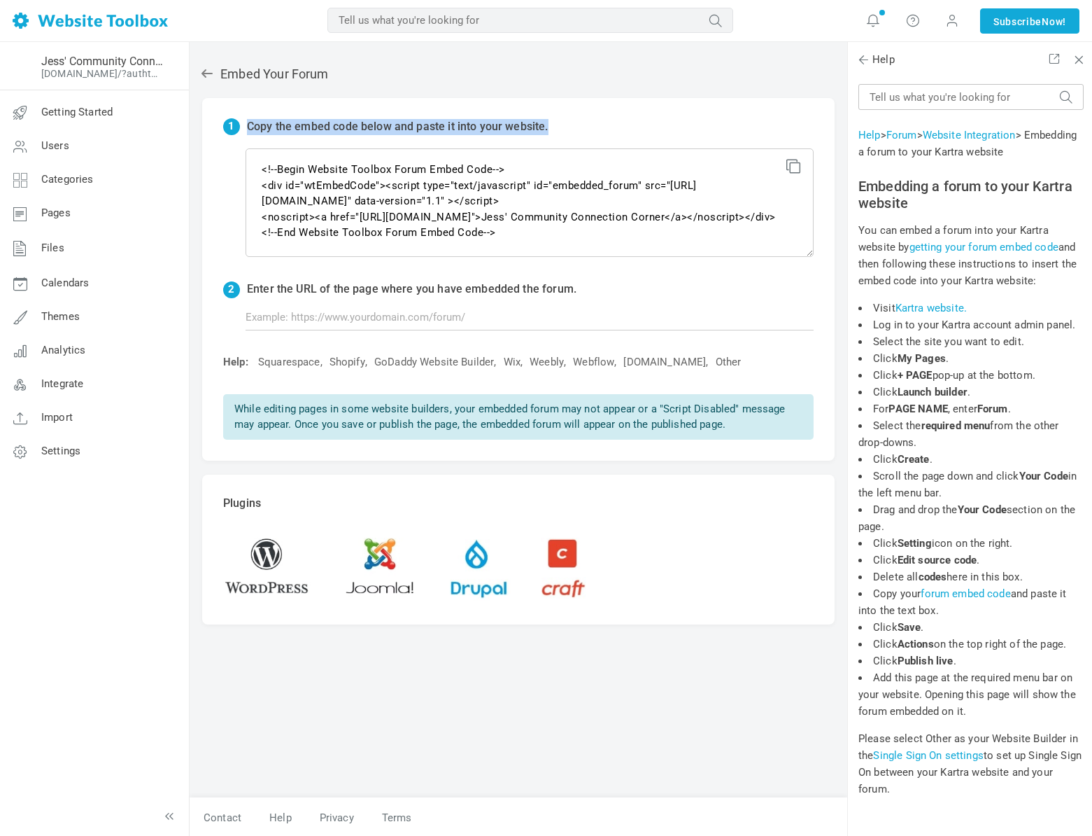
drag, startPoint x: 246, startPoint y: 129, endPoint x: 628, endPoint y: 124, distance: 381.5
click at [628, 124] on div "1 Copy the embed code below and paste it into your website." at bounding box center [518, 134] width 591 height 30
click at [792, 169] on icon at bounding box center [792, 164] width 10 height 10
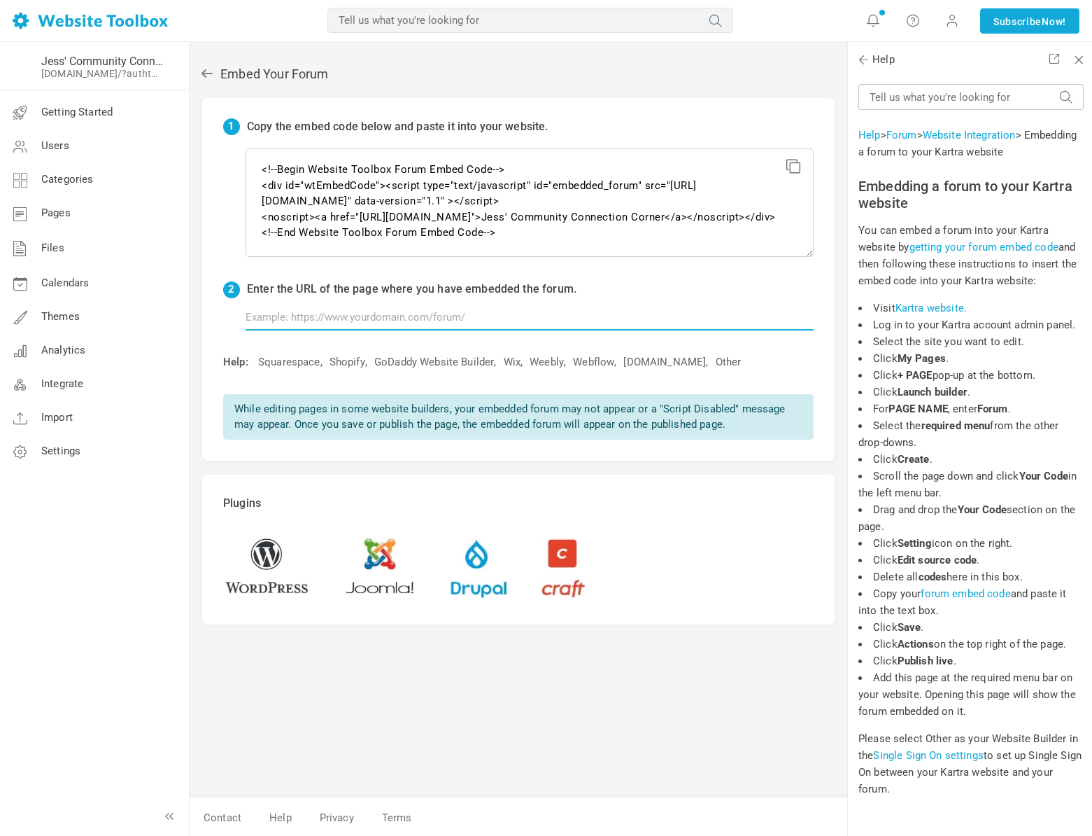
drag, startPoint x: 279, startPoint y: 307, endPoint x: 286, endPoint y: 309, distance: 7.5
click at [279, 308] on input "text" at bounding box center [530, 317] width 568 height 27
paste input "https://jessicascotten.kartra.com/portal/8Xqr902SdmCp/post/2365"
type input "https://jessicascotten.kartra.com/portal/8Xqr902SdmCp/post/2365"
drag, startPoint x: 238, startPoint y: 316, endPoint x: 607, endPoint y: 313, distance: 369.5
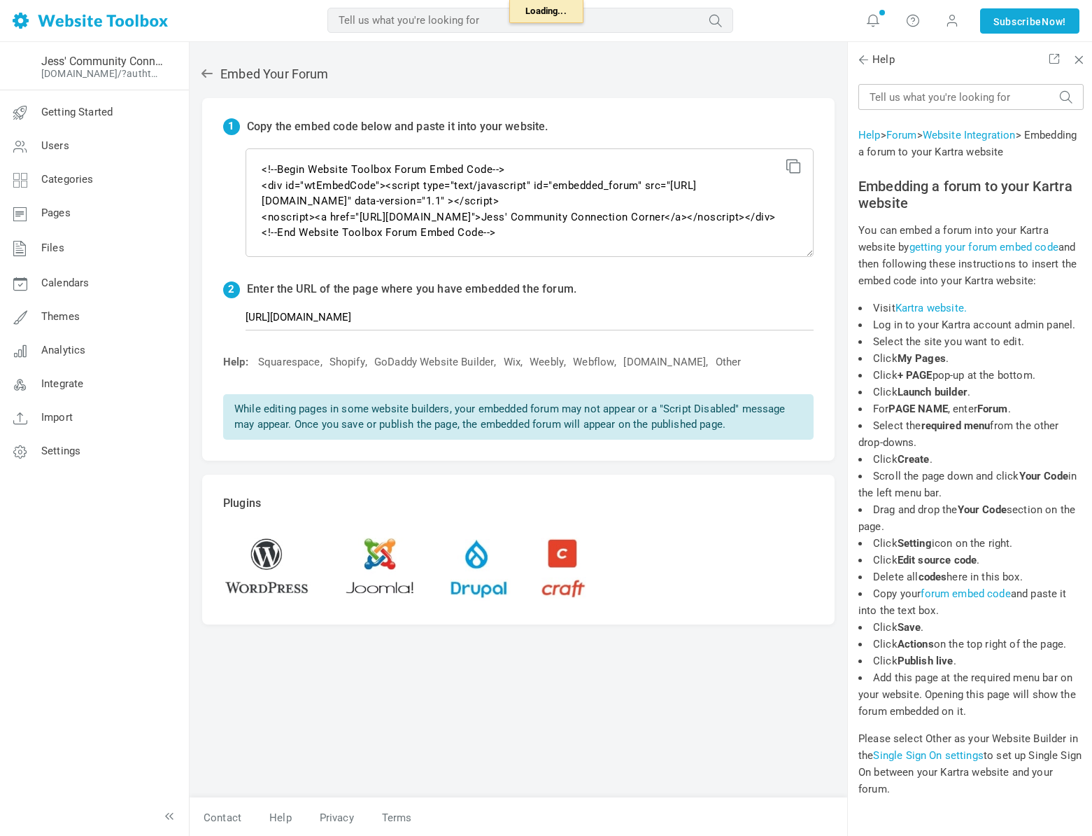
click at [607, 313] on p "https://jessicascotten.kartra.com/portal/8Xqr902SdmCp/post/2365" at bounding box center [518, 320] width 591 height 22
drag, startPoint x: 535, startPoint y: 311, endPoint x: 225, endPoint y: 322, distance: 309.5
click at [225, 322] on p "https://jessicascotten.kartra.com/portal/8Xqr902SdmCp/post/2365" at bounding box center [518, 320] width 591 height 22
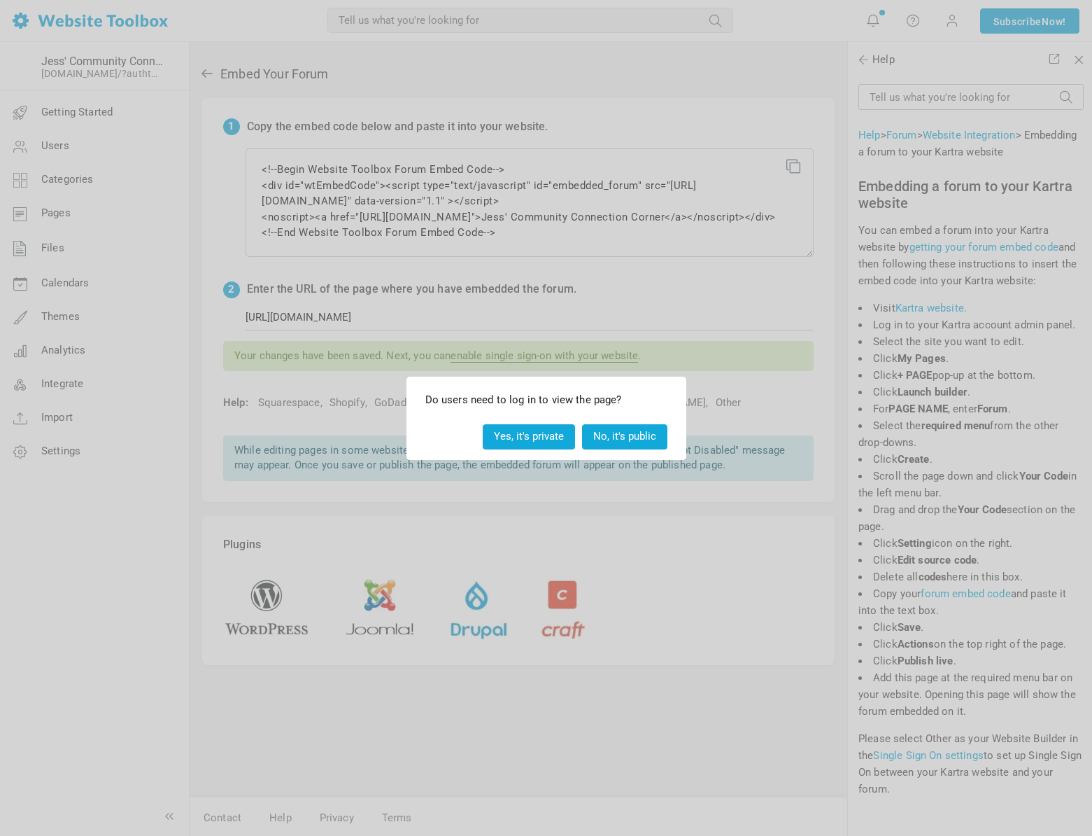
click at [534, 441] on button "Yes, it's private" at bounding box center [529, 436] width 92 height 24
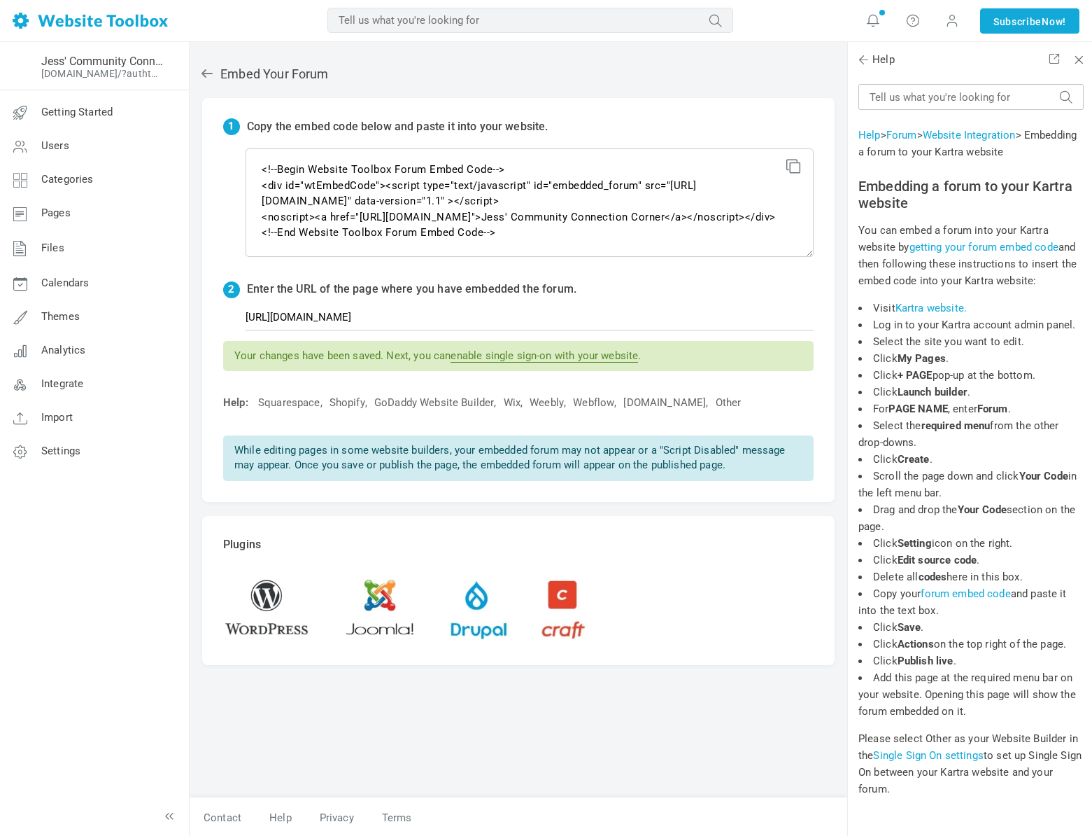
click at [211, 76] on icon at bounding box center [207, 73] width 14 height 14
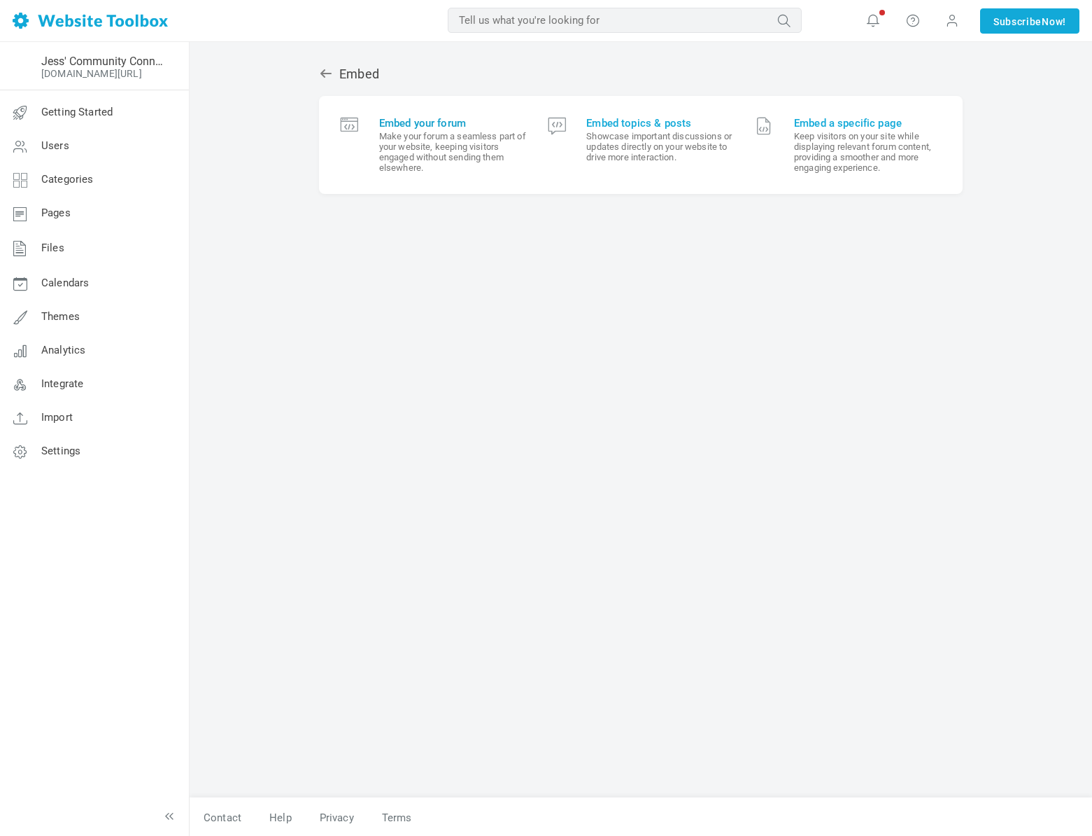
click at [404, 139] on small "Make your forum a seamless part of your website, keeping visitors engaged witho…" at bounding box center [453, 152] width 148 height 42
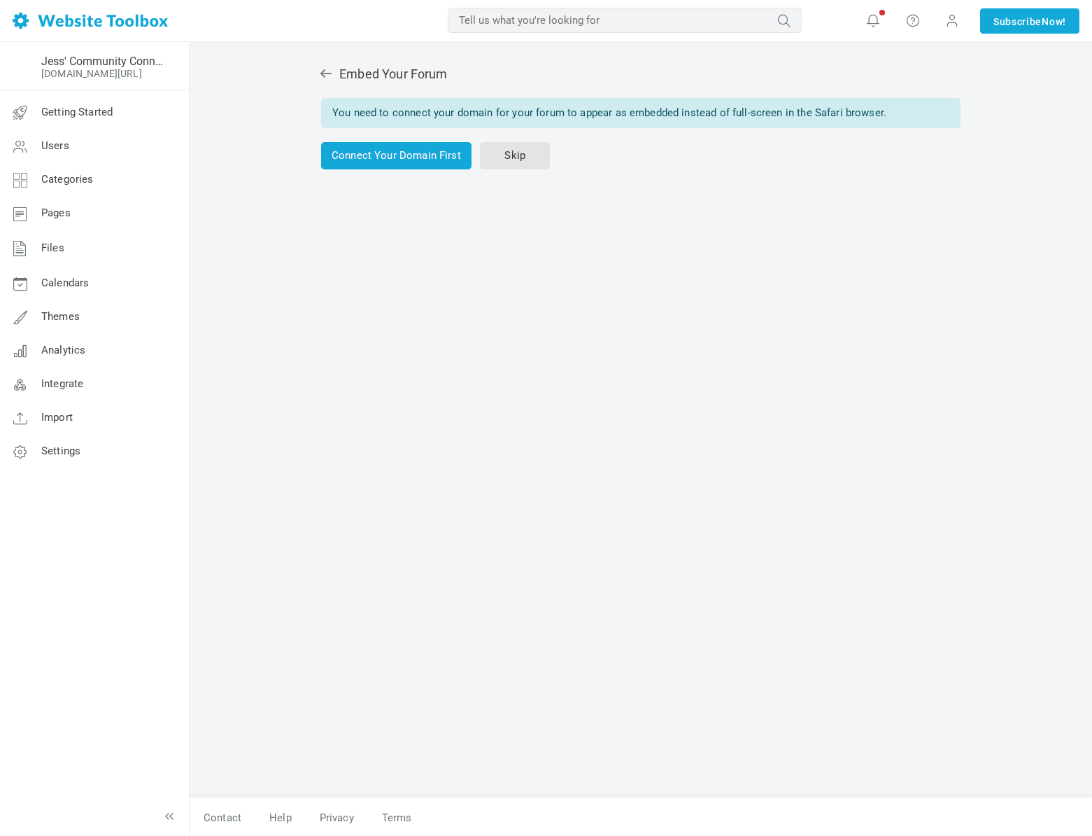
drag, startPoint x: 338, startPoint y: 110, endPoint x: 897, endPoint y: 122, distance: 559.3
click at [897, 122] on div "You need to connect your domain for your forum to appear as embedded instead of…" at bounding box center [641, 113] width 640 height 30
click at [514, 164] on link "Skip" at bounding box center [515, 155] width 70 height 27
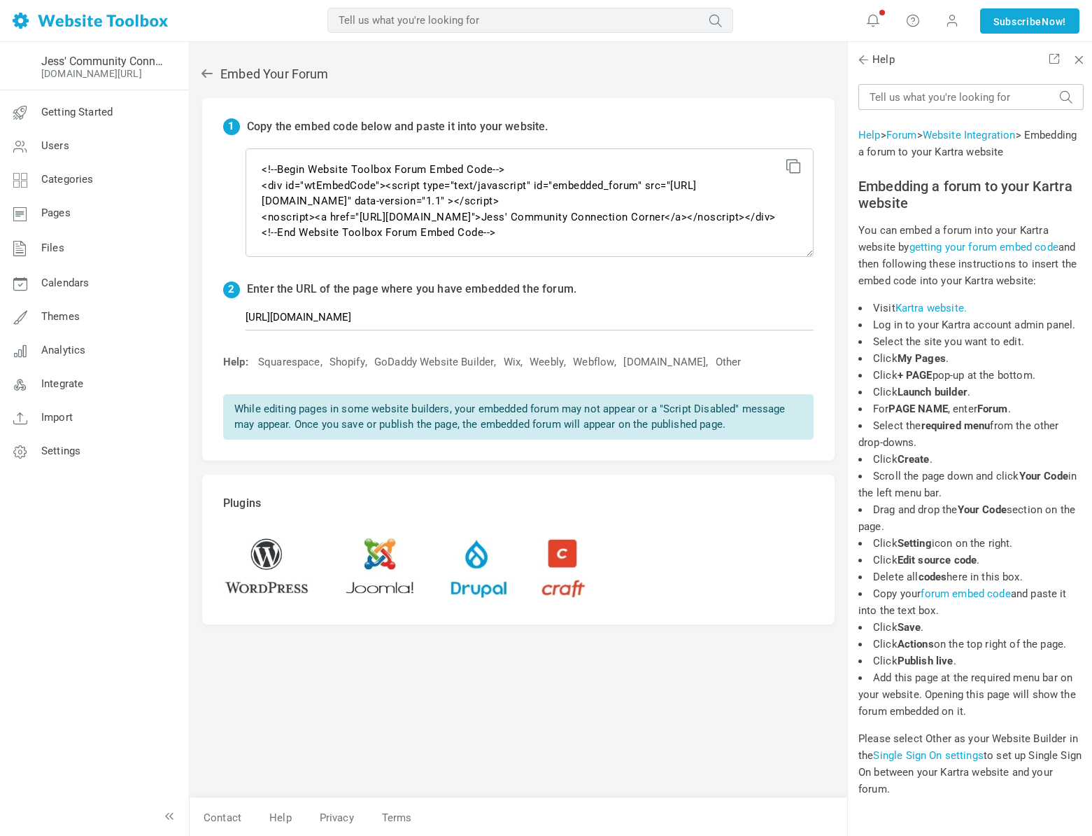
click at [997, 136] on link "Website Integration" at bounding box center [969, 135] width 93 height 13
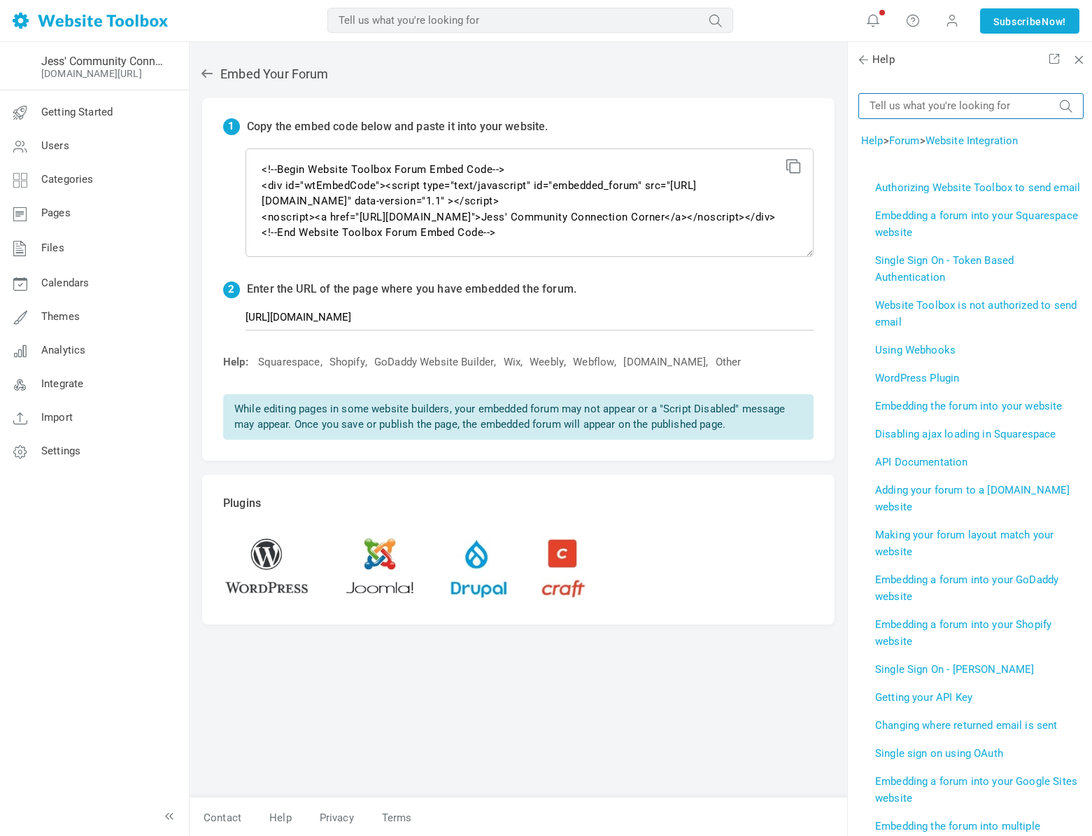
click at [983, 106] on input "text" at bounding box center [971, 106] width 225 height 26
type input "kartra"
click at [1060, 99] on button "submit" at bounding box center [1067, 99] width 14 height 0
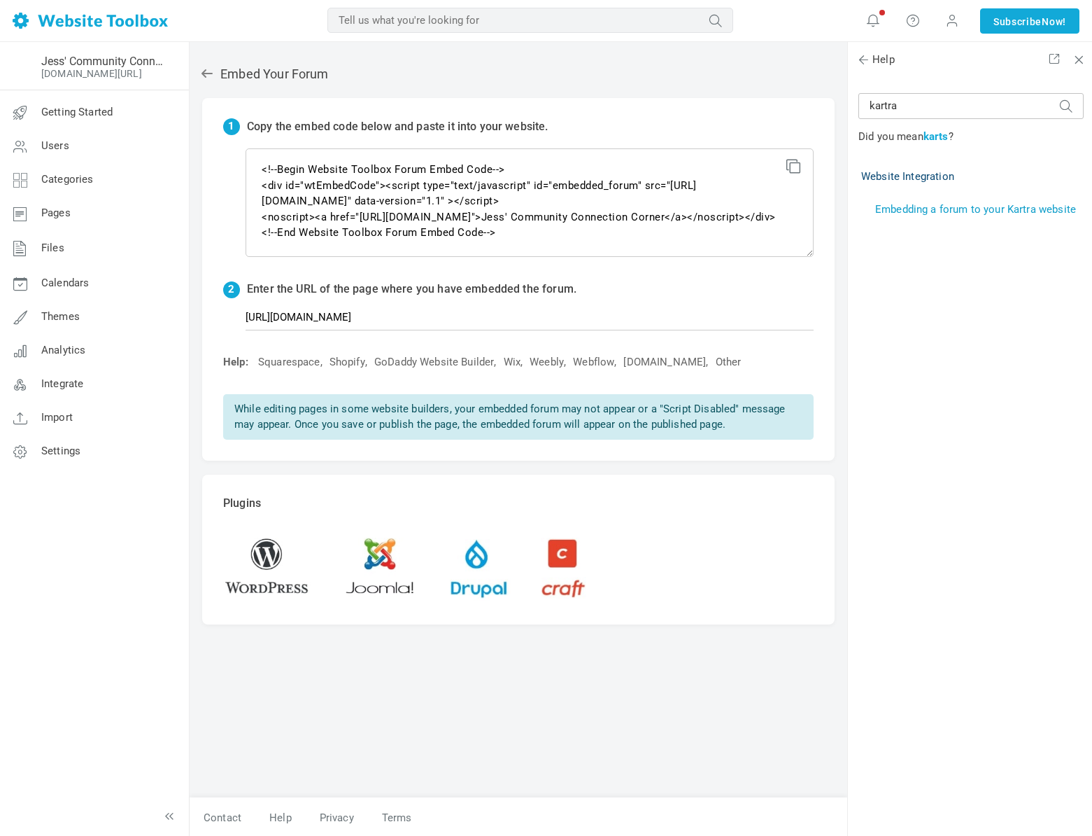
click at [1006, 204] on link "Embedding a forum to your Kartra website" at bounding box center [975, 209] width 201 height 13
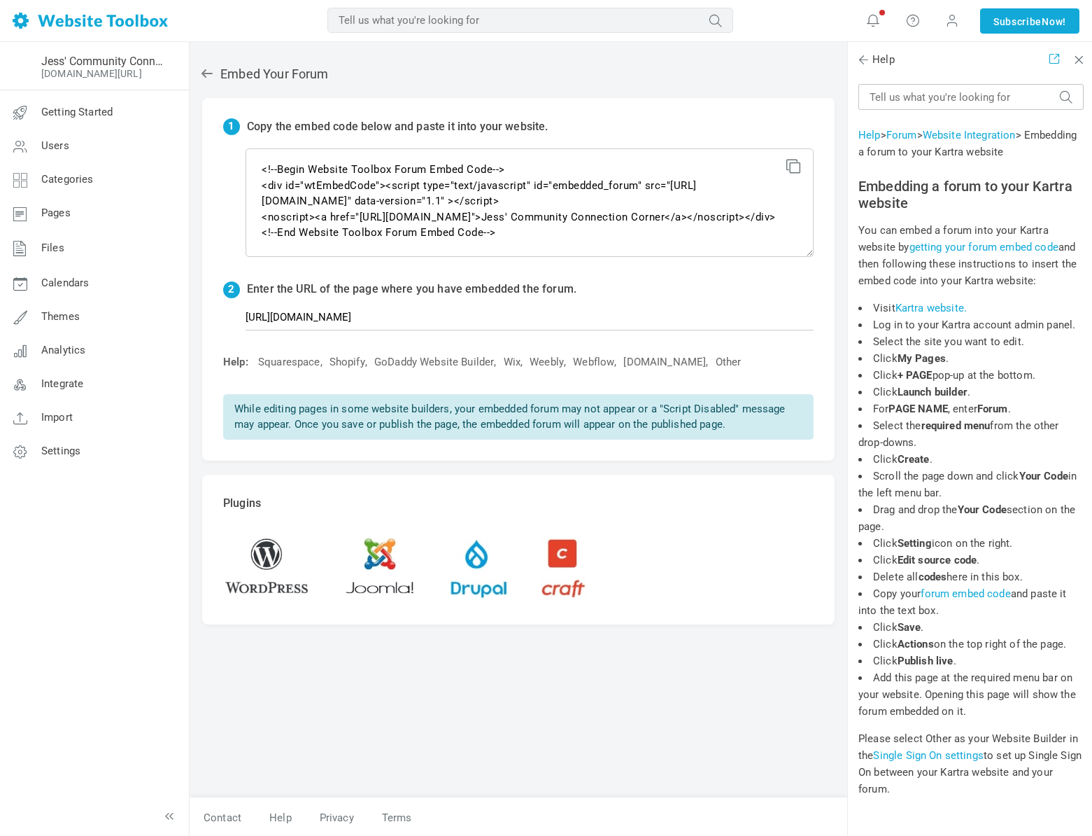
click at [1058, 62] on span at bounding box center [1053, 58] width 10 height 10
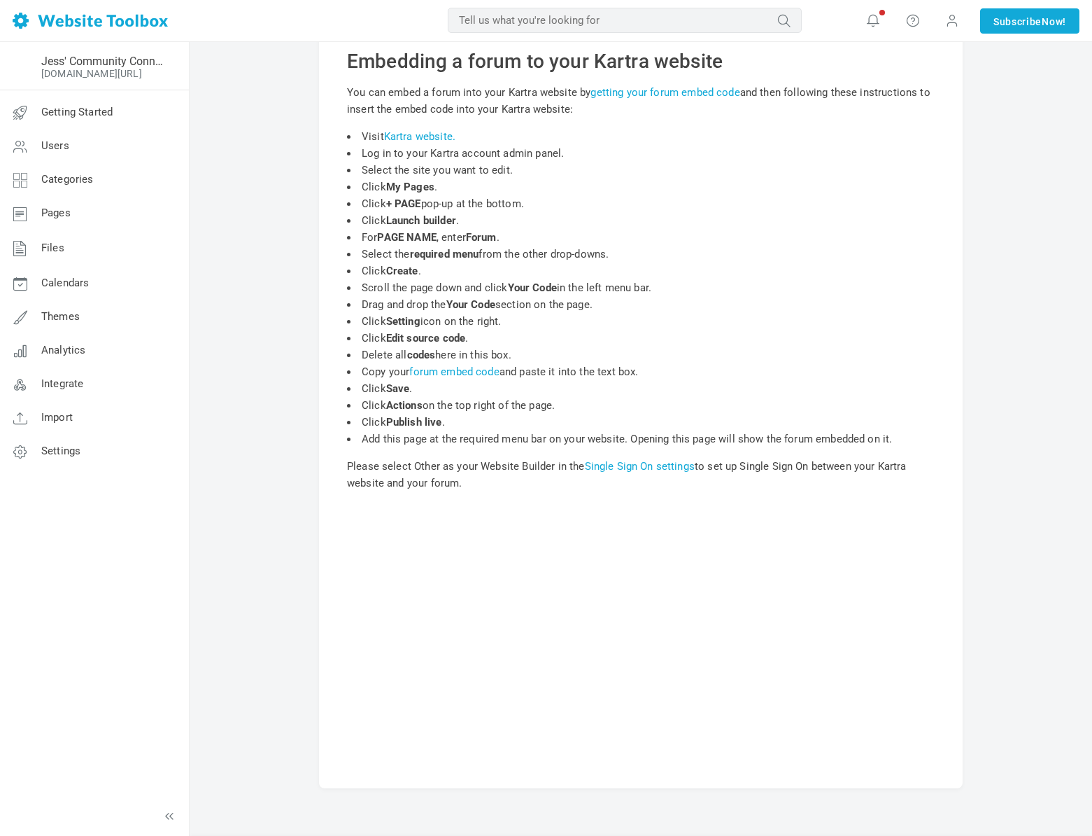
scroll to position [120, 0]
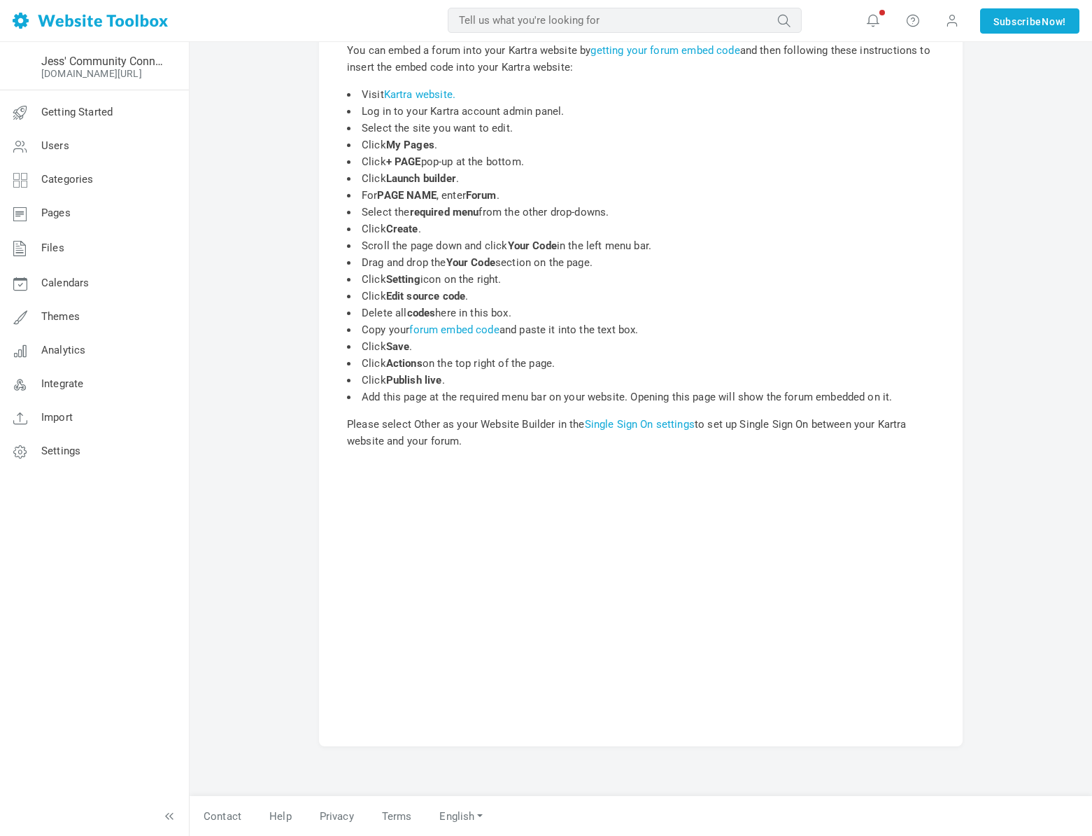
drag, startPoint x: 349, startPoint y: 162, endPoint x: 633, endPoint y: 161, distance: 283.4
click at [633, 161] on li "Click + PAGE pop-up at the bottom." at bounding box center [641, 161] width 588 height 17
click at [586, 170] on li "Click Launch builder ." at bounding box center [641, 178] width 588 height 17
